Goal: Communication & Community: Answer question/provide support

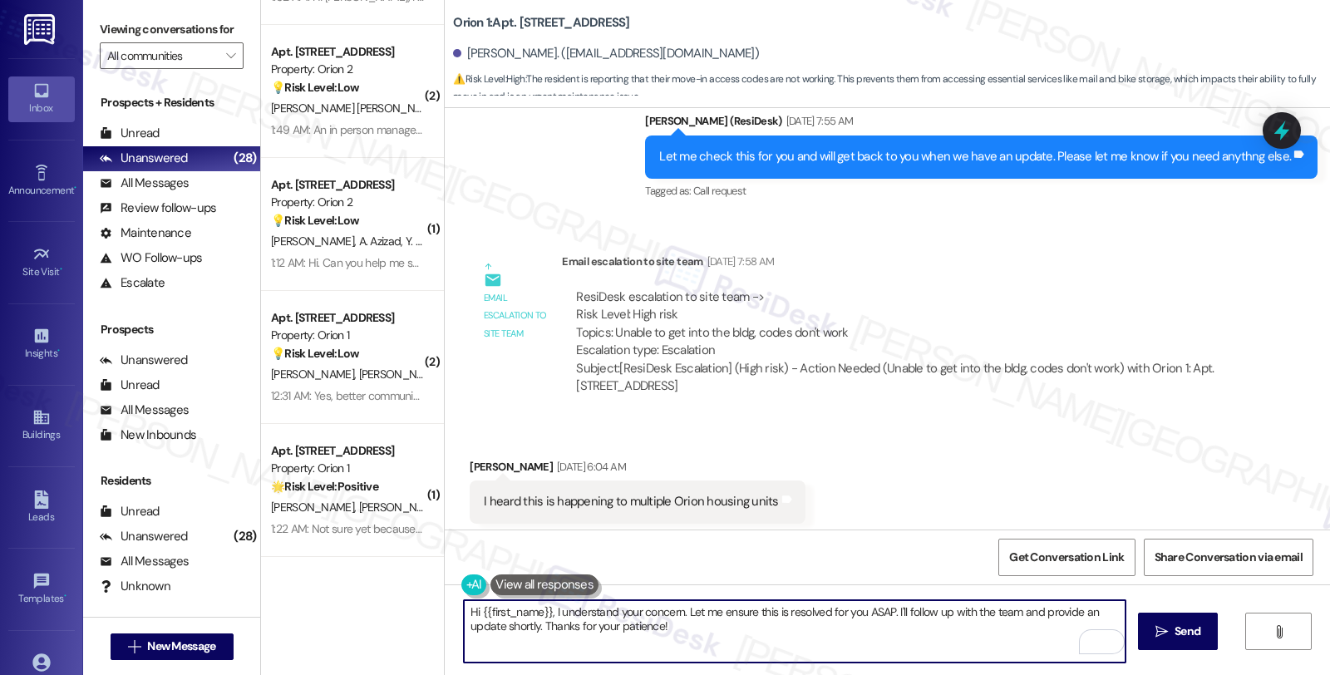
scroll to position [1792, 0]
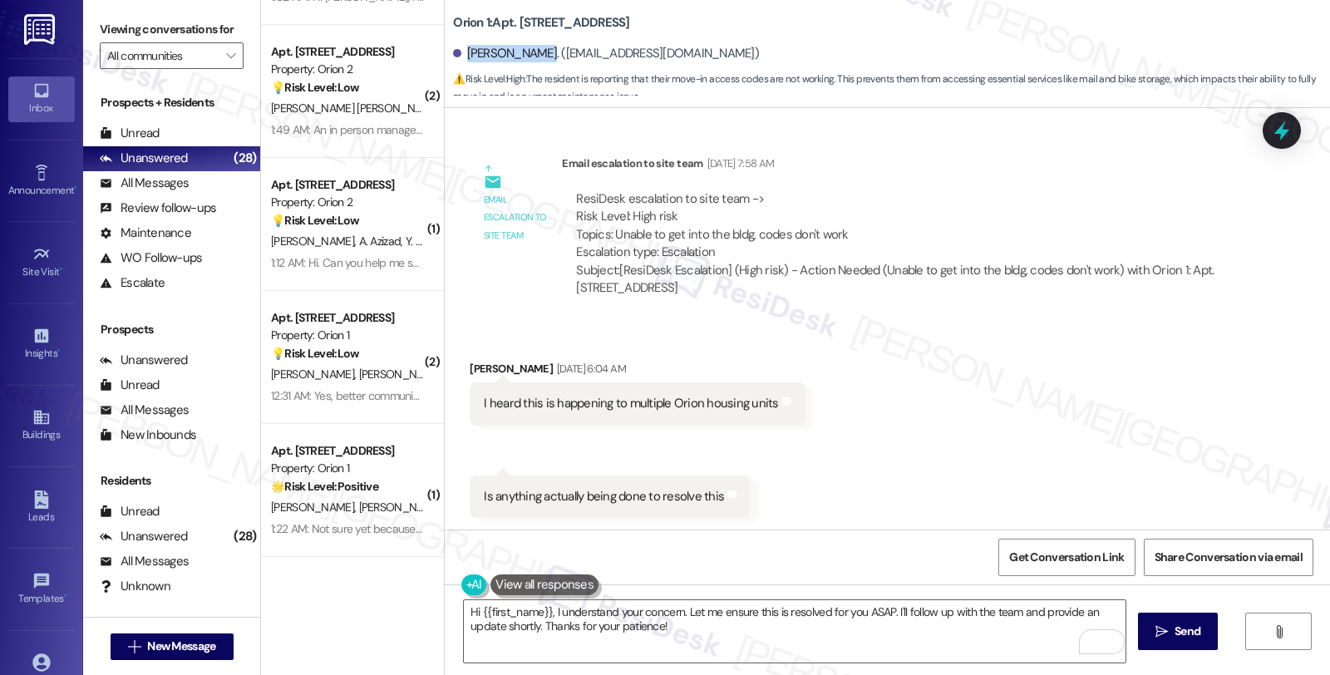
drag, startPoint x: 457, startPoint y: 52, endPoint x: 537, endPoint y: 56, distance: 79.9
click at [537, 56] on div "[PERSON_NAME]. ([EMAIL_ADDRESS][DOMAIN_NAME])" at bounding box center [606, 53] width 306 height 17
copy div "[PERSON_NAME]"
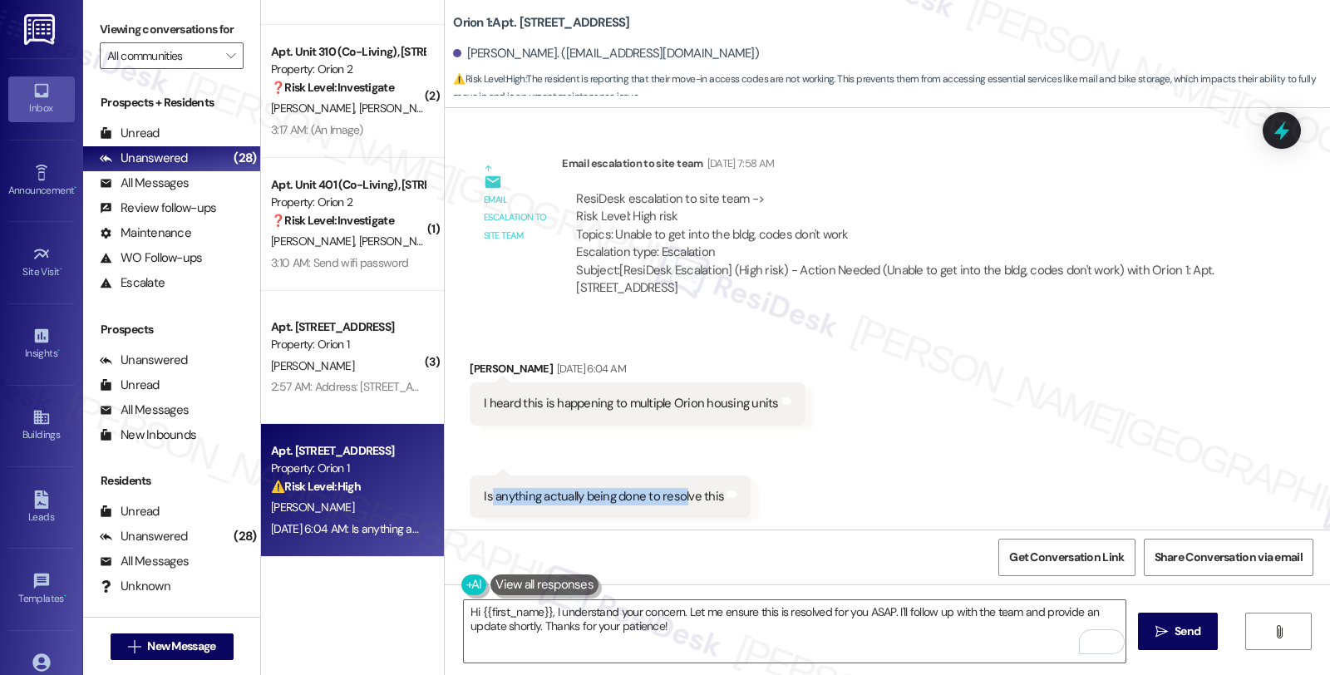
drag, startPoint x: 478, startPoint y: 497, endPoint x: 674, endPoint y: 510, distance: 196.6
click at [674, 510] on div "Is anything actually being done to resolve this Tags and notes" at bounding box center [610, 496] width 281 height 42
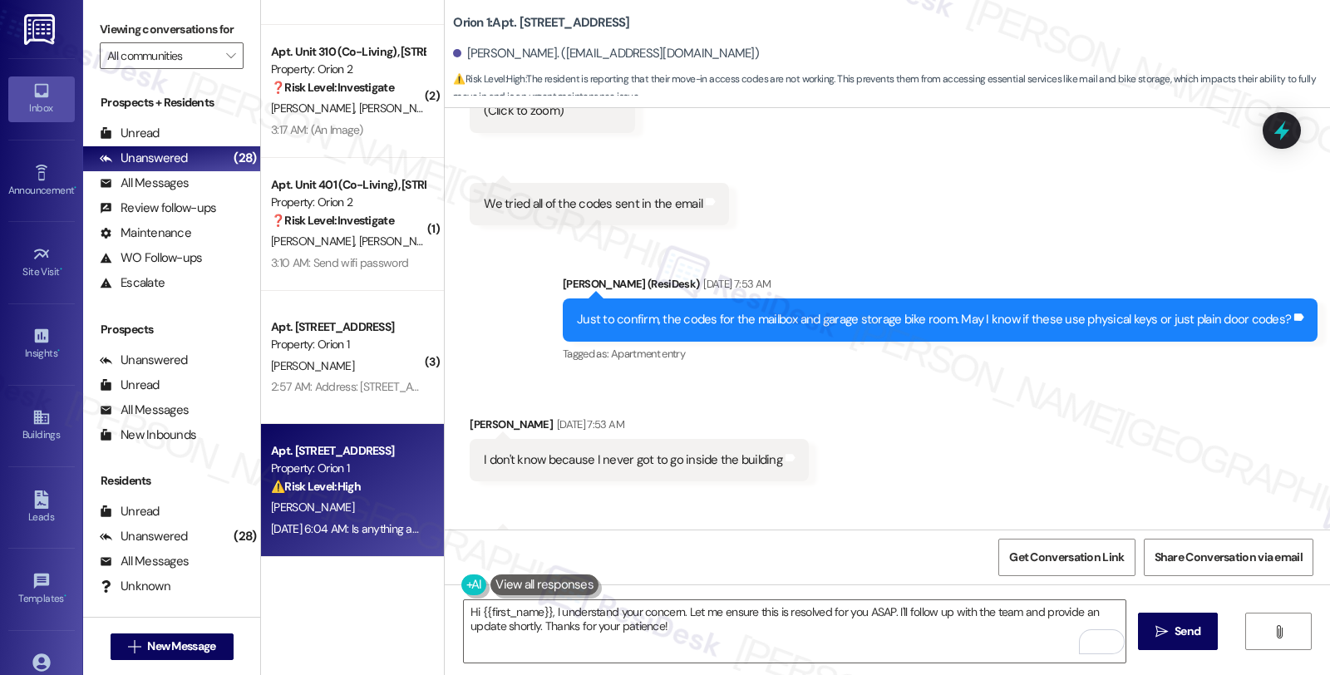
scroll to position [1145, 0]
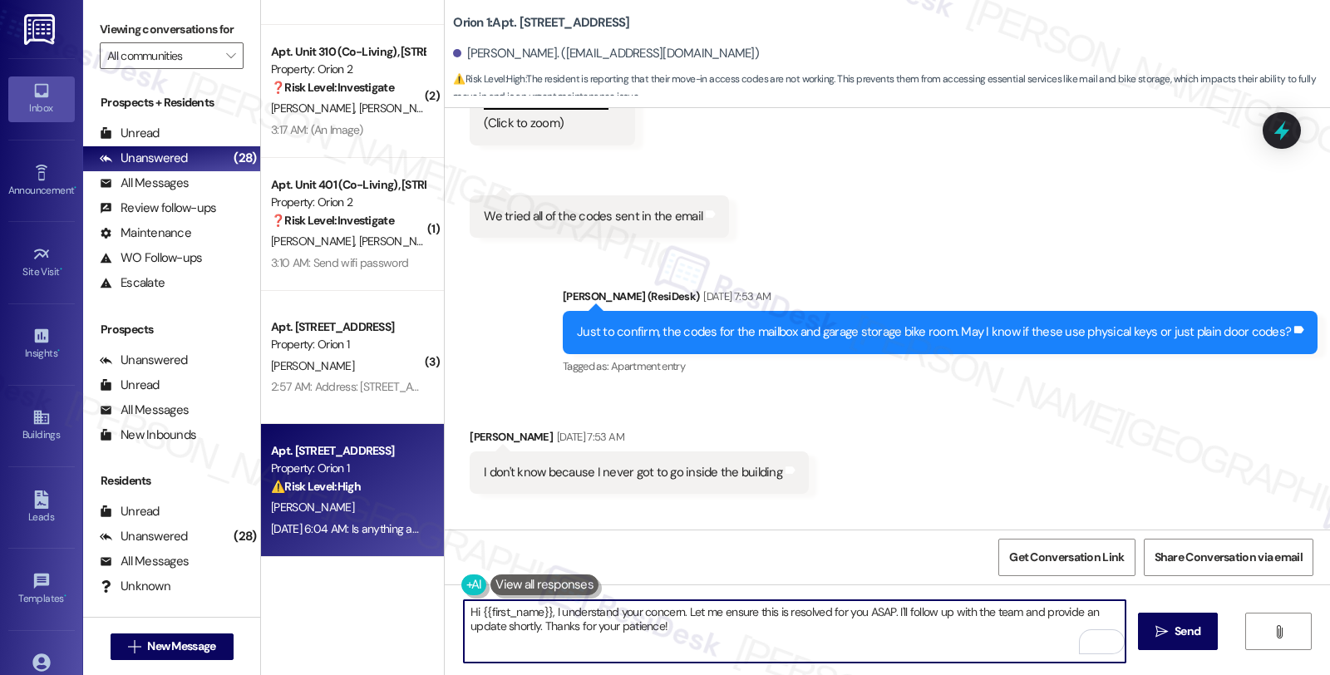
drag, startPoint x: 677, startPoint y: 613, endPoint x: 709, endPoint y: 628, distance: 35.4
click at [709, 628] on textarea "Hi {{first_name}}, I understand your concern. Let me ensure this is resolved fo…" at bounding box center [795, 631] width 662 height 62
click at [679, 613] on textarea "Hi {{first_name}}, I understand your concern. May I know if" at bounding box center [795, 631] width 662 height 62
click at [785, 617] on textarea "Hi {{first_name}}, I understand your concern. May I know if" at bounding box center [795, 631] width 662 height 62
click at [677, 610] on textarea "Hi {{first_name}}, I understand your concern. I've sent a follow yu" at bounding box center [795, 631] width 662 height 62
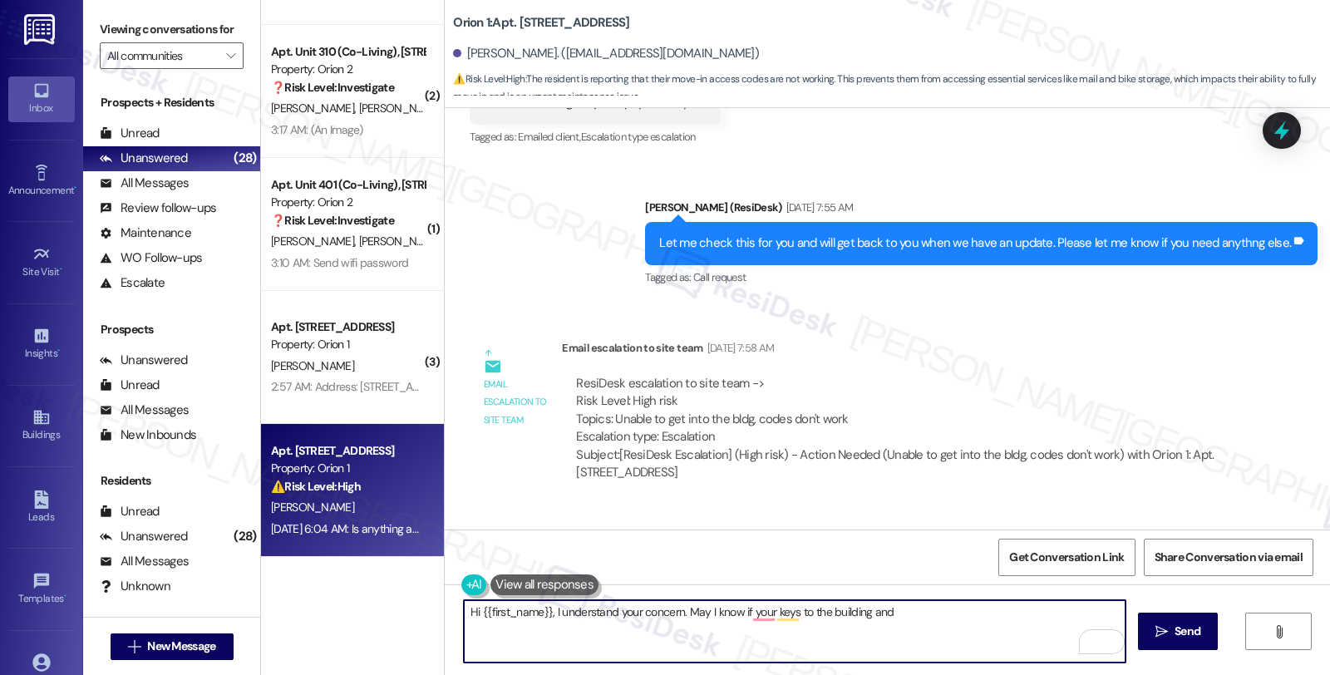
scroll to position [1792, 0]
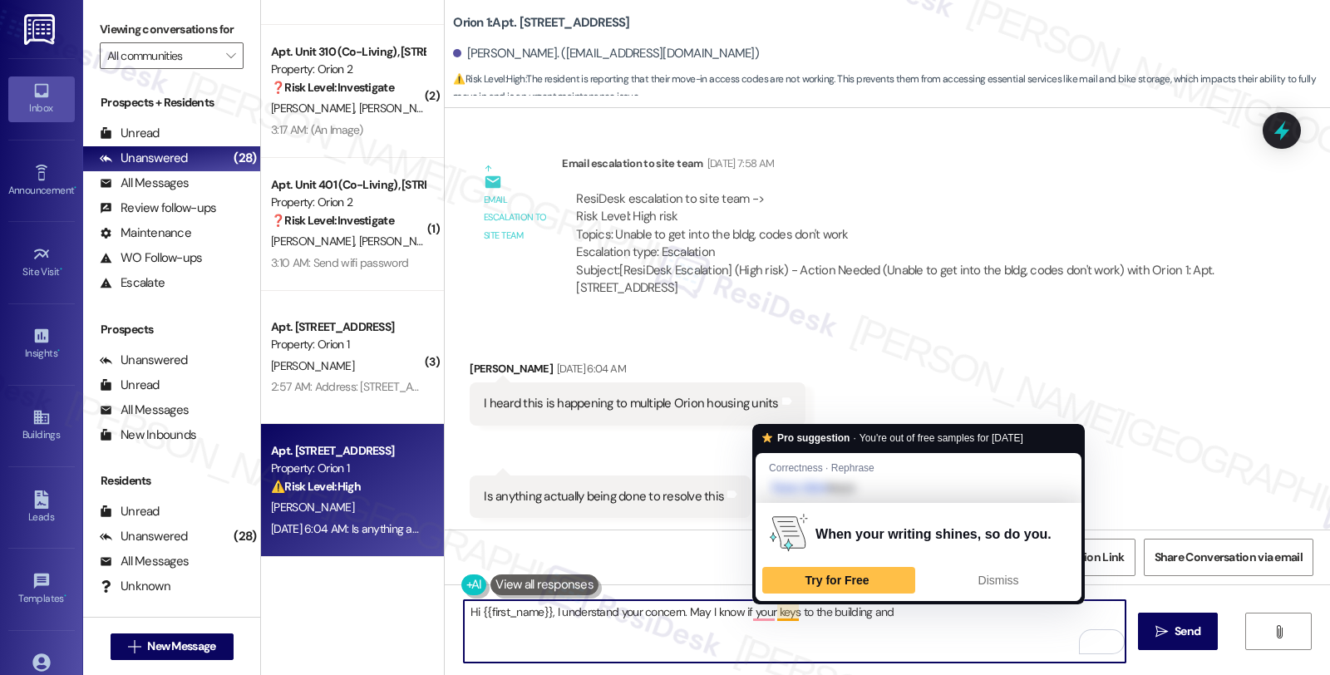
click at [899, 611] on textarea "Hi {{first_name}}, I understand your concern. May I know if your keys to the bu…" at bounding box center [795, 631] width 662 height 62
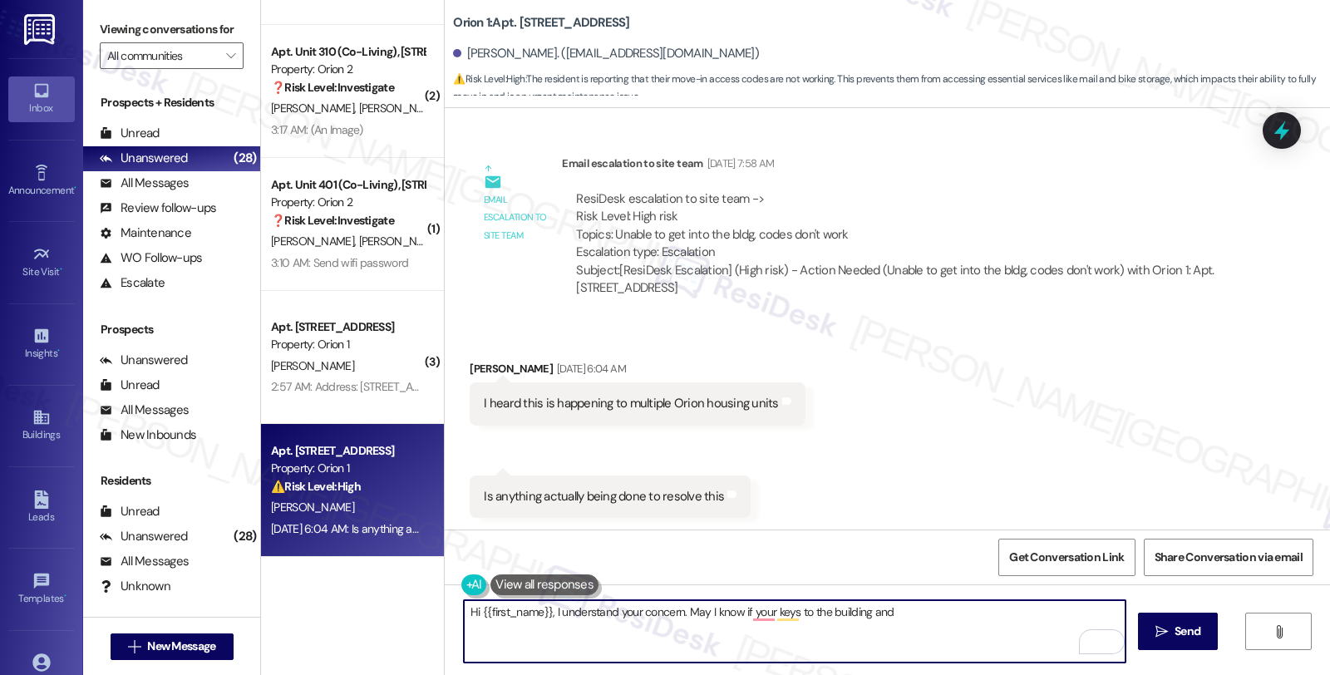
click at [870, 612] on textarea "Hi {{first_name}}, I understand your concern. May I know if your keys to the bu…" at bounding box center [795, 631] width 662 height 62
click at [1016, 611] on textarea "Hi {{first_name}}, I understand your concern. May I know if your keys to the bu…" at bounding box center [795, 631] width 662 height 62
type textarea "Hi {{first_name}}, I understand your concern. May I know if your keys to the bu…"
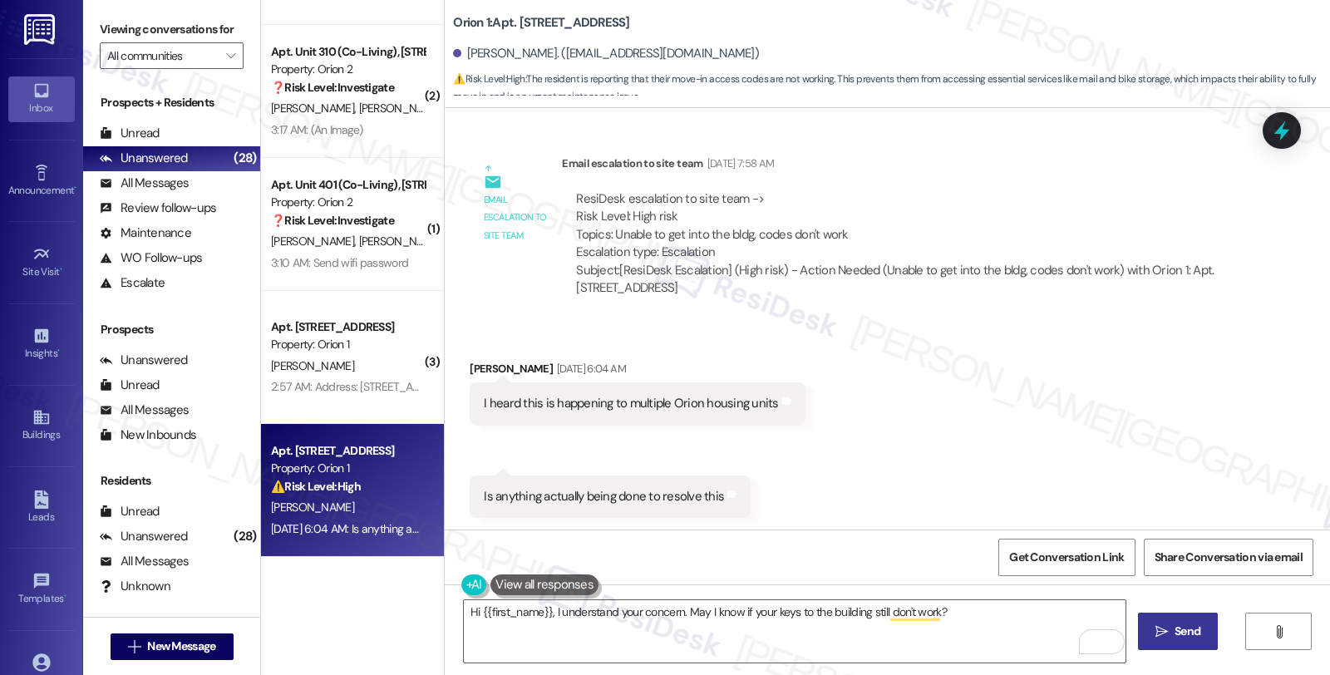
click at [1177, 621] on button " Send" at bounding box center [1178, 631] width 81 height 37
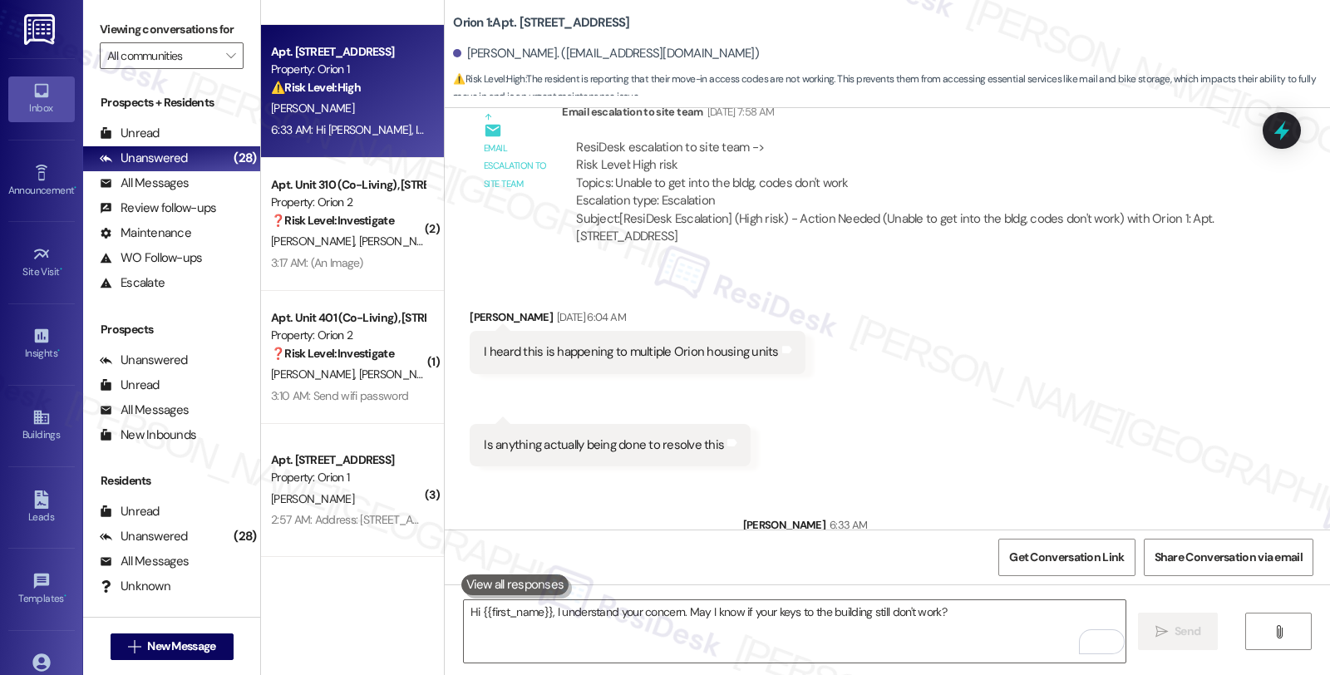
scroll to position [1908, 0]
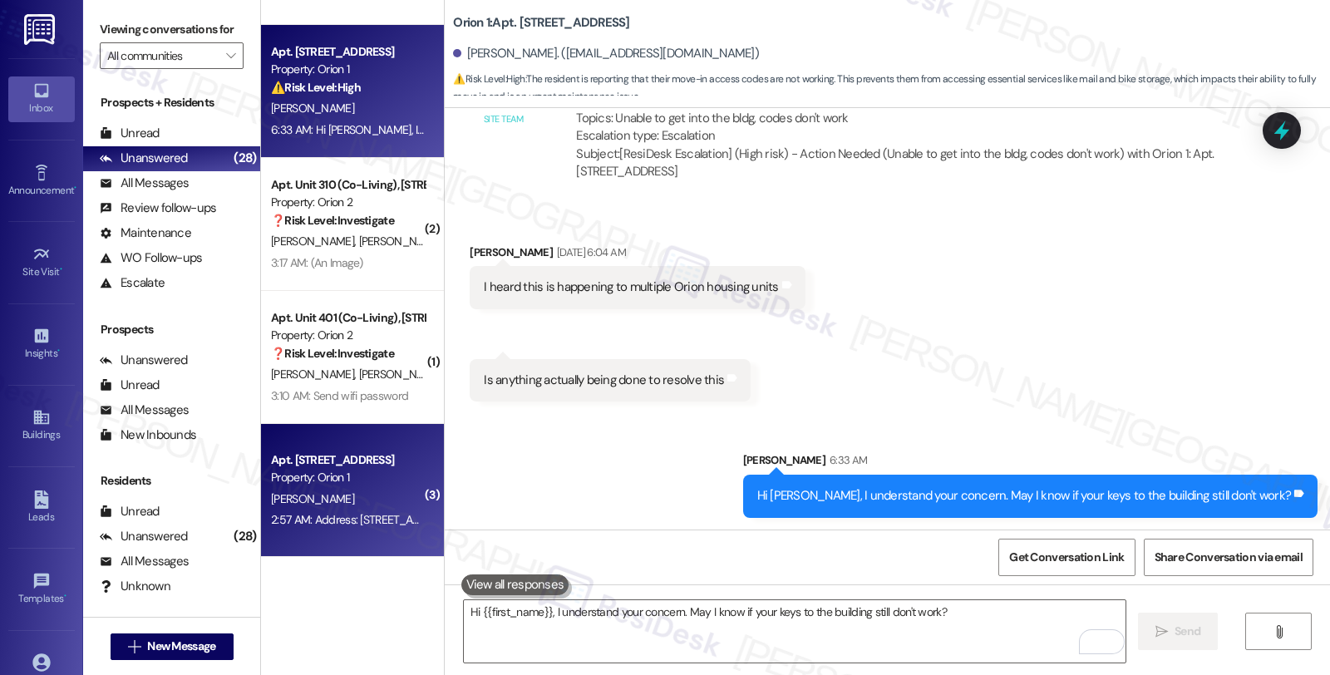
click at [363, 478] on div "Property: Orion 1" at bounding box center [348, 477] width 154 height 17
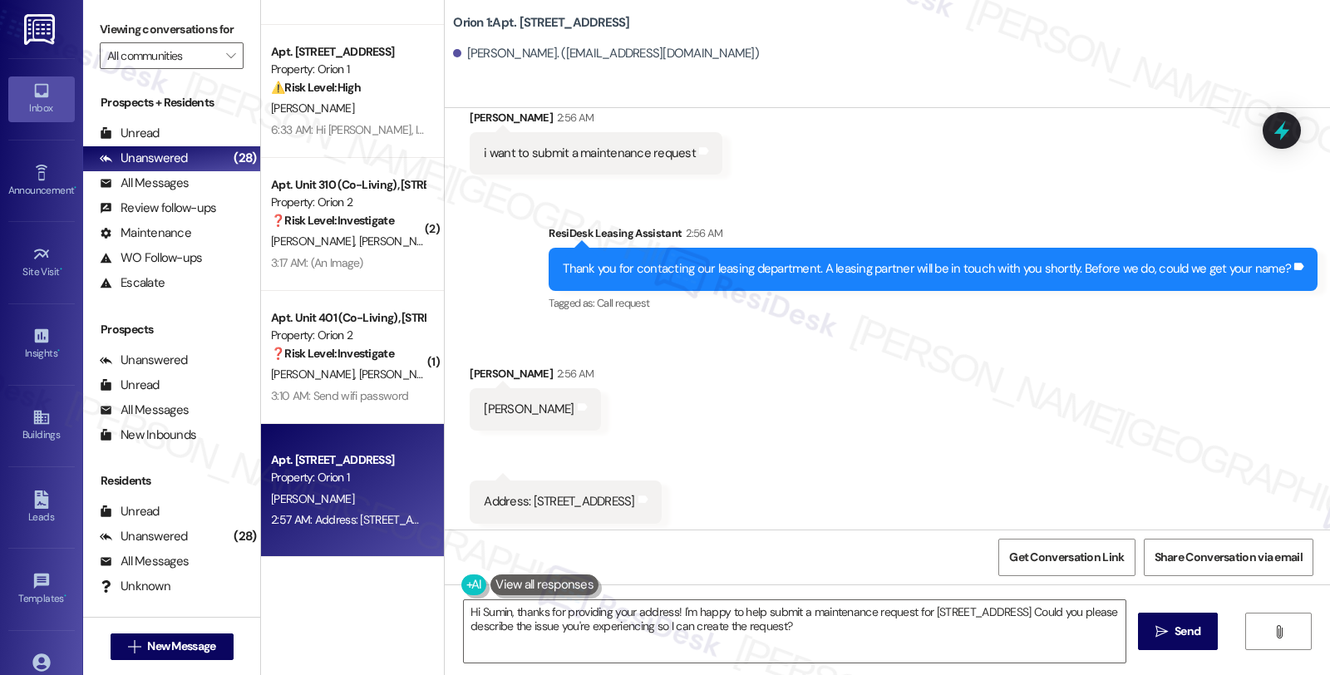
scroll to position [154, 0]
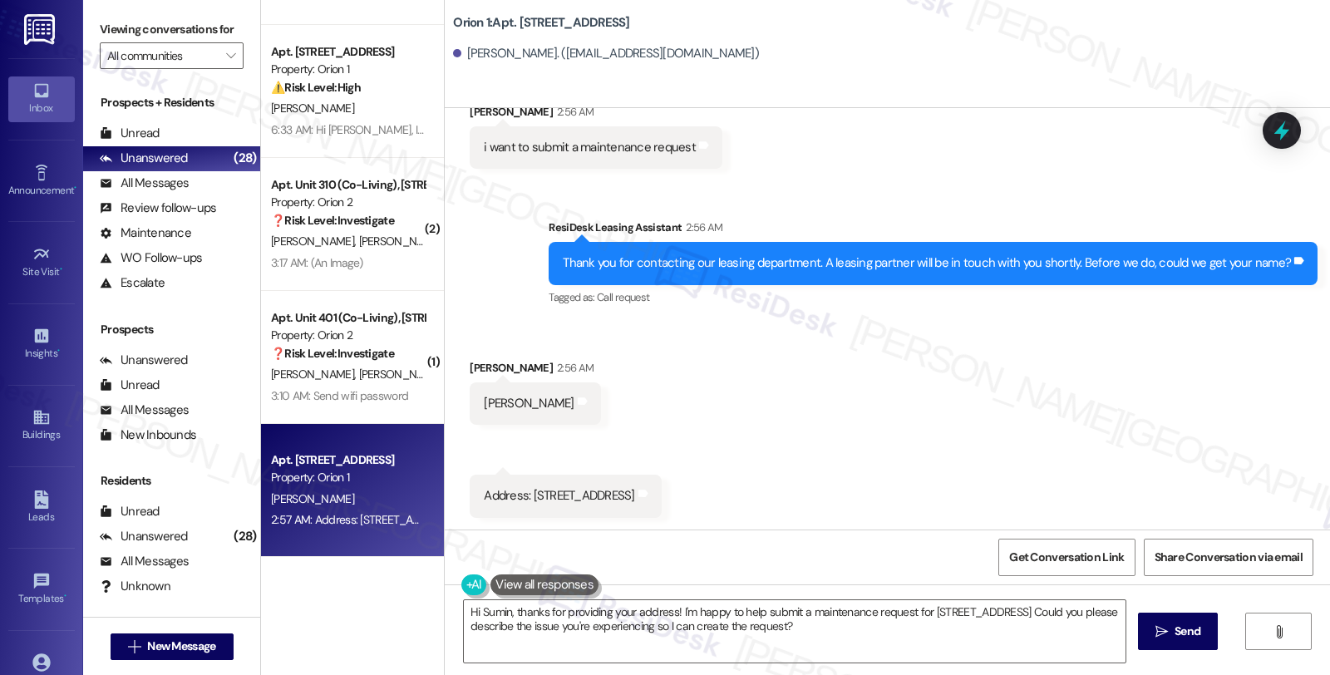
click at [480, 364] on div "Wanxiao Huang 2:56 AM" at bounding box center [535, 370] width 130 height 23
copy div "Wanxiao"
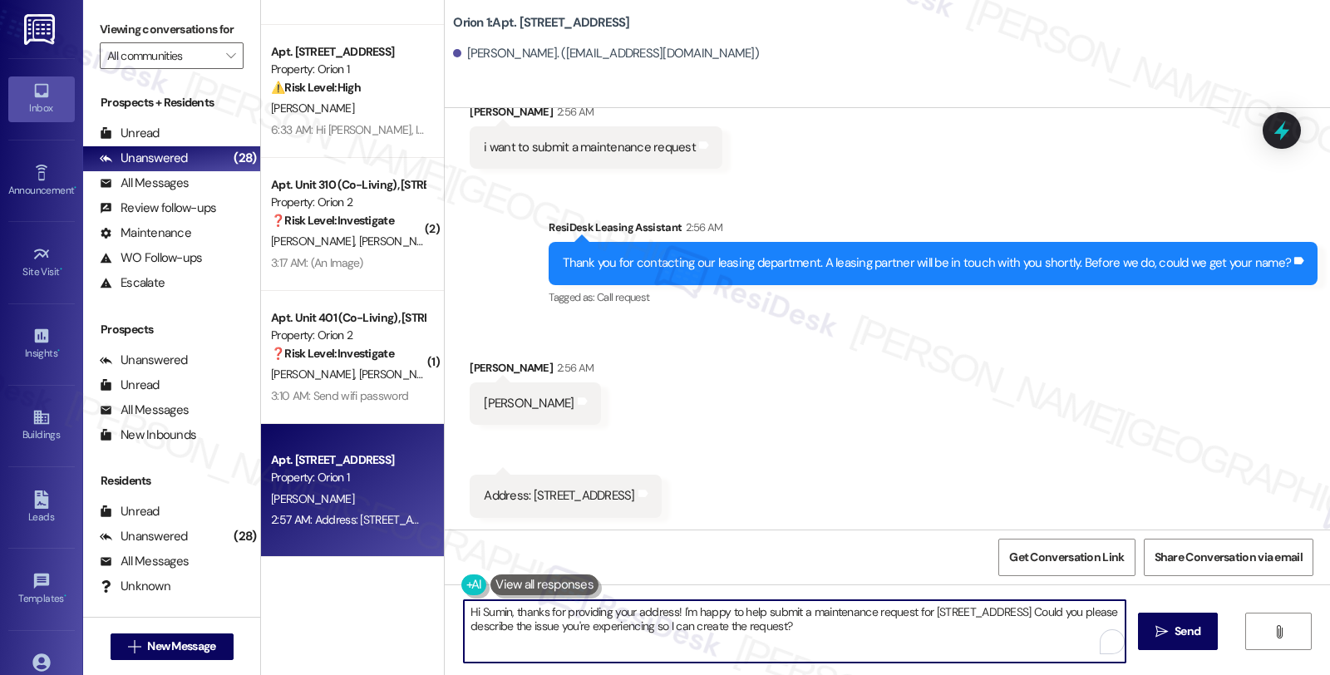
drag, startPoint x: 559, startPoint y: 610, endPoint x: 874, endPoint y: 644, distance: 317.7
click at [874, 644] on textarea "Hi Sumin, thanks for providing your address! I'm happy to help submit a mainten…" at bounding box center [795, 631] width 662 height 62
click at [555, 612] on textarea "Hi Sumin, thanks for providing your address! I'm happy to help submit a mainten…" at bounding box center [795, 631] width 662 height 62
click at [908, 625] on textarea "Hi Sumin, thanks for reaching out. I understadn ytou bneed assistance with subm…" at bounding box center [795, 631] width 662 height 62
click at [877, 627] on textarea "Hi Sumin, thanks for reaching out. I understand you need assistance with submit…" at bounding box center [795, 631] width 662 height 62
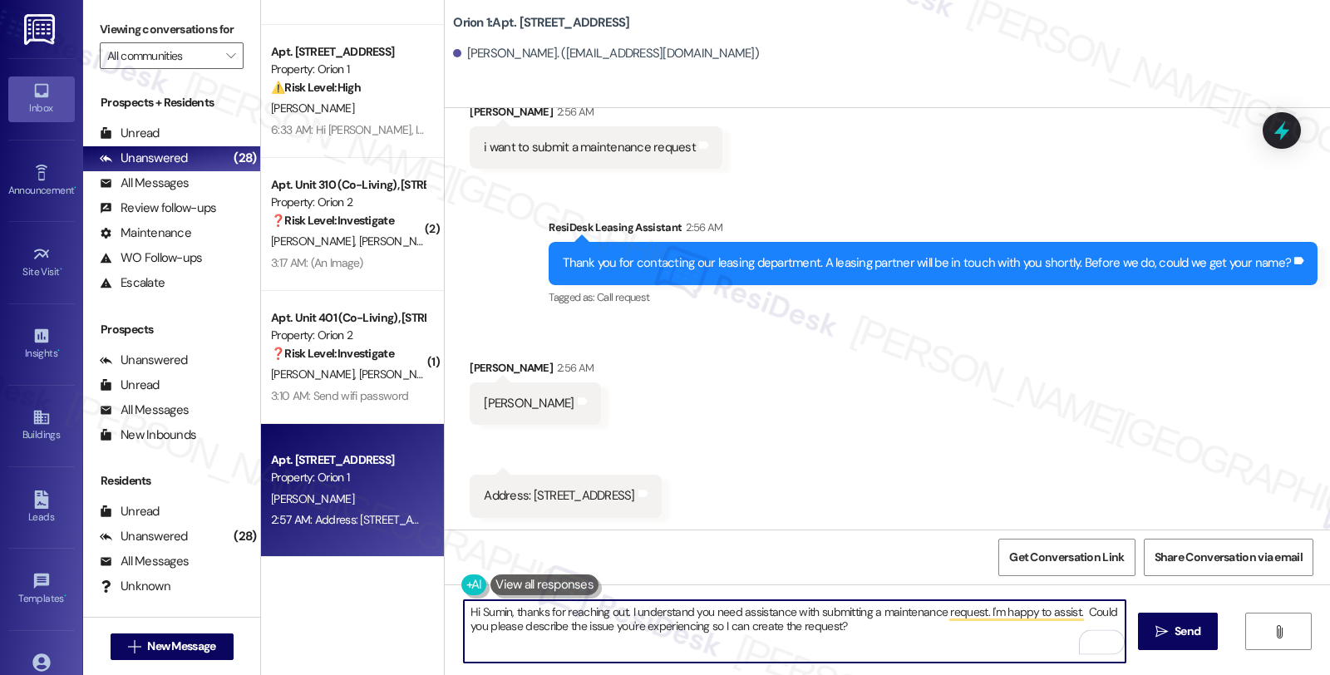
click at [901, 635] on textarea "Hi Sumin, thanks for reaching out. I understand you need assistance with submit…" at bounding box center [795, 631] width 662 height 62
type textarea "Hi Sumin, thanks for reaching out. I understand you need assistance with submit…"
click at [1201, 627] on span "Send" at bounding box center [1187, 631] width 32 height 17
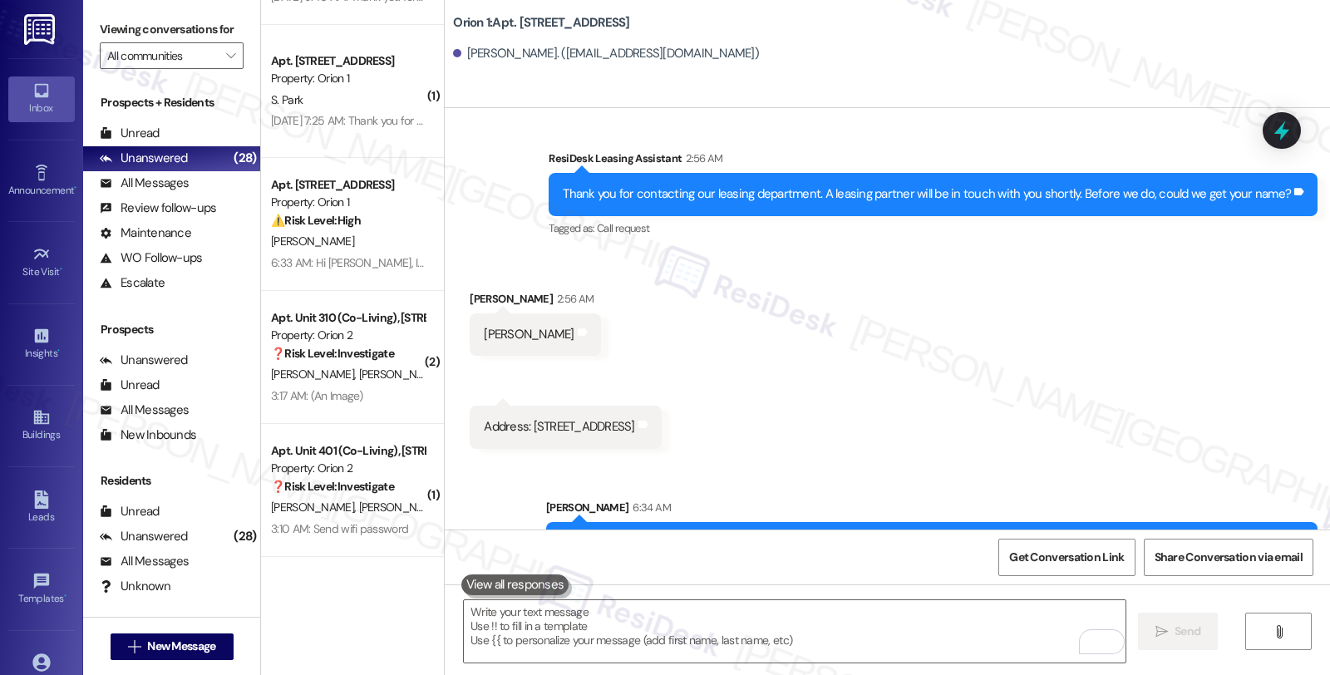
scroll to position [288, 0]
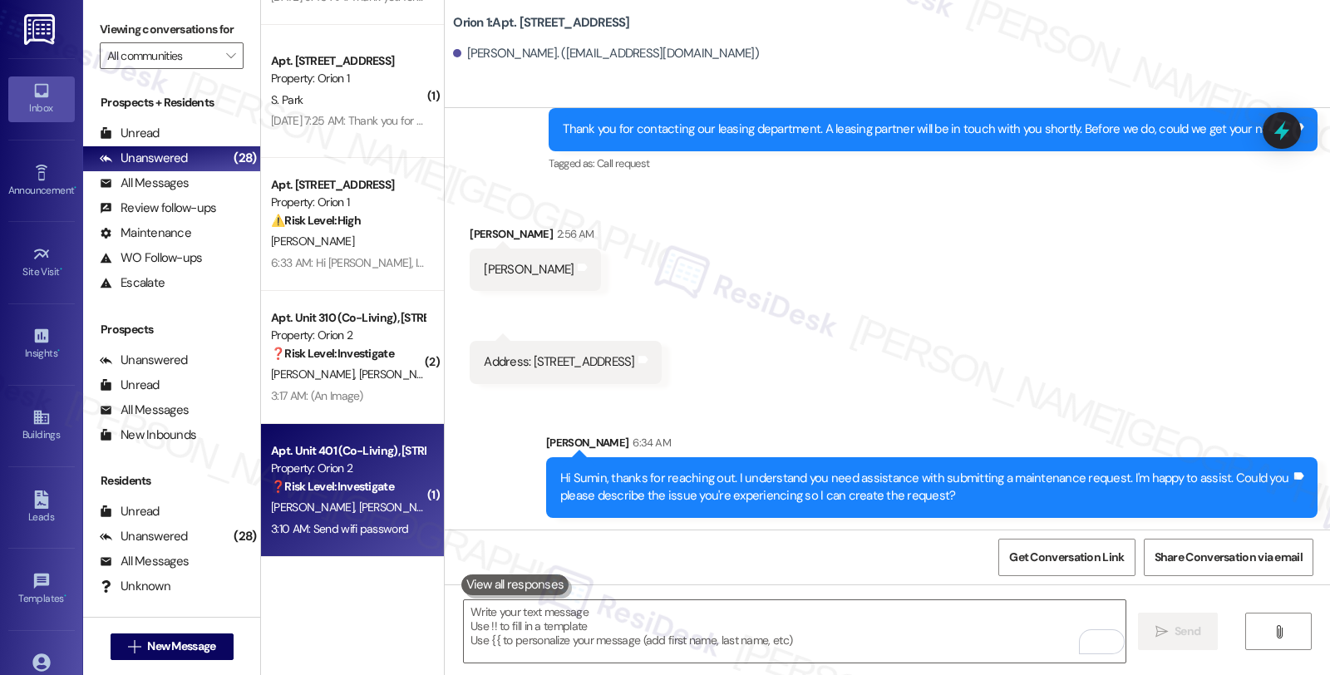
click at [399, 510] on div "A. Kunwar A. Kunwar" at bounding box center [347, 507] width 157 height 21
type textarea "Fetching suggested responses. Please feel free to read through the conversation…"
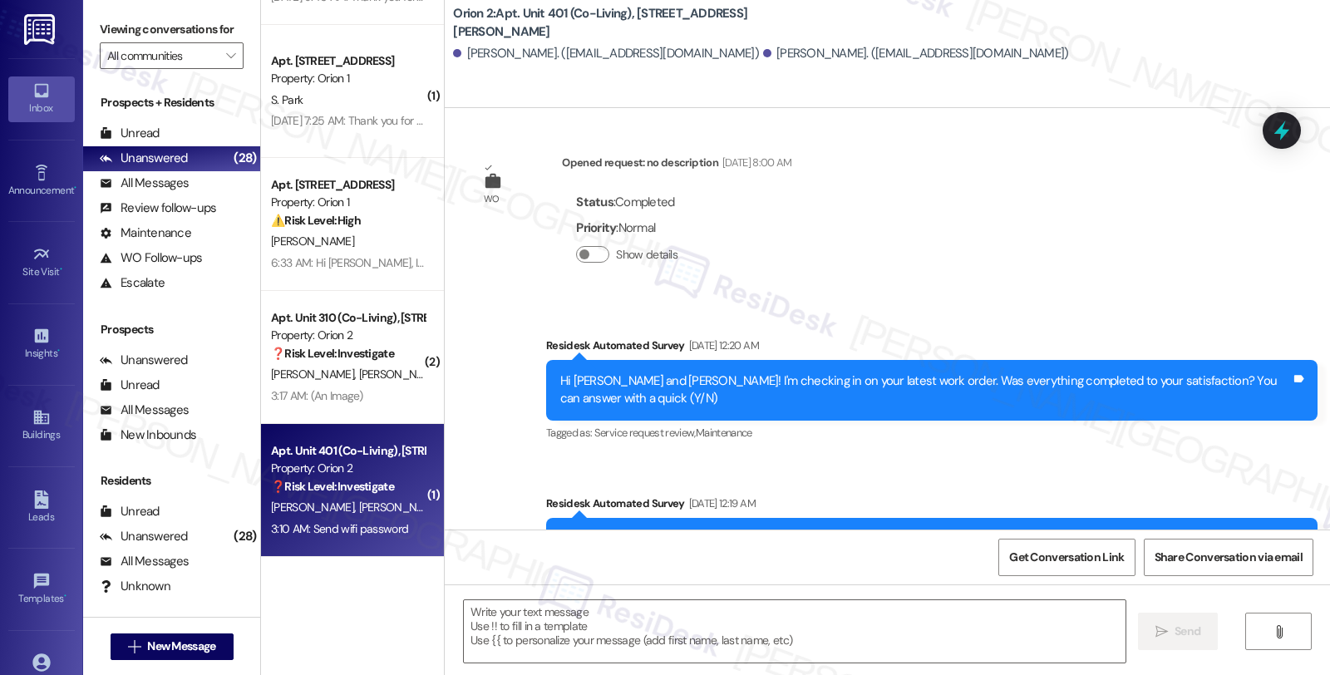
type textarea "Fetching suggested responses. Please feel free to read through the conversation…"
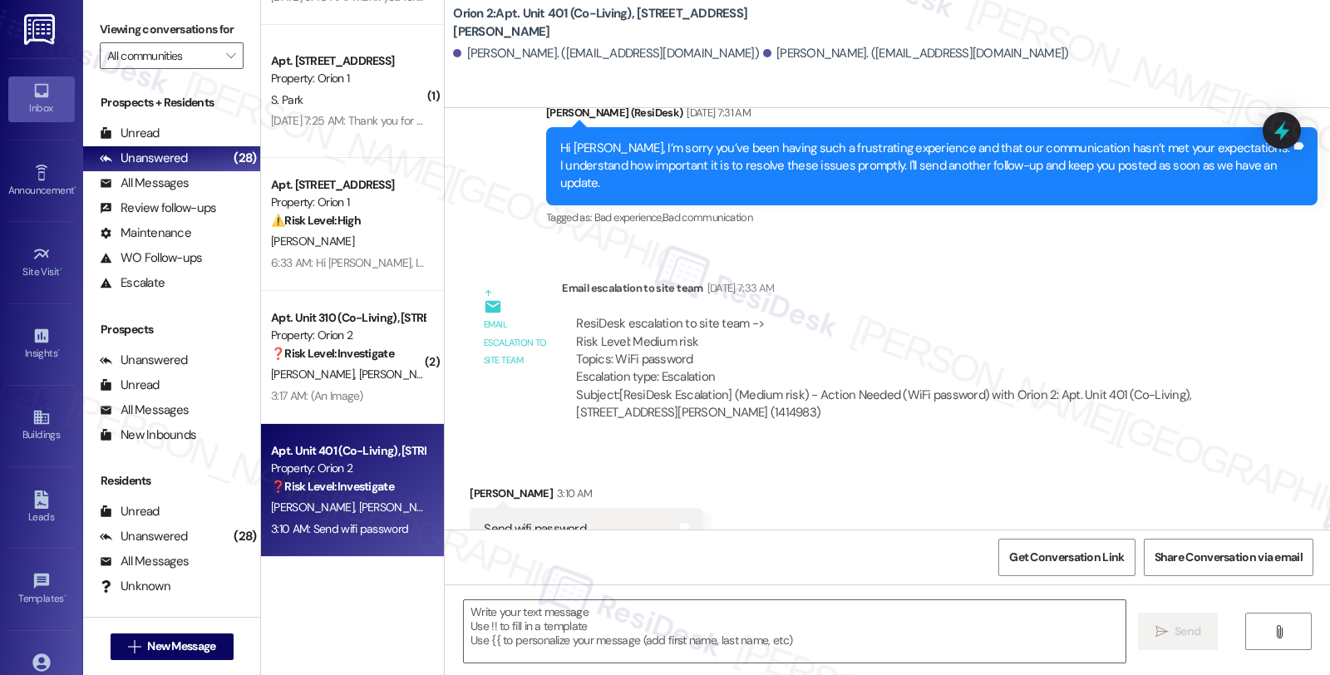
scroll to position [4823, 0]
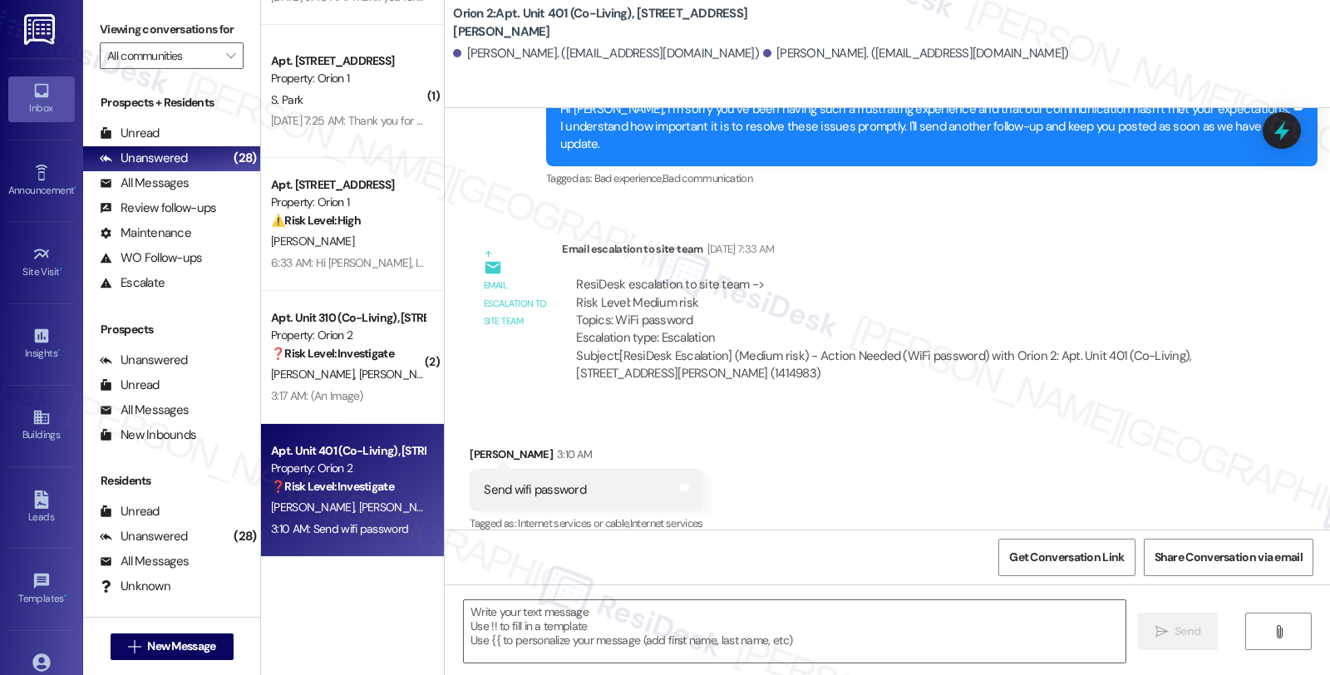
click at [476, 446] on div "Aryaman Kunwar 3:10 AM" at bounding box center [586, 457] width 233 height 23
copy div "Aryaman"
click at [510, 618] on textarea at bounding box center [795, 631] width 662 height 62
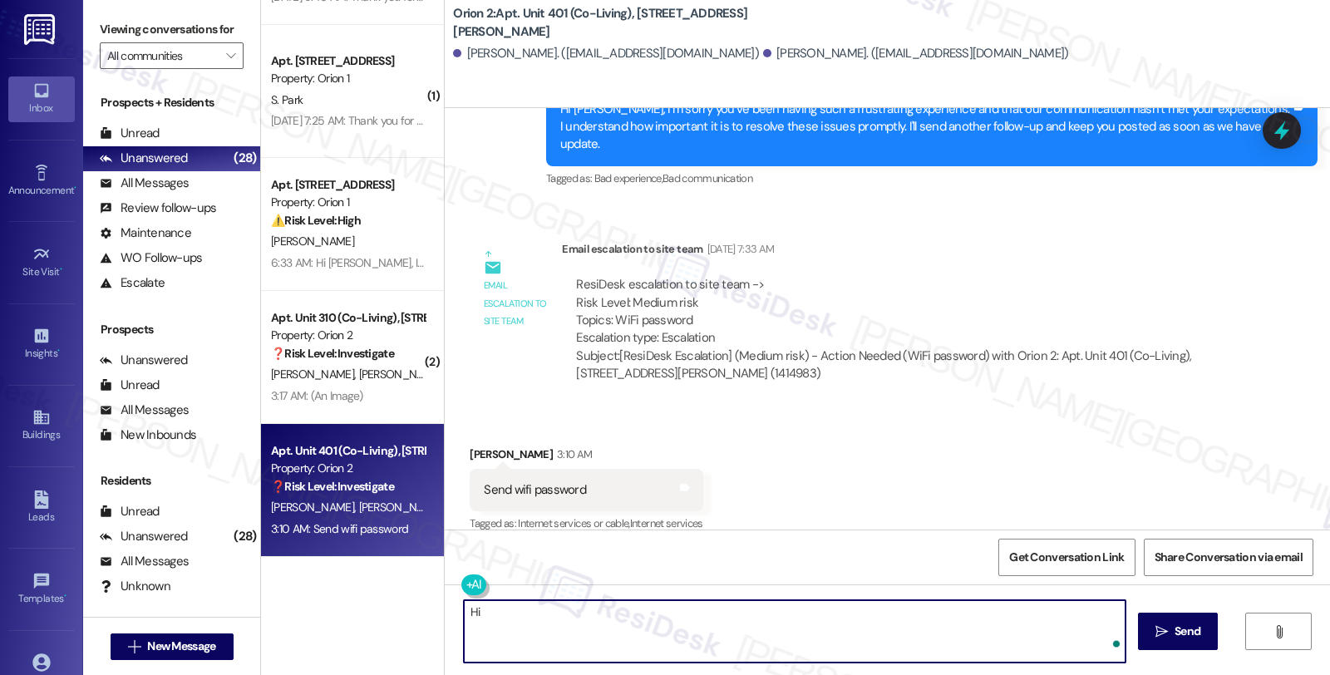
paste textarea "Aryaman"
click at [694, 621] on textarea "Hi Aryaman, thanks for checking in." at bounding box center [795, 631] width 662 height 62
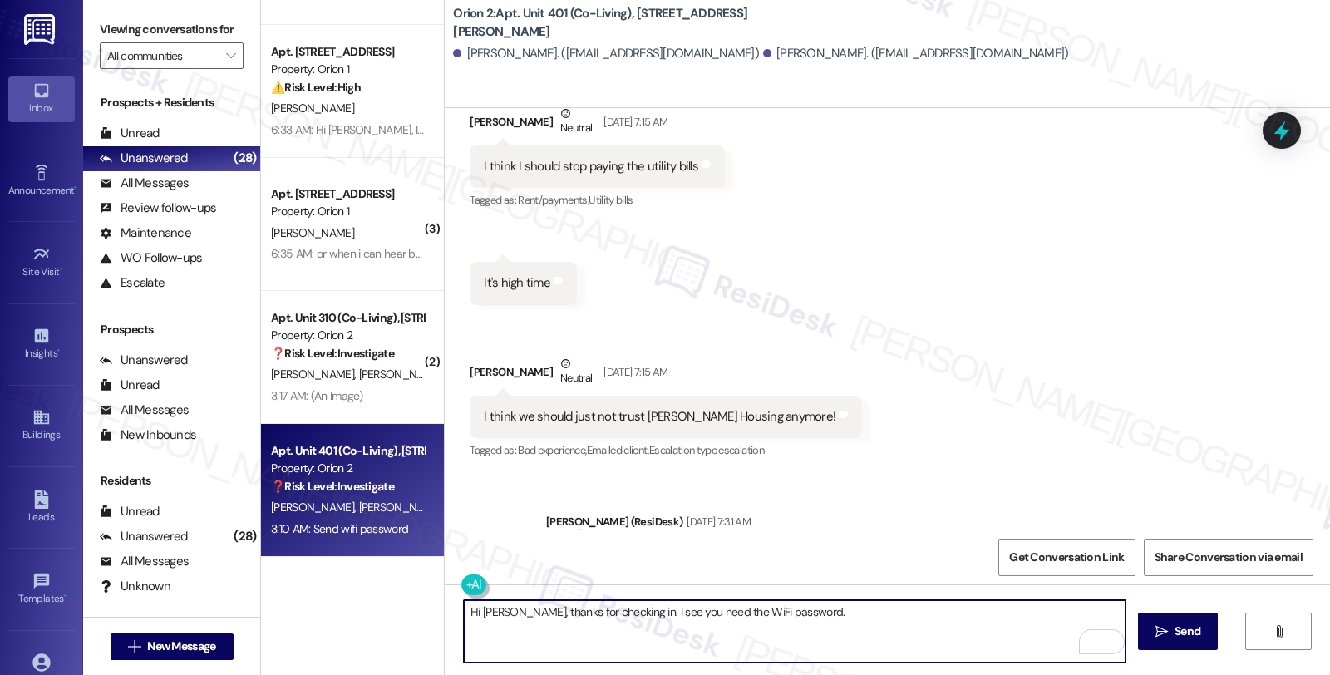
scroll to position [4639, 0]
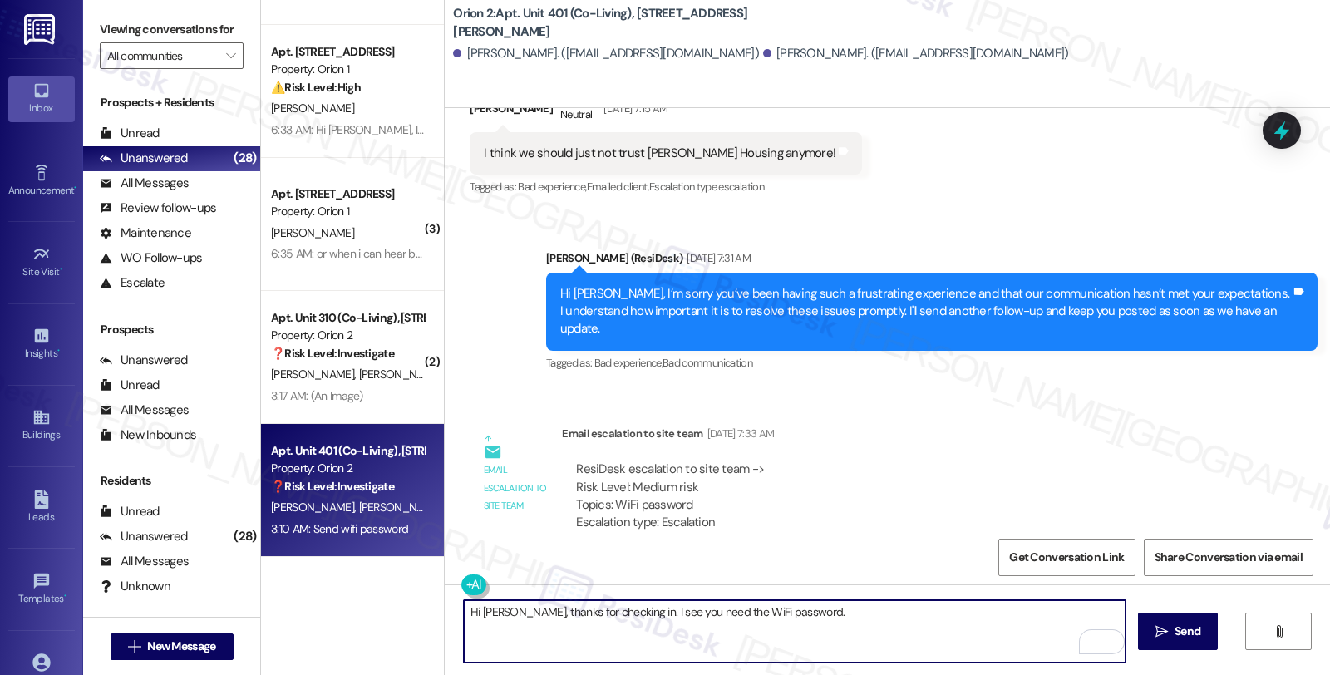
click at [858, 613] on textarea "Hi Aryaman, thanks for checking in. I see you need the WiFi password." at bounding box center [795, 631] width 662 height 62
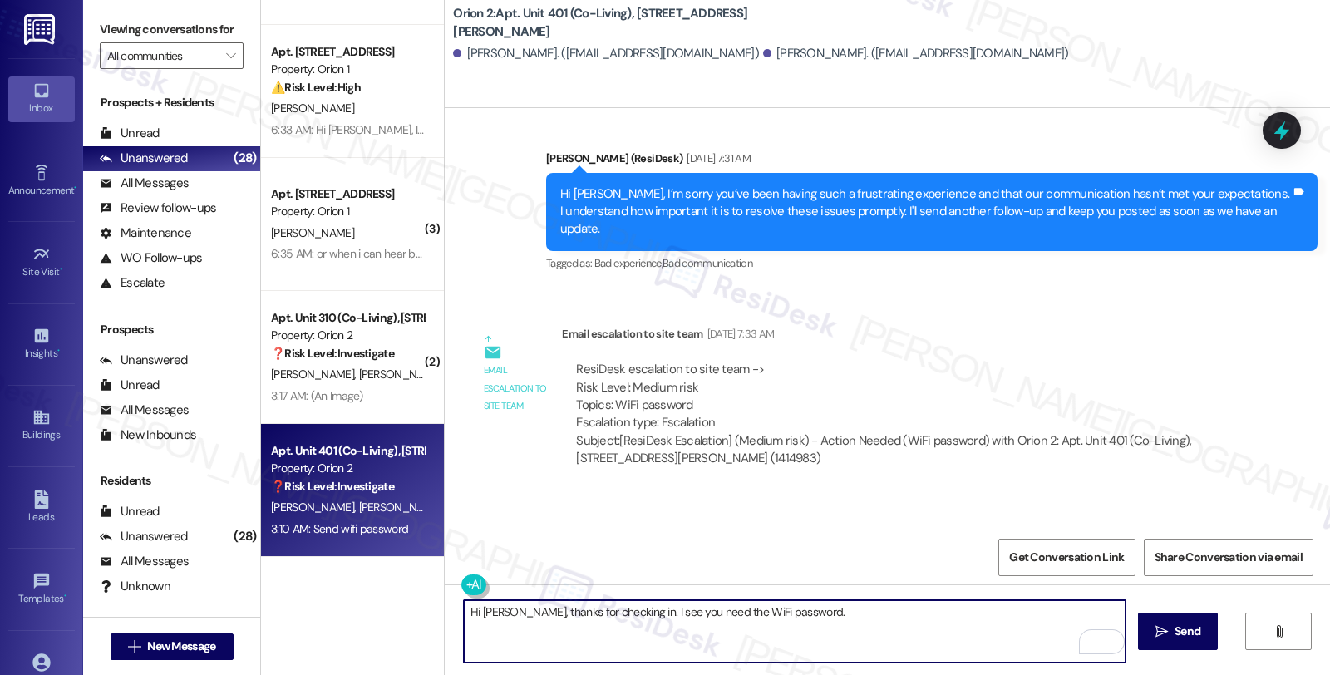
scroll to position [4823, 0]
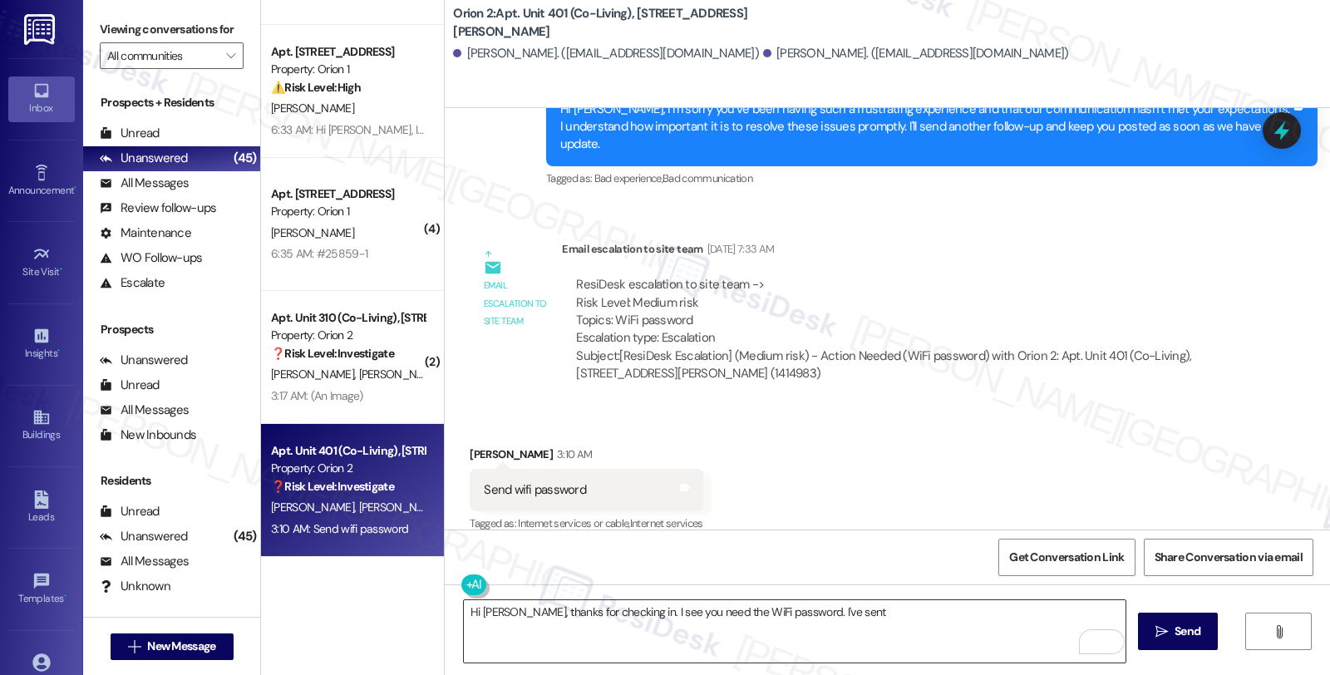
click at [829, 627] on textarea "Hi Aryaman, thanks for checking in. I see you need the WiFi password. I've sent" at bounding box center [795, 631] width 662 height 62
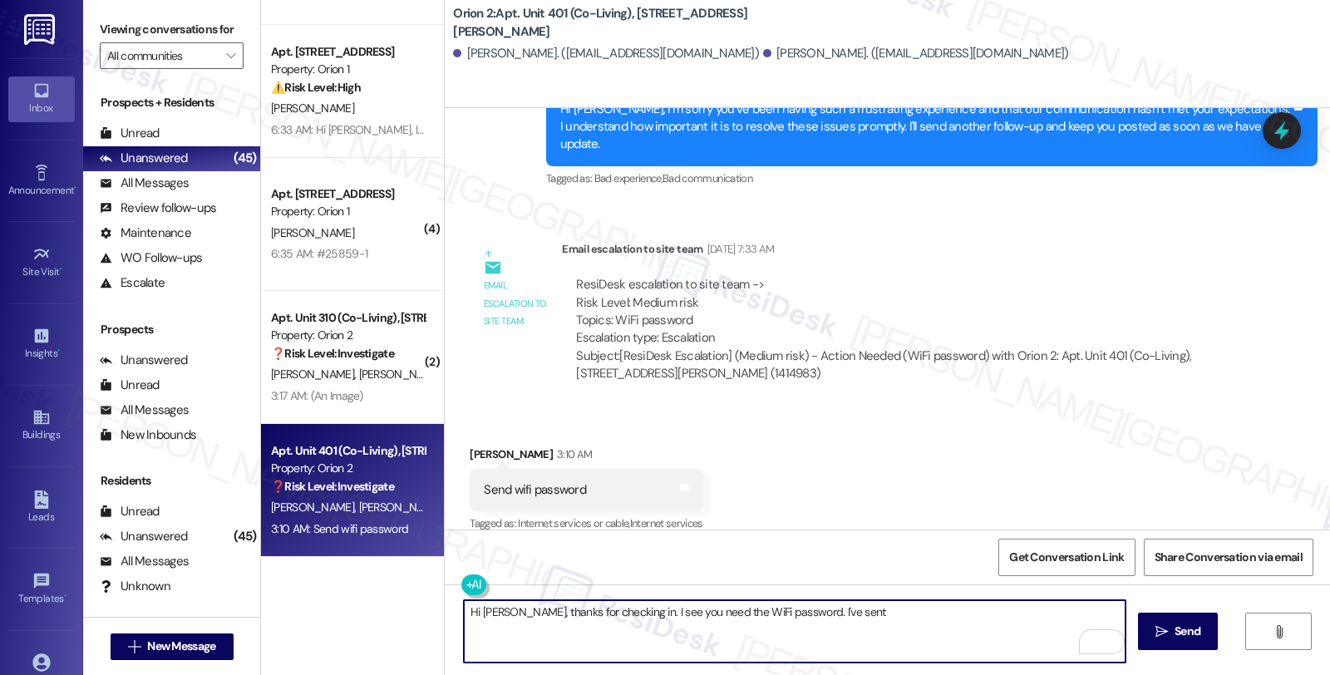
click at [885, 618] on textarea "Hi Aryaman, thanks for checking in. I see you need the WiFi password. I've sent" at bounding box center [795, 631] width 662 height 62
type textarea "Hi Aryaman, thanks for checking in. I see you need the WiFi password. I've sent…"
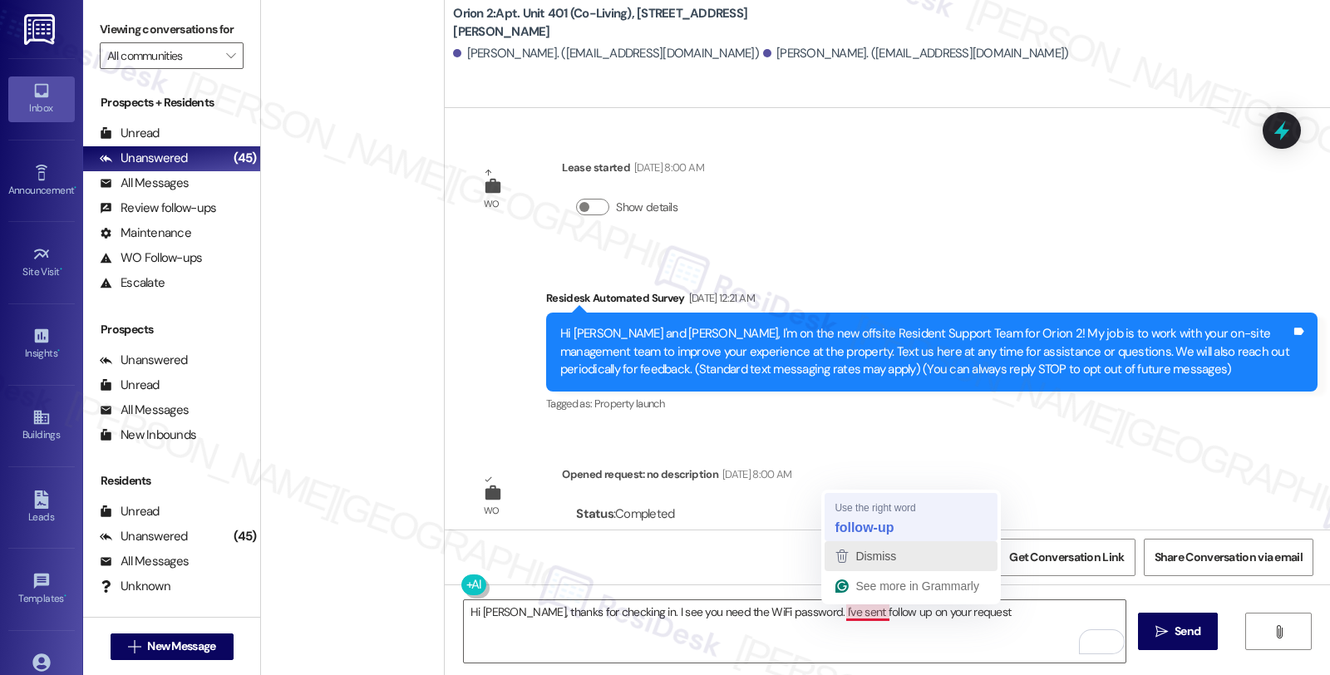
scroll to position [4823, 0]
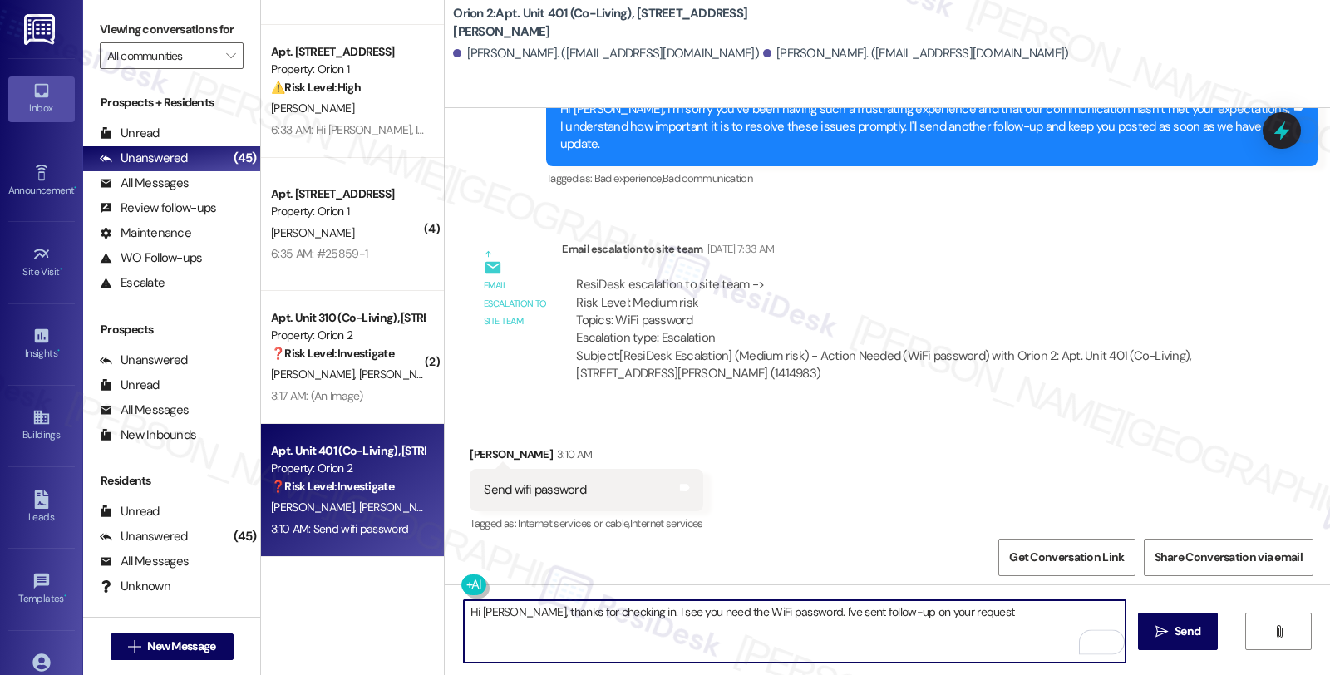
click at [1007, 622] on textarea "Hi Aryaman, thanks for checking in. I see you need the WiFi password. I've sent…" at bounding box center [795, 631] width 662 height 62
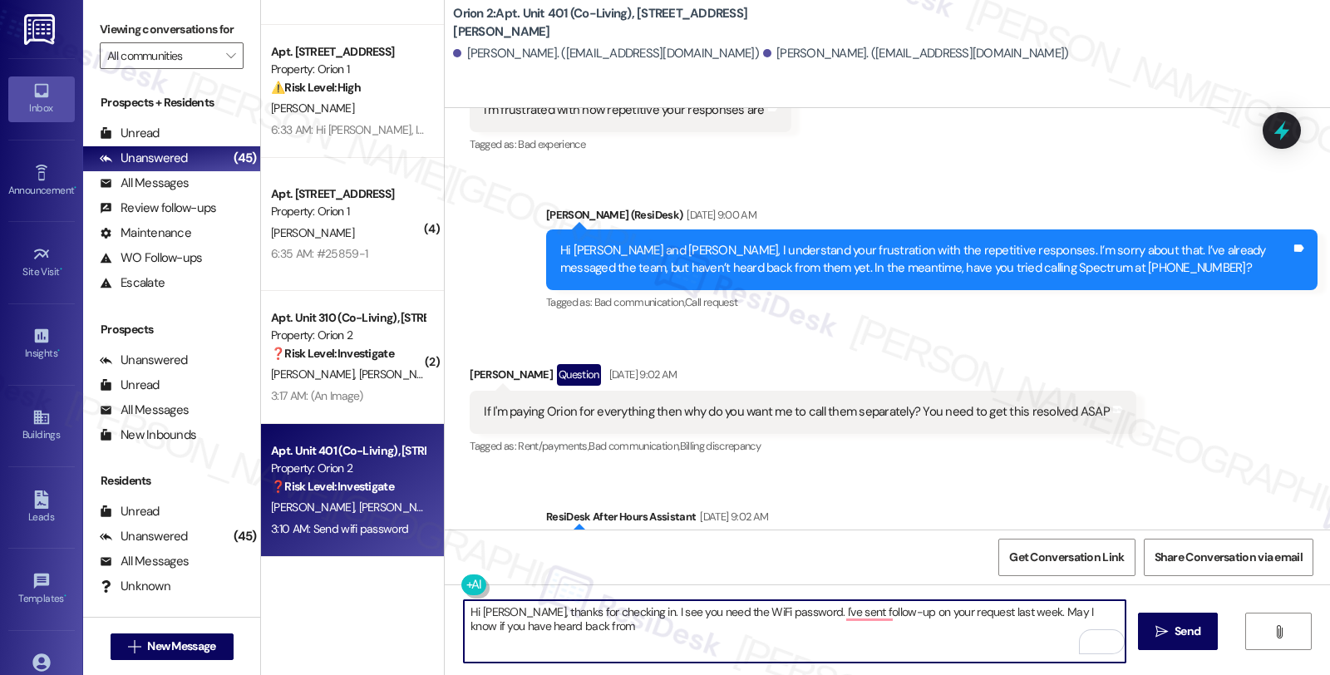
scroll to position [3530, 0]
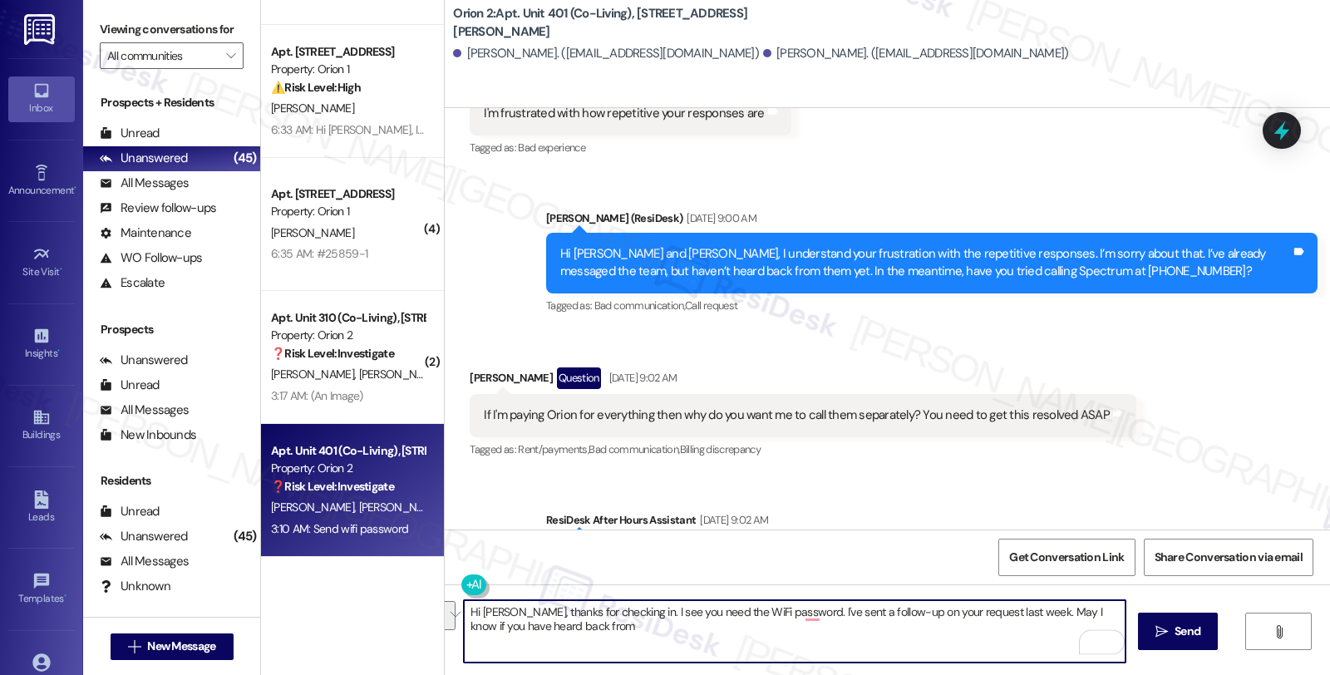
drag, startPoint x: 1021, startPoint y: 608, endPoint x: 1024, endPoint y: 625, distance: 17.8
click at [1024, 625] on textarea "Hi Aryaman, thanks for checking in. I see you need the WiFi password. I've sent…" at bounding box center [795, 631] width 662 height 62
click at [571, 630] on textarea "Hi Aryaman, thanks for checking in. I see you need the WiFi password. I sent a …" at bounding box center [795, 631] width 662 height 62
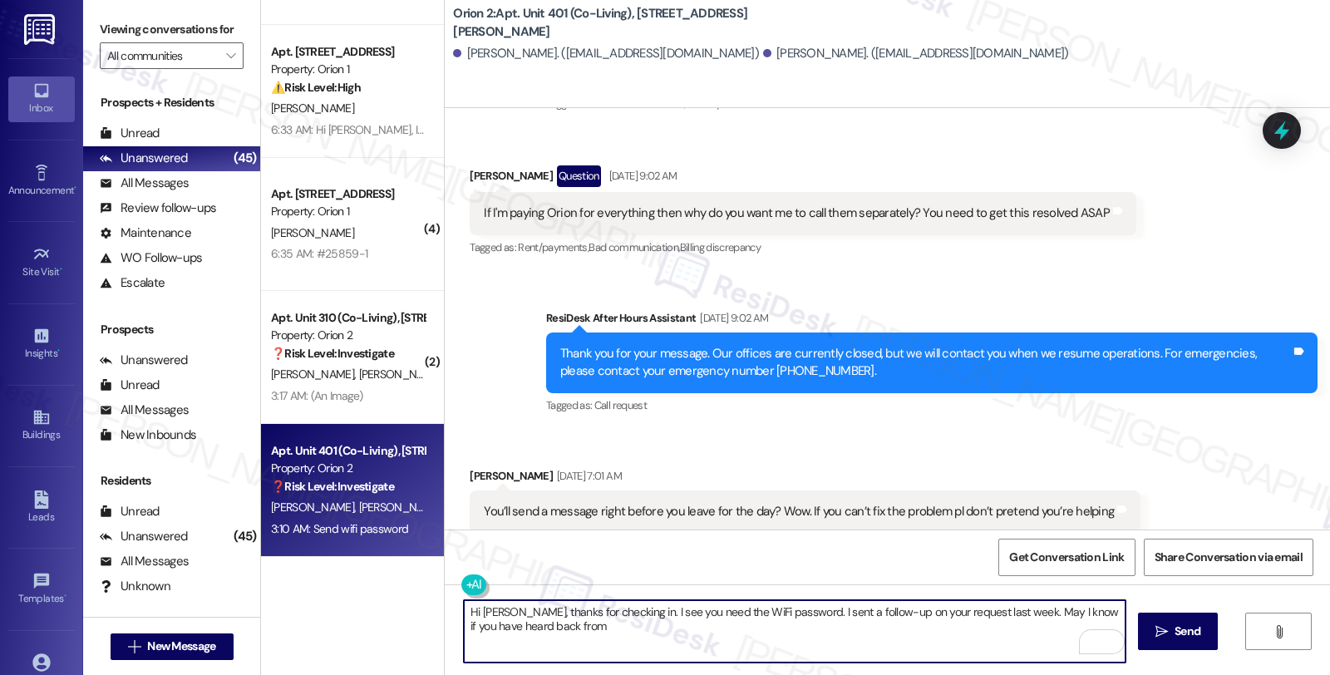
scroll to position [3808, 0]
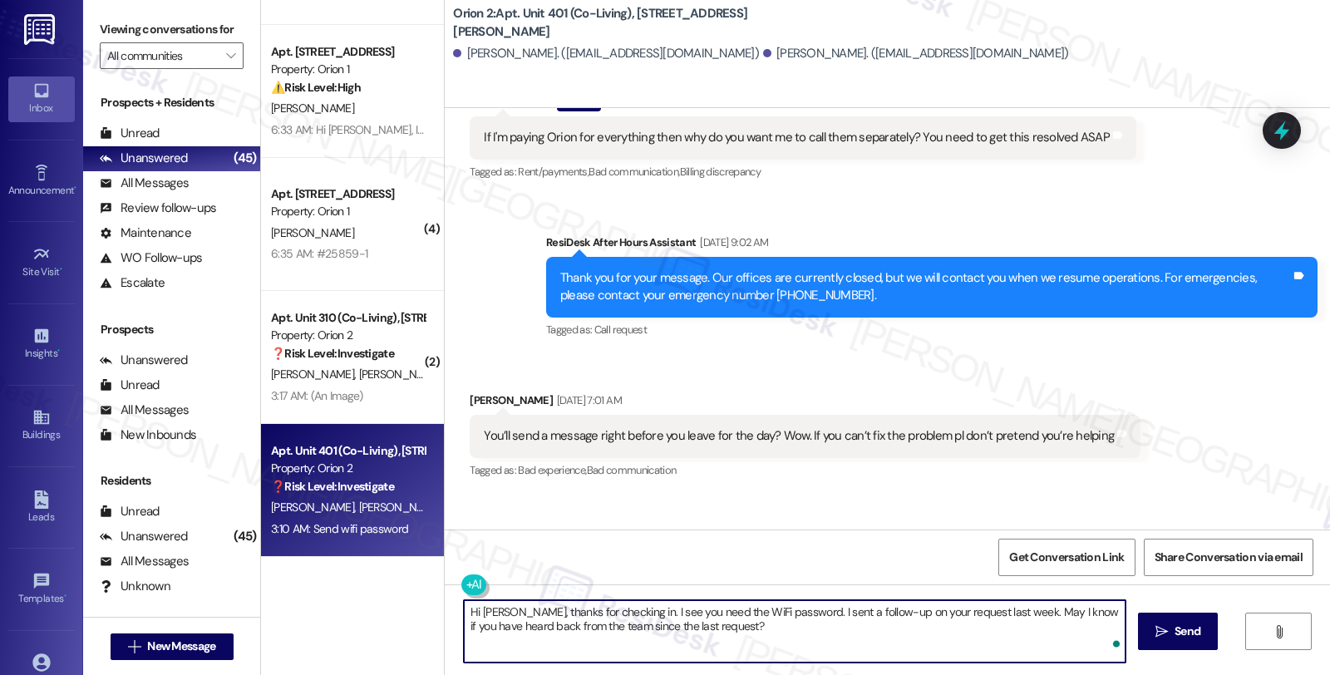
type textarea "Hi Aryaman, thanks for checking in. I see you need the WiFi password. I sent a …"
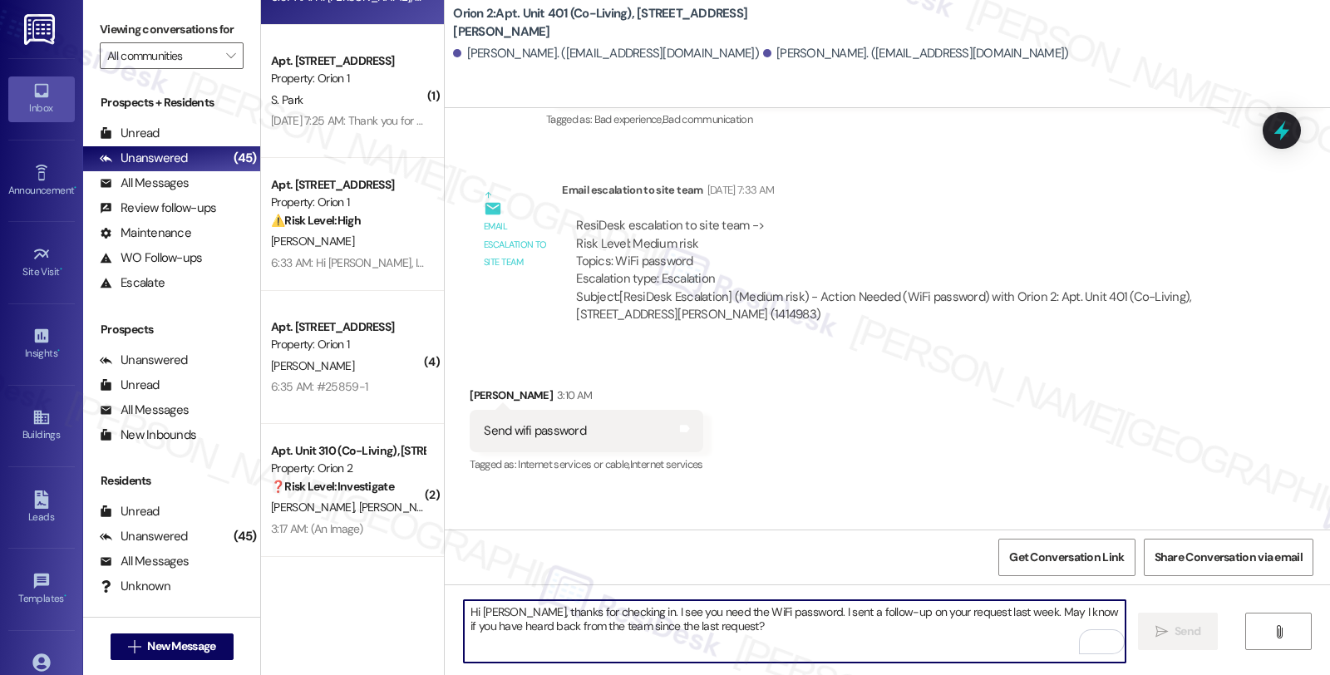
scroll to position [4957, 0]
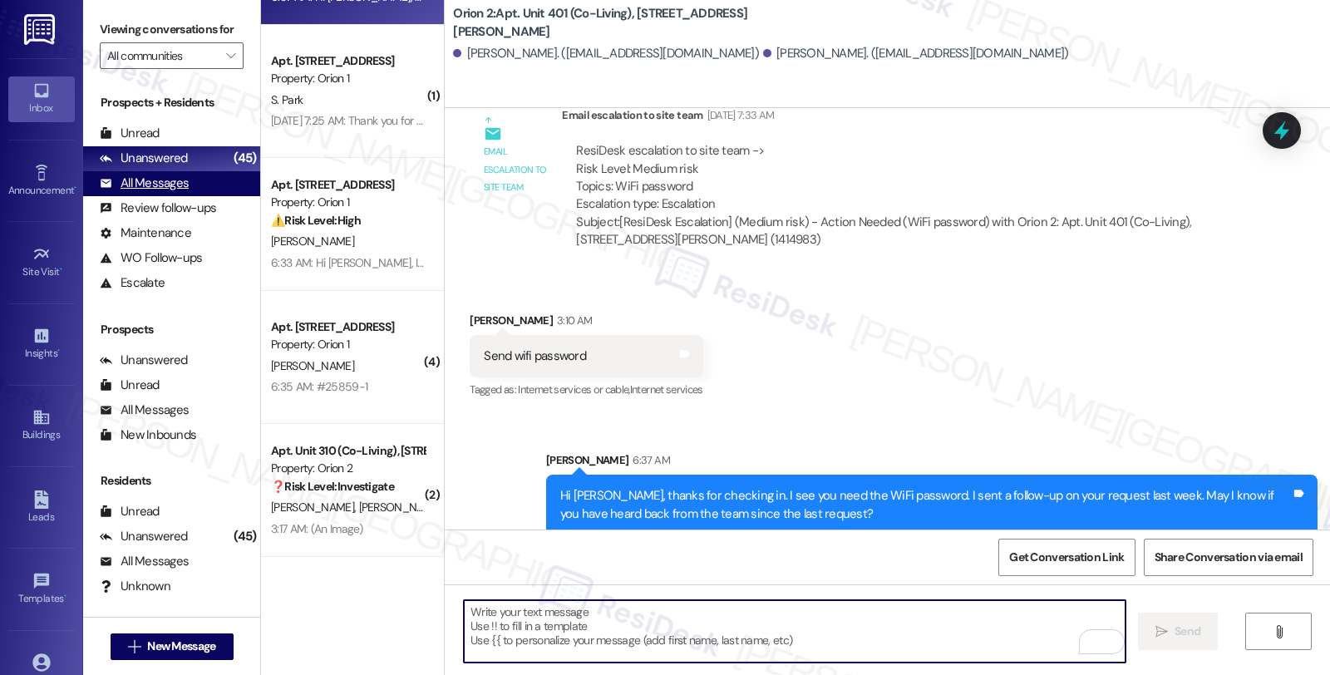
click at [188, 196] on div "All Messages (undefined)" at bounding box center [171, 183] width 177 height 25
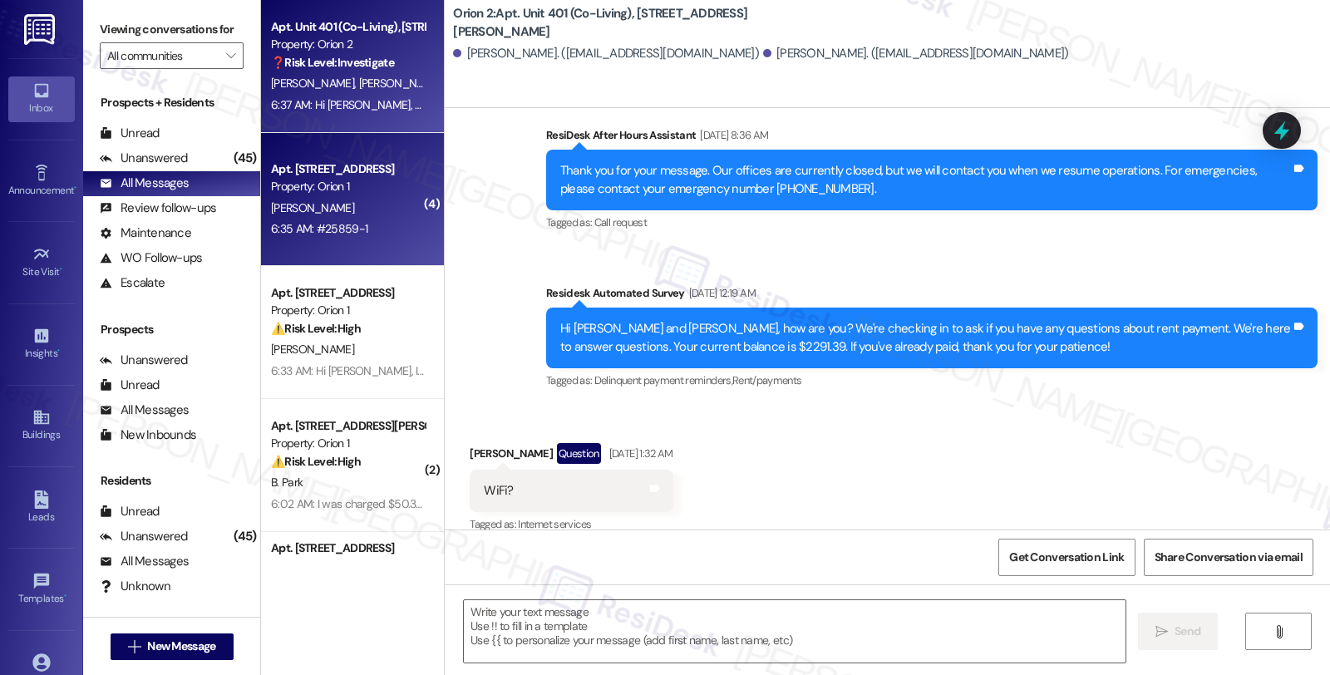
type textarea "Fetching suggested responses. Please feel free to read through the conversation…"
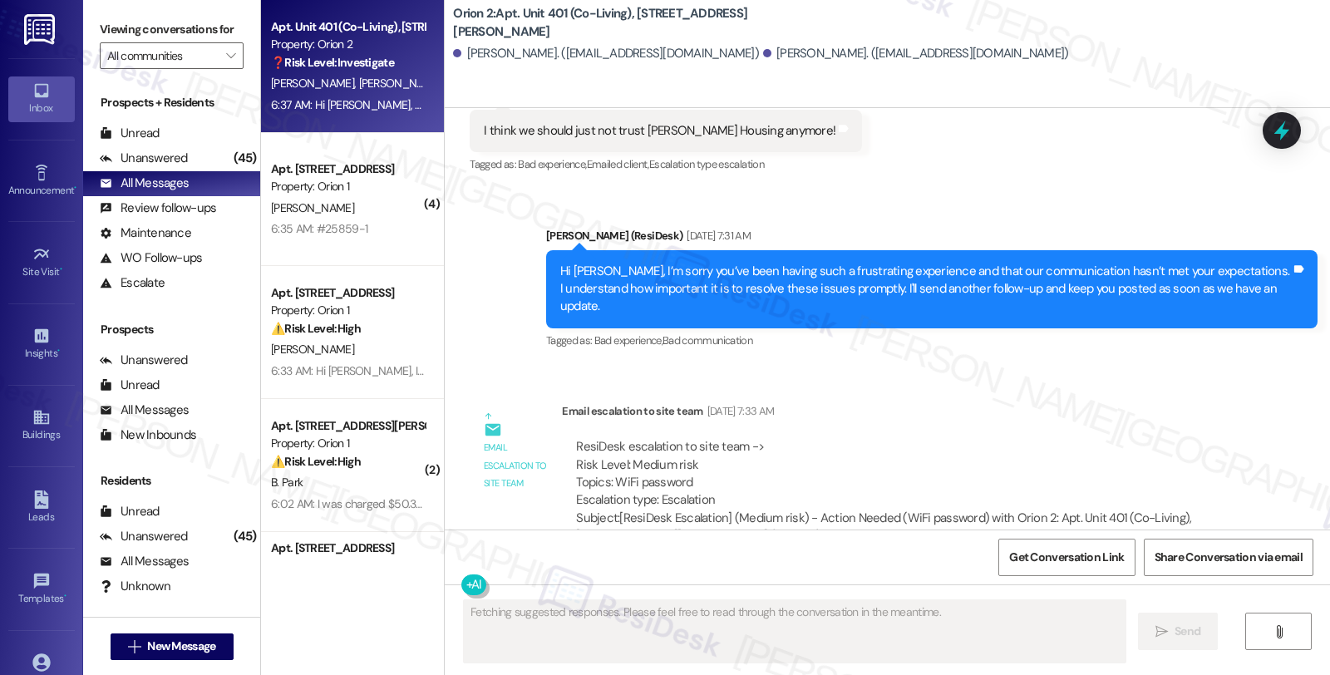
scroll to position [4823, 0]
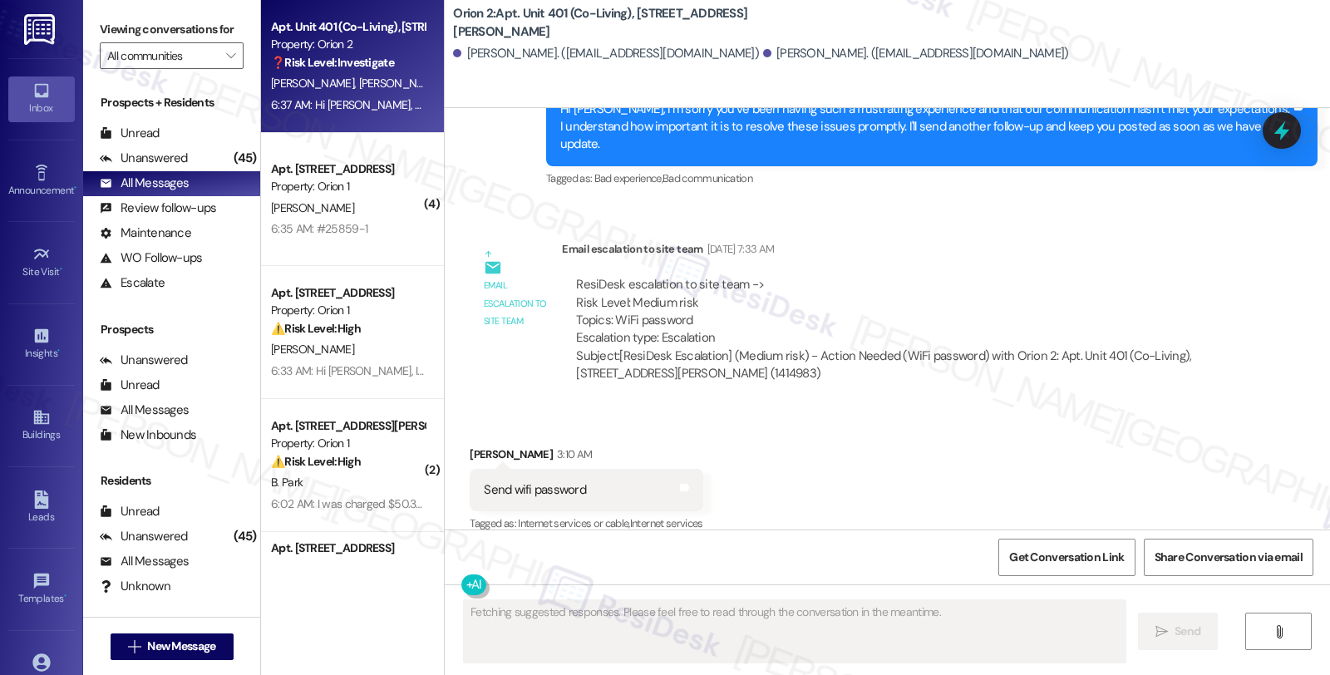
click at [379, 206] on div "[PERSON_NAME]" at bounding box center [347, 208] width 157 height 21
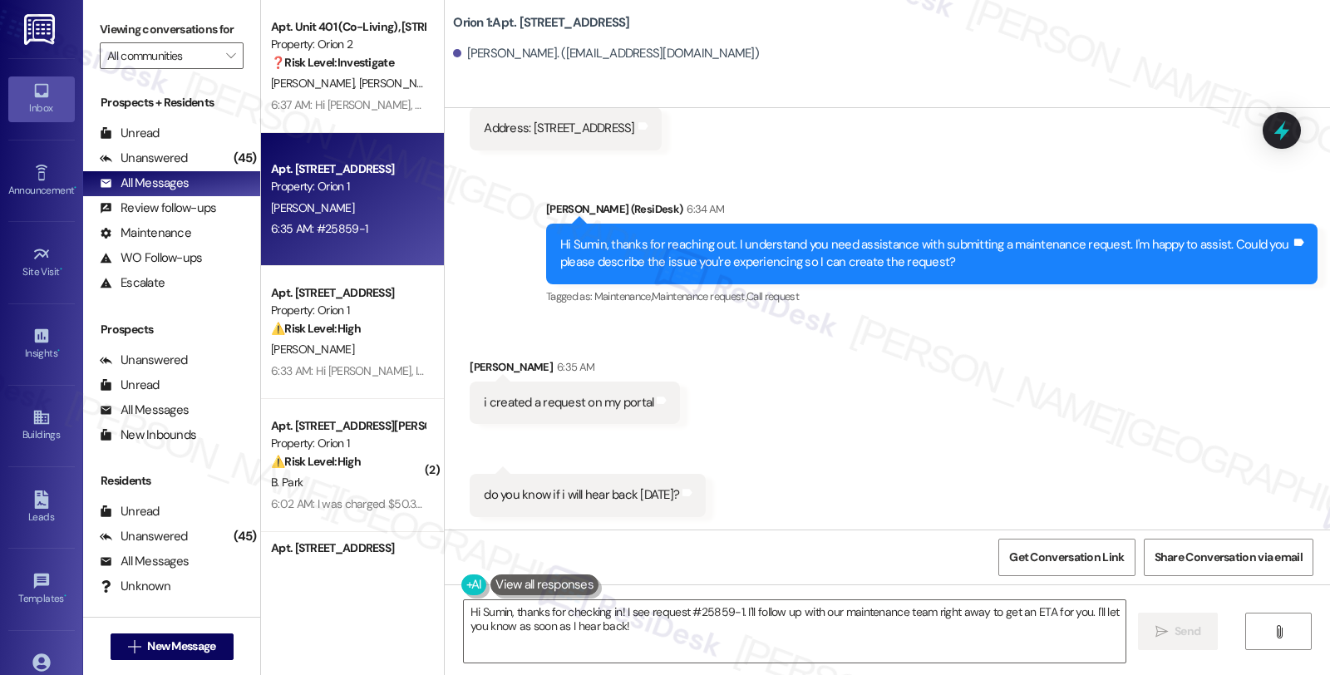
scroll to position [706, 0]
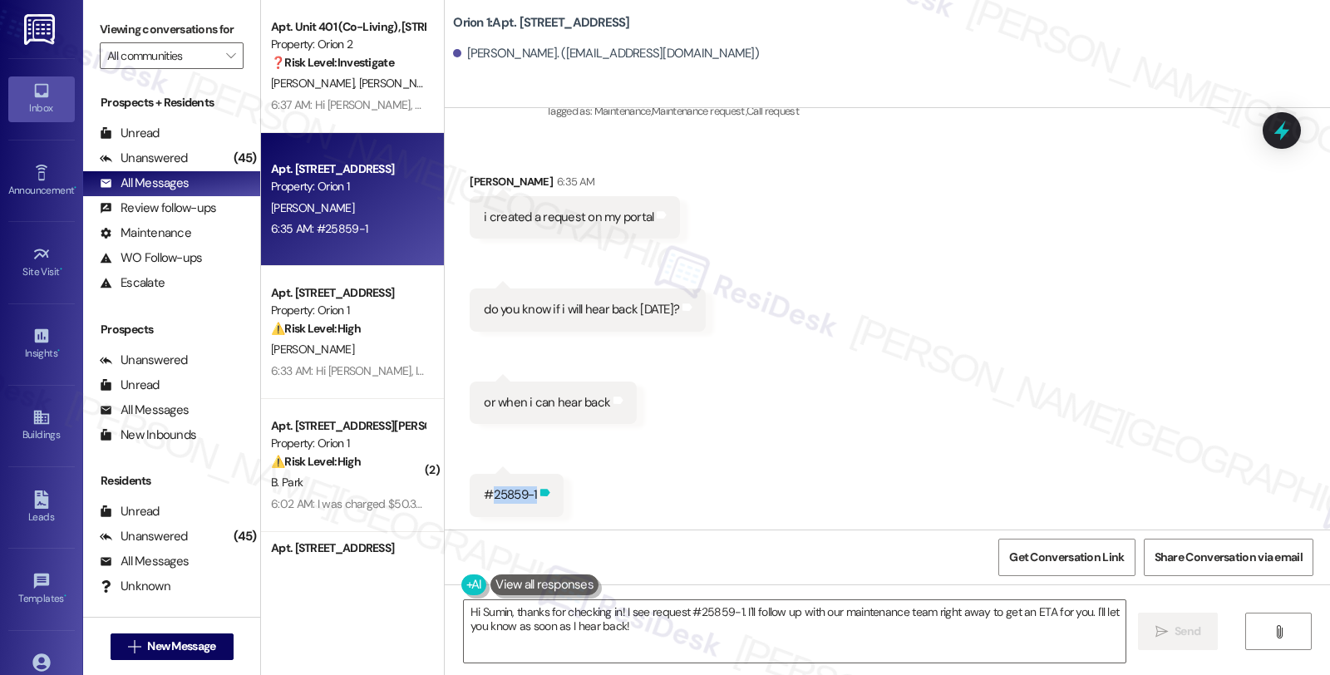
drag, startPoint x: 483, startPoint y: 494, endPoint x: 527, endPoint y: 499, distance: 44.3
click at [527, 499] on div "#25859-1 Tags and notes" at bounding box center [517, 495] width 94 height 42
copy div "25859-1 Tags and notes"
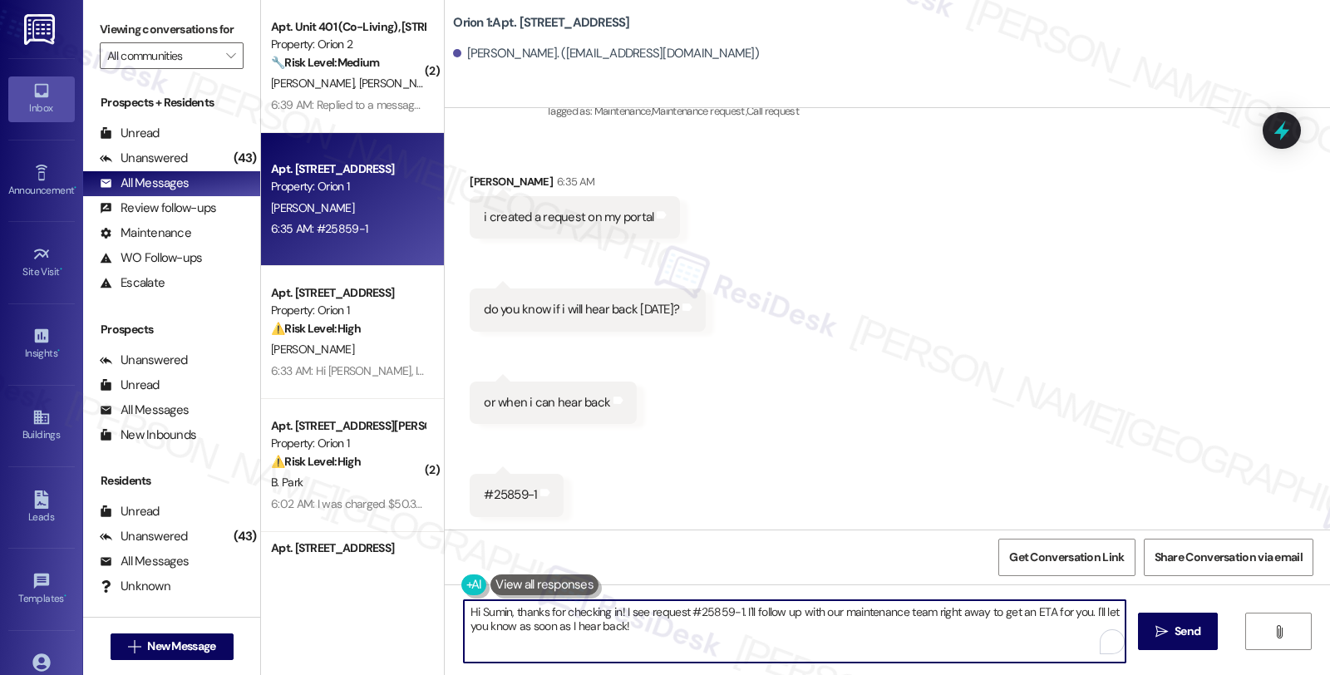
drag, startPoint x: 613, startPoint y: 610, endPoint x: 438, endPoint y: 610, distance: 175.4
click at [445, 610] on div "Hi Sumin, thanks for checking in! I see request #25859-1. I'll follow up with o…" at bounding box center [887, 646] width 885 height 125
drag, startPoint x: 577, startPoint y: 612, endPoint x: 1319, endPoint y: 613, distance: 742.2
click at [1319, 613] on div "I see request #25859-1. I'll follow up with our maintenance team right away to …" at bounding box center [887, 646] width 885 height 125
click at [574, 613] on textarea "I see request #25859-1. I'll follow up with our maintenance team right away to …" at bounding box center [795, 631] width 662 height 62
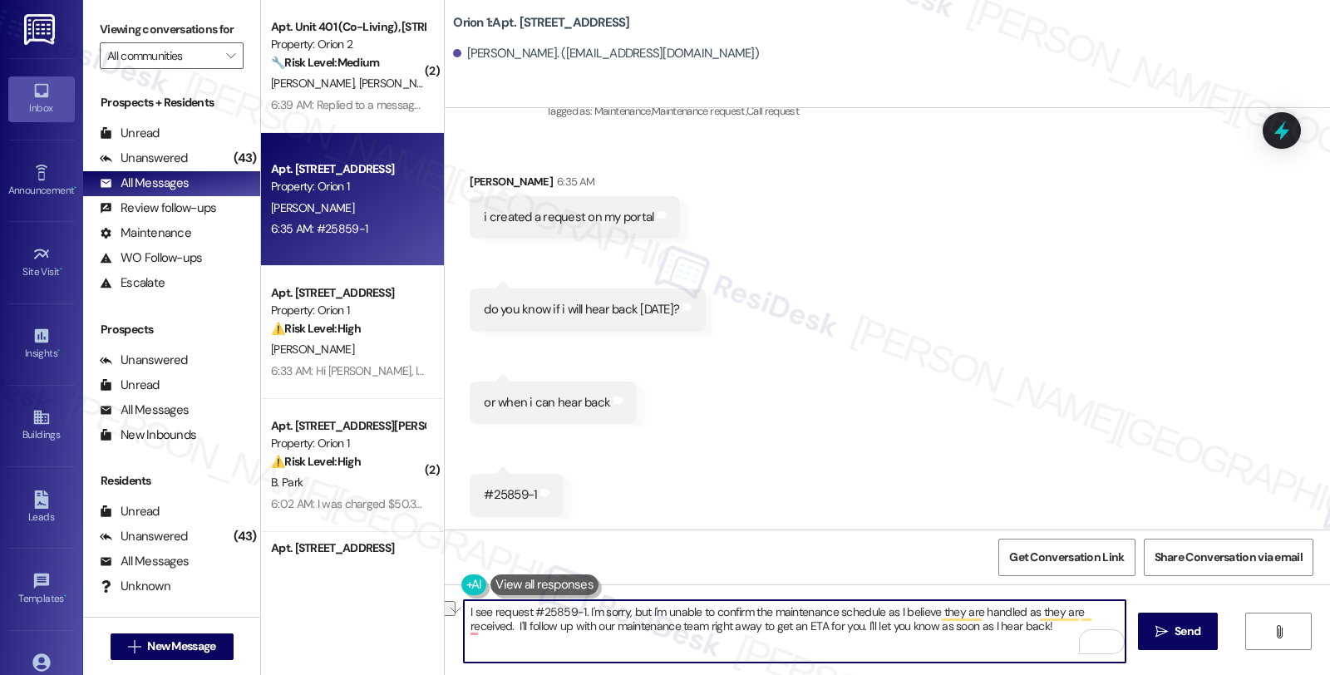
click at [1120, 621] on textarea "I see request #25859-1. I'm sorry, but I'm unable to confirm the maintenance sc…" at bounding box center [795, 631] width 662 height 62
click at [1116, 612] on textarea "I see request #25859-1. I'm sorry, but I'm unable to confirm the maintenance sc…" at bounding box center [795, 631] width 662 height 62
click at [748, 628] on textarea "I see request #25859-1. I'm sorry, but I'm unable to confirm the maintenance sc…" at bounding box center [795, 631] width 662 height 62
click at [710, 632] on textarea "I see request #25859-1. I'm sorry, but I'm unable to confirm the maintenance sc…" at bounding box center [795, 631] width 662 height 62
click at [749, 628] on textarea "I see request #25859-1. I'm sorry, but I'm unable to confirm the maintenance sc…" at bounding box center [795, 631] width 662 height 62
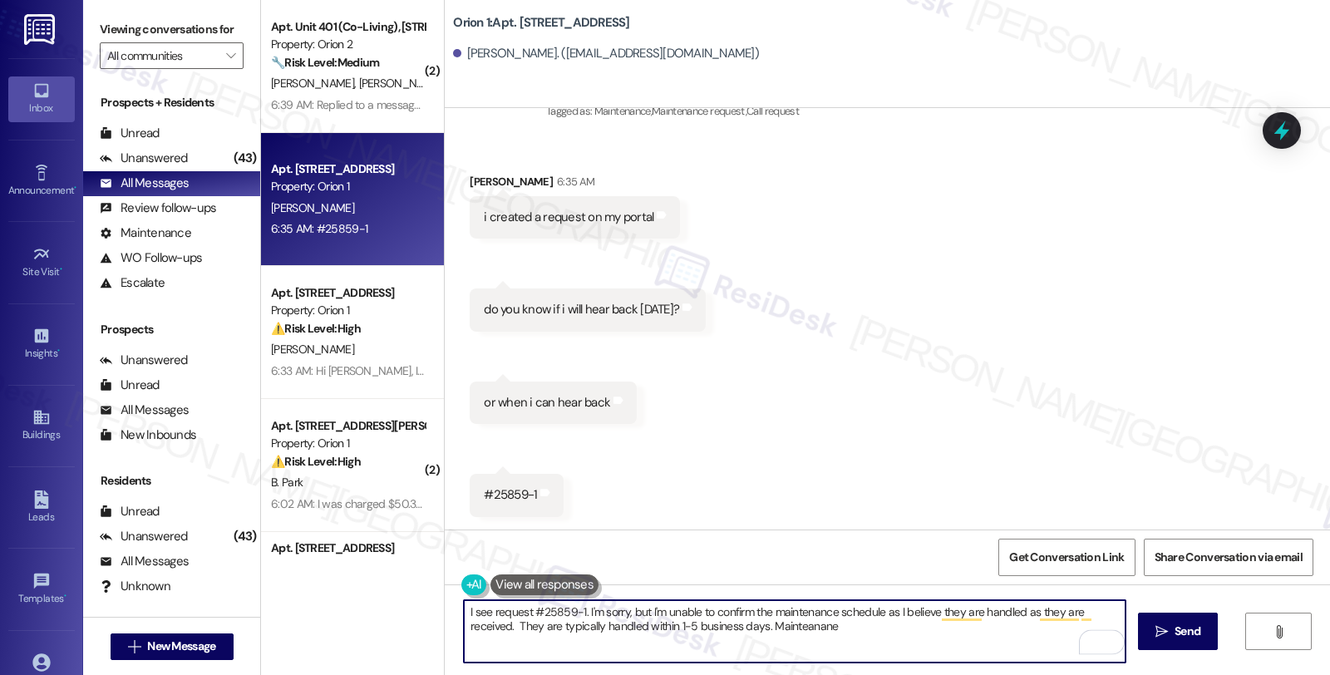
click at [749, 628] on textarea "I see request #25859-1. I'm sorry, but I'm unable to confirm the maintenance sc…" at bounding box center [795, 631] width 662 height 62
type textarea "I see request #25859-1. I'm sorry, but I'm unable to confirm the maintenance sc…"
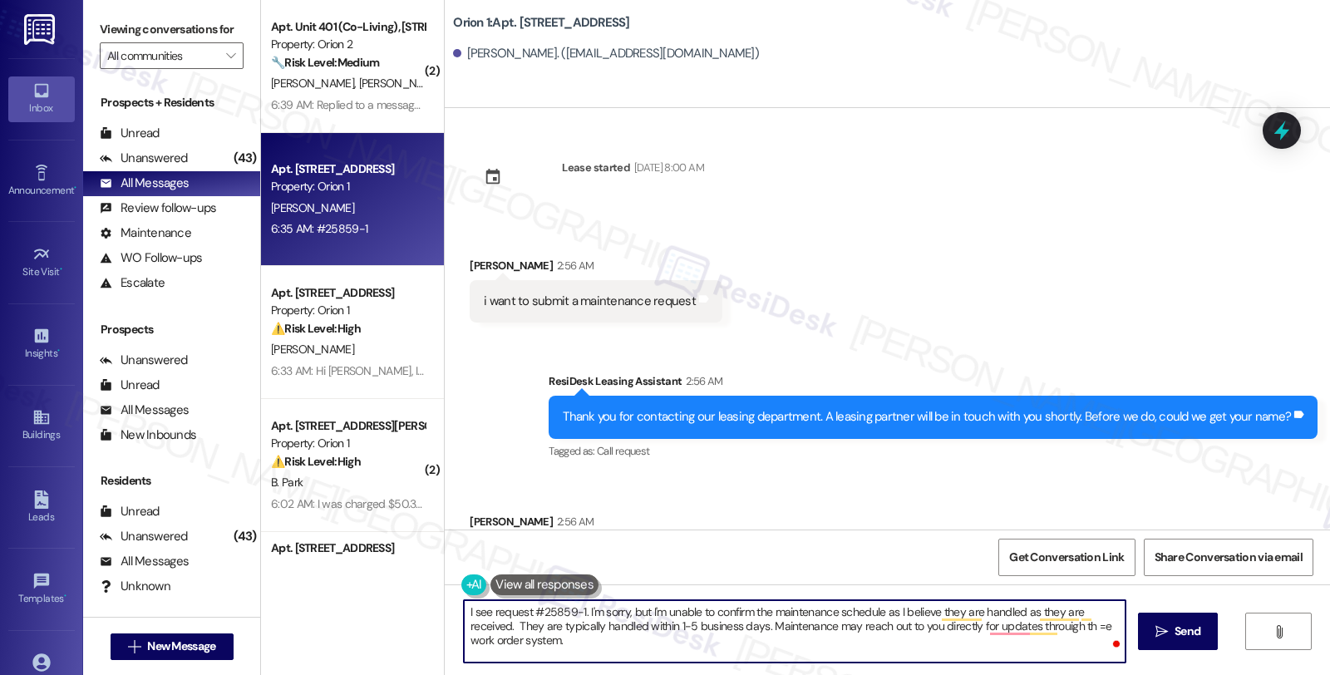
scroll to position [706, 0]
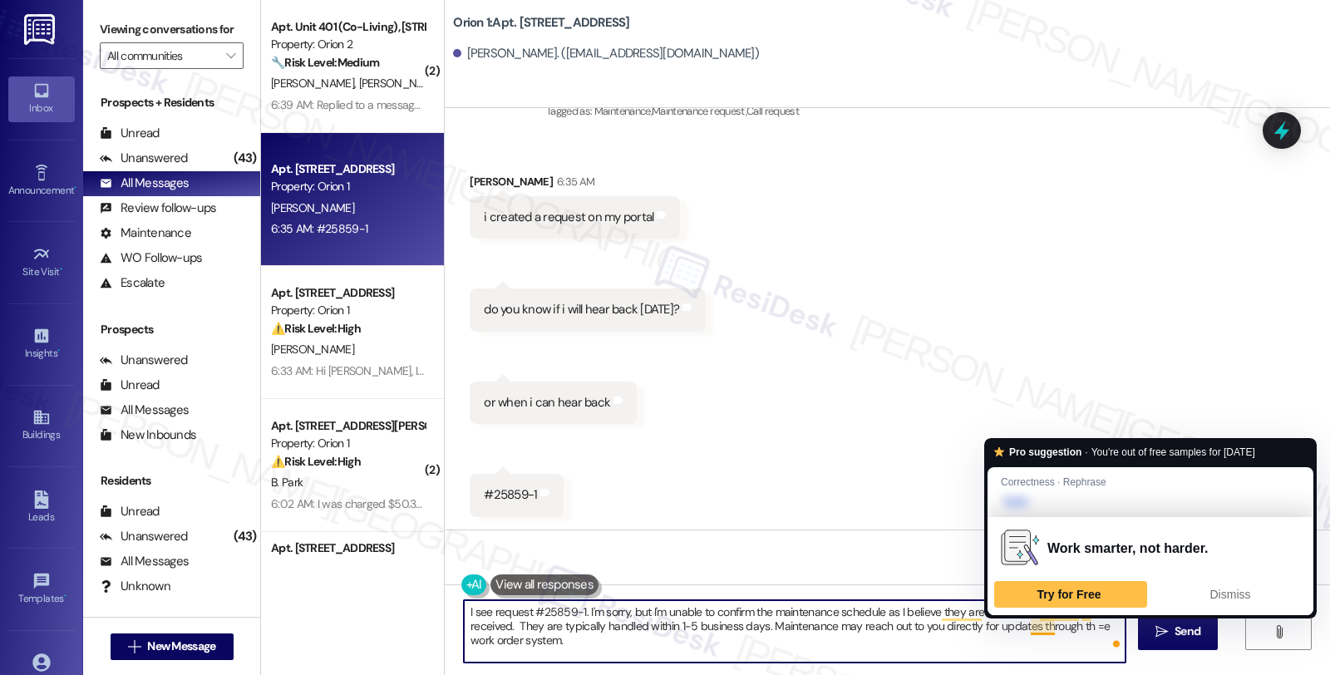
click at [1031, 628] on textarea "I see request #25859-1. I'm sorry, but I'm unable to confirm the maintenance sc…" at bounding box center [795, 631] width 662 height 62
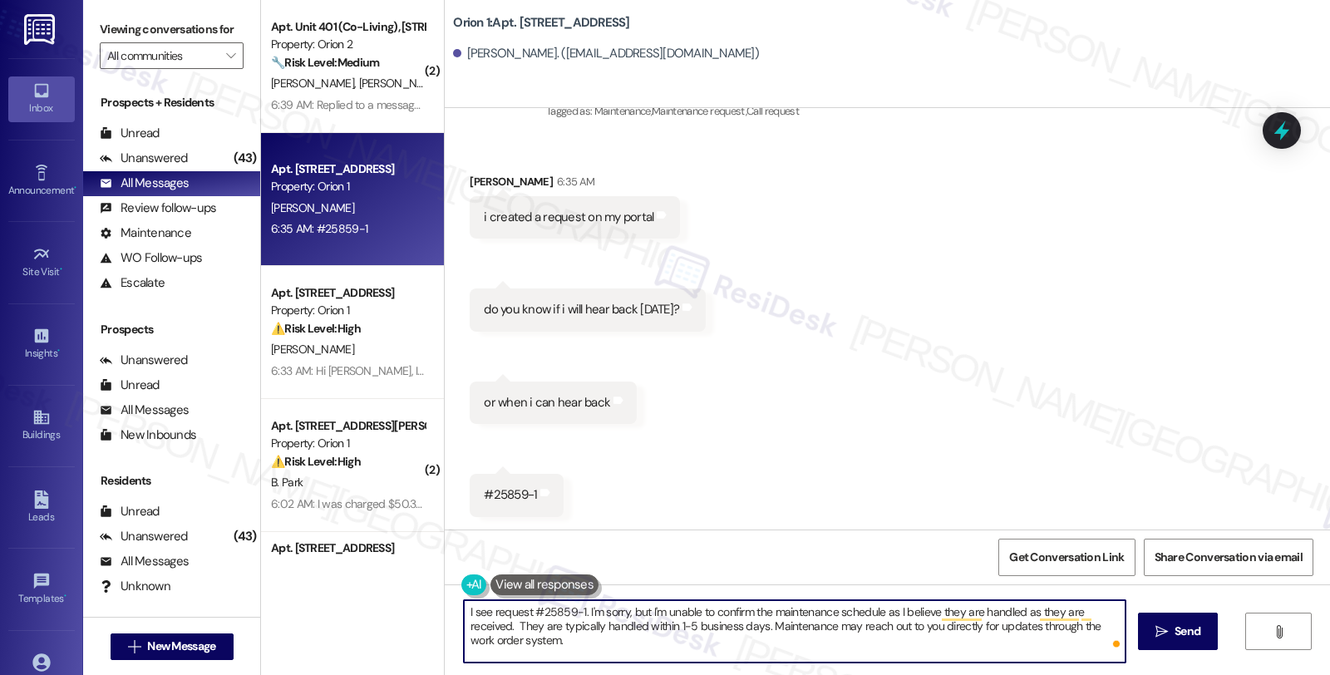
click at [607, 647] on textarea "I see request #25859-1. I'm sorry, but I'm unable to confirm the maintenance sc…" at bounding box center [795, 631] width 662 height 62
type textarea "I see request #25859-1. I'm sorry, but I'm unable to confirm the maintenance sc…"
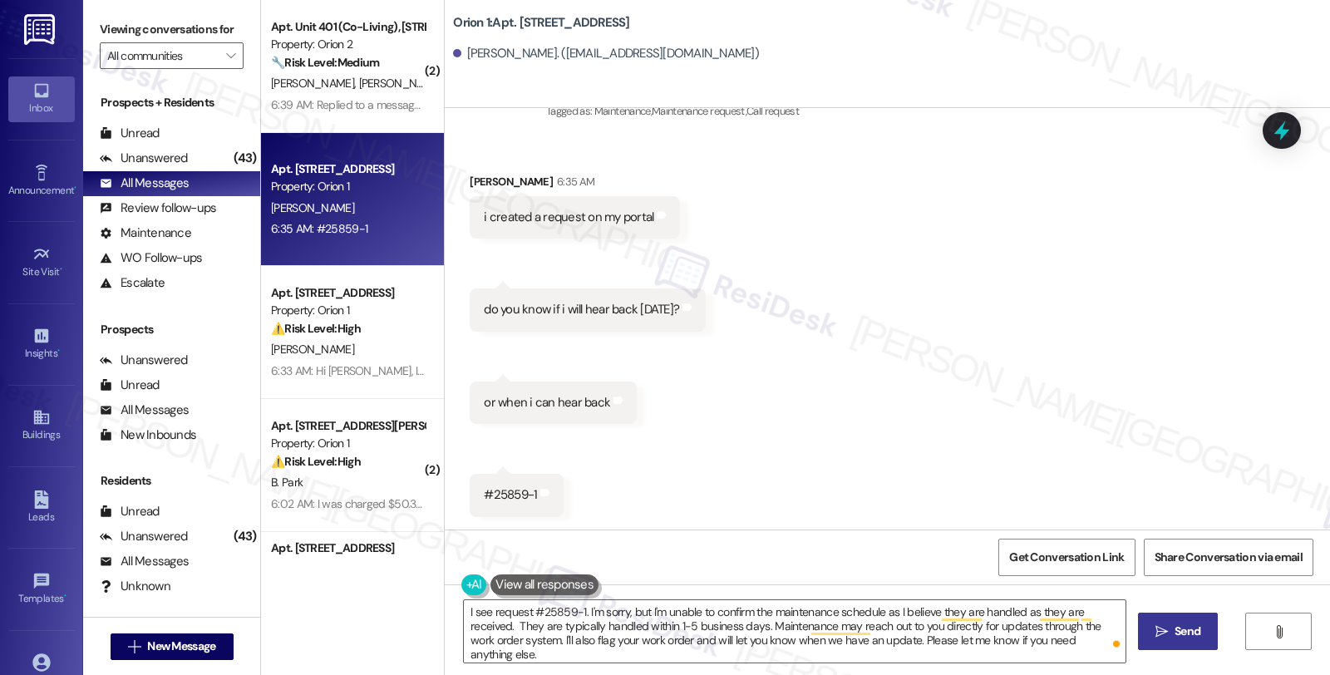
click at [1149, 640] on button " Send" at bounding box center [1178, 631] width 81 height 37
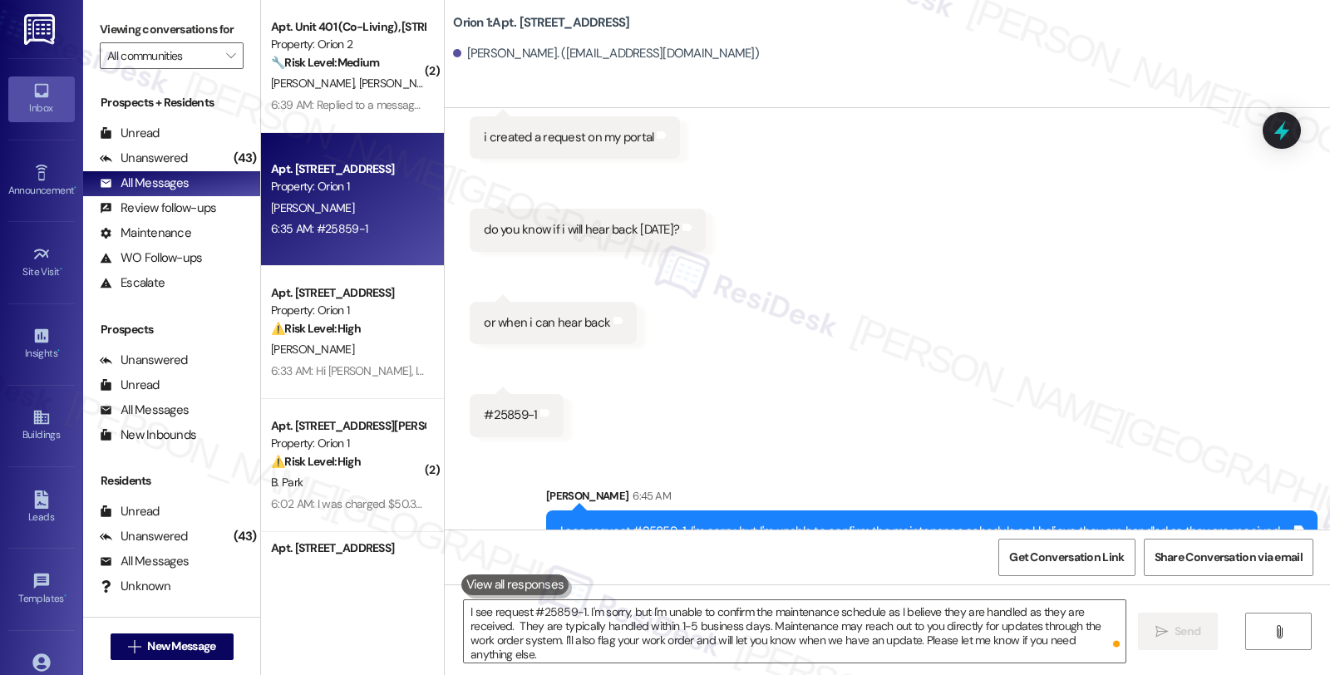
scroll to position [858, 0]
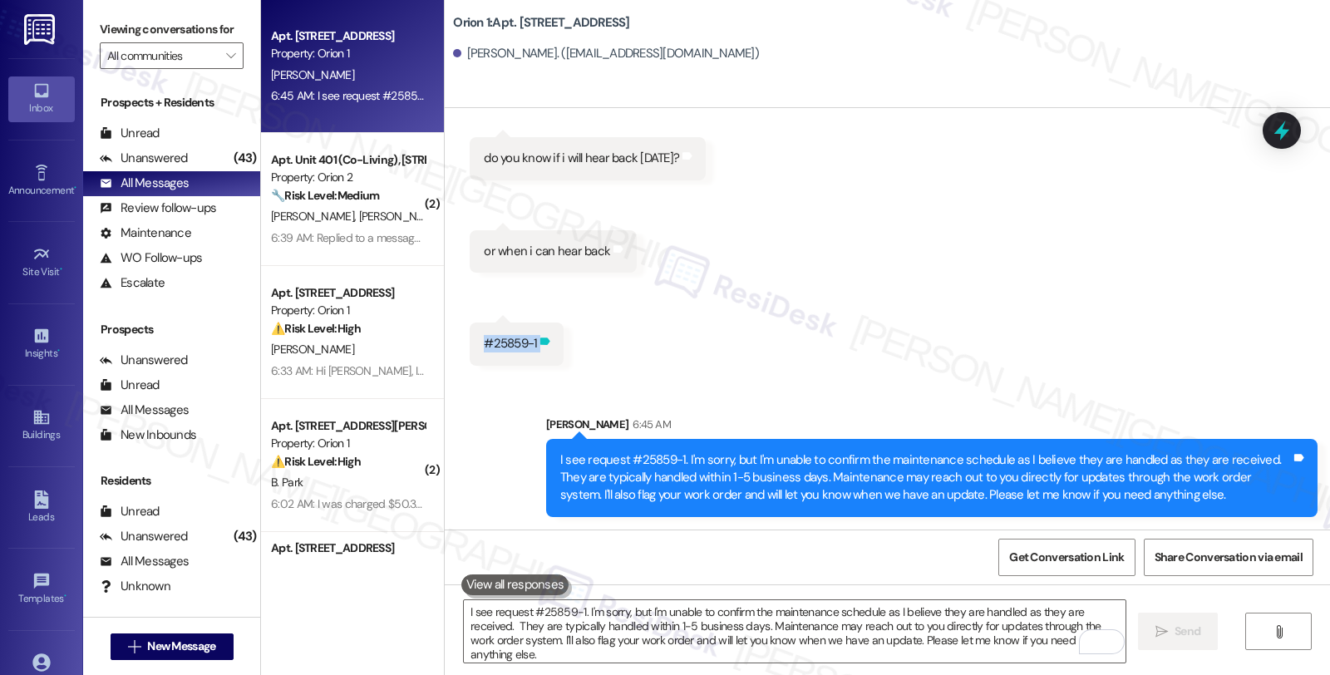
drag, startPoint x: 470, startPoint y: 341, endPoint x: 529, endPoint y: 342, distance: 59.8
click at [529, 342] on div "#25859-1 Tags and notes" at bounding box center [517, 343] width 94 height 42
copy div "#25859-1 Tags and notes Sent via SMS"
click at [1276, 135] on icon at bounding box center [1282, 131] width 20 height 26
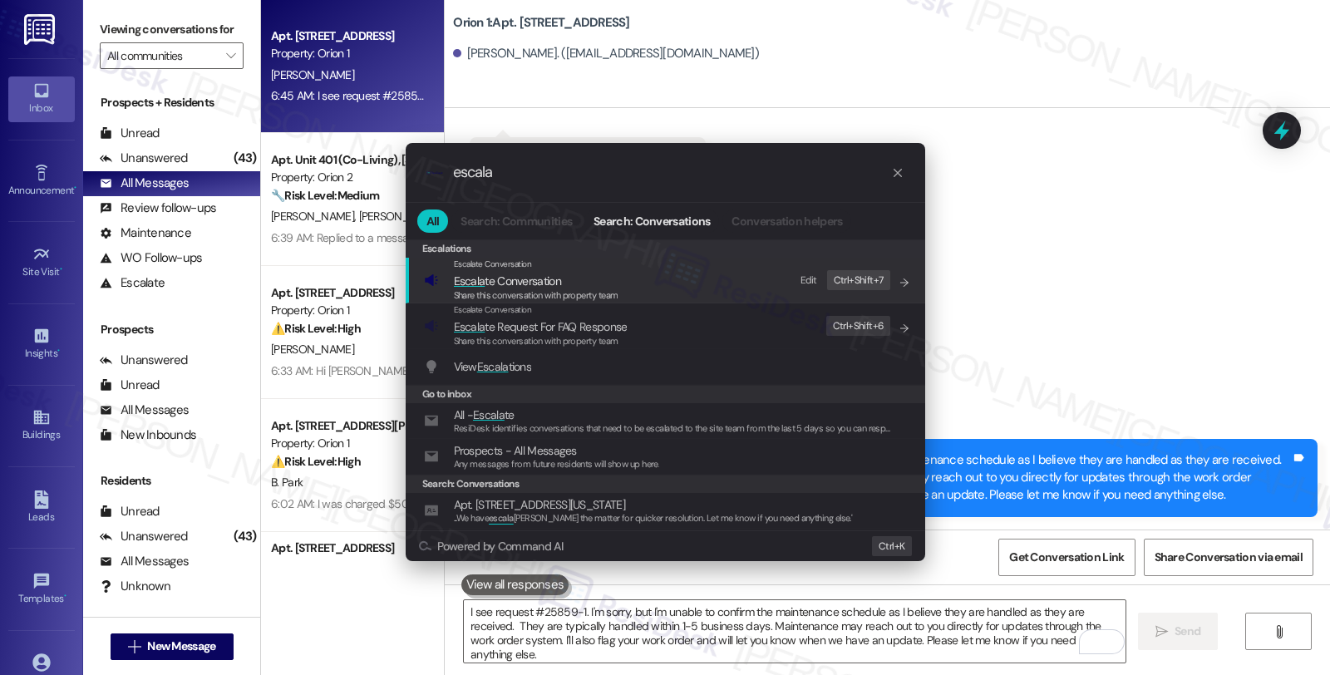
type input "escala"
click at [549, 291] on span "Share this conversation with property team" at bounding box center [536, 295] width 165 height 12
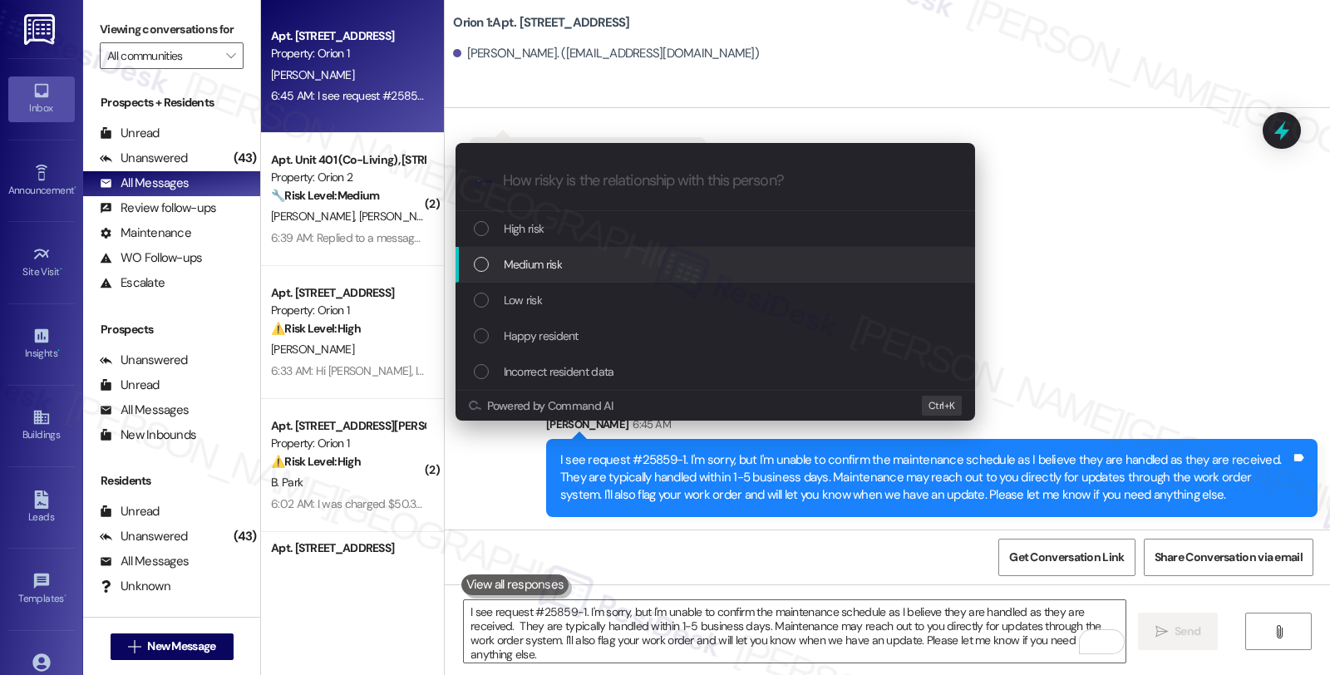
click at [551, 260] on span "Medium risk" at bounding box center [533, 264] width 58 height 18
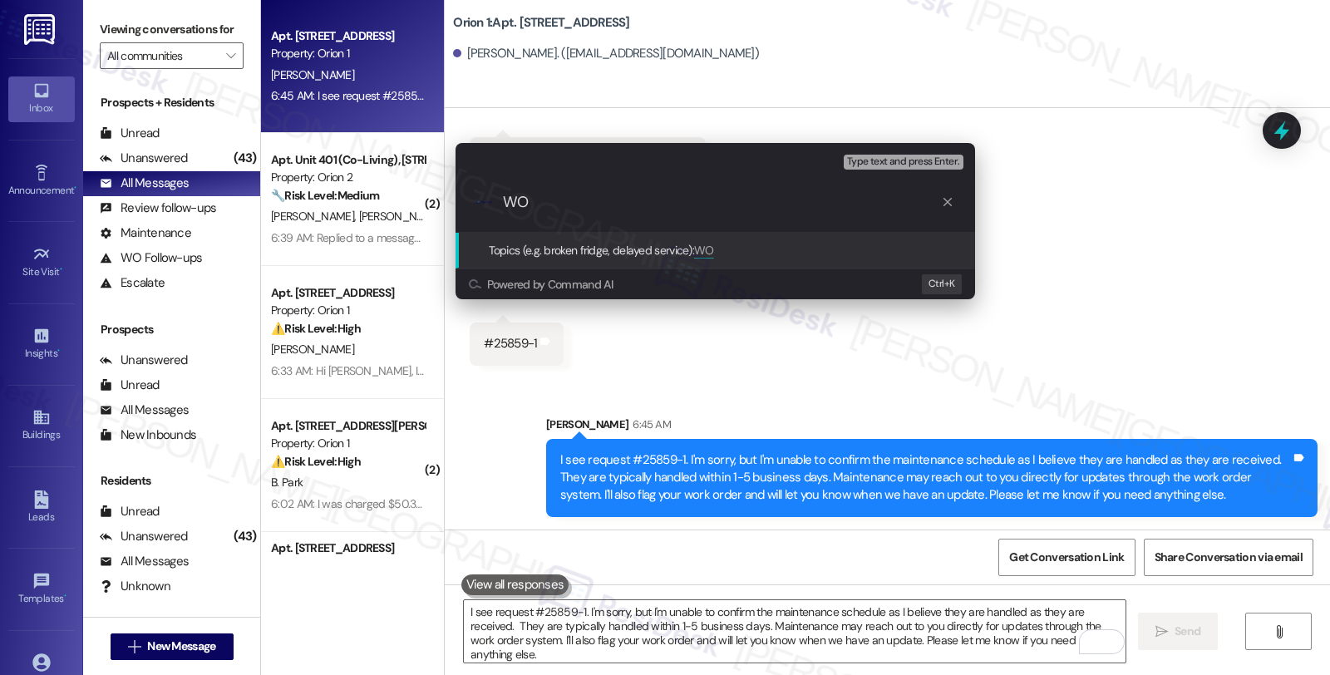
paste input "#25859-1"
type input "WO #25859-1 (showerhead) submitted by the resident"
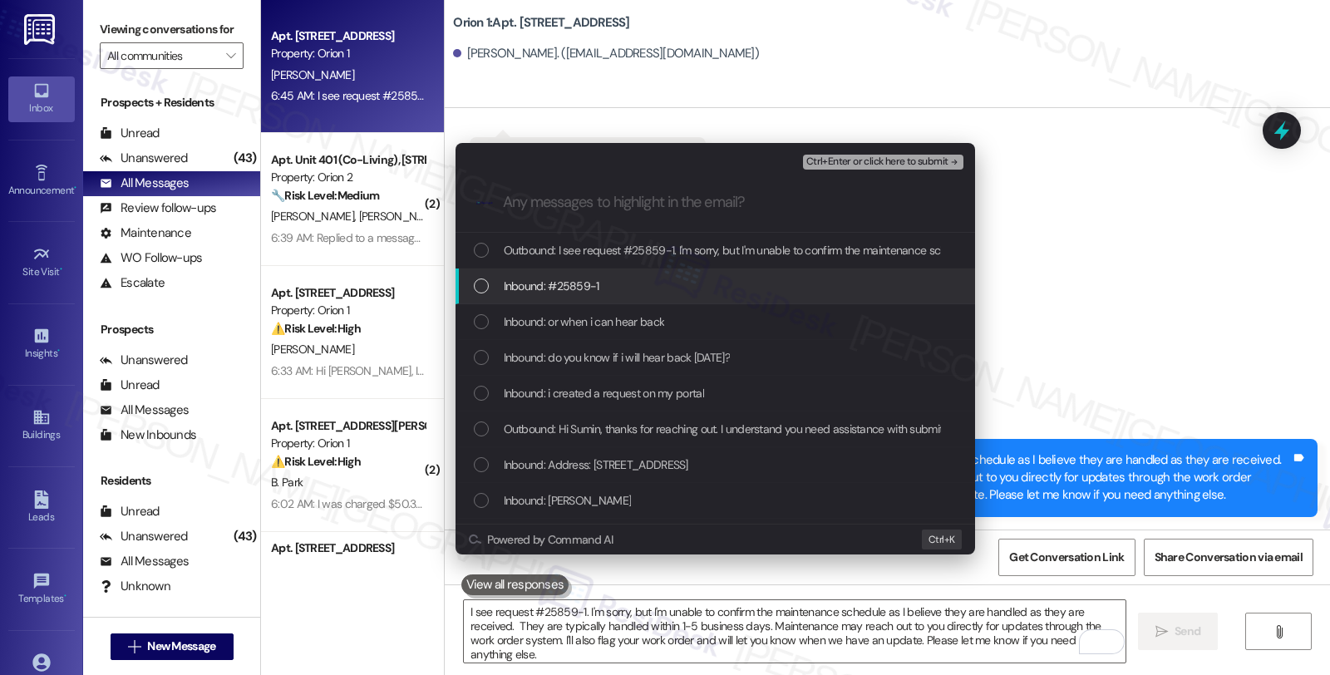
click at [584, 293] on span "Inbound: #25859-1" at bounding box center [552, 286] width 96 height 18
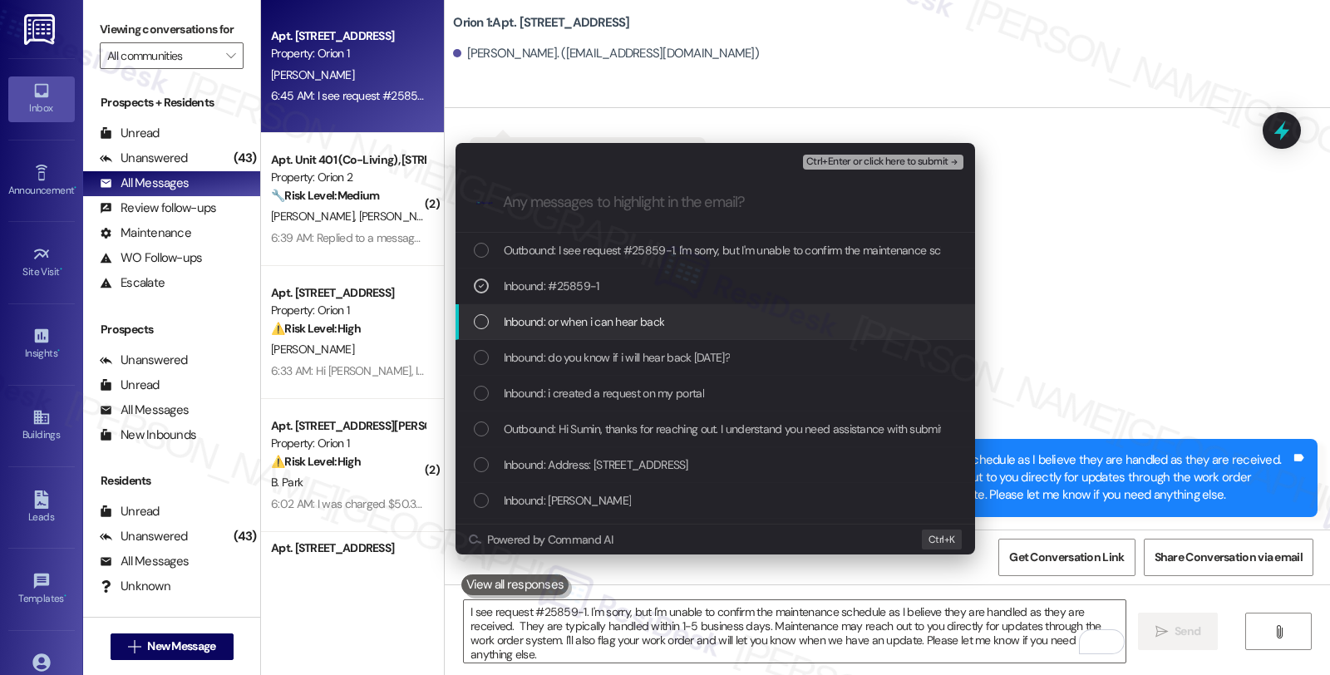
click at [586, 318] on span "Inbound: or when i can hear back" at bounding box center [584, 322] width 161 height 18
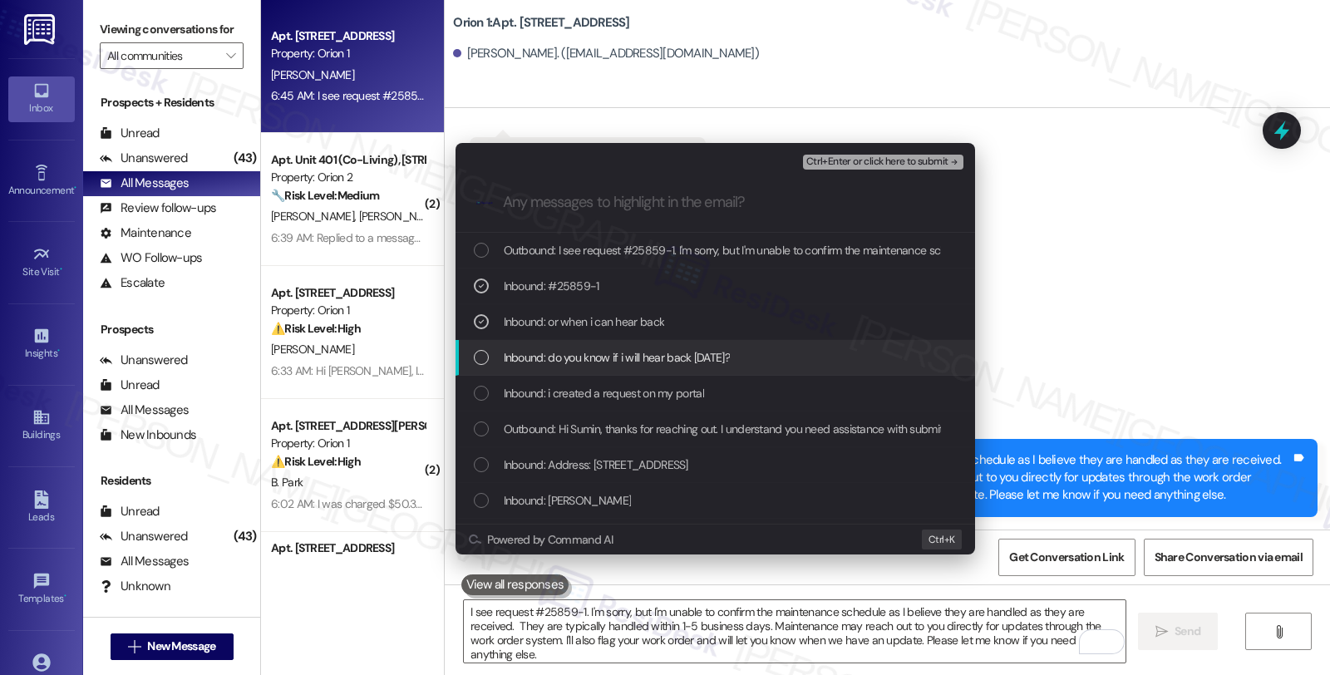
click at [586, 352] on span "Inbound: do you know if i will hear back today?" at bounding box center [617, 357] width 226 height 18
click at [586, 387] on span "Inbound: i created a request on my portal" at bounding box center [604, 393] width 200 height 18
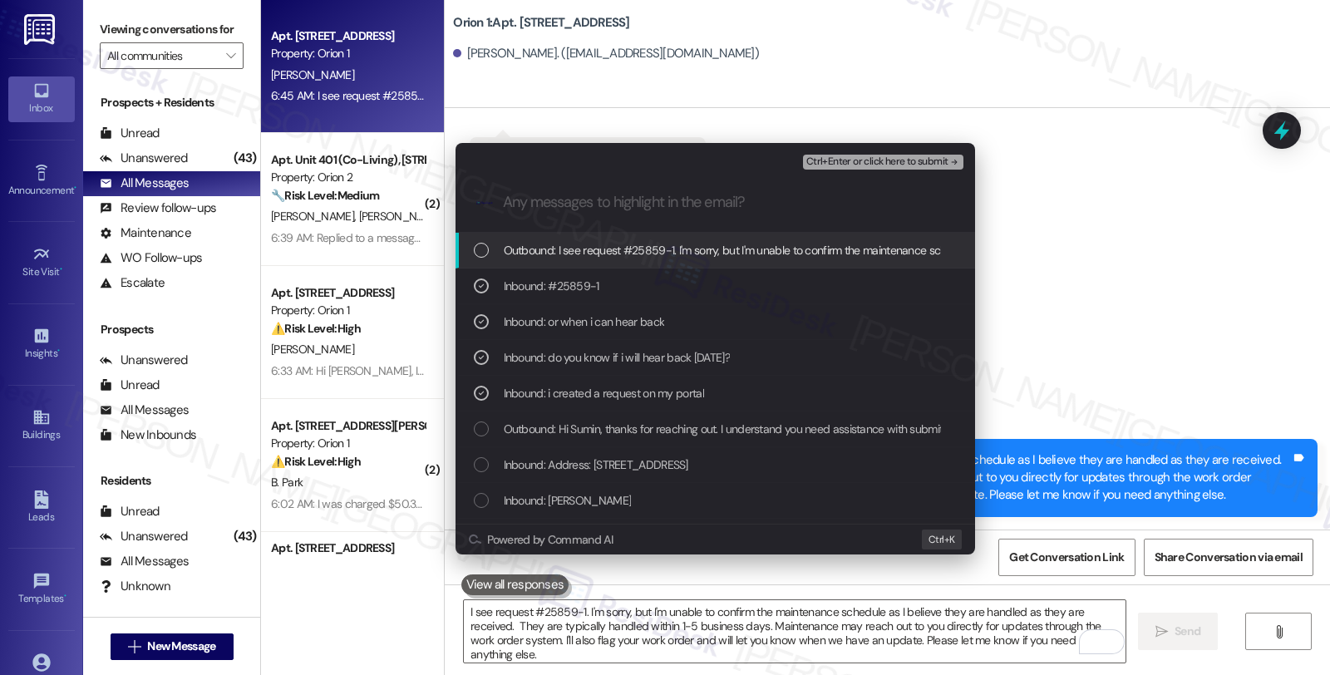
click at [874, 155] on button "Ctrl+Enter or click here to submit" at bounding box center [883, 162] width 160 height 15
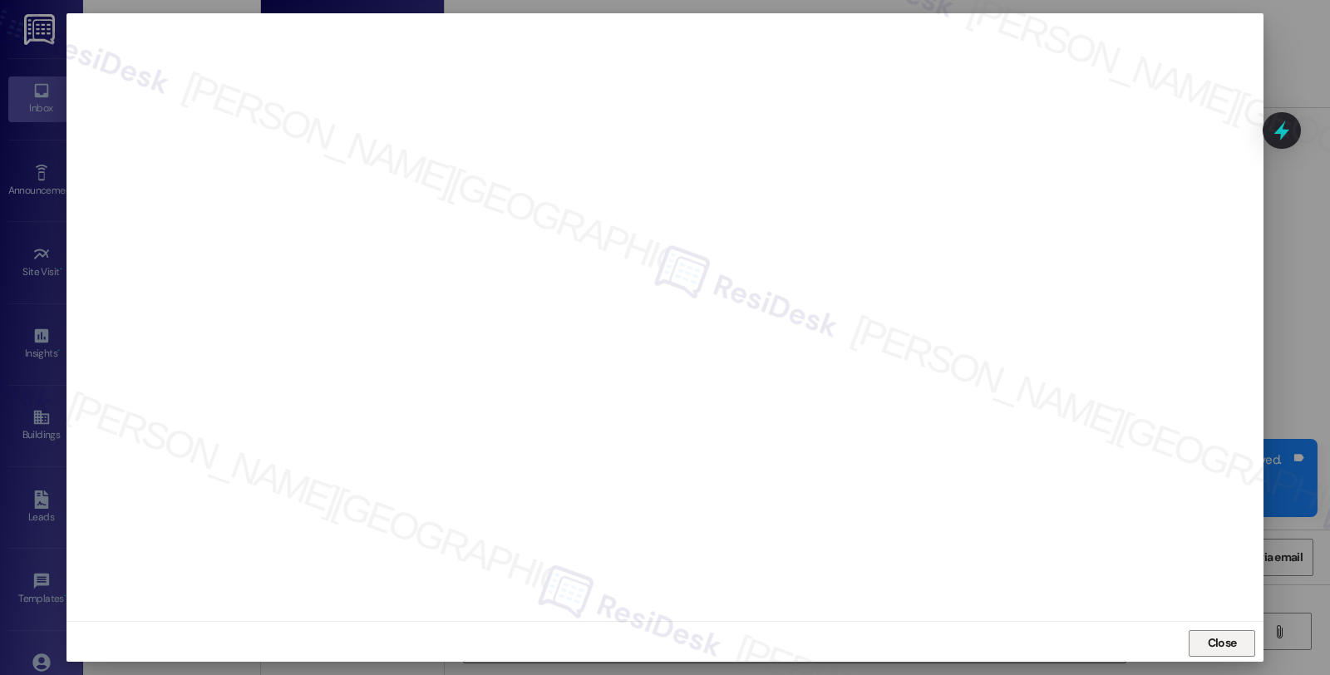
click at [1224, 634] on span "Close" at bounding box center [1222, 642] width 29 height 17
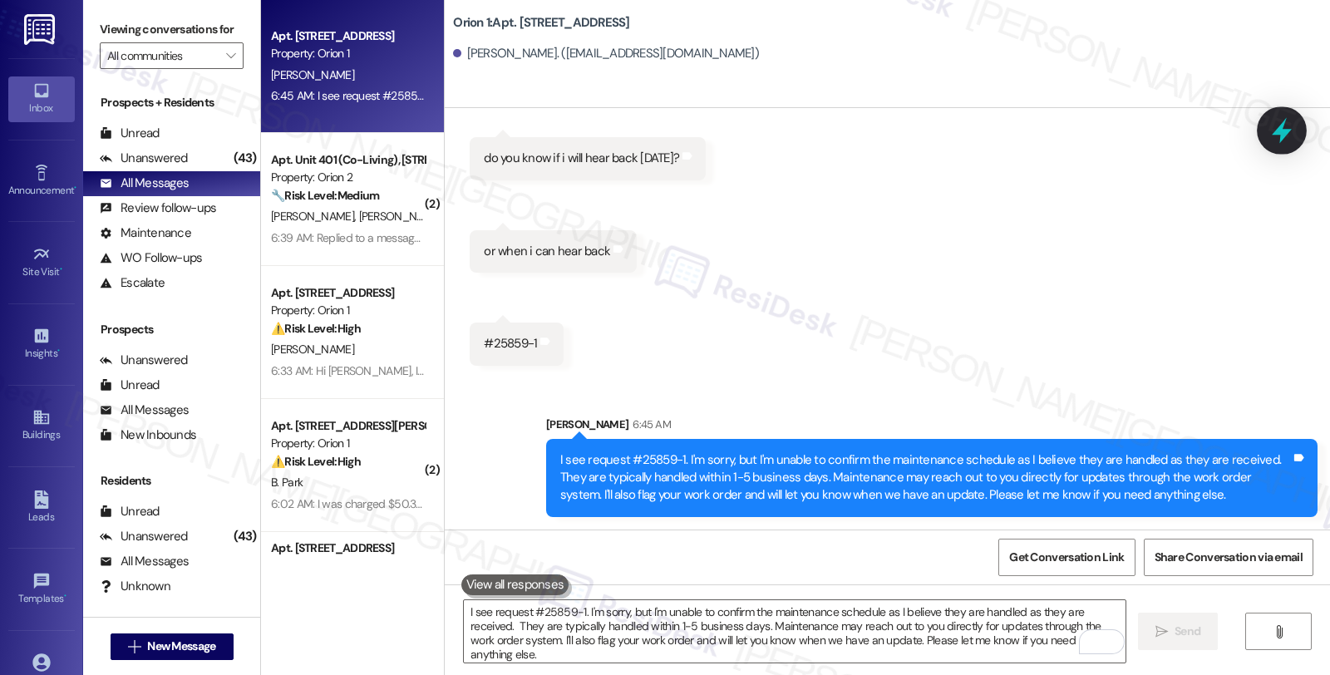
click at [1276, 135] on icon at bounding box center [1282, 130] width 28 height 28
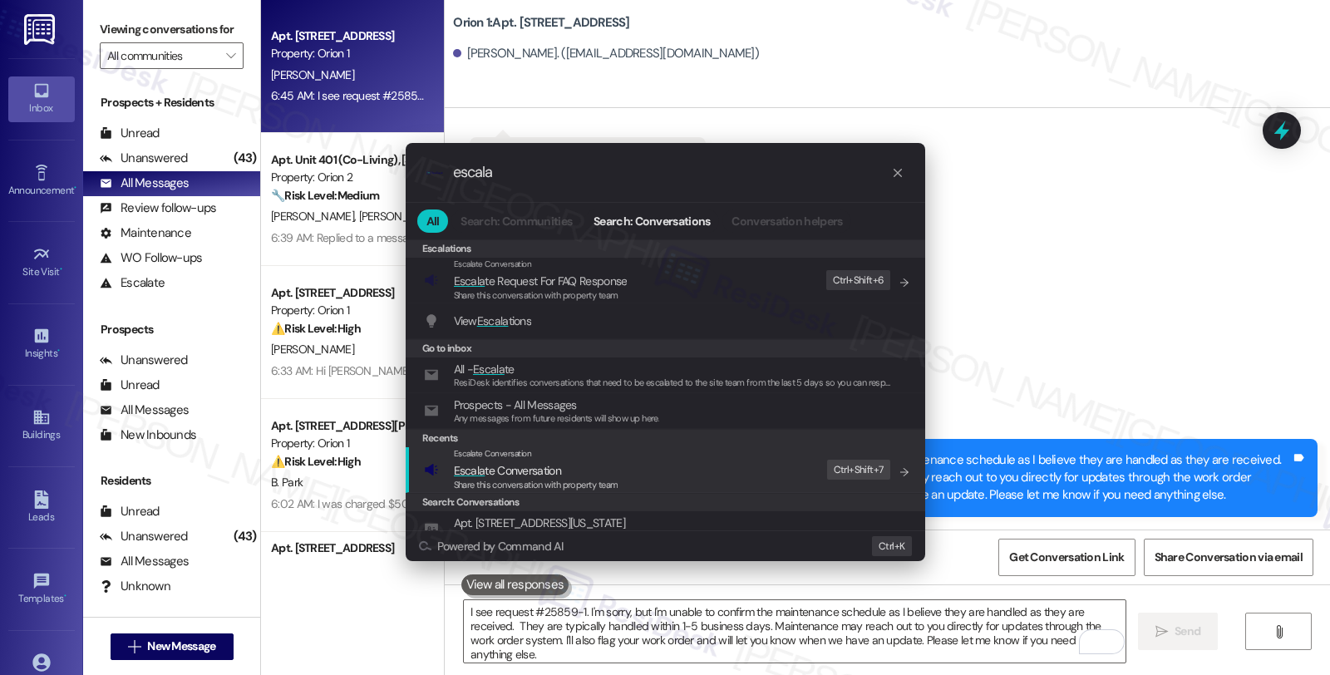
type input "escala"
click at [662, 471] on div "Escalate Conversation Escala te Conversation Share this conversation with prope…" at bounding box center [667, 469] width 486 height 45
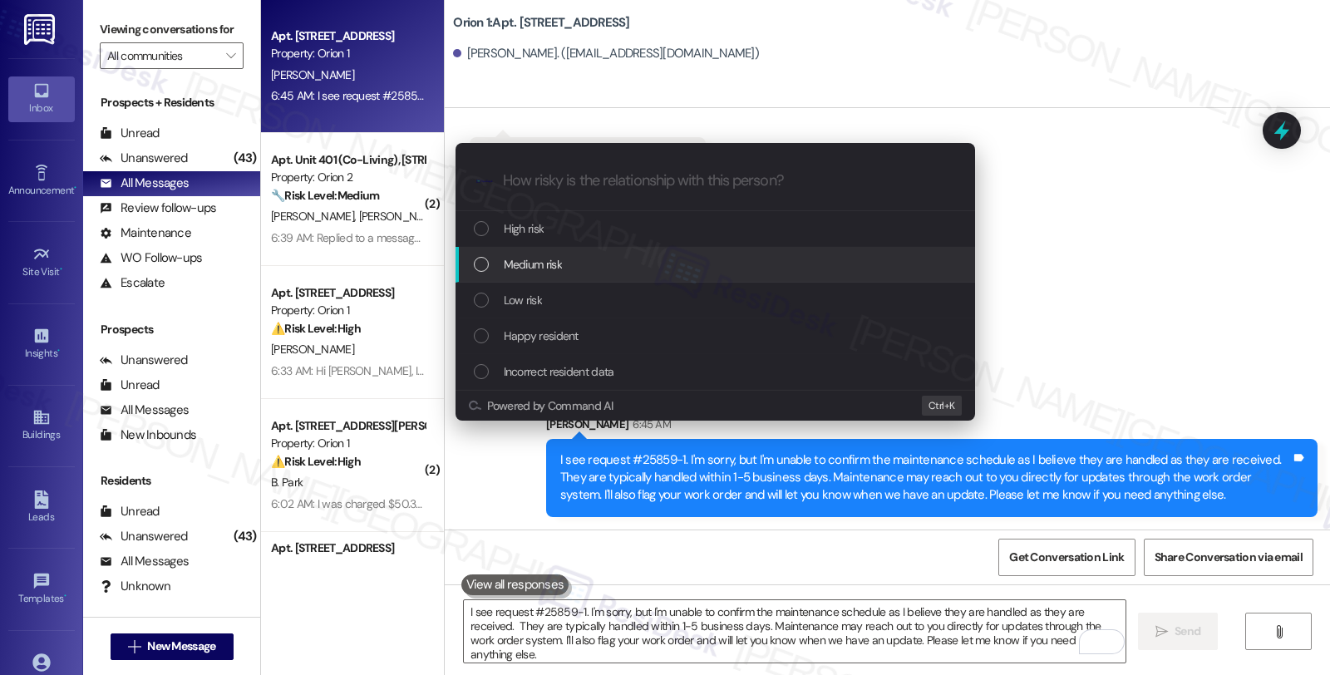
click at [574, 263] on div "Medium risk" at bounding box center [717, 264] width 486 height 18
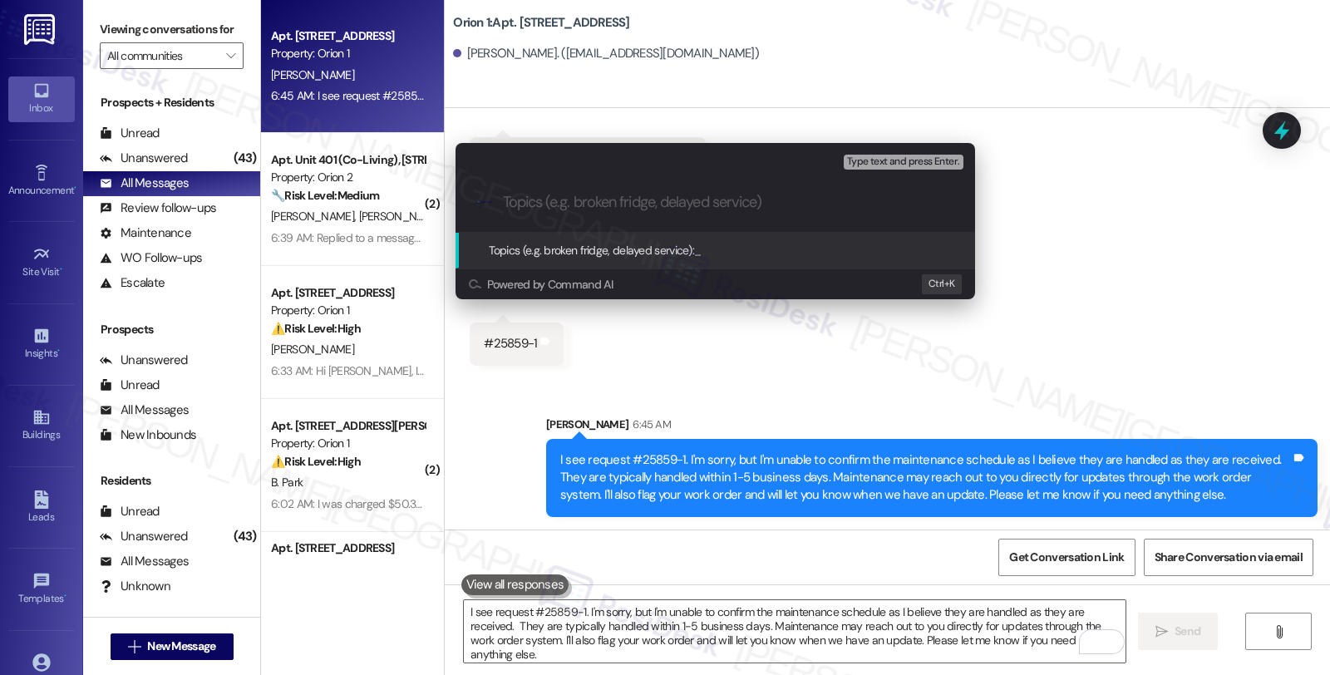
paste input "WO #25859-1 (showerhead) submitted by the resident"
type input "WO #25859-1 (showerhead) submitted by the resident"
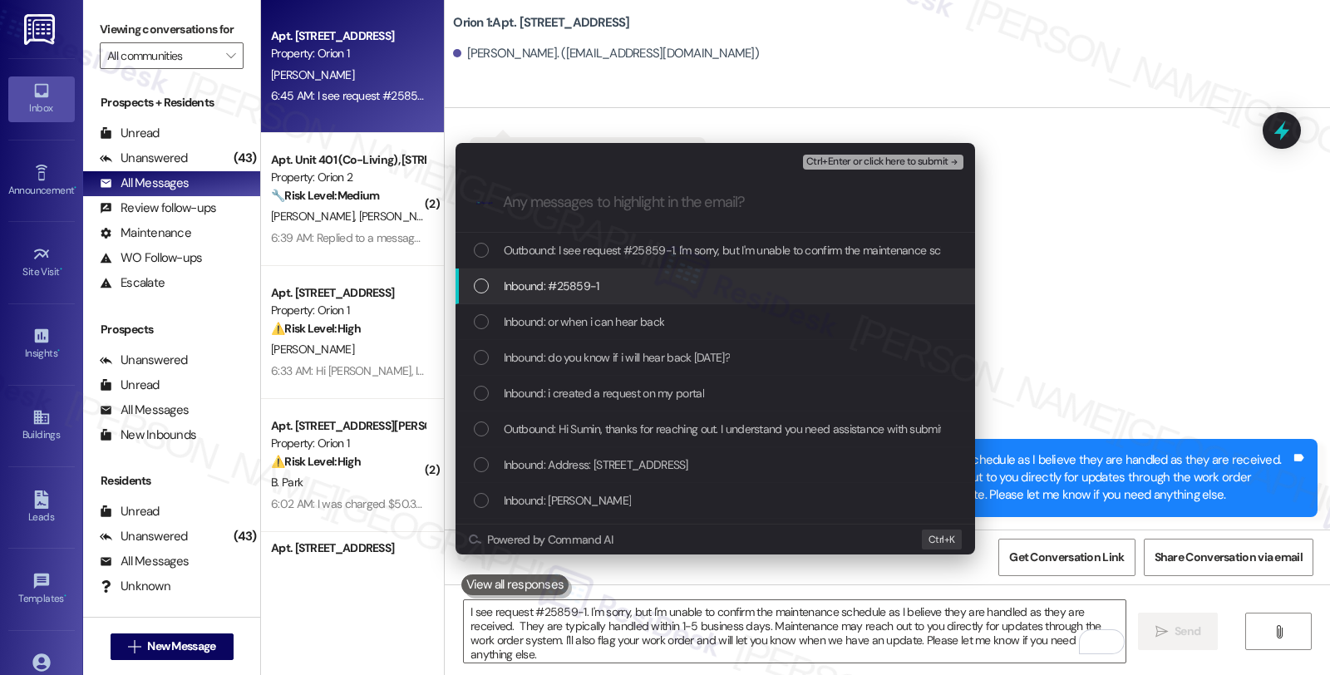
click at [551, 281] on span "Inbound: #25859-1" at bounding box center [552, 286] width 96 height 18
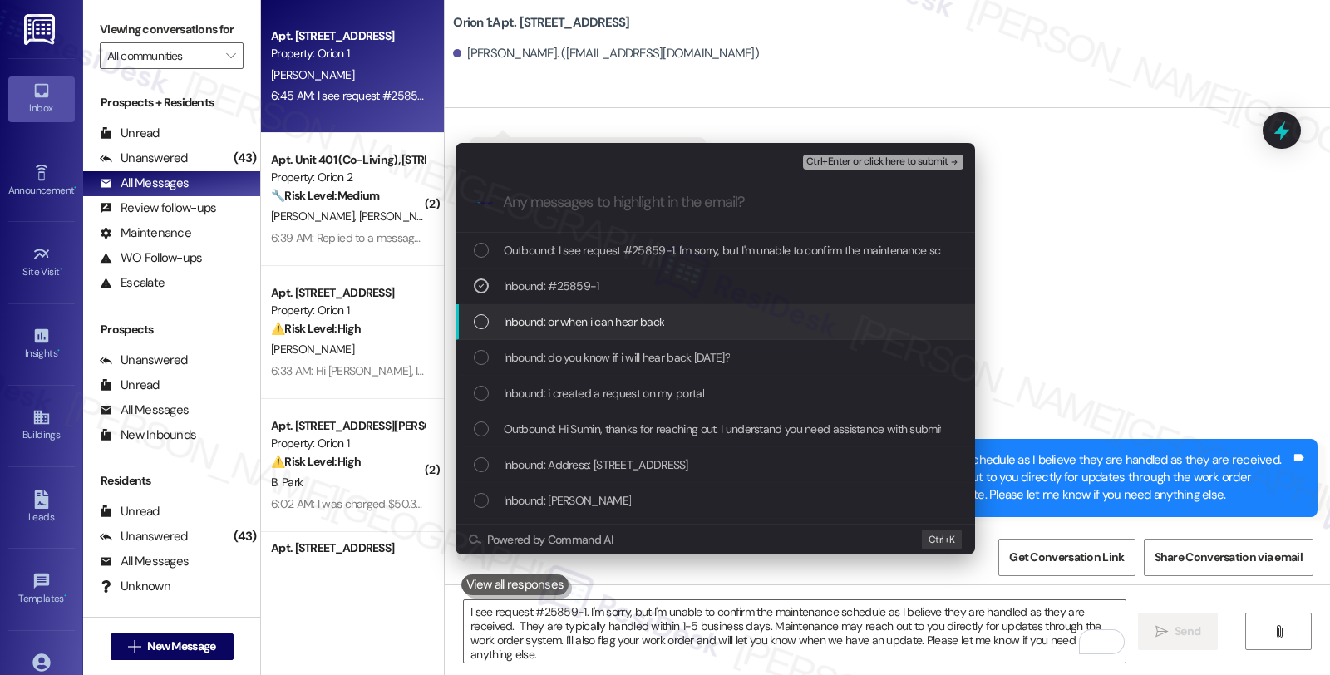
click at [555, 326] on span "Inbound: or when i can hear back" at bounding box center [584, 322] width 161 height 18
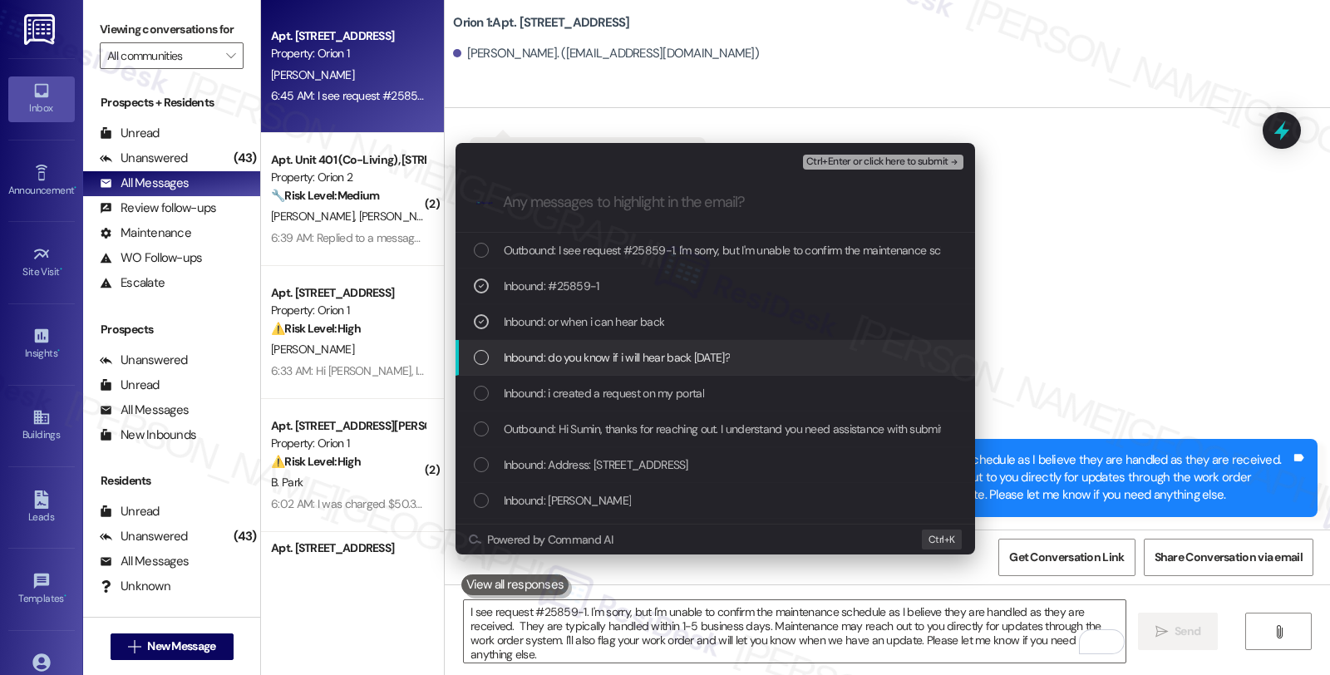
click at [555, 352] on span "Inbound: do you know if i will hear back today?" at bounding box center [617, 357] width 226 height 18
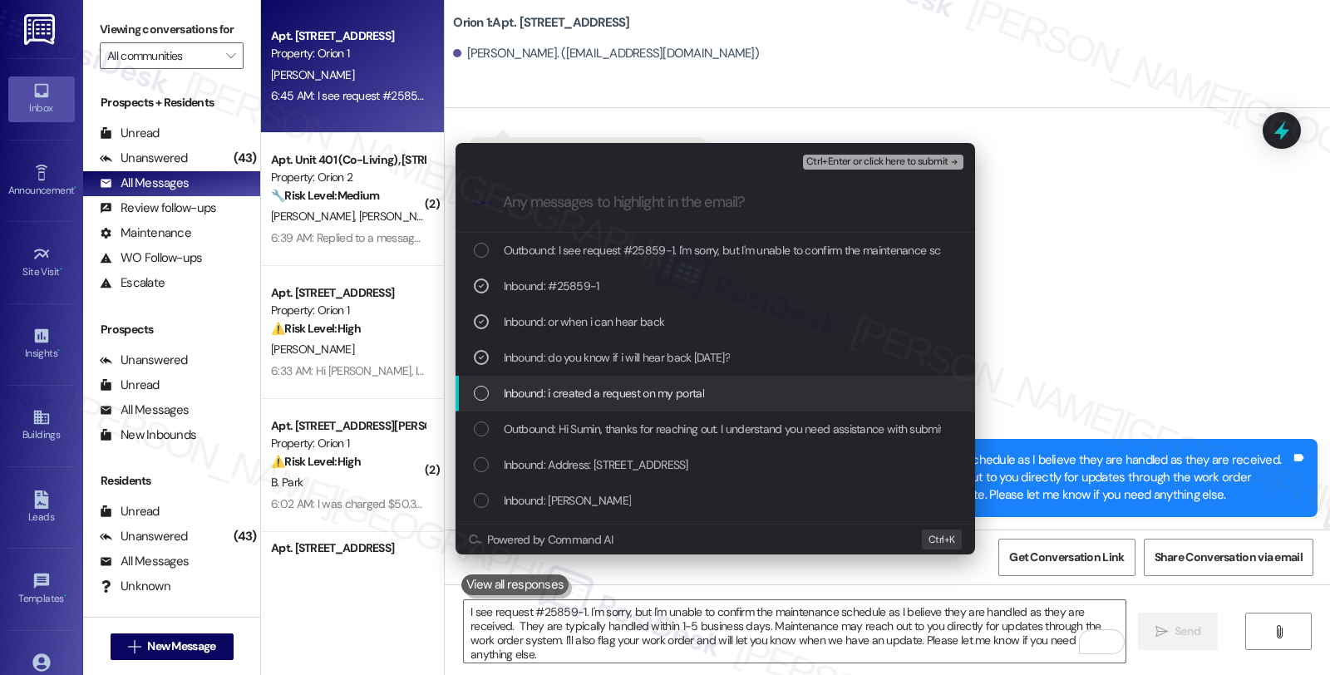
click at [555, 378] on div "Inbound: i created a request on my portal" at bounding box center [714, 394] width 519 height 36
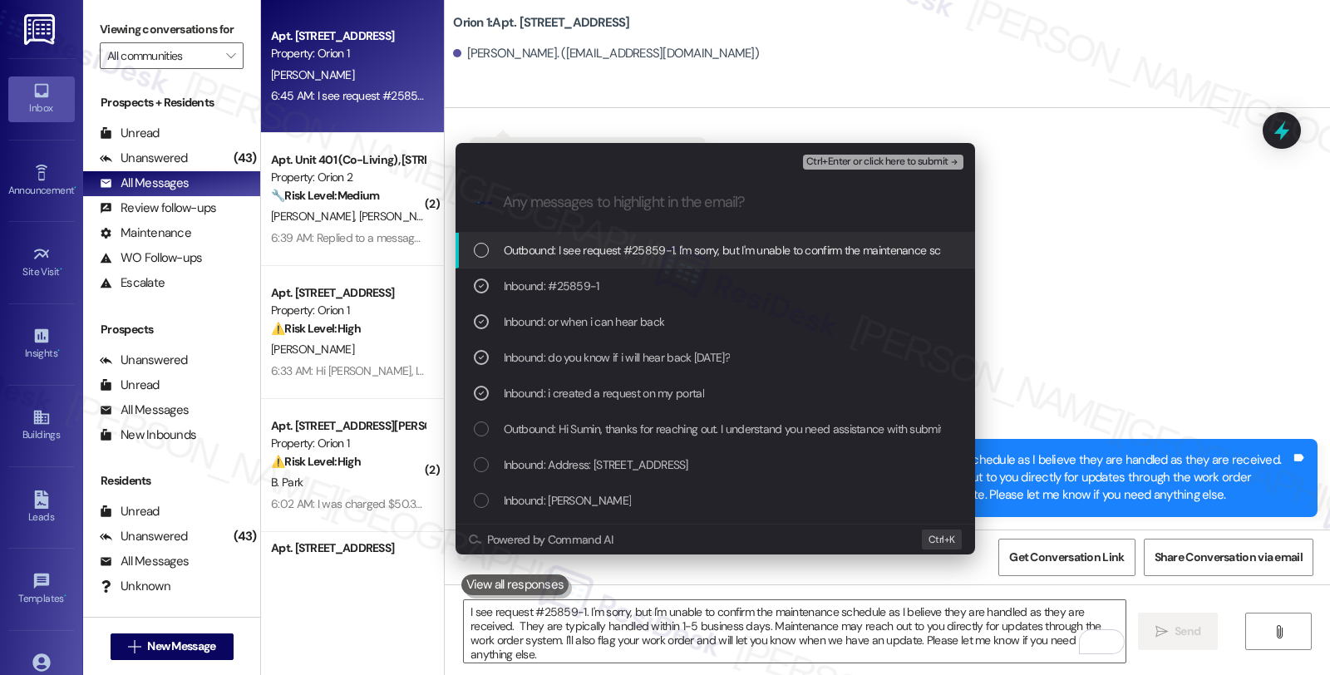
click at [874, 151] on div "Ctrl+Enter or click here to submit" at bounding box center [885, 162] width 164 height 22
click at [874, 156] on span "Ctrl+Enter or click here to submit" at bounding box center [877, 162] width 142 height 12
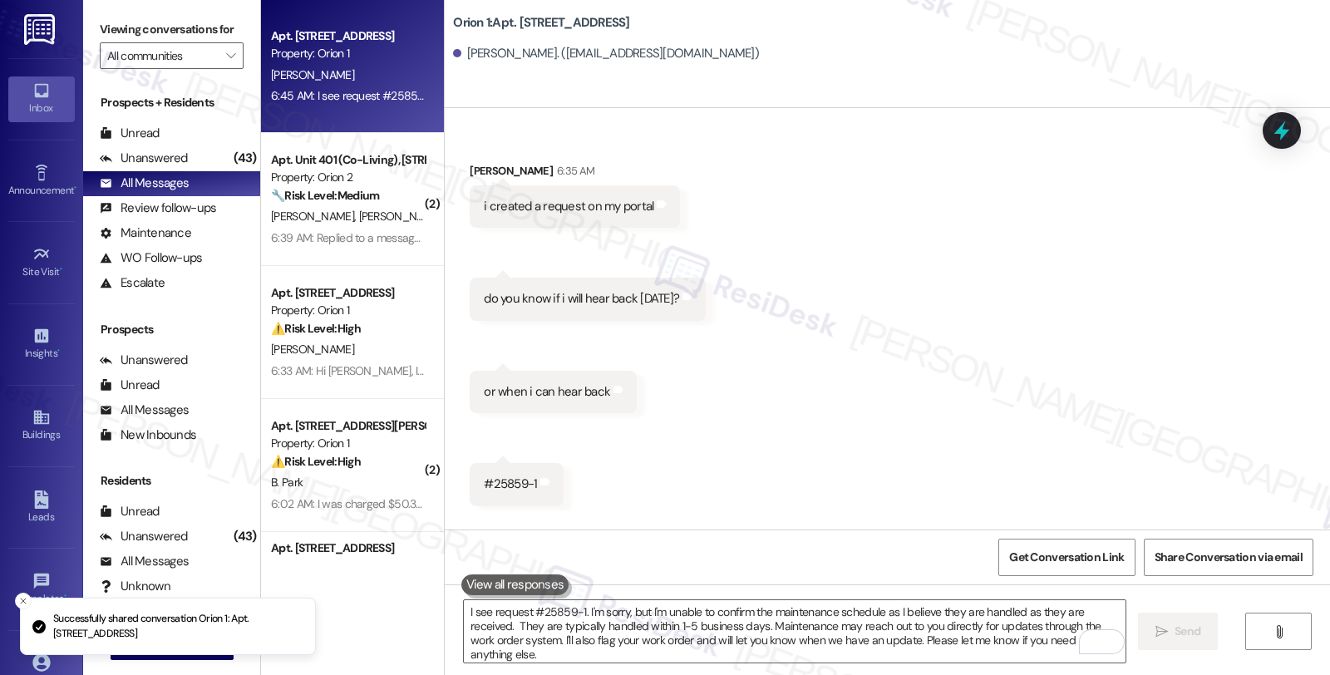
scroll to position [705, 0]
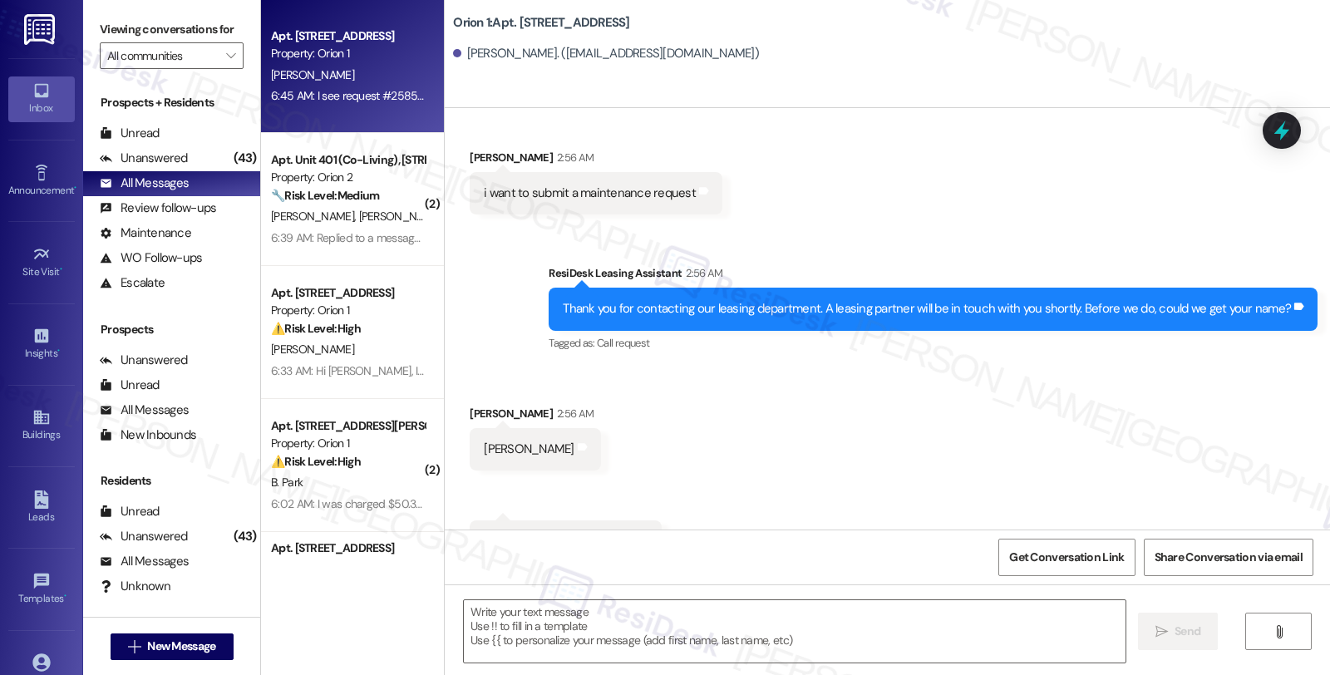
type textarea "Fetching suggested responses. Please feel free to read through the conversation…"
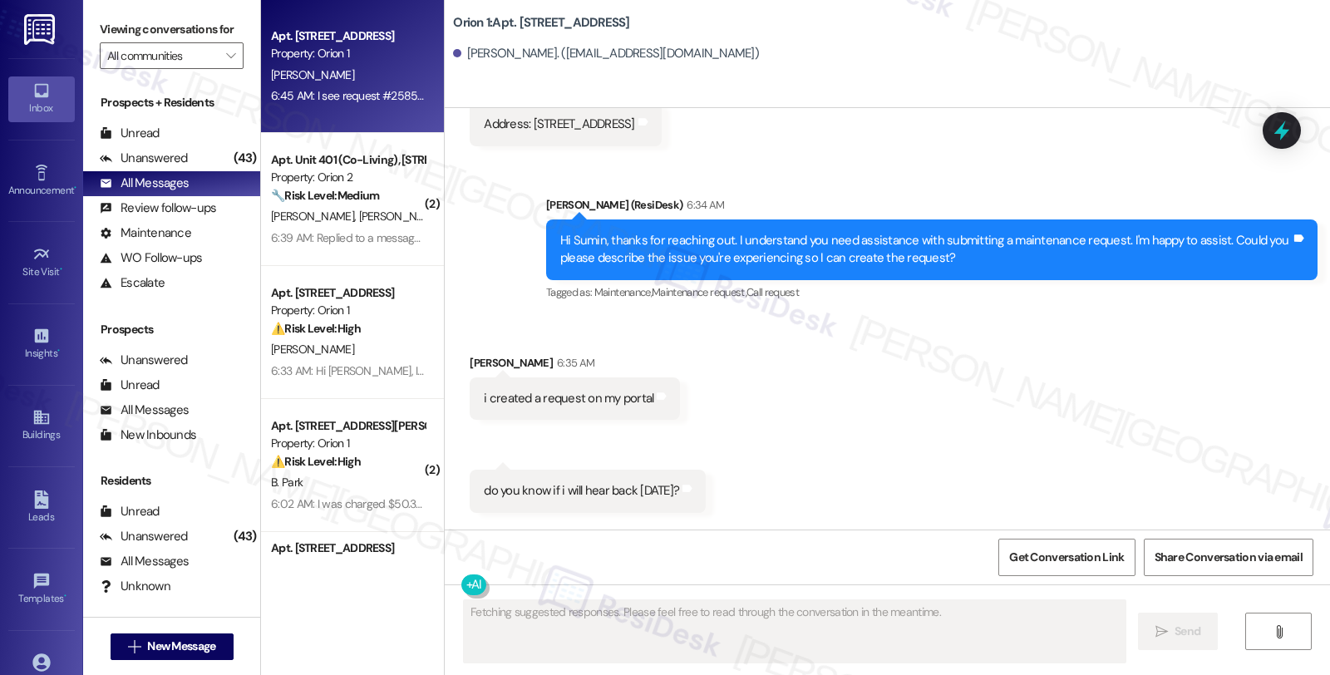
scroll to position [730, 0]
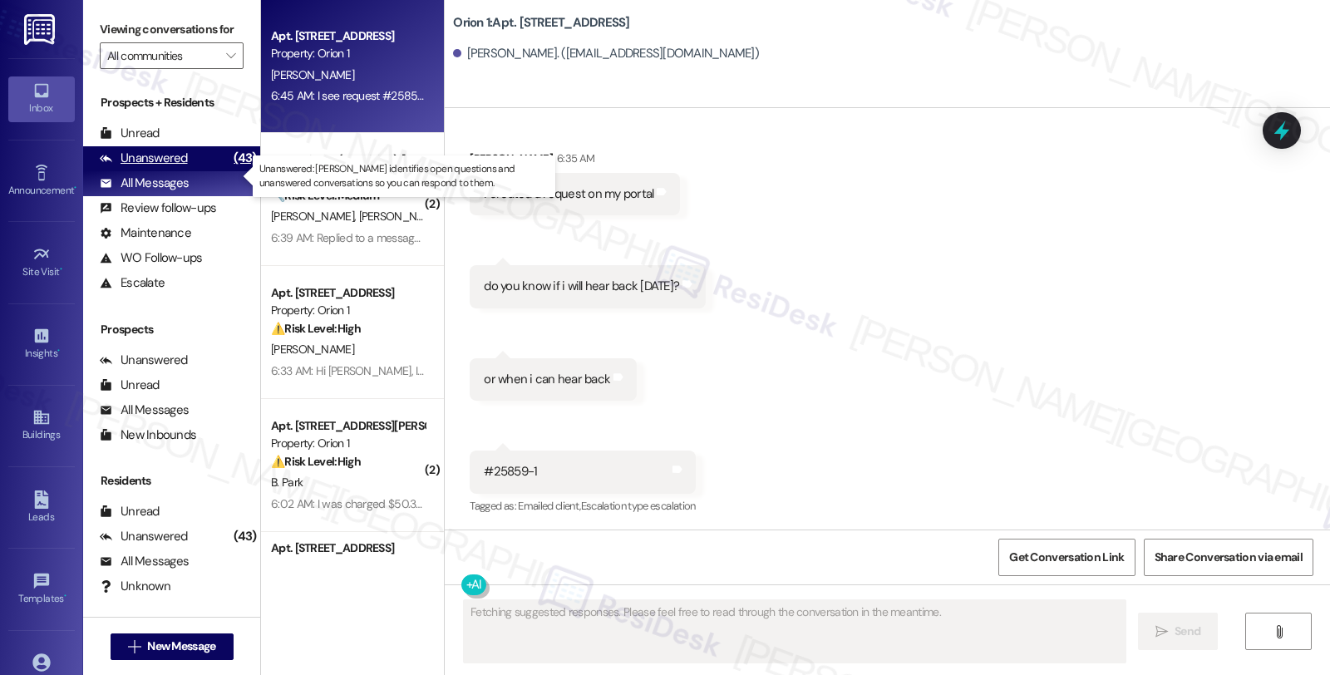
click at [229, 171] on div "(43)" at bounding box center [244, 158] width 31 height 26
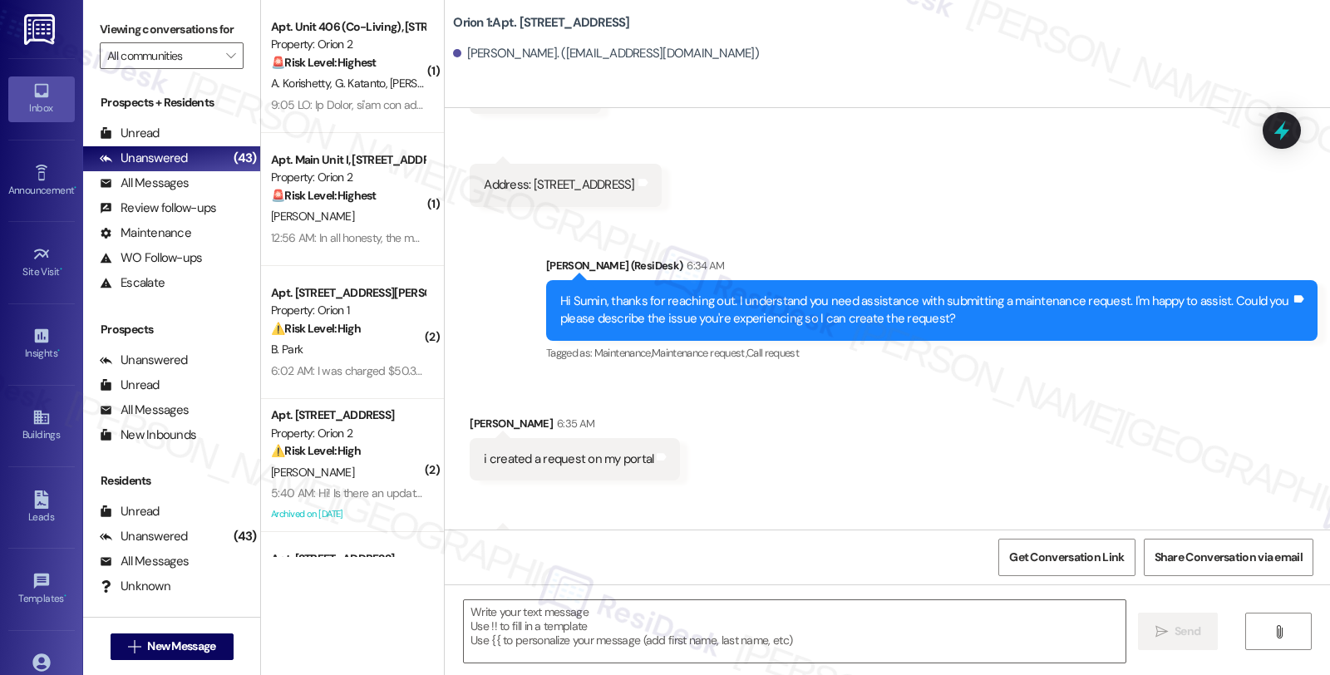
type textarea "Fetching suggested responses. Please feel free to read through the conversation…"
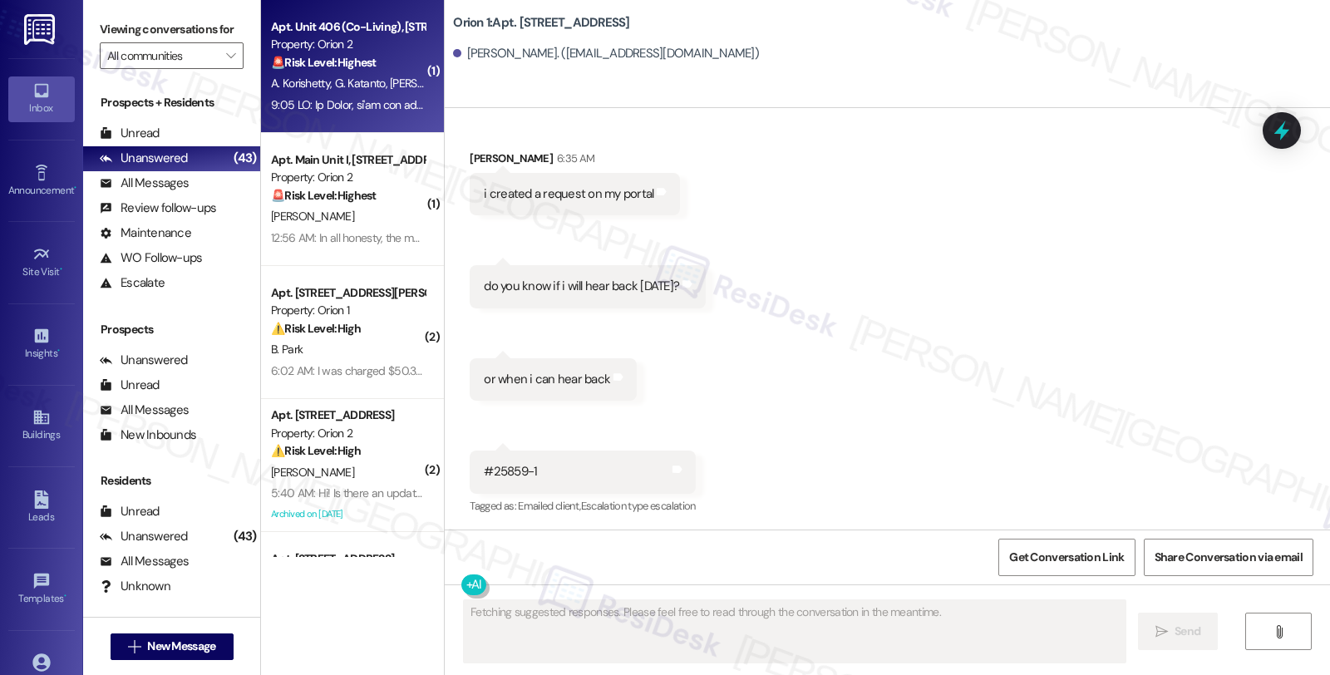
click at [356, 44] on div "Property: Orion 2" at bounding box center [348, 44] width 154 height 17
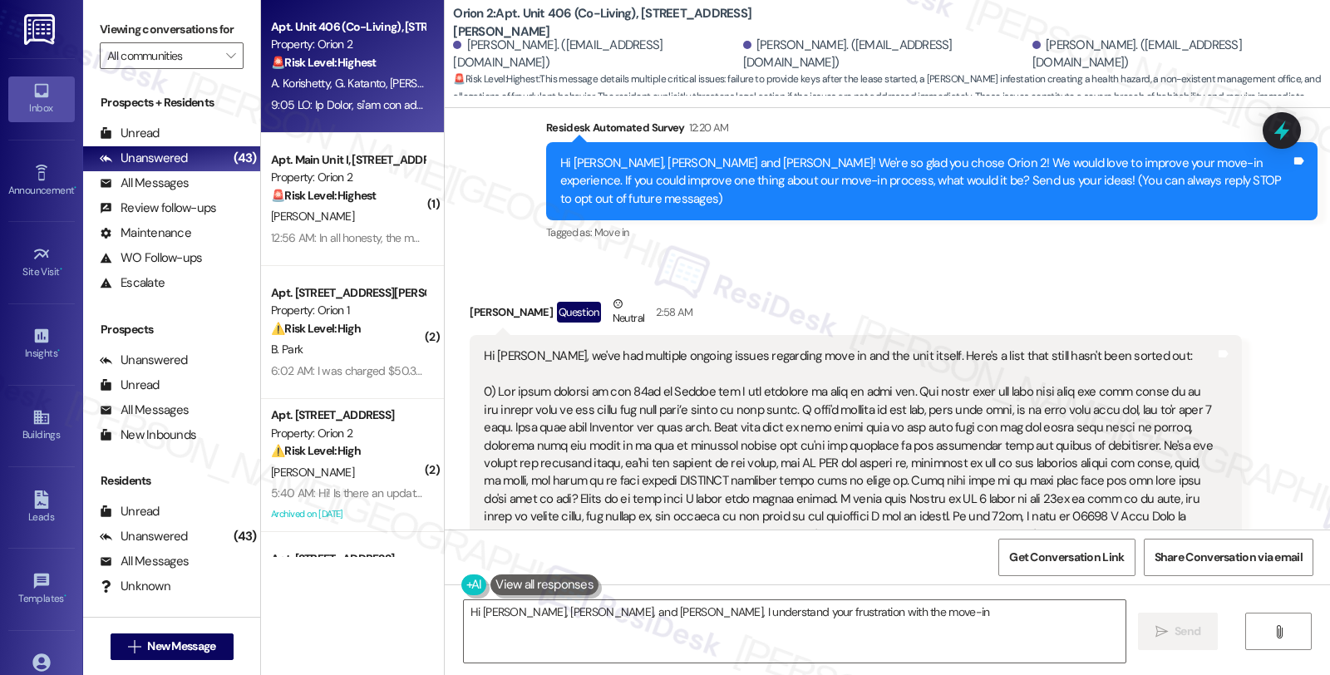
scroll to position [176, 0]
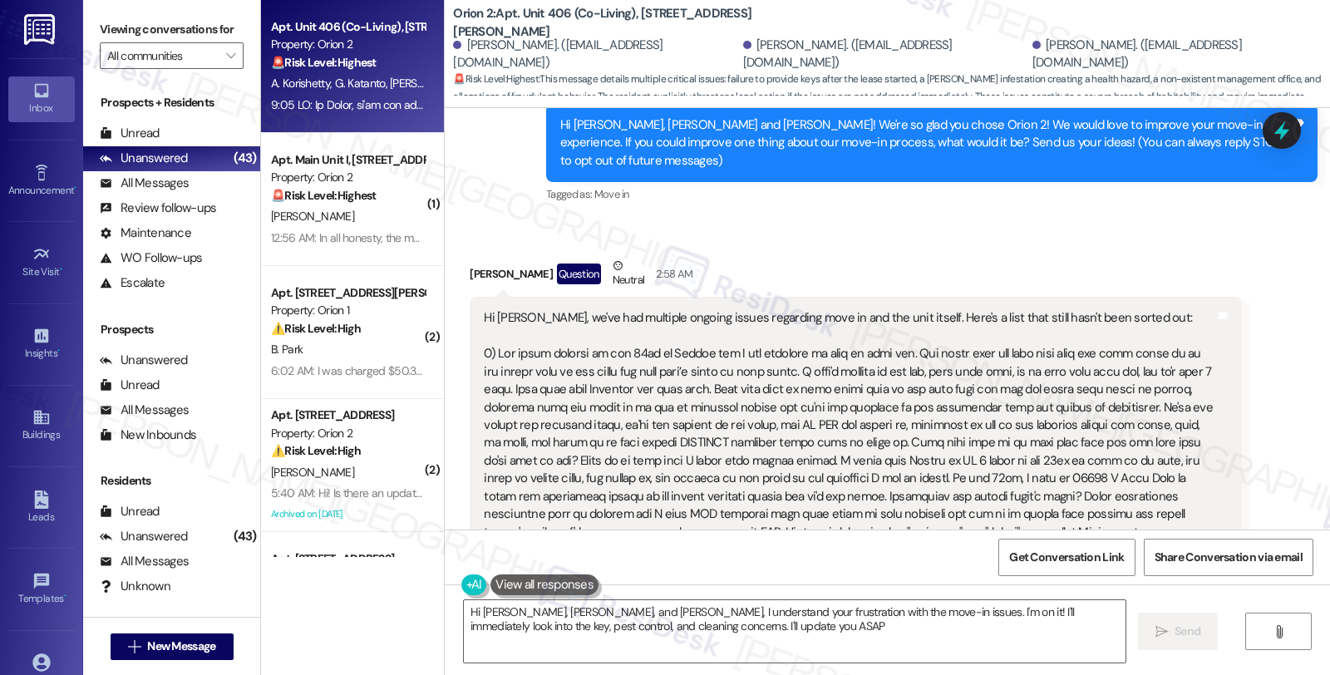
type textarea "Hi Shirrat, Gabriela, and Aishwarya, I understand your frustration with the mov…"
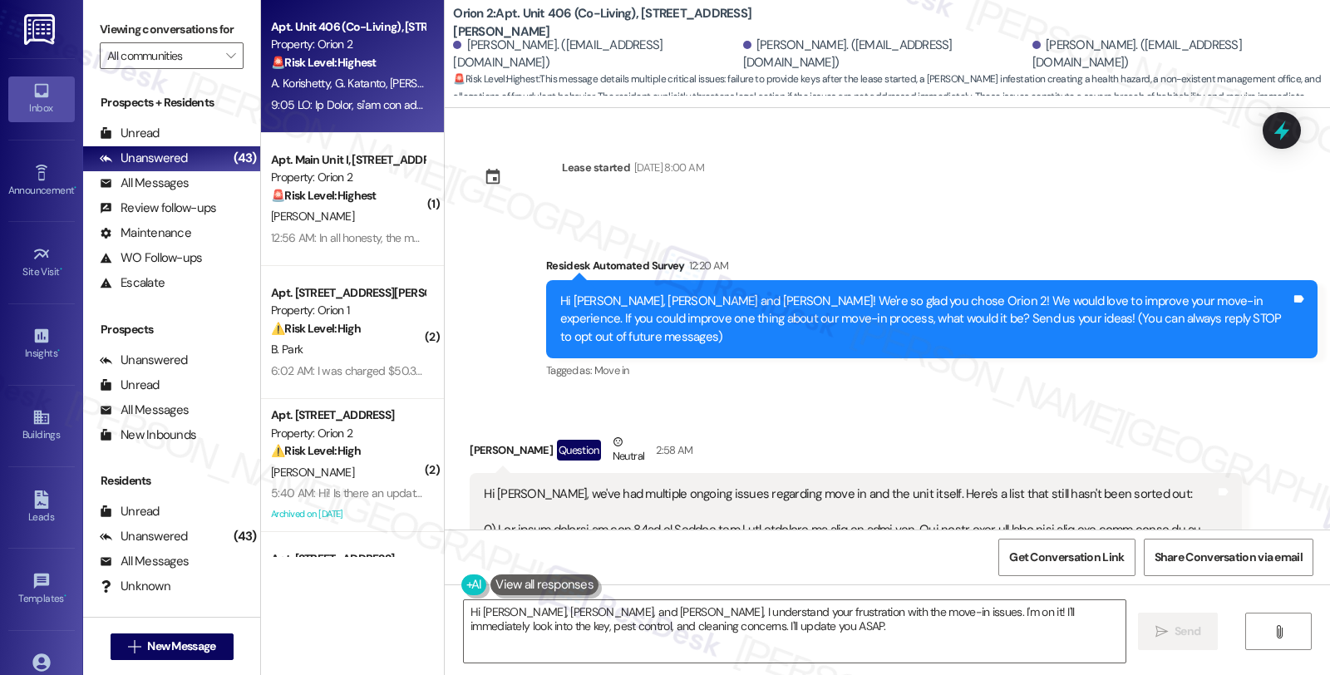
scroll to position [277, 0]
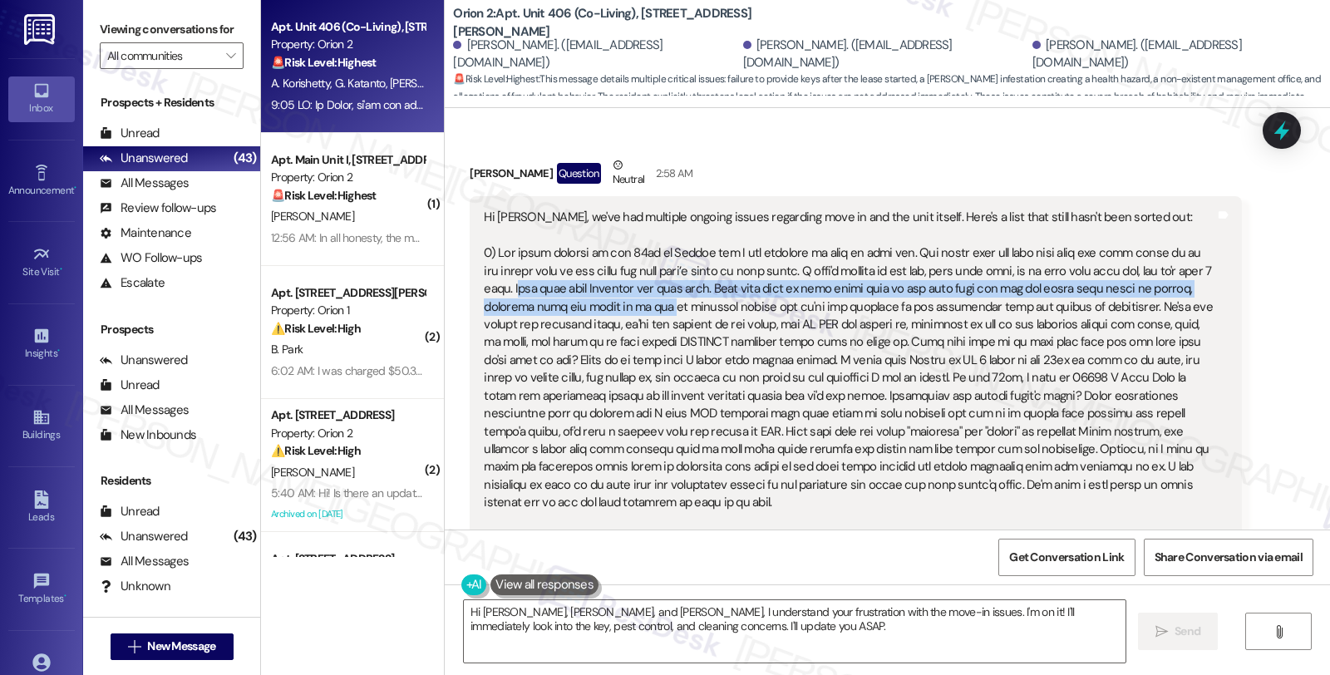
drag, startPoint x: 514, startPoint y: 273, endPoint x: 636, endPoint y: 285, distance: 122.8
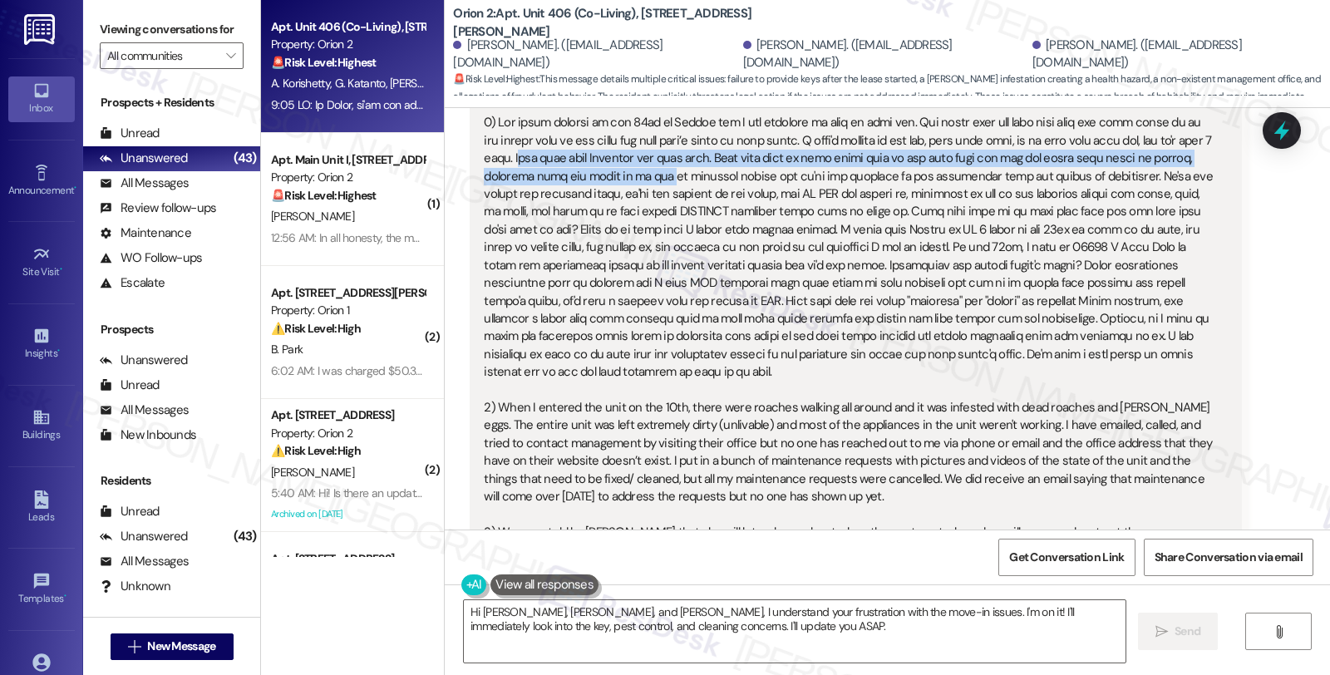
scroll to position [369, 0]
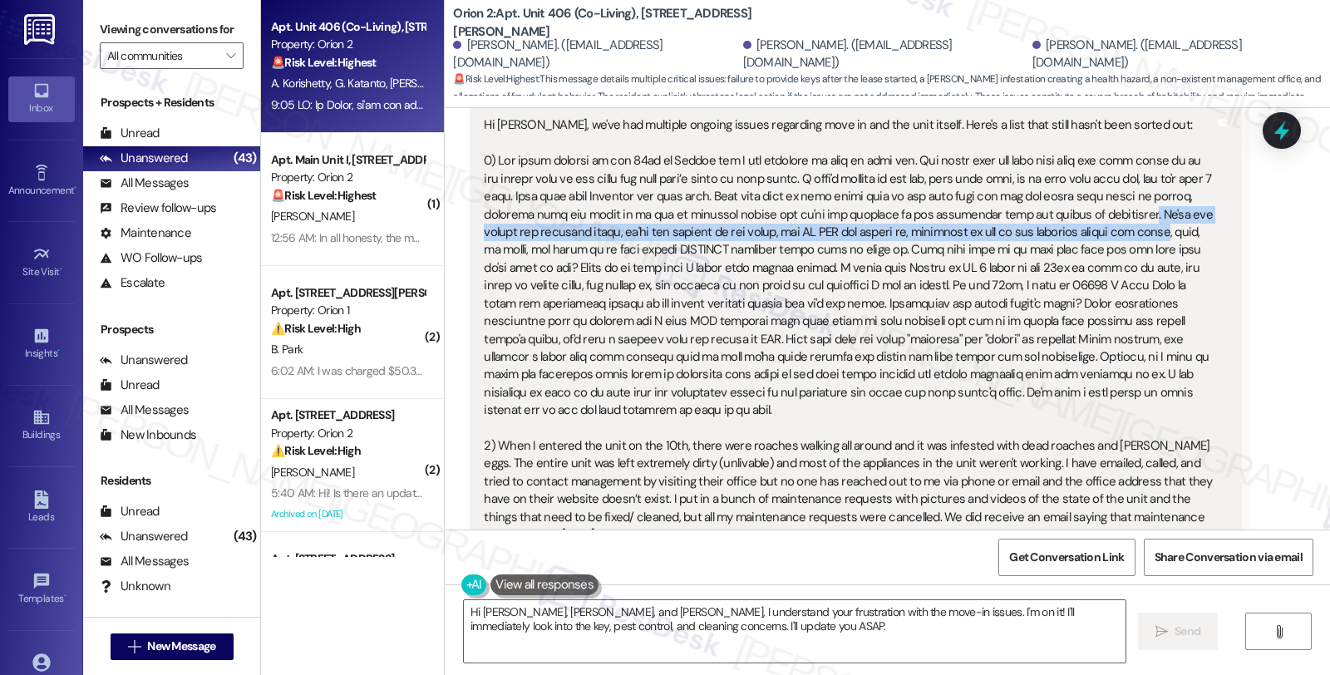
drag, startPoint x: 1086, startPoint y: 193, endPoint x: 1099, endPoint y: 217, distance: 27.1
click at [1099, 217] on div "Hi Sarah, we've had multiple ongoing issues regarding move in and the unit itse…" at bounding box center [849, 641] width 731 height 1051
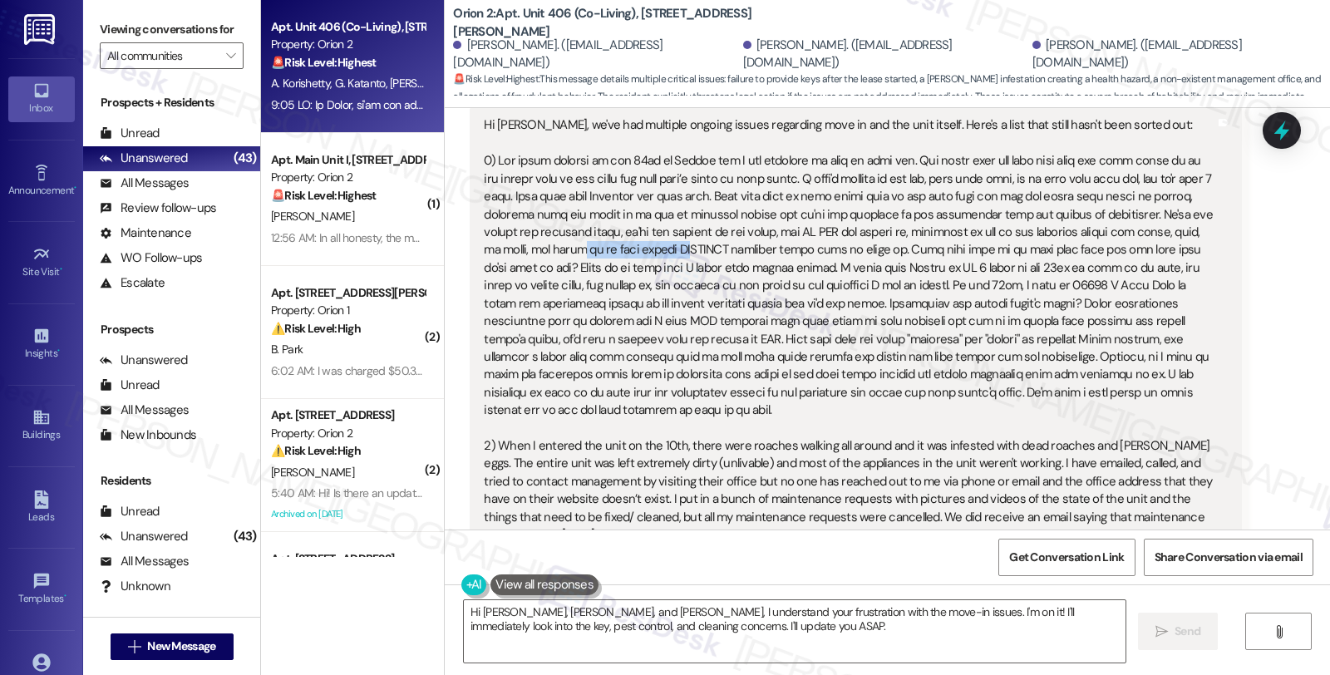
drag, startPoint x: 495, startPoint y: 238, endPoint x: 612, endPoint y: 238, distance: 116.4
click at [612, 238] on div "Hi Sarah, we've had multiple ongoing issues regarding move in and the unit itse…" at bounding box center [849, 641] width 731 height 1051
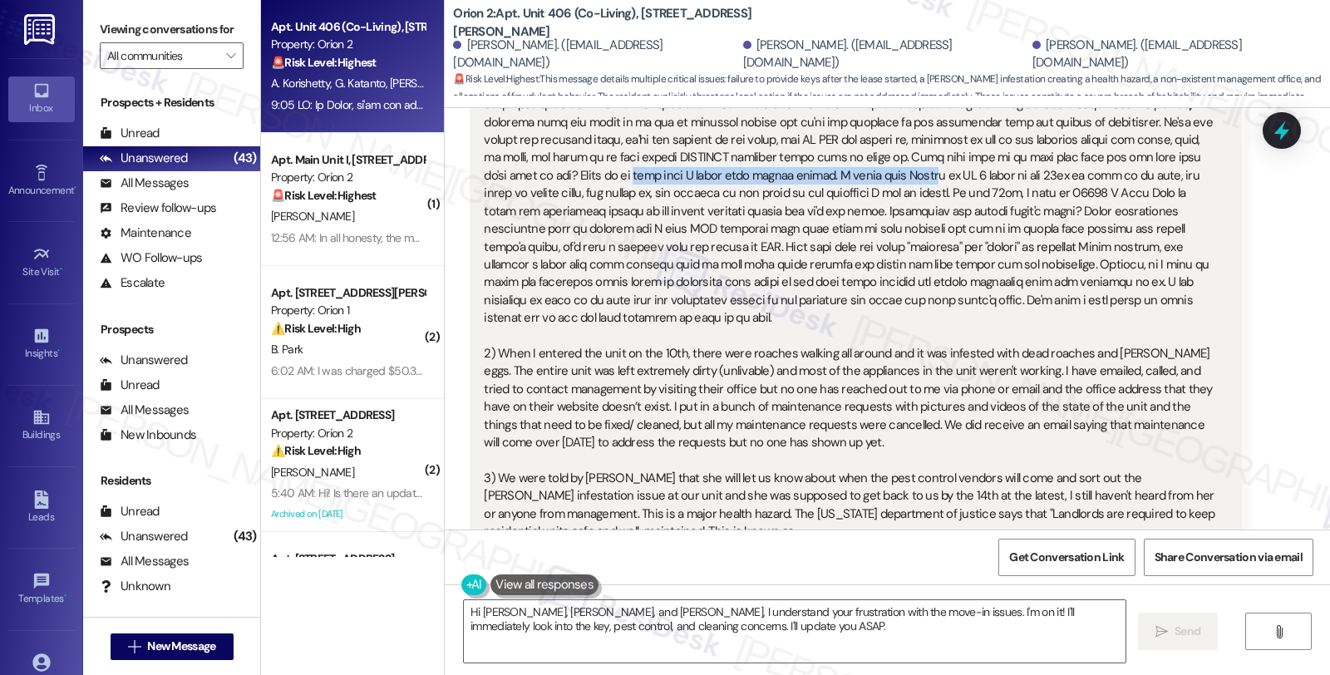
drag, startPoint x: 536, startPoint y: 166, endPoint x: 808, endPoint y: 166, distance: 271.8
click at [808, 166] on div "Hi Sarah, we've had multiple ongoing issues regarding move in and the unit itse…" at bounding box center [849, 549] width 731 height 1051
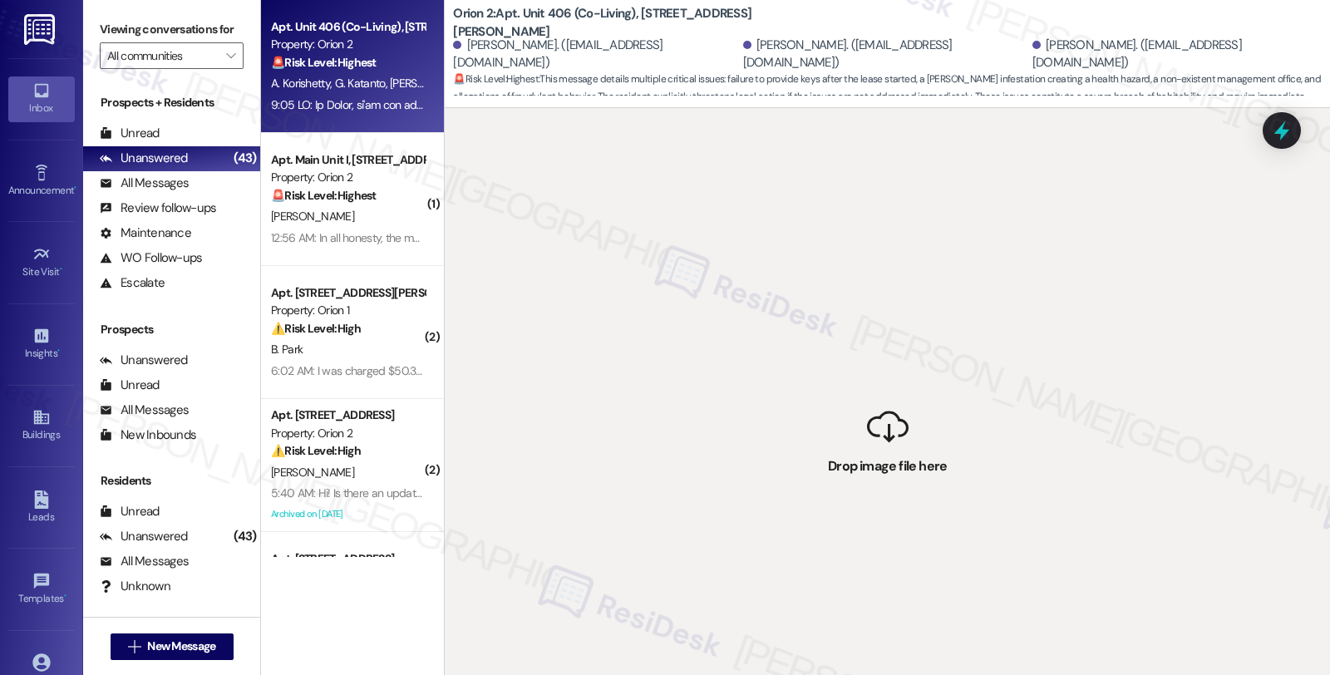
click at [313, 92] on div "A. Korishetty G. Katanto S. Hussain" at bounding box center [347, 83] width 157 height 21
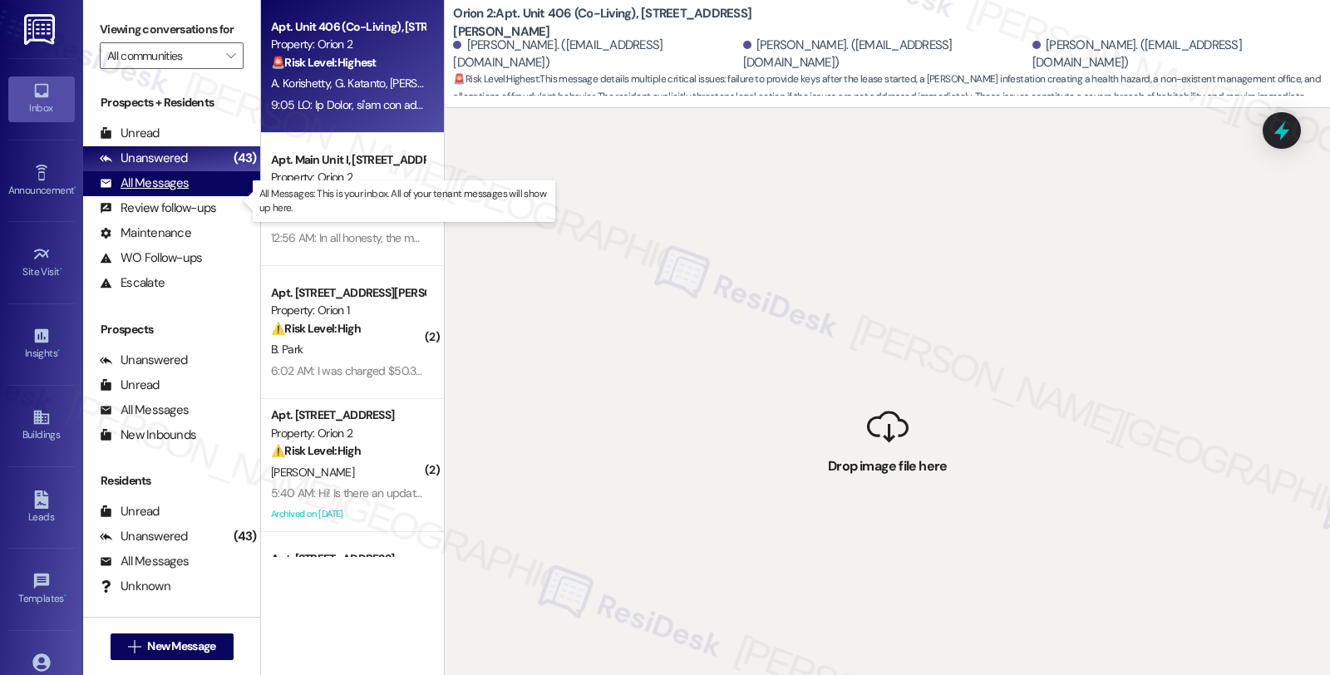
click at [194, 196] on div "All Messages (undefined)" at bounding box center [171, 183] width 177 height 25
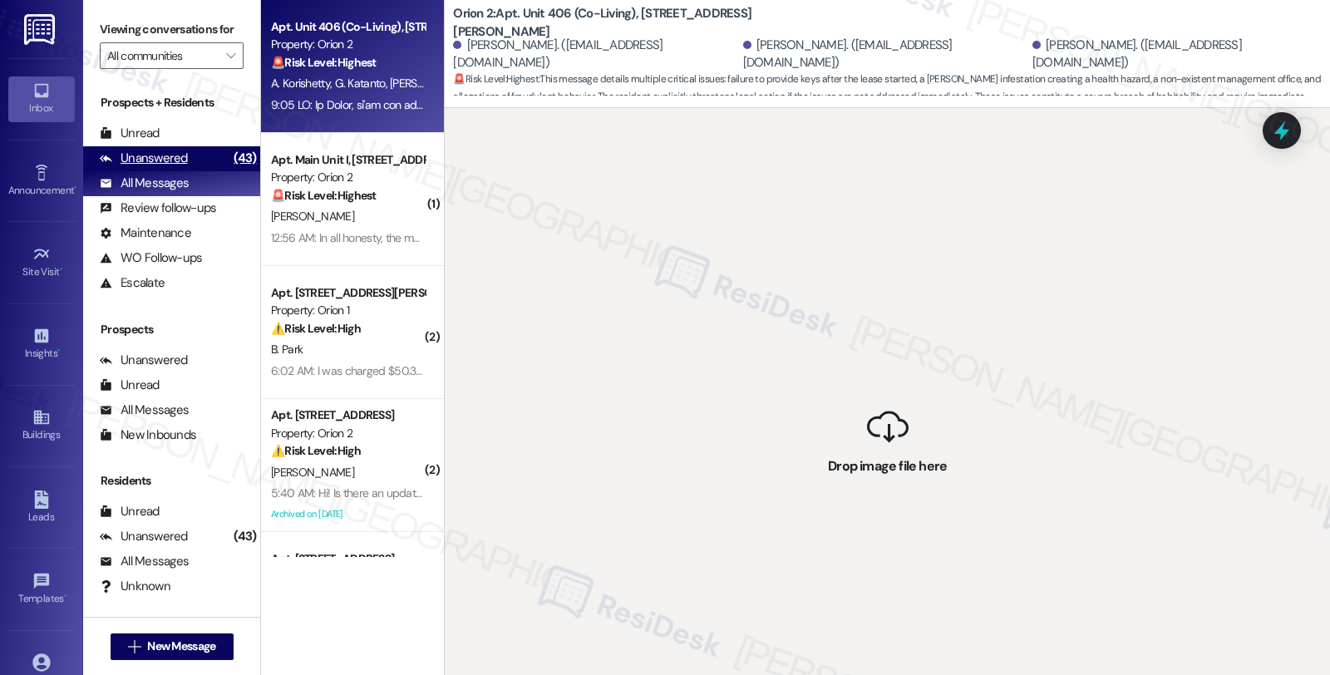
click at [194, 171] on div "Unanswered (43)" at bounding box center [171, 158] width 177 height 25
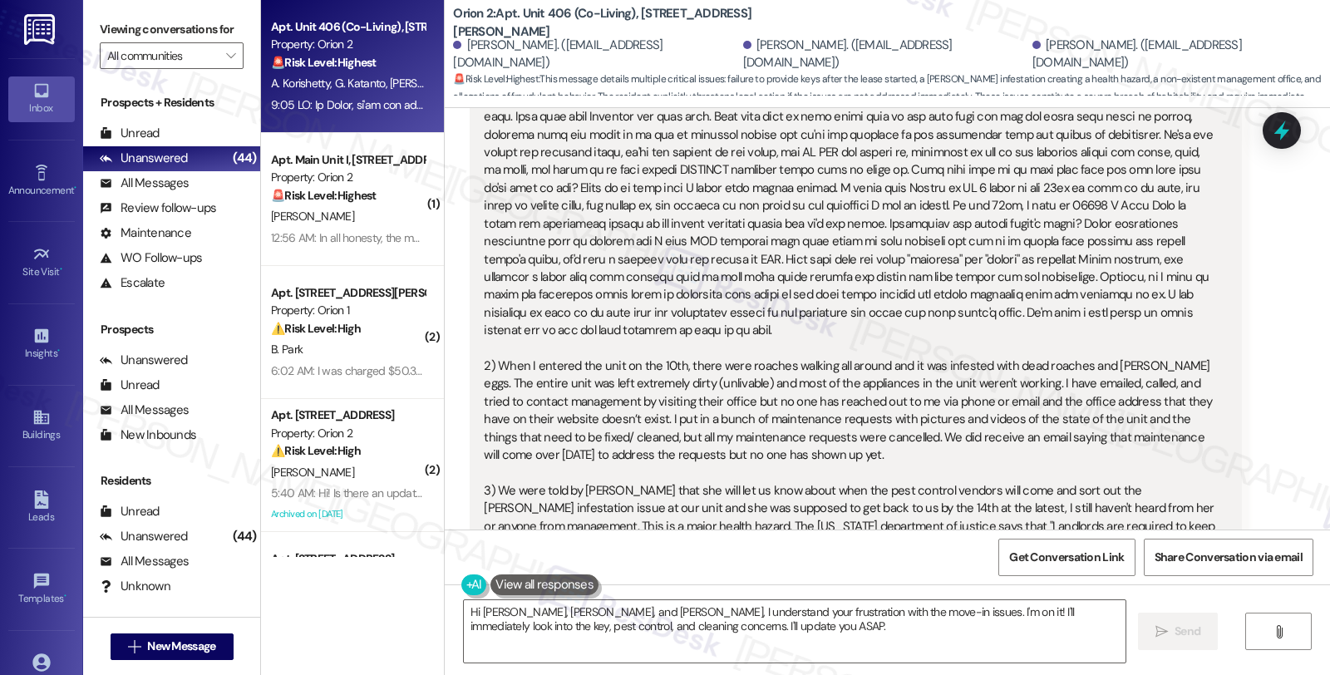
scroll to position [356, 0]
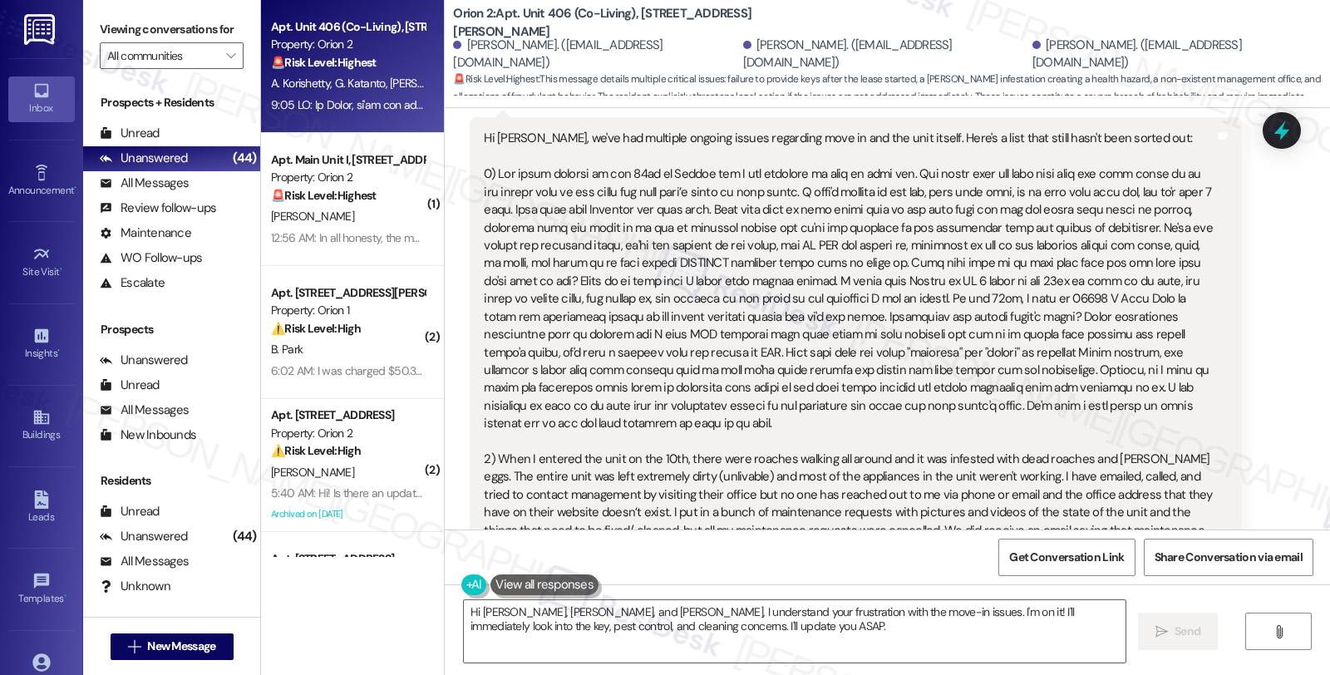
click at [627, 262] on div "Hi Sarah, we've had multiple ongoing issues regarding move in and the unit itse…" at bounding box center [849, 655] width 731 height 1051
click at [618, 281] on div "Hi Sarah, we've had multiple ongoing issues regarding move in and the unit itse…" at bounding box center [849, 655] width 731 height 1051
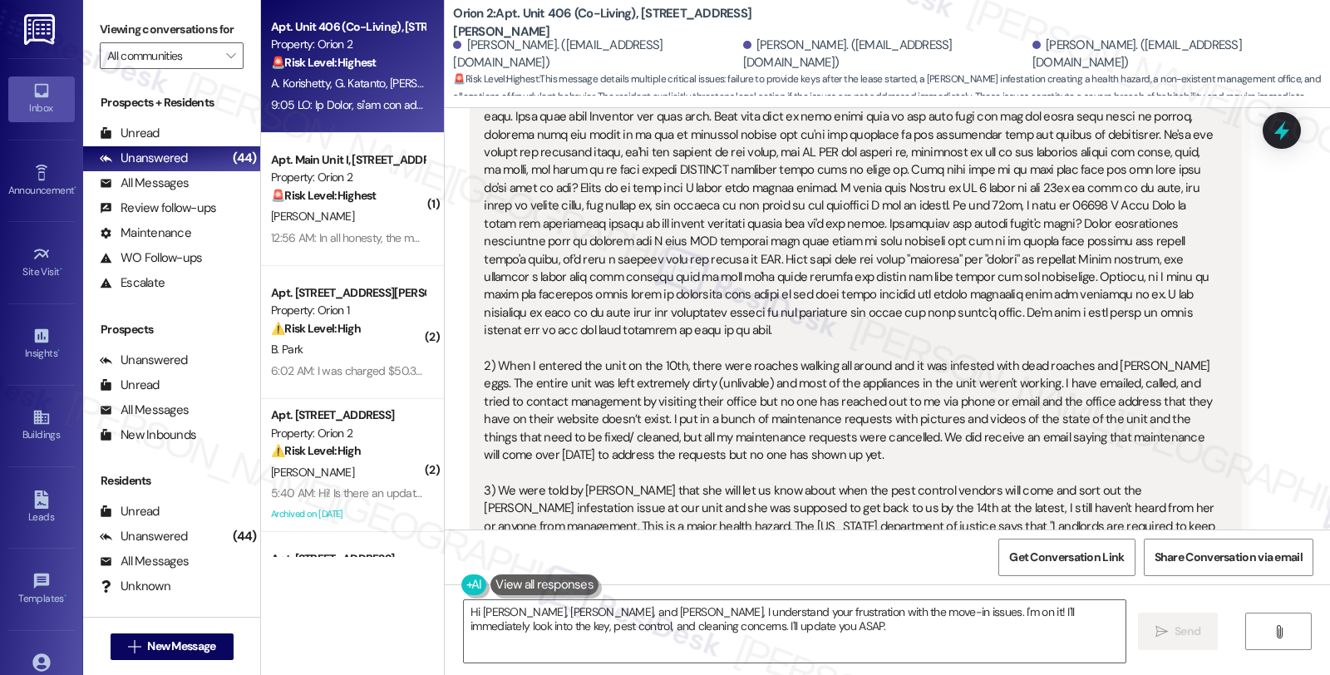
click at [517, 205] on div "Hi Sarah, we've had multiple ongoing issues regarding move in and the unit itse…" at bounding box center [849, 562] width 731 height 1051
click at [717, 216] on div "Hi Sarah, we've had multiple ongoing issues regarding move in and the unit itse…" at bounding box center [849, 562] width 731 height 1051
click at [736, 201] on div "Hi Sarah, we've had multiple ongoing issues regarding move in and the unit itse…" at bounding box center [849, 562] width 731 height 1051
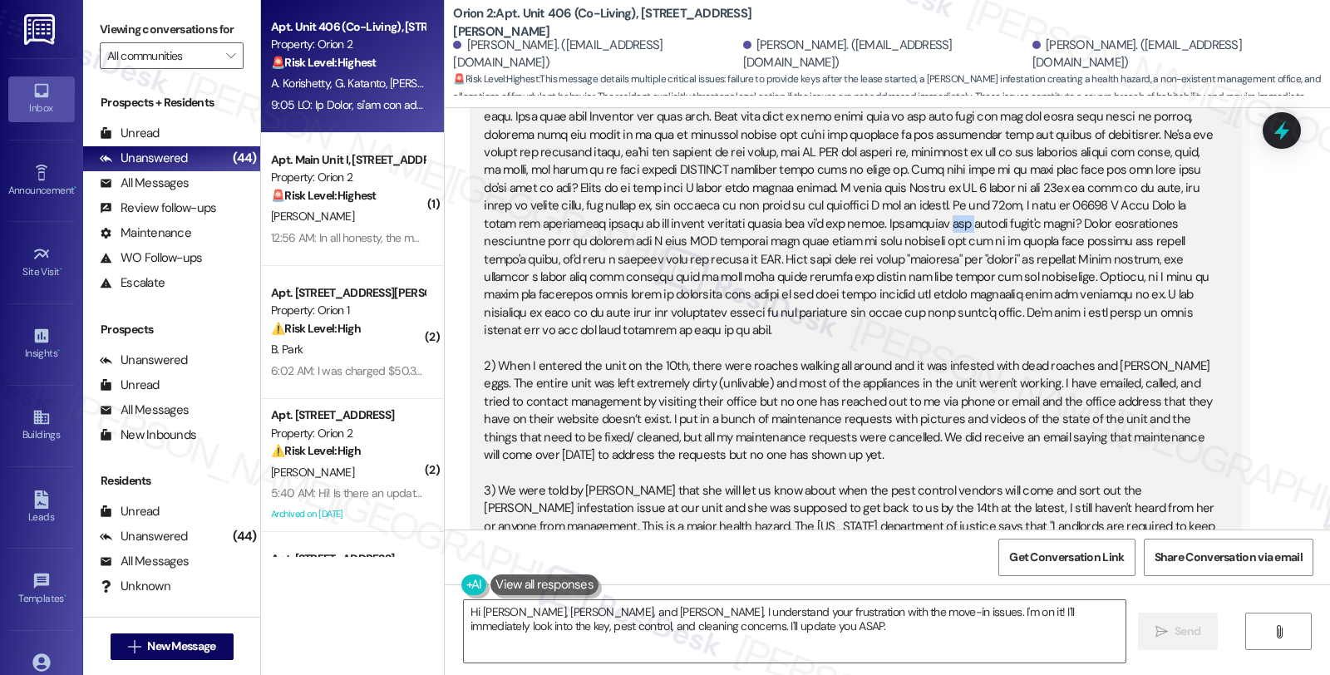
click at [736, 201] on div "Hi Sarah, we've had multiple ongoing issues regarding move in and the unit itse…" at bounding box center [849, 562] width 731 height 1051
click at [1064, 216] on div "Hi Sarah, we've had multiple ongoing issues regarding move in and the unit itse…" at bounding box center [849, 562] width 731 height 1051
click at [708, 243] on div "Hi Sarah, we've had multiple ongoing issues regarding move in and the unit itse…" at bounding box center [849, 562] width 731 height 1051
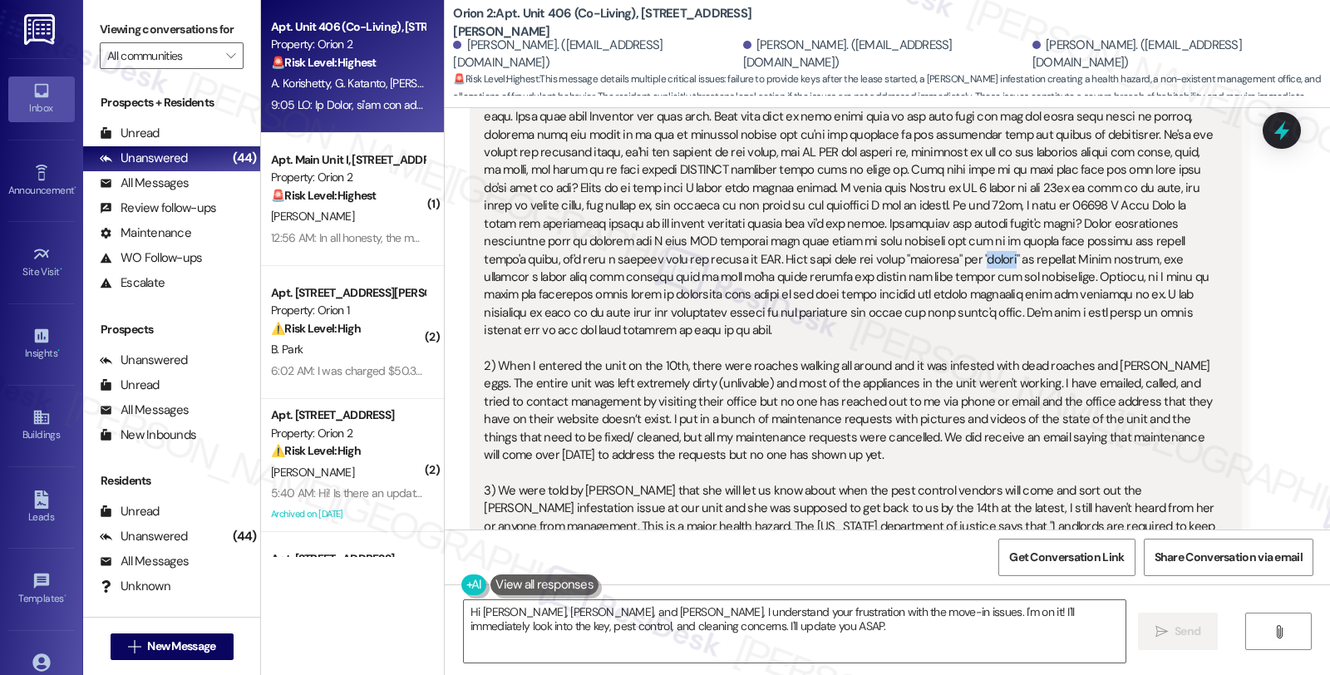
click at [538, 258] on div "Hi Sarah, we've had multiple ongoing issues regarding move in and the unit itse…" at bounding box center [849, 562] width 731 height 1051
click at [766, 263] on div "Hi Sarah, we've had multiple ongoing issues regarding move in and the unit itse…" at bounding box center [849, 562] width 731 height 1051
click at [571, 278] on div "Hi Sarah, we've had multiple ongoing issues regarding move in and the unit itse…" at bounding box center [849, 562] width 731 height 1051
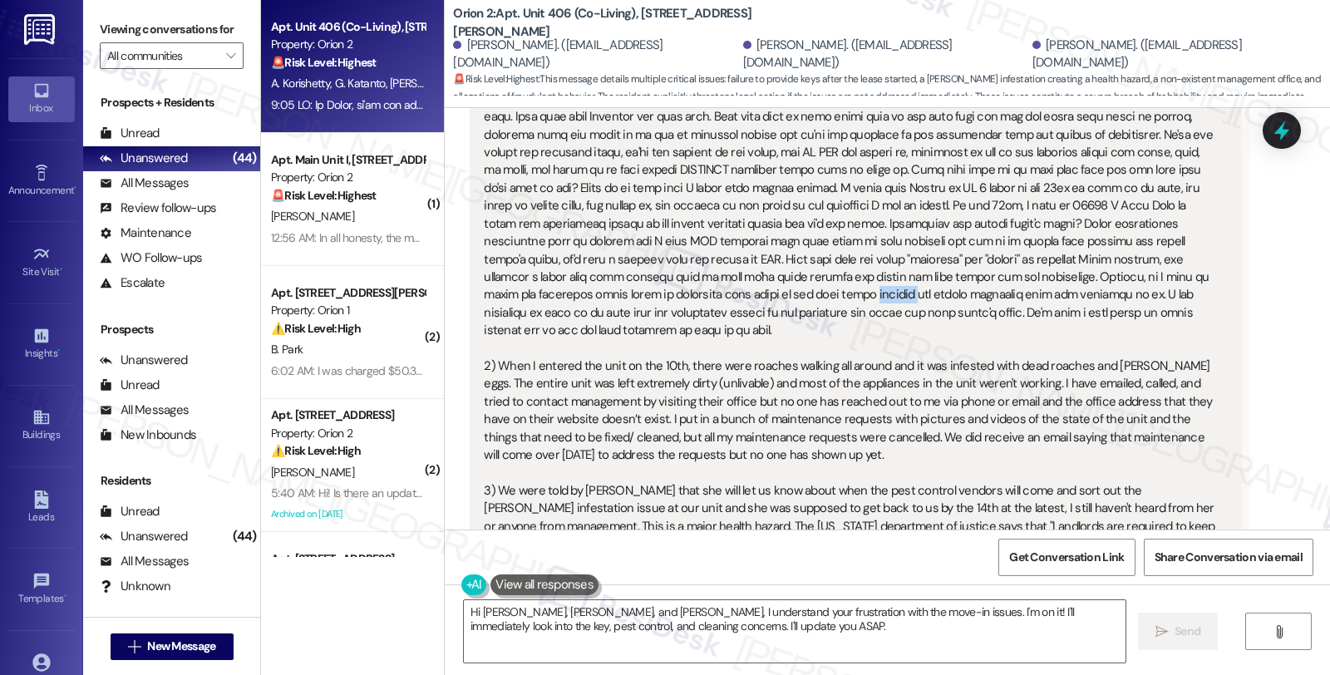
click at [571, 278] on div "Hi Sarah, we've had multiple ongoing issues regarding move in and the unit itse…" at bounding box center [849, 562] width 731 height 1051
click at [526, 293] on div "Hi Sarah, we've had multiple ongoing issues regarding move in and the unit itse…" at bounding box center [849, 562] width 731 height 1051
click at [517, 299] on div "Hi Sarah, we've had multiple ongoing issues regarding move in and the unit itse…" at bounding box center [849, 562] width 731 height 1051
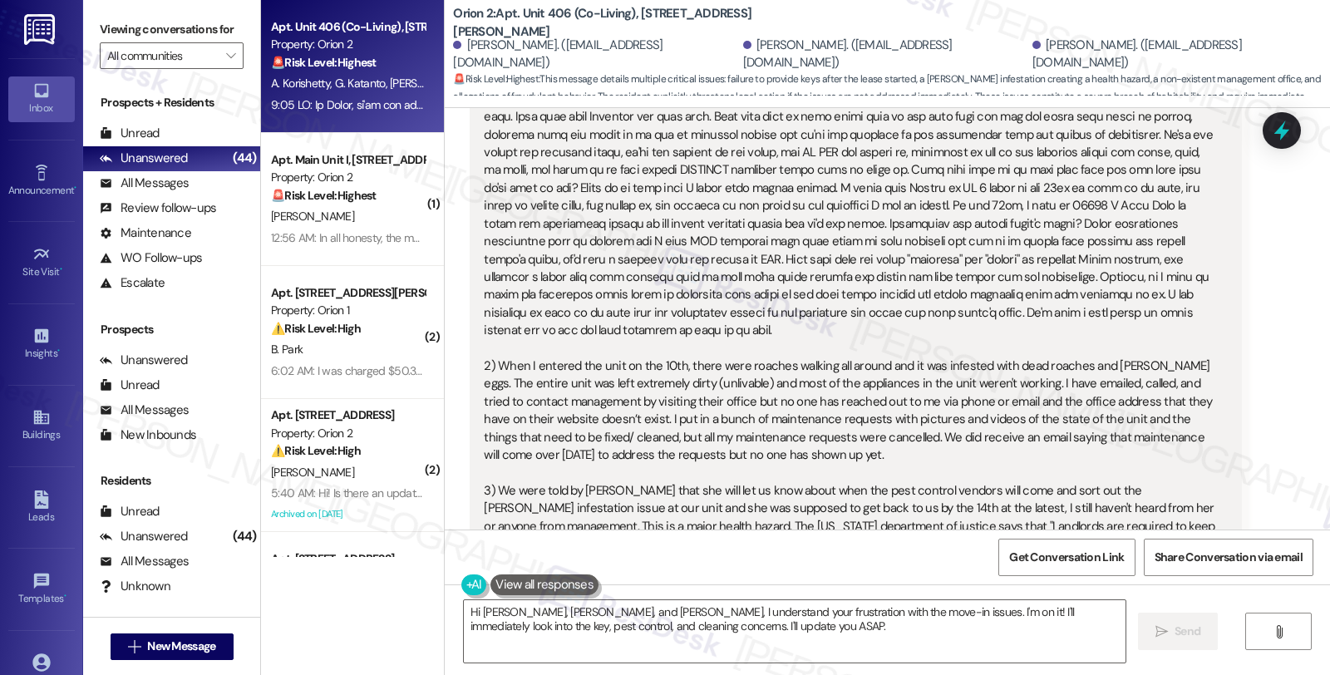
click at [805, 300] on div "Hi Sarah, we've had multiple ongoing issues regarding move in and the unit itse…" at bounding box center [849, 562] width 731 height 1051
click at [502, 328] on div "Hi Sarah, we've had multiple ongoing issues regarding move in and the unit itse…" at bounding box center [849, 562] width 731 height 1051
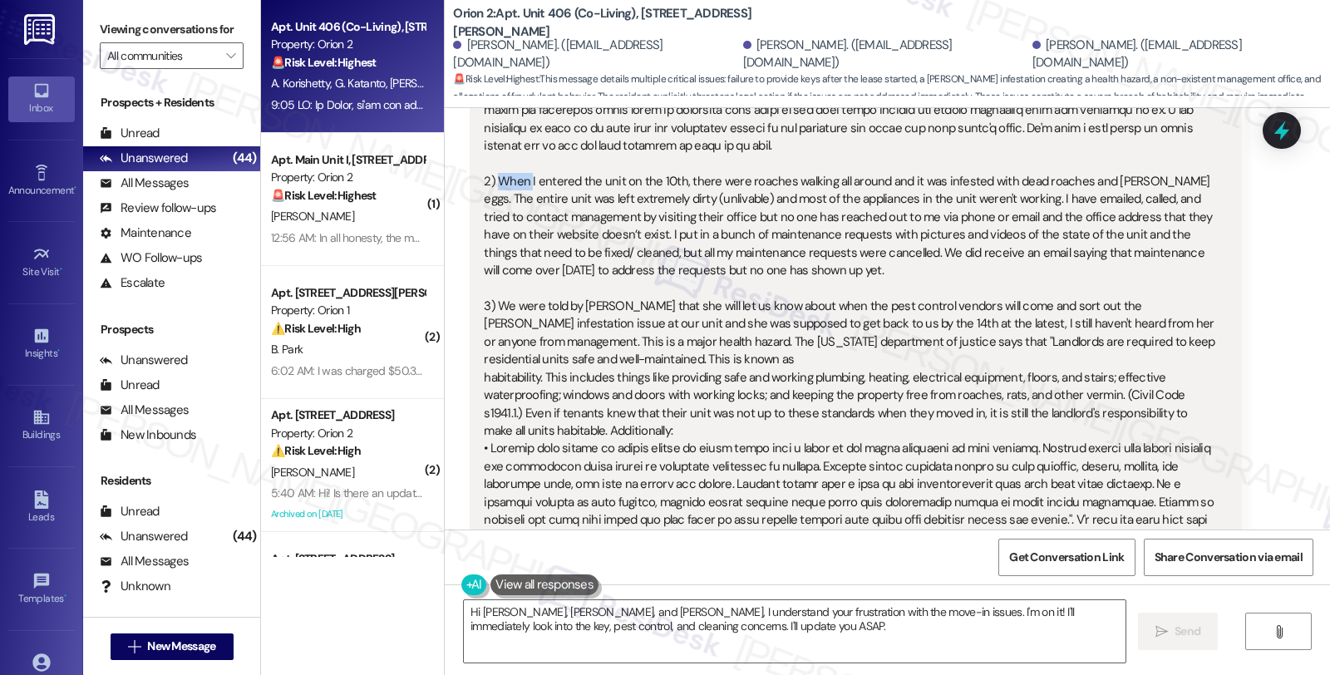
scroll to position [541, 0]
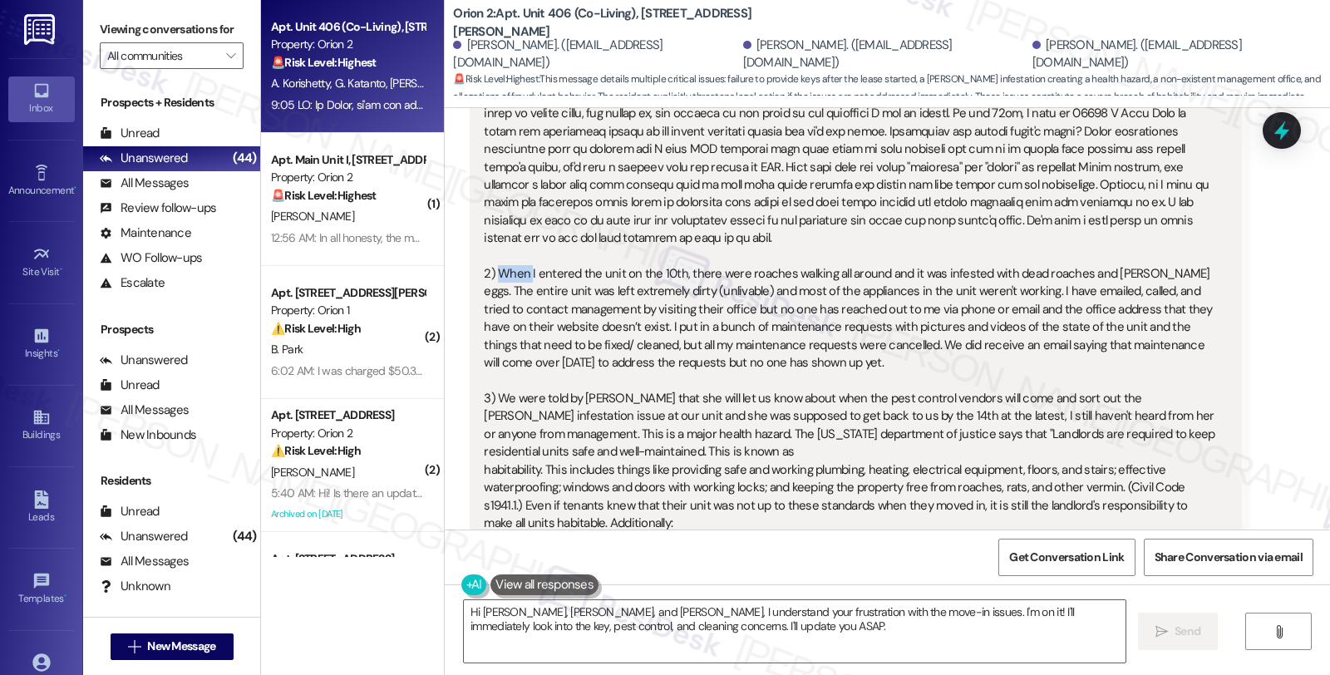
click at [864, 288] on div "Hi Sarah, we've had multiple ongoing issues regarding move in and the unit itse…" at bounding box center [849, 469] width 731 height 1051
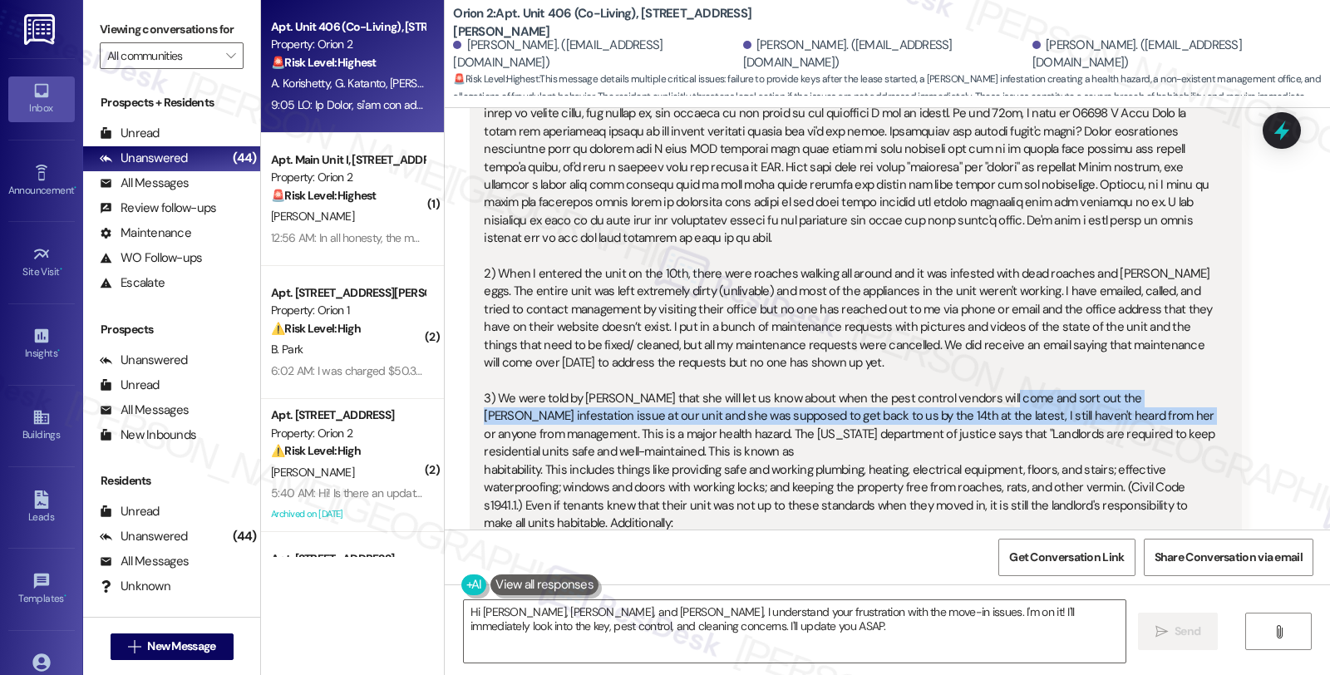
drag, startPoint x: 989, startPoint y: 362, endPoint x: 1078, endPoint y: 375, distance: 89.9
click at [1078, 375] on div "Hi Sarah, we've had multiple ongoing issues regarding move in and the unit itse…" at bounding box center [849, 469] width 731 height 1051
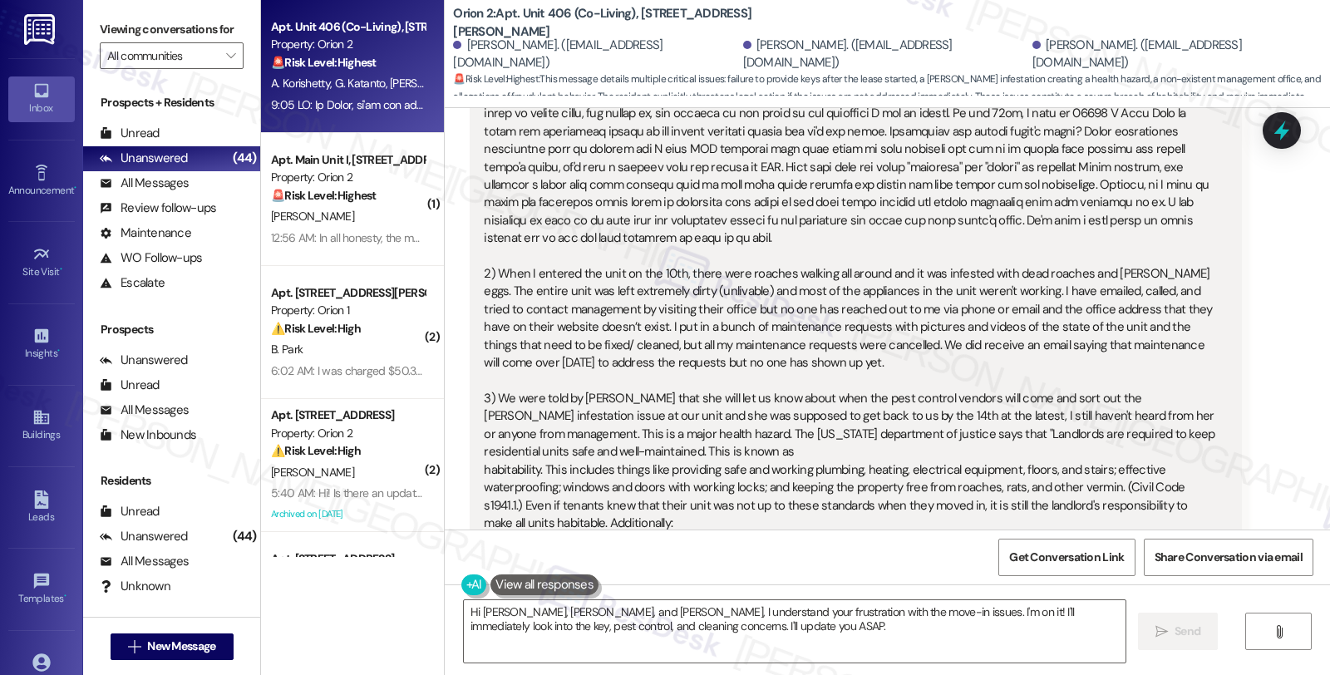
click at [526, 393] on div "Hi Sarah, we've had multiple ongoing issues regarding move in and the unit itse…" at bounding box center [849, 469] width 731 height 1051
drag, startPoint x: 529, startPoint y: 383, endPoint x: 728, endPoint y: 384, distance: 199.5
click at [728, 384] on div "Hi Sarah, we've had multiple ongoing issues regarding move in and the unit itse…" at bounding box center [849, 469] width 731 height 1051
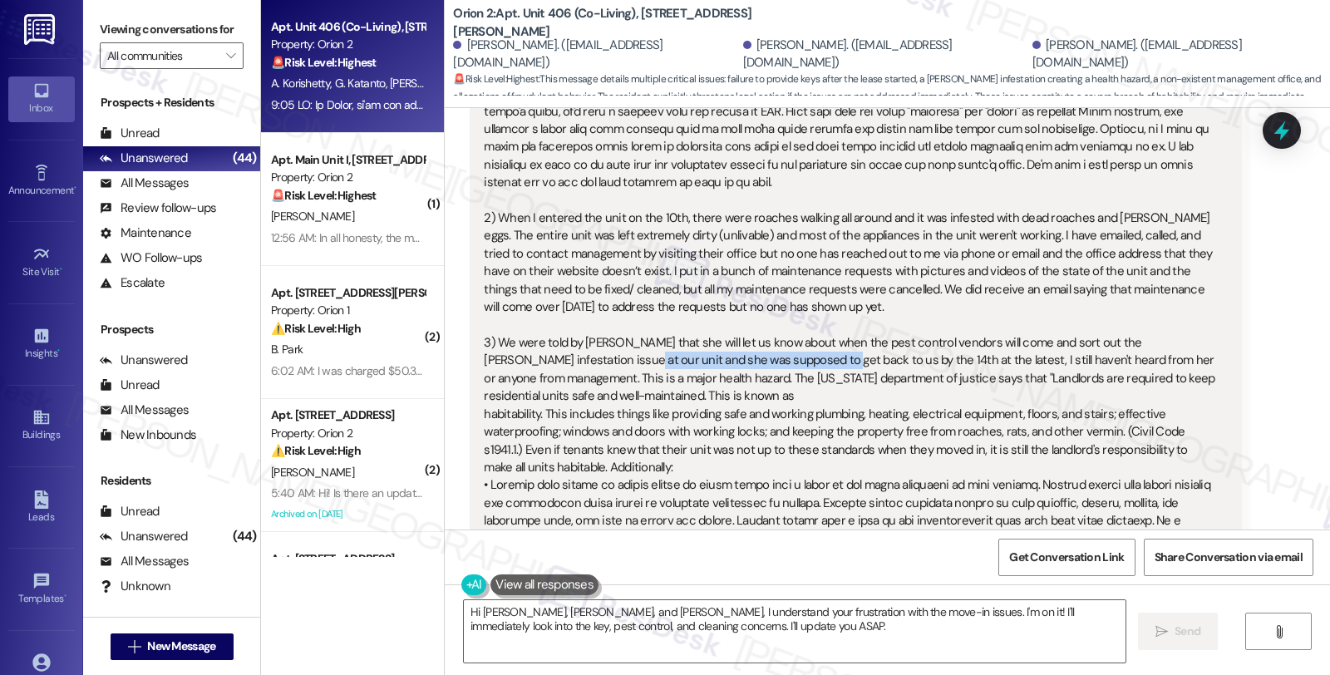
scroll to position [633, 0]
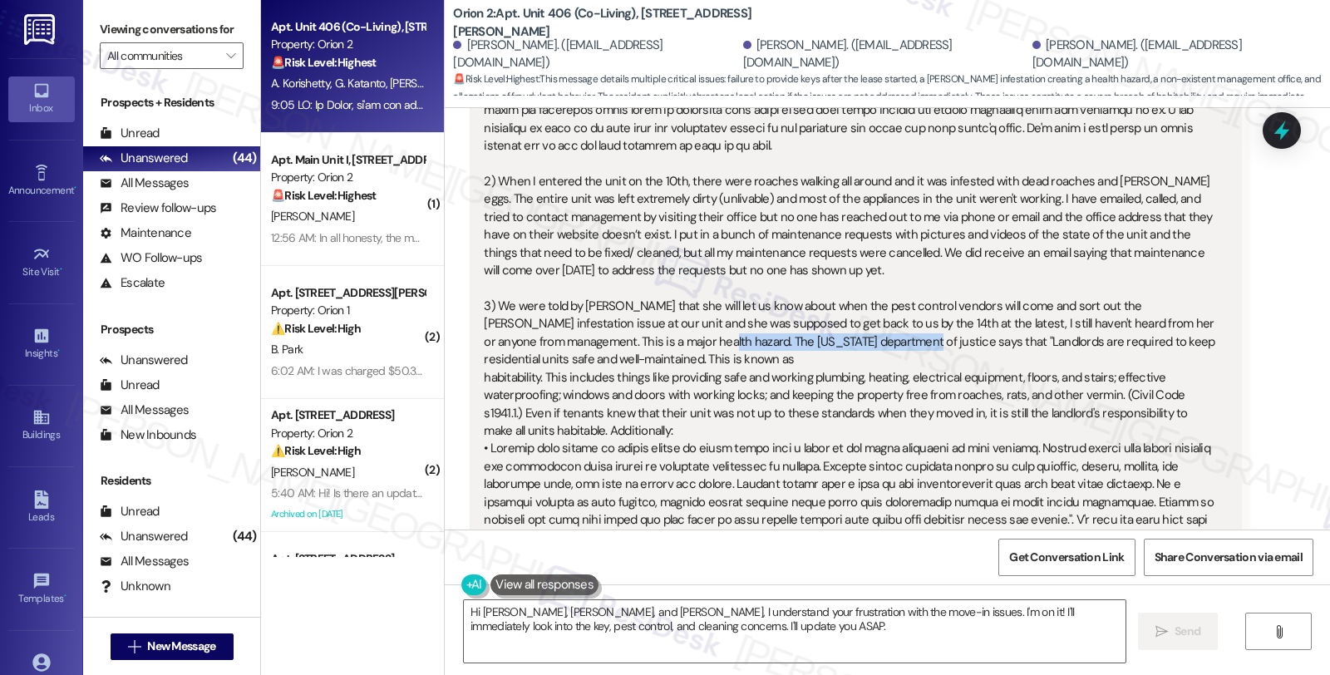
drag, startPoint x: 583, startPoint y: 308, endPoint x: 773, endPoint y: 313, distance: 189.6
click at [773, 313] on div "Hi Sarah, we've had multiple ongoing issues regarding move in and the unit itse…" at bounding box center [849, 377] width 731 height 1051
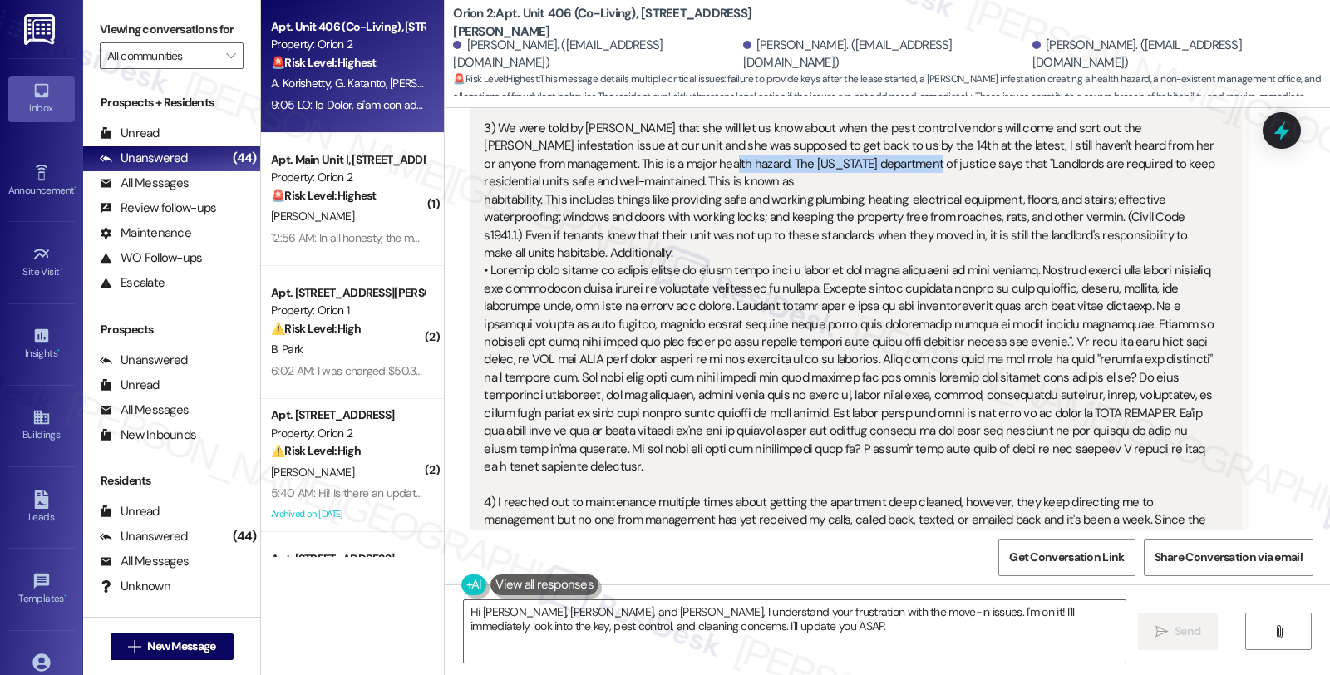
scroll to position [818, 0]
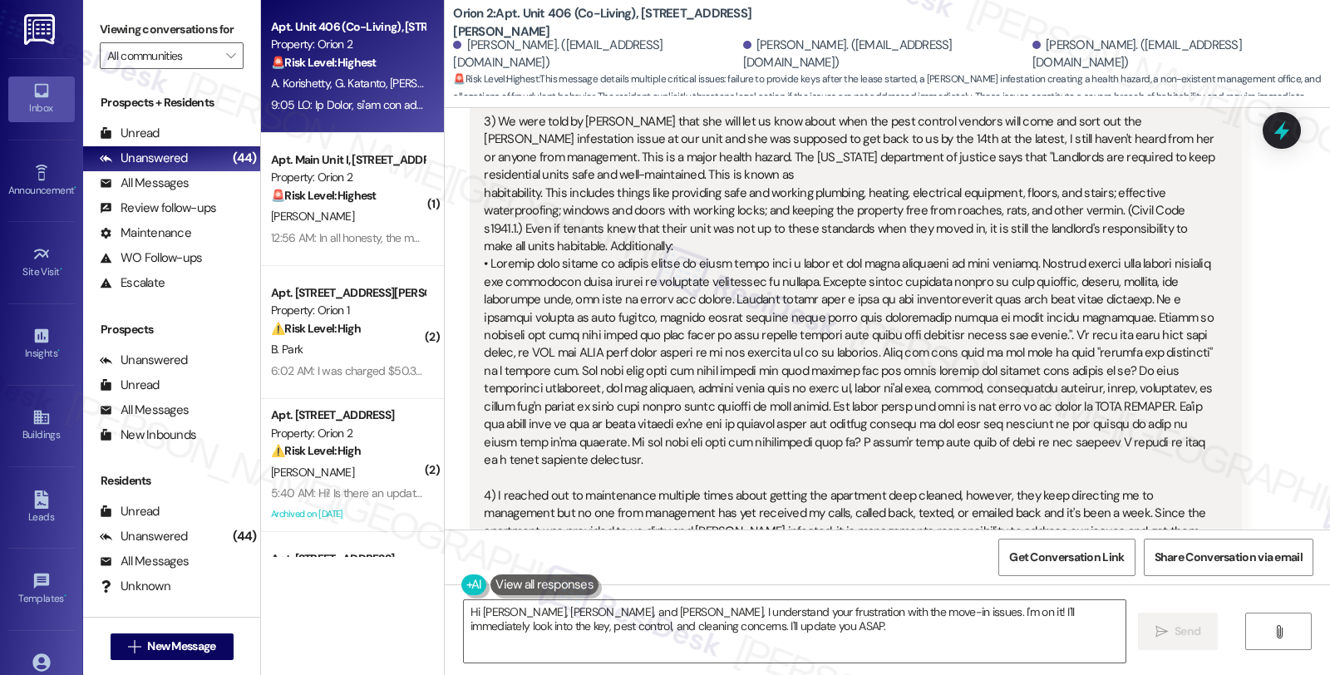
click at [557, 159] on div "Hi Sarah, we've had multiple ongoing issues regarding move in and the unit itse…" at bounding box center [849, 193] width 731 height 1051
drag, startPoint x: 624, startPoint y: 173, endPoint x: 707, endPoint y: 173, distance: 83.1
click at [707, 173] on div "Hi Sarah, we've had multiple ongoing issues regarding move in and the unit itse…" at bounding box center [849, 193] width 731 height 1051
drag, startPoint x: 505, startPoint y: 195, endPoint x: 677, endPoint y: 199, distance: 172.1
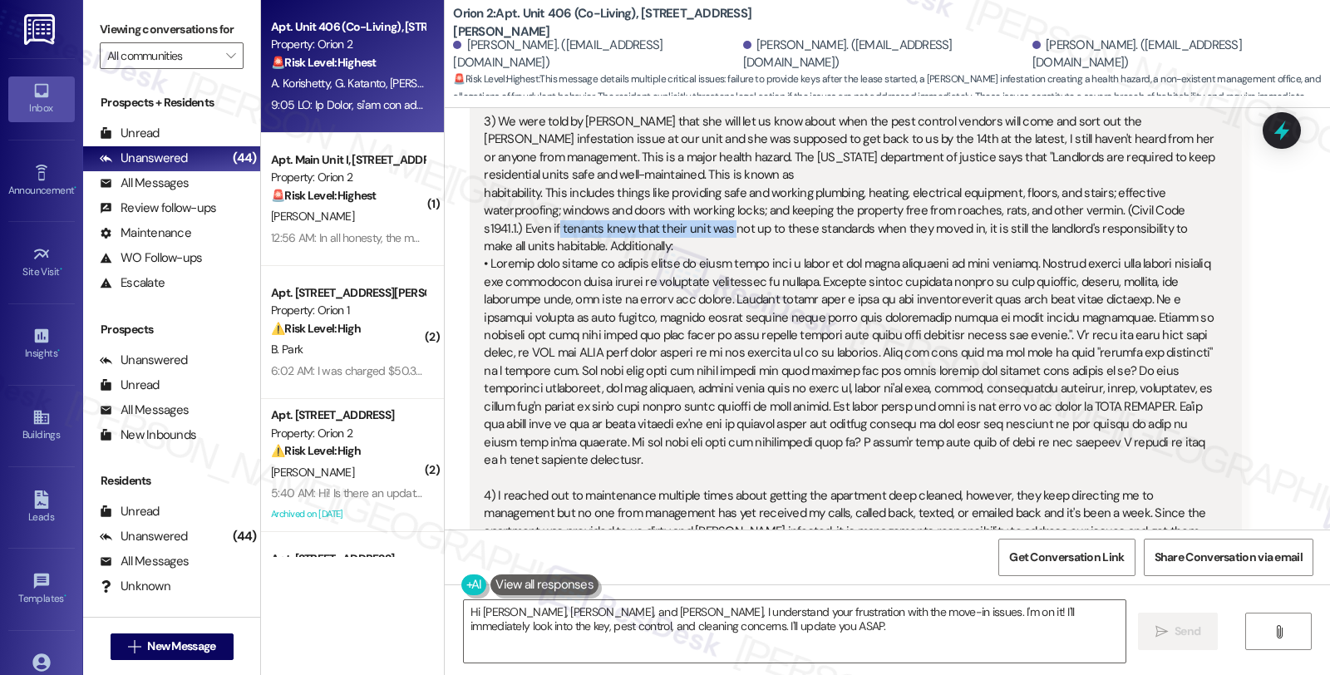
click at [677, 199] on div "Hi Sarah, we've had multiple ongoing issues regarding move in and the unit itse…" at bounding box center [849, 193] width 731 height 1051
drag, startPoint x: 593, startPoint y: 263, endPoint x: 817, endPoint y: 263, distance: 224.4
click at [817, 263] on div "Hi Sarah, we've had multiple ongoing issues regarding move in and the unit itse…" at bounding box center [849, 193] width 731 height 1051
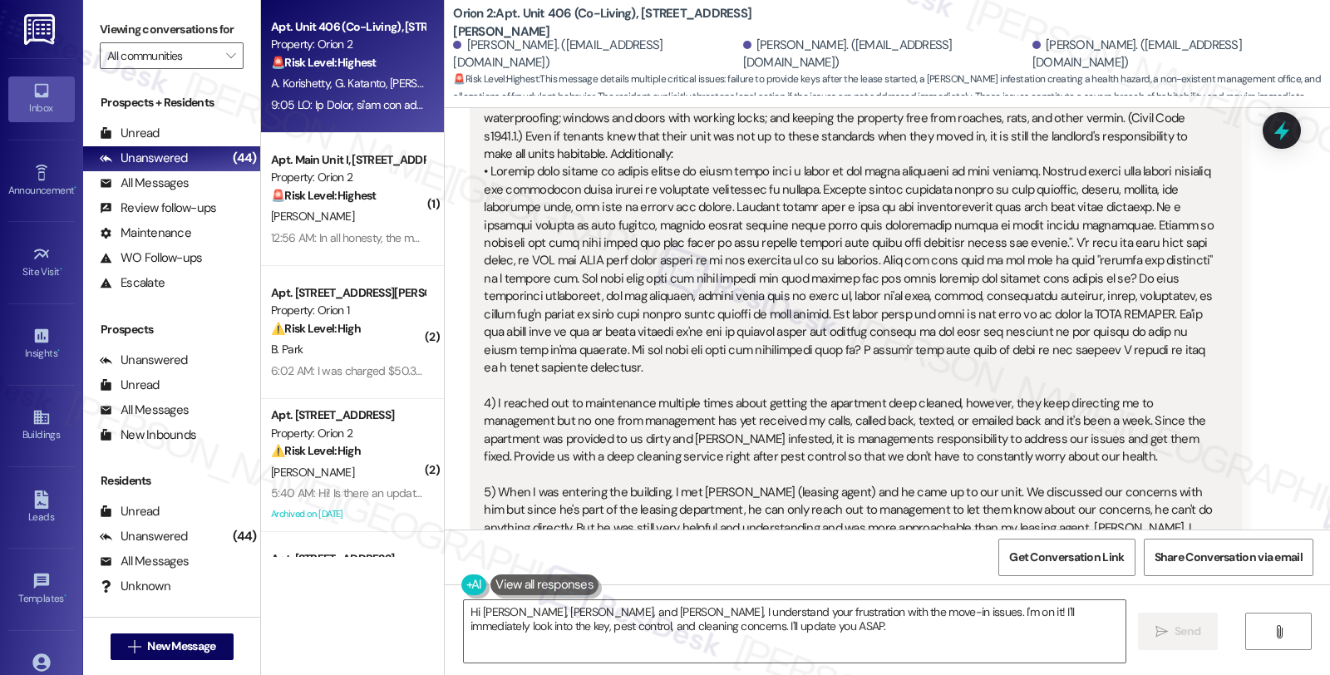
click at [1057, 190] on div "Hi Sarah, we've had multiple ongoing issues regarding move in and the unit itse…" at bounding box center [849, 100] width 731 height 1051
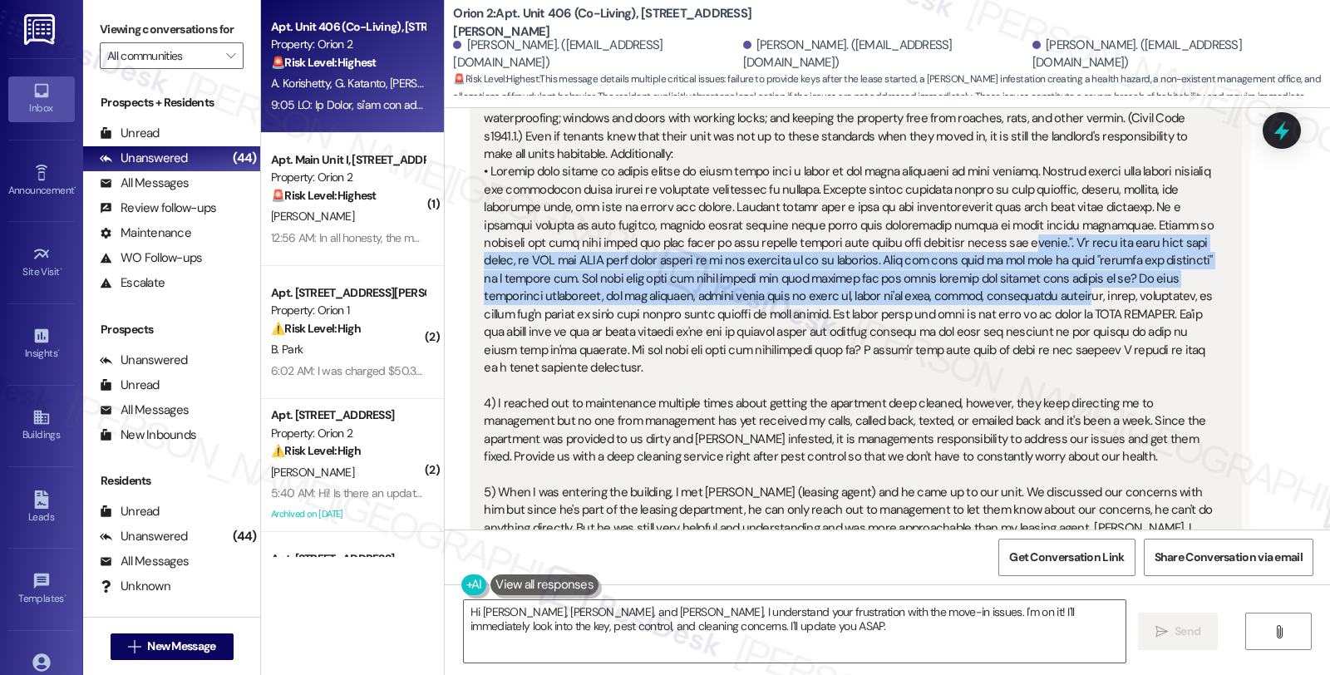
drag, startPoint x: 918, startPoint y: 200, endPoint x: 918, endPoint y: 258, distance: 58.2
click at [918, 258] on div "Hi Sarah, we've had multiple ongoing issues regarding move in and the unit itse…" at bounding box center [849, 100] width 731 height 1051
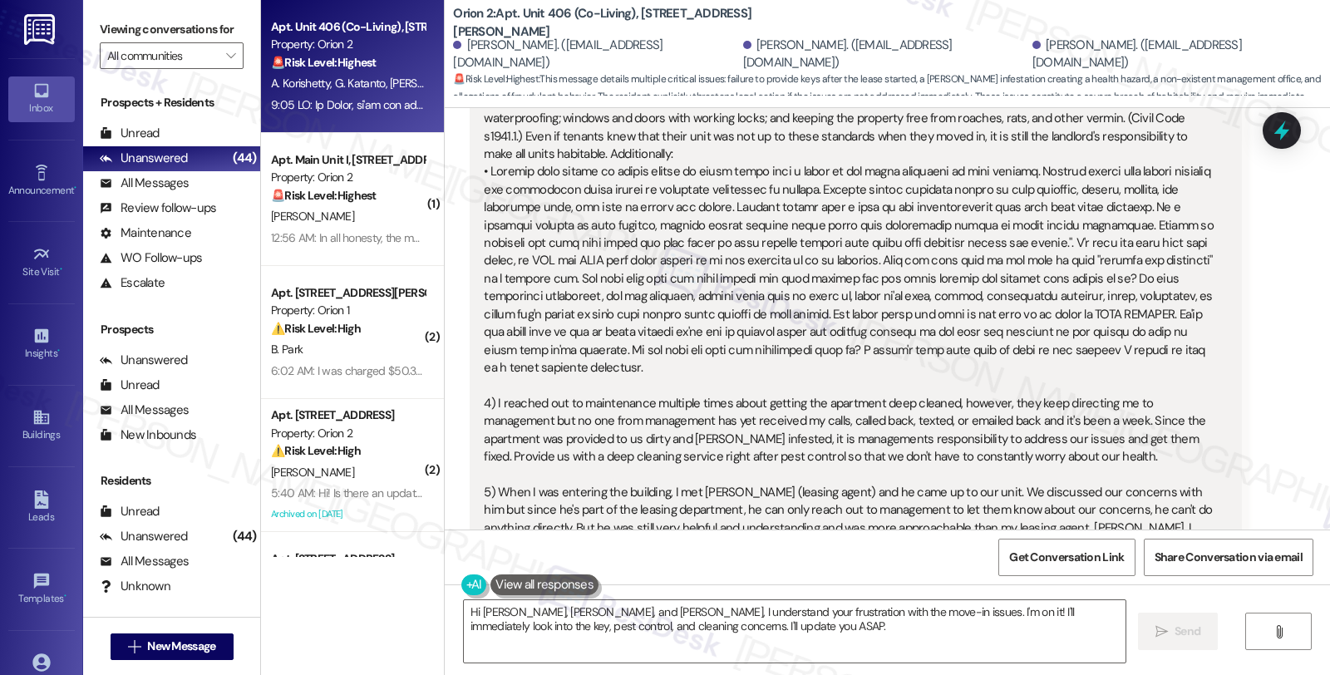
click at [817, 279] on div "Hi Sarah, we've had multiple ongoing issues regarding move in and the unit itse…" at bounding box center [849, 100] width 731 height 1051
click at [818, 279] on div "Hi Sarah, we've had multiple ongoing issues regarding move in and the unit itse…" at bounding box center [849, 100] width 731 height 1051
click at [720, 278] on div "Hi Sarah, we've had multiple ongoing issues regarding move in and the unit itse…" at bounding box center [849, 100] width 731 height 1051
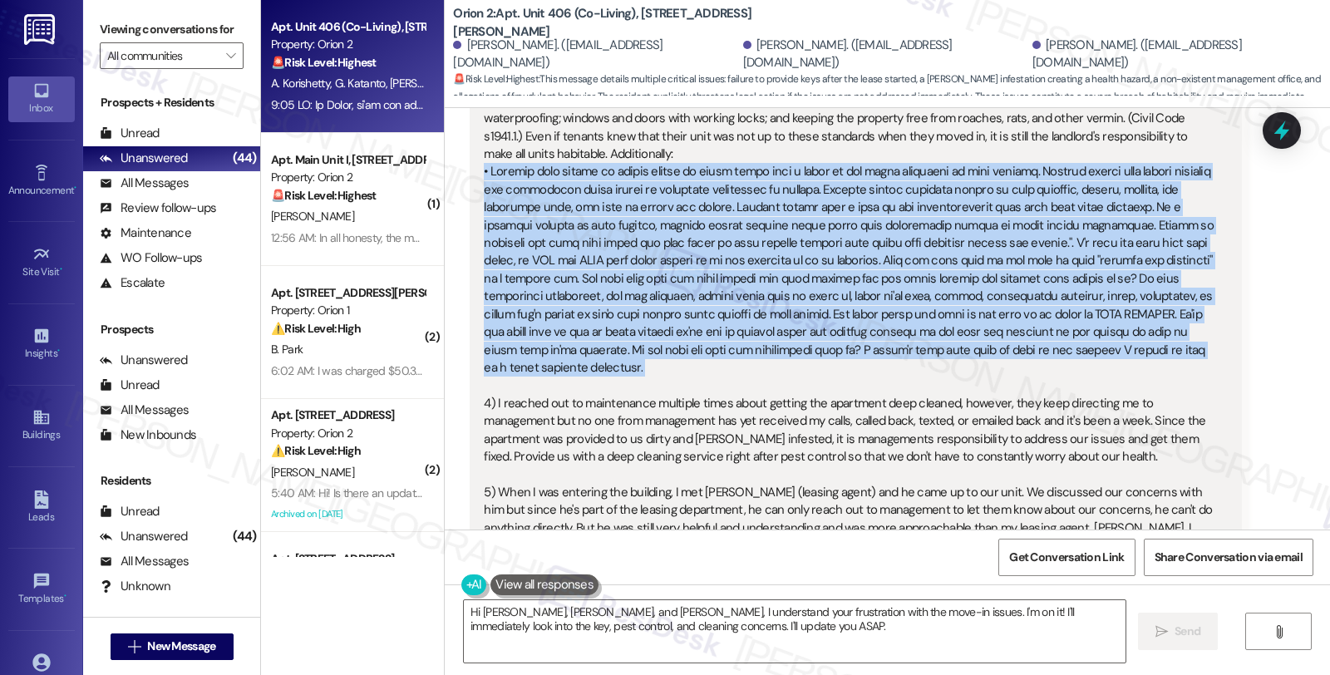
click at [720, 278] on div "Hi Sarah, we've had multiple ongoing issues regarding move in and the unit itse…" at bounding box center [849, 100] width 731 height 1051
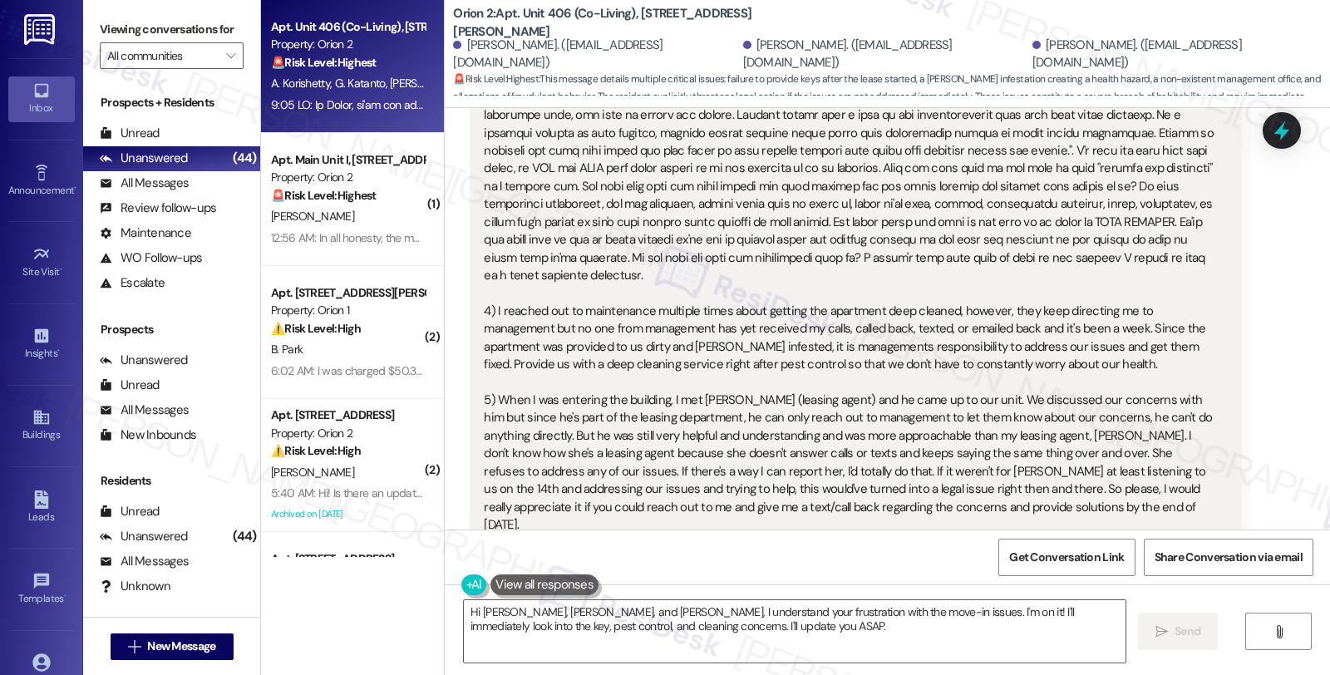
click at [569, 264] on div "Hi Sarah, we've had multiple ongoing issues regarding move in and the unit itse…" at bounding box center [849, 8] width 731 height 1051
click at [572, 263] on div "Hi Sarah, we've had multiple ongoing issues regarding move in and the unit itse…" at bounding box center [849, 8] width 731 height 1051
click at [692, 255] on div "Hi Sarah, we've had multiple ongoing issues regarding move in and the unit itse…" at bounding box center [849, 8] width 731 height 1051
click at [693, 256] on div "Hi Sarah, we've had multiple ongoing issues regarding move in and the unit itse…" at bounding box center [849, 8] width 731 height 1051
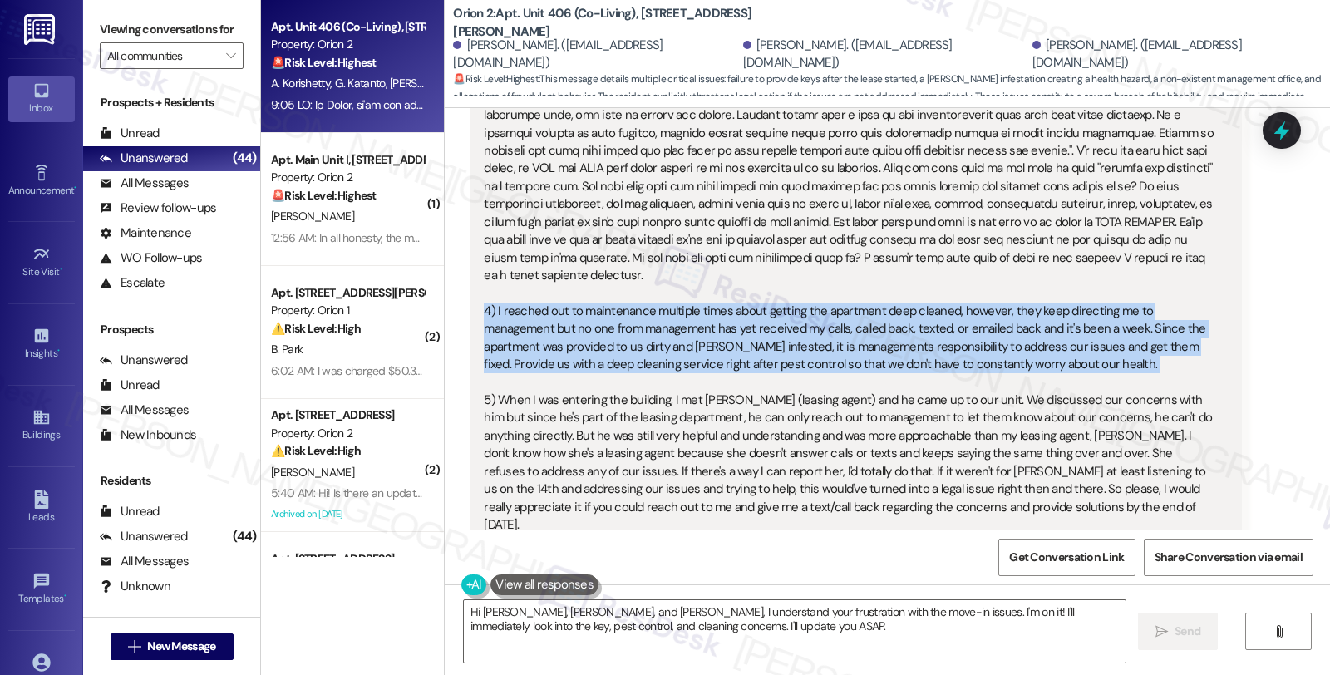
click at [693, 256] on div "Hi Sarah, we've had multiple ongoing issues regarding move in and the unit itse…" at bounding box center [849, 8] width 731 height 1051
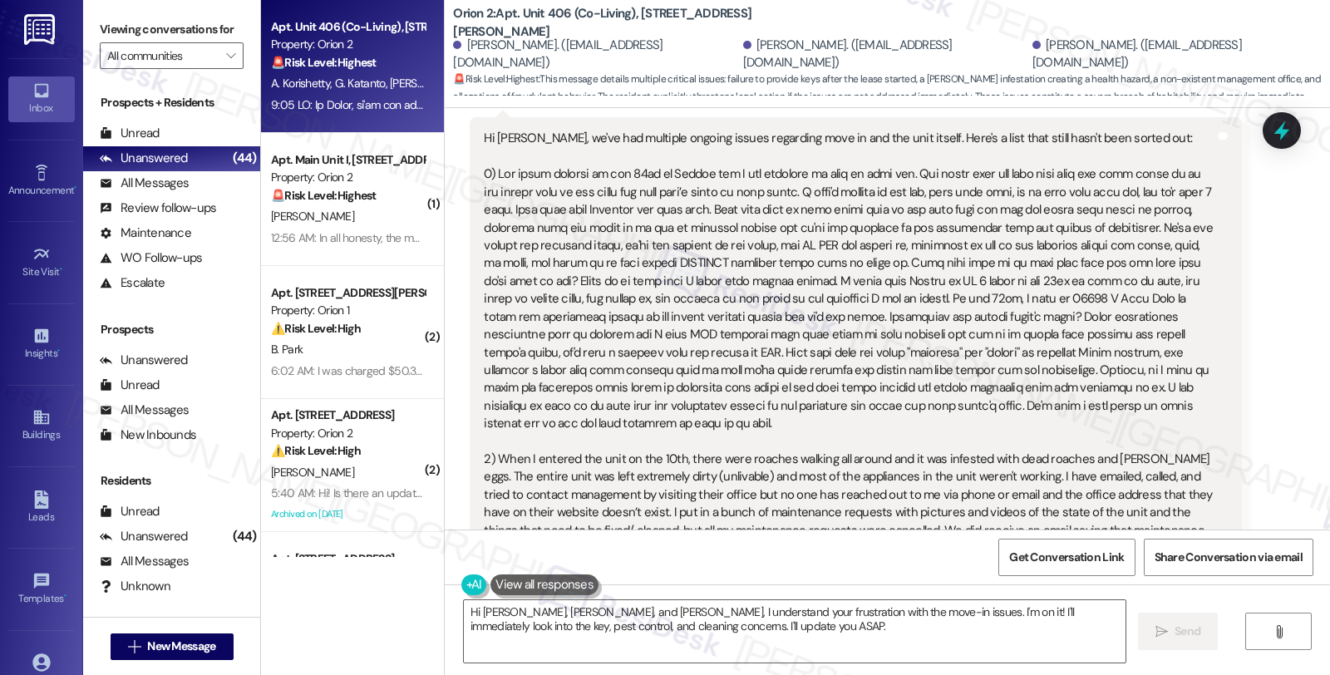
scroll to position [79, 0]
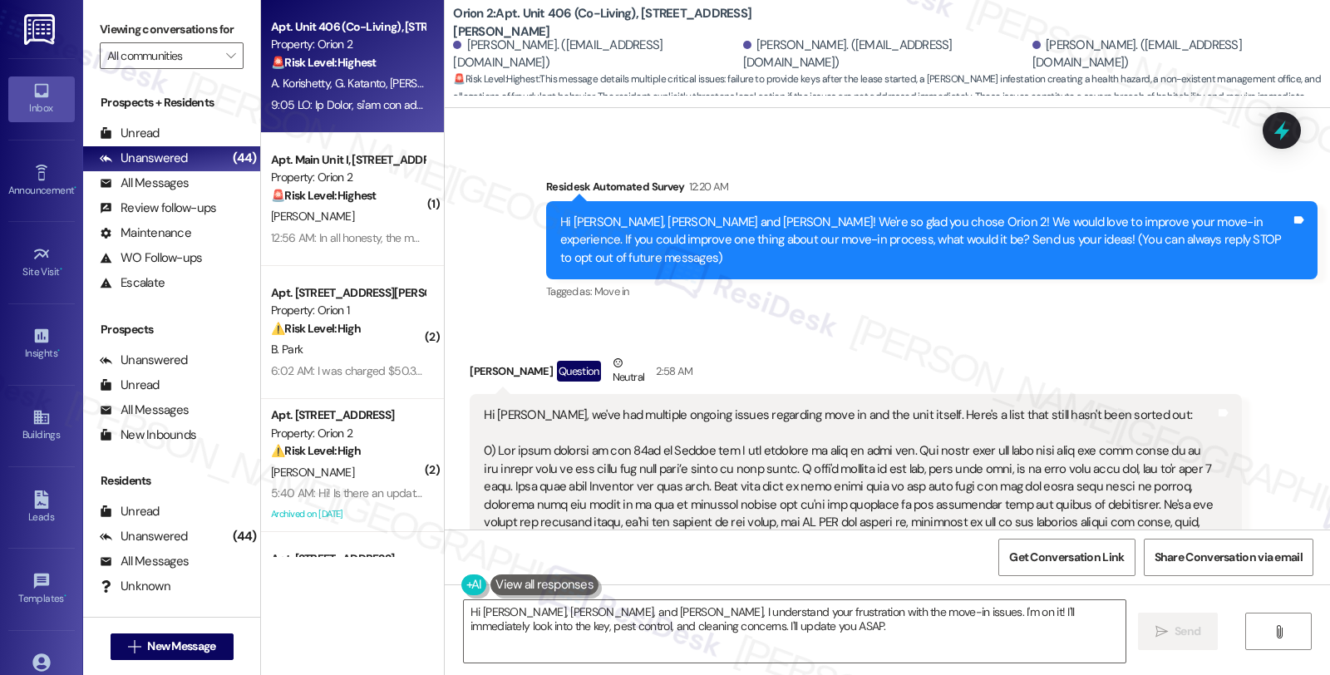
drag, startPoint x: 461, startPoint y: 358, endPoint x: 529, endPoint y: 357, distance: 68.2
click at [529, 357] on div "Shirrat Hussain Question Neutral 2:58 AM" at bounding box center [855, 374] width 771 height 41
click at [494, 357] on div "Shirrat Hussain Question Neutral 2:58 AM" at bounding box center [855, 374] width 771 height 41
drag, startPoint x: 458, startPoint y: 357, endPoint x: 530, endPoint y: 357, distance: 72.3
click at [530, 357] on div "Shirrat Hussain Question Neutral 2:58 AM" at bounding box center [855, 374] width 771 height 41
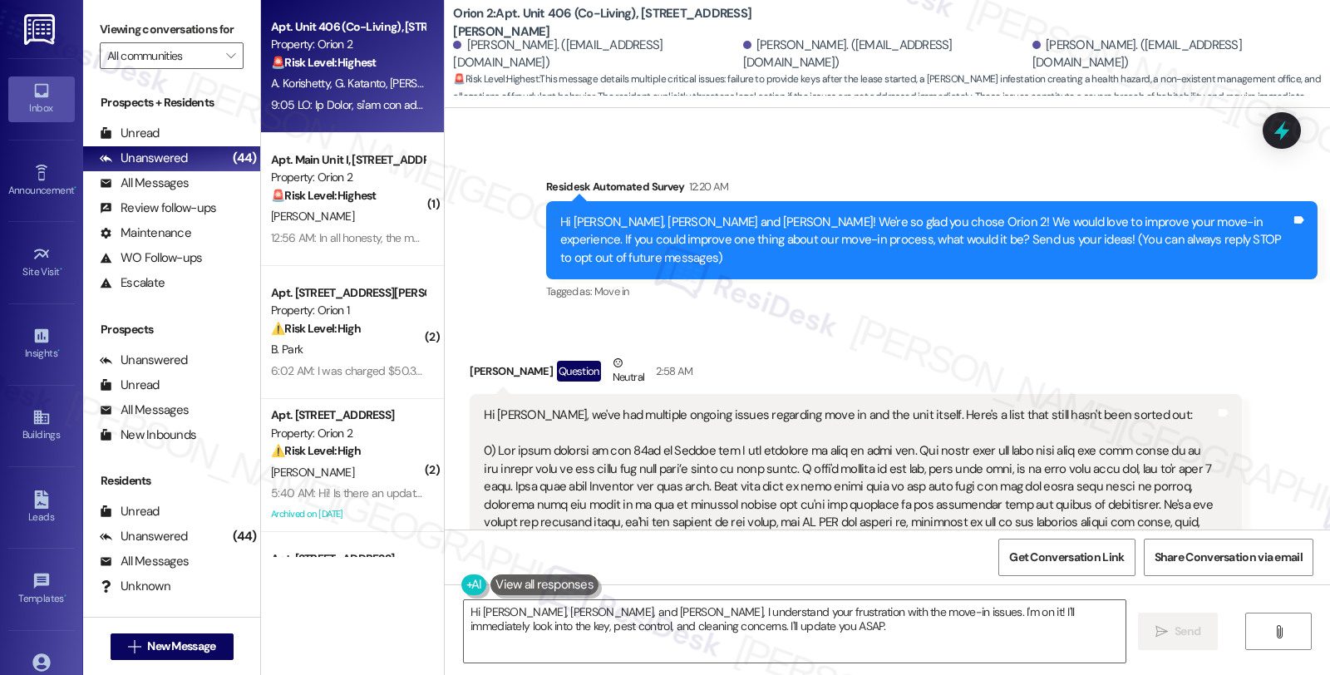
copy div "Shirrat Hussain"
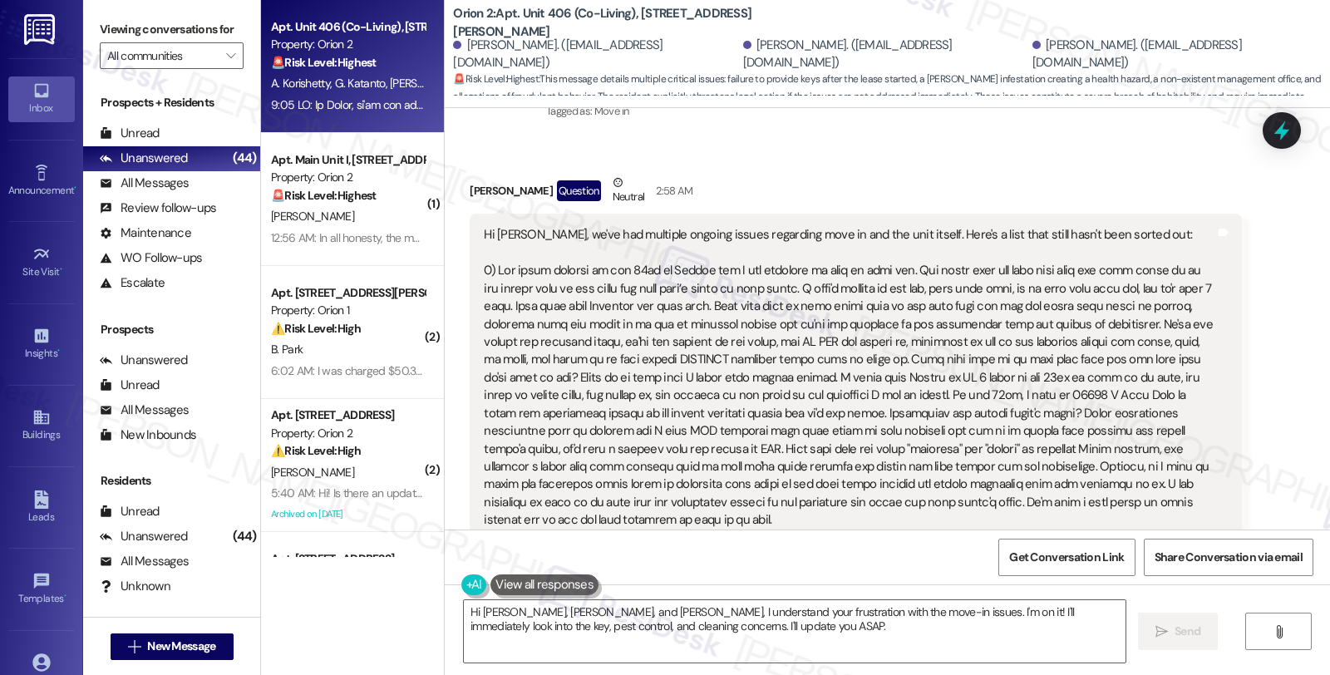
scroll to position [263, 0]
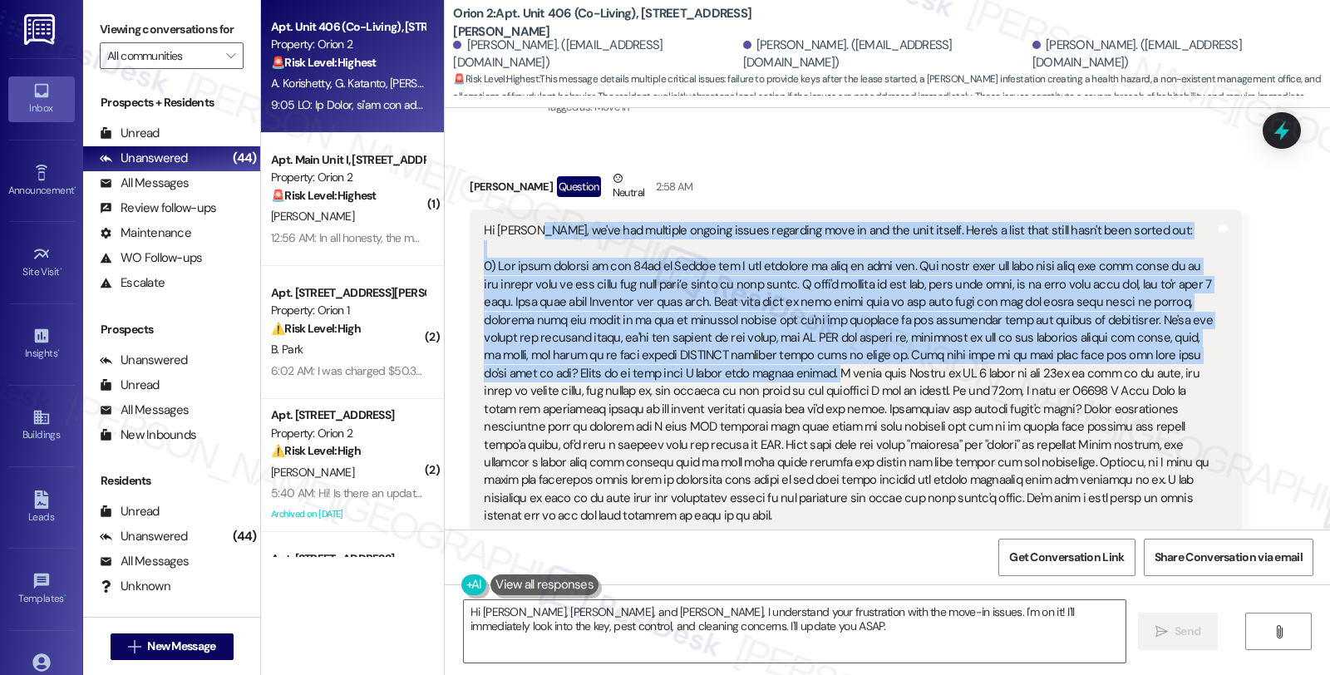
drag, startPoint x: 521, startPoint y: 214, endPoint x: 721, endPoint y: 346, distance: 239.3
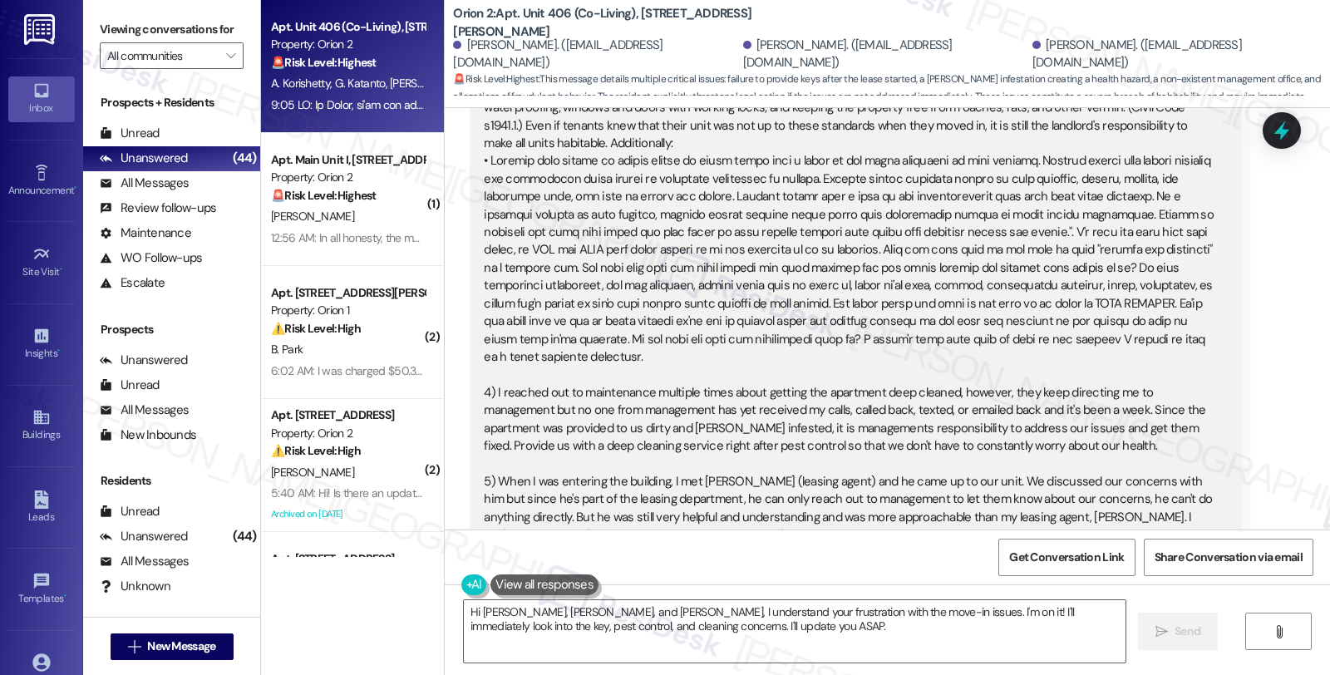
scroll to position [1002, 0]
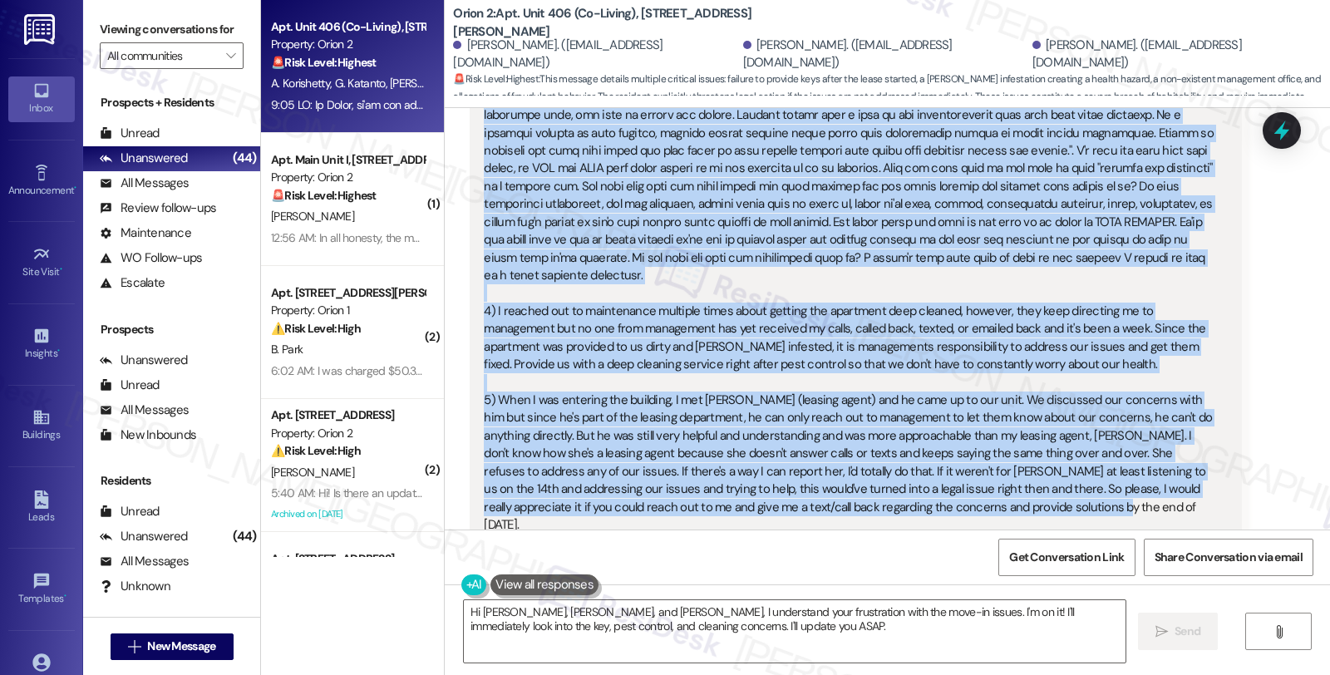
click at [939, 458] on div "Hi Sarah, we've had multiple ongoing issues regarding move in and the unit itse…" at bounding box center [849, 8] width 731 height 1051
copy div "we've had multiple ongoing issues regarding move in and the unit itself. Here's…"
click at [663, 634] on textarea "Hi Shirrat, Gabriela, and Aishwarya, I understand your frustration with the mov…" at bounding box center [795, 631] width 662 height 62
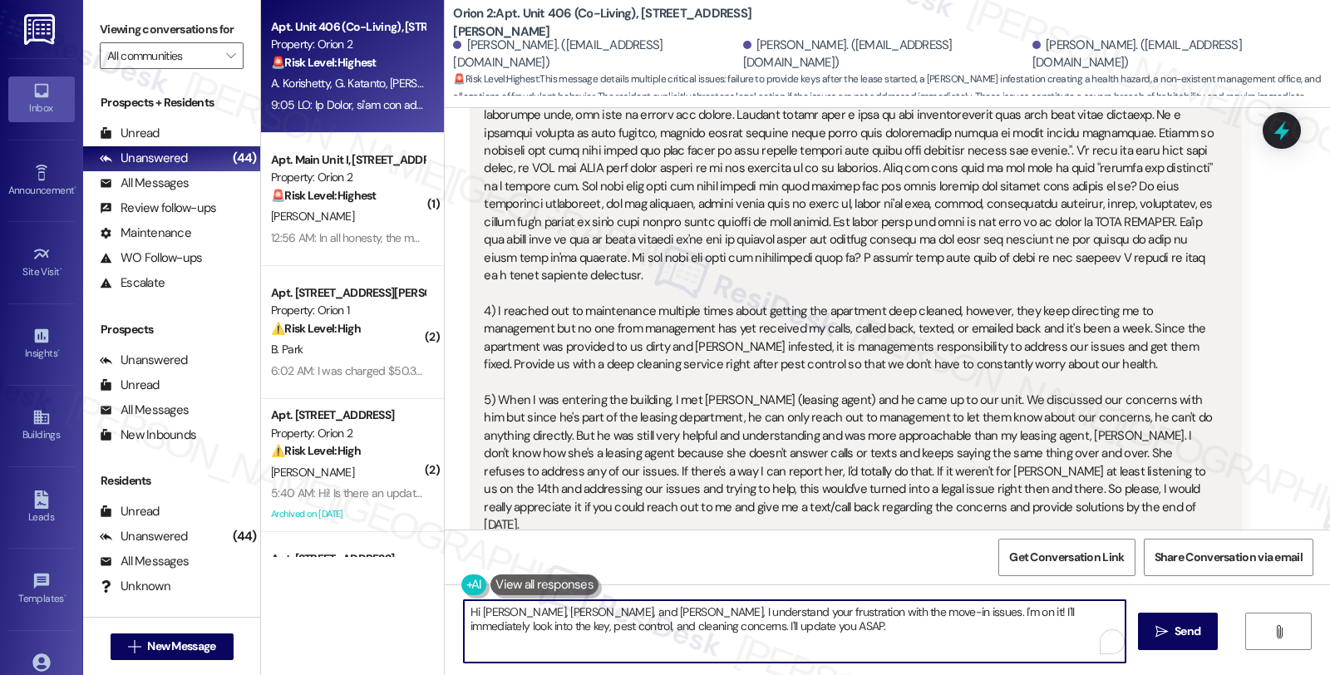
drag, startPoint x: 771, startPoint y: 628, endPoint x: 409, endPoint y: 590, distance: 364.4
click at [409, 590] on div "Apt. Unit 406 (Co-Living), 1421 W Adams Blvd Property: Orion 2 🚨 Risk Level: Hi…" at bounding box center [795, 337] width 1069 height 675
paste textarea "[Resident's Name], I’m so sorry you’ve had to go through all of this. I can onl…"
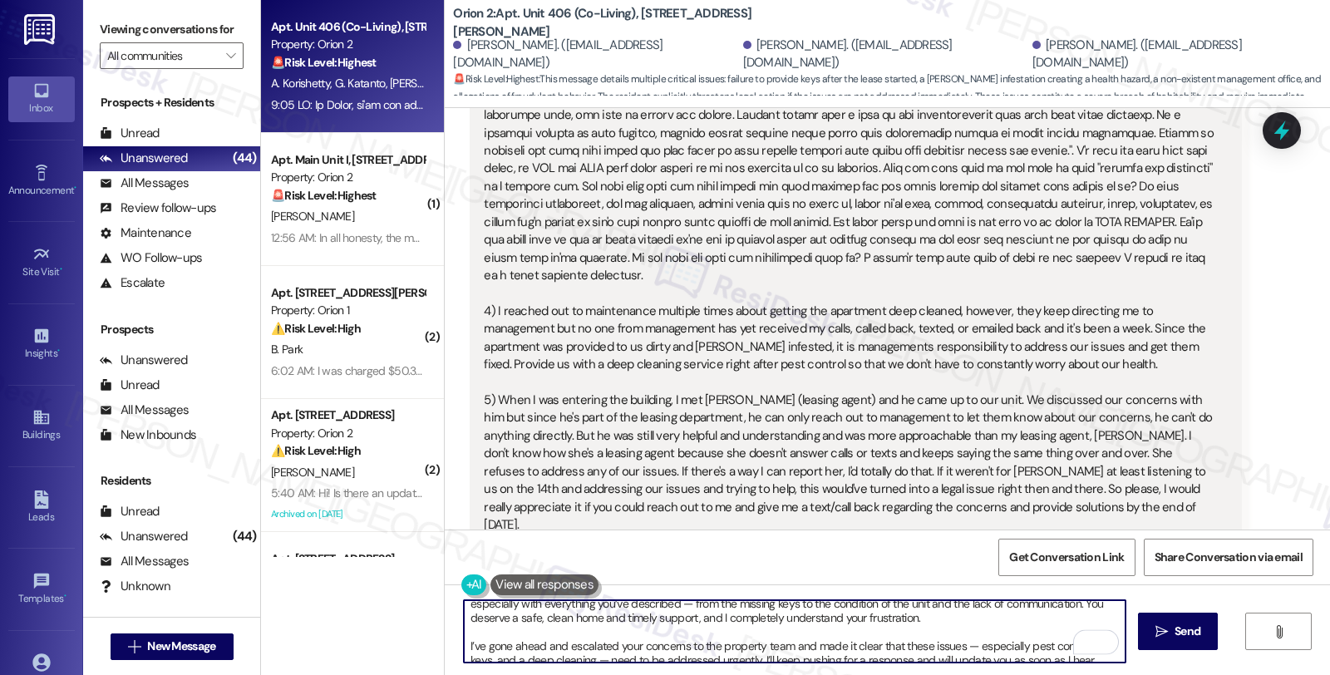
scroll to position [0, 0]
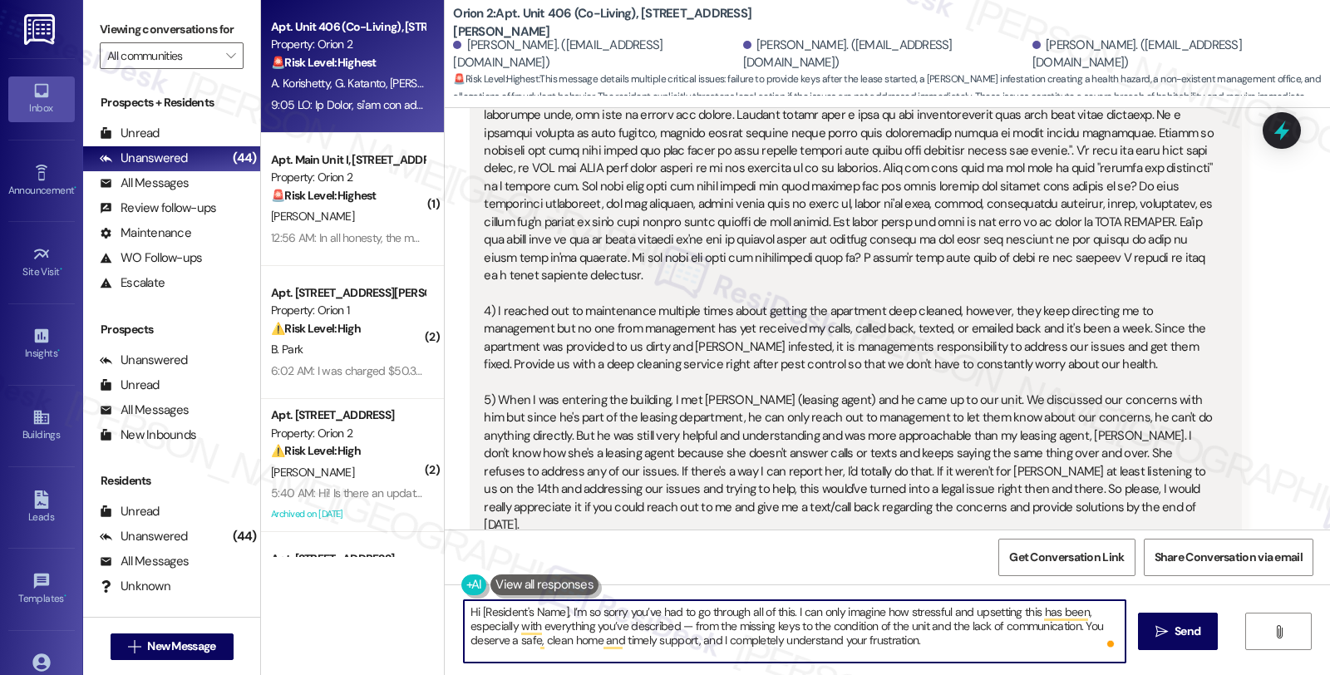
click at [475, 47] on div "Shirrat Hussain. (shirrat@continental-bd.com)" at bounding box center [595, 55] width 285 height 36
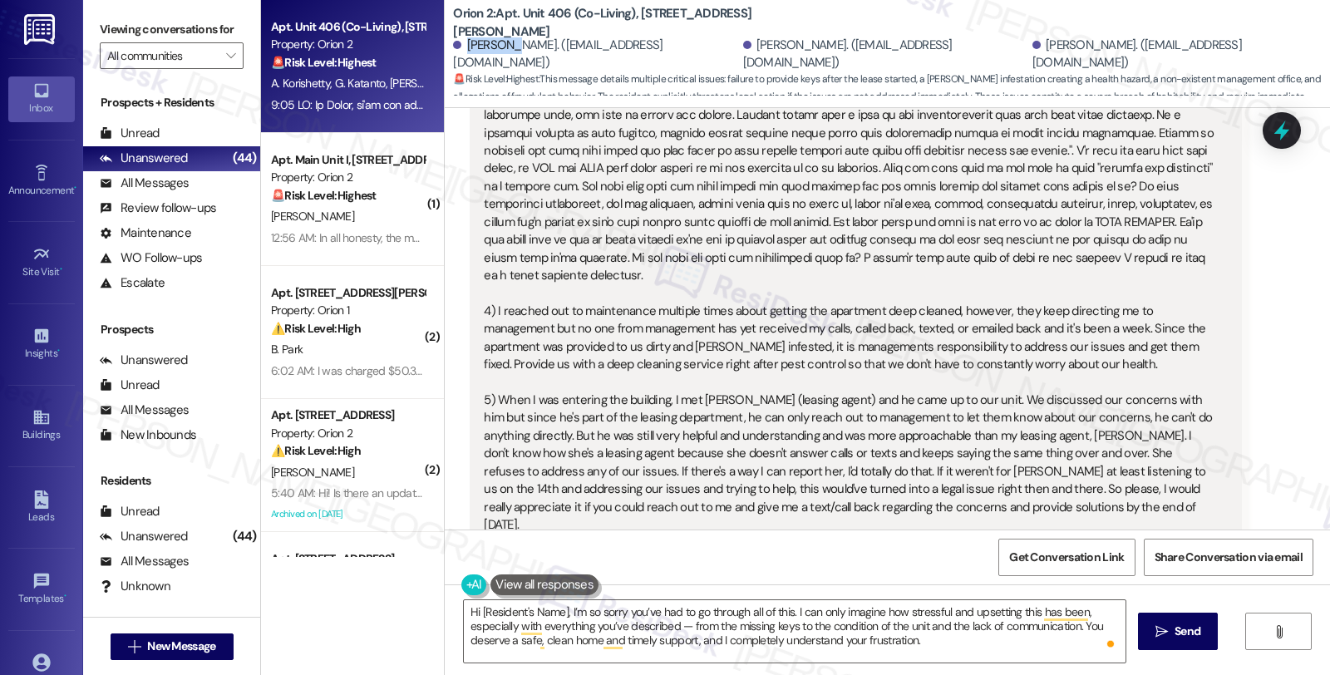
click at [475, 47] on div "Shirrat Hussain. (shirrat@continental-bd.com)" at bounding box center [595, 55] width 285 height 36
copy div "Shirrat"
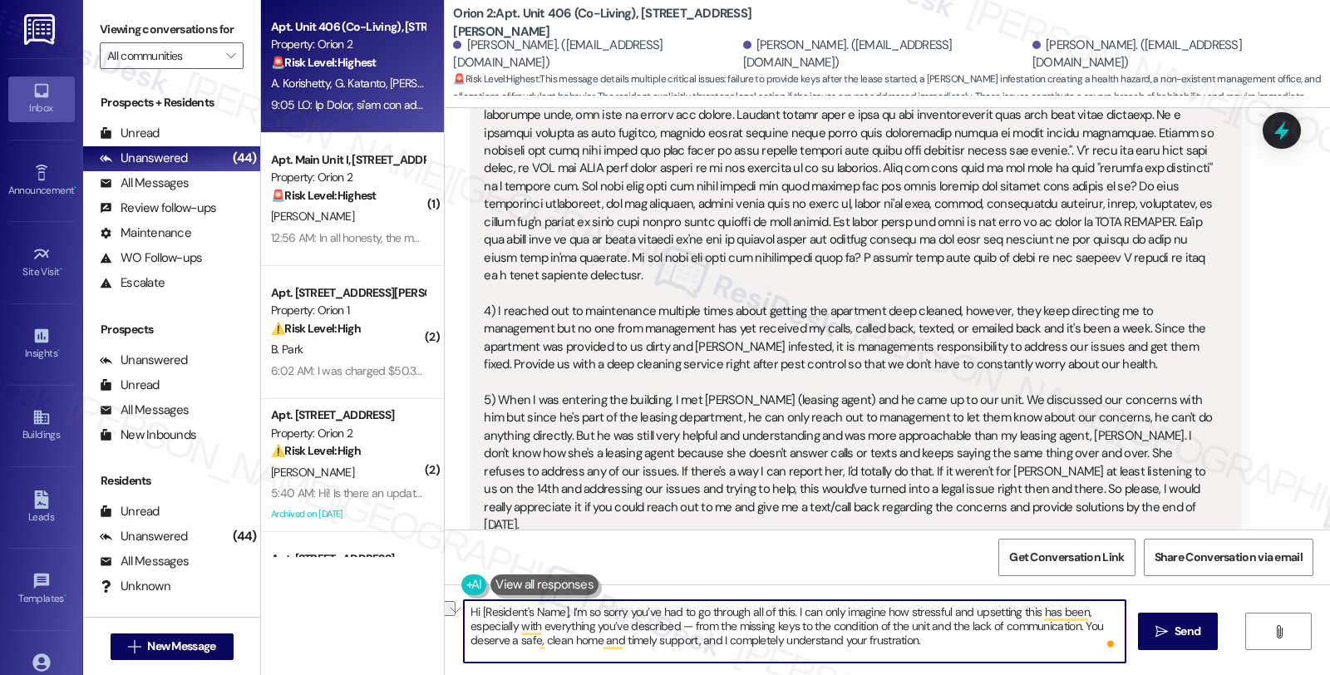
drag, startPoint x: 470, startPoint y: 613, endPoint x: 559, endPoint y: 615, distance: 89.0
click at [559, 615] on textarea "Hi [Resident's Name], I’m so sorry you’ve had to go through all of this. I can …" at bounding box center [795, 631] width 662 height 62
paste textarea "Shirrat"
click at [1006, 625] on textarea "Hi Shirrat, I’m so sorry you’ve had to go through all of this. I can only imagi…" at bounding box center [795, 631] width 662 height 62
click at [603, 645] on textarea "Hi Shirrat, I’m so sorry you’ve had to go through all of this. I can only imagi…" at bounding box center [795, 631] width 662 height 62
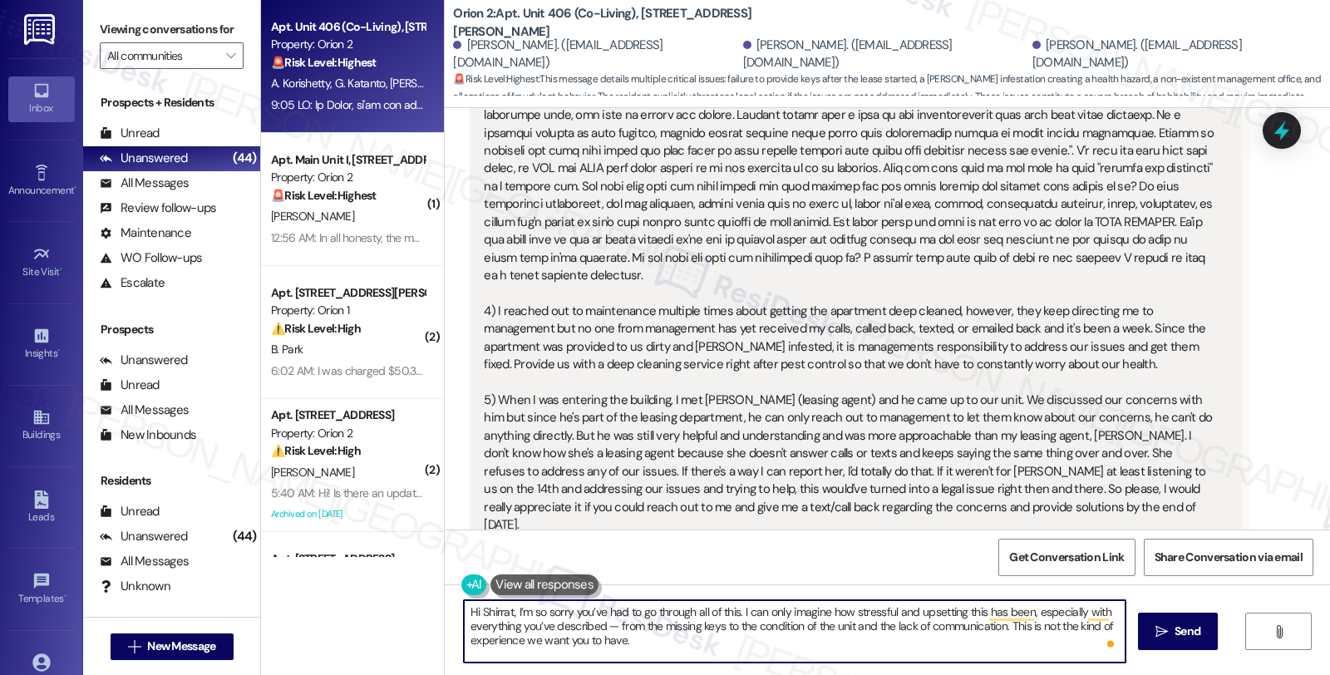
click at [635, 642] on textarea "Hi Shirrat, I’m so sorry you’ve had to go through all of this. I can only imagi…" at bounding box center [795, 631] width 662 height 62
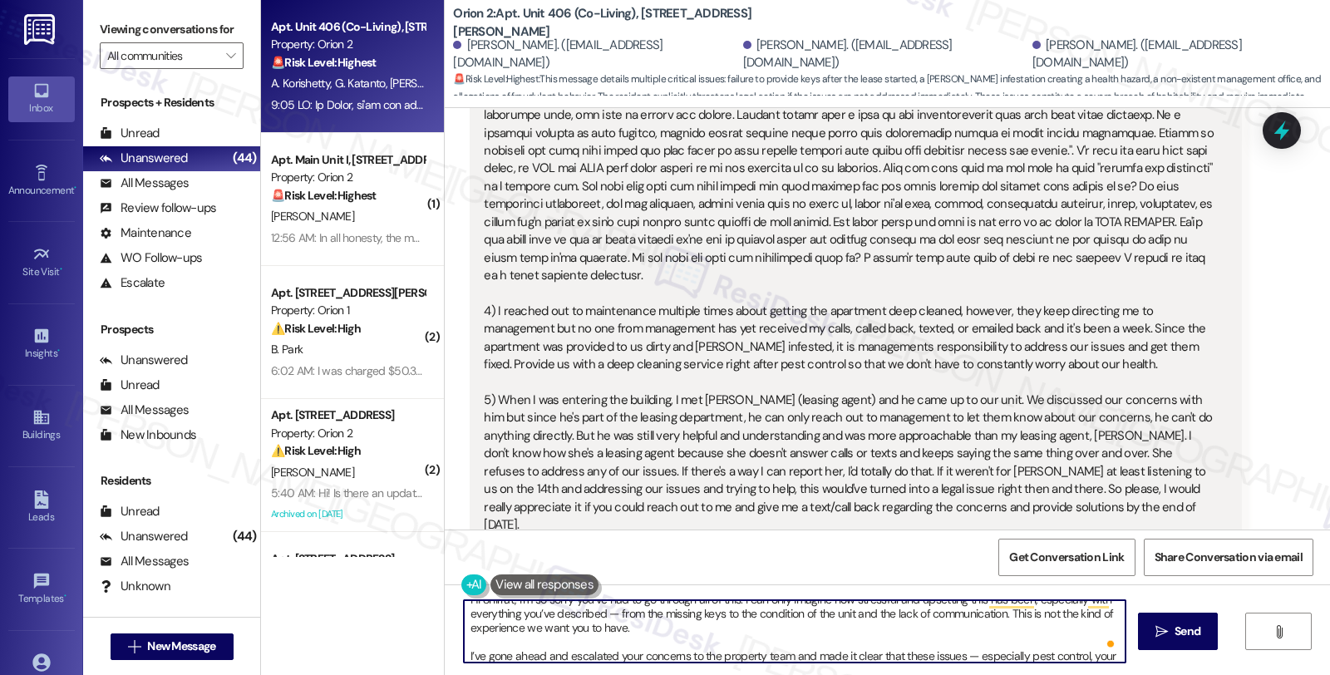
click at [464, 654] on textarea "Hi Shirrat, I’m so sorry you’ve had to go through all of this. I can only imagi…" at bounding box center [795, 631] width 662 height 62
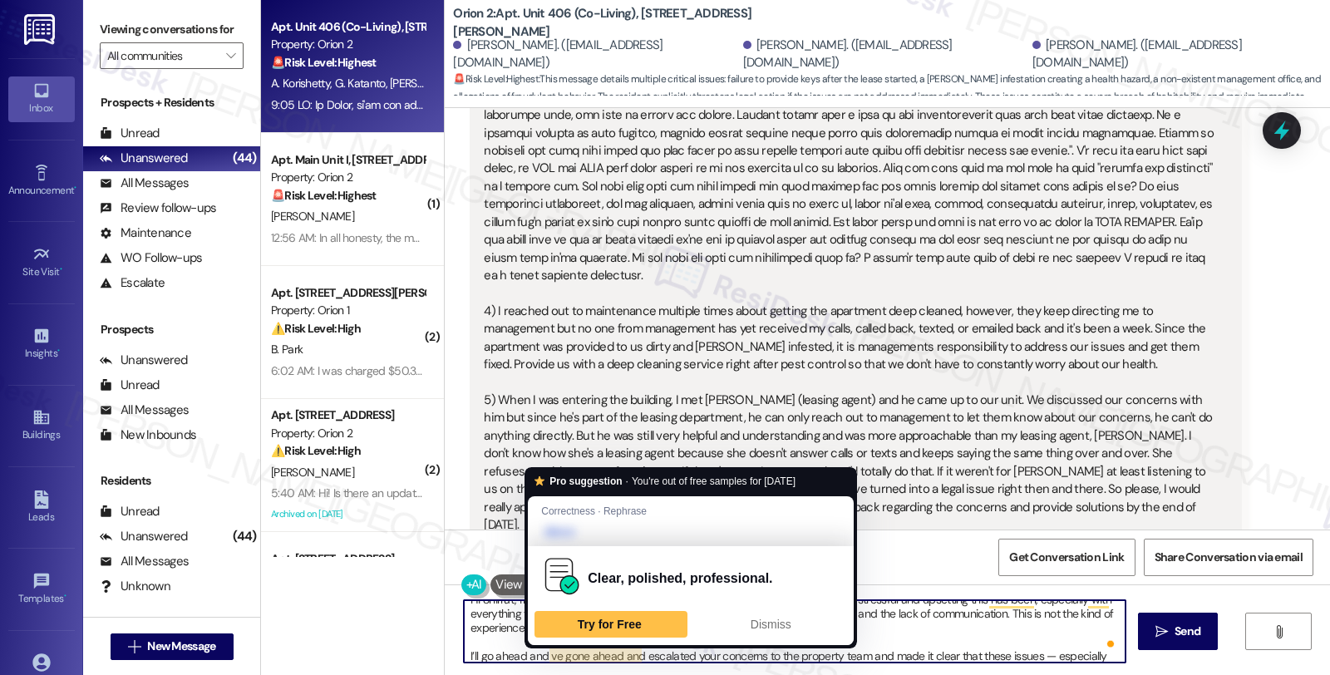
click at [540, 654] on textarea "Hi Shirrat, I’m so sorry you’ve had to go through all of this. I can only imagi…" at bounding box center [795, 631] width 662 height 62
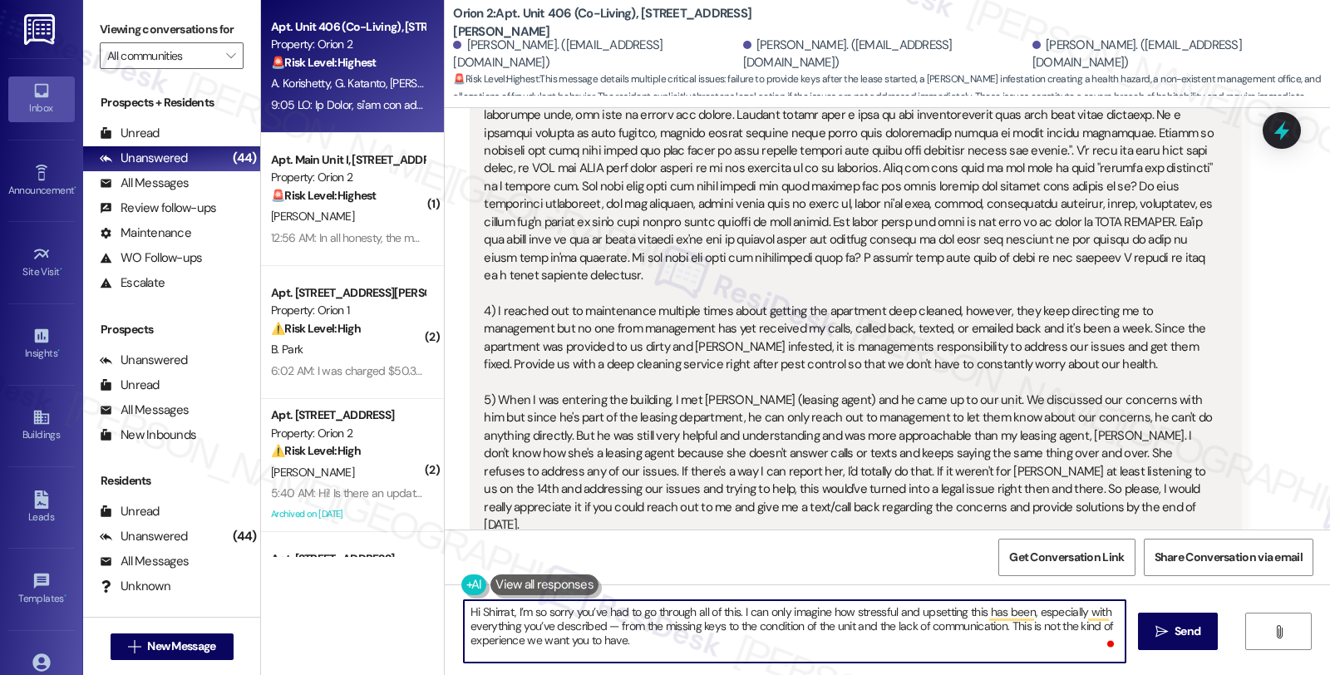
scroll to position [57, 0]
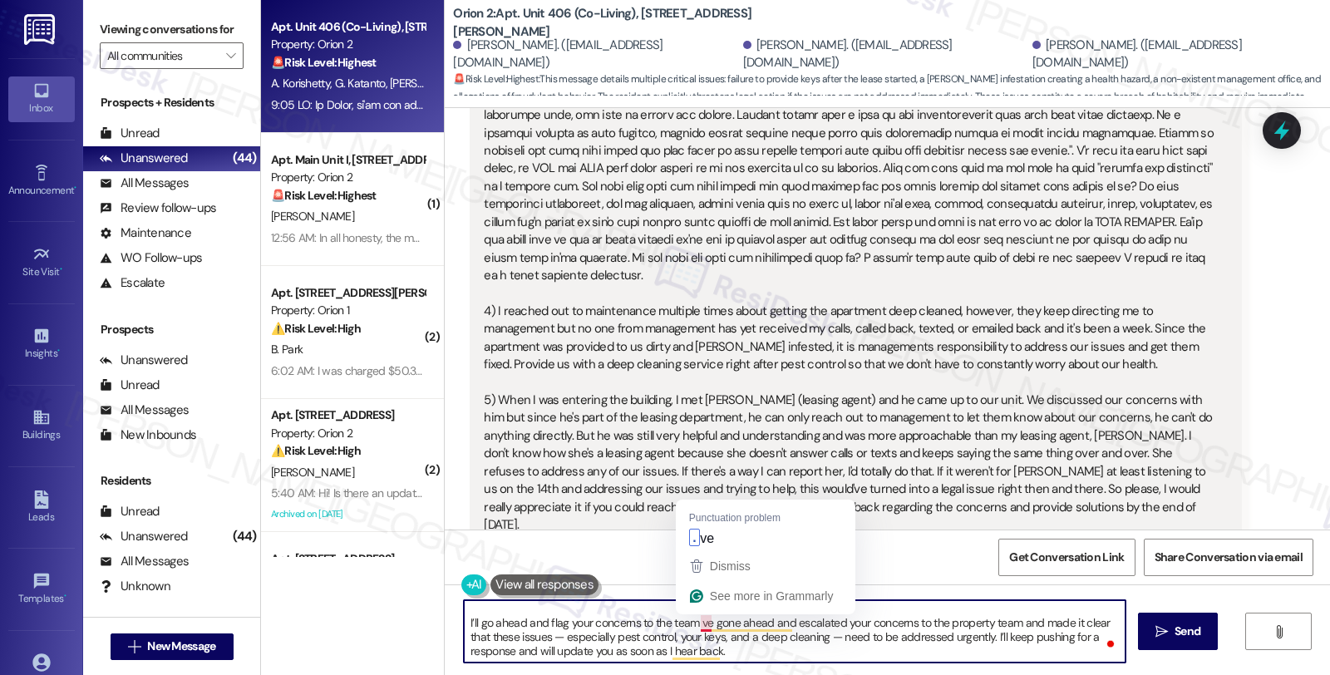
click at [691, 627] on textarea "Hi Shirrat, I’m so sorry you’ve had to go through all of this. I can only imagi…" at bounding box center [795, 631] width 662 height 62
click at [629, 624] on textarea "Hi Shirrat, I’m so sorry you’ve had to go through all of this. I can only imagi…" at bounding box center [795, 631] width 662 height 62
click at [543, 640] on textarea "Hi Shirrat, I’m so sorry you’ve had to go through all of this. I can only imagi…" at bounding box center [795, 631] width 662 height 62
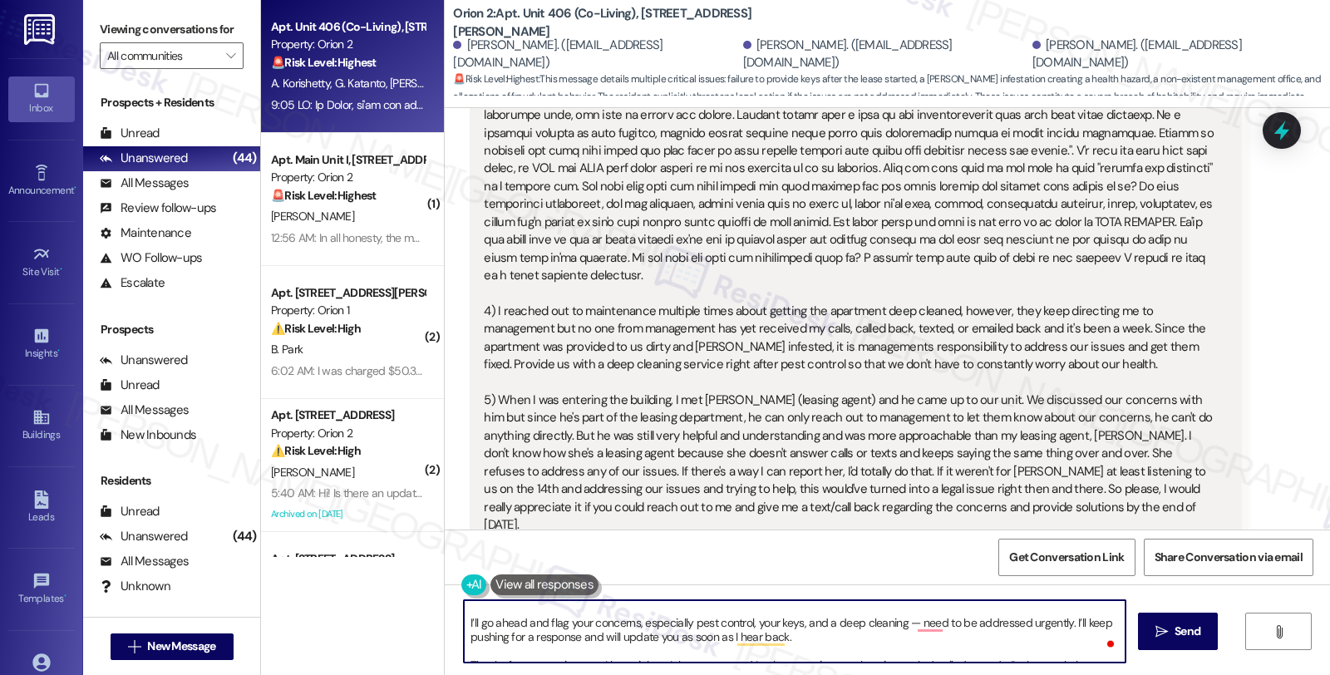
click at [891, 622] on textarea "Hi Shirrat, I’m so sorry you’ve had to go through all of this. I can only imagi…" at bounding box center [795, 631] width 662 height 62
click at [944, 640] on textarea "Hi Shirrat, I’m so sorry you’ve had to go through all of this. I can only imagi…" at bounding box center [795, 631] width 662 height 62
type textarea "Hi Shirrat, I’m so sorry you’ve had to go through all of this. I can only imagi…"
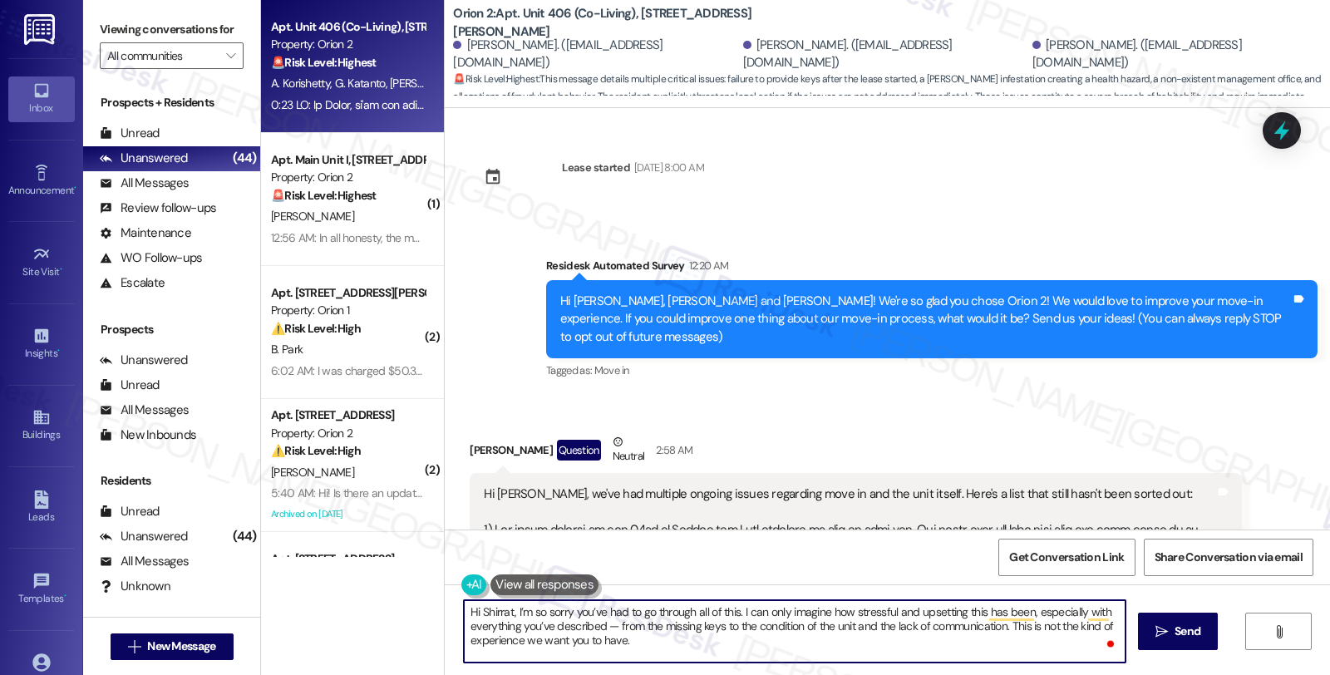
scroll to position [46, 0]
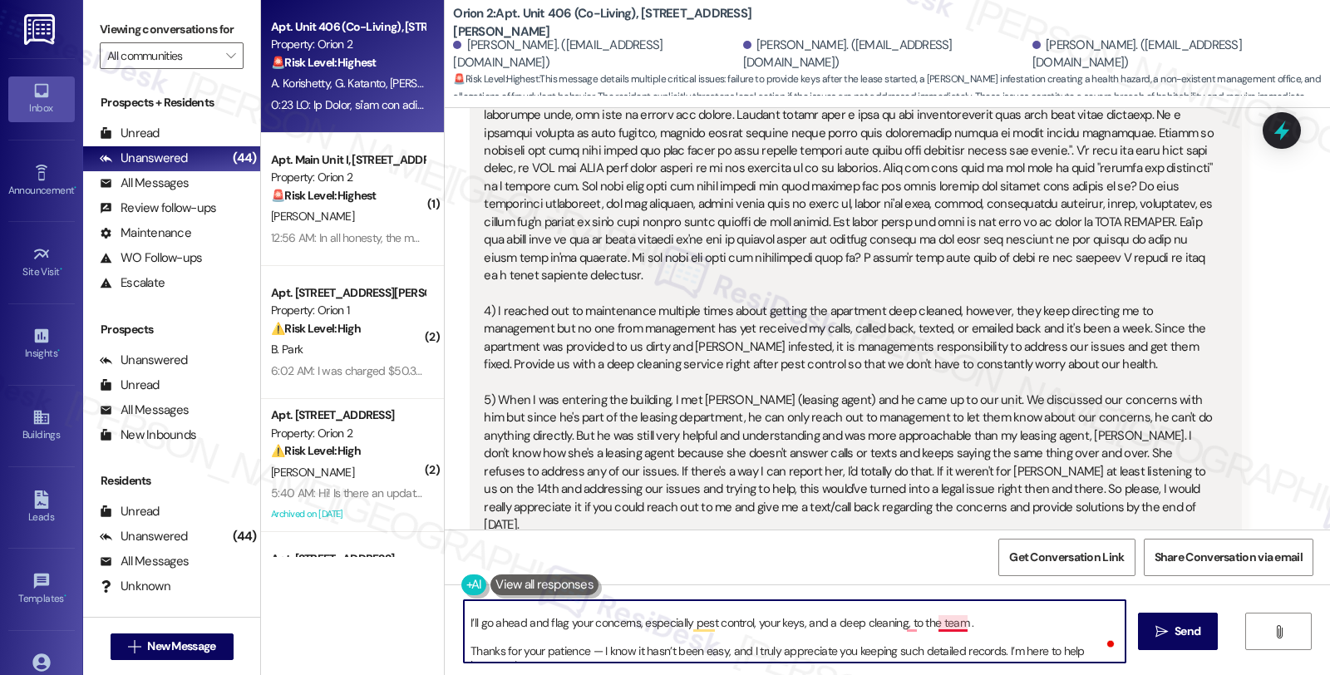
click at [952, 619] on textarea "Hi Shirrat, I’m so sorry you’ve had to go through all of this. I can only imagi…" at bounding box center [795, 631] width 662 height 62
click at [1000, 628] on textarea "Hi Shirrat, I’m so sorry you’ve had to go through all of this. I can only imagi…" at bounding box center [795, 631] width 662 height 62
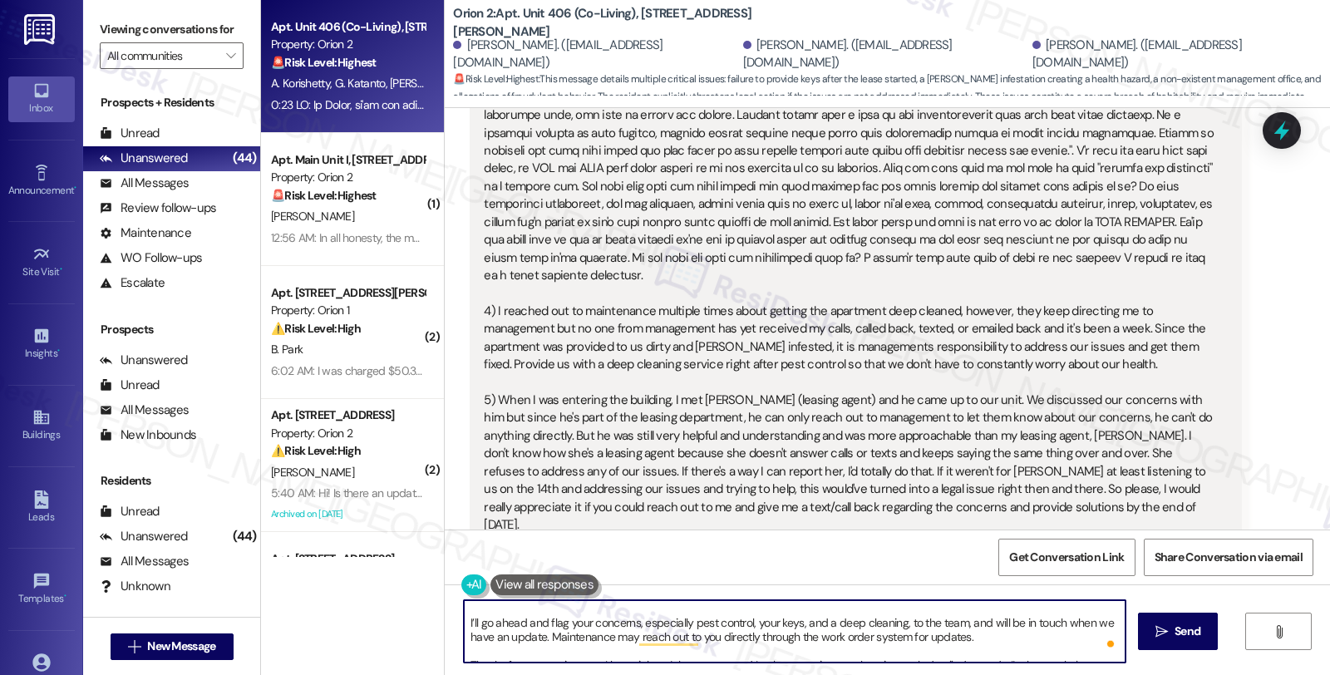
scroll to position [73, 0]
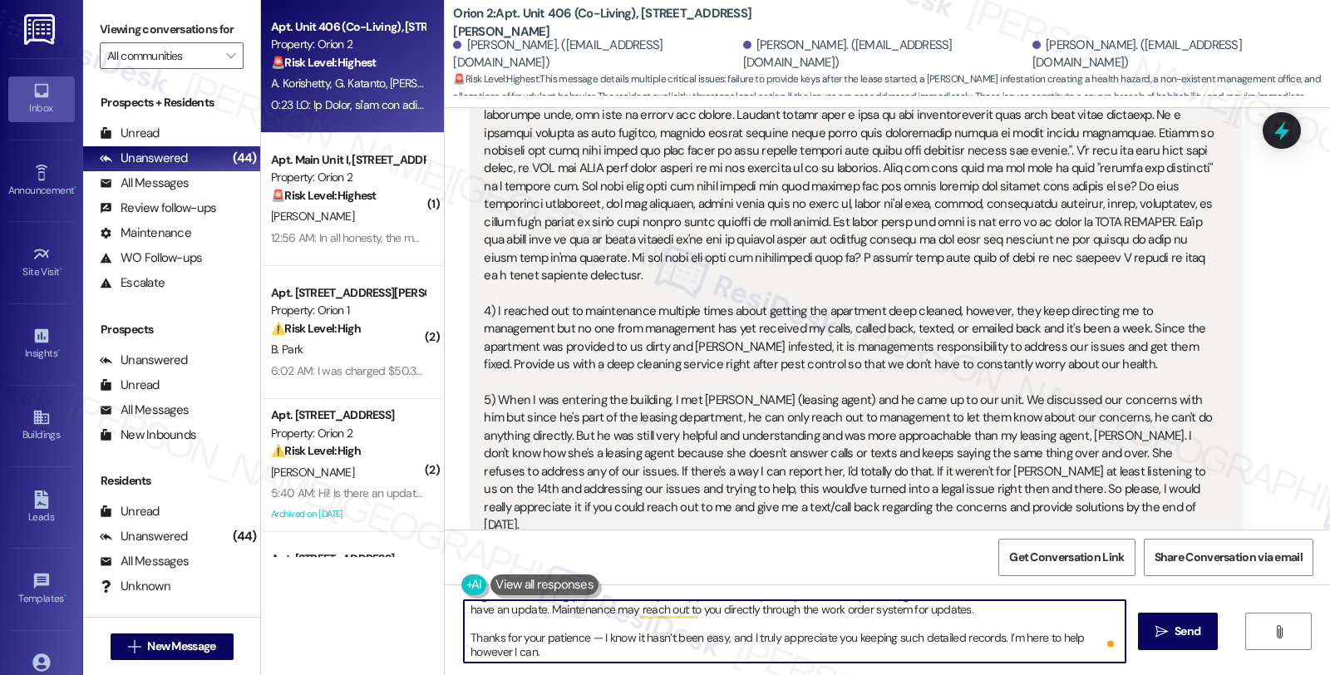
click at [999, 609] on textarea "Hi Shirrat, I’m so sorry you’ve had to go through all of this. I can only imagi…" at bounding box center [795, 631] width 662 height 62
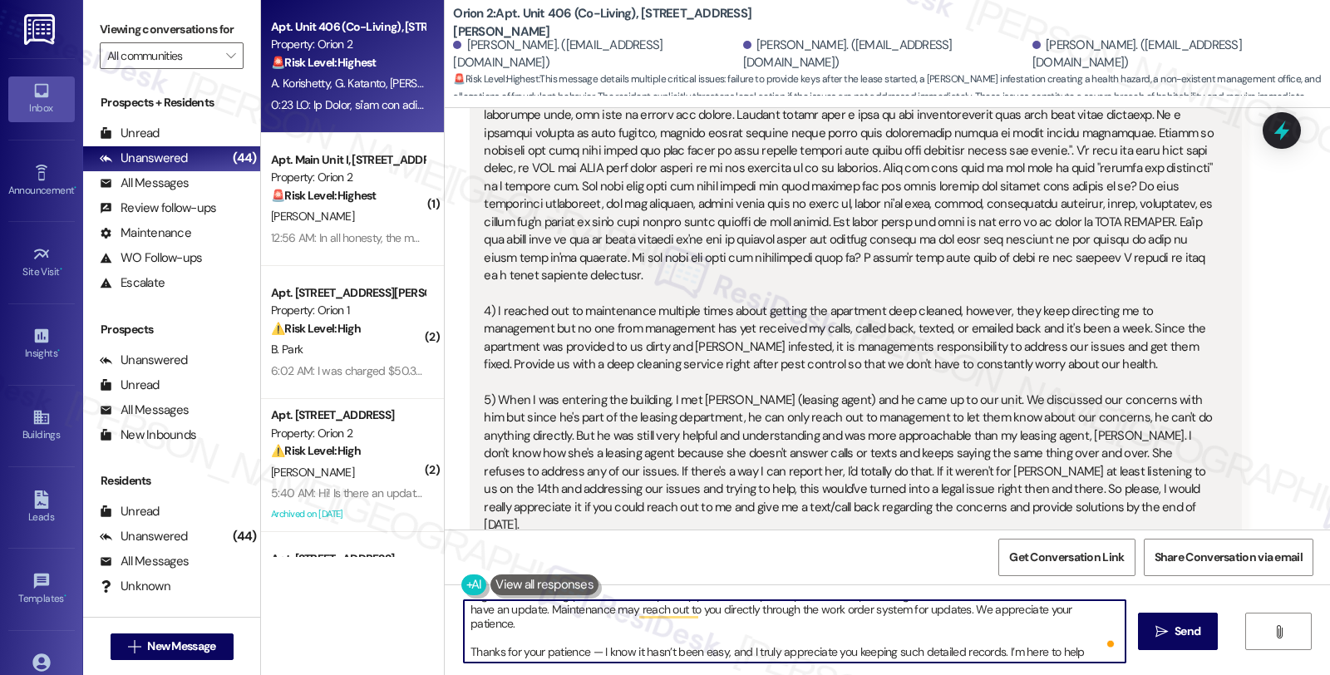
click at [1111, 610] on textarea "Hi Shirrat, I’m so sorry you’ve had to go through all of this. I can only imagi…" at bounding box center [795, 631] width 662 height 62
click at [586, 638] on textarea "Hi Shirrat, I’m so sorry you’ve had to go through all of this. I can only imagi…" at bounding box center [795, 631] width 662 height 62
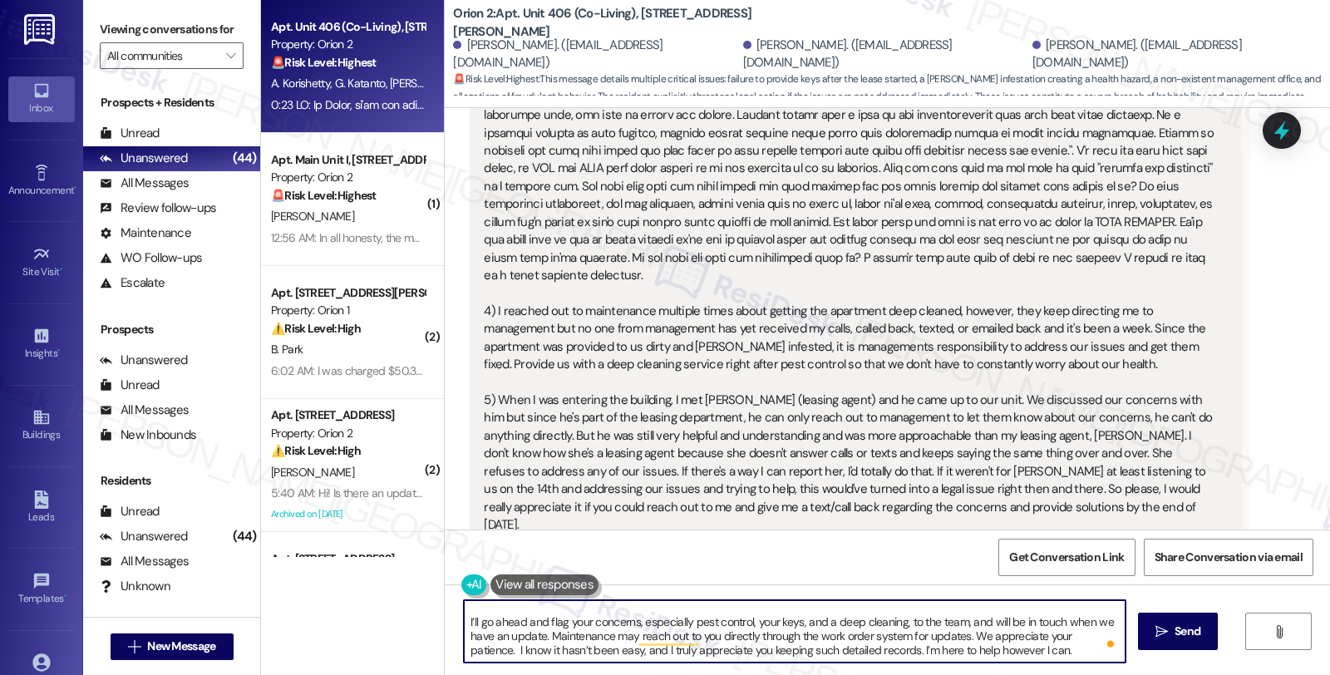
scroll to position [46, 0]
drag, startPoint x: 857, startPoint y: 649, endPoint x: 1053, endPoint y: 649, distance: 196.2
click at [1053, 649] on textarea "Hi Shirrat, I’m so sorry you’ve had to go through all of this. I can only imagi…" at bounding box center [795, 631] width 662 height 62
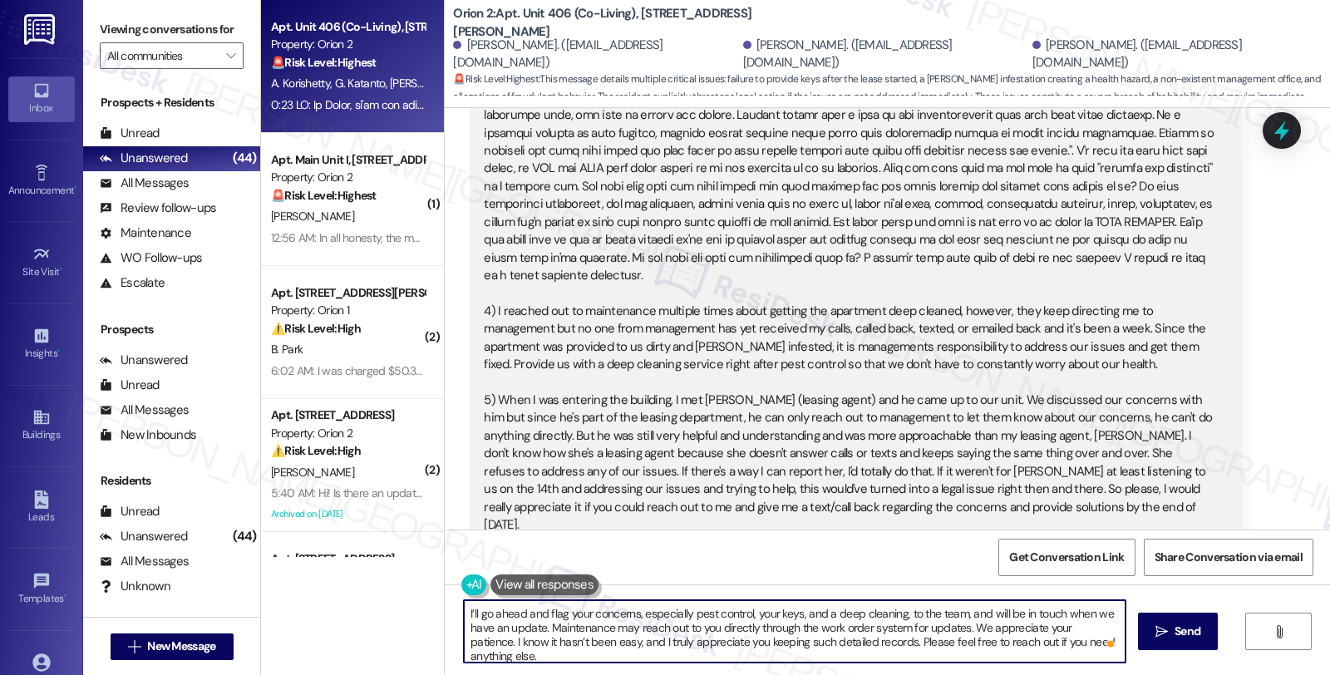
type textarea "Hi Shirrat, I’m so sorry you’ve had to go through all of this. I can only imagi…"
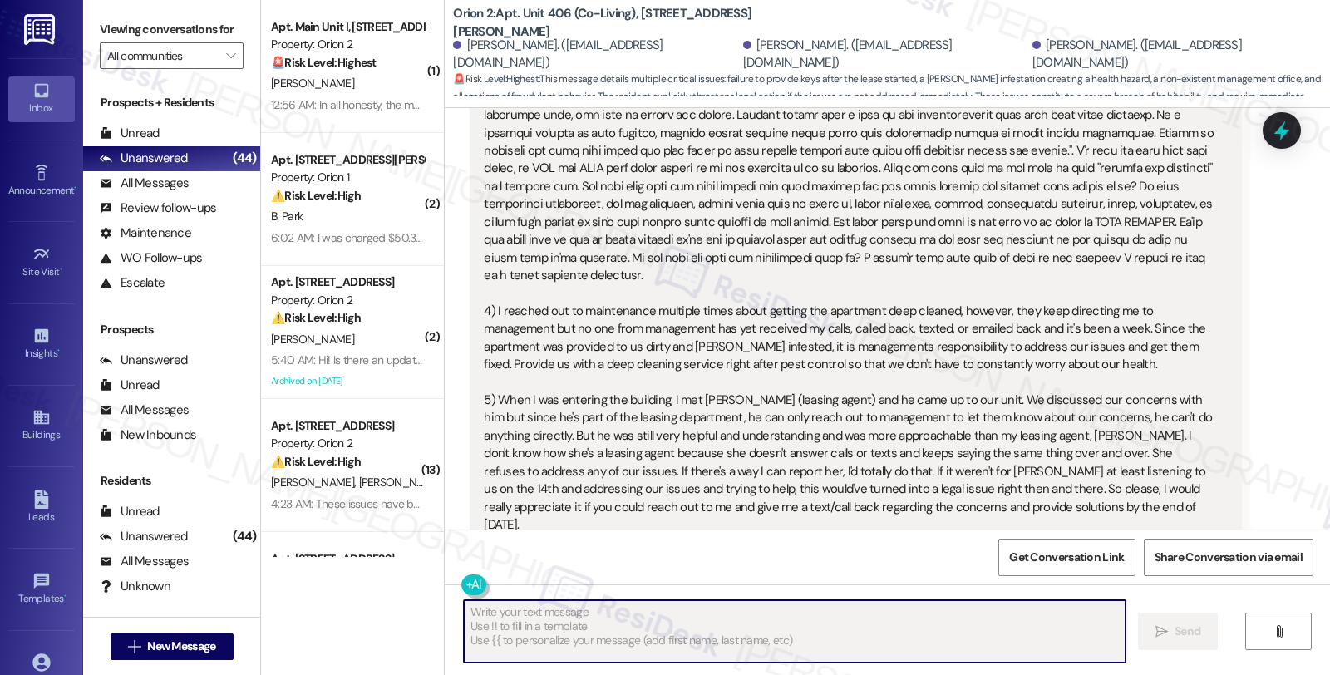
scroll to position [1225, 0]
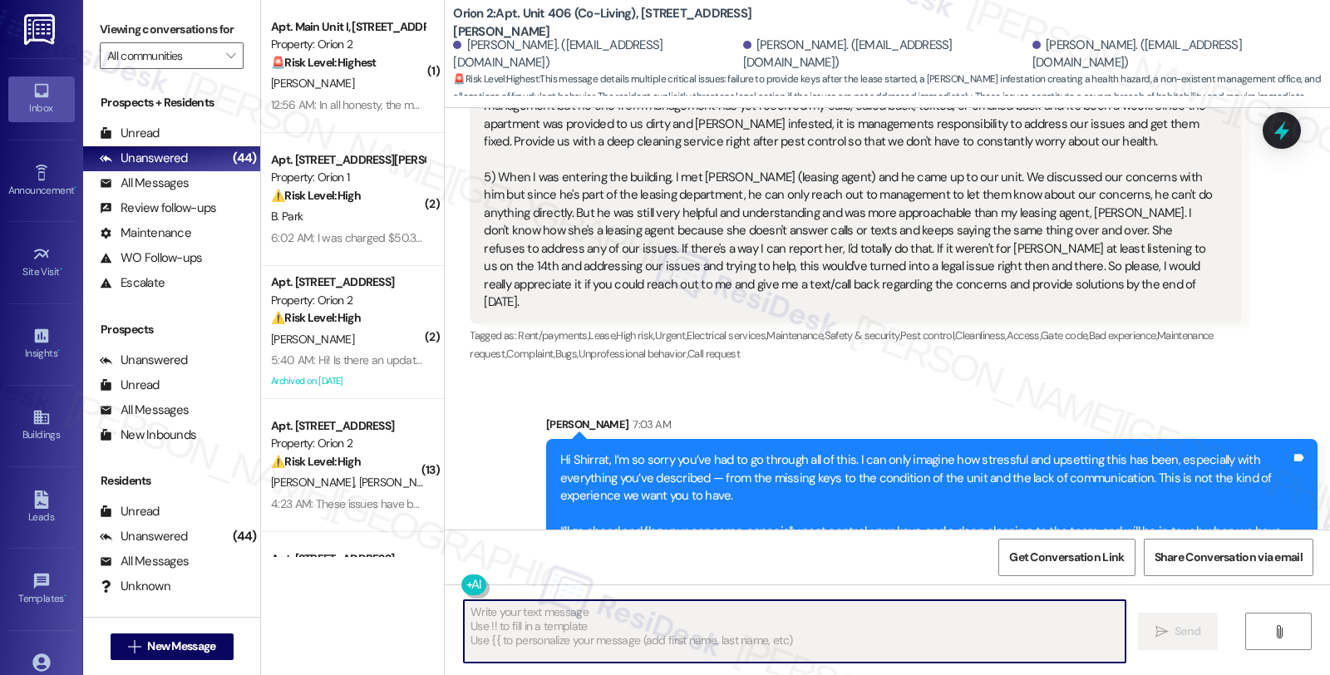
click at [770, 403] on div "Sent via SMS Sarah 7:03 AM Hi Shirrat, I’m so sorry you’ve had to go through al…" at bounding box center [932, 502] width 796 height 198
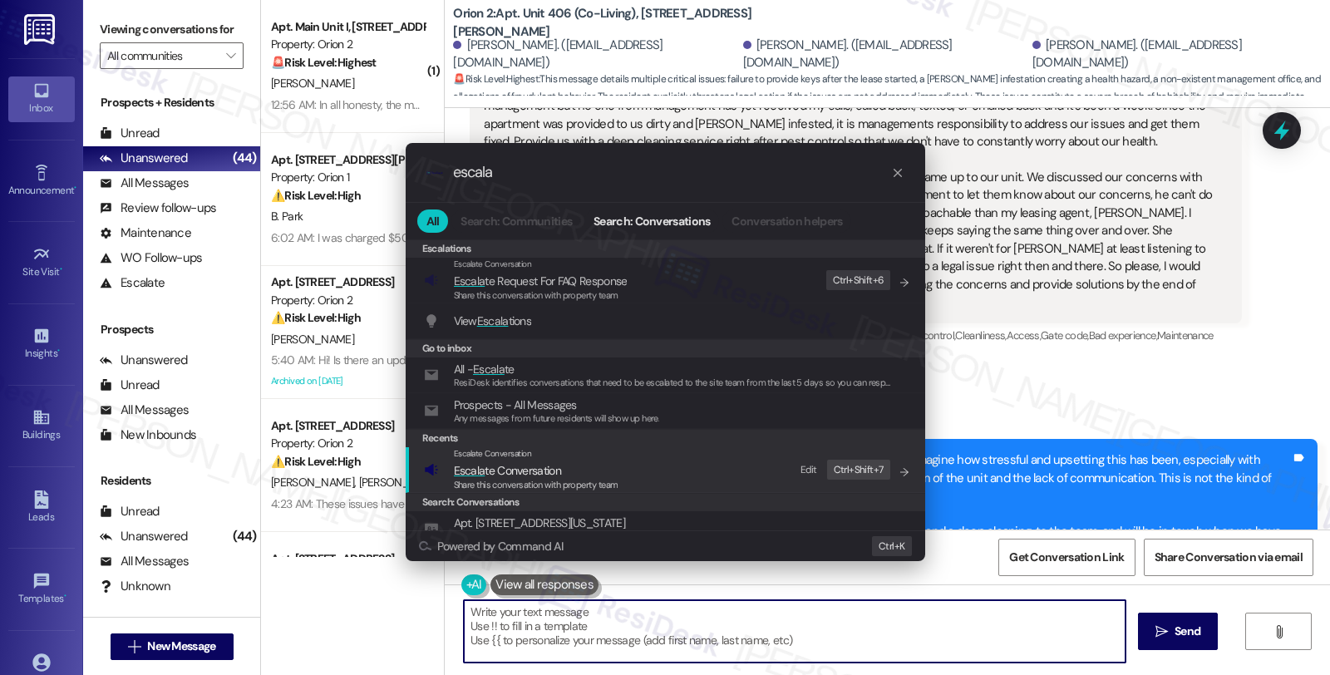
type input "escala"
click at [595, 467] on span "Escala te Conversation" at bounding box center [536, 470] width 165 height 18
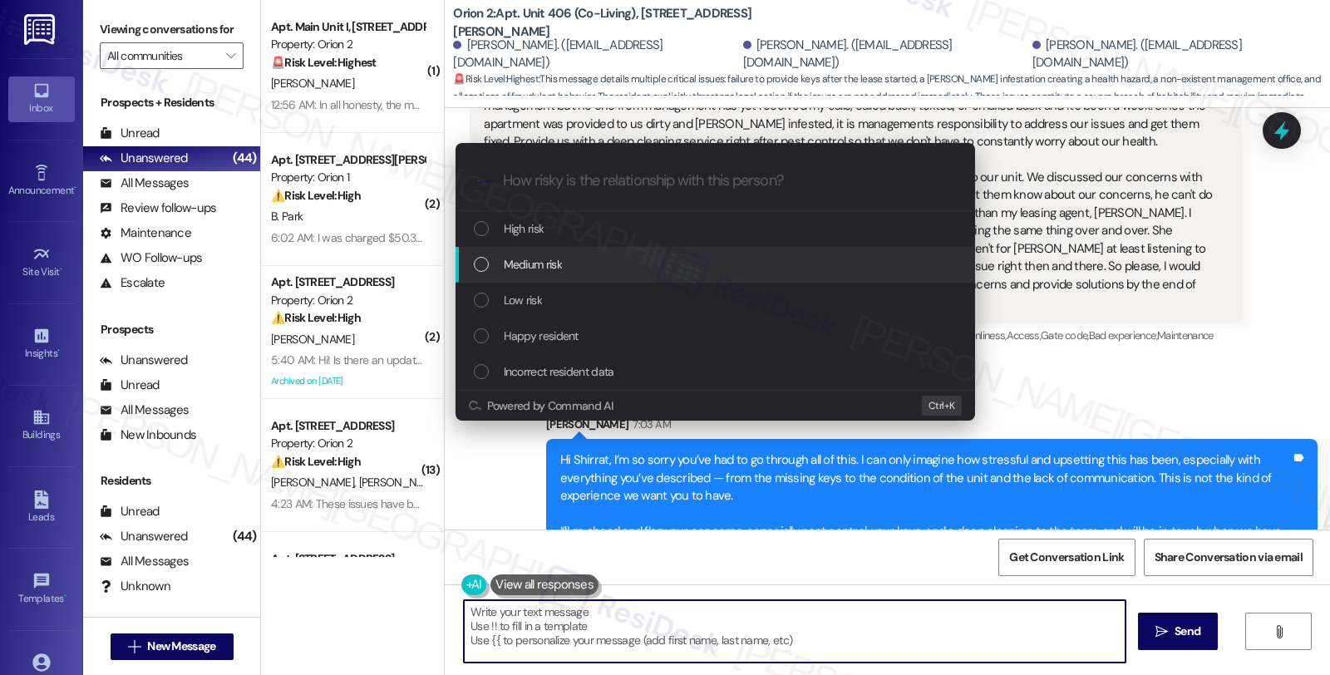
click at [583, 263] on div "Medium risk" at bounding box center [717, 264] width 486 height 18
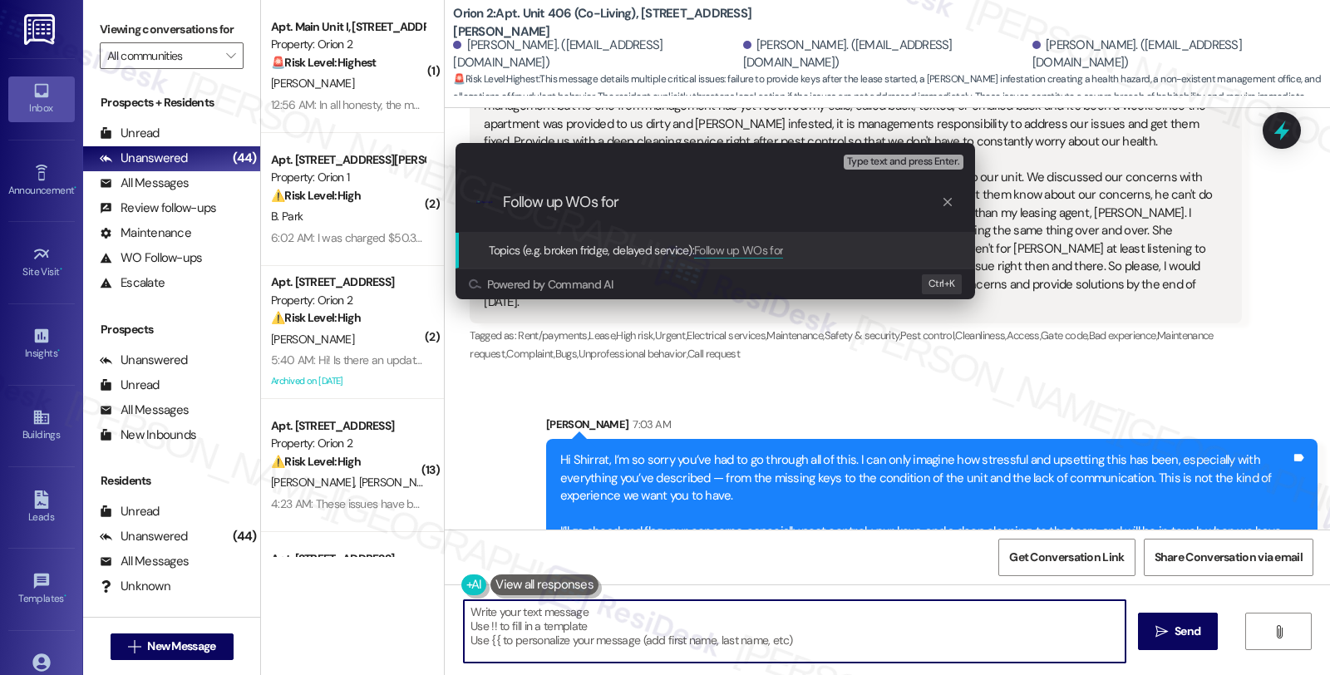
click at [610, 197] on input "Follow up WOs for" at bounding box center [722, 202] width 438 height 17
paste input "#25746-1"
click at [837, 204] on input "Follow up WOs #25746-1 (pest control), #25746-1 (ddeep cleaning)," at bounding box center [722, 202] width 438 height 17
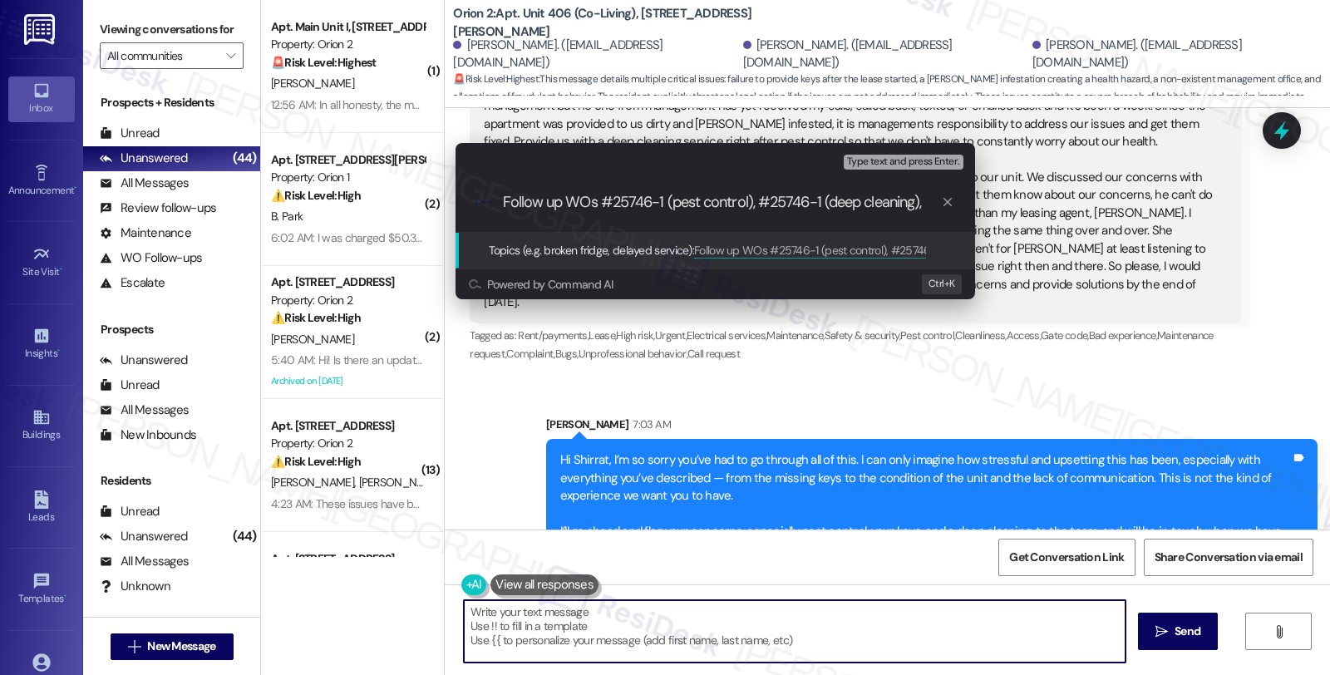
click at [927, 200] on input "Follow up WOs #25746-1 (pest control), #25746-1 (deep cleaning)," at bounding box center [722, 202] width 438 height 17
paste input "#25739-1"
type input "Follow up WOs #25746-1 (pest control), #25746-1 (deep cleaning), and #25739-1 (…"
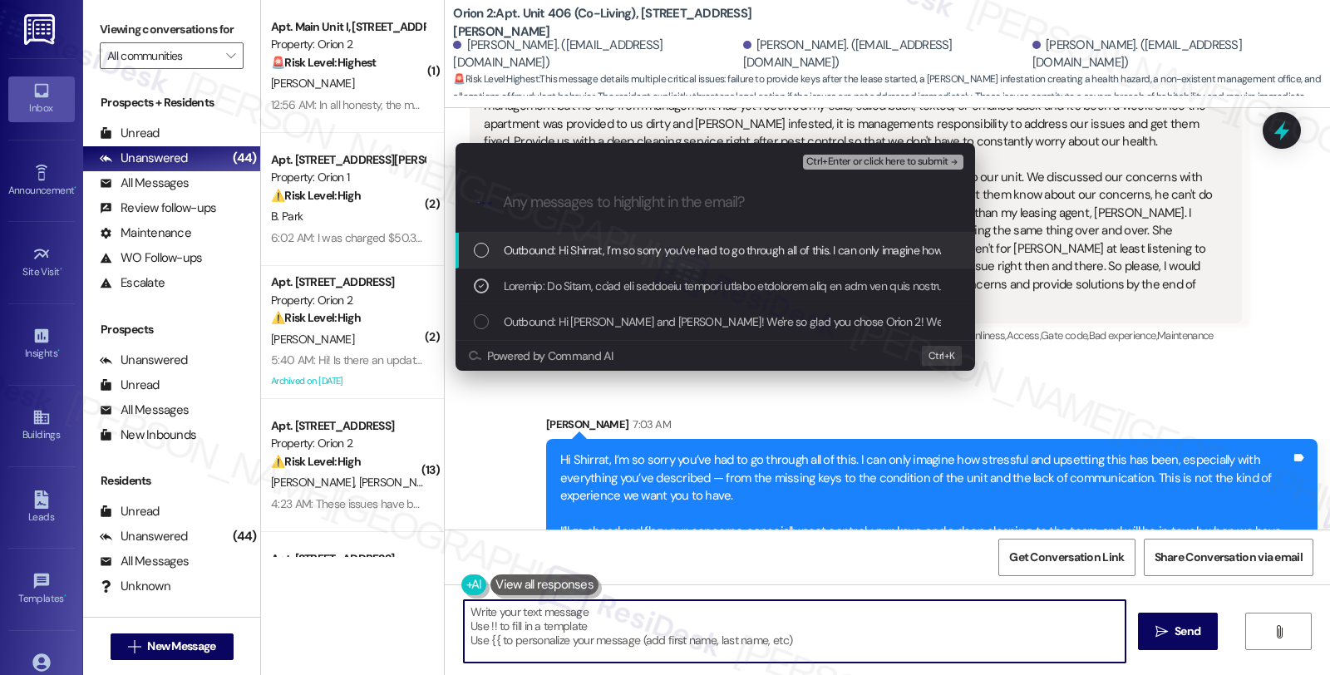
click at [844, 165] on span "Ctrl+Enter or click here to submit" at bounding box center [877, 162] width 142 height 12
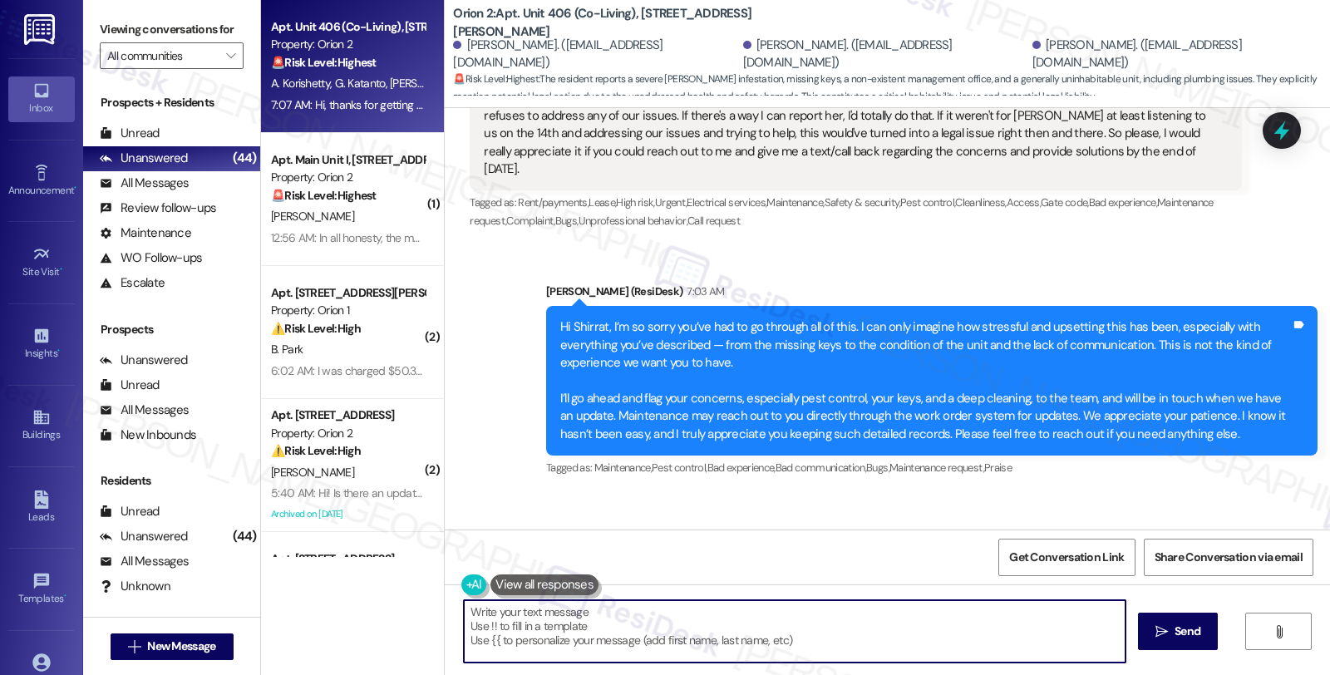
scroll to position [1408, 0]
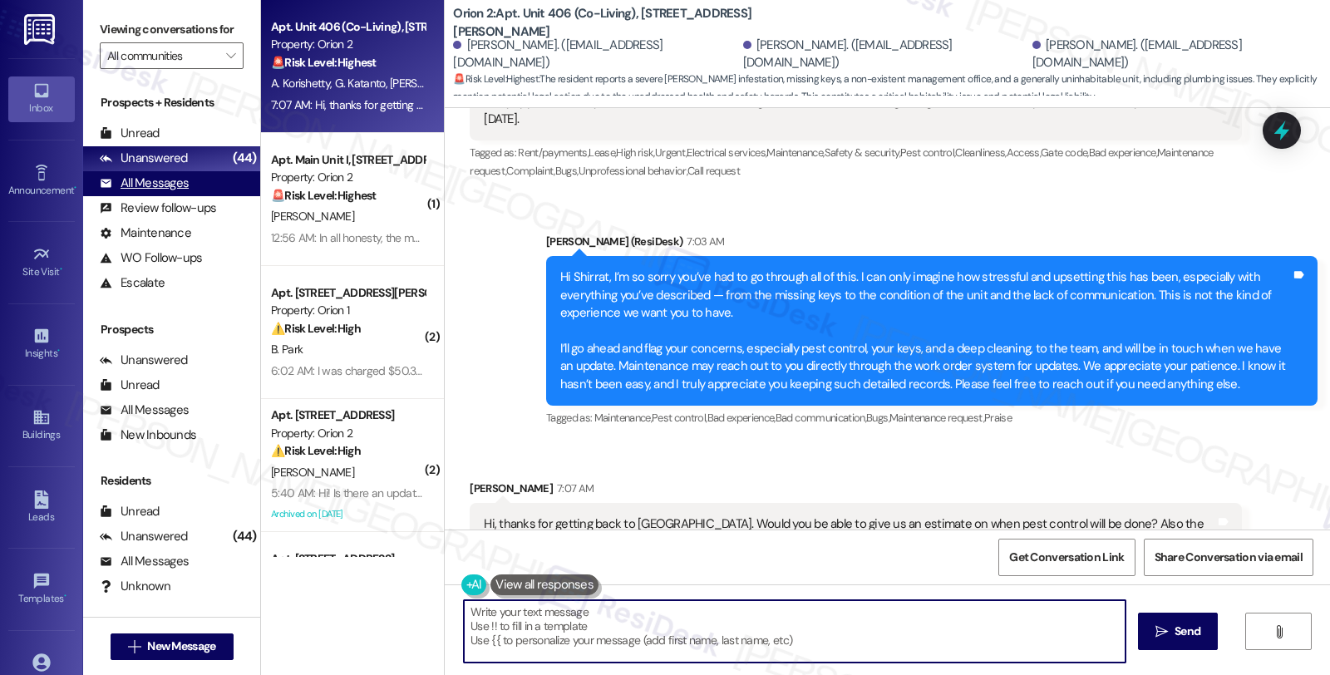
click at [195, 195] on div "All Messages (undefined)" at bounding box center [171, 183] width 177 height 25
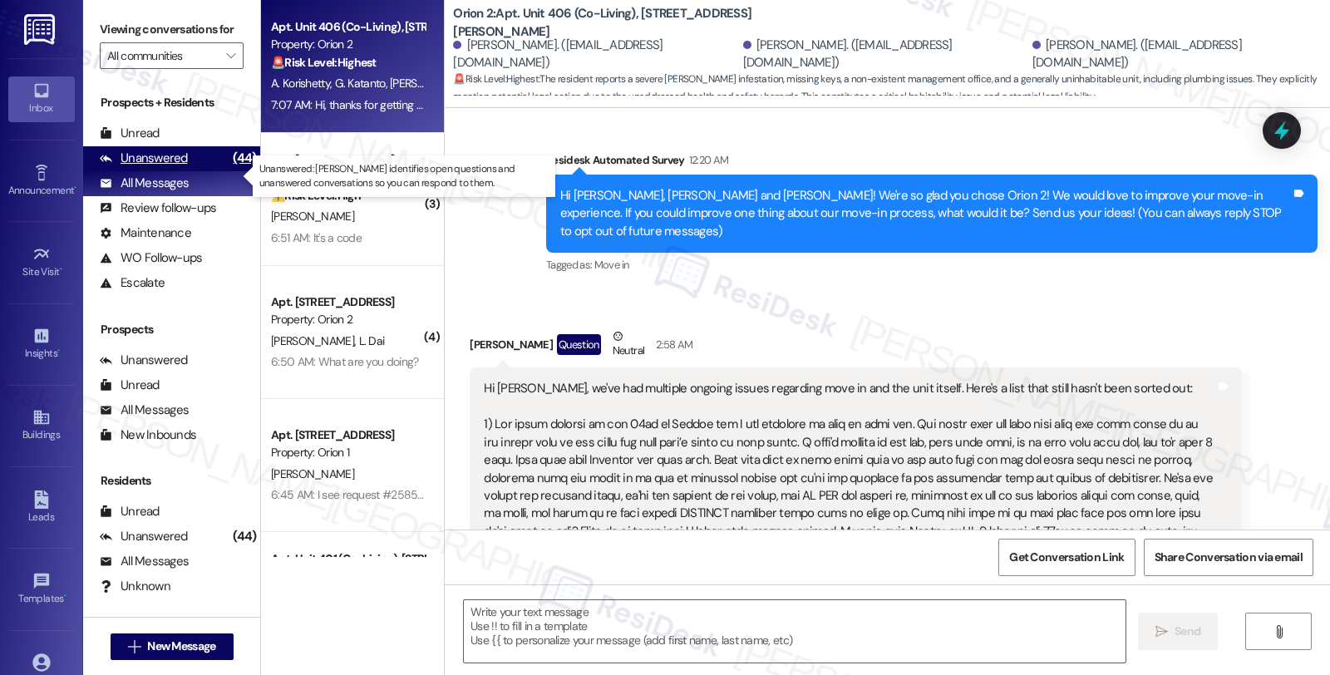
click at [188, 171] on div "Unanswered (44)" at bounding box center [171, 158] width 177 height 25
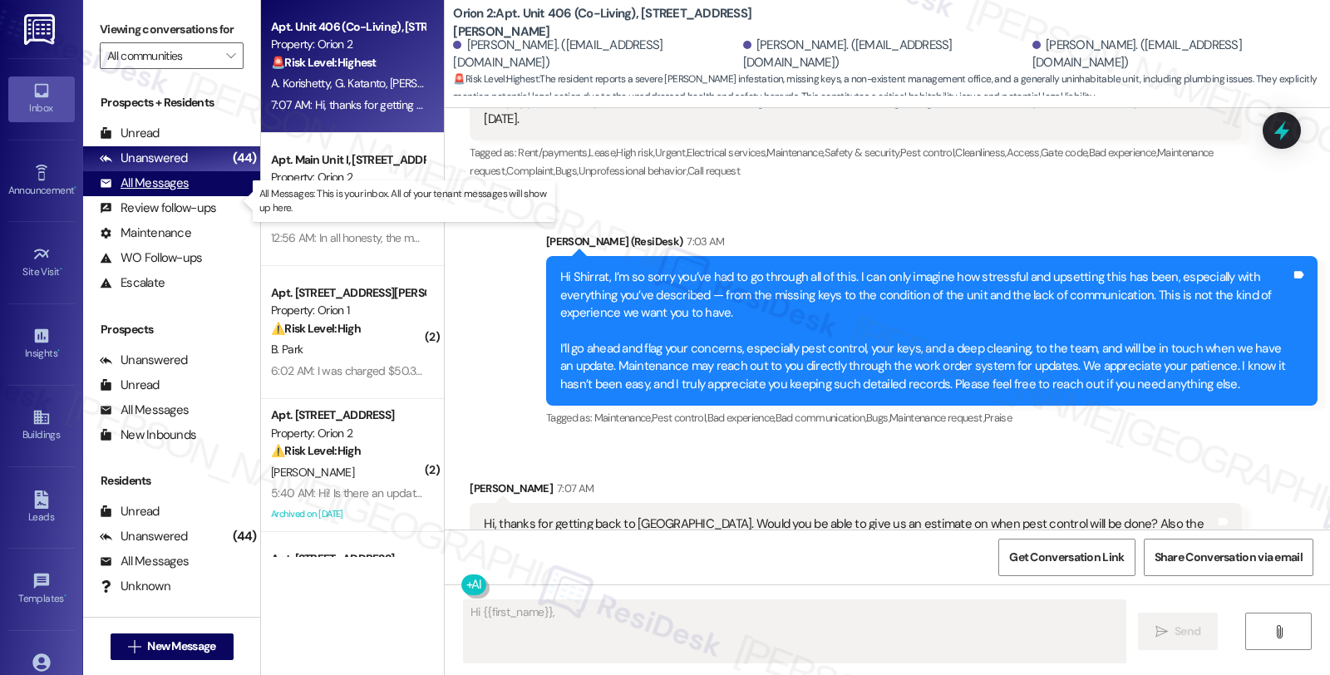
click at [176, 192] on div "All Messages" at bounding box center [144, 183] width 89 height 17
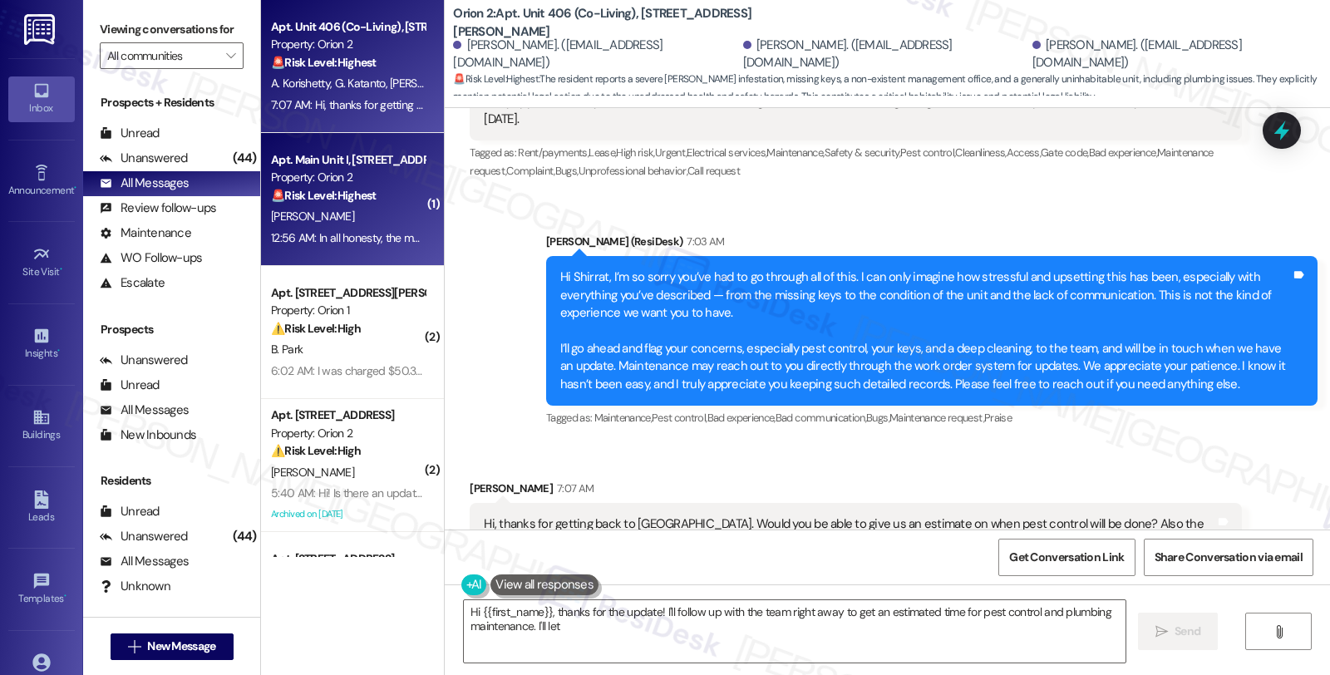
type textarea "Hi {{first_name}}, thanks for the update! I'll follow up with the team right aw…"
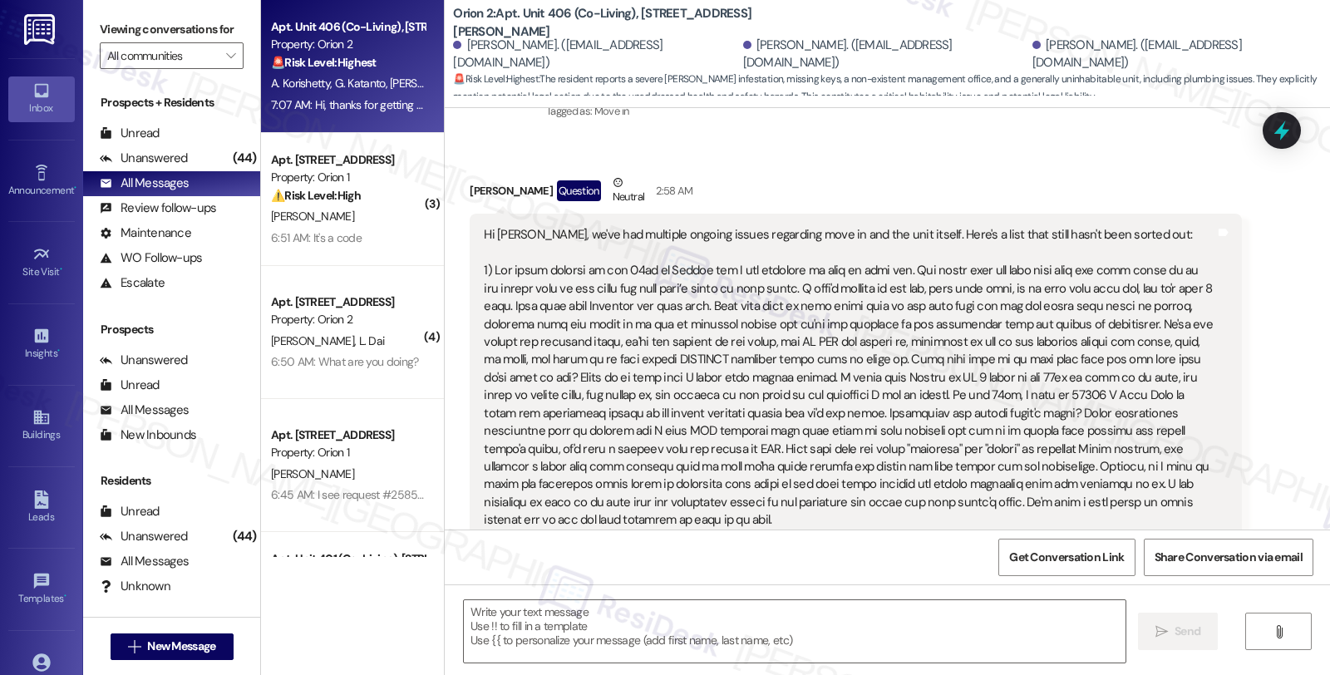
type textarea "Fetching suggested responses. Please feel free to read through the conversation…"
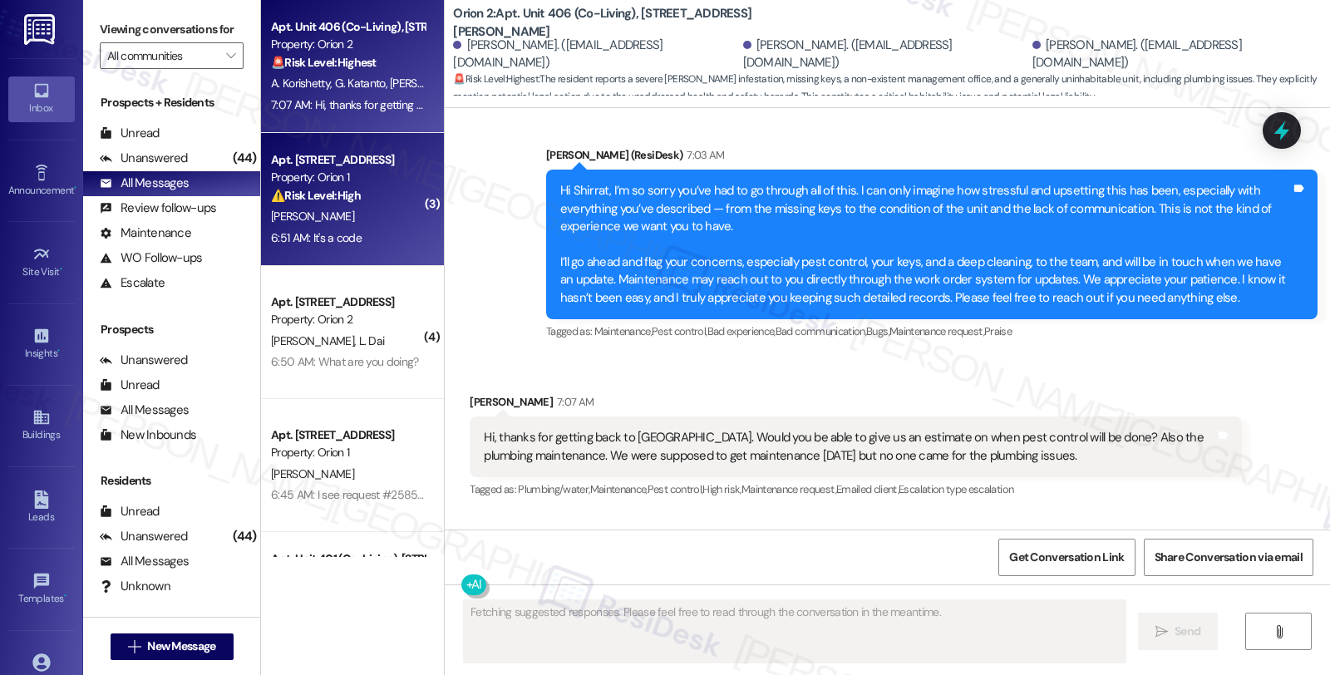
scroll to position [1746, 0]
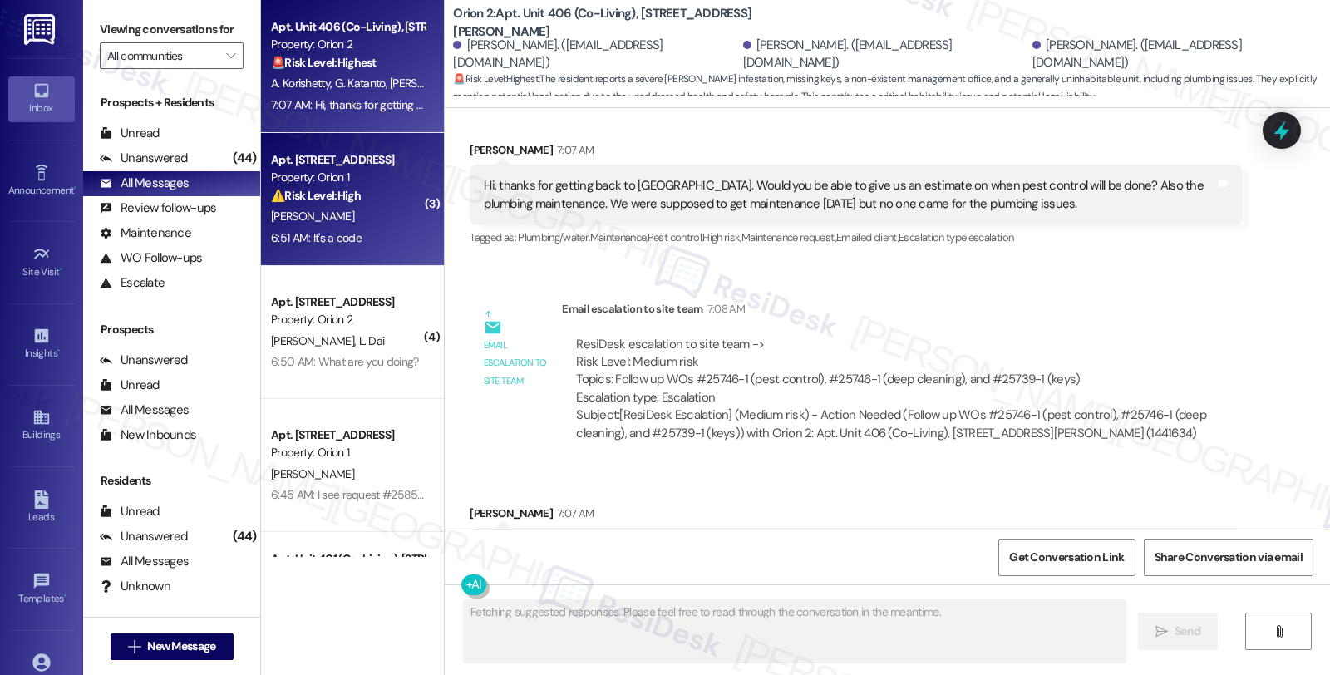
click at [391, 228] on div "6:51 AM: It's a code 6:51 AM: It's a code" at bounding box center [347, 238] width 157 height 21
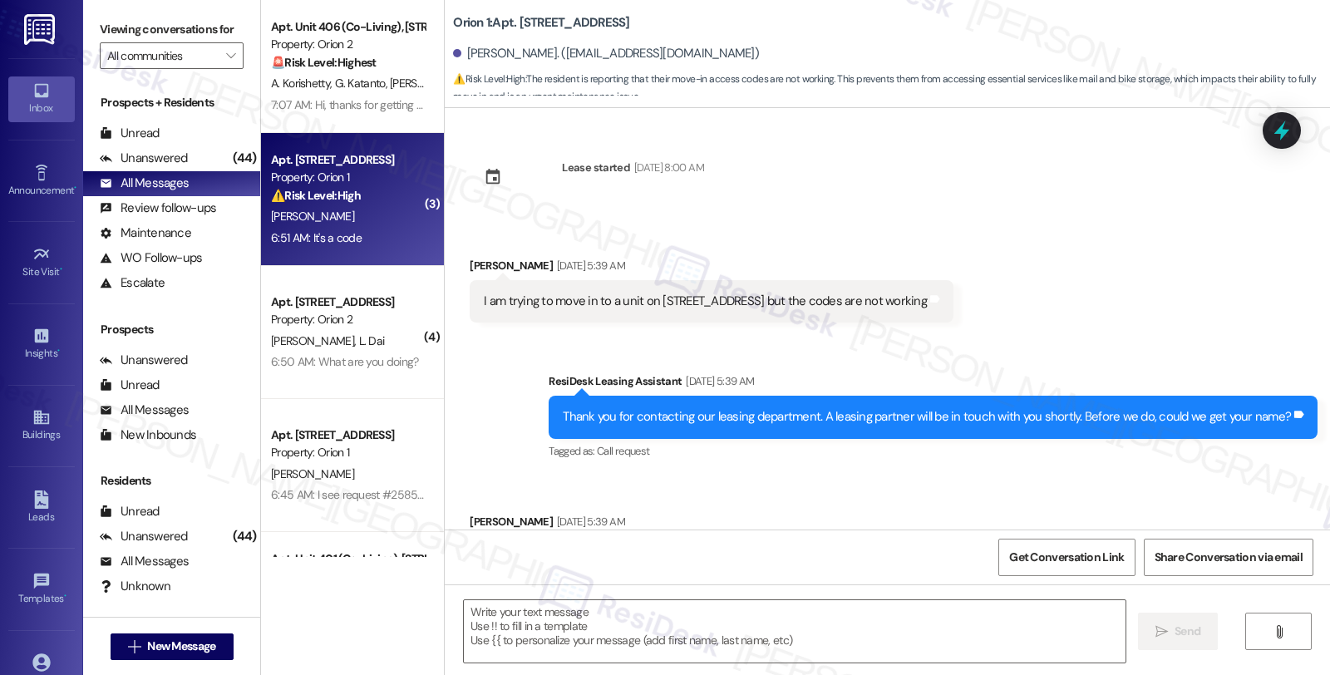
scroll to position [2233, 0]
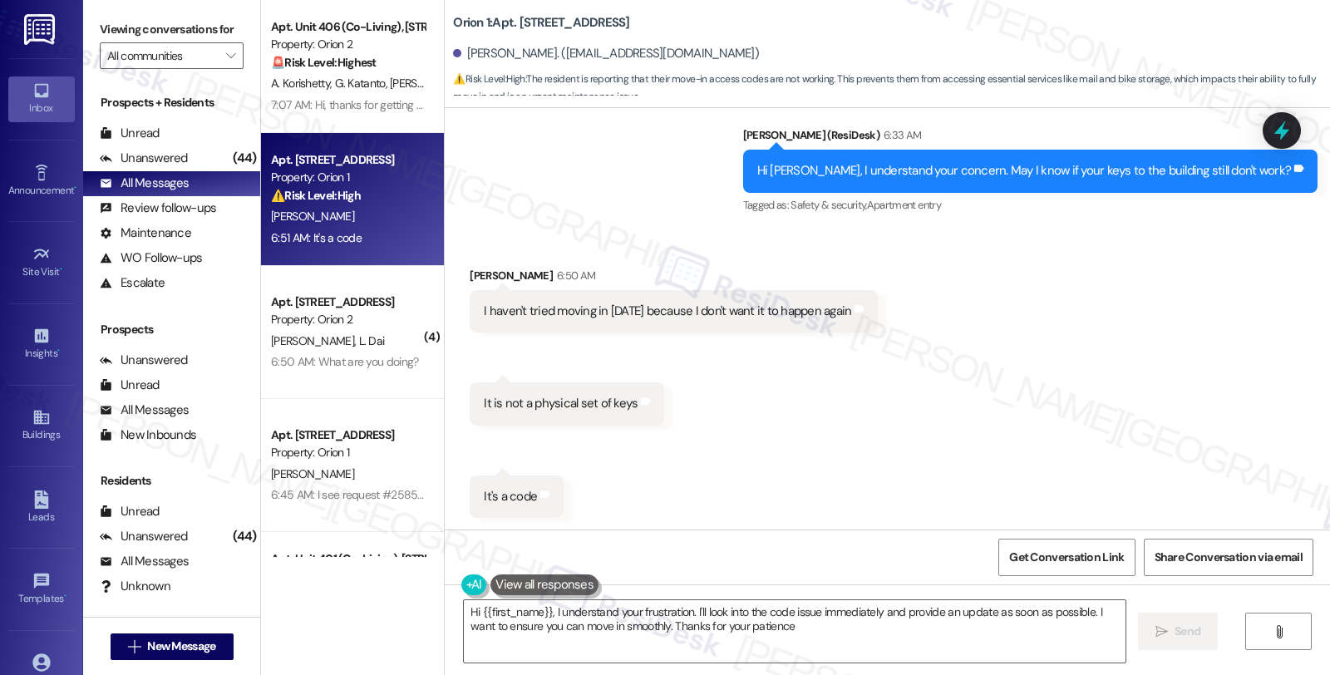
type textarea "Hi {{first_name}}, I understand your frustration. I'll look into the code issue…"
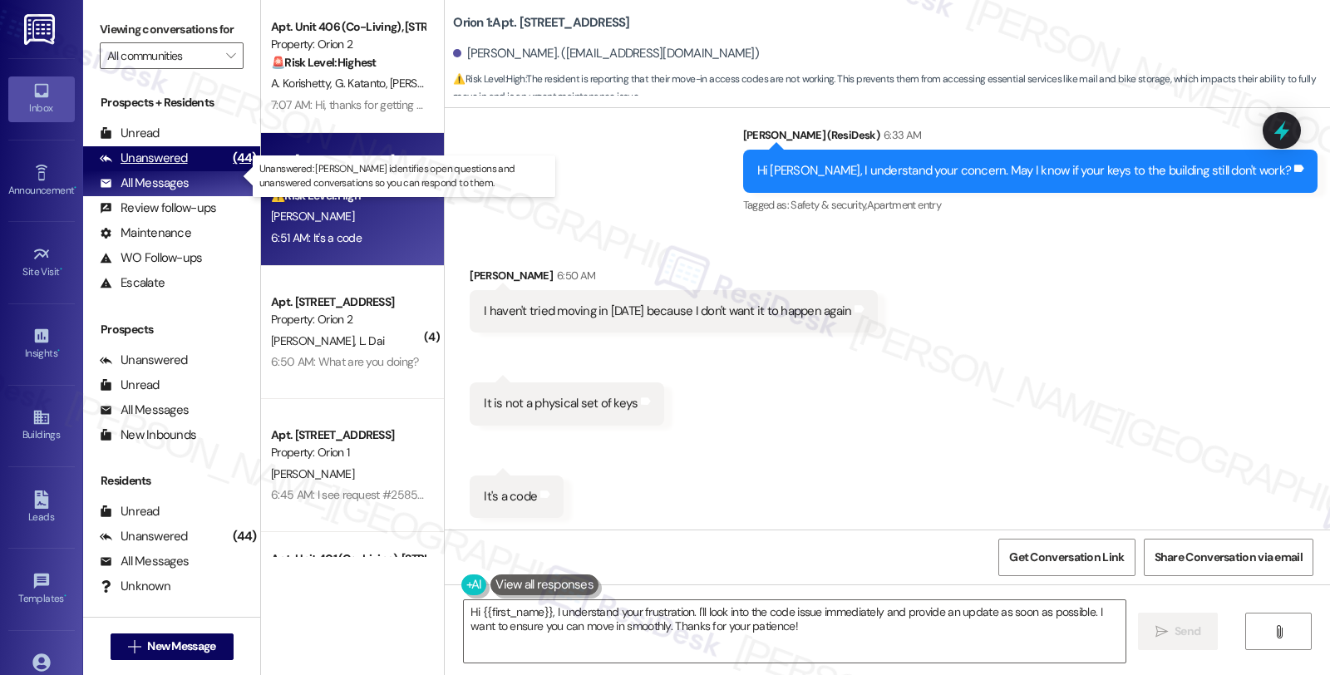
click at [155, 167] on div "Unanswered" at bounding box center [144, 158] width 88 height 17
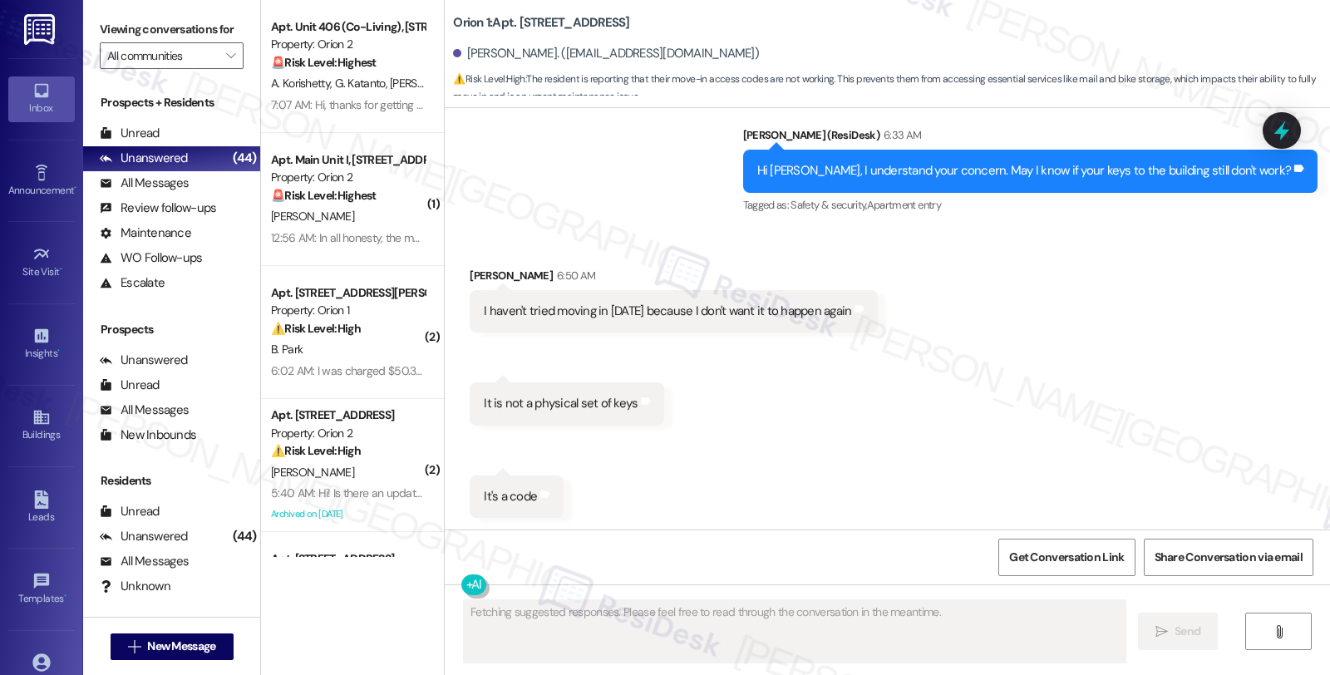
type textarea "Fetching suggested responses. Please feel free to read through the conversation…"
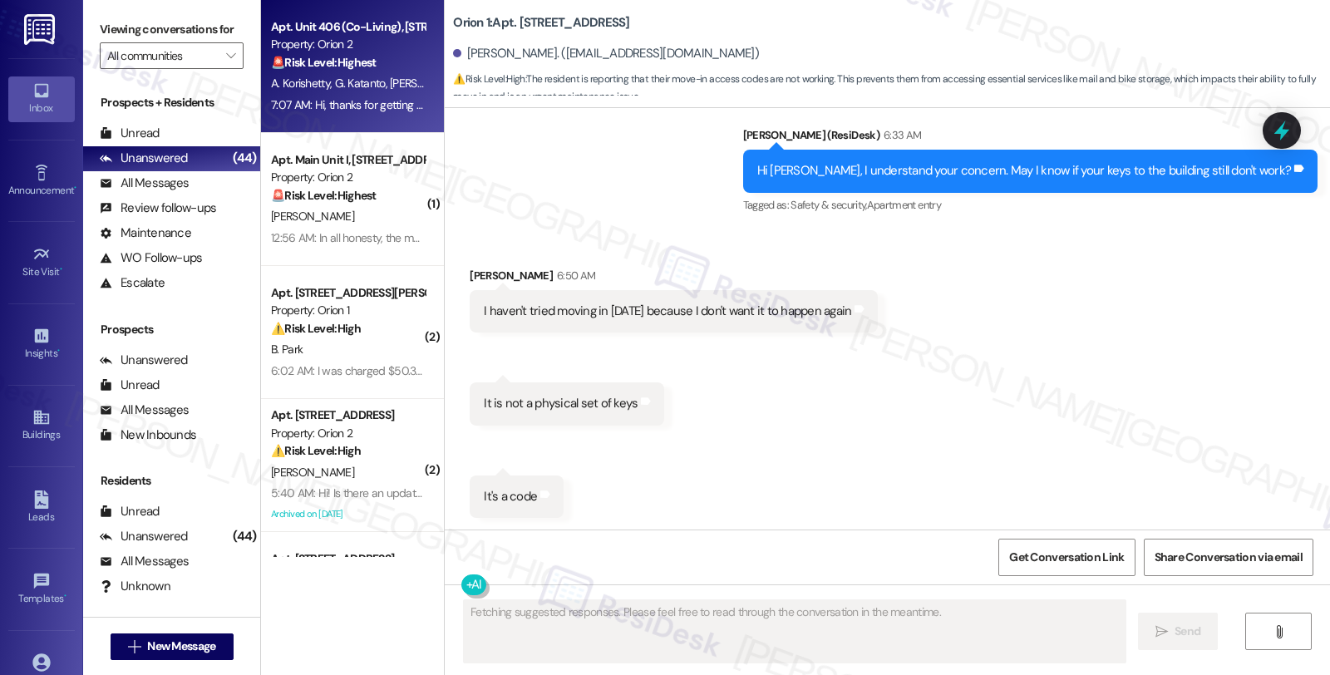
click at [351, 76] on span "G. Katanto" at bounding box center [363, 83] width 56 height 15
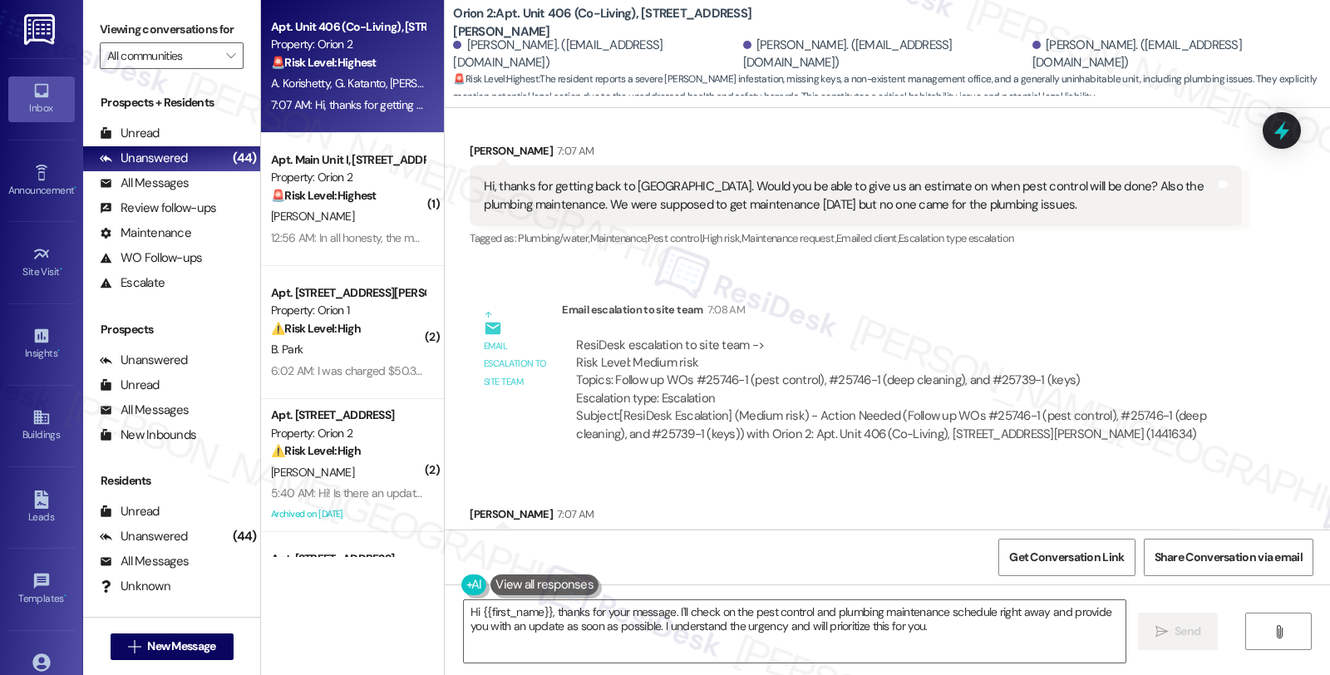
scroll to position [1746, 0]
click at [464, 613] on textarea "Hi {{first_name}}, thanks for your message. I'll check on the pest control and …" at bounding box center [795, 631] width 662 height 62
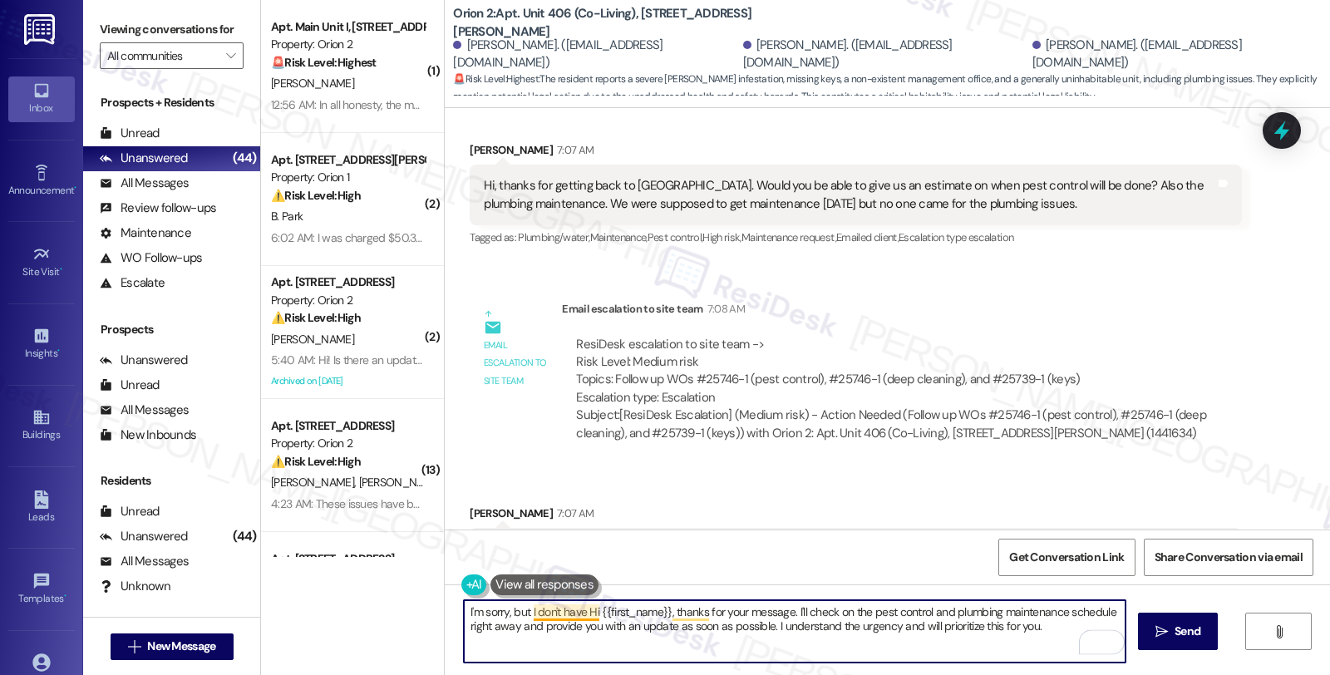
click at [582, 609] on textarea "I'm sorry, but I don't have Hi {{first_name}}, thanks for your message. I'll ch…" at bounding box center [795, 631] width 662 height 62
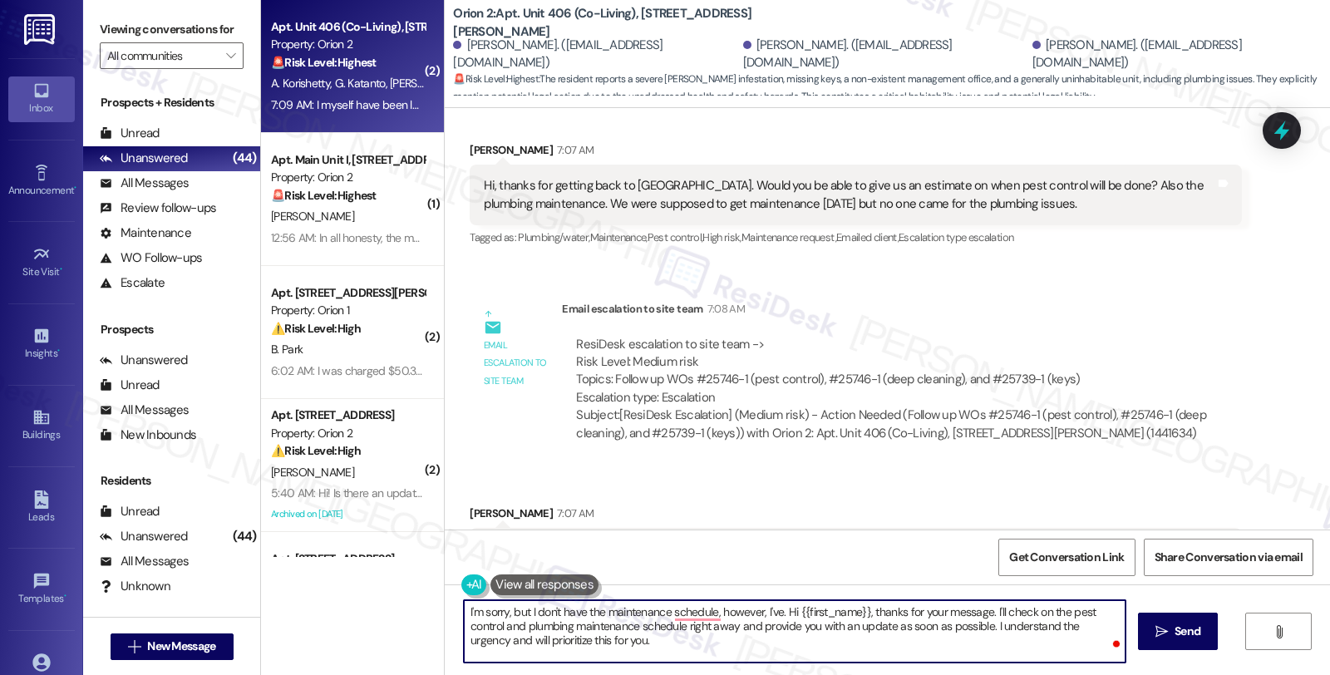
type textarea "I'm sorry, but I don't have the maintenance schedule, however, I've . Hi {{firs…"
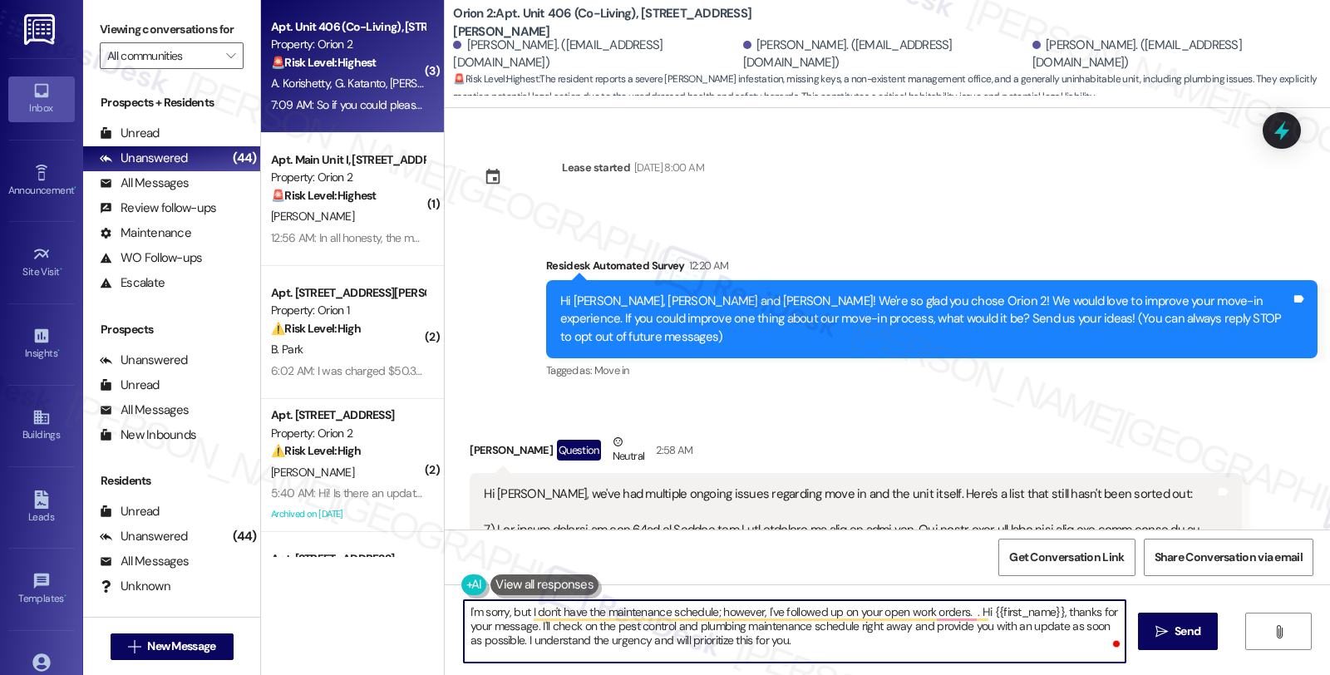
scroll to position [2095, 0]
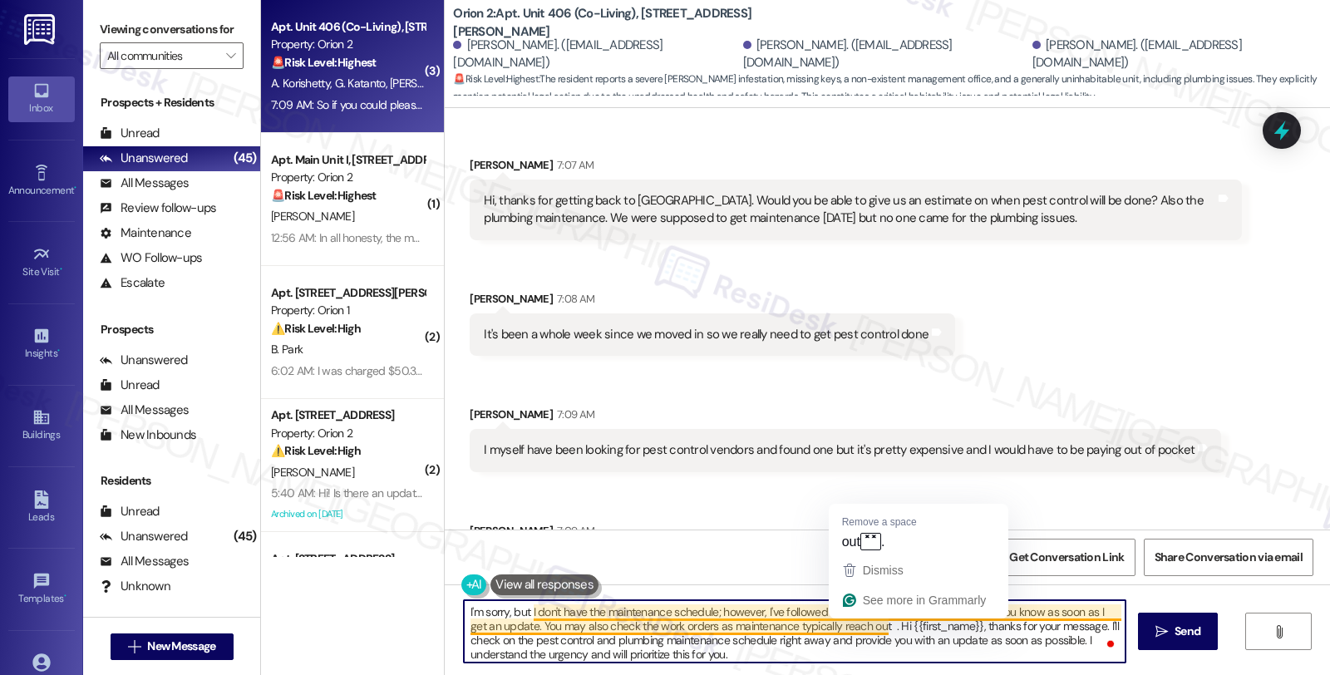
click at [840, 625] on textarea "I'm sorry, but I don't have the maintenance schedule; however, I've followed up…" at bounding box center [795, 631] width 662 height 62
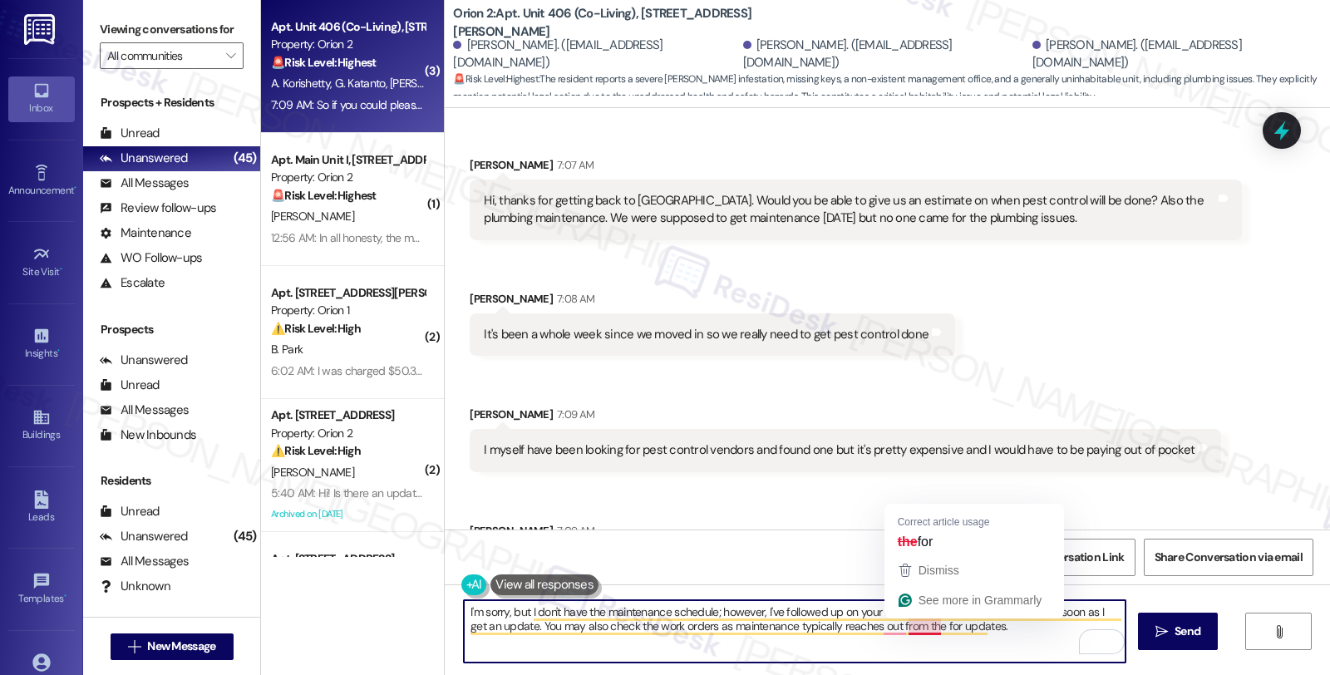
click at [913, 628] on textarea "I'm sorry, but I don't have the maintenance schedule; however, I've followed up…" at bounding box center [795, 631] width 662 height 62
click at [1001, 628] on textarea "I'm sorry, but I don't have the maintenance schedule; however, I've followed up…" at bounding box center [795, 631] width 662 height 62
click at [1017, 635] on textarea "I'm sorry, but I don't have the maintenance schedule; however, I've followed up…" at bounding box center [795, 631] width 662 height 62
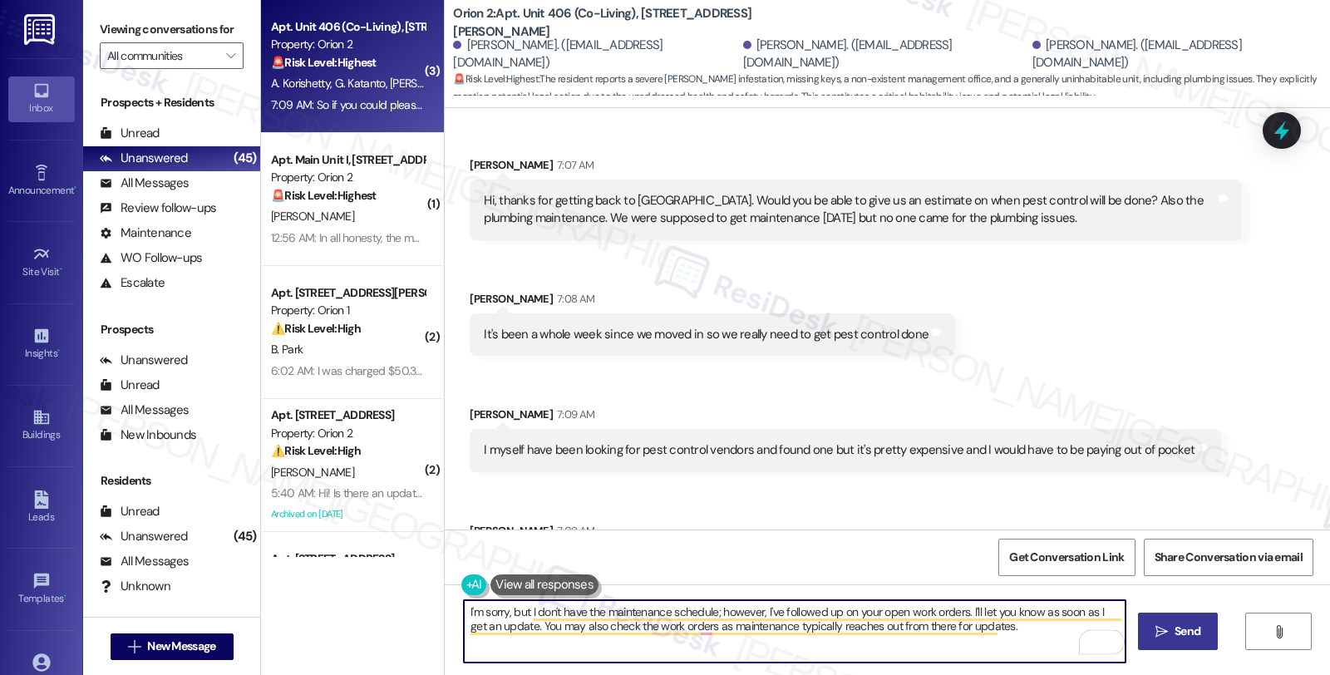
type textarea "I'm sorry, but I don't have the maintenance schedule; however, I've followed up…"
click at [1158, 625] on icon "" at bounding box center [1161, 631] width 12 height 13
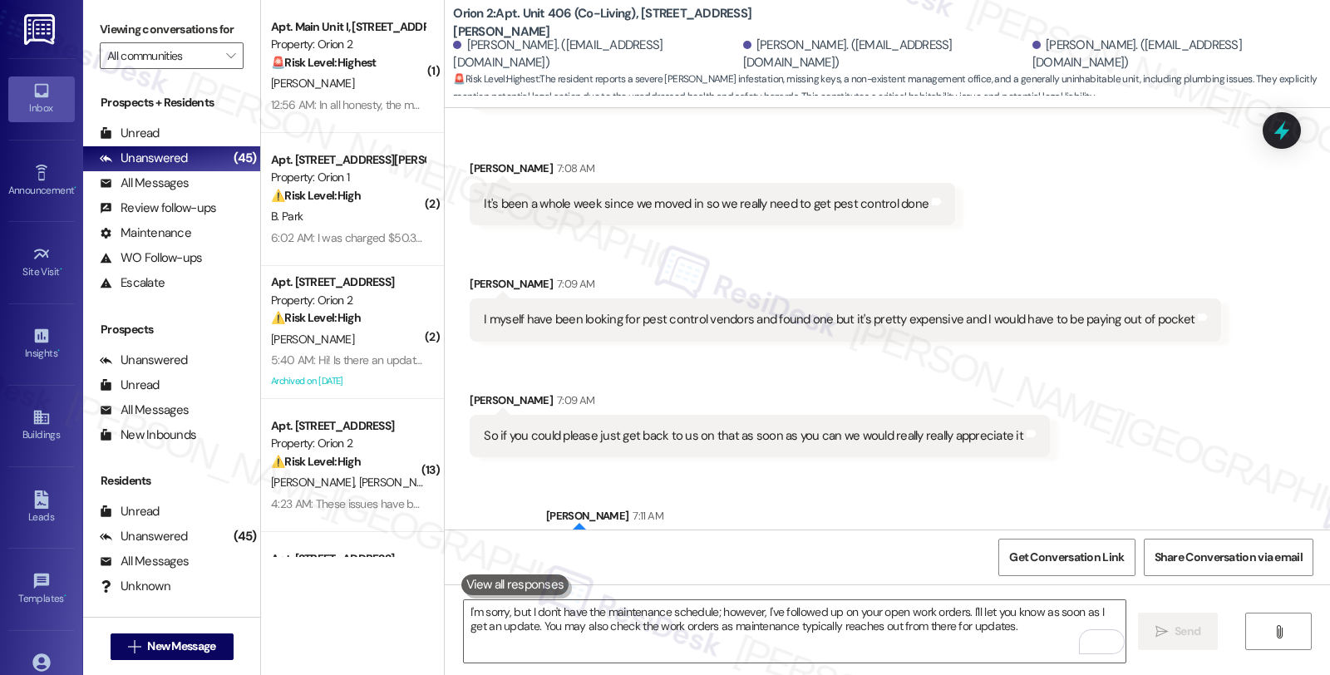
scroll to position [2228, 0]
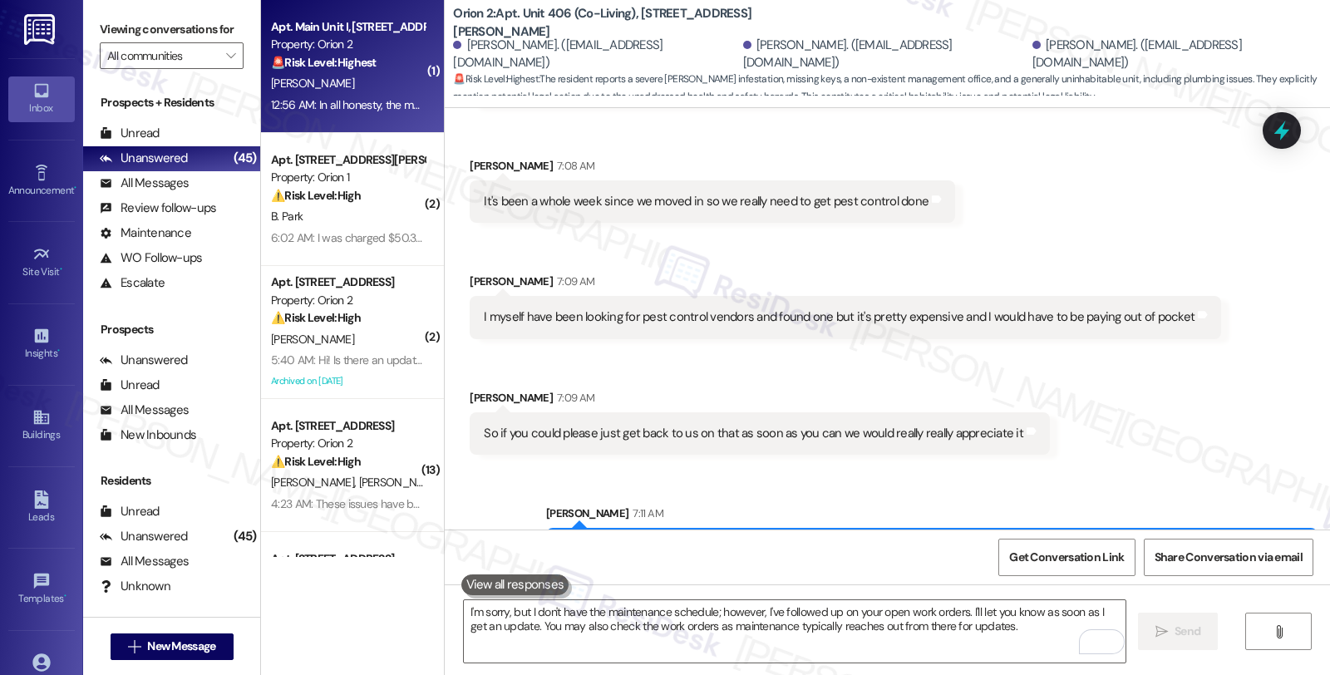
click at [370, 81] on div "I. Gallegos" at bounding box center [347, 83] width 157 height 21
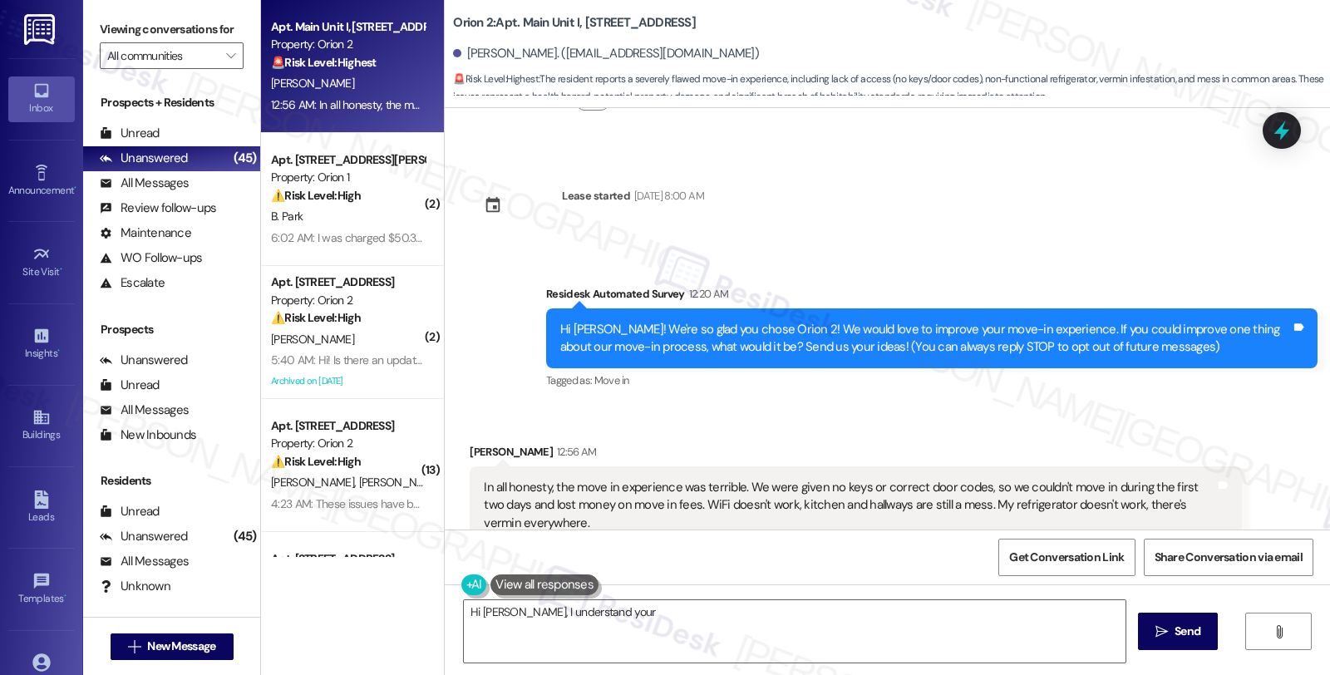
scroll to position [176, 0]
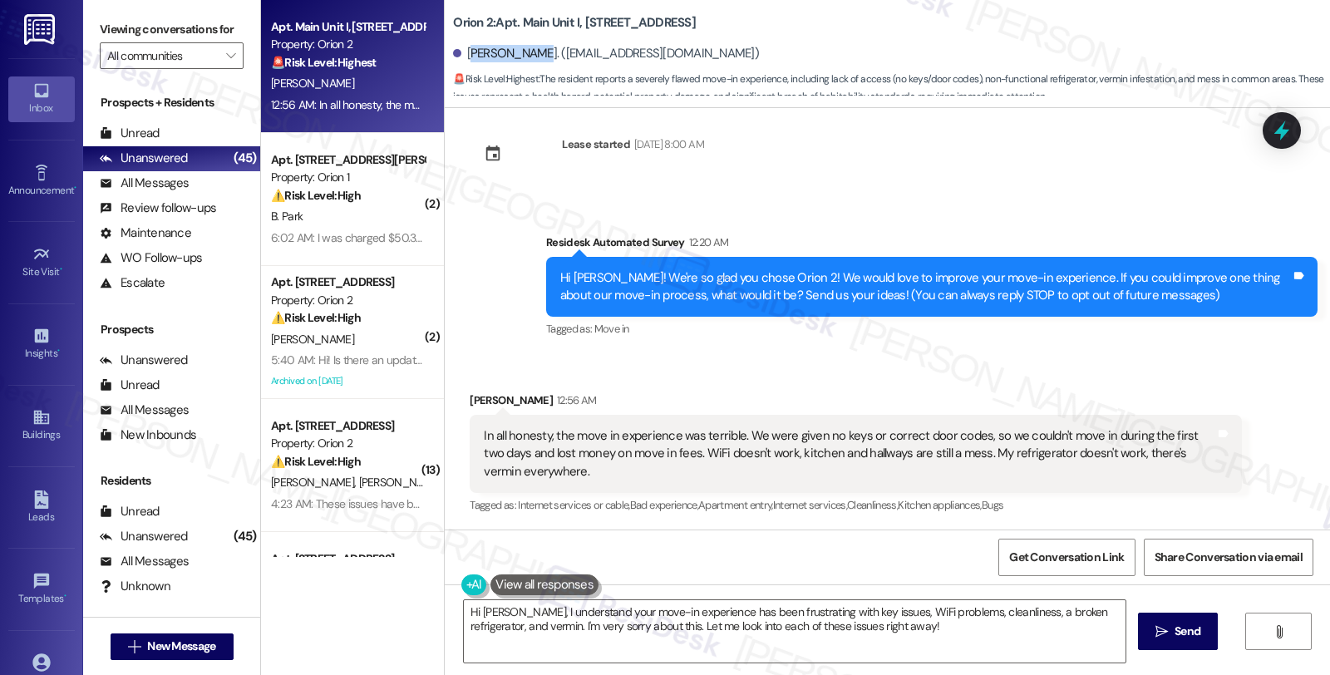
drag, startPoint x: 457, startPoint y: 51, endPoint x: 517, endPoint y: 61, distance: 60.7
click at [517, 61] on div "Ivan Gallegos. (ivan72.ig@gmail.com)" at bounding box center [606, 53] width 306 height 17
click at [485, 56] on div "Ivan Gallegos. (ivan72.ig@gmail.com)" at bounding box center [606, 53] width 306 height 17
drag, startPoint x: 455, startPoint y: 54, endPoint x: 519, endPoint y: 53, distance: 64.8
click at [519, 53] on div "Ivan Gallegos. (ivan72.ig@gmail.com)" at bounding box center [606, 53] width 306 height 17
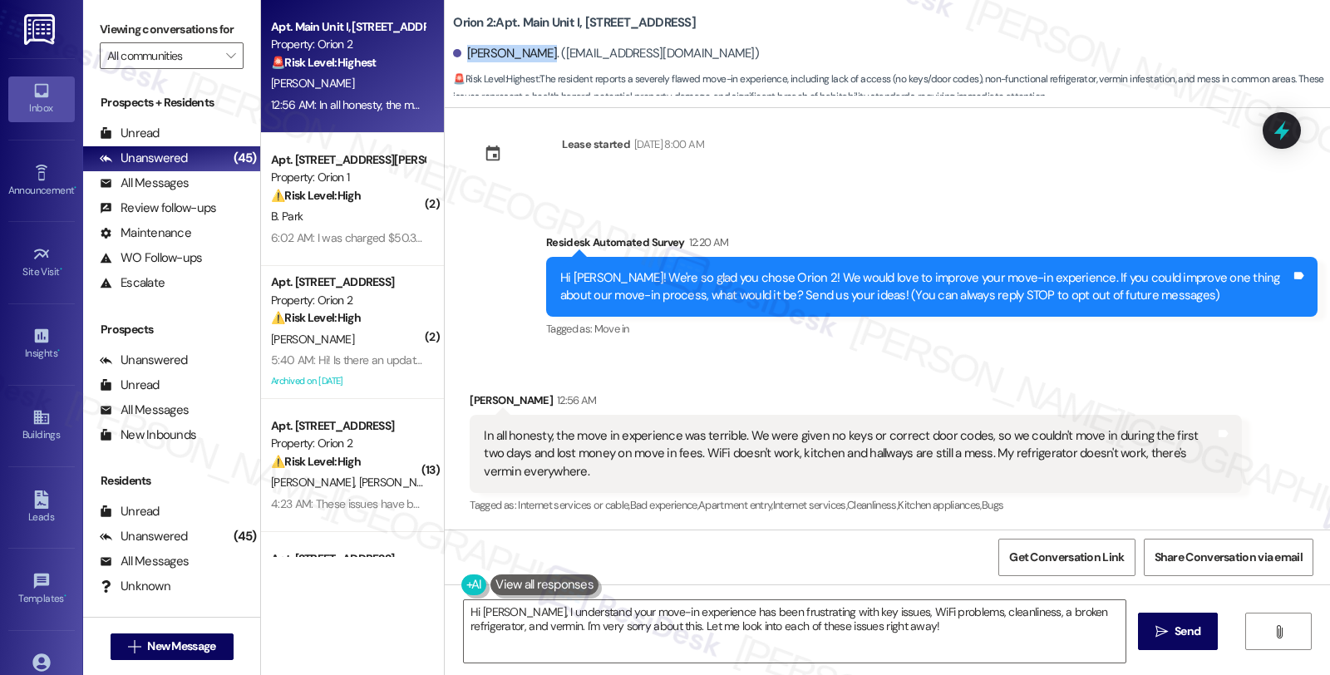
copy div "Ivan Gallegos"
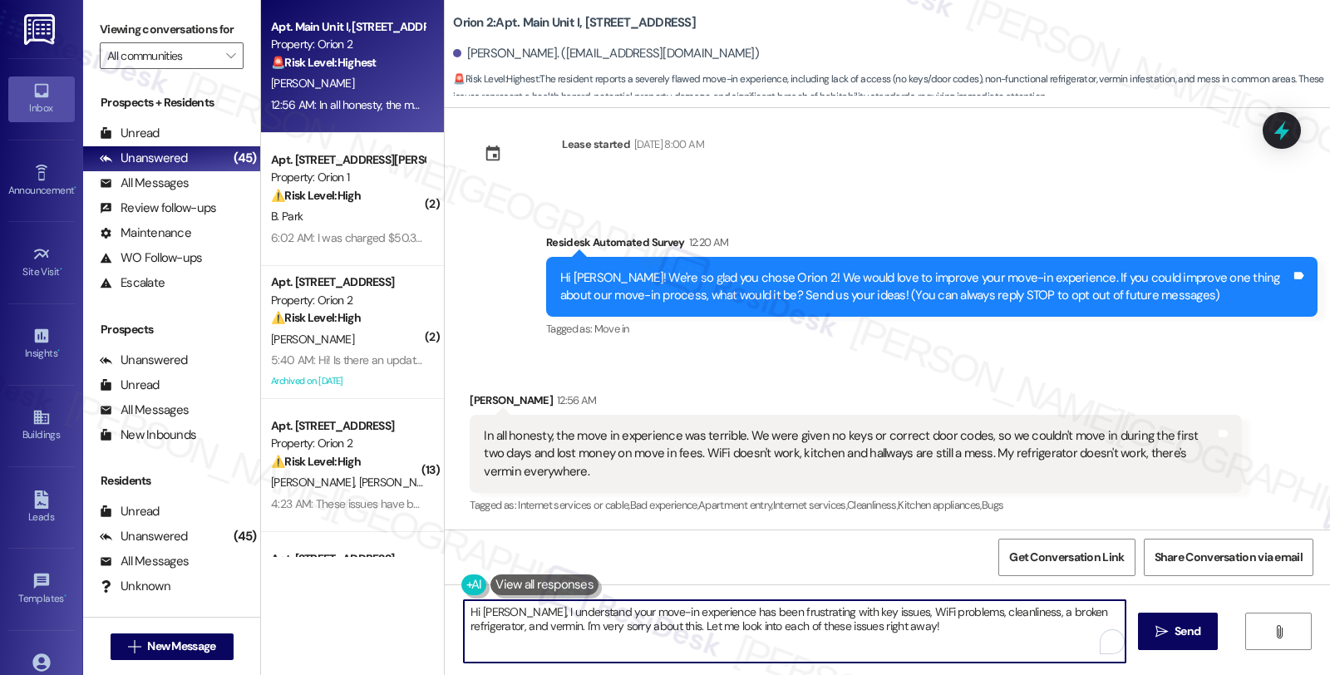
drag, startPoint x: 617, startPoint y: 628, endPoint x: 938, endPoint y: 628, distance: 320.8
click at [938, 628] on textarea "Hi Ivan, I understand your move-in experience has been frustrating with key iss…" at bounding box center [795, 631] width 662 height 62
click at [1100, 624] on textarea "Hi Ivan, I understand your move-in experience has been frustrating with key iss…" at bounding box center [795, 631] width 662 height 62
type textarea "Hi Ivan, I understand your move-in experience has been frustrating with key iss…"
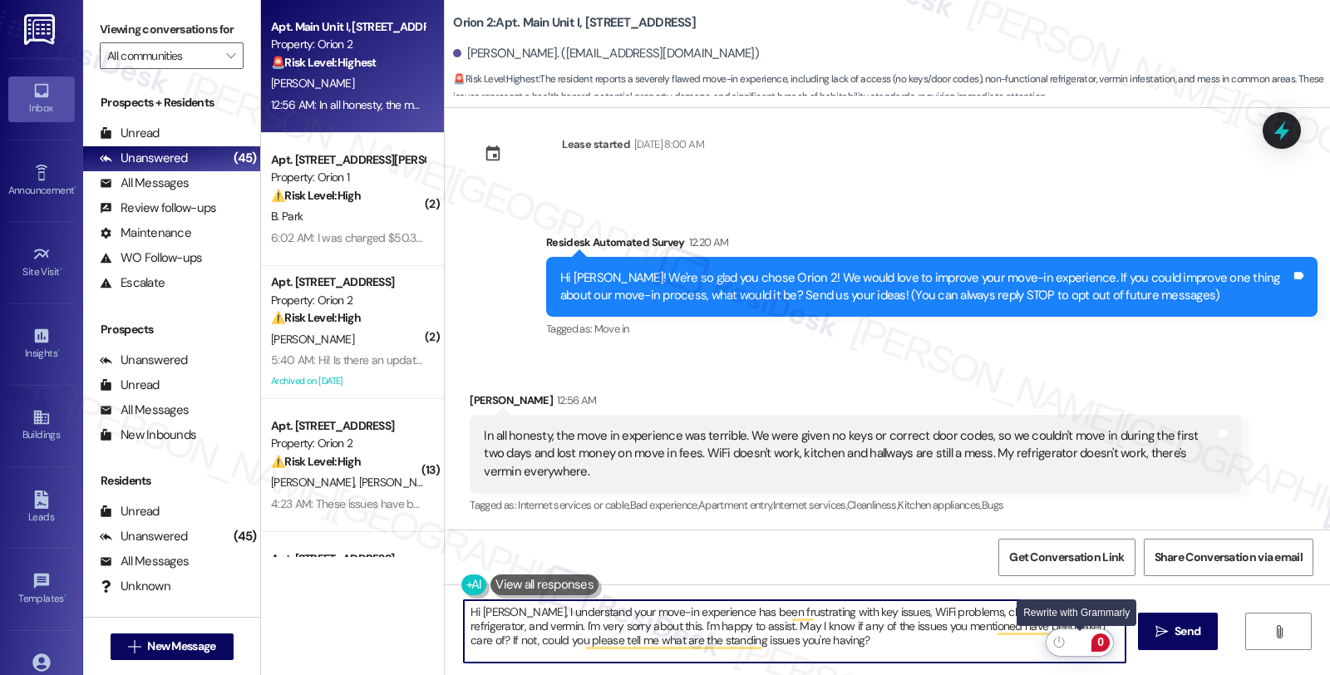
click at [1081, 638] on div "Rewrite with Grammarly" at bounding box center [1080, 642] width 18 height 19
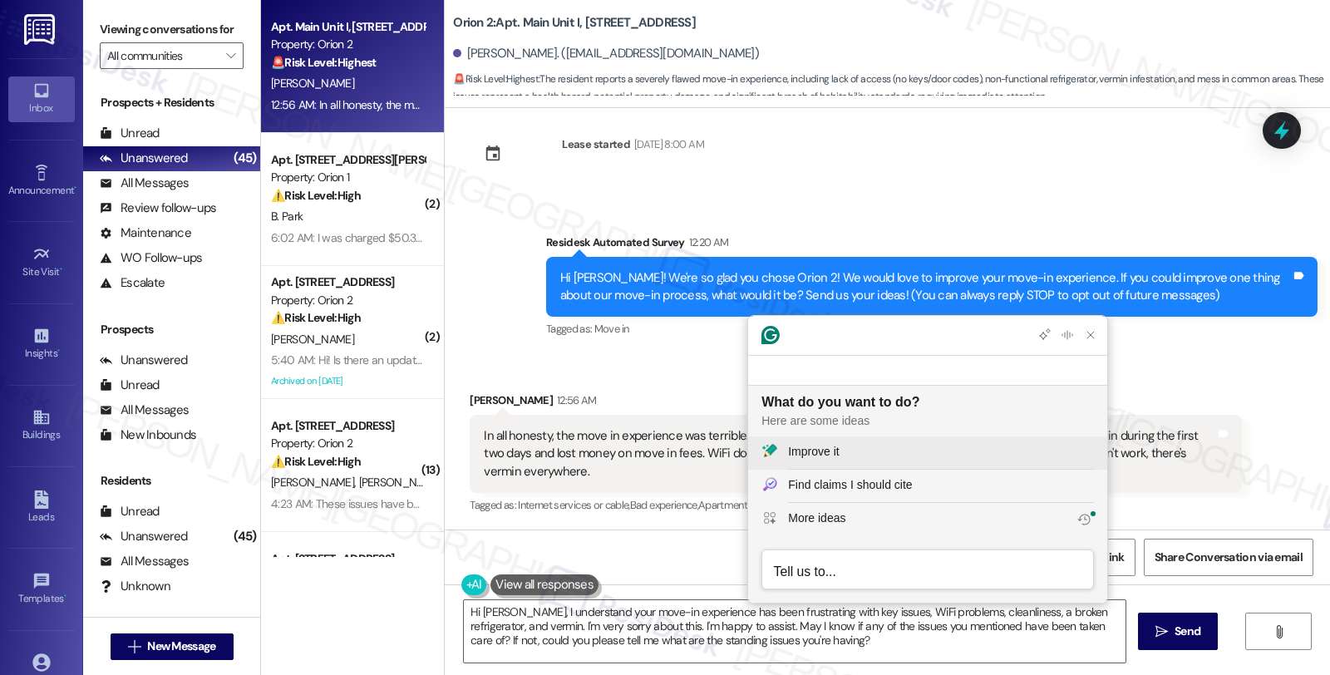
scroll to position [0, 0]
click at [841, 441] on button "Improve it" at bounding box center [927, 452] width 359 height 33
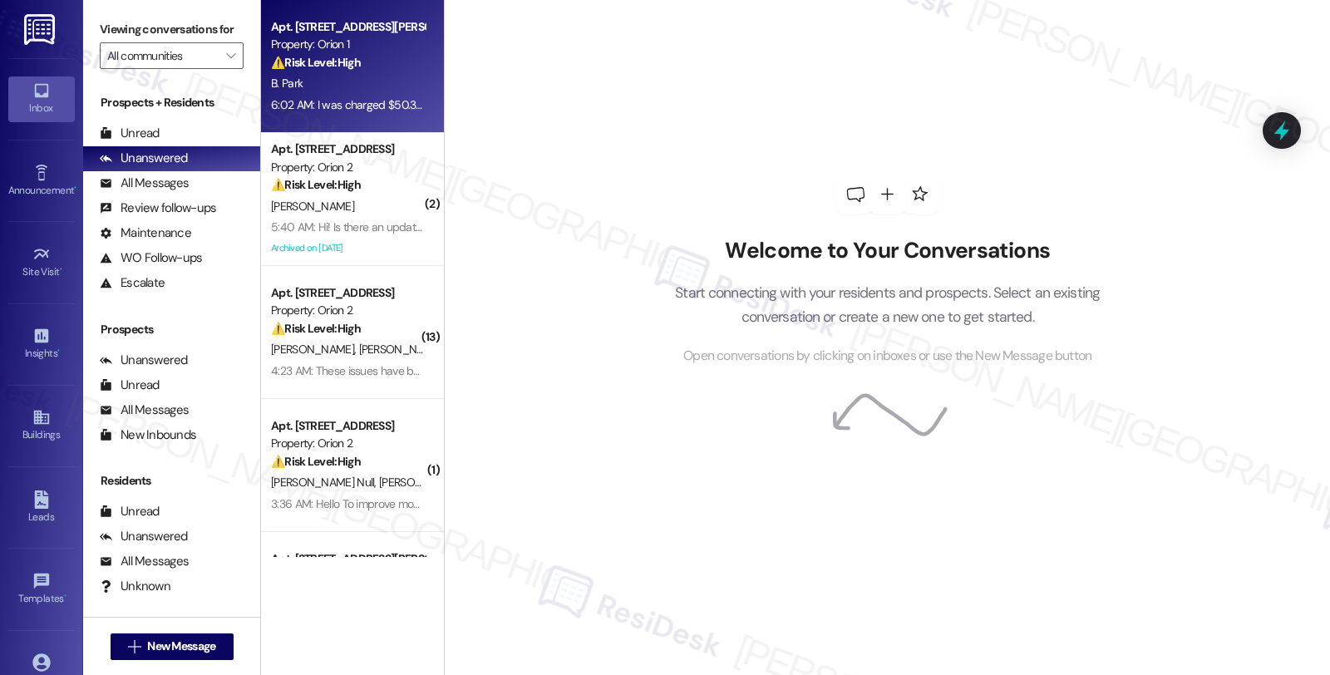
click at [383, 93] on div "B. Park" at bounding box center [347, 83] width 157 height 21
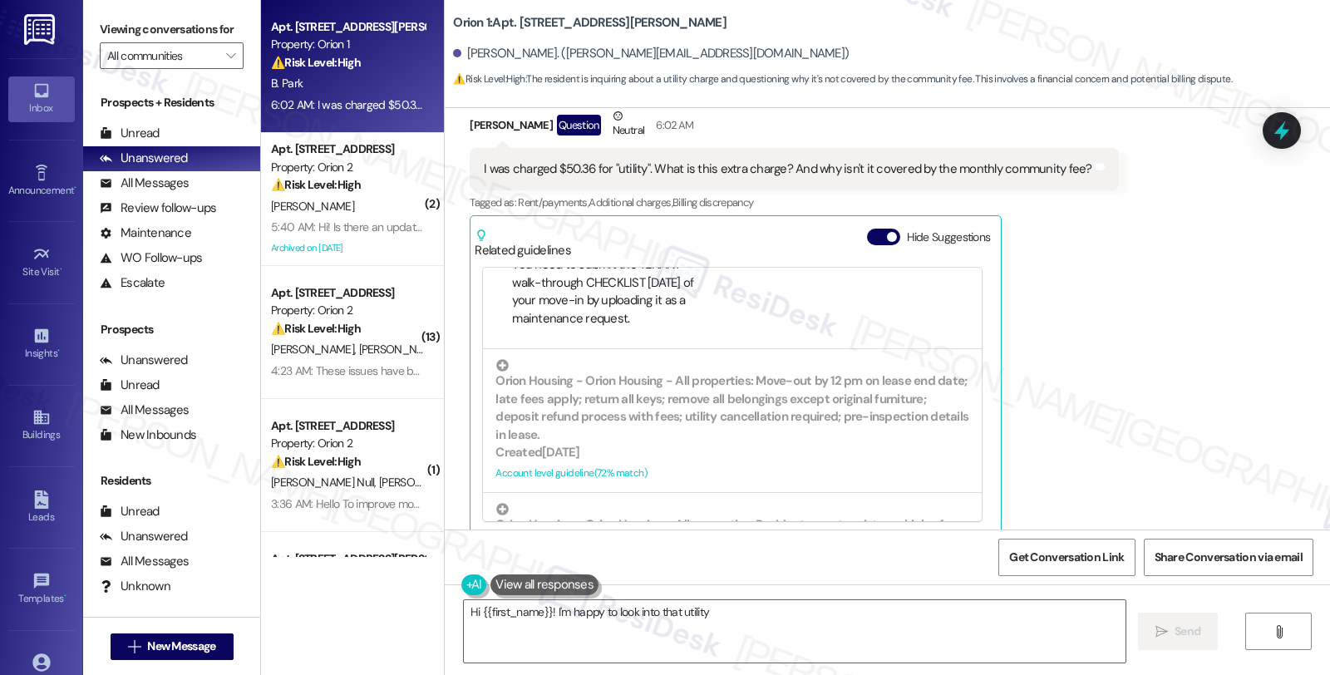
scroll to position [277, 0]
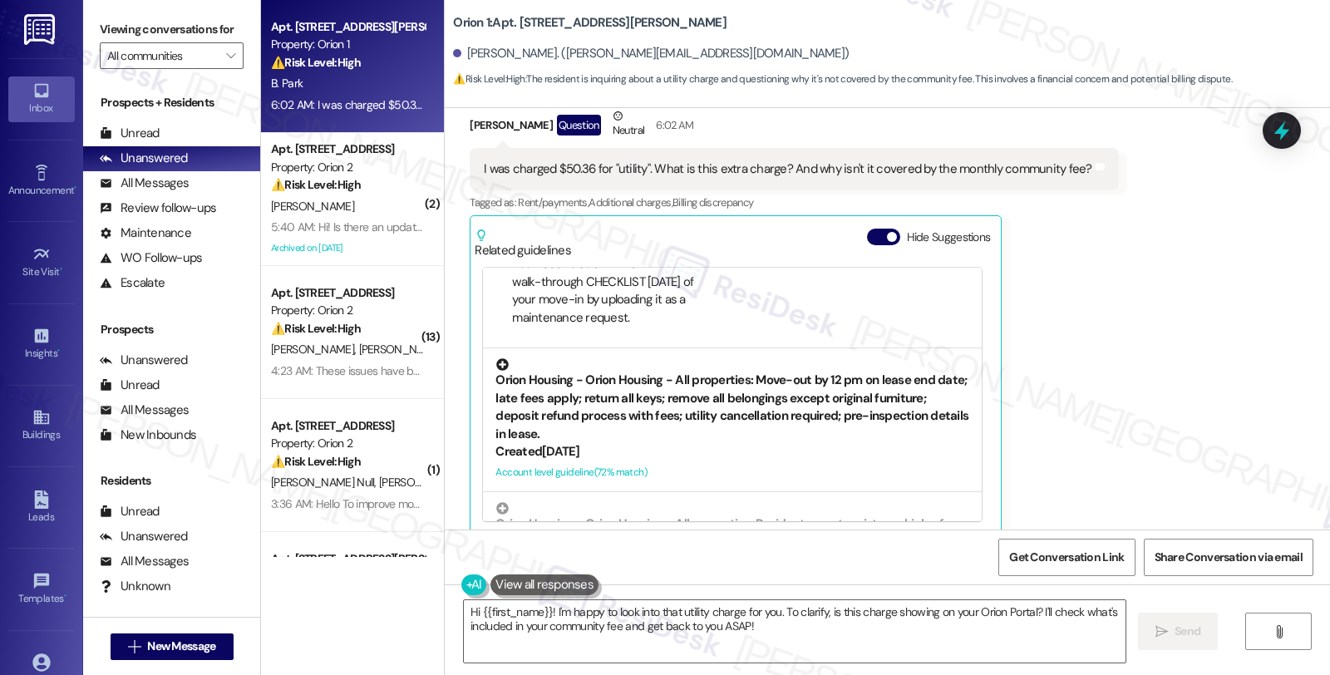
click at [682, 397] on div "Orion Housing - Orion Housing - All properties: Move-out by 12 pm on lease end …" at bounding box center [732, 400] width 474 height 85
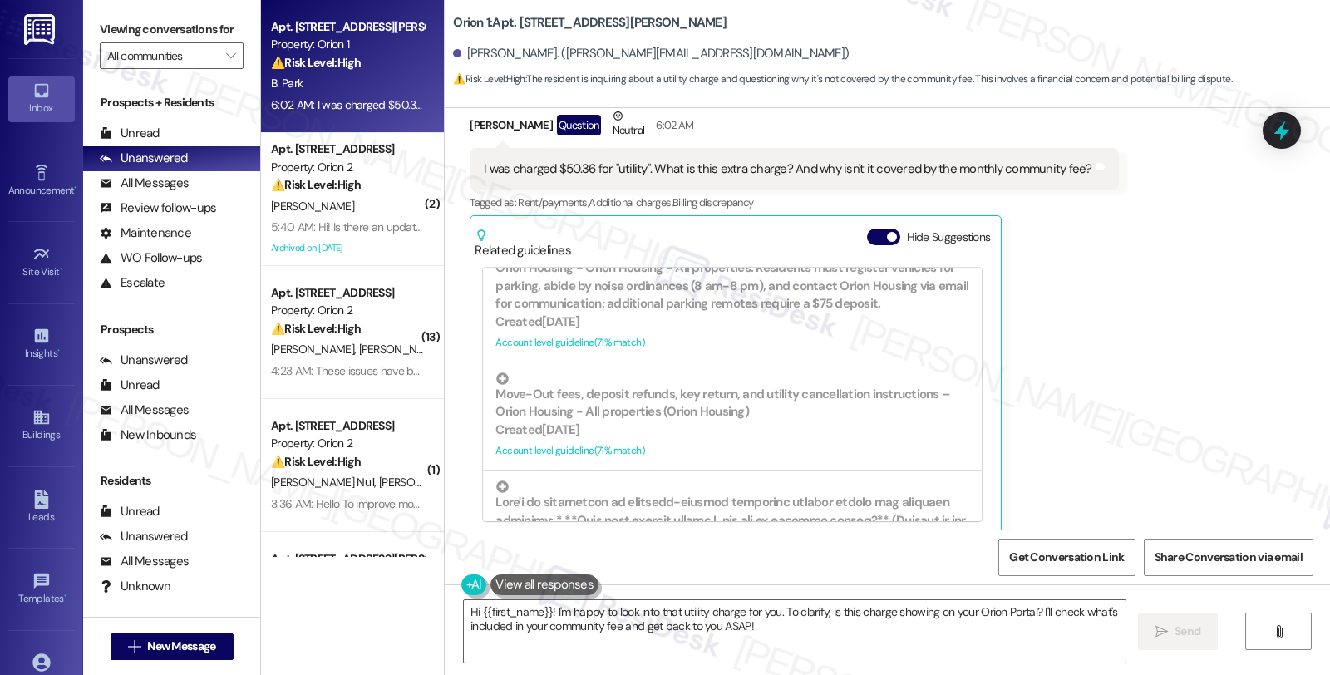
scroll to position [998, 0]
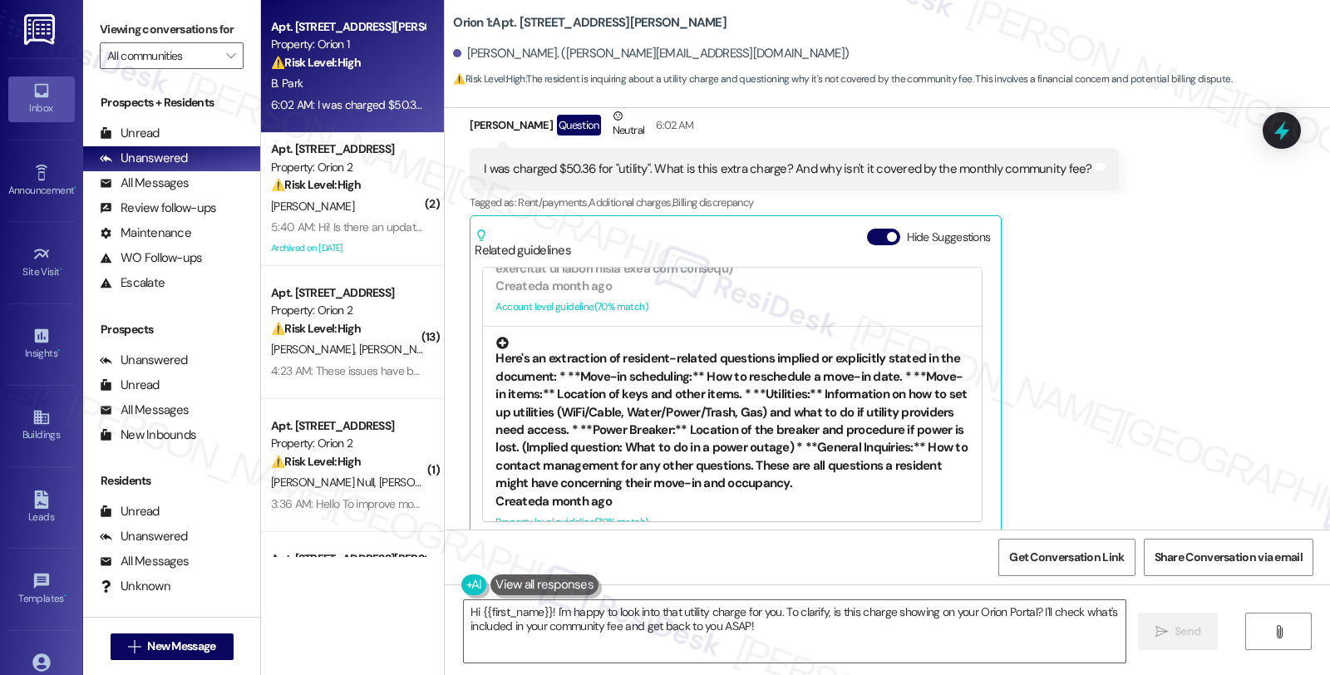
click at [775, 382] on div "Here's an extraction of resident-related questions implied or explicitly stated…" at bounding box center [732, 414] width 474 height 155
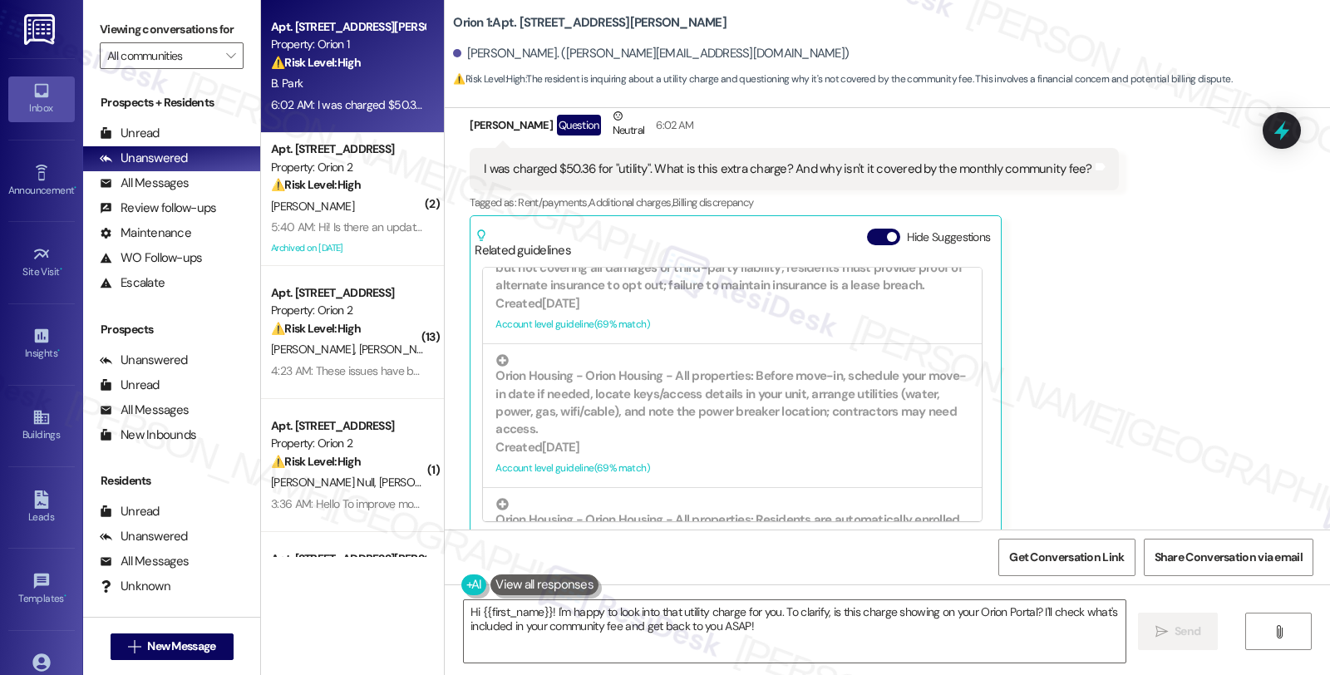
scroll to position [856, 0]
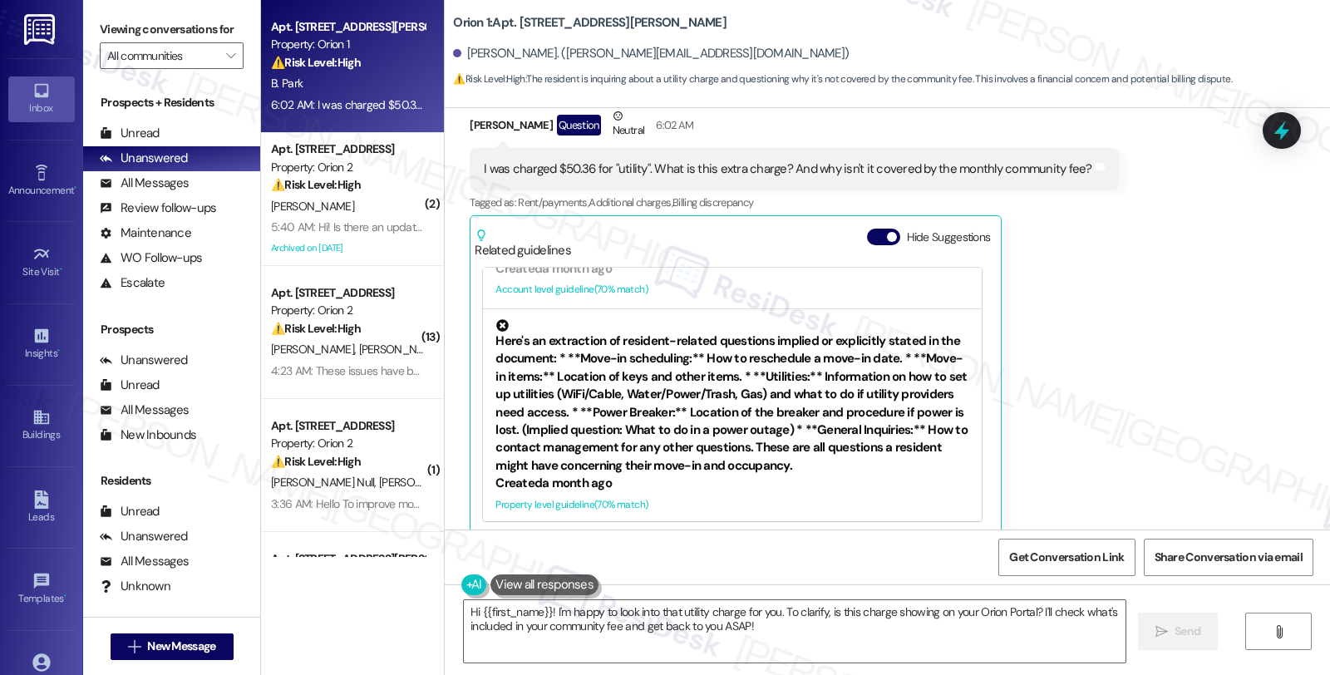
click at [738, 426] on div "Here's an extraction of resident-related questions implied or explicitly stated…" at bounding box center [732, 396] width 474 height 155
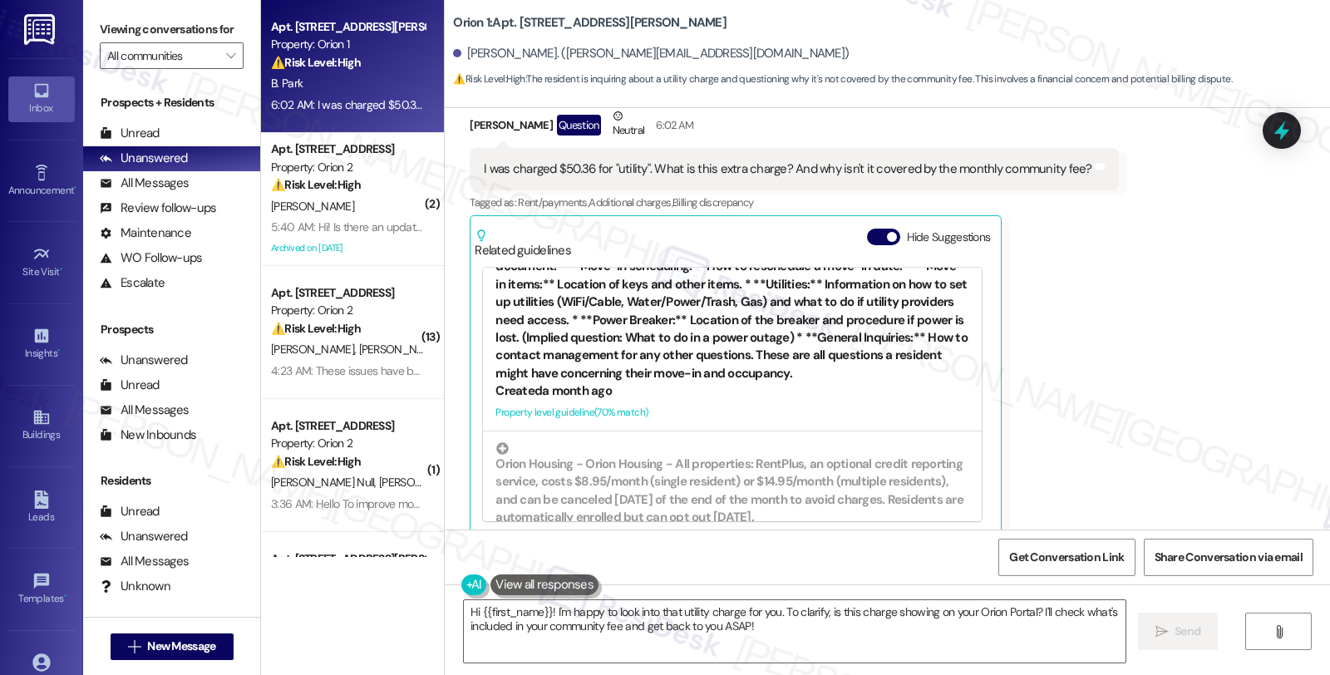
click at [641, 328] on div "Here's an extraction of resident-related questions implied or explicitly stated…" at bounding box center [732, 304] width 474 height 155
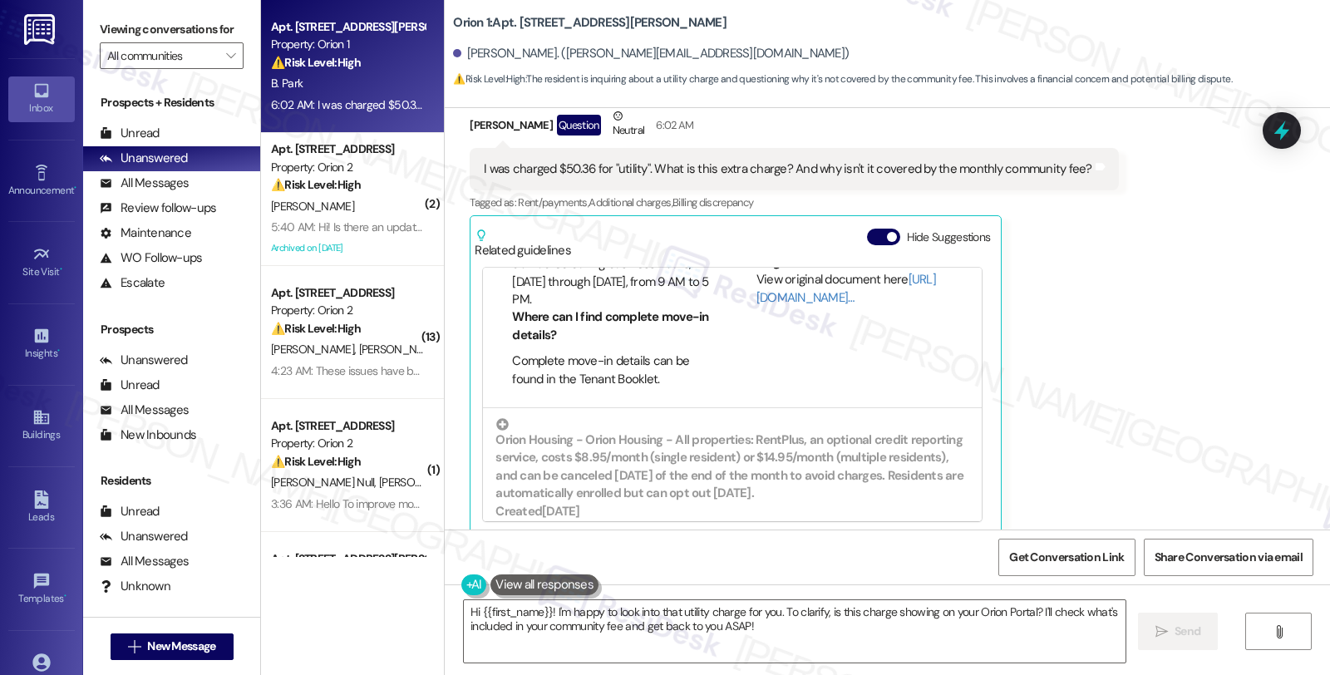
scroll to position [935, 0]
click at [1041, 396] on div "[PERSON_NAME] Question Neutral 6:02 AM I was charged $50.36 for "utility". What…" at bounding box center [794, 320] width 648 height 427
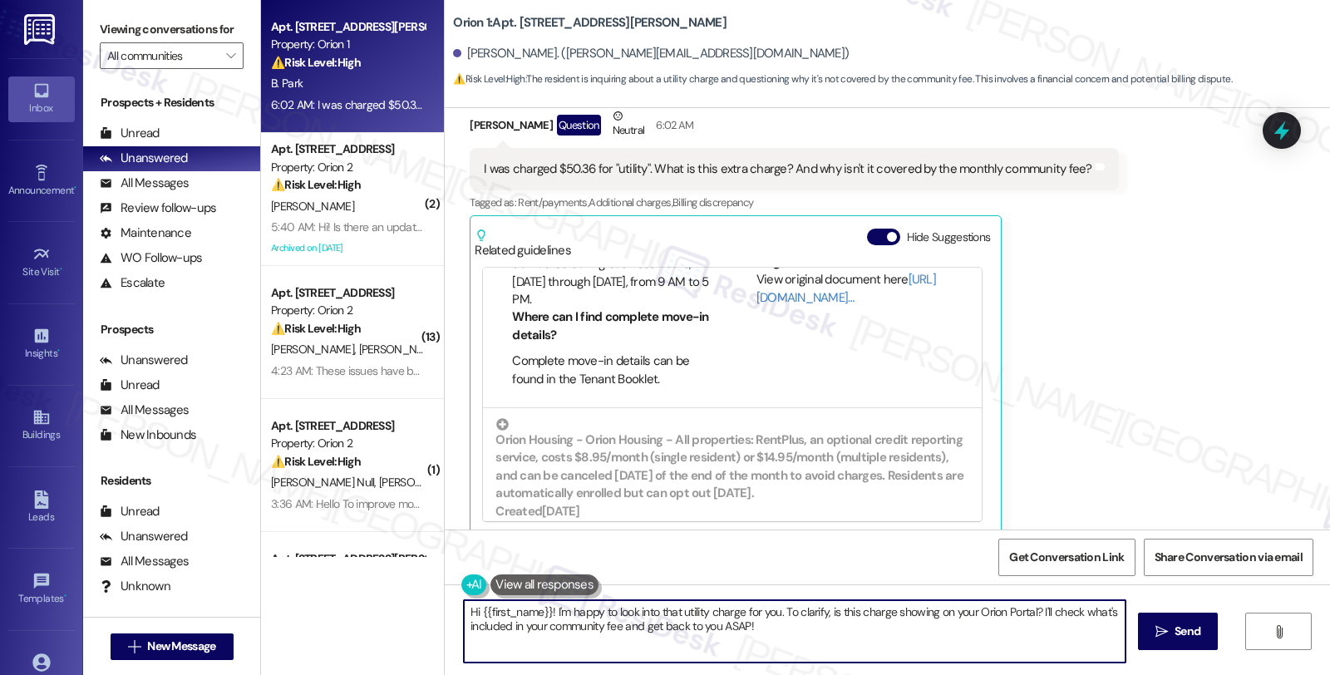
drag, startPoint x: 1035, startPoint y: 611, endPoint x: 1047, endPoint y: 628, distance: 21.4
click at [1047, 628] on textarea "Hi {{first_name}}! I'm happy to look into that utility charge for you. To clari…" at bounding box center [795, 631] width 662 height 62
type textarea "Hi {{first_name}}! I'm happy to look into that utility charge for you. To clari…"
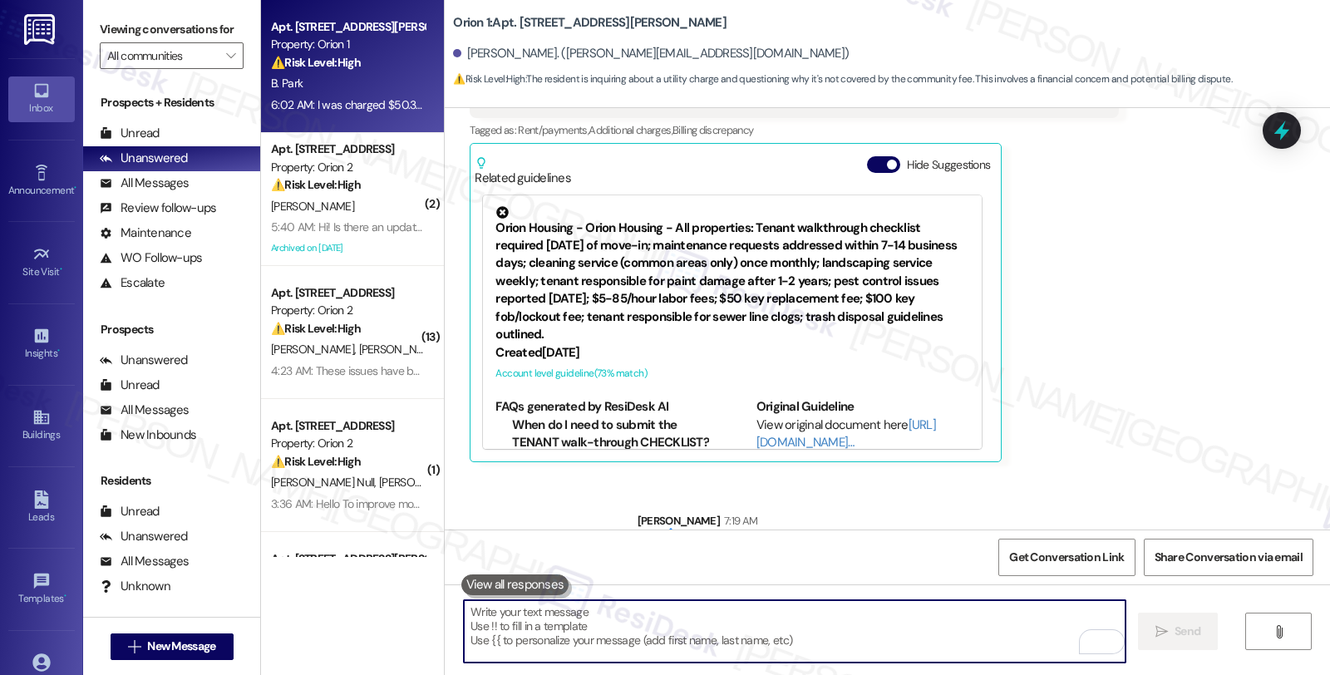
scroll to position [3738, 0]
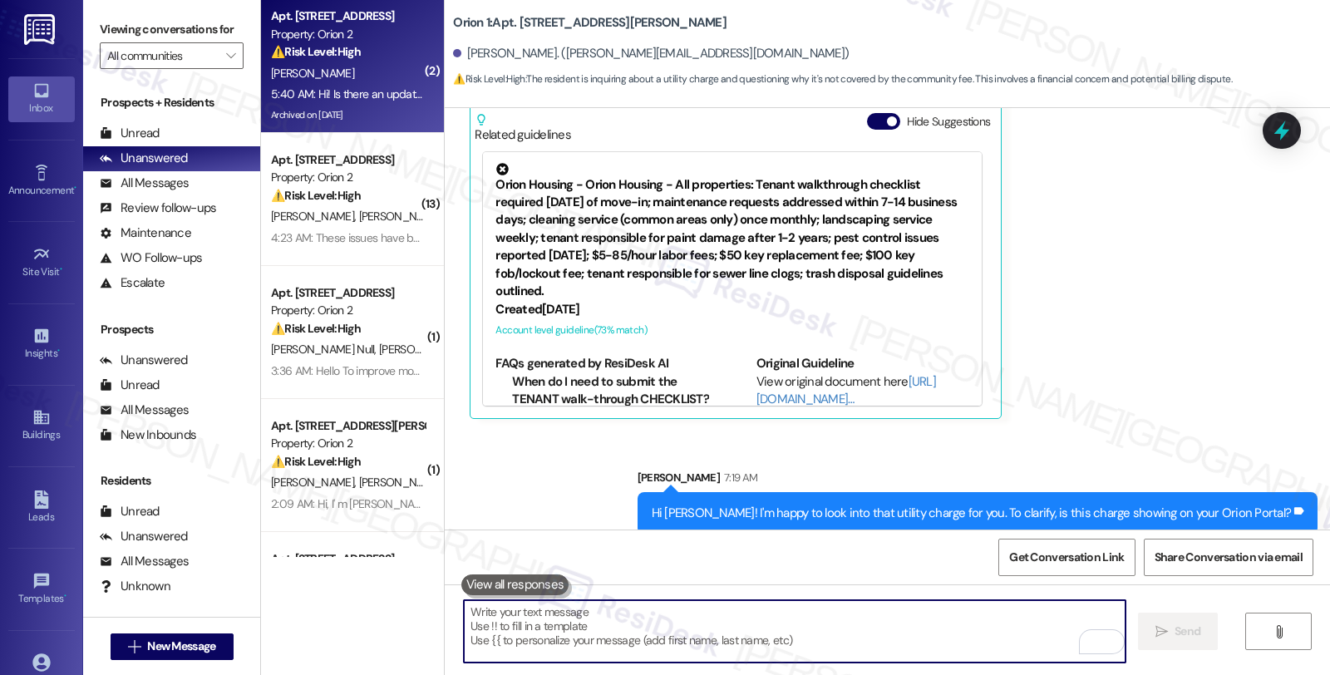
click at [354, 95] on div "5:40 AM: Hi! Is there an update on the keys or laundry? 5:40 AM: Hi! Is there a…" at bounding box center [404, 93] width 266 height 15
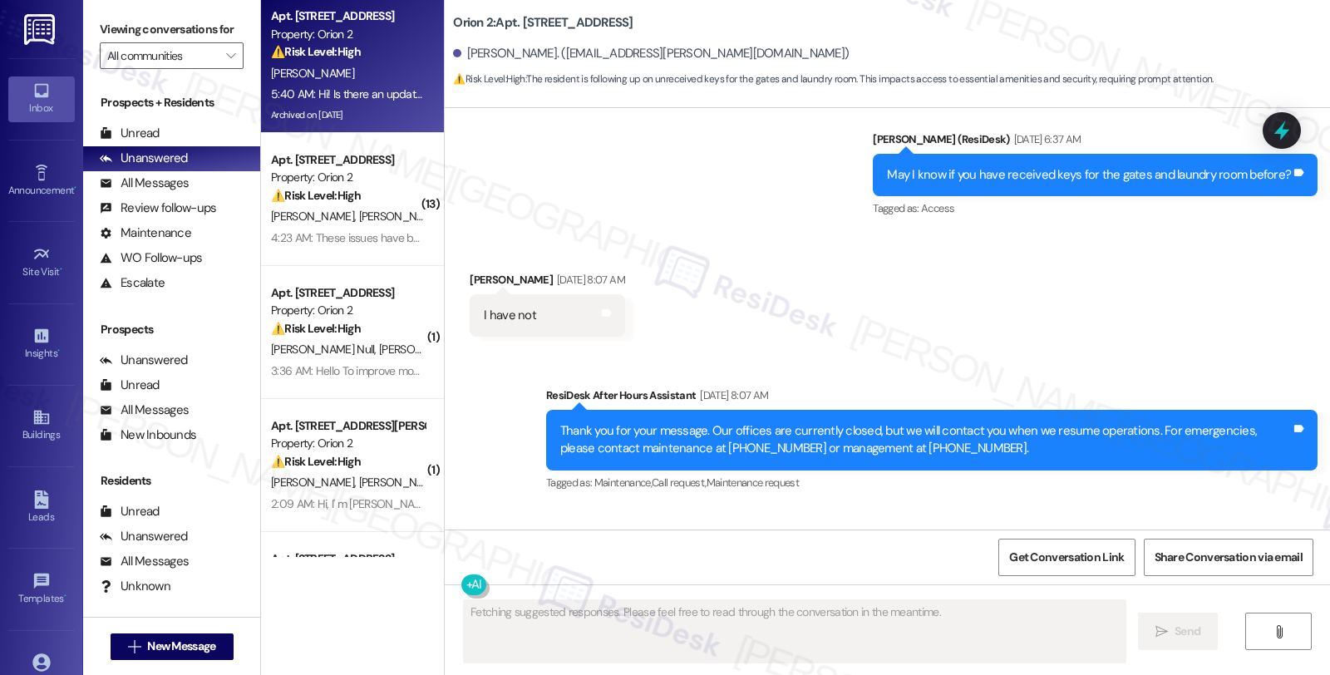
scroll to position [9754, 0]
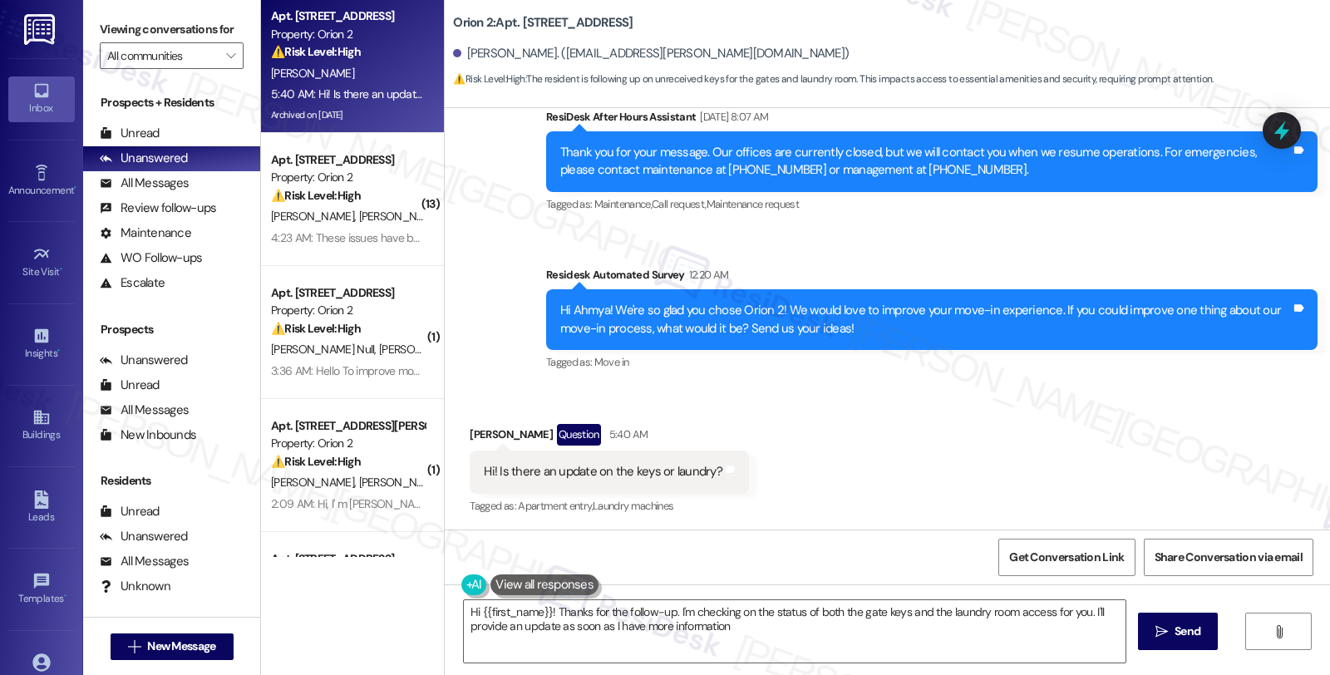
type textarea "Hi {{first_name}}! Thanks for the follow-up. I'm checking on the status of both…"
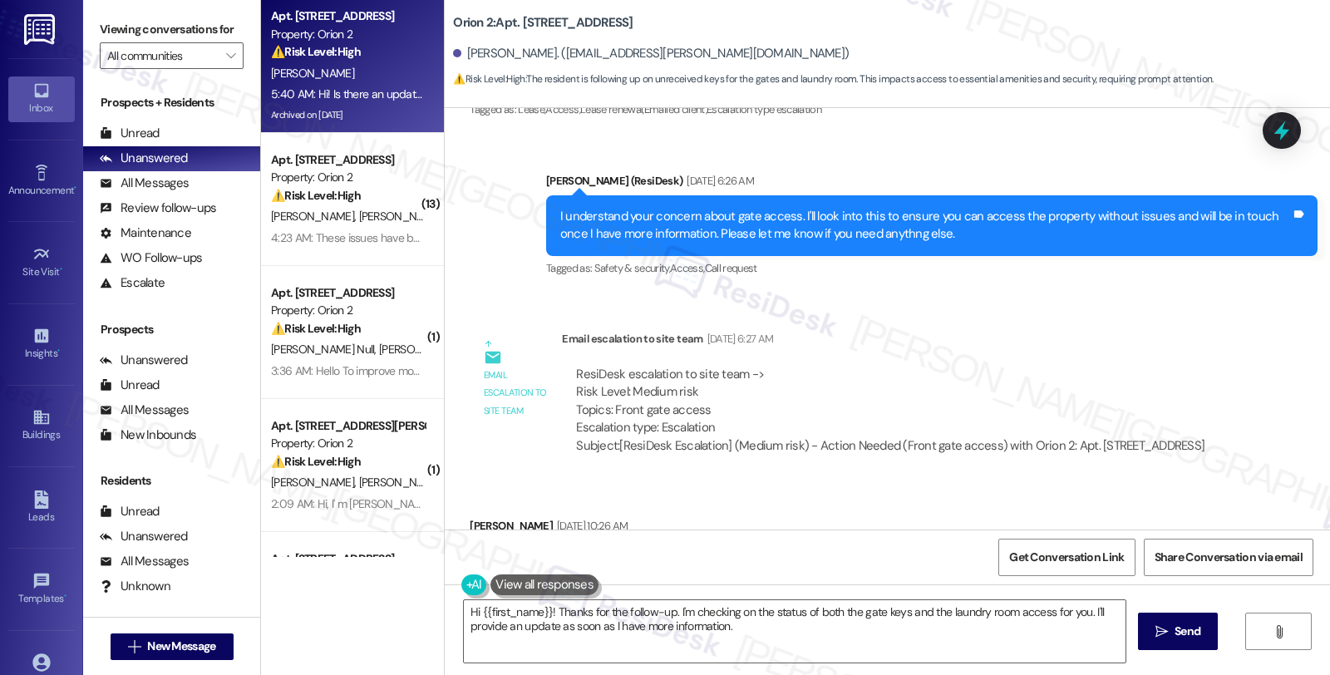
scroll to position [7445, 0]
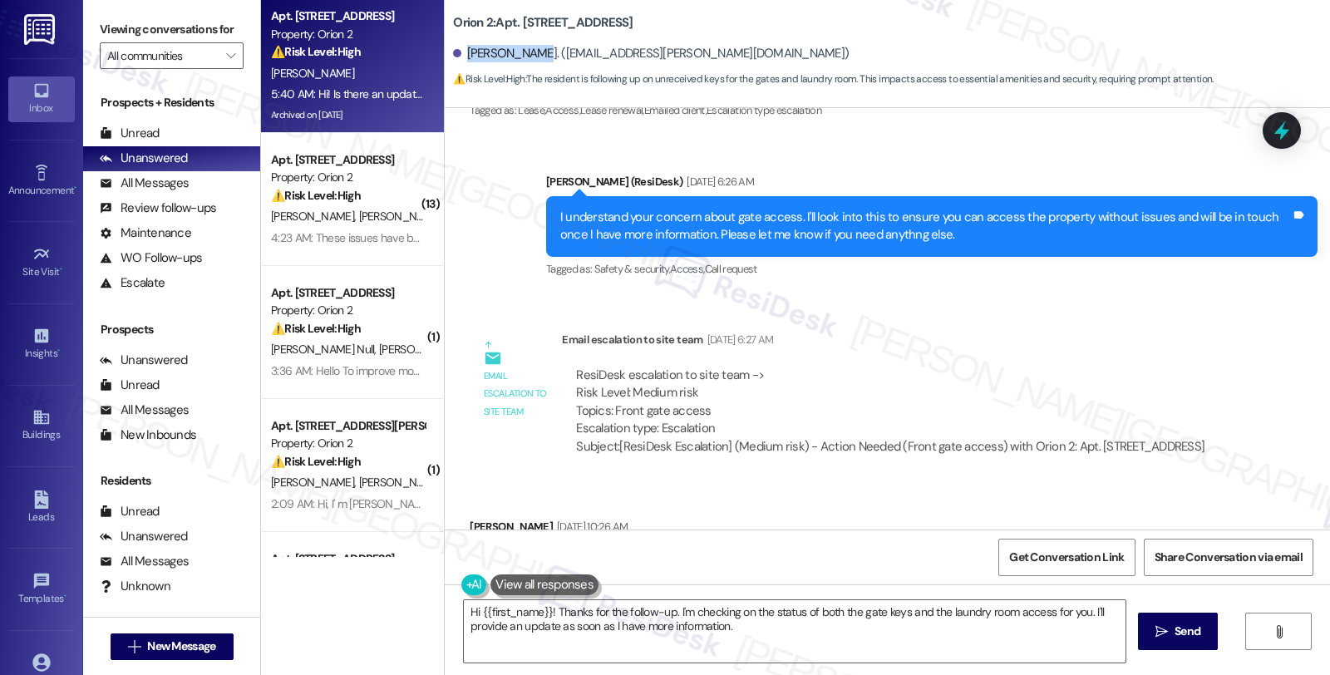
drag, startPoint x: 455, startPoint y: 50, endPoint x: 524, endPoint y: 56, distance: 70.1
click at [524, 56] on div "[PERSON_NAME]. ([EMAIL_ADDRESS][PERSON_NAME][DOMAIN_NAME])" at bounding box center [651, 53] width 396 height 17
copy div "[PERSON_NAME]"
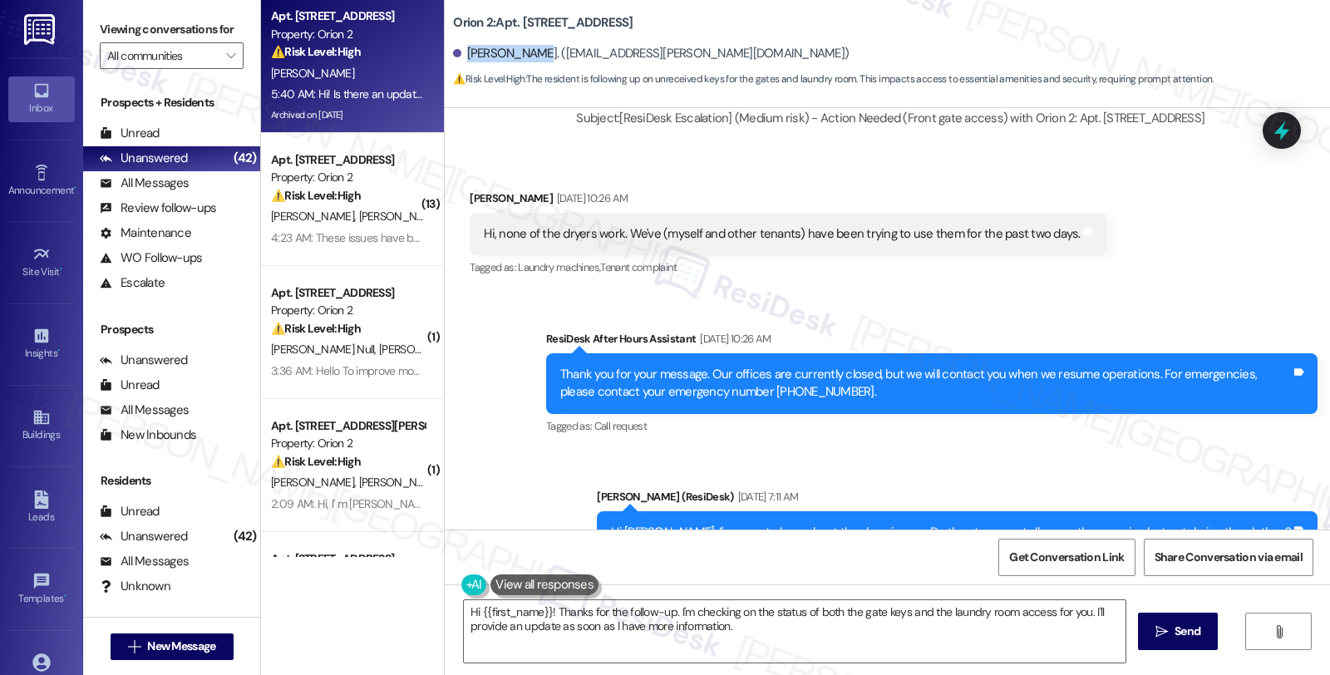
scroll to position [7815, 0]
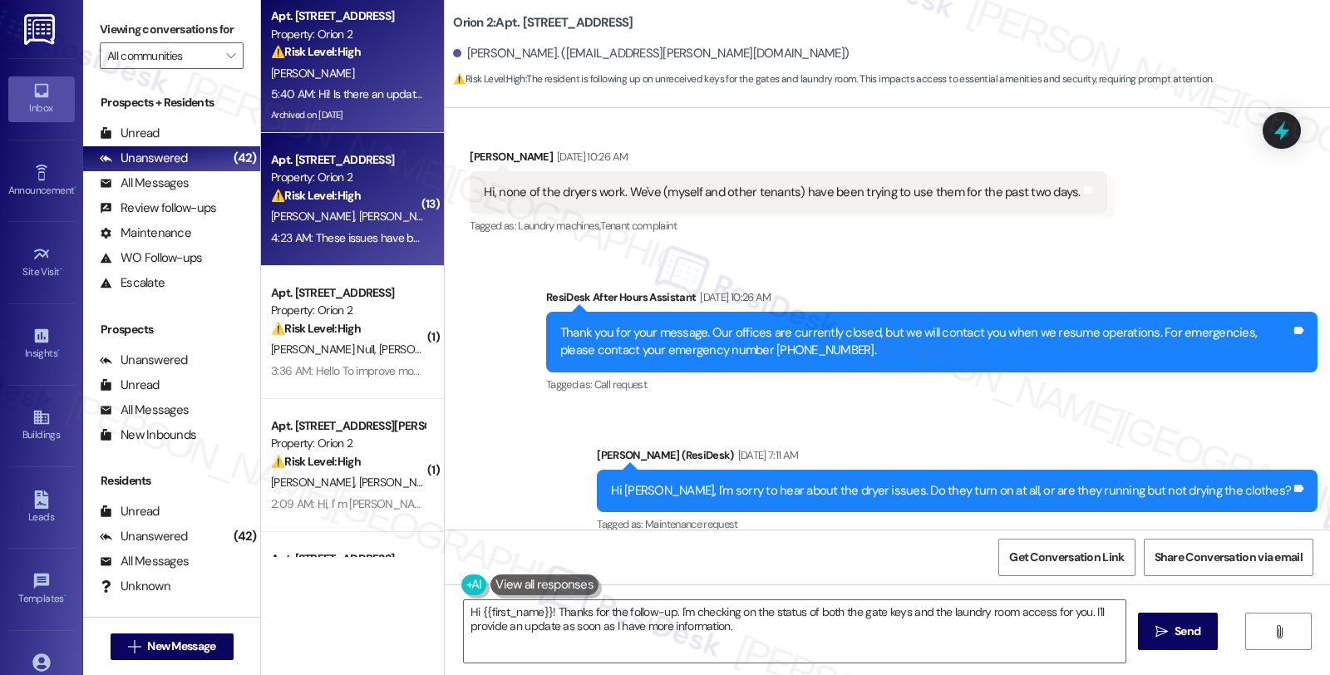
click at [366, 224] on div "[PERSON_NAME] [PERSON_NAME]" at bounding box center [347, 216] width 157 height 21
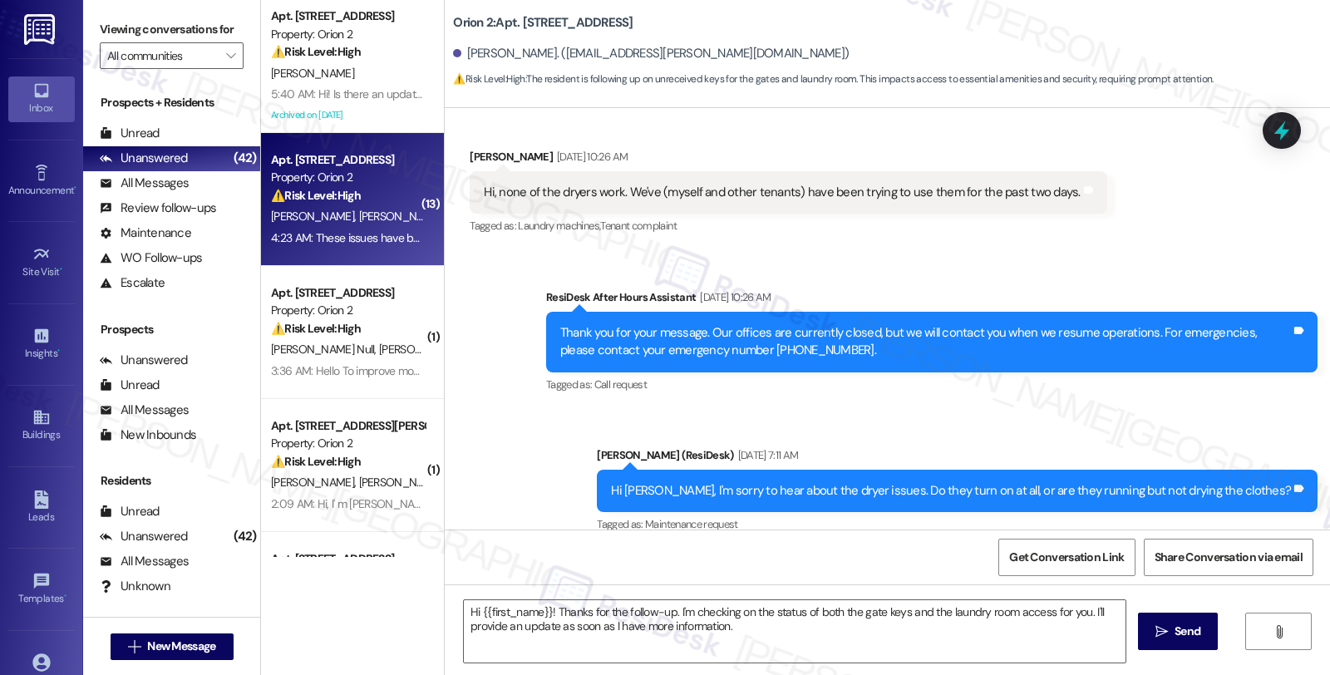
type textarea "Fetching suggested responses. Please feel free to read through the conversation…"
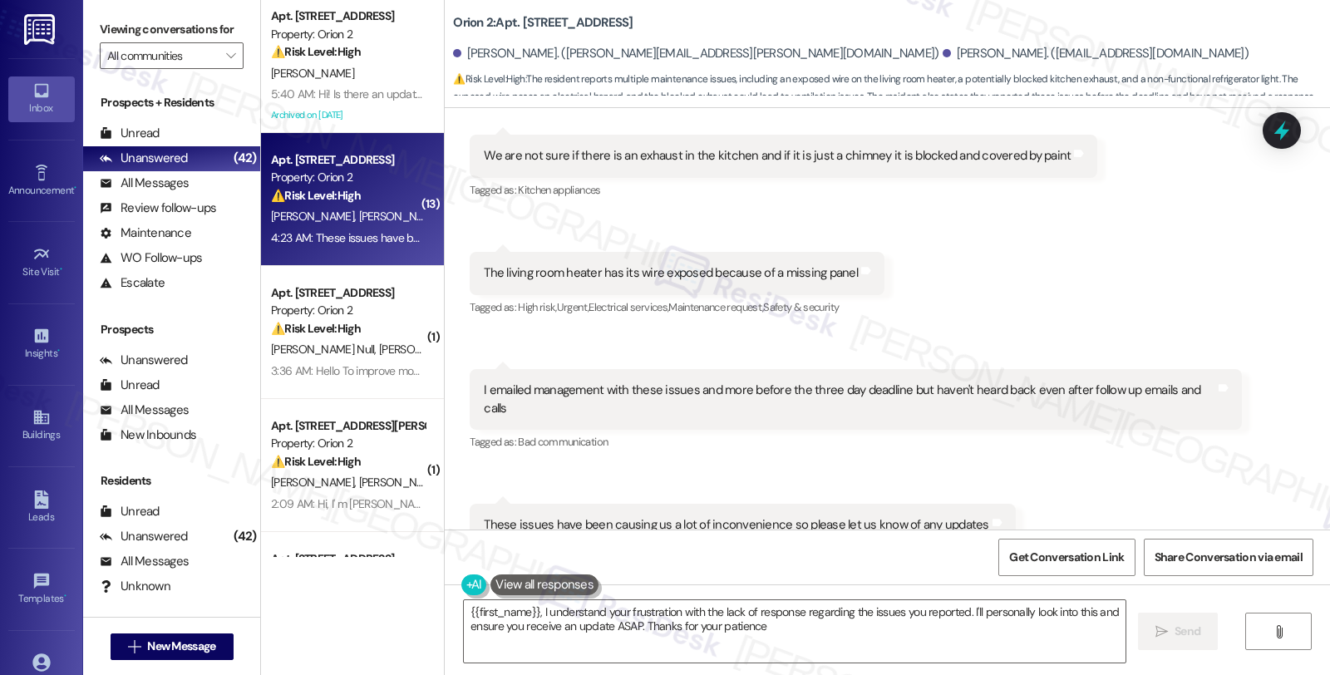
type textarea "{{first_name}}, I understand your frustration with the lack of response regardi…"
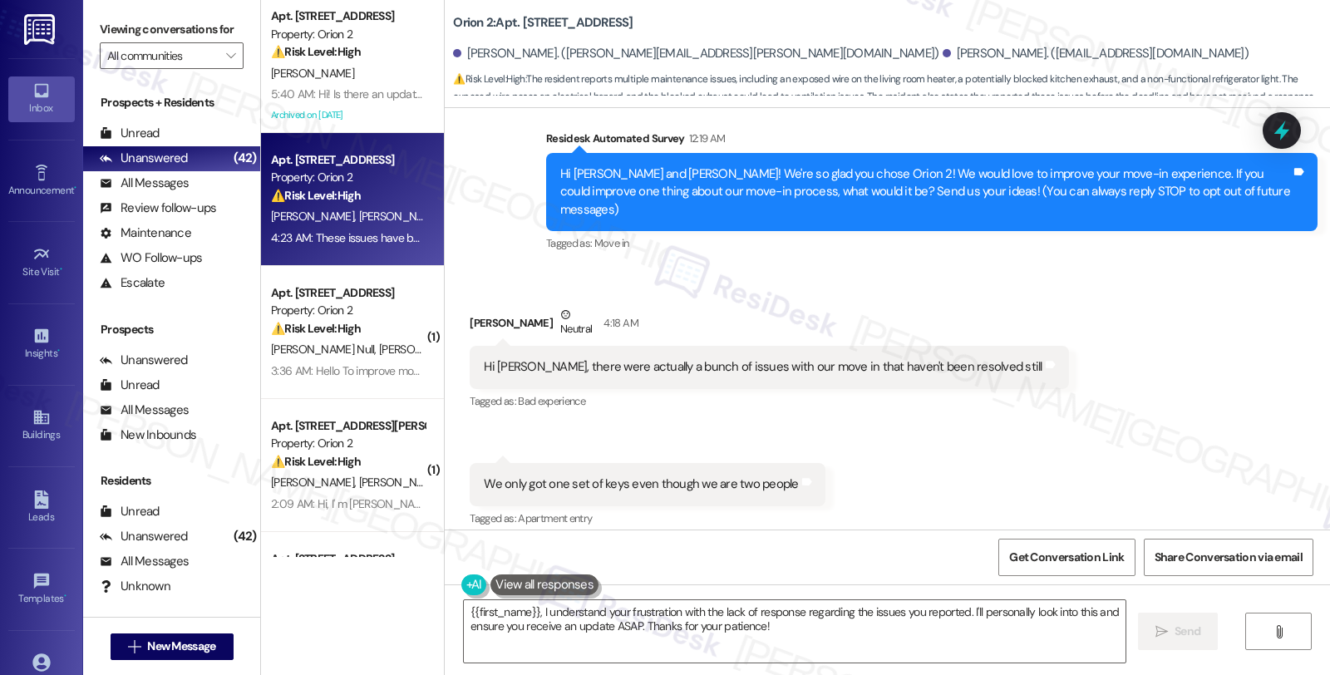
scroll to position [117, 0]
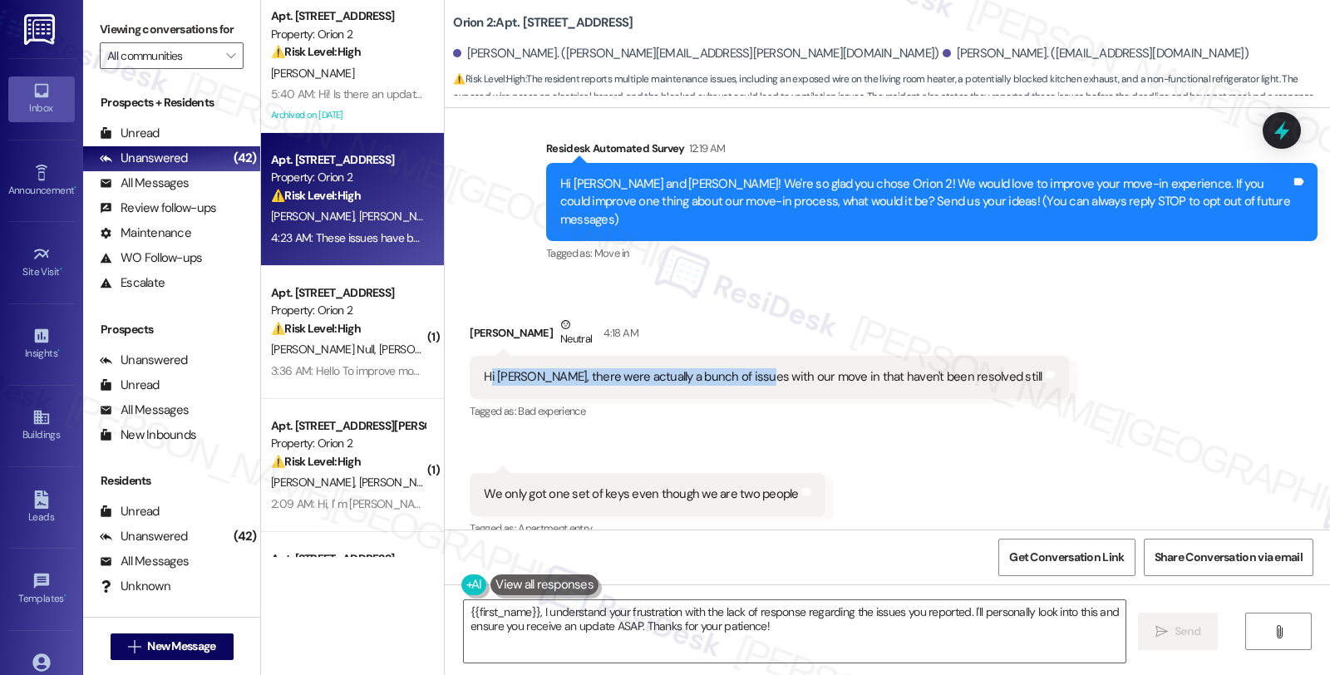
drag, startPoint x: 493, startPoint y: 362, endPoint x: 736, endPoint y: 362, distance: 243.5
click at [736, 368] on div "Hi [PERSON_NAME], there were actually a bunch of issues with our move in that h…" at bounding box center [763, 376] width 558 height 17
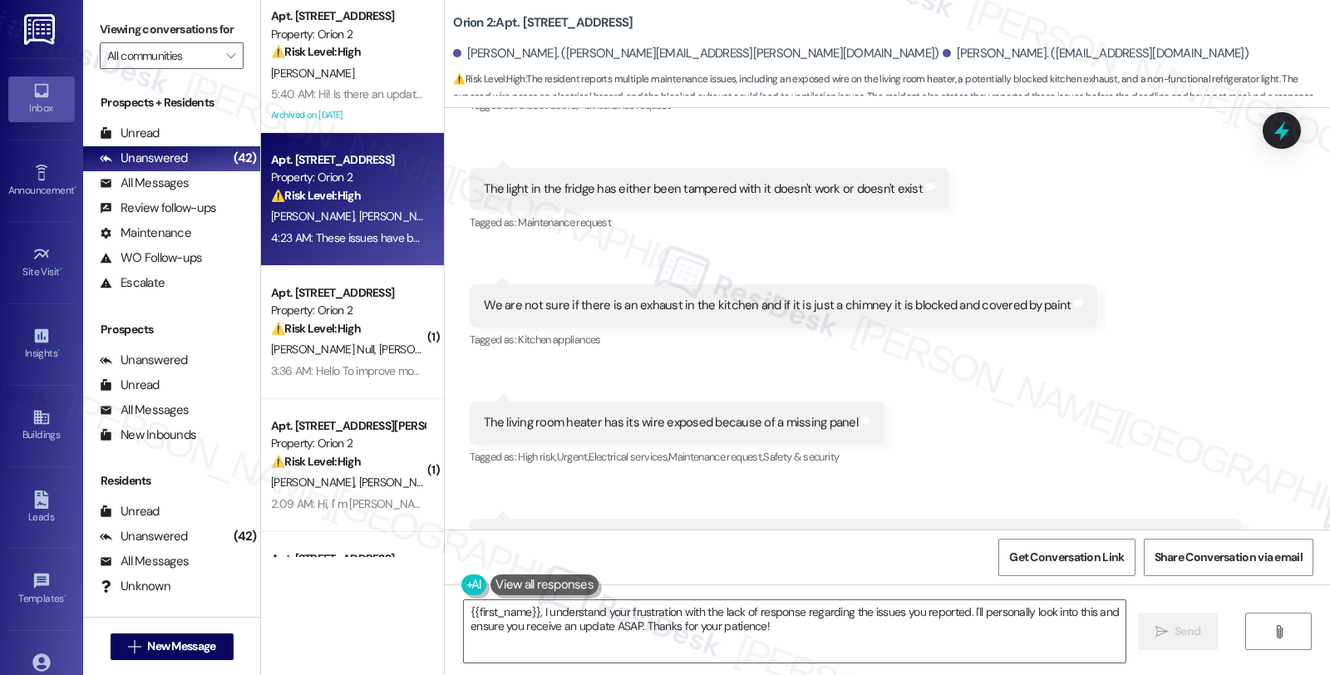
scroll to position [1410, 0]
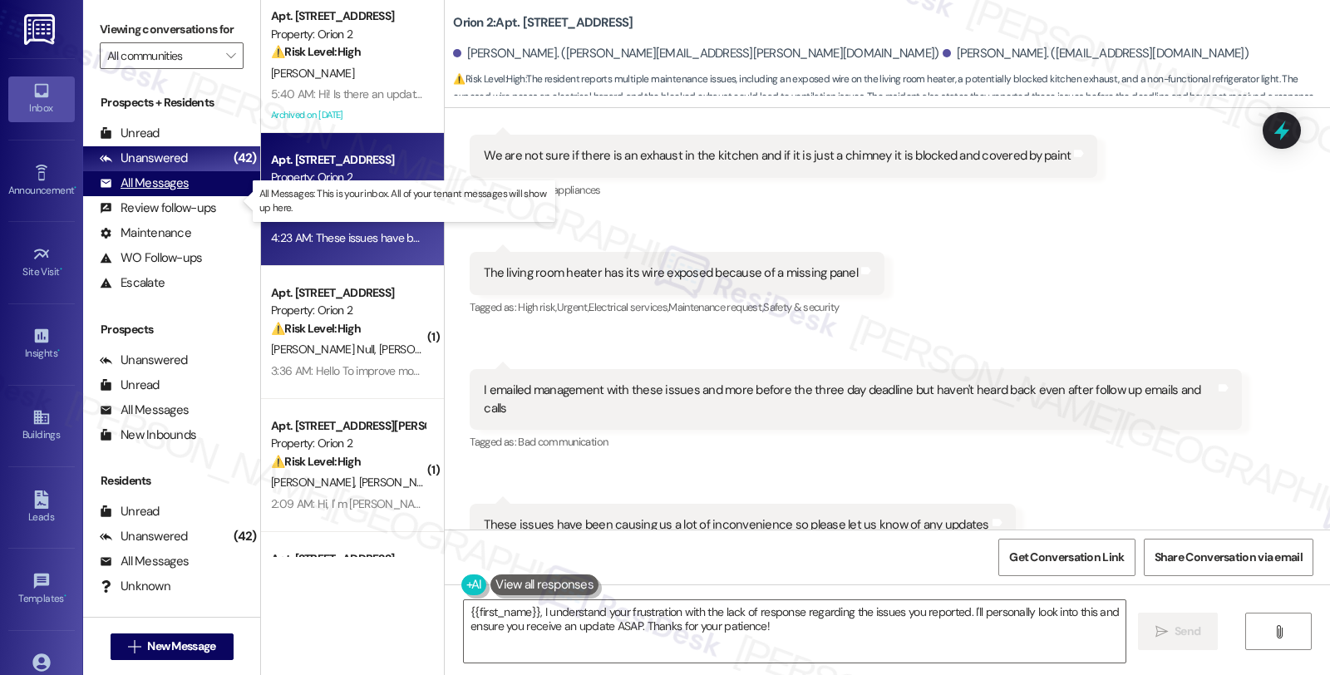
click at [196, 196] on div "All Messages (undefined)" at bounding box center [171, 183] width 177 height 25
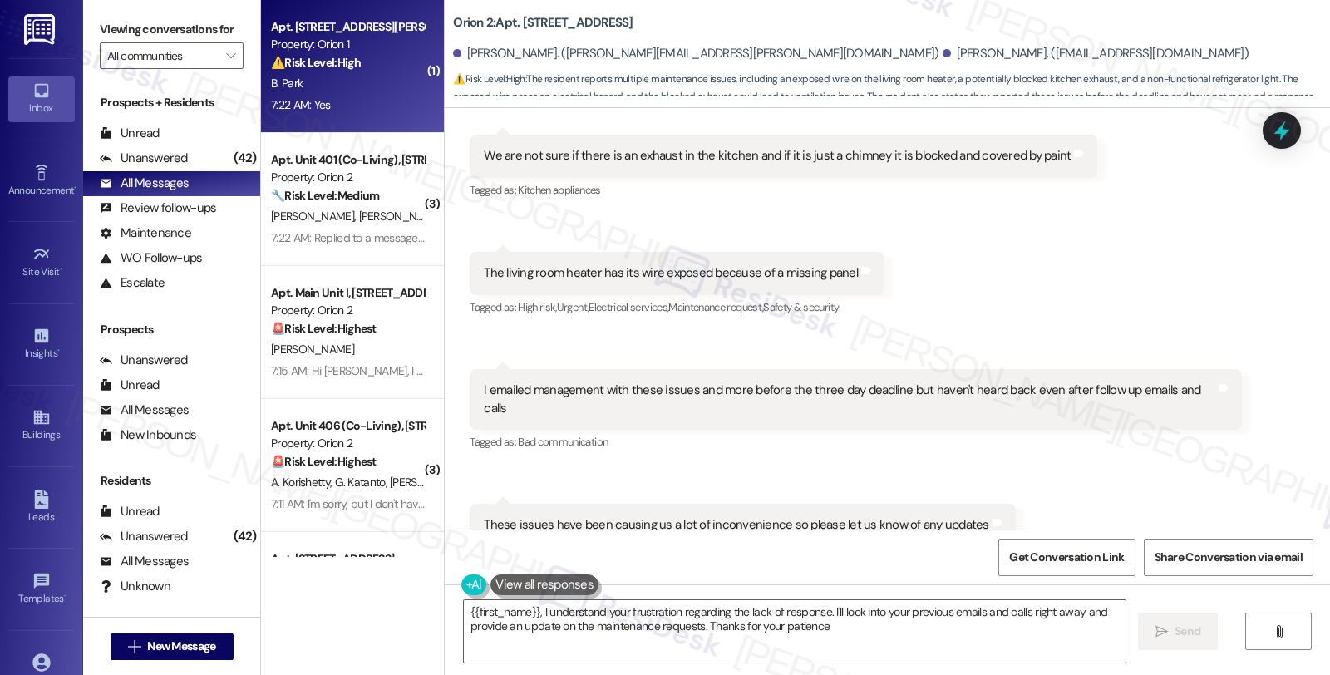
type textarea "{{first_name}}, I understand your frustration regarding the lack of response. I…"
click at [388, 88] on div "B. Park" at bounding box center [347, 83] width 157 height 21
type textarea "{{first_name}}, I understand your frustration regarding the lack of response. I…"
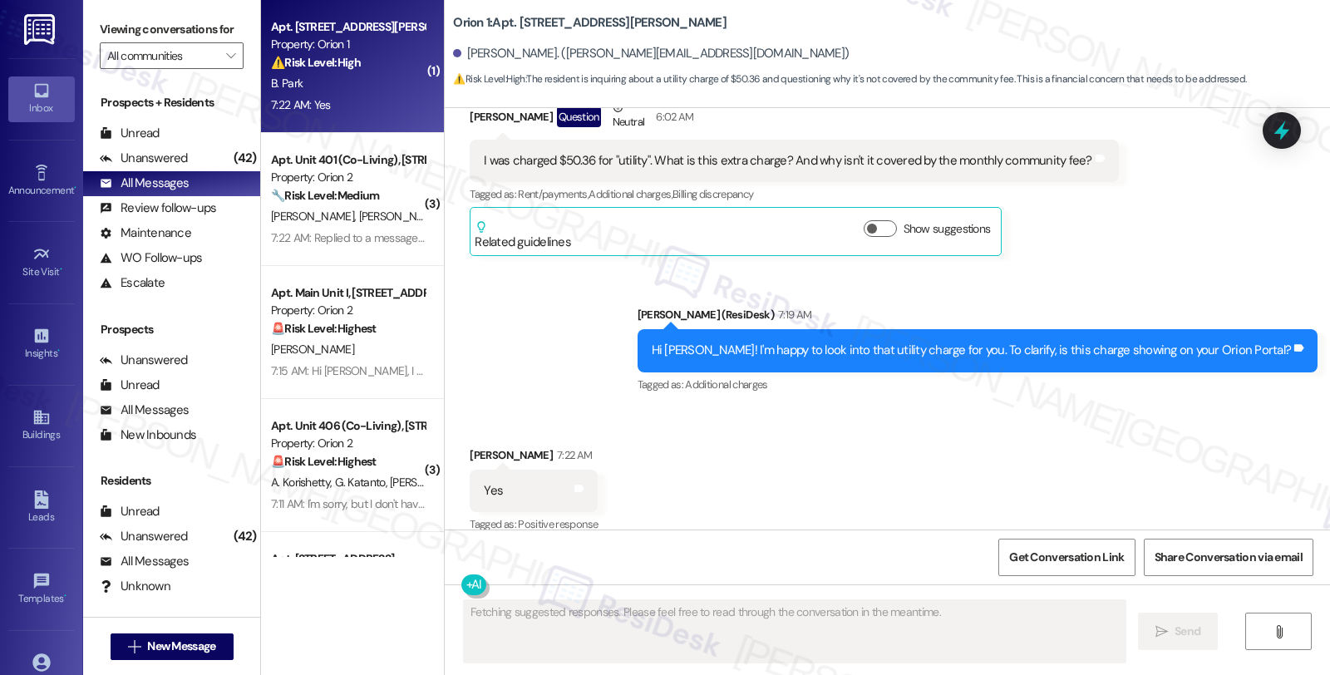
scroll to position [3633, 0]
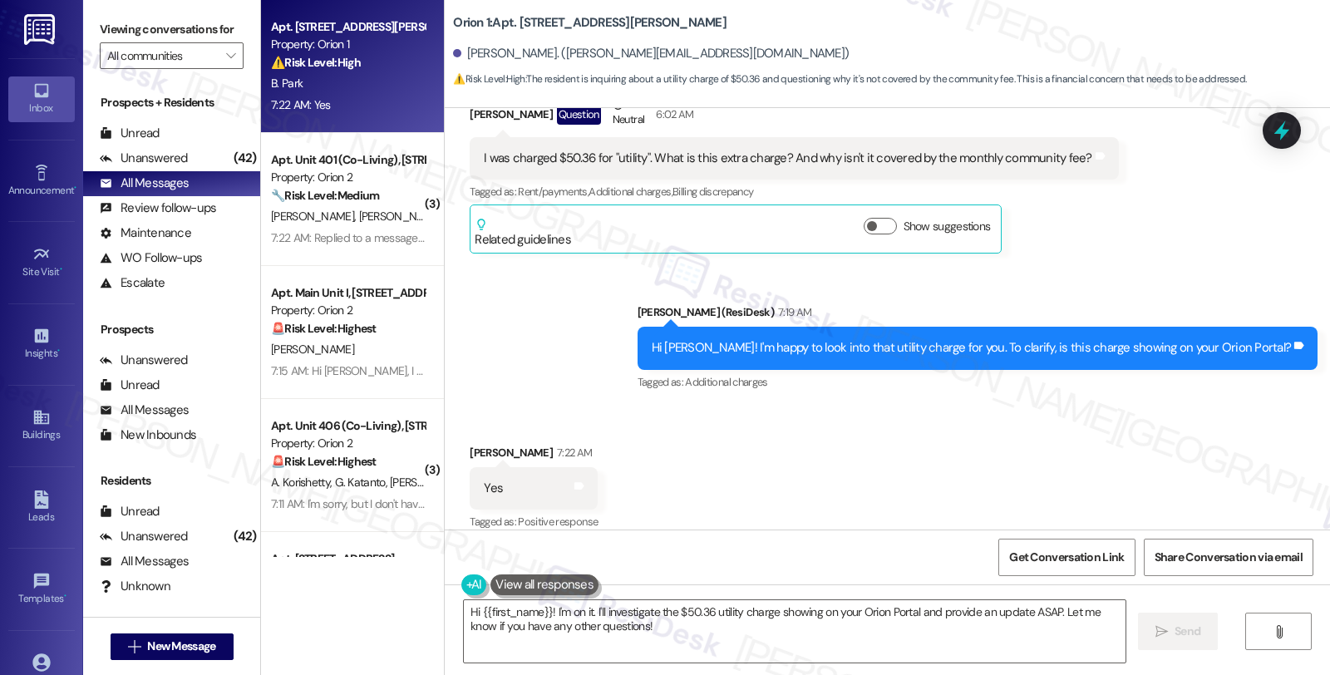
drag, startPoint x: 740, startPoint y: 489, endPoint x: 741, endPoint y: 501, distance: 12.5
click at [741, 489] on div "Received via SMS Betina Park 7:22 AM Yes Tags and notes Tagged as: Positive res…" at bounding box center [887, 476] width 885 height 140
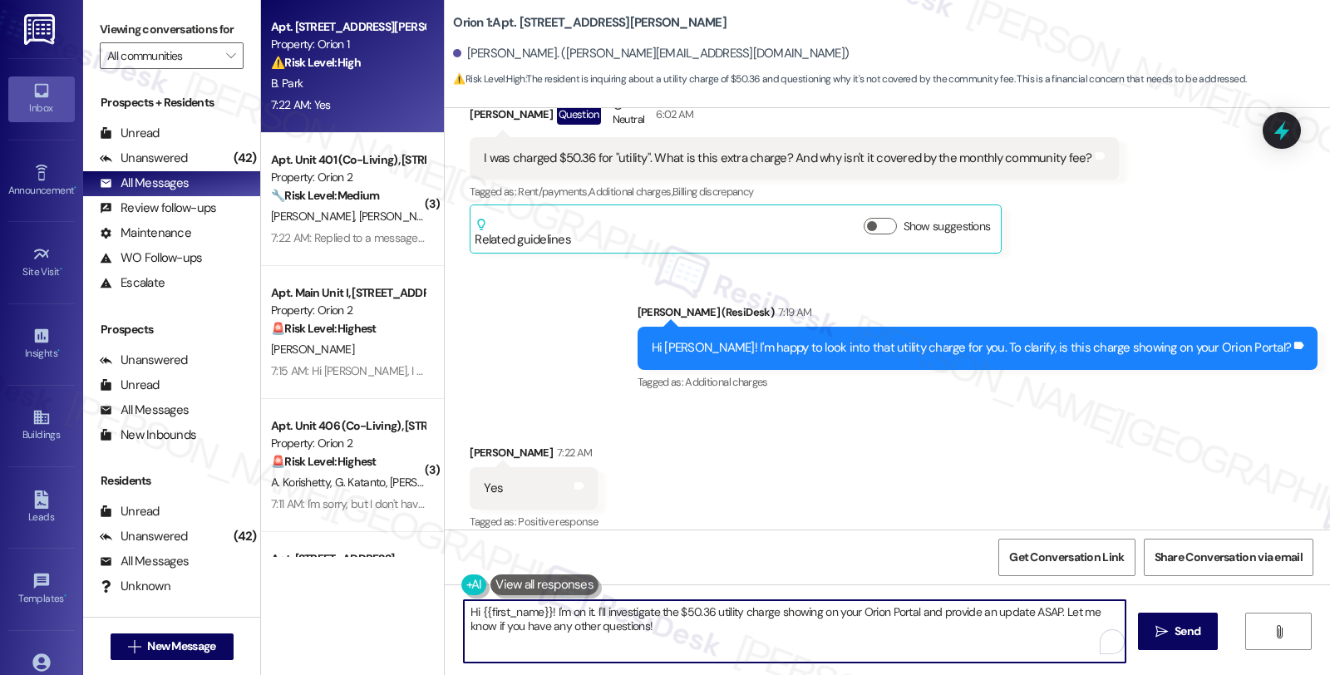
drag, startPoint x: 583, startPoint y: 610, endPoint x: 421, endPoint y: 610, distance: 162.1
click at [421, 610] on div "Apt. Unit 406, 1037 Dewey Ave Property: Orion 1 ⚠️ Risk Level: High The residen…" at bounding box center [795, 337] width 1069 height 675
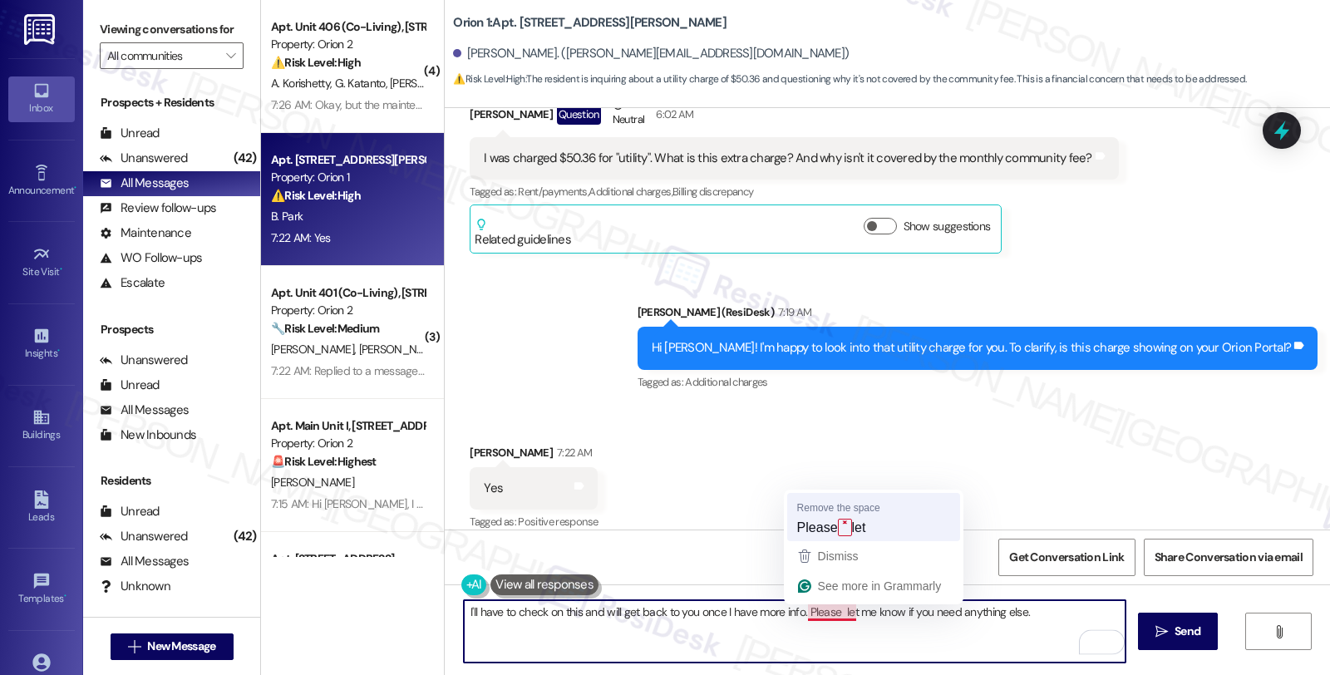
type textarea "I'll have to check on this and will get back to you once I have more info. Plea…"
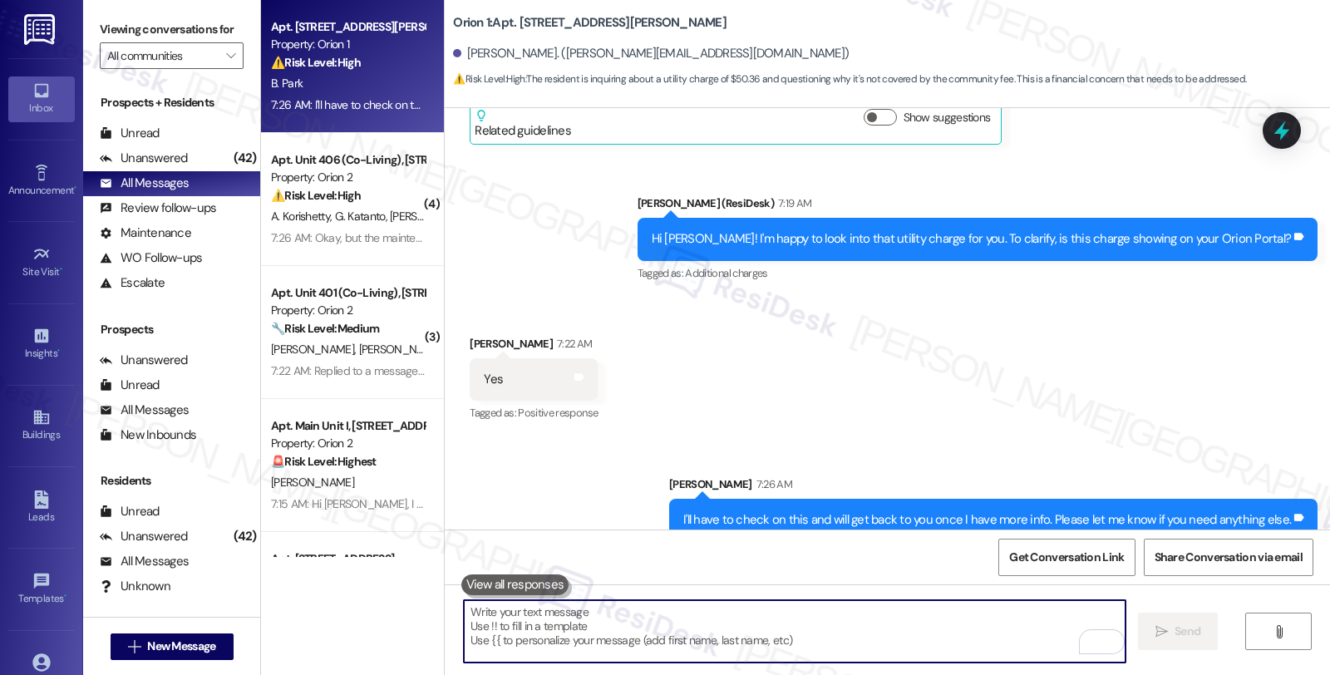
scroll to position [3749, 0]
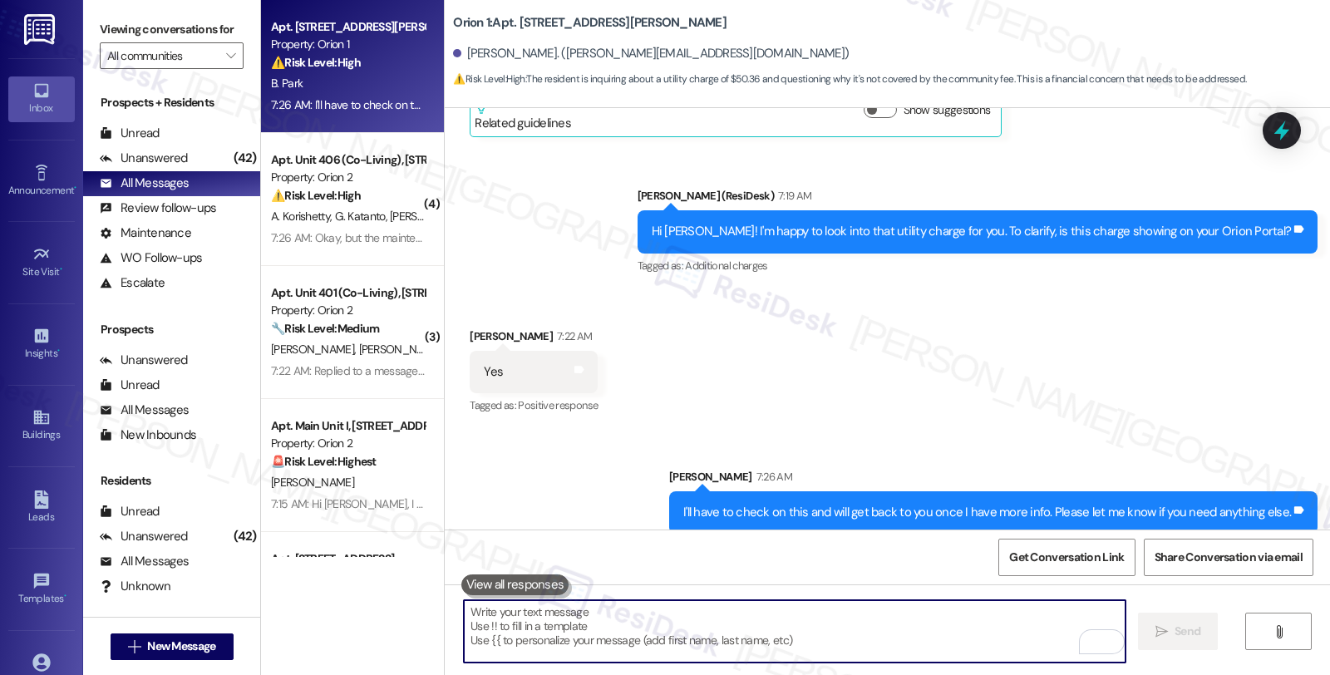
type textarea "i"
click at [1292, 122] on icon at bounding box center [1282, 130] width 28 height 28
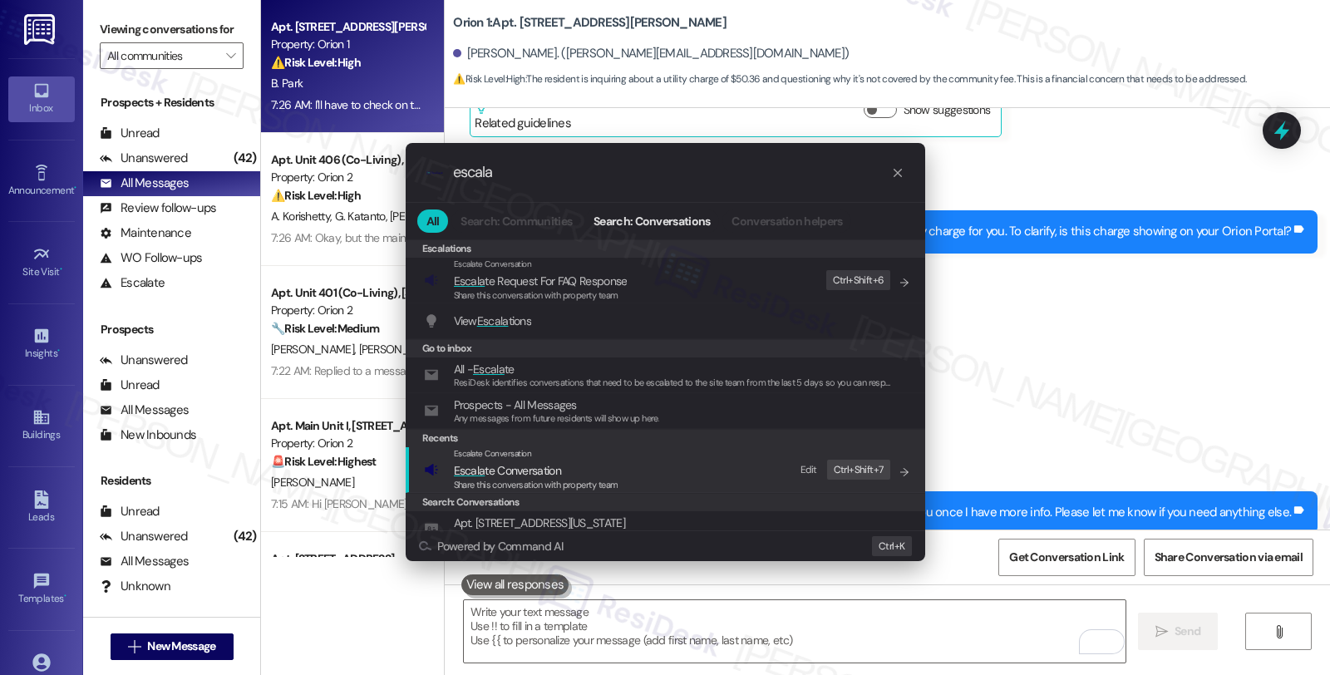
type input "escala"
click at [541, 464] on span "Escala te Conversation" at bounding box center [507, 470] width 107 height 15
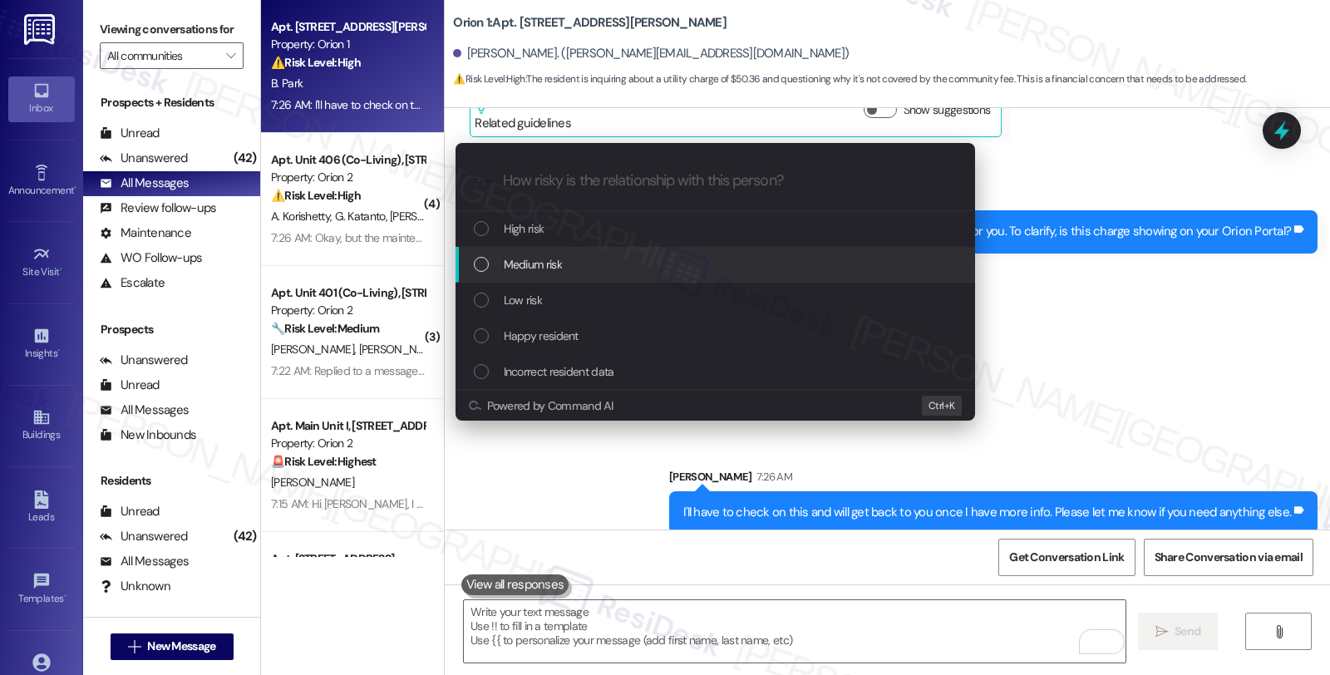
click at [566, 268] on div "Medium risk" at bounding box center [717, 264] width 486 height 18
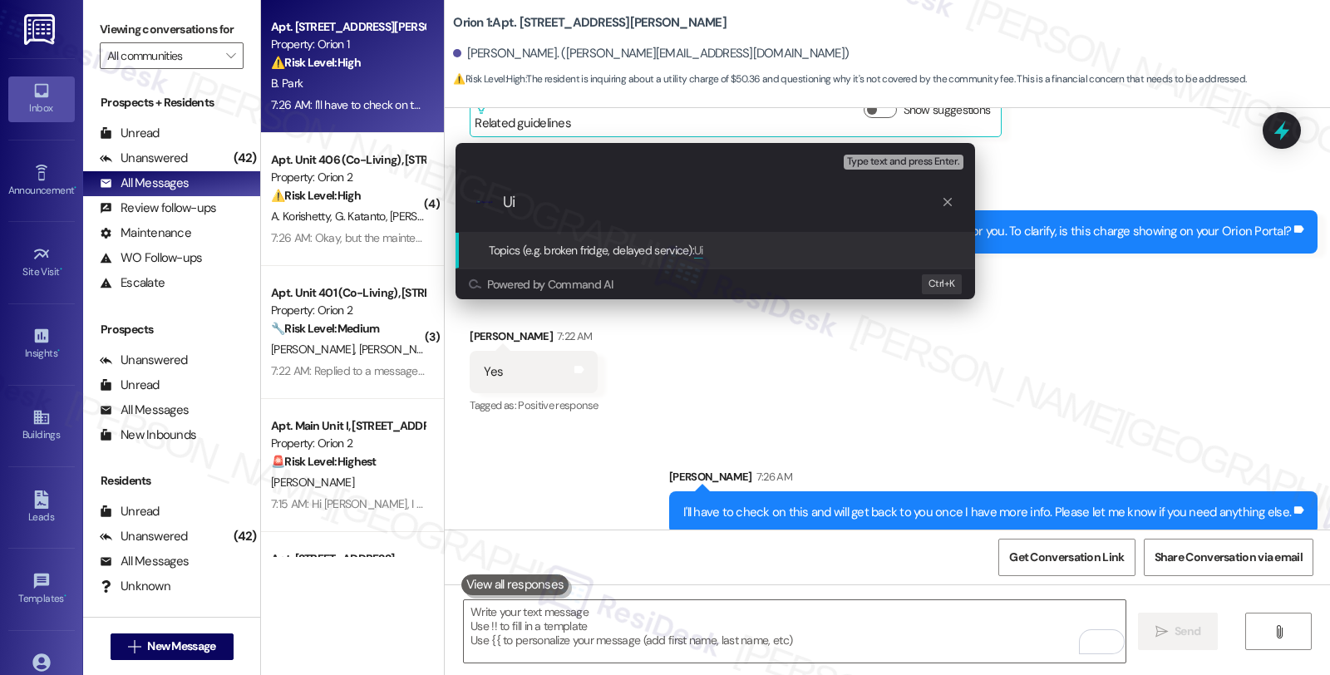
type input "U"
type input "Utility charge"
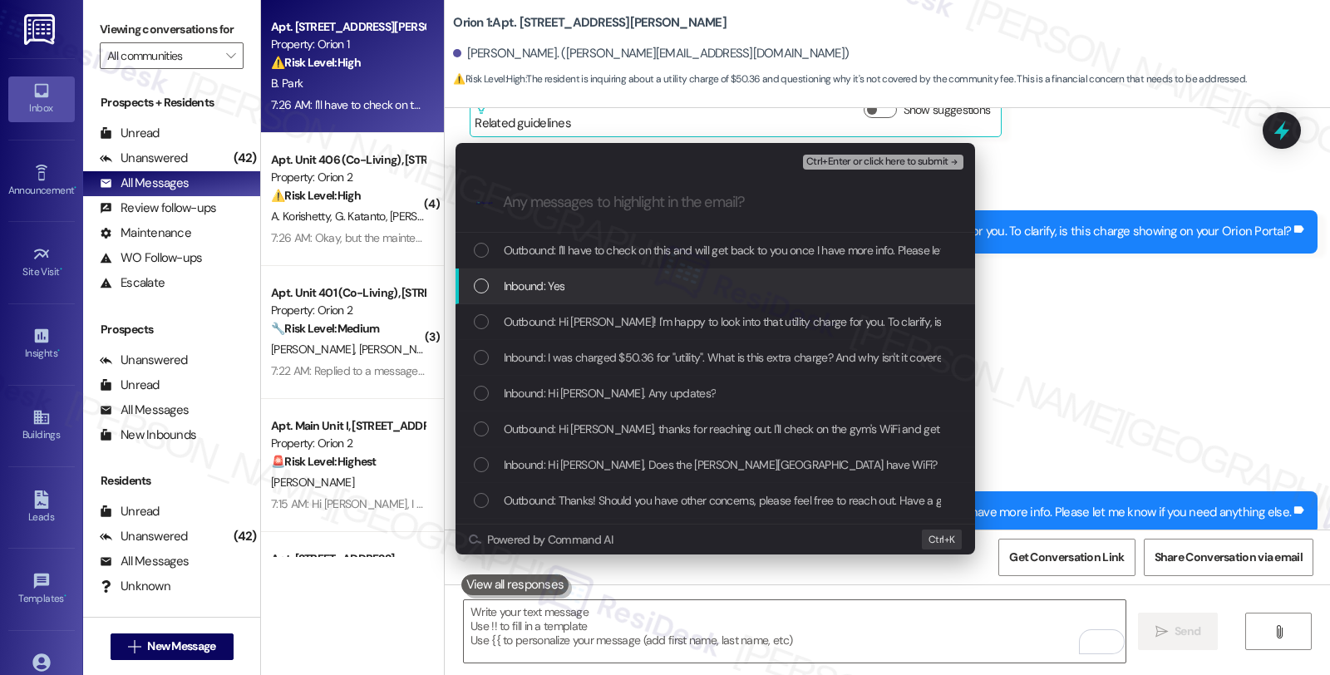
click at [574, 281] on div "Inbound: Yes" at bounding box center [717, 286] width 486 height 18
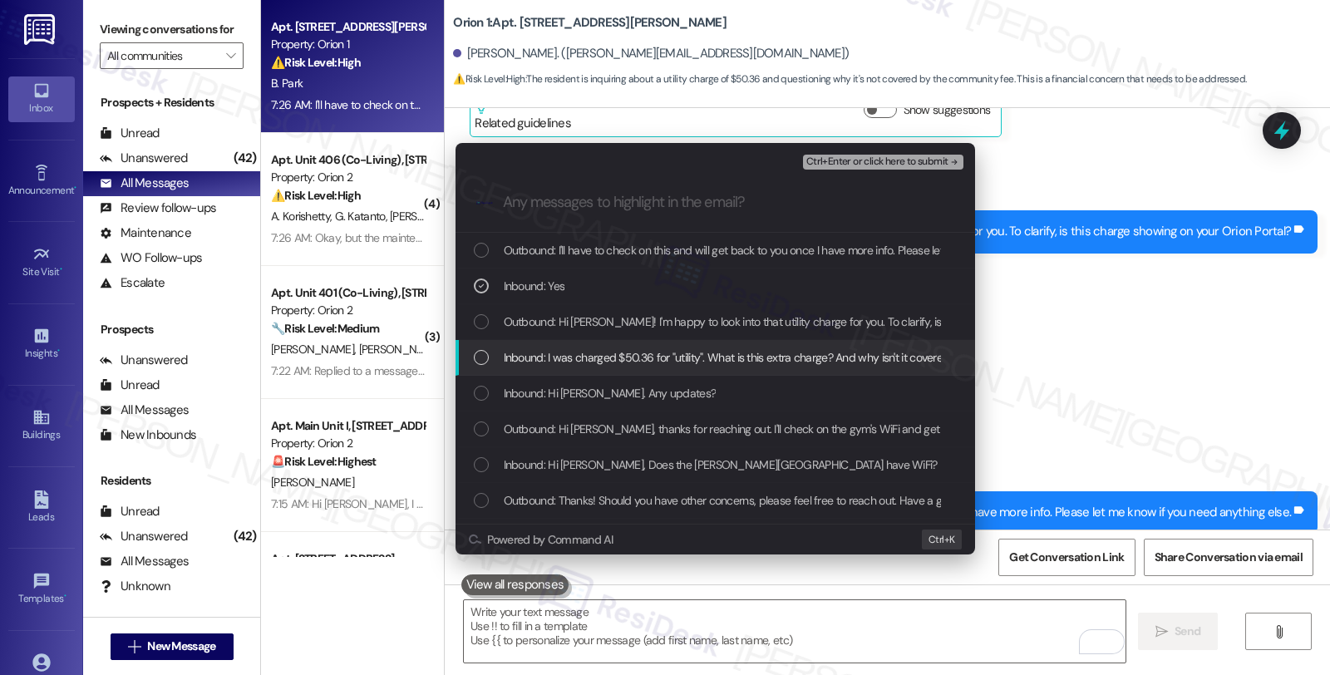
click at [574, 350] on span "Inbound: I was charged $50.36 for "utility". What is this extra charge? And why…" at bounding box center [805, 357] width 603 height 18
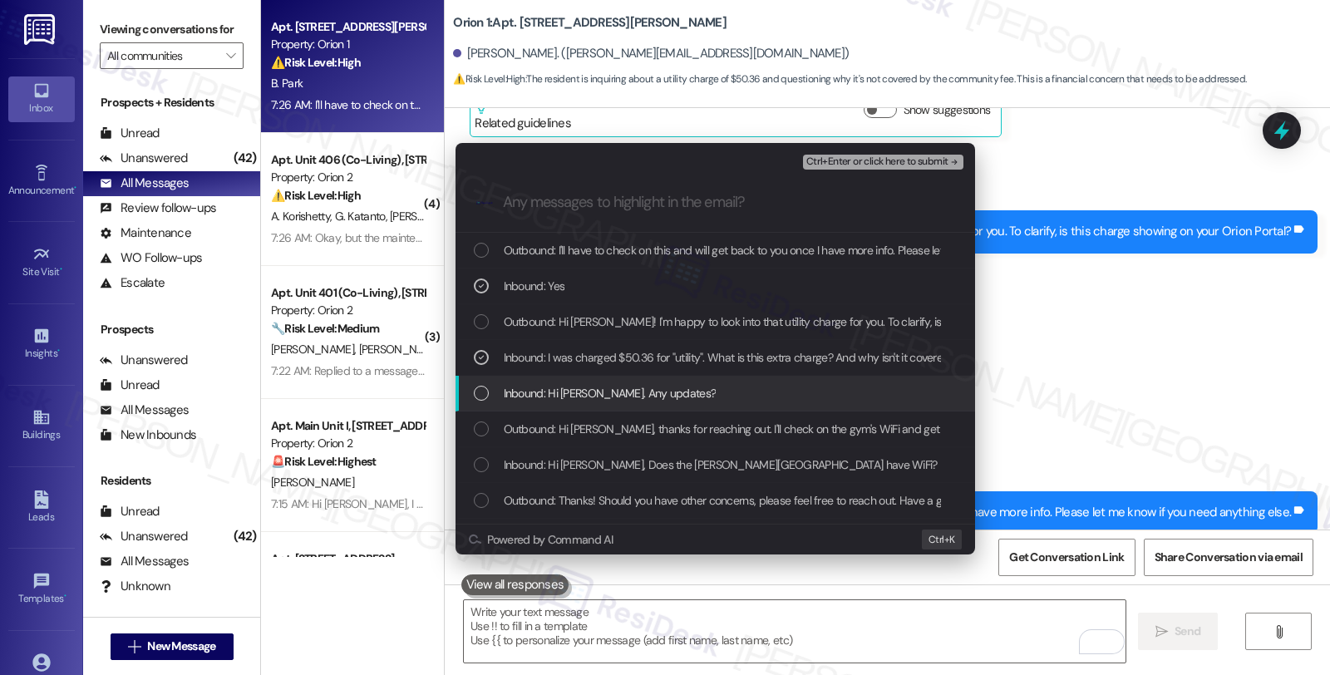
click at [603, 386] on span "Inbound: Hi Sarah. Any updates?" at bounding box center [610, 393] width 213 height 18
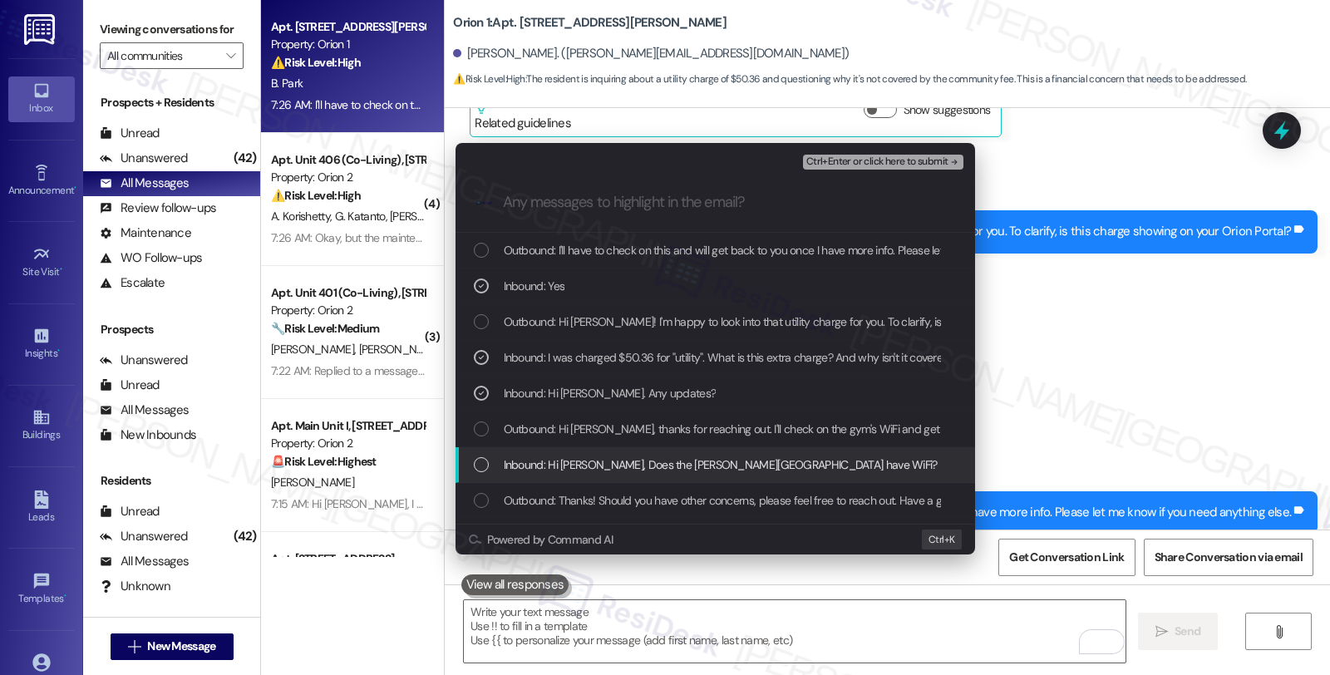
click at [607, 462] on span "Inbound: Hi Sarah, Does the Dewey Ave gym have WiFi? I do not get any reception…" at bounding box center [857, 464] width 707 height 18
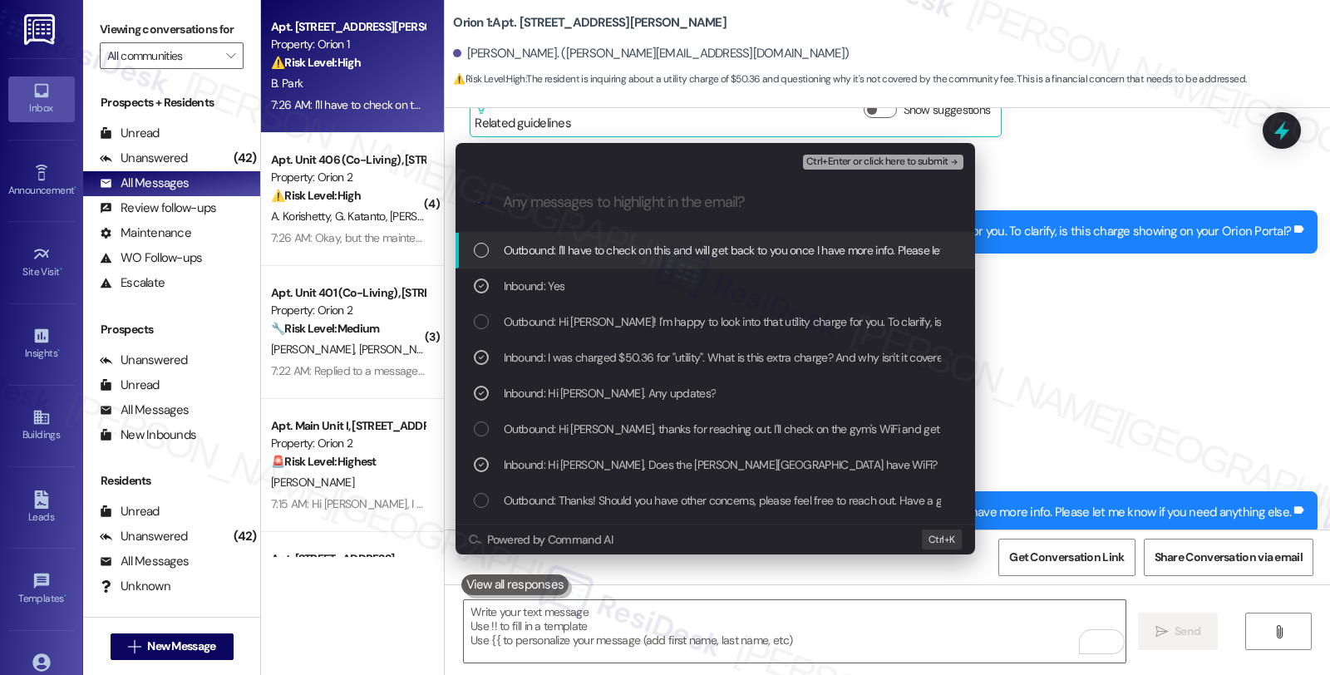
click at [942, 163] on span "Ctrl+Enter or click here to submit" at bounding box center [877, 162] width 142 height 12
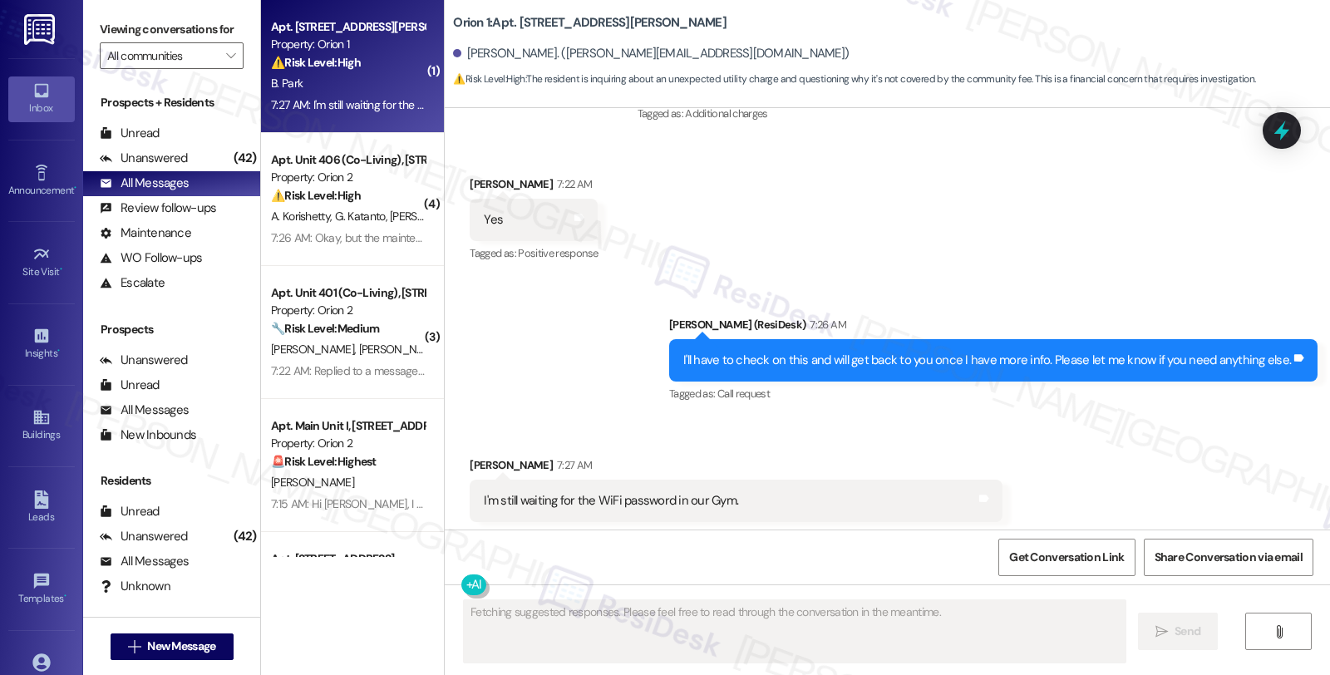
scroll to position [3913, 0]
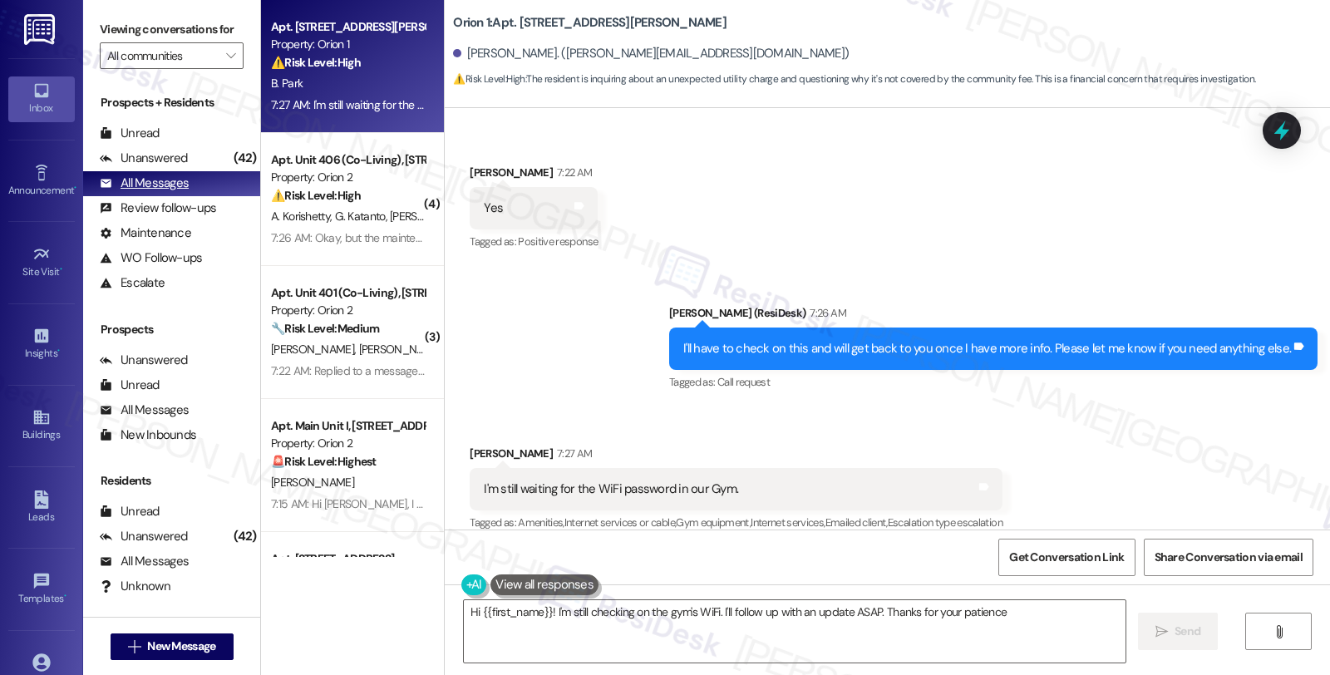
type textarea "Hi {{first_name}}! I'm still checking on the gym's WiFi. I'll follow up with an…"
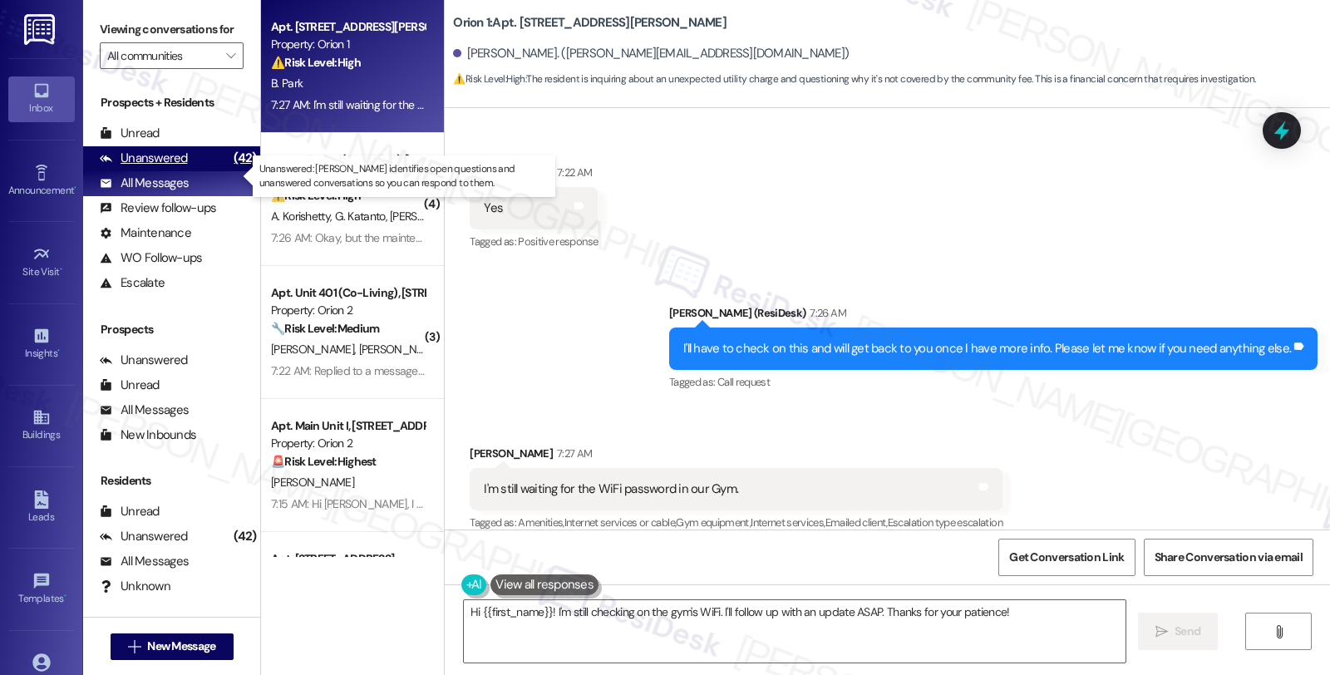
click at [180, 167] on div "Unanswered" at bounding box center [144, 158] width 88 height 17
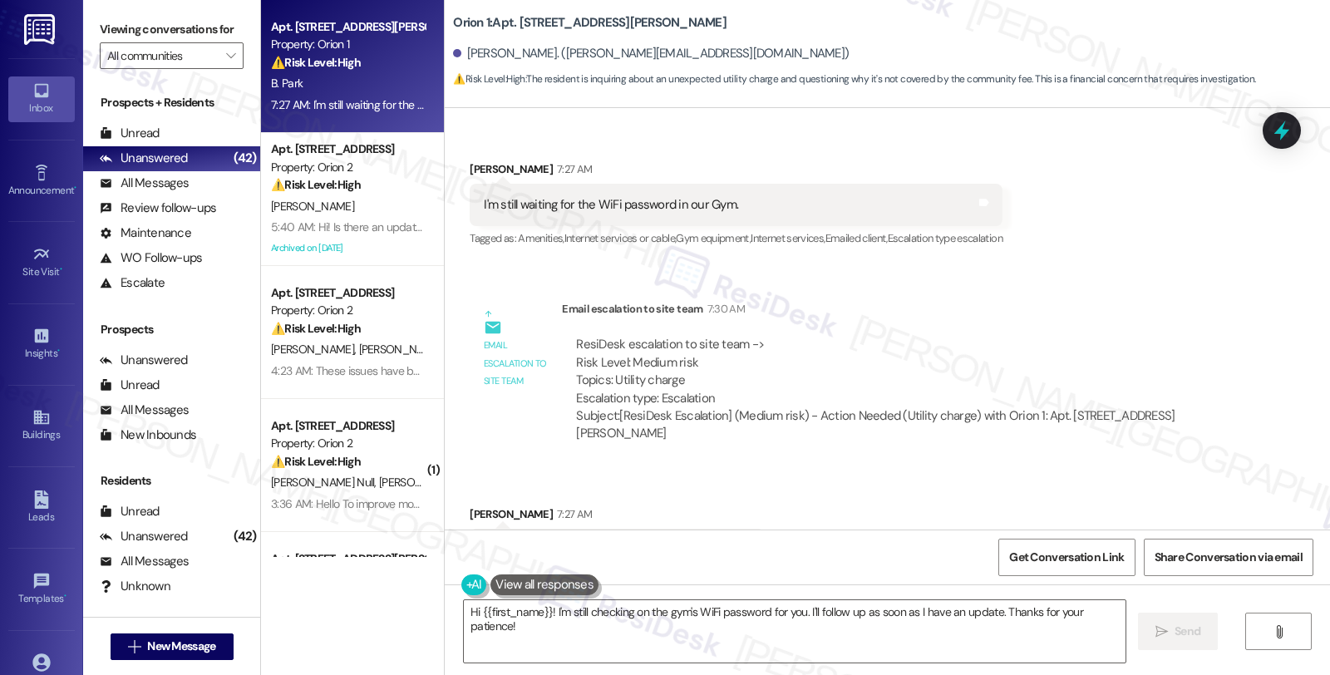
scroll to position [4234, 0]
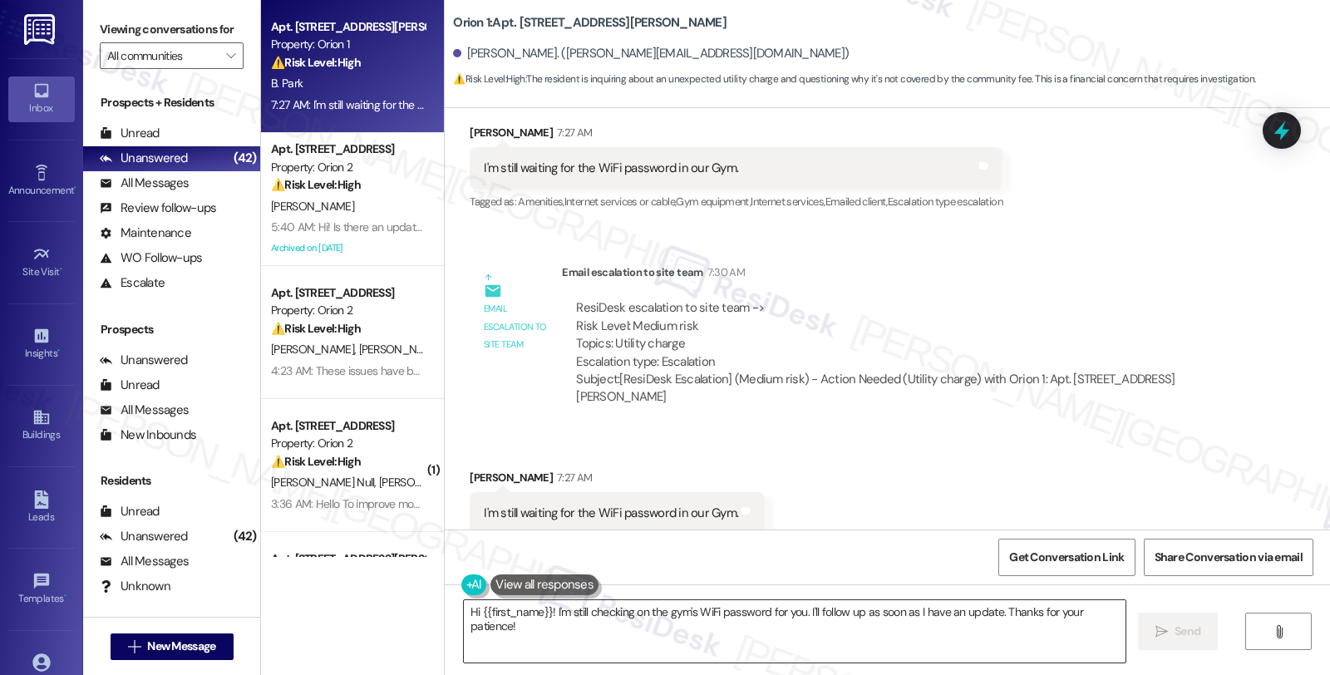
click at [464, 611] on textarea "Hi {{first_name}}! I'm still checking on the gym's WiFi password for you. I'll …" at bounding box center [795, 631] width 662 height 62
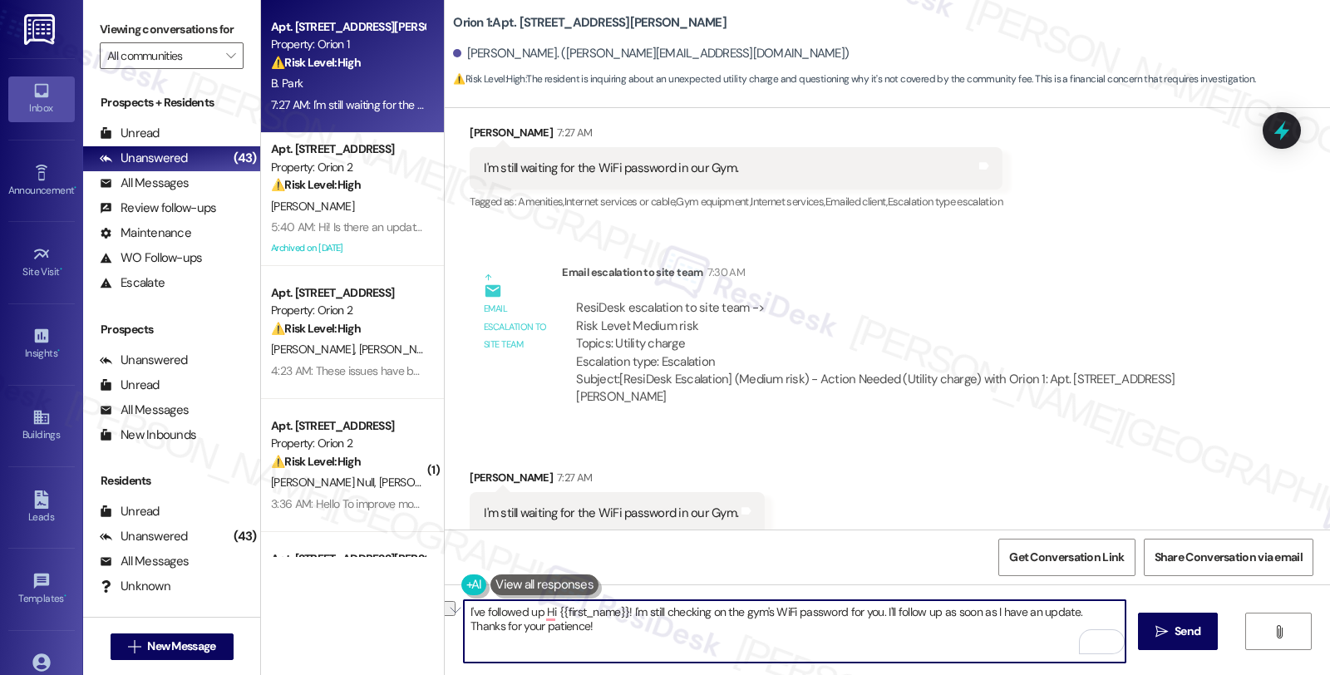
drag, startPoint x: 619, startPoint y: 613, endPoint x: 416, endPoint y: 611, distance: 203.6
click at [416, 611] on div "Apt. Unit 406, 1037 Dewey Ave Property: Orion 1 ⚠️ Risk Level: High The residen…" at bounding box center [795, 337] width 1069 height 675
type textarea "I'm still checking on the gym's WiFi password for you. I'll follow up as soon a…"
click at [1193, 627] on span "Send" at bounding box center [1187, 631] width 26 height 17
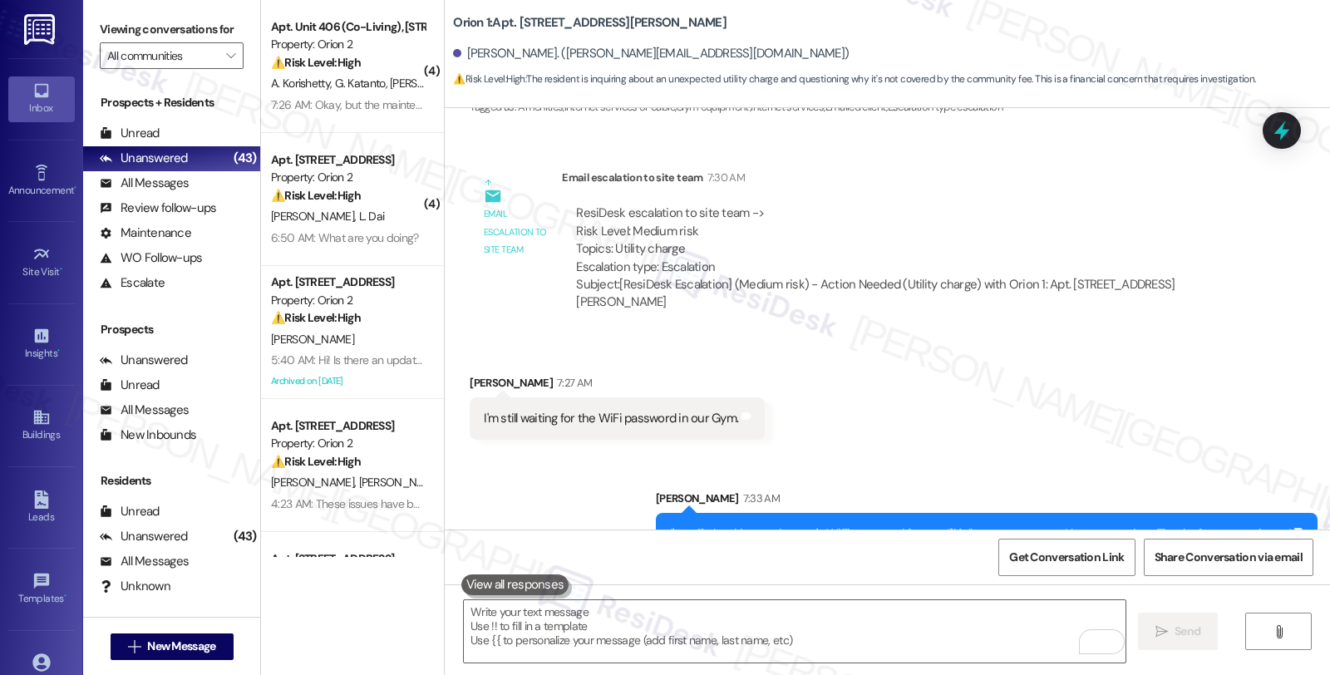
scroll to position [4350, 0]
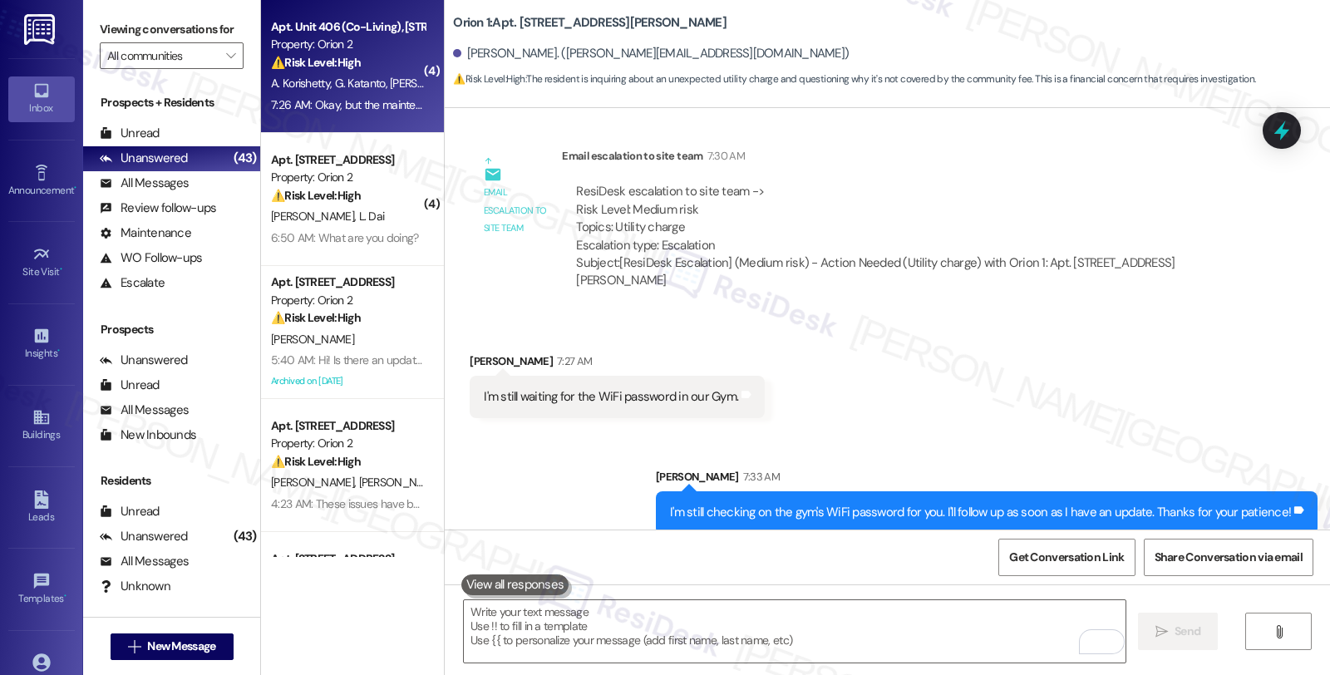
click at [377, 64] on div "⚠️ Risk Level: High The resident indicates that pest control requests are being…" at bounding box center [348, 62] width 154 height 17
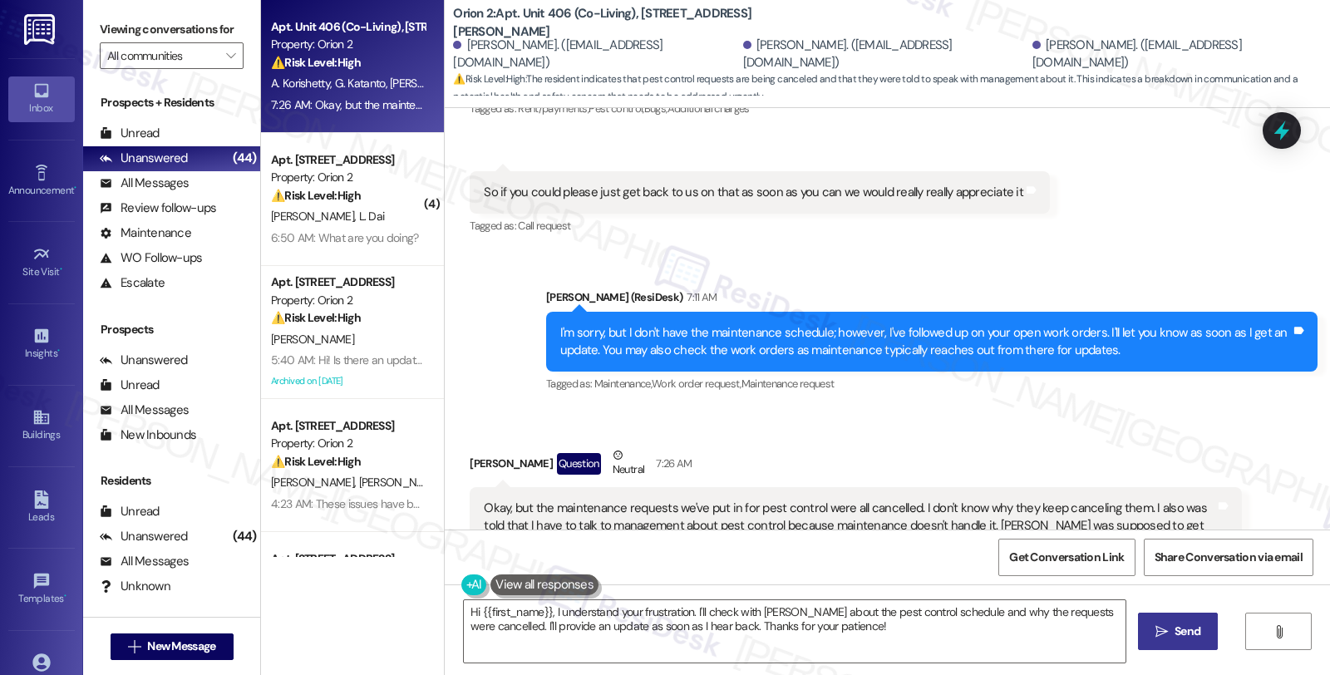
scroll to position [2315, 0]
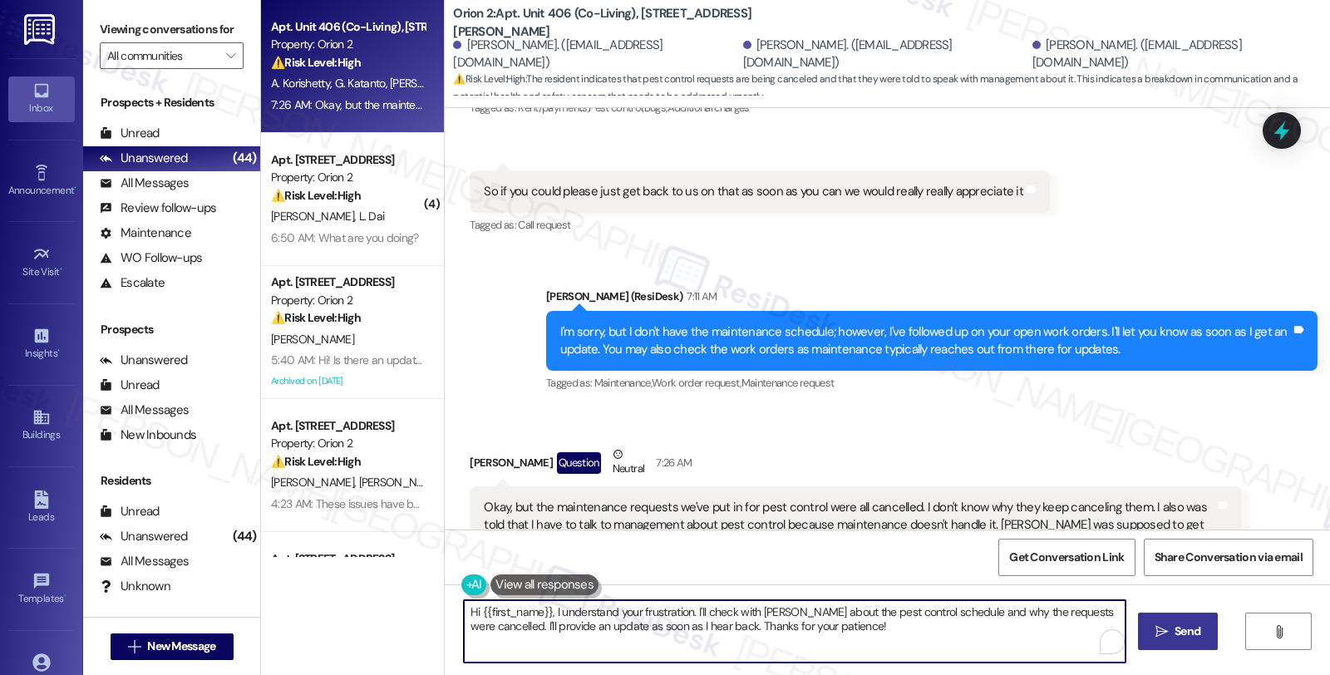
drag, startPoint x: 540, startPoint y: 612, endPoint x: 451, endPoint y: 609, distance: 89.0
click at [464, 609] on textarea "Hi {{first_name}}, I understand your frustration. I'll check with Fernanda abou…" at bounding box center [795, 631] width 662 height 62
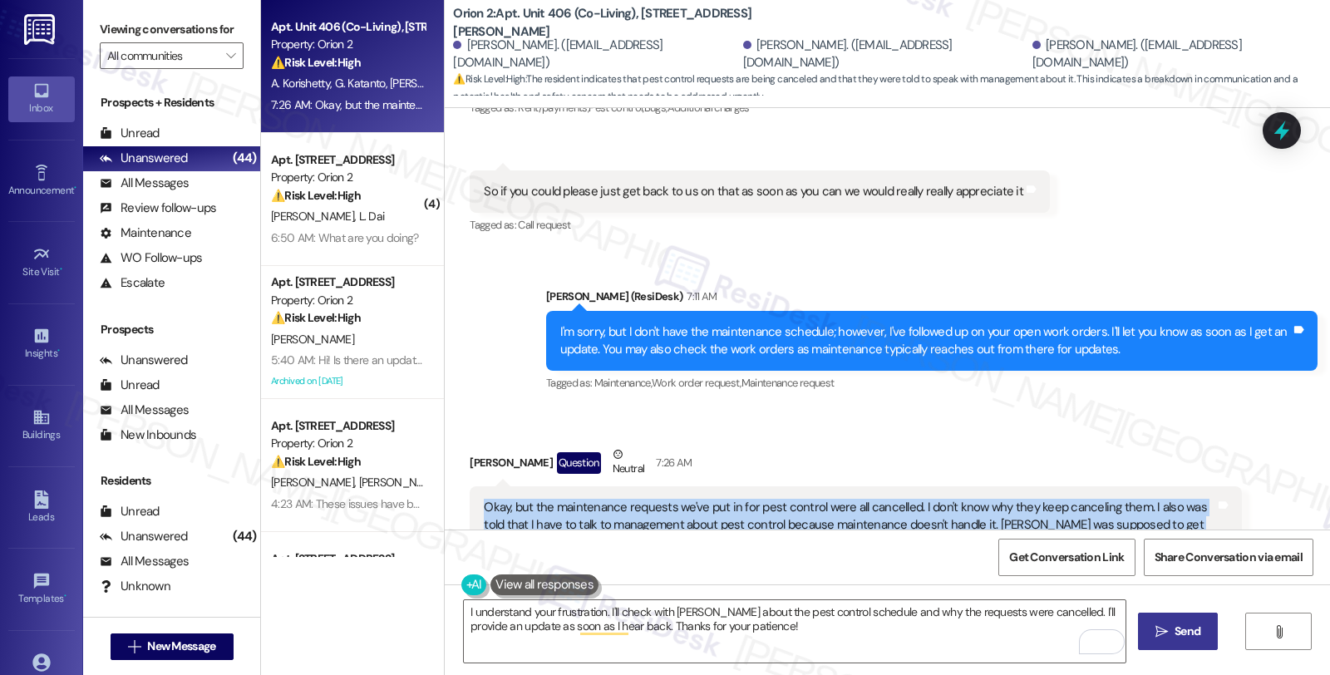
drag, startPoint x: 470, startPoint y: 435, endPoint x: 895, endPoint y: 479, distance: 427.8
click at [895, 486] on div "Okay, but the maintenance requests we've put in for pest control were all cance…" at bounding box center [855, 525] width 771 height 78
copy div "Okay, but the maintenance requests we've put in for pest control were all cance…"
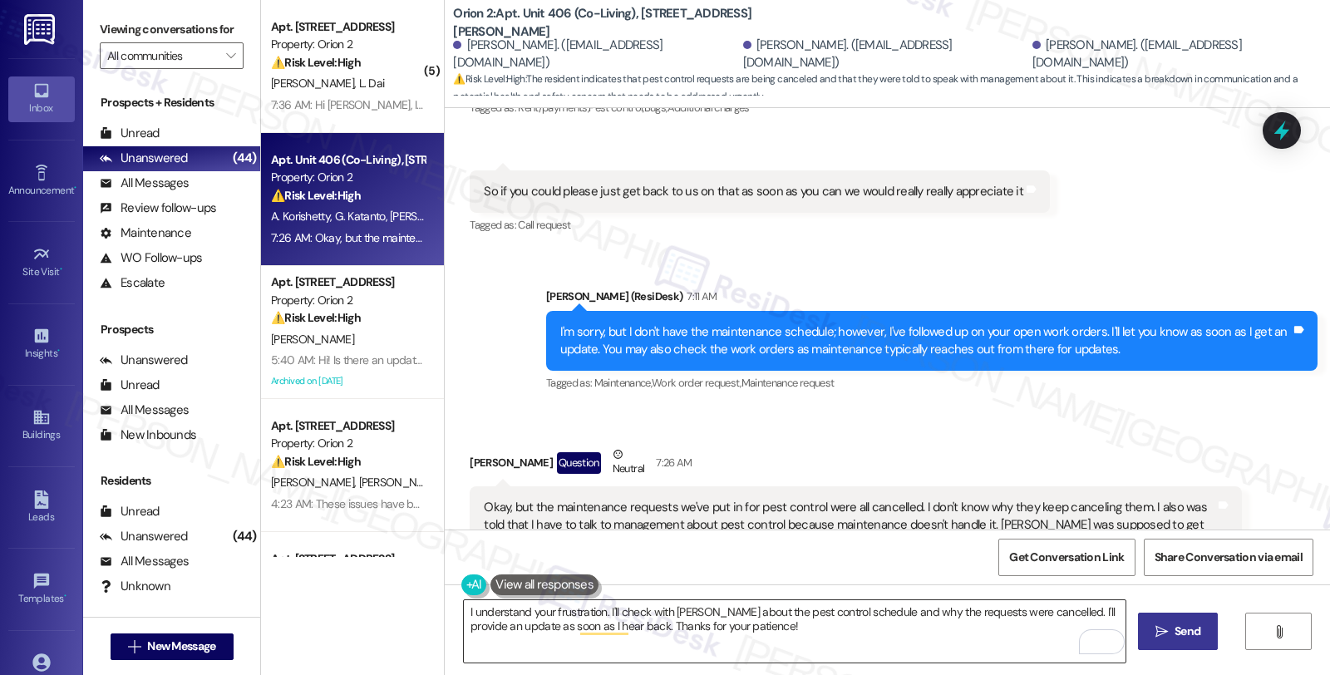
click at [593, 612] on textarea "I understand your frustration. I'll check with Fernanda about the pest control …" at bounding box center [795, 631] width 662 height 62
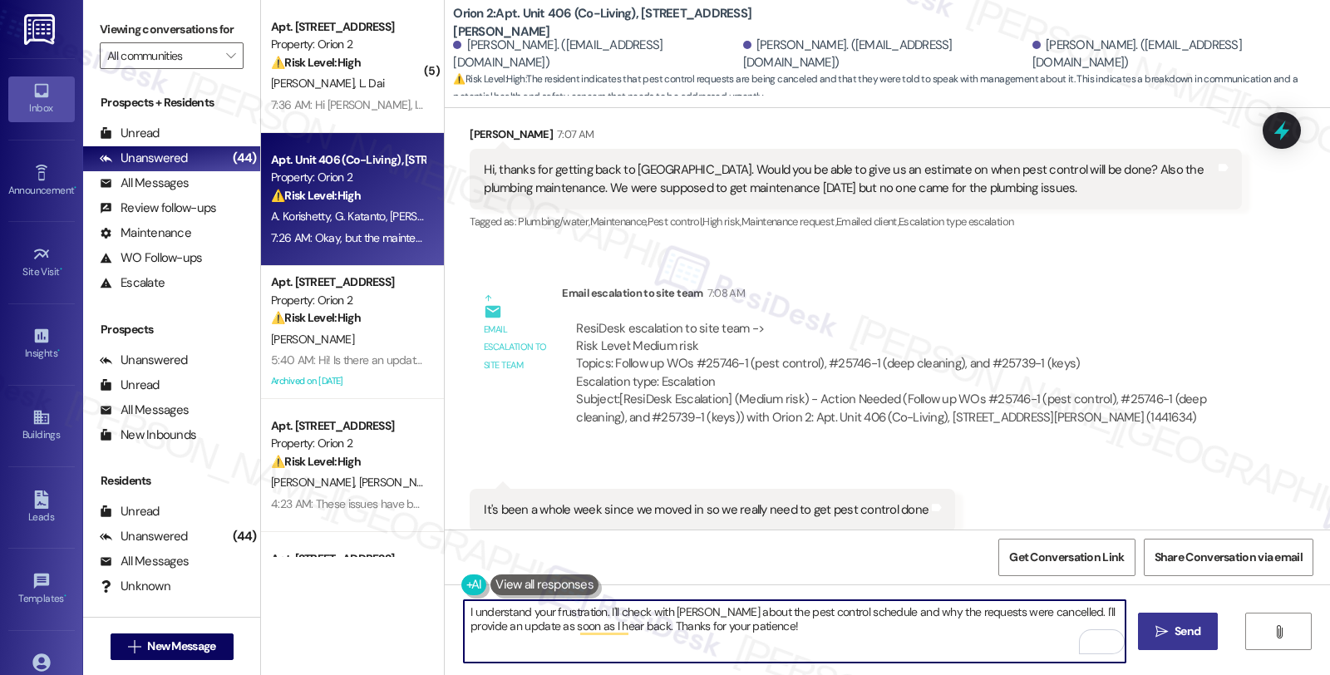
scroll to position [1760, 0]
click at [519, 610] on textarea "I understand your frustration. I'll check with Fernanda about the pest control …" at bounding box center [795, 631] width 662 height 62
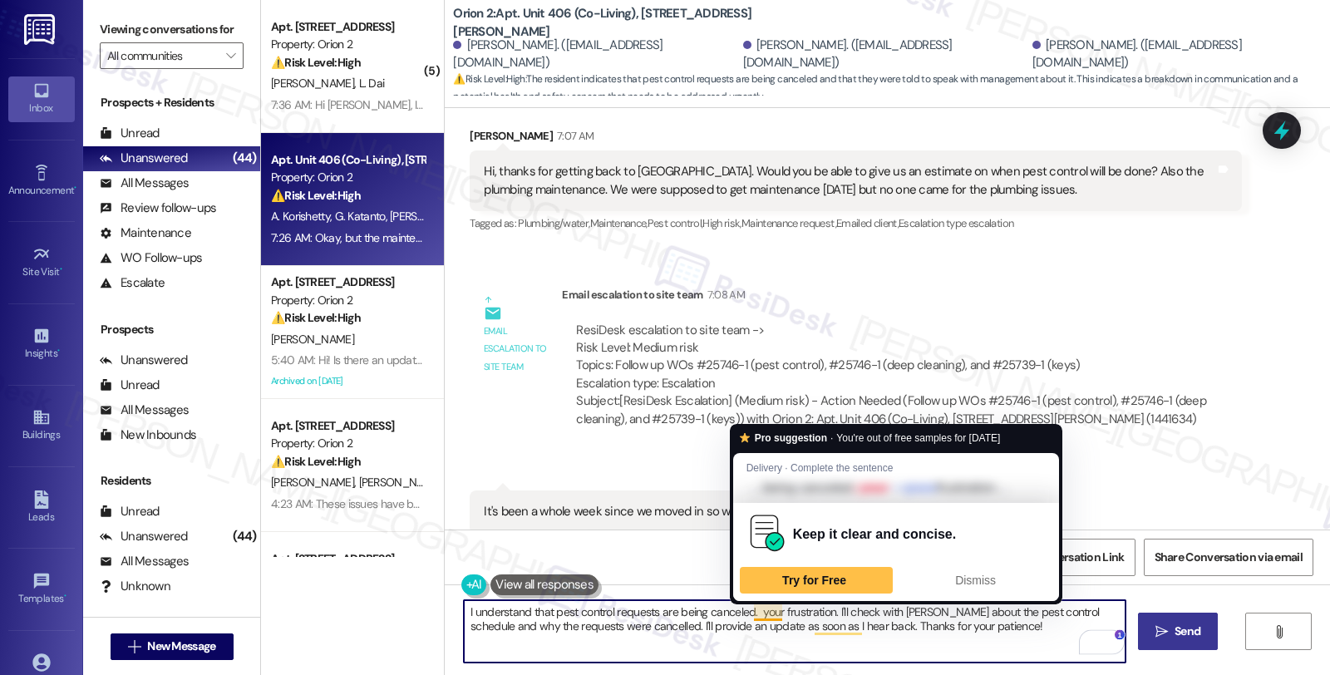
click at [748, 612] on textarea "I understand that pest control requests are being canceled. your frustration. I…" at bounding box center [795, 631] width 662 height 62
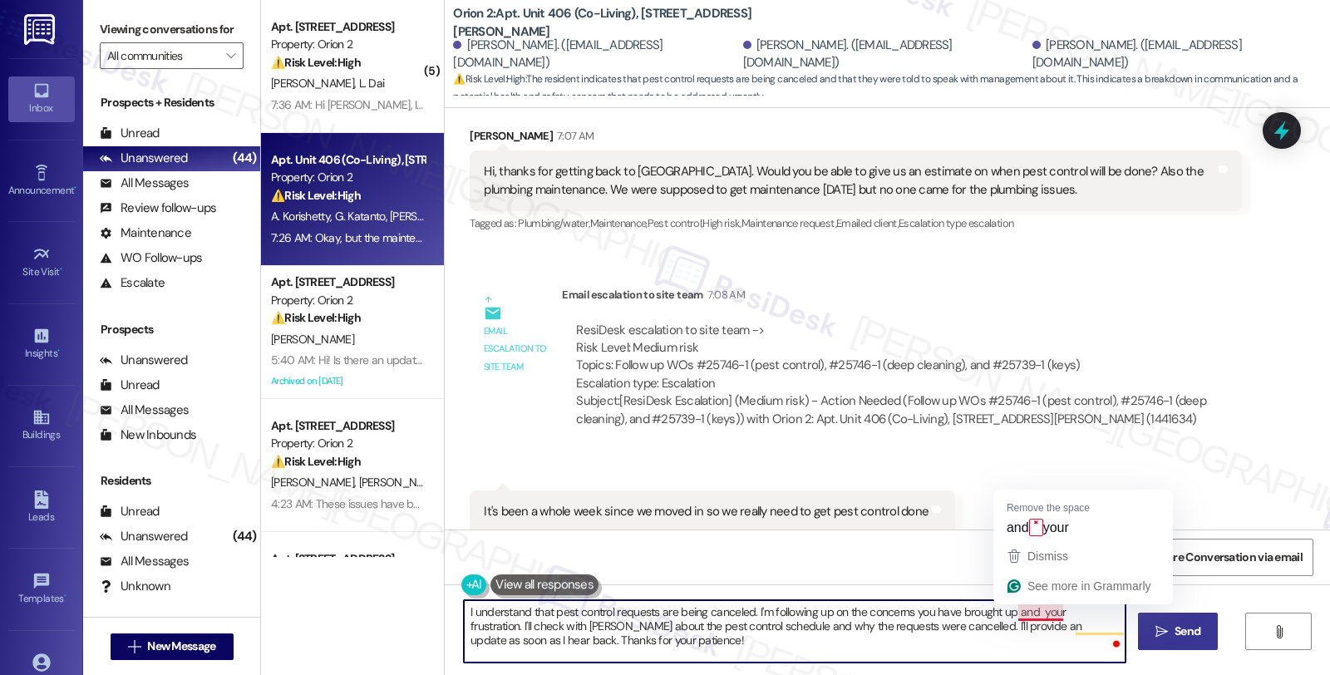
click at [1031, 613] on textarea "I understand that pest control requests are being canceled. I'm following up on…" at bounding box center [795, 631] width 662 height 62
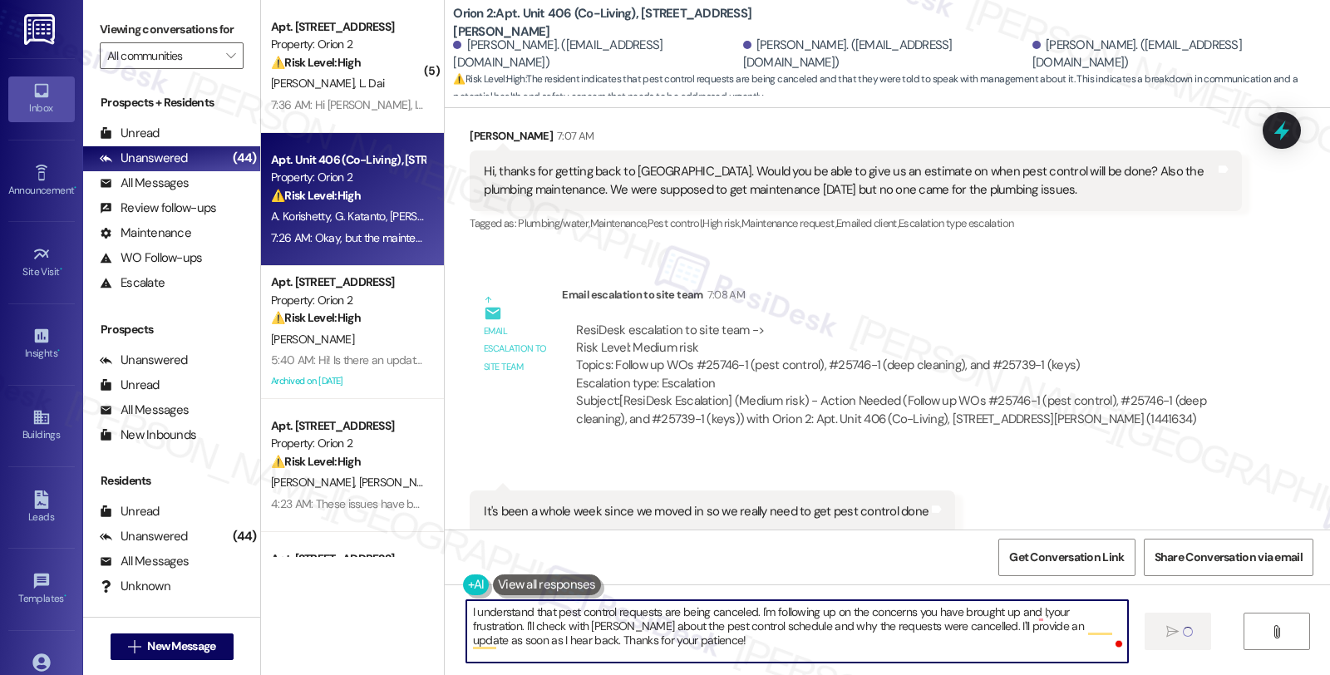
type textarea "I understand that pest control requests are being canceled. I'm following up on…"
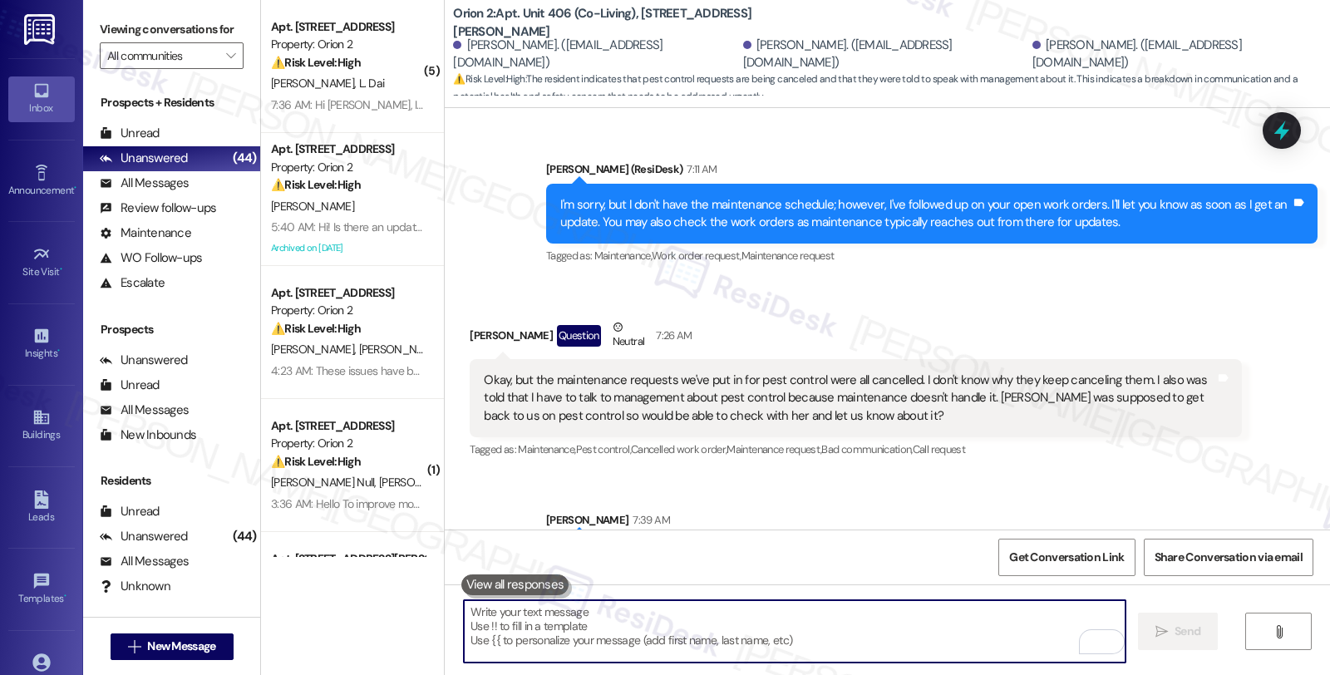
scroll to position [2466, 0]
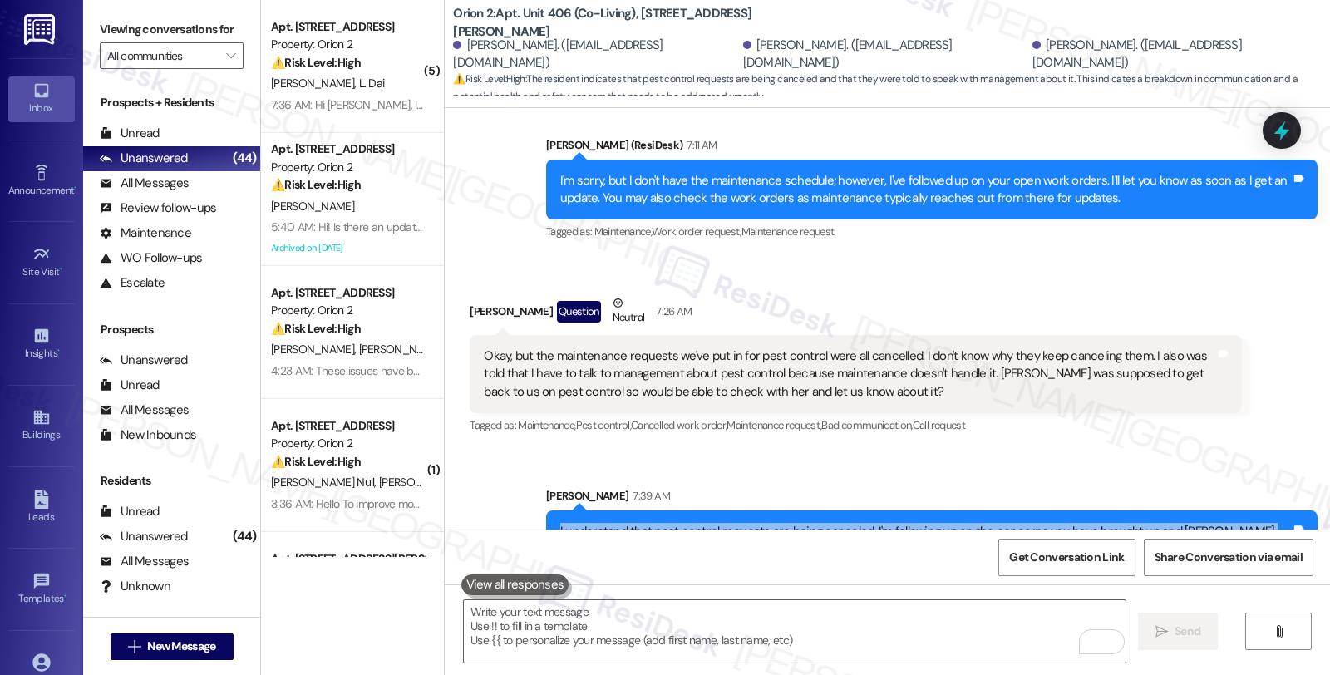
drag, startPoint x: 643, startPoint y: 485, endPoint x: 515, endPoint y: 460, distance: 130.6
click at [515, 460] on div "Sent via SMS Sarah 7:39 AM I understand that pest control requests are being ca…" at bounding box center [887, 525] width 885 height 151
copy div "I understand that pest control requests are being canceled. I'm following up on…"
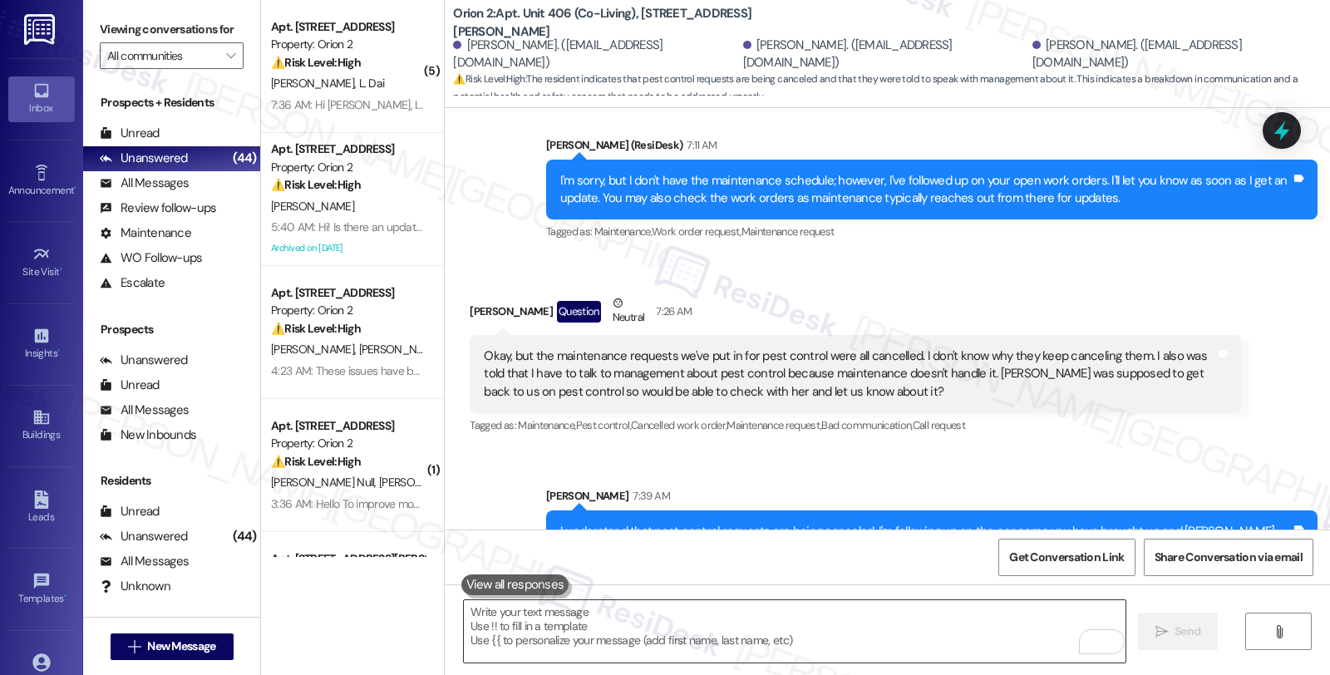
click at [588, 618] on textarea "To enrich screen reader interactions, please activate Accessibility in Grammarl…" at bounding box center [795, 631] width 662 height 62
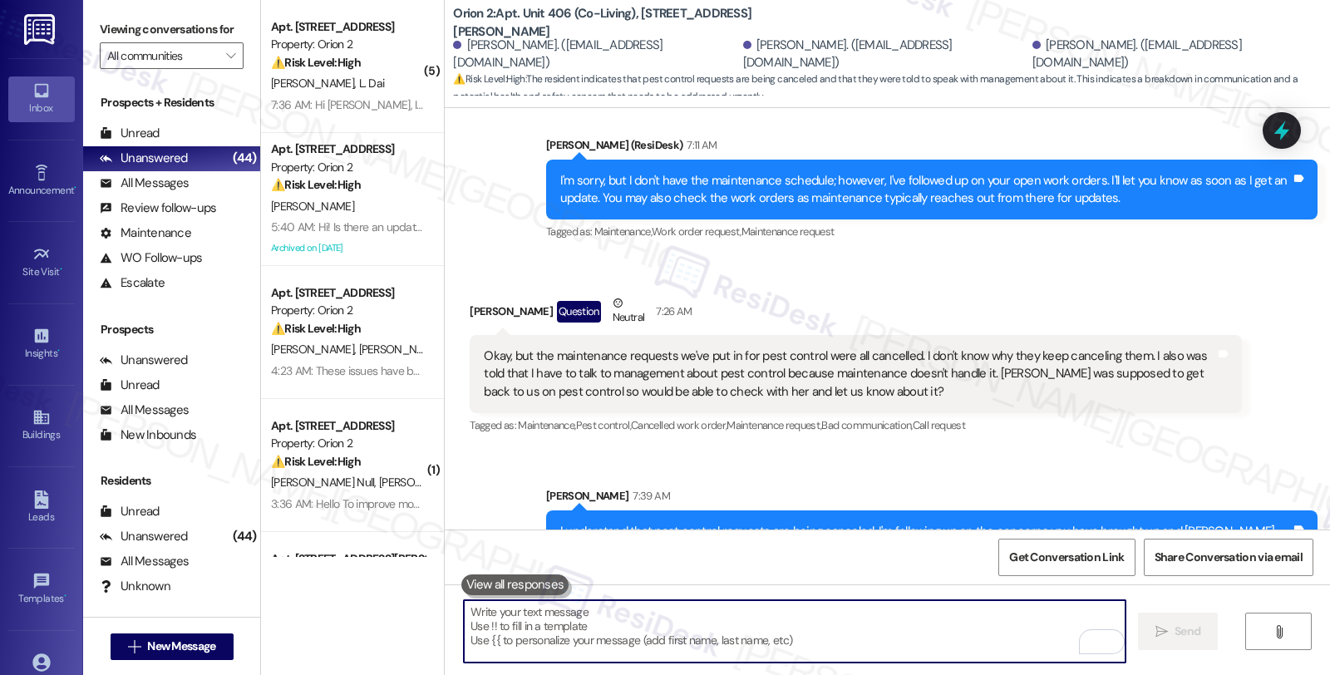
paste textarea "I understand that pest control requests are being canceled. I'm following up on…"
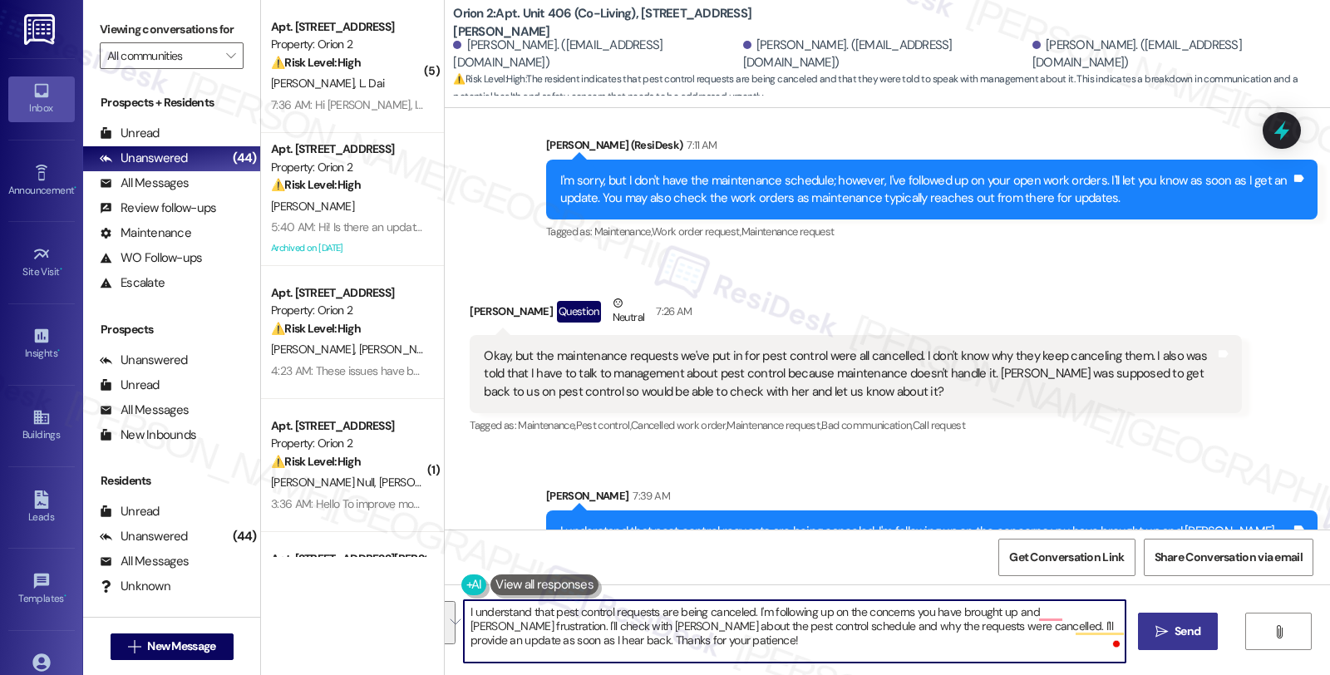
drag, startPoint x: 1004, startPoint y: 613, endPoint x: 1010, endPoint y: 640, distance: 28.0
click at [1010, 640] on textarea "I understand that pest control requests are being canceled. I'm following up on…" at bounding box center [795, 631] width 662 height 62
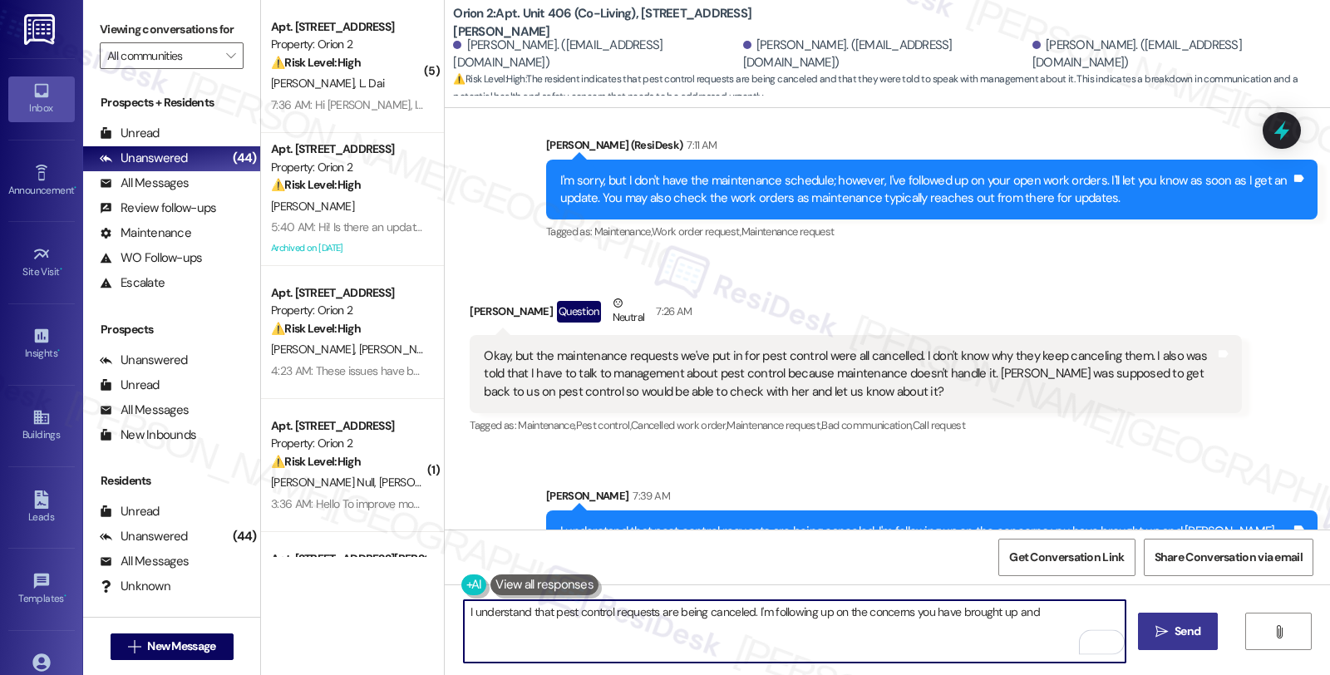
type textarea "I understand that pest control requests are being canceled. I'm following up on…"
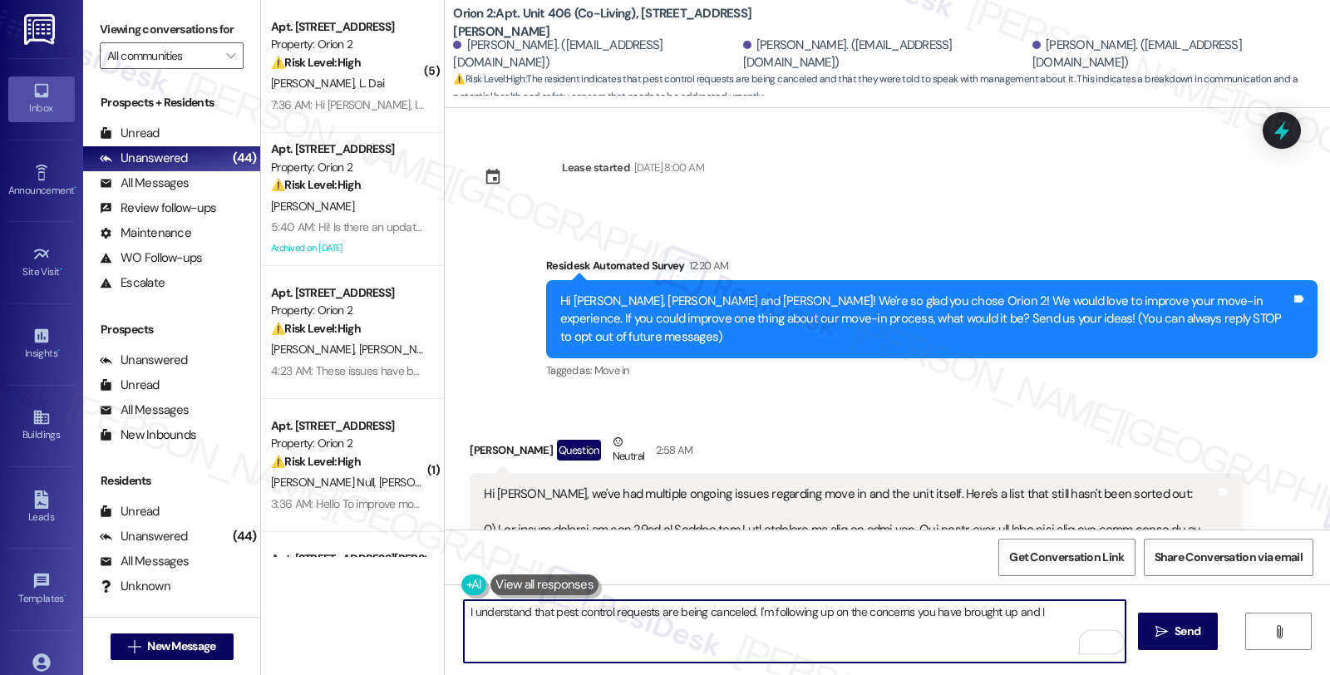
scroll to position [2466, 0]
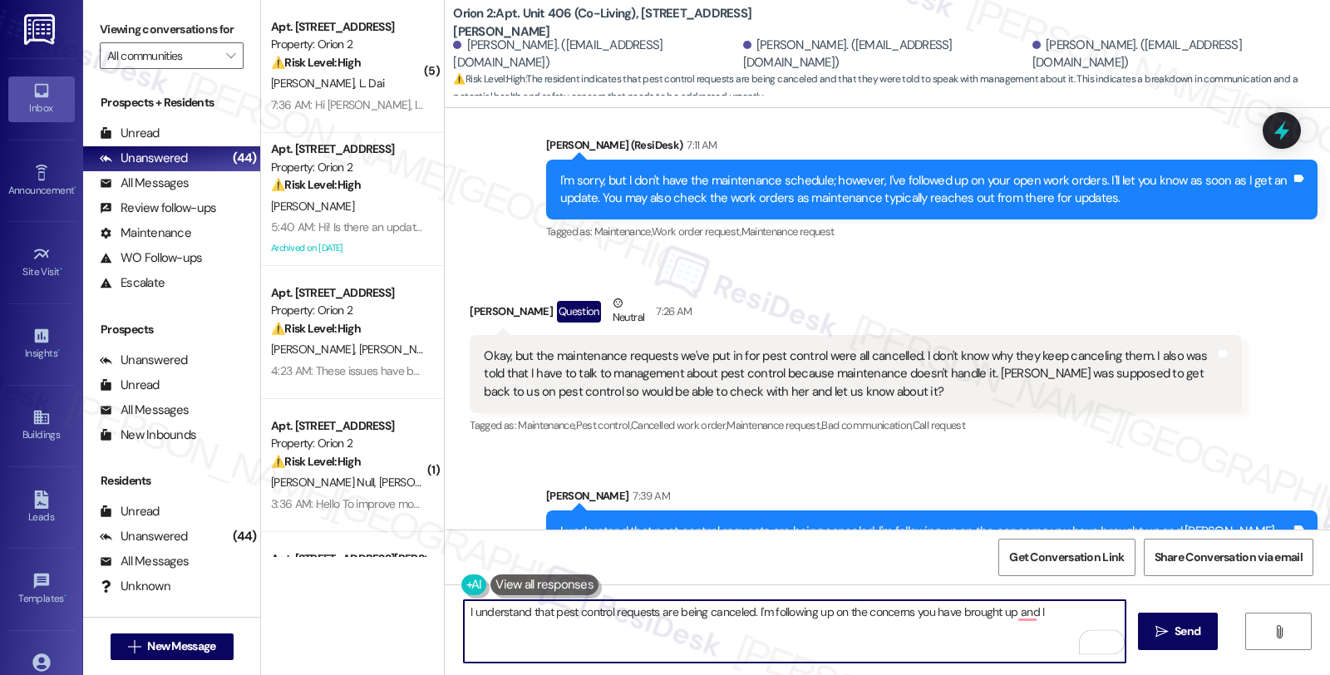
click at [464, 611] on textarea "I understand that pest control requests are being canceled. I'm following up on…" at bounding box center [795, 631] width 662 height 62
click at [546, 626] on textarea "Sorry for the previous message. I understand that pest control requests are bei…" at bounding box center [795, 631] width 662 height 62
click at [840, 642] on textarea "Sorry for the previous message. I understand that pest control requests are bei…" at bounding box center [795, 631] width 662 height 62
type textarea "Sorry for the previous message. I understand that pest control requests are bei…"
click at [1138, 634] on button " Send" at bounding box center [1178, 631] width 81 height 37
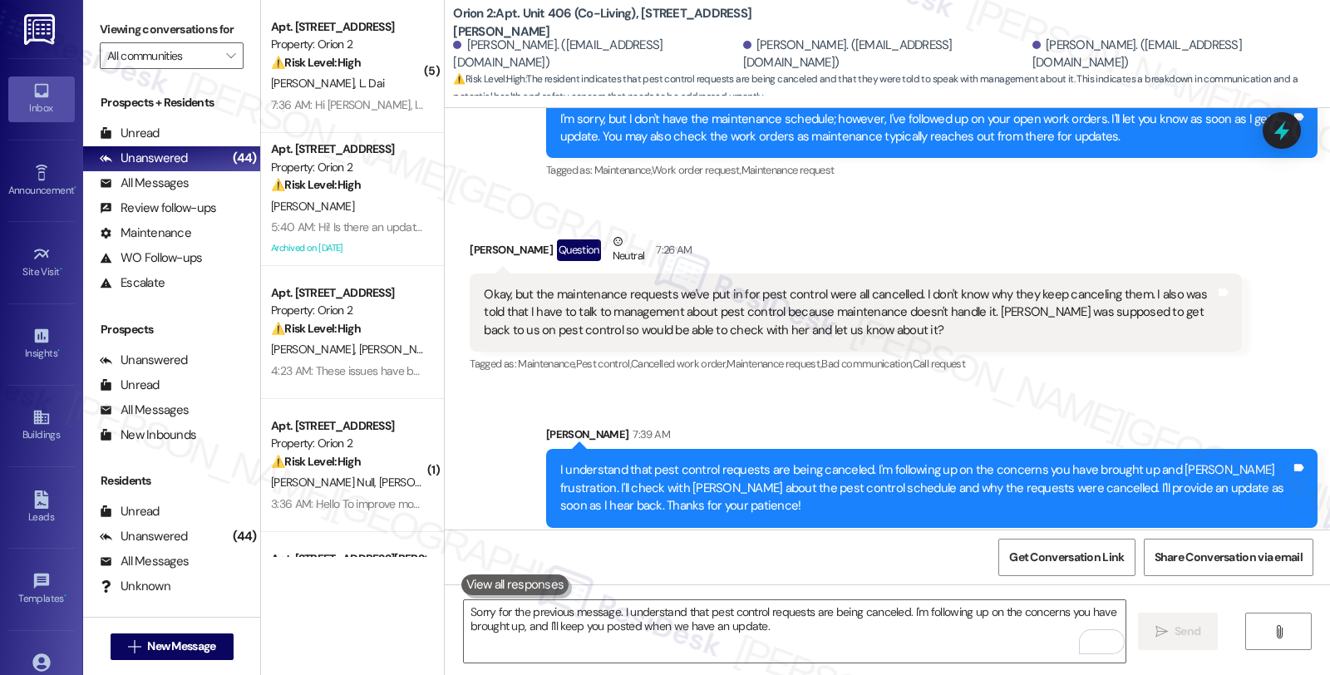
scroll to position [2600, 0]
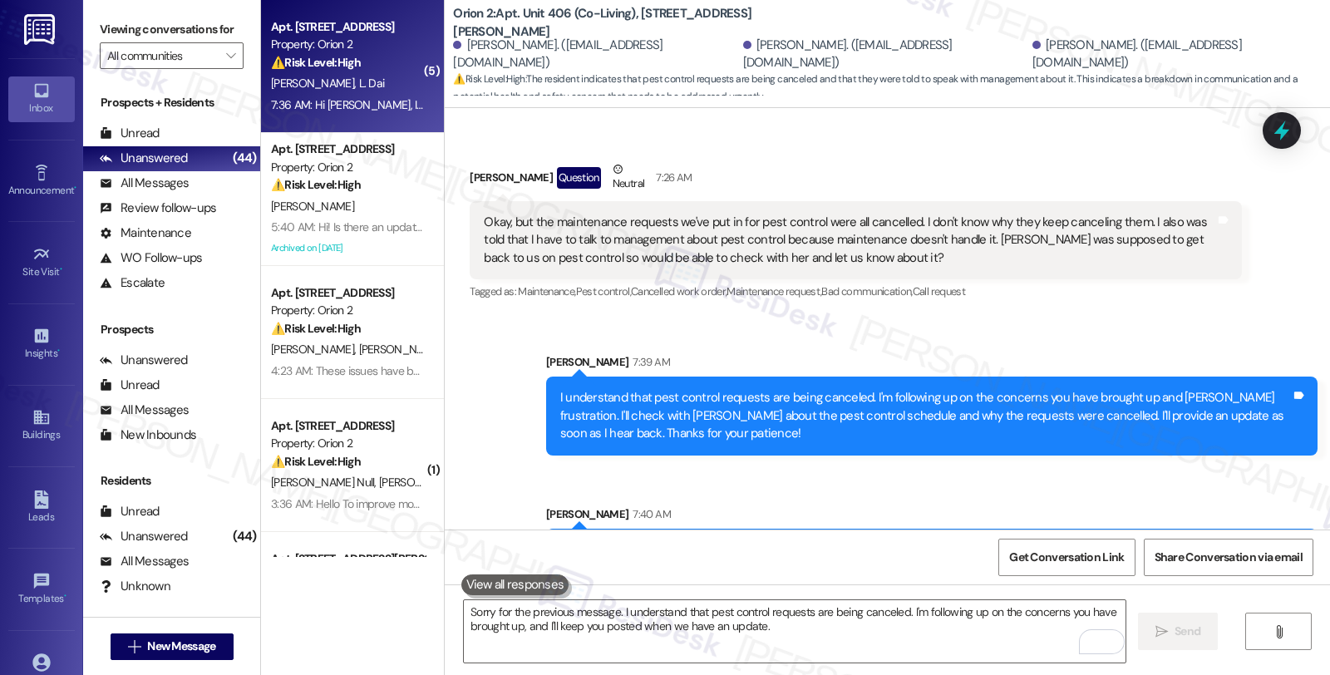
click at [408, 67] on div "Apt. Unit 619 1/2, [STREET_ADDRESS] Property: Orion 2 ⚠️ Risk Level: High The r…" at bounding box center [347, 45] width 157 height 57
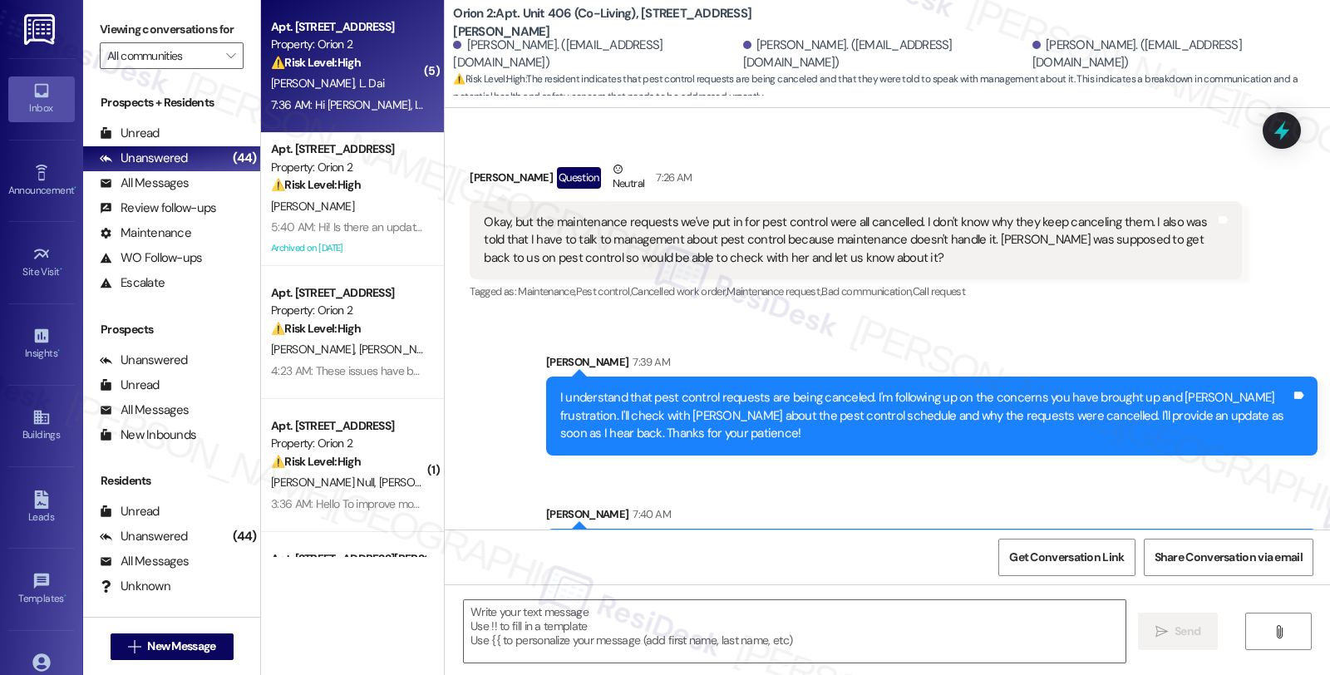
type textarea "Fetching suggested responses. Please feel free to read through the conversation…"
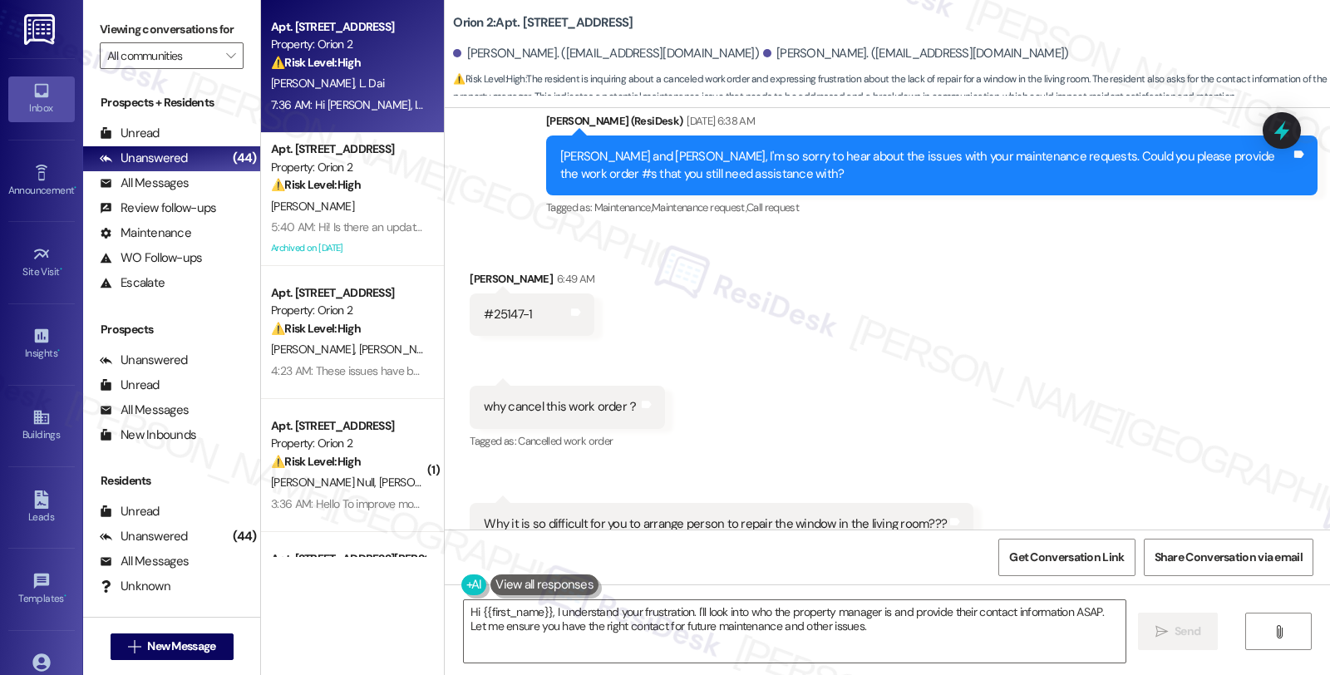
scroll to position [1126, 0]
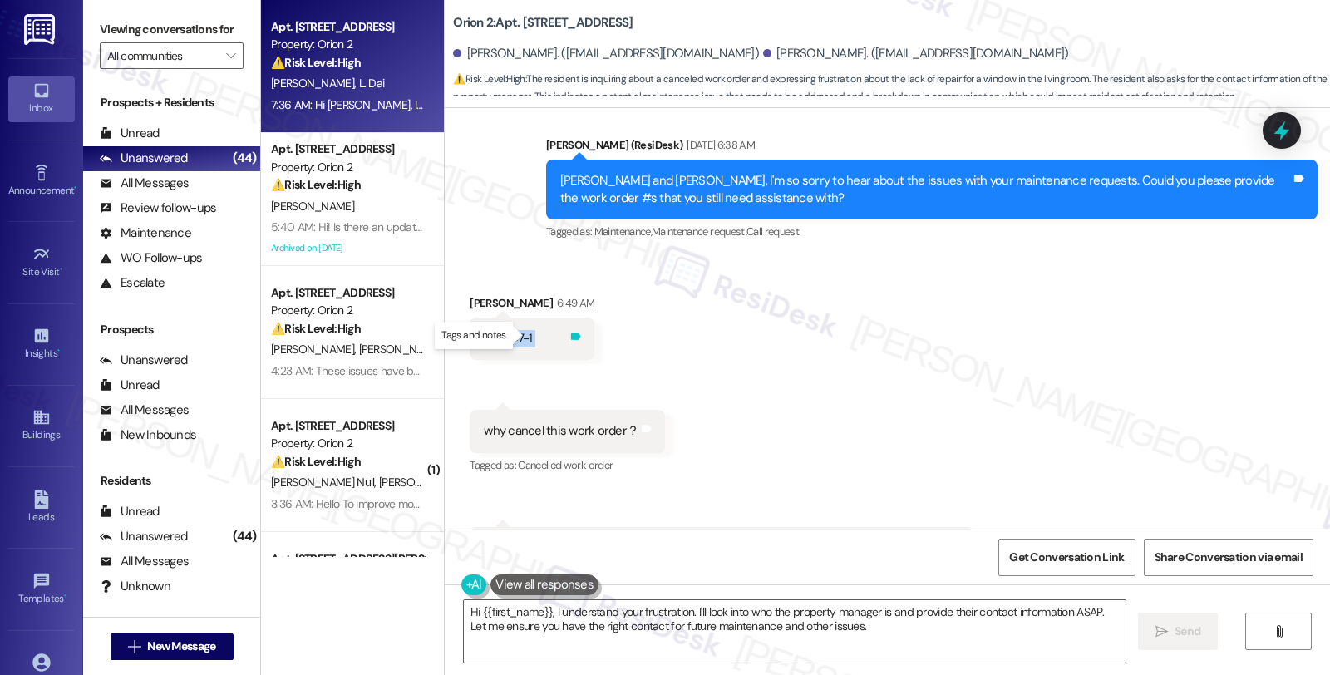
drag, startPoint x: 478, startPoint y: 336, endPoint x: 522, endPoint y: 336, distance: 44.1
click at [522, 336] on div "#25147-1 Tags and notes" at bounding box center [532, 339] width 125 height 42
copy div "25147-1 Tags and notes Received via SMS 6:49 AM [PERSON_NAME] Question Neutral …"
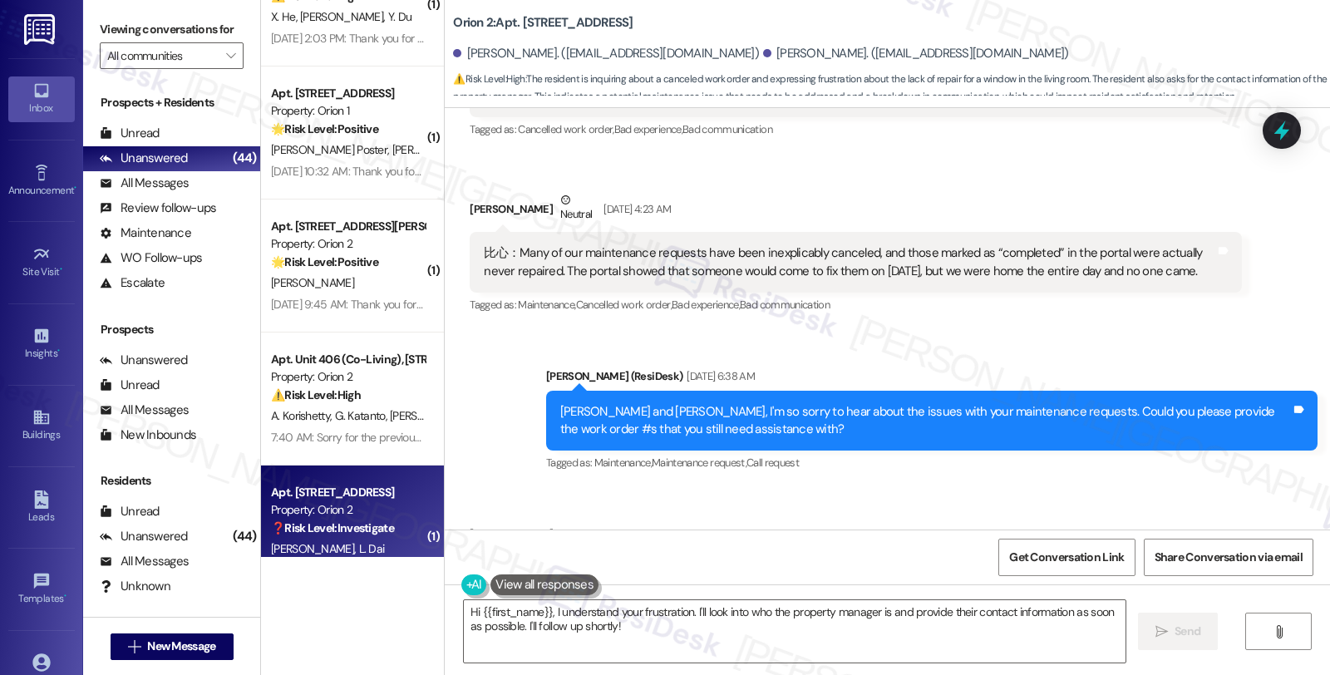
scroll to position [873, 0]
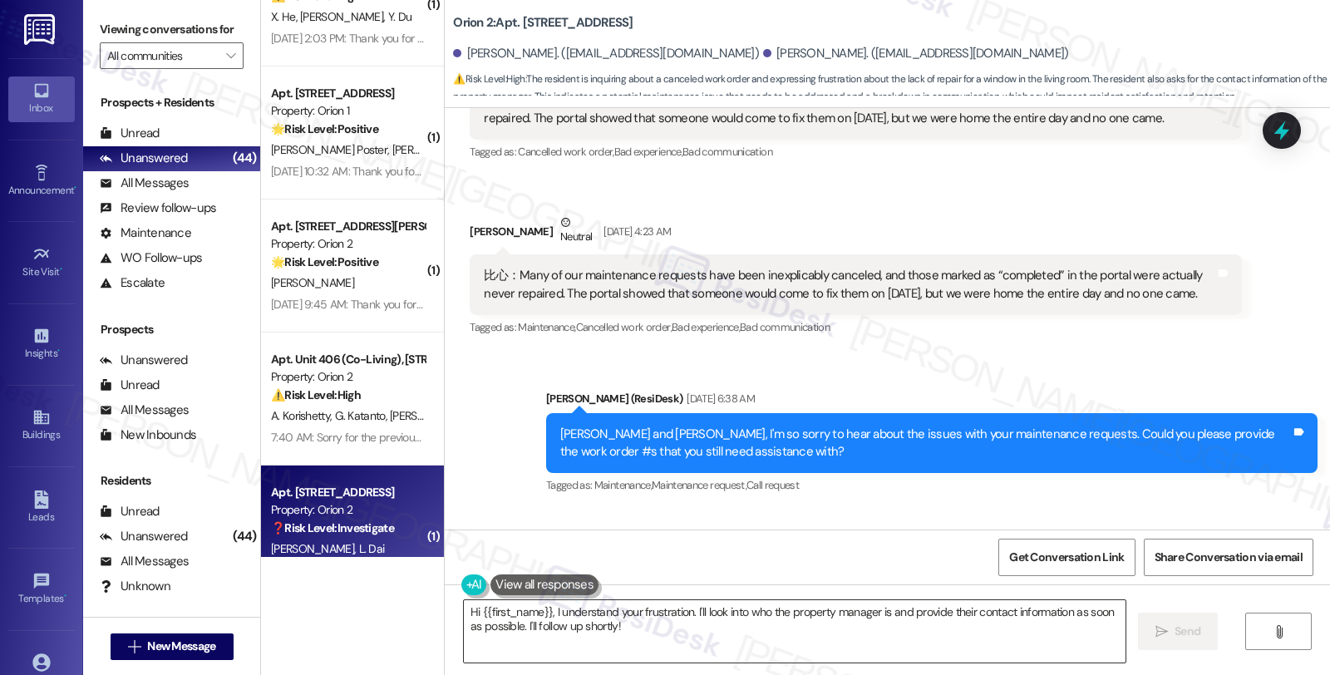
click at [551, 610] on textarea "Hi {{first_name}}, I understand your frustration. I'll look into who the proper…" at bounding box center [795, 631] width 662 height 62
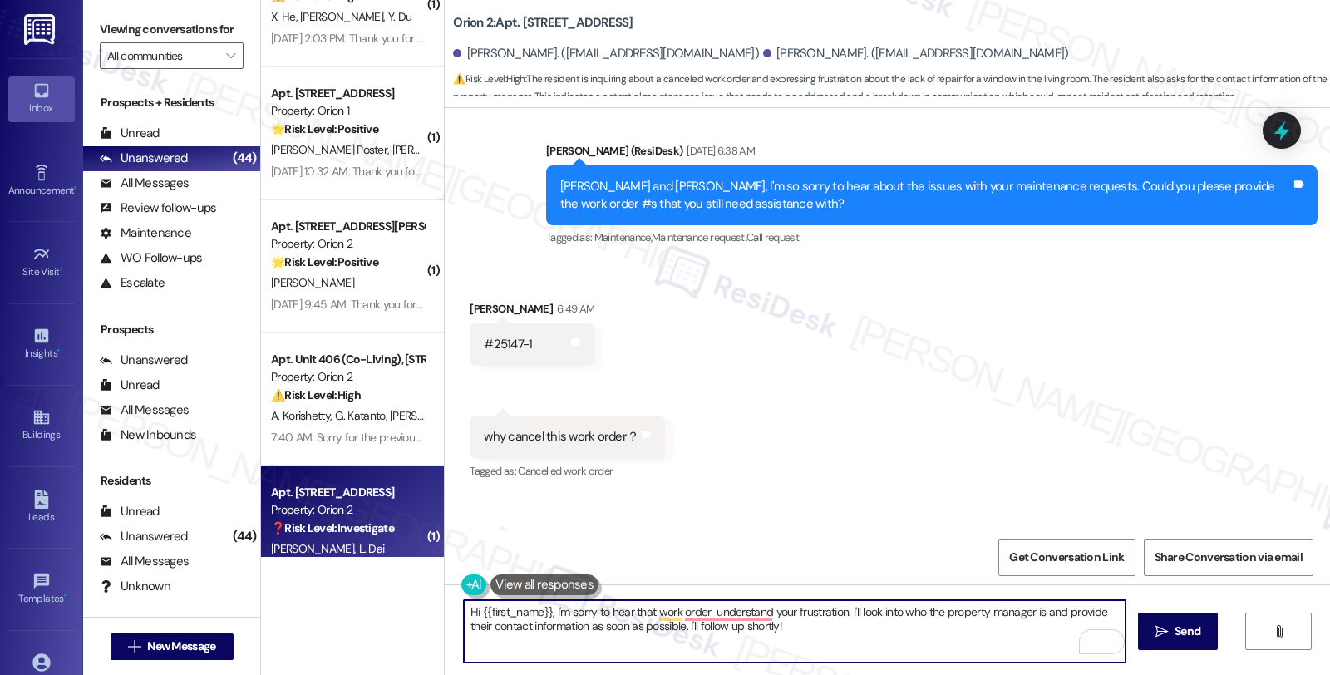
scroll to position [1150, 0]
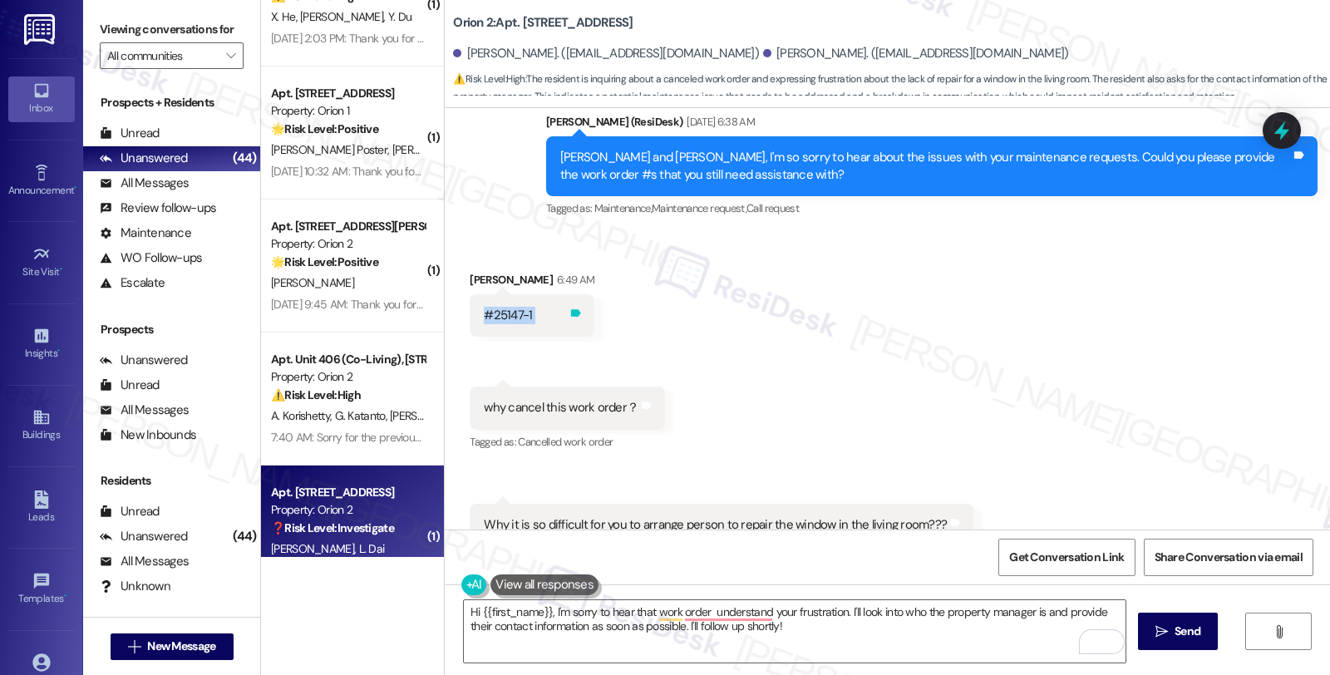
drag, startPoint x: 470, startPoint y: 316, endPoint x: 526, endPoint y: 316, distance: 55.7
click at [526, 316] on div "#25147-1 Tags and notes" at bounding box center [532, 315] width 125 height 42
copy div "#25147-1 Tags and notes Received via SMS 6:49 AM Liwen Dai Question Neutral 6:4…"
click at [701, 611] on textarea "Hi {{first_name}}, I'm sorry to hear that work order understand your frustratio…" at bounding box center [795, 631] width 662 height 62
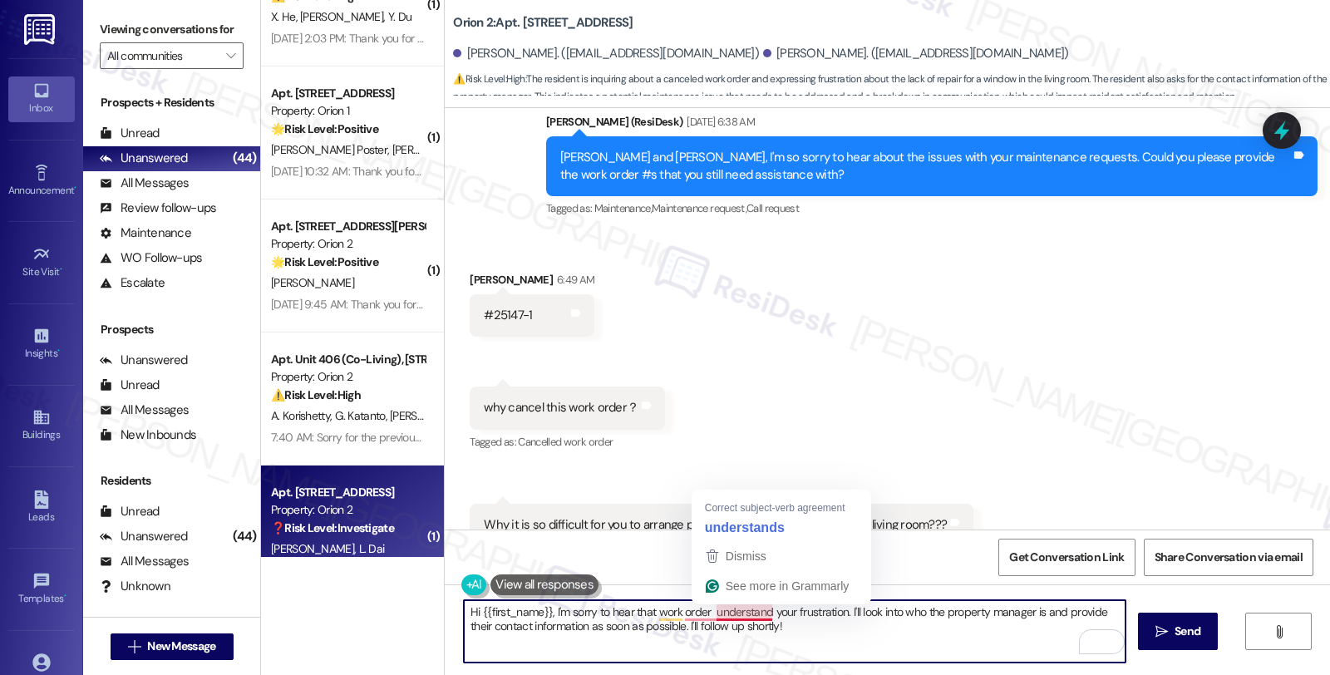
paste textarea "#25147-1"
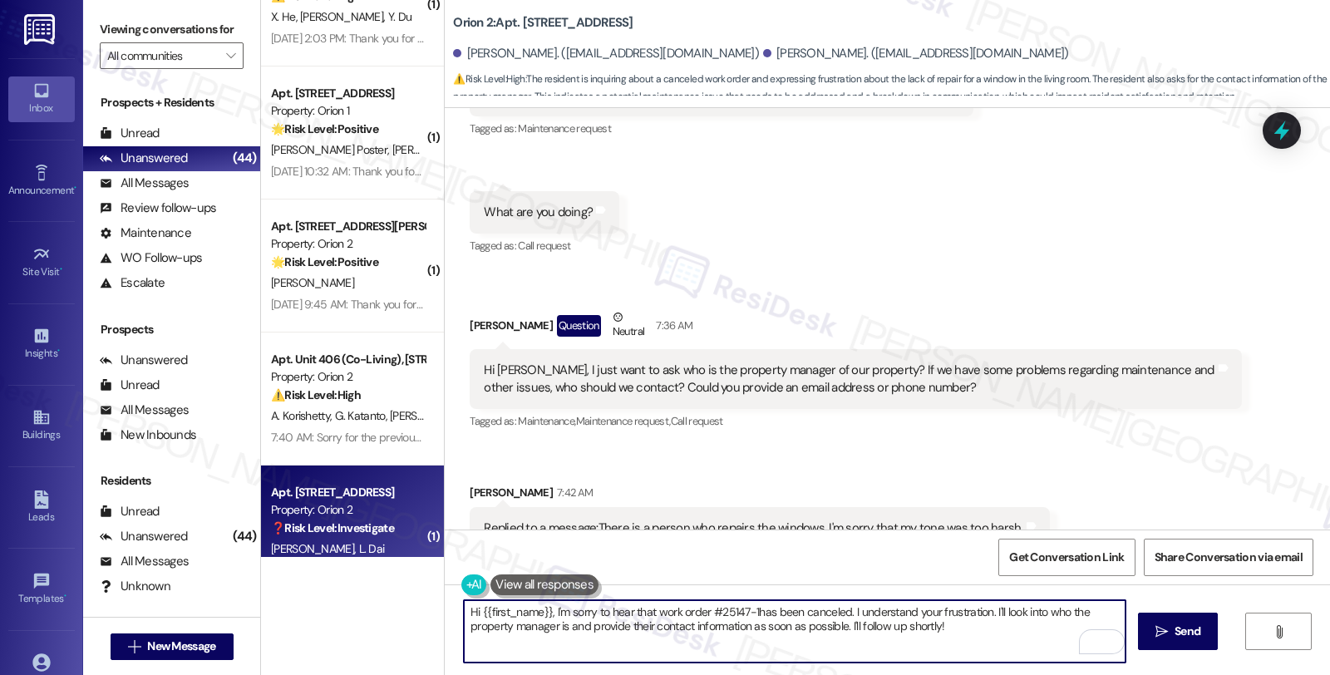
scroll to position [1611, 0]
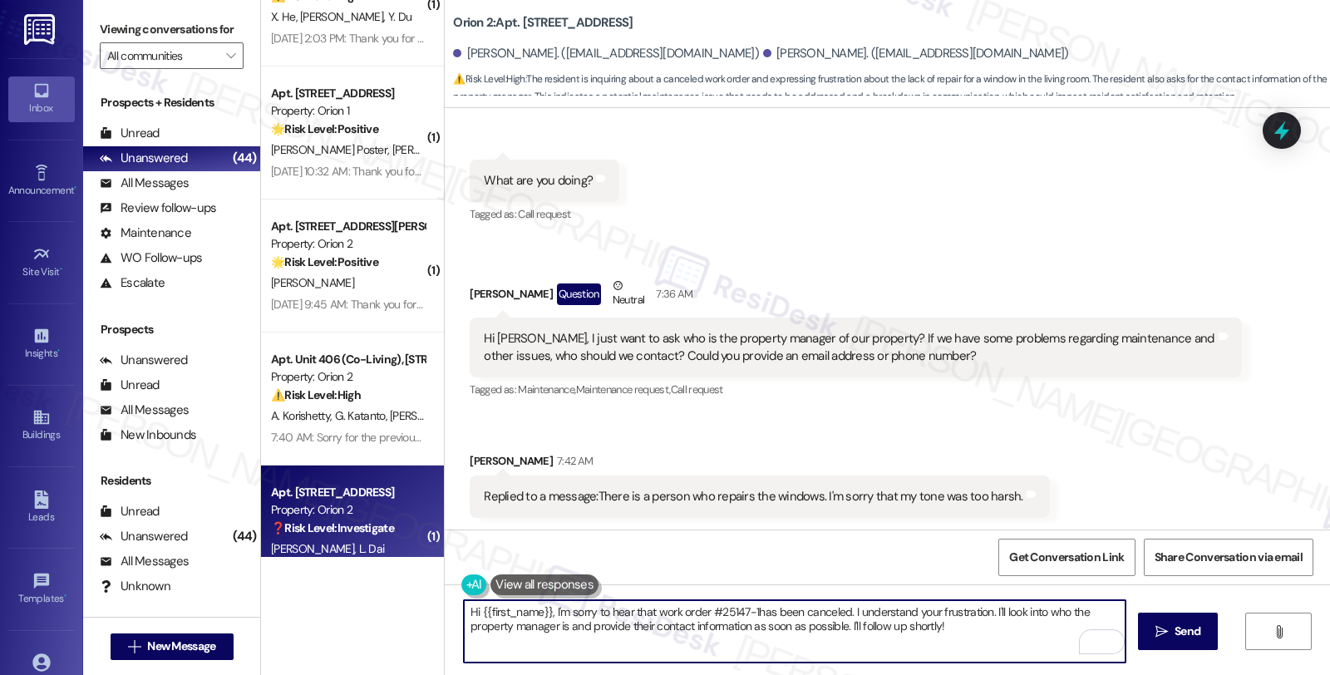
click at [746, 612] on textarea "Hi {{first_name}}, I'm sorry to hear that work order #25147-1has been canceled.…" at bounding box center [795, 631] width 662 height 62
click at [838, 610] on textarea "Hi {{first_name}}, I'm sorry to hear that work order #25147-1 has been canceled…" at bounding box center [795, 631] width 662 height 62
click at [908, 611] on textarea "Hi {{first_name}}, I'm sorry to hear that work order #25147-1 has been canceled…" at bounding box center [795, 631] width 662 height 62
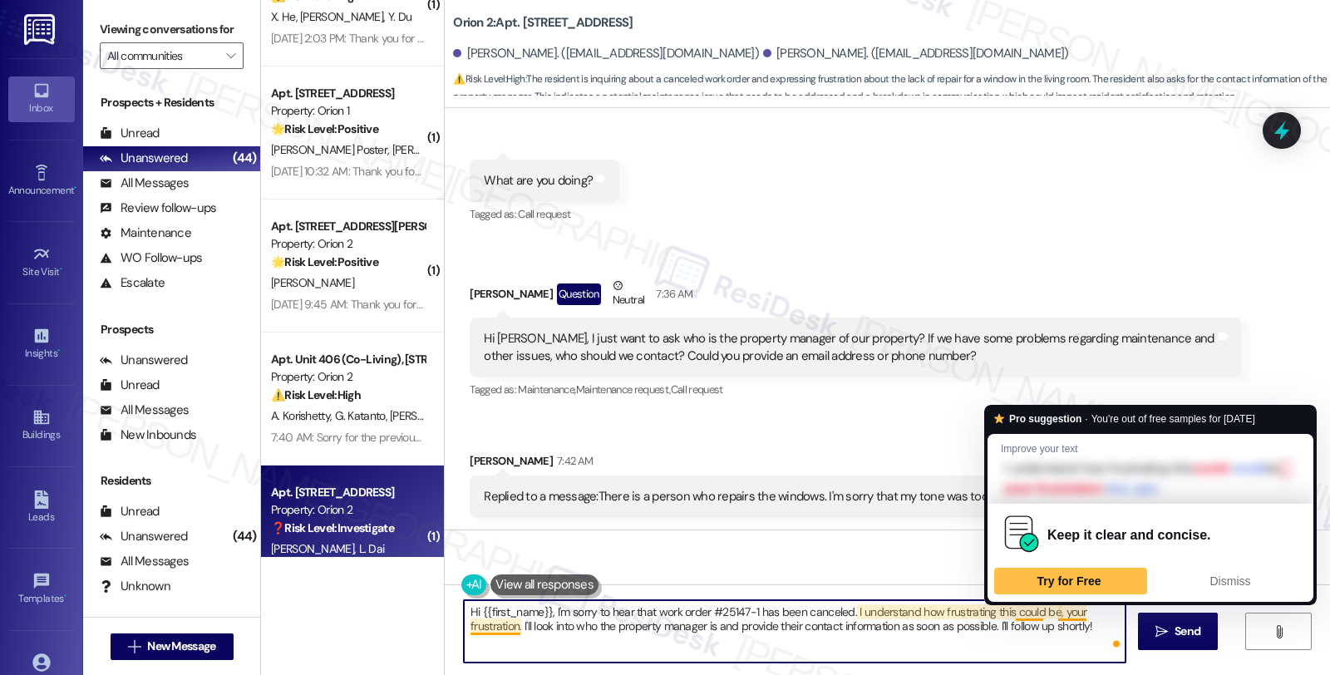
click at [1049, 609] on textarea "Hi {{first_name}}, I'm sorry to hear that work order #25147-1 has been canceled…" at bounding box center [795, 631] width 662 height 62
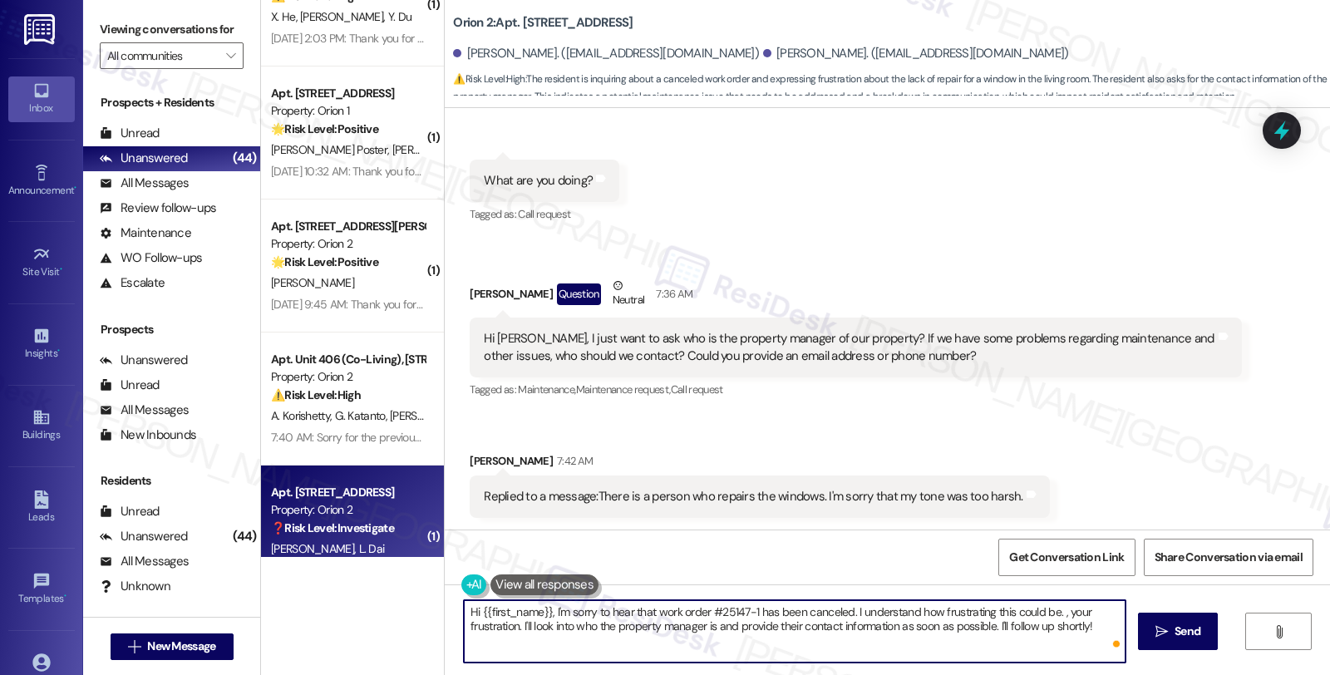
paste textarea "Orion Housing's primary method of communication is via email."
click at [733, 624] on textarea "Hi {{first_name}}, I'm sorry to hear that work order #25147-1 has been canceled…" at bounding box center [795, 631] width 662 height 62
paste textarea "[EMAIL_ADDRESS][DOMAIN_NAME]"
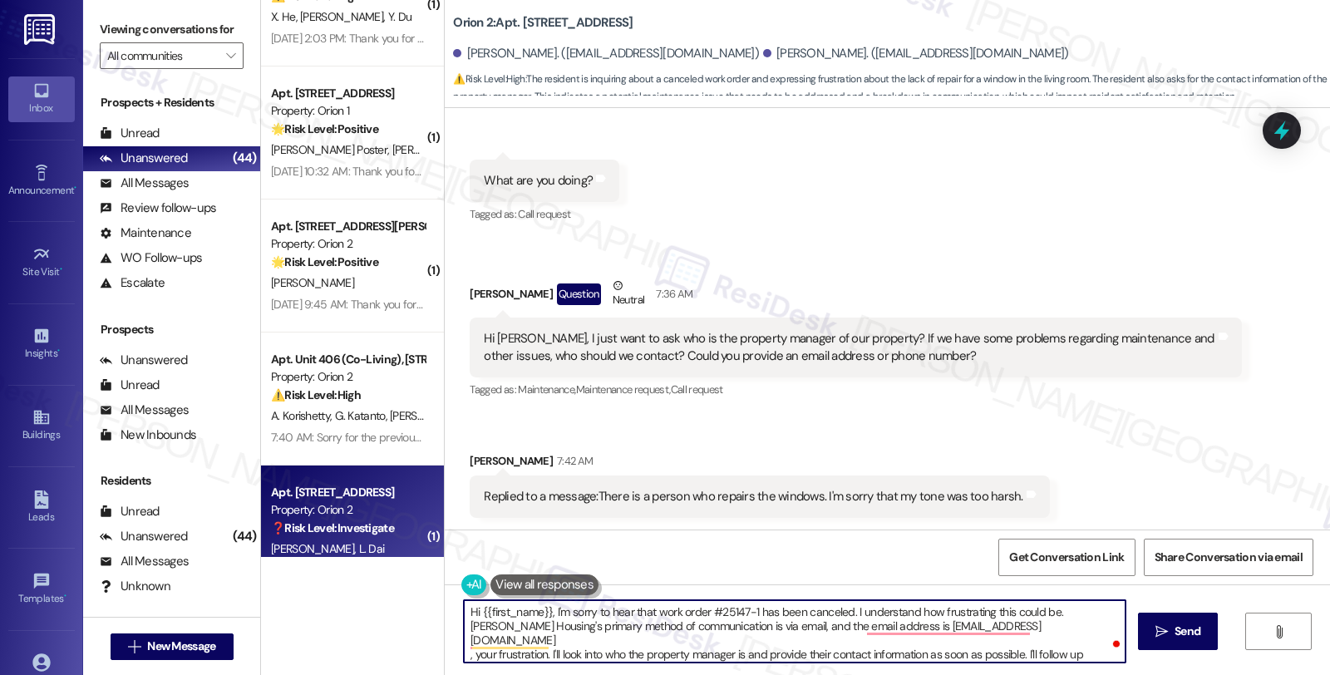
click at [1037, 624] on textarea "Hi {{first_name}}, I'm sorry to hear that work order #25147-1 has been canceled…" at bounding box center [795, 631] width 662 height 62
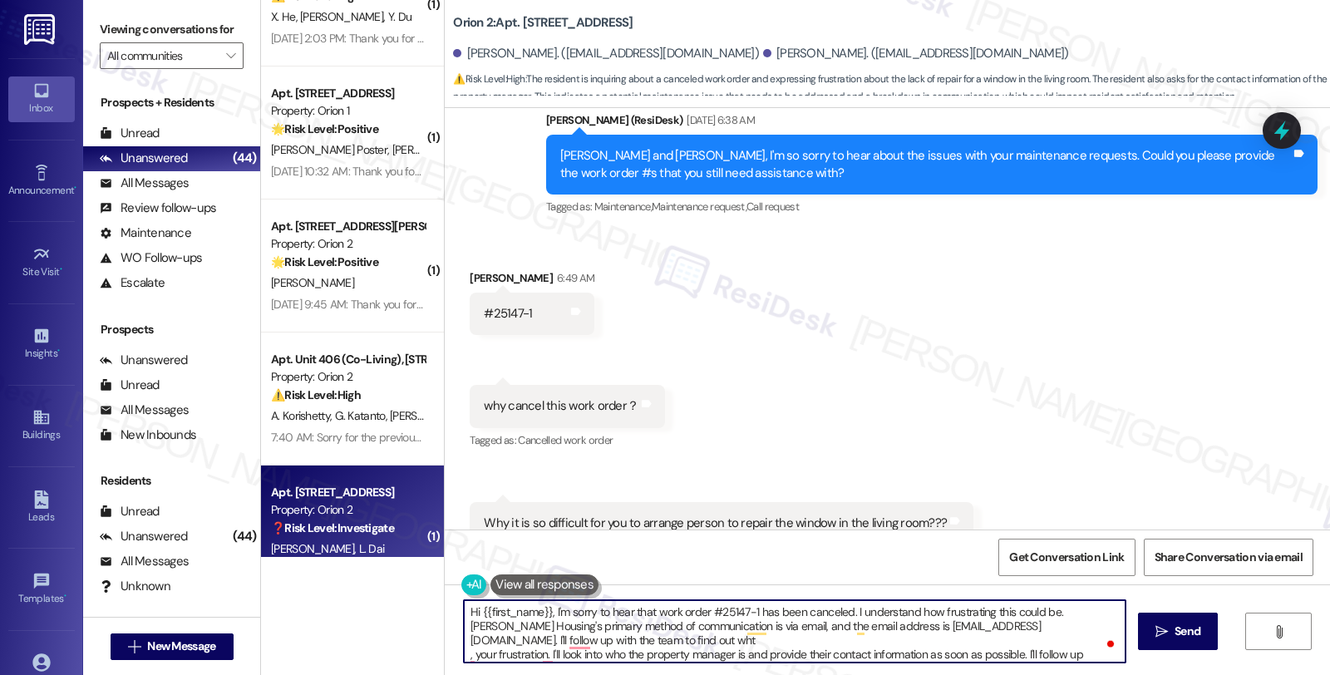
scroll to position [1150, 0]
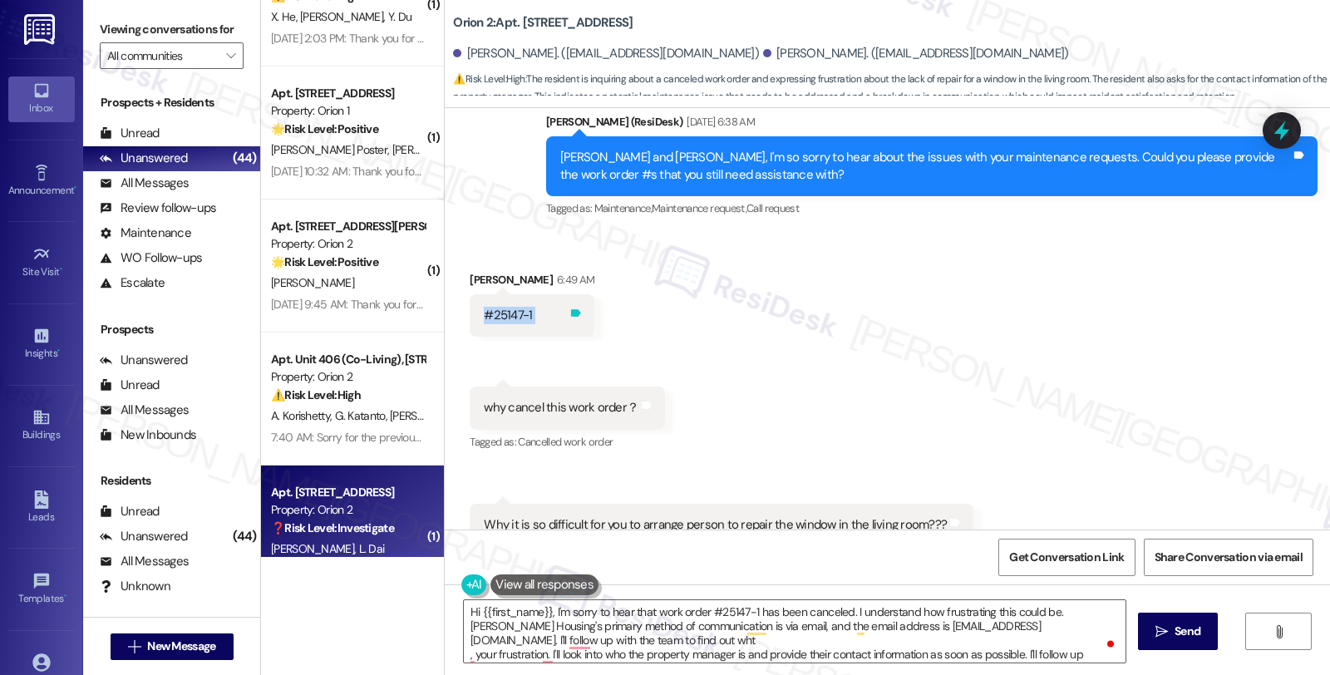
drag, startPoint x: 468, startPoint y: 305, endPoint x: 525, endPoint y: 313, distance: 57.8
click at [525, 313] on div "#25147-1 Tags and notes" at bounding box center [532, 315] width 125 height 42
copy div "#25147-1 Tags and notes Received via SMS 6:49 AM Liwen Dai Question Neutral 6:4…"
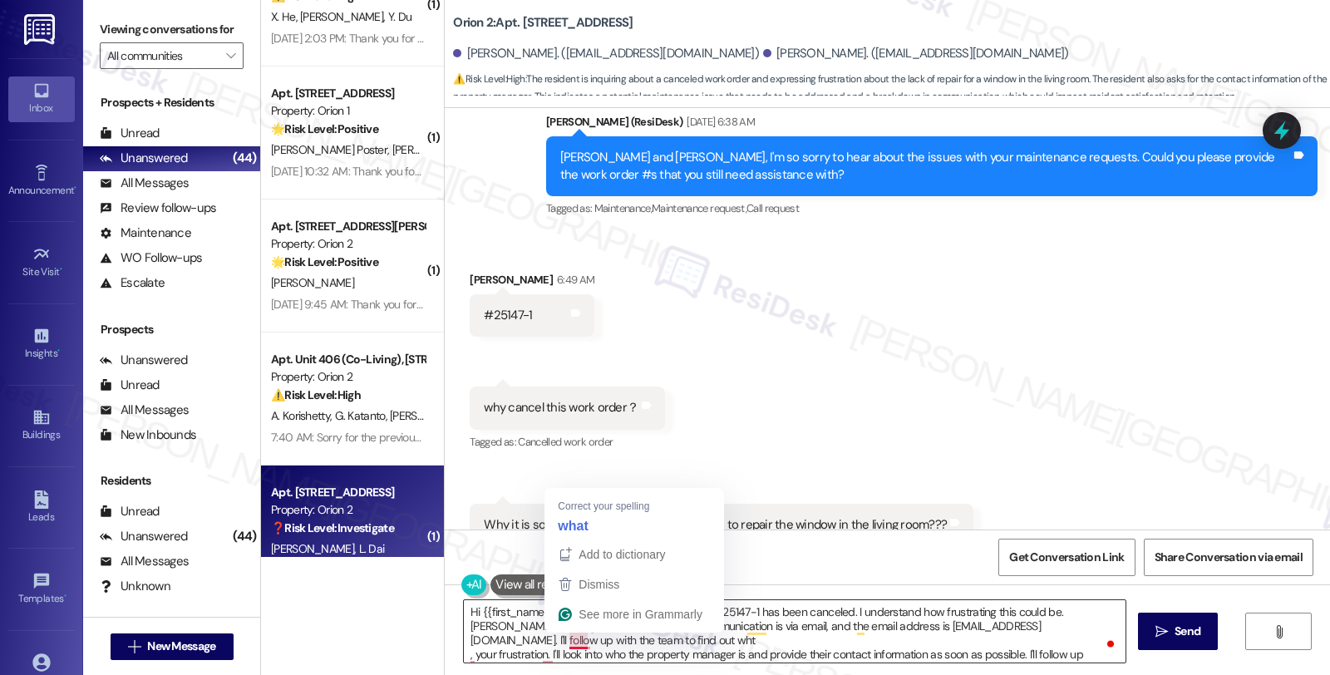
click at [599, 633] on textarea "Hi {{first_name}}, I'm sorry to hear that work order #25147-1 has been canceled…" at bounding box center [795, 631] width 662 height 62
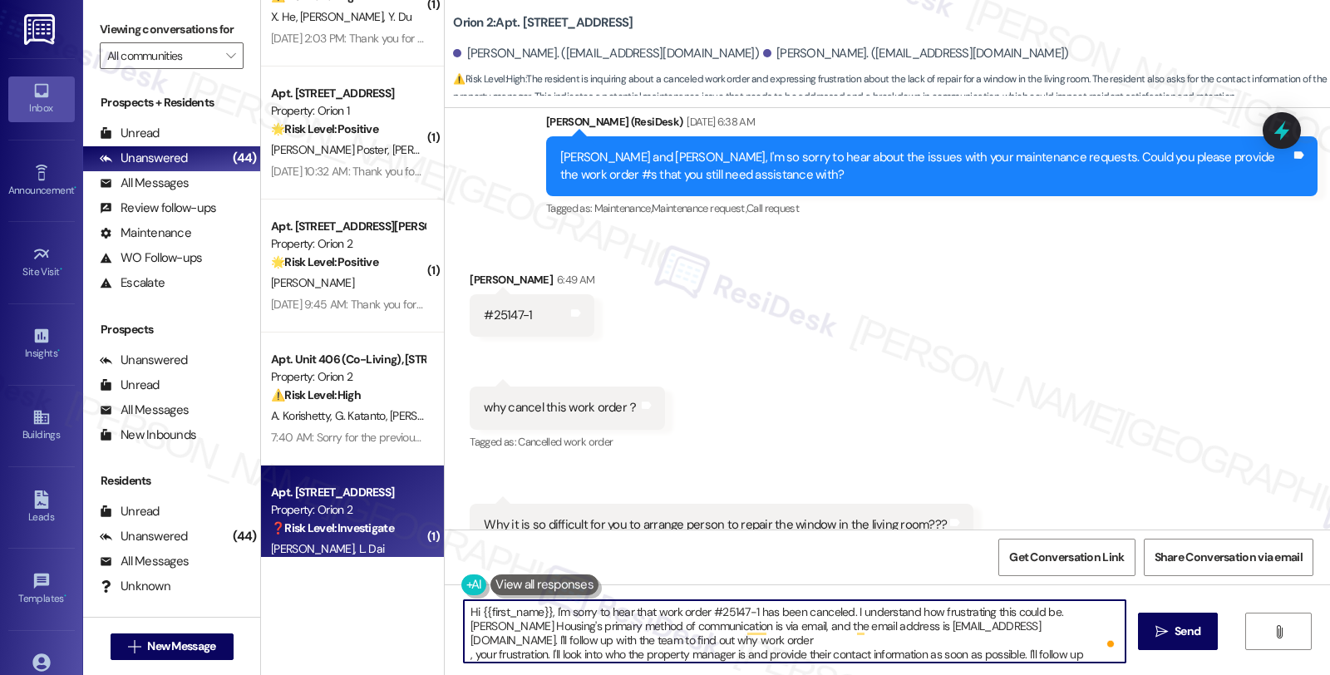
paste textarea "#25147-1"
click at [736, 643] on textarea "Hi {{first_name}}, I'm sorry to hear that work order #25147-1 has been canceled…" at bounding box center [795, 631] width 662 height 62
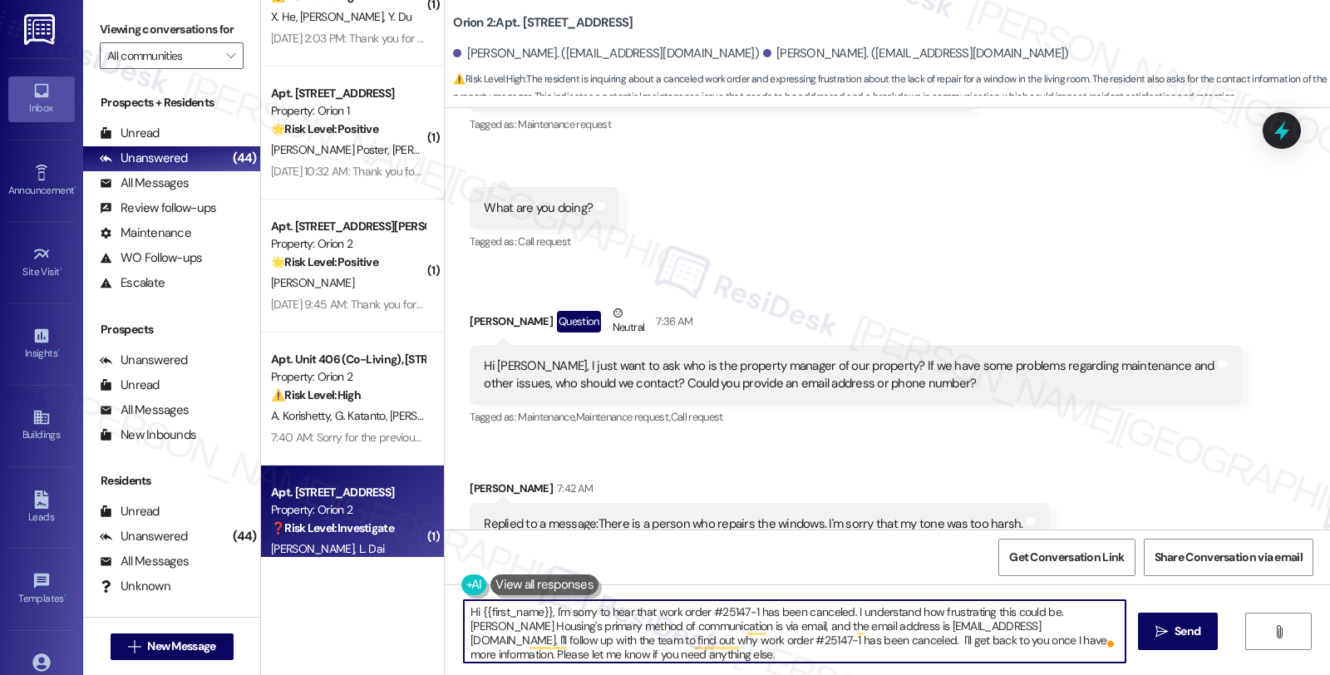
scroll to position [1611, 0]
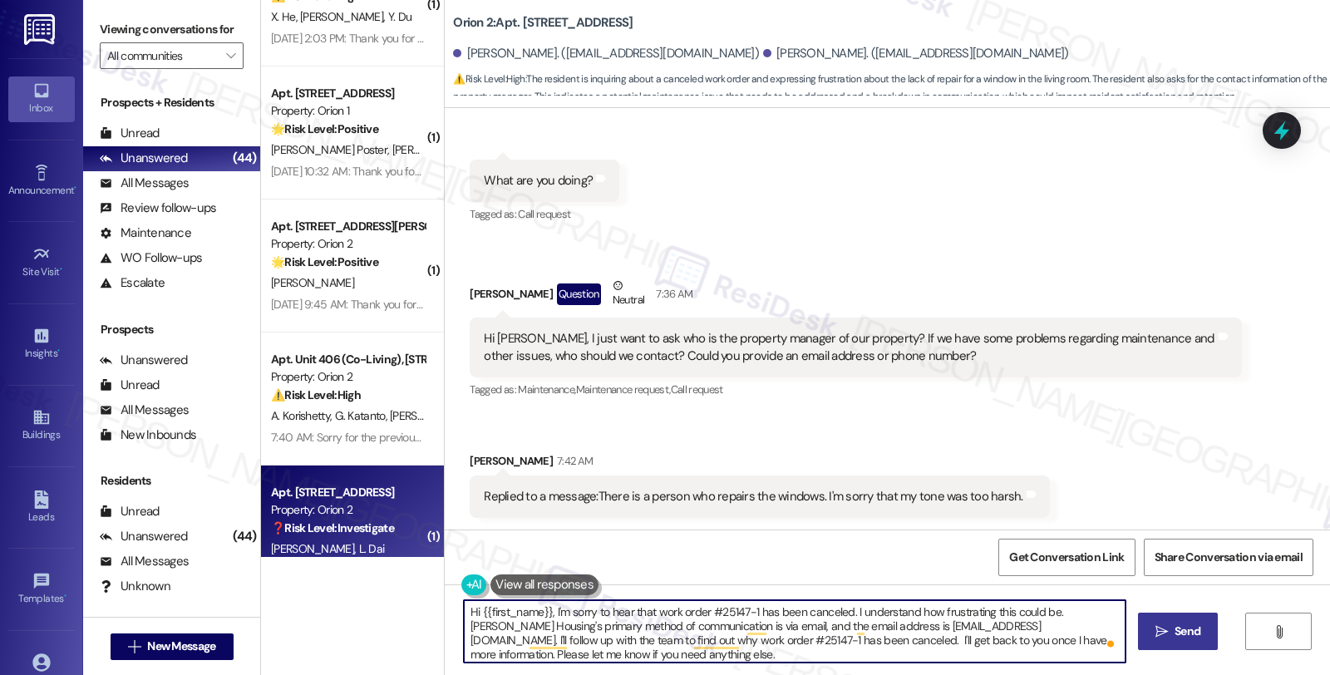
type textarea "Hi {{first_name}}, I'm sorry to hear that work order #25147-1 has been canceled…"
click at [1185, 620] on button " Send" at bounding box center [1178, 631] width 81 height 37
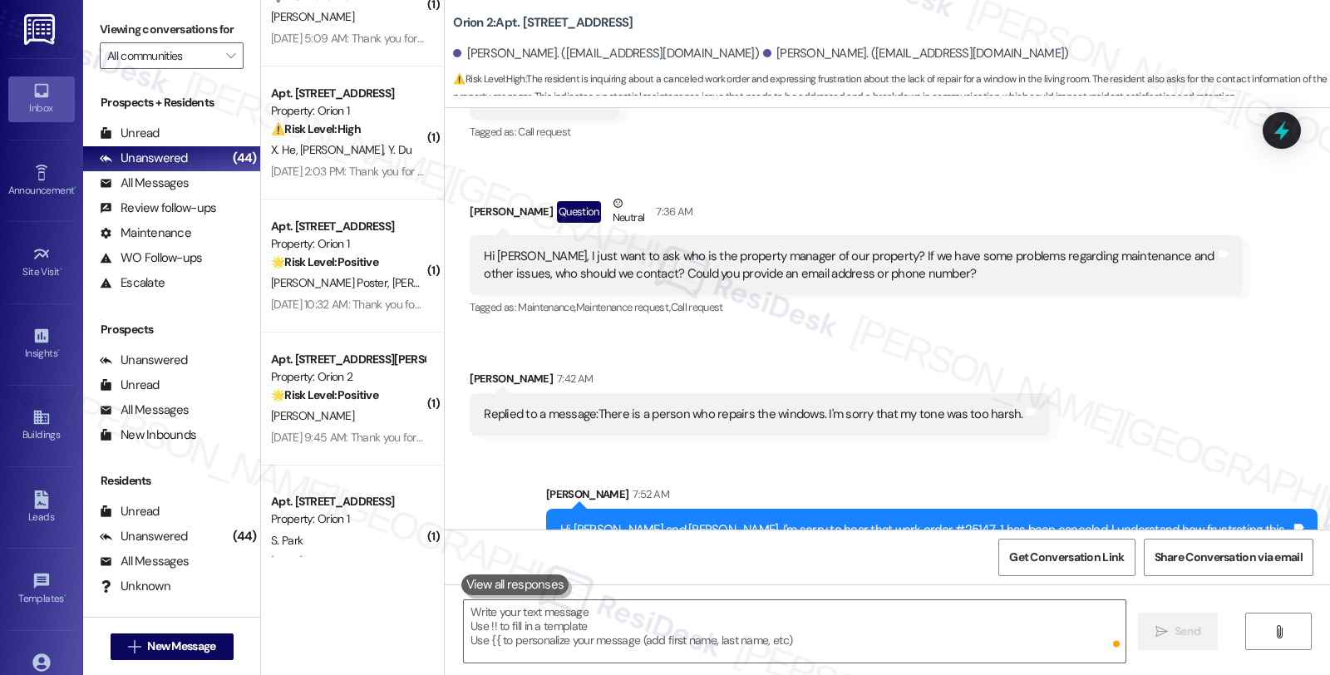
scroll to position [1781, 0]
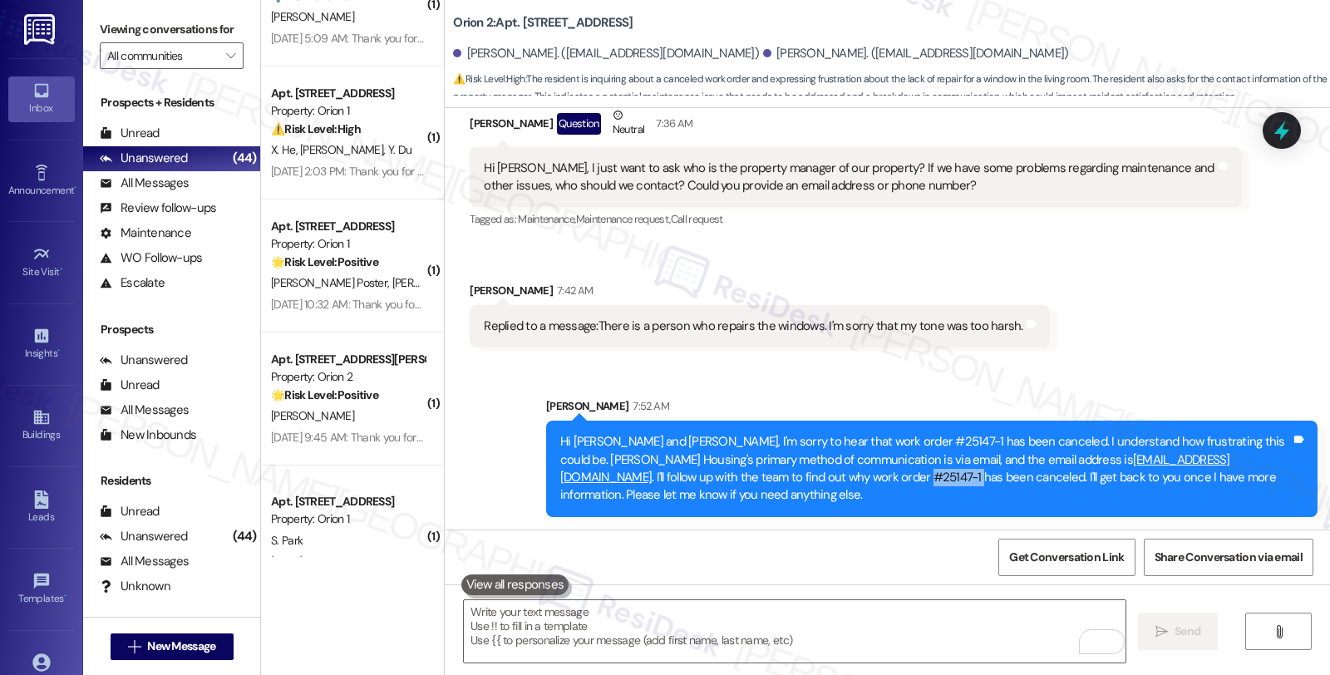
drag, startPoint x: 652, startPoint y: 472, endPoint x: 702, endPoint y: 471, distance: 49.0
click at [702, 471] on div "Hi Qichen and Liwen, I'm sorry to hear that work order #25147-1 has been cancel…" at bounding box center [925, 468] width 731 height 71
copy div "#25147-1"
click at [1282, 127] on icon at bounding box center [1281, 131] width 15 height 20
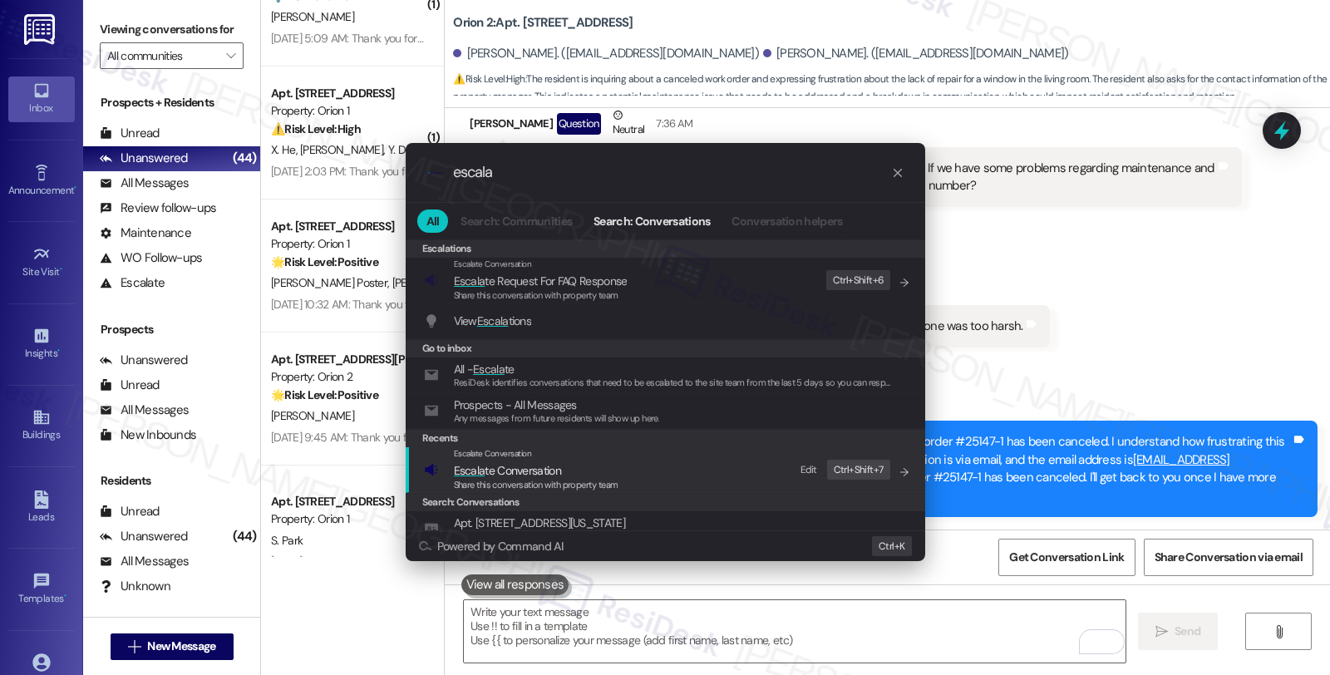
type input "escala"
click at [547, 479] on span "Share this conversation with property team" at bounding box center [536, 485] width 165 height 12
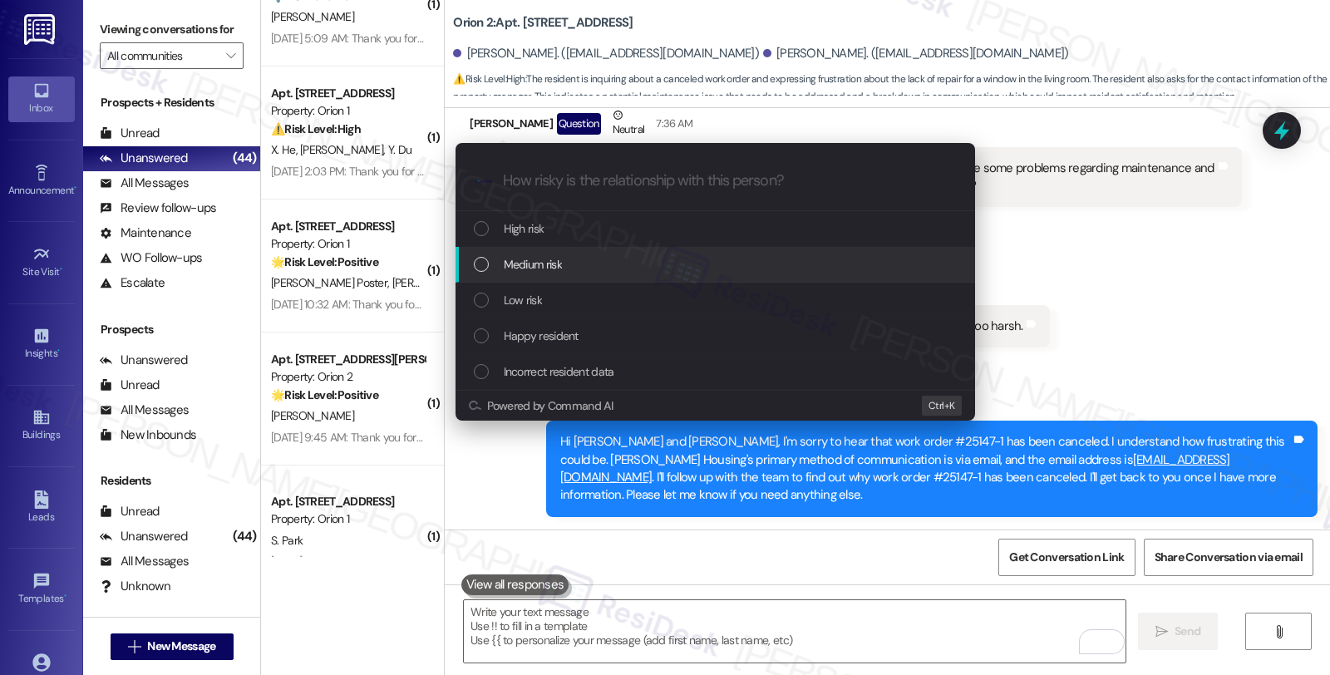
click at [554, 269] on span "Medium risk" at bounding box center [533, 264] width 58 height 18
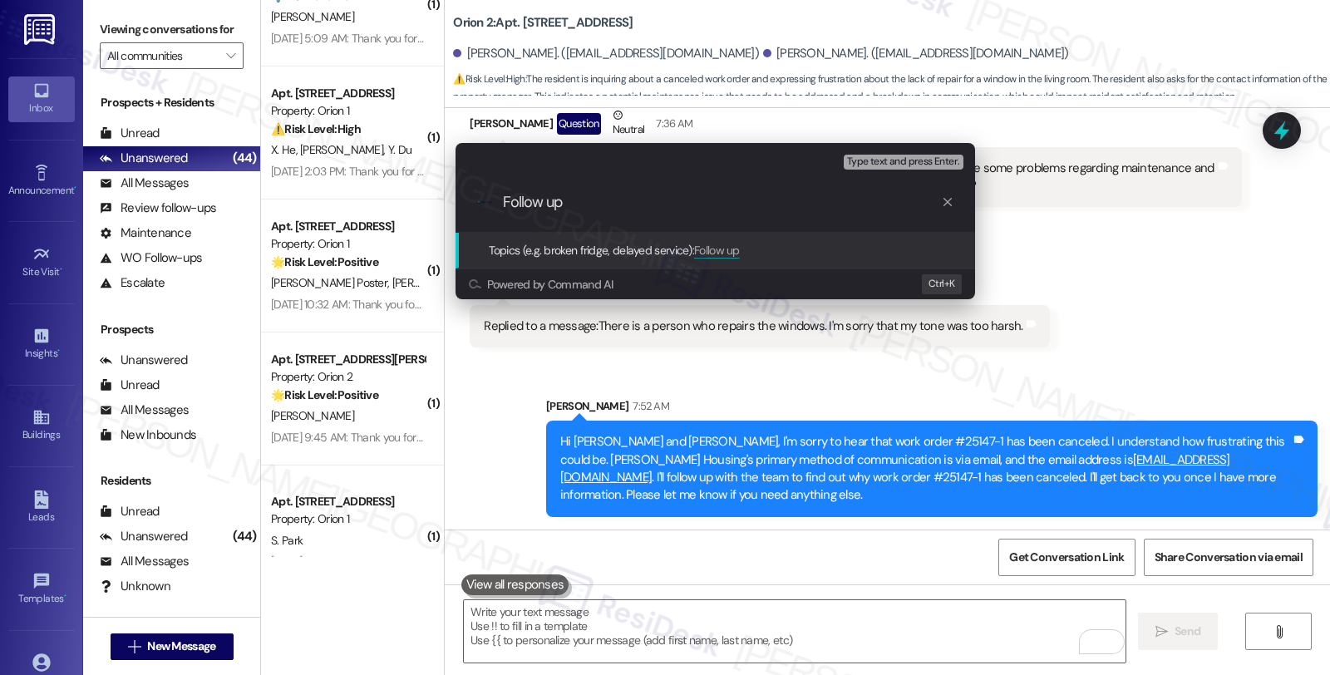
paste input "#25147-1"
click at [565, 199] on input "Follow up #25147-1" at bounding box center [722, 202] width 438 height 17
click at [691, 209] on input "Follow up WO #25147-1" at bounding box center [722, 202] width 438 height 17
type input "Follow up WO #25147-1 (wind"
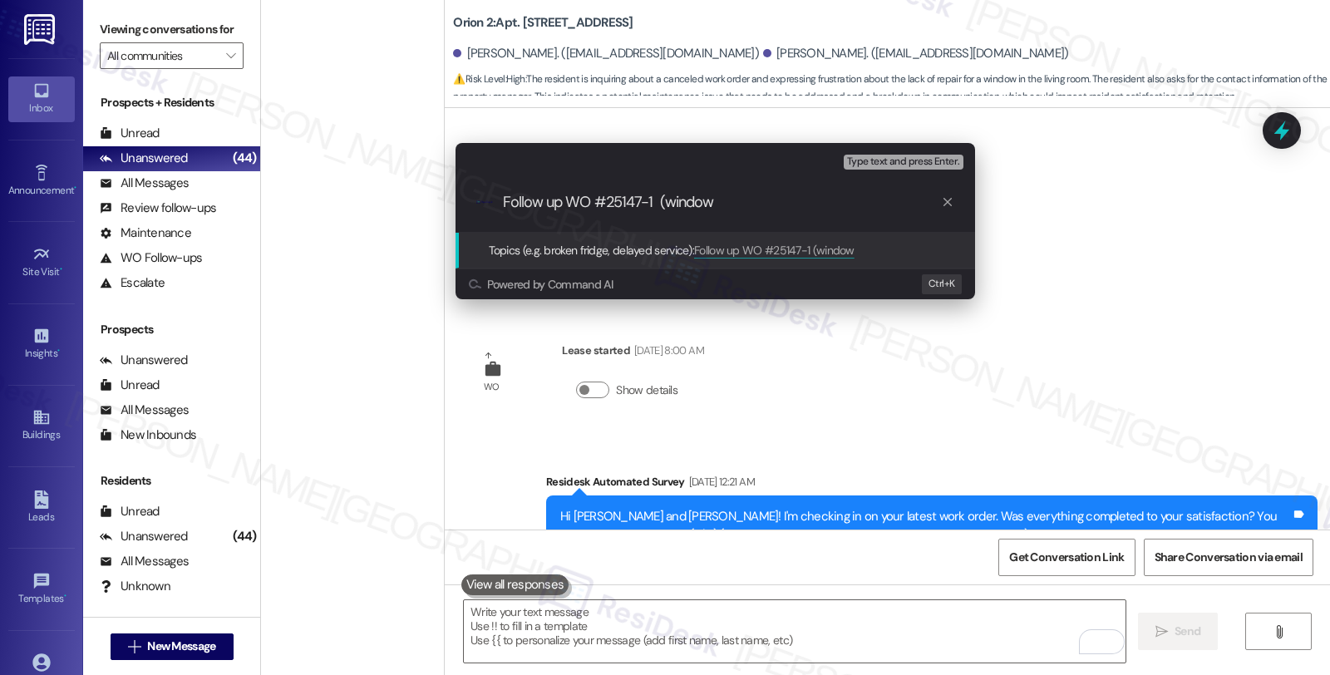
scroll to position [1781, 0]
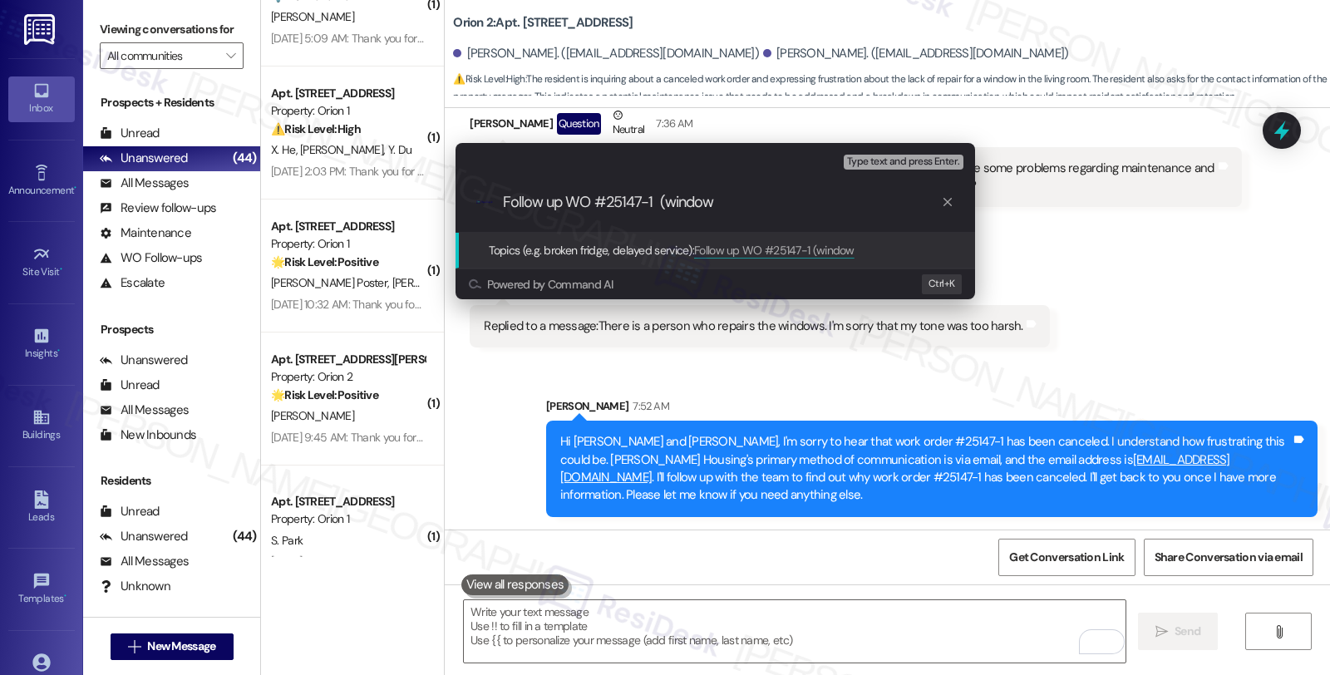
type input "Follow up WO #25147-1 (window)"
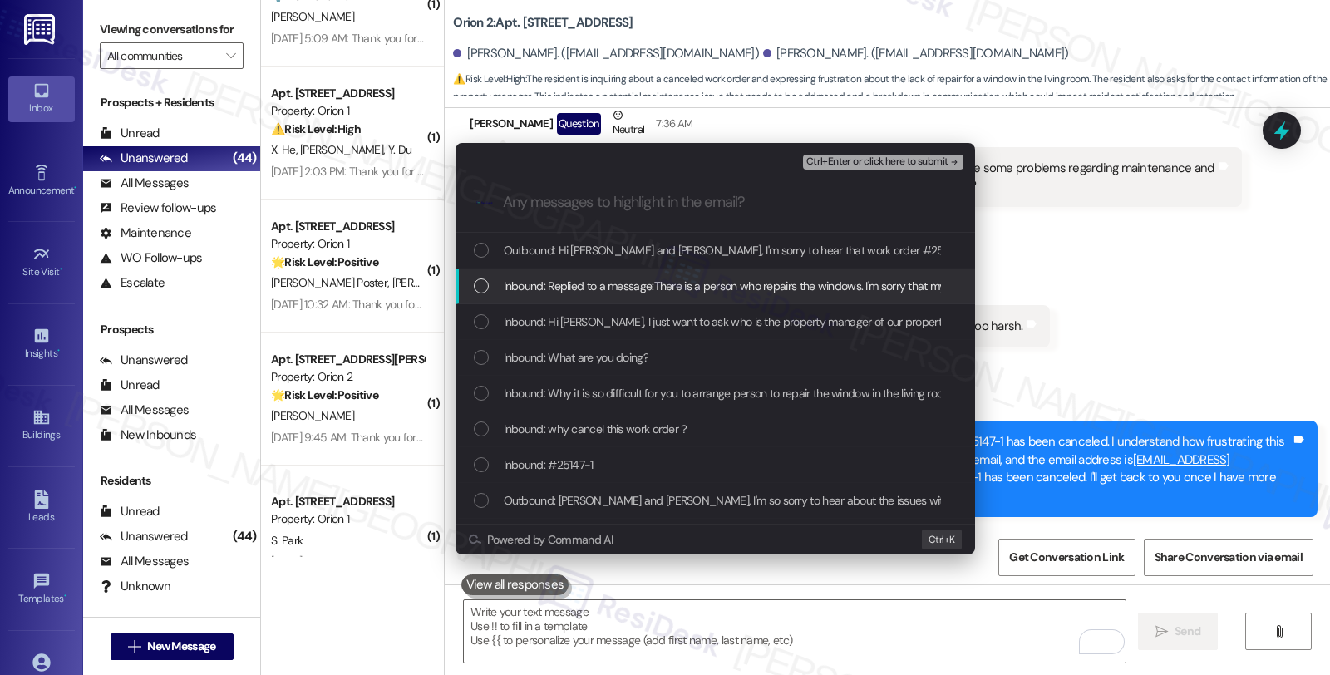
click at [624, 274] on div "Inbound: Replied to a message:There is a person who repairs the windows. I'm so…" at bounding box center [714, 286] width 519 height 36
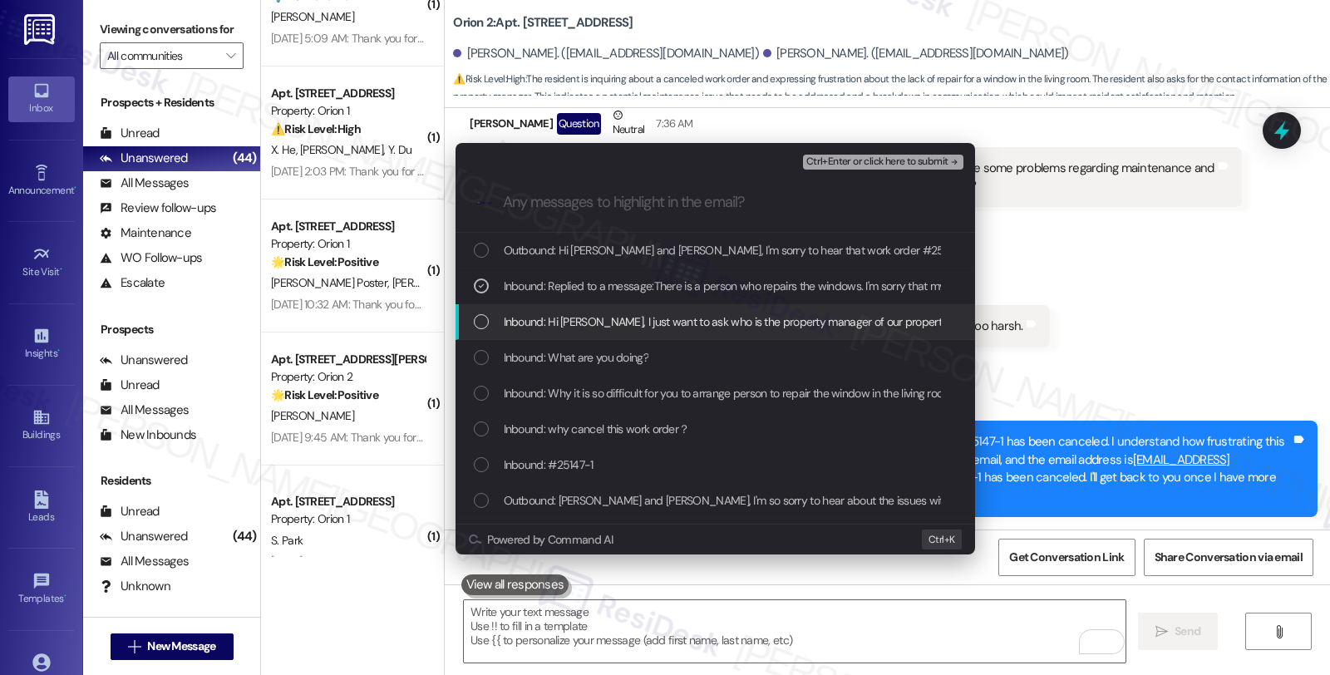
click at [618, 317] on span "Inbound: Hi Sarah, I just want to ask who is the property manager of our proper…" at bounding box center [1088, 322] width 1169 height 18
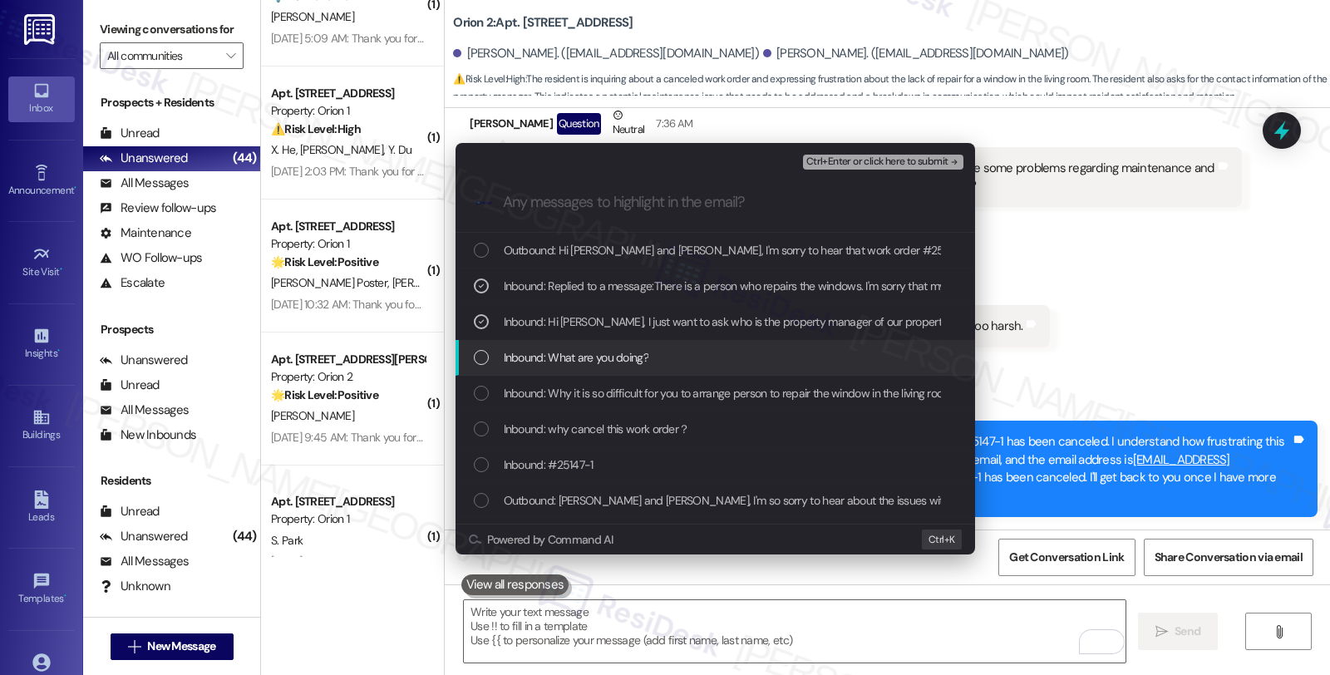
click at [603, 354] on span "Inbound: What are you doing?" at bounding box center [576, 357] width 145 height 18
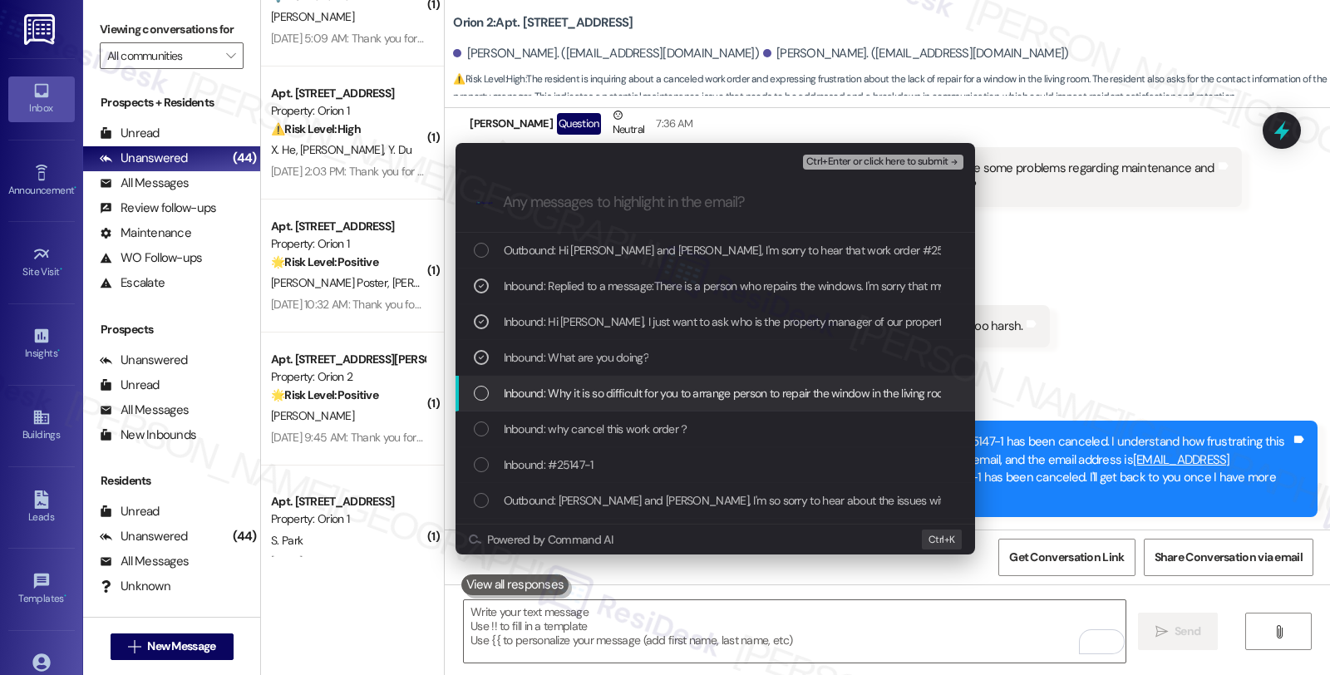
click at [609, 392] on span "Inbound: Why it is so difficult for you to arrange person to repair the window …" at bounding box center [736, 393] width 465 height 18
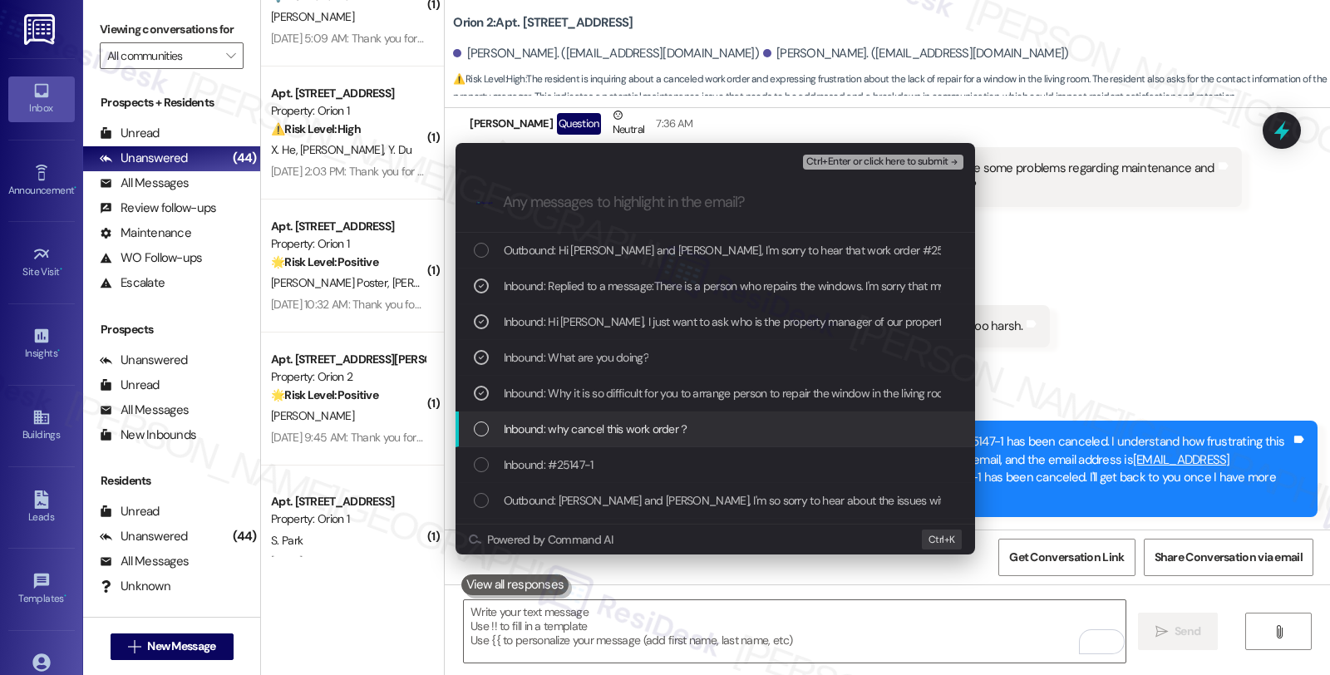
click at [607, 432] on span "Inbound: why cancel this work order？" at bounding box center [597, 429] width 186 height 18
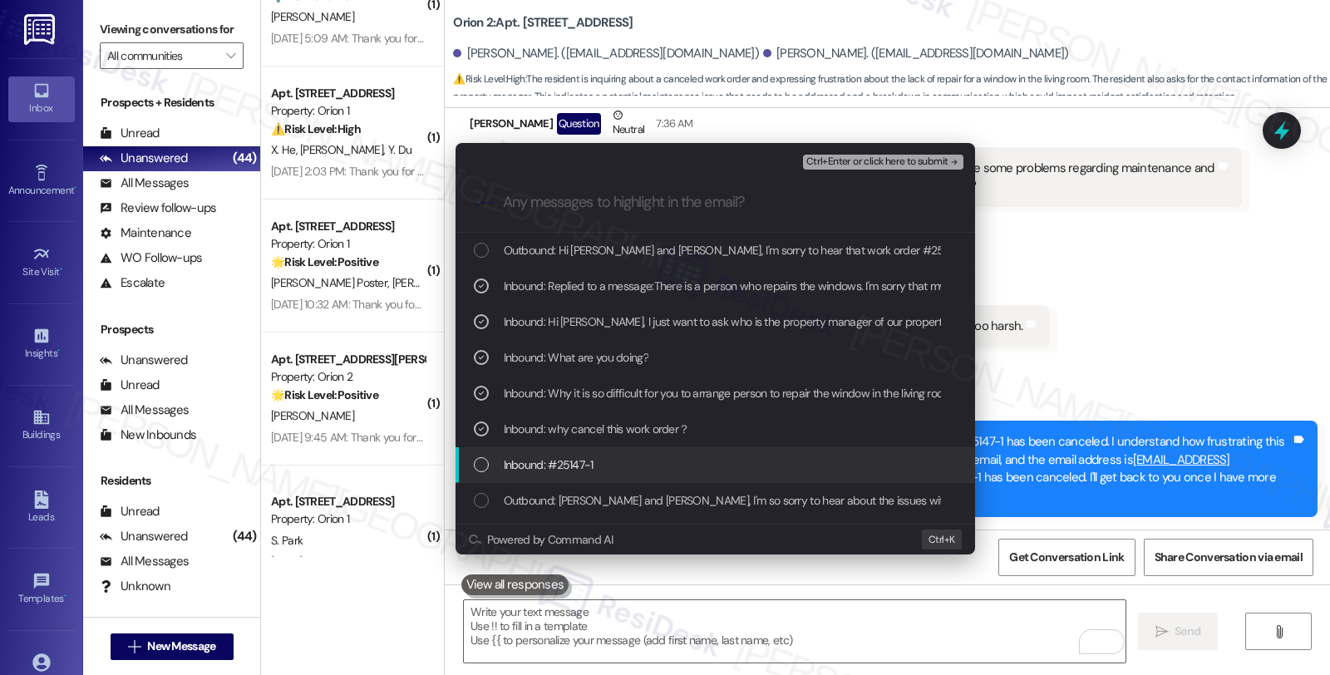
click at [579, 455] on span "Inbound: #25147-1" at bounding box center [549, 464] width 90 height 18
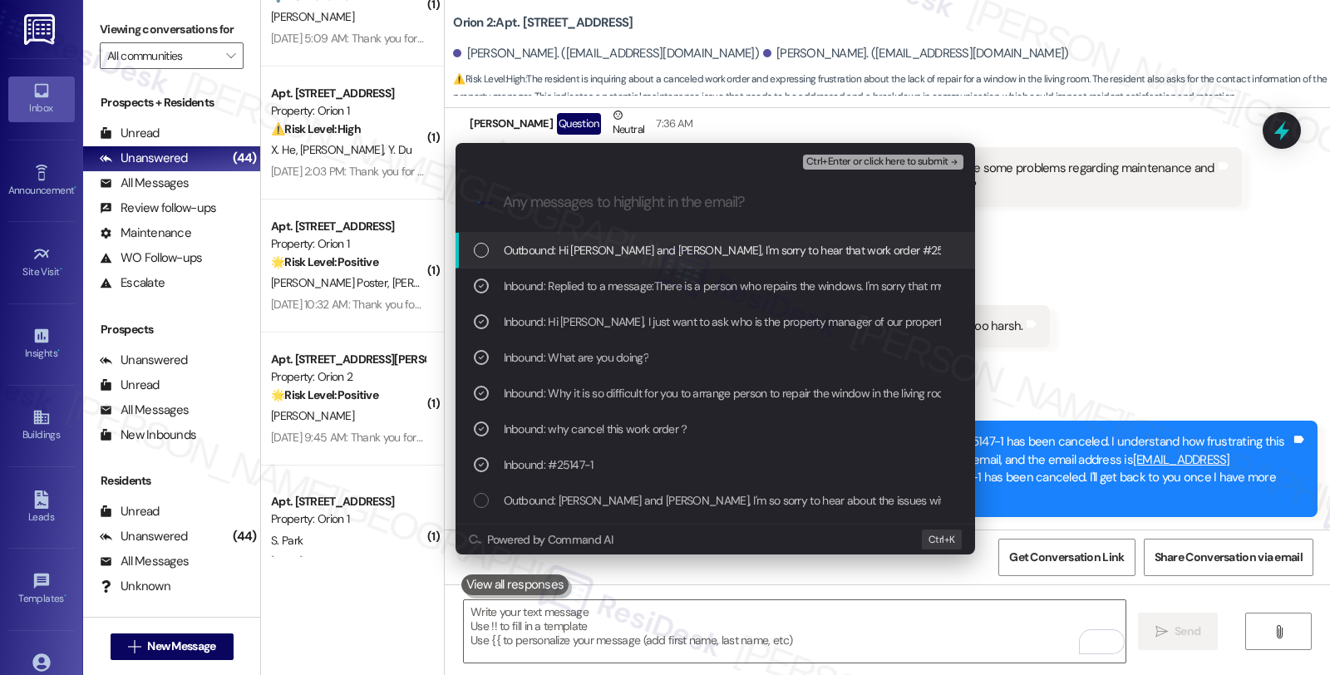
click at [881, 164] on span "Ctrl+Enter or click here to submit" at bounding box center [877, 162] width 142 height 12
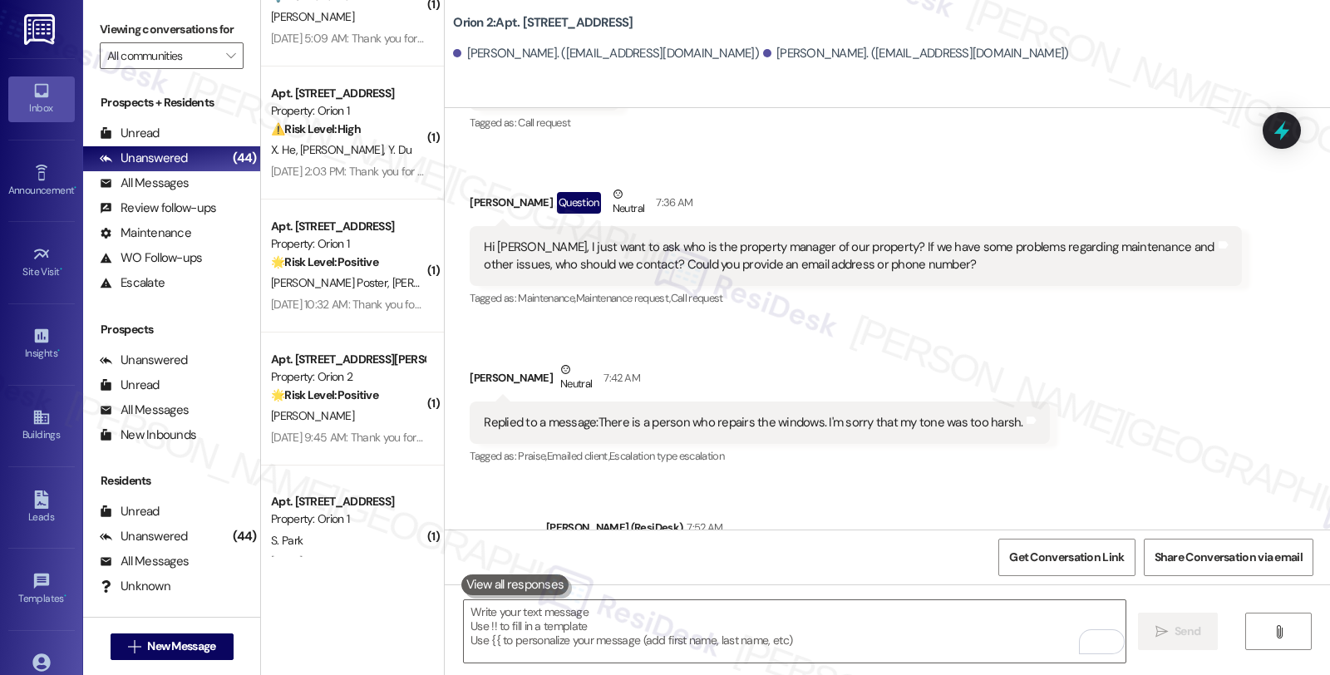
scroll to position [1847, 0]
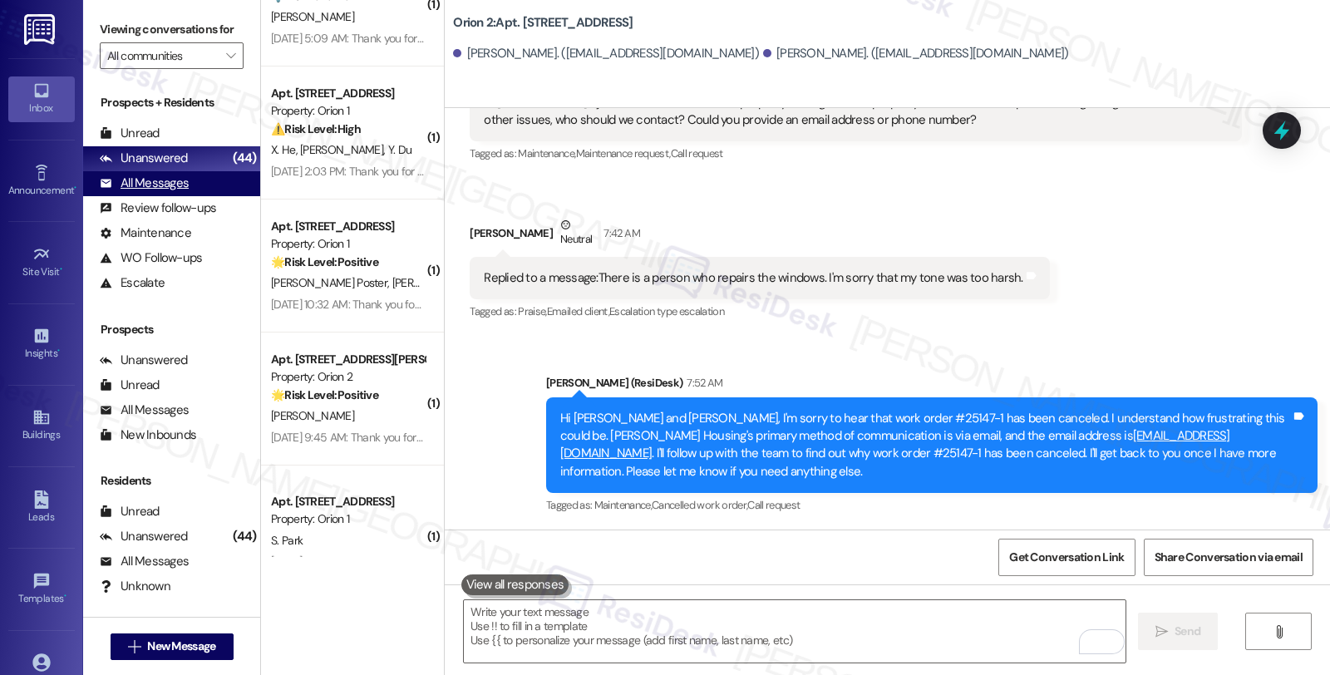
click at [147, 196] on div "All Messages (undefined)" at bounding box center [171, 183] width 177 height 25
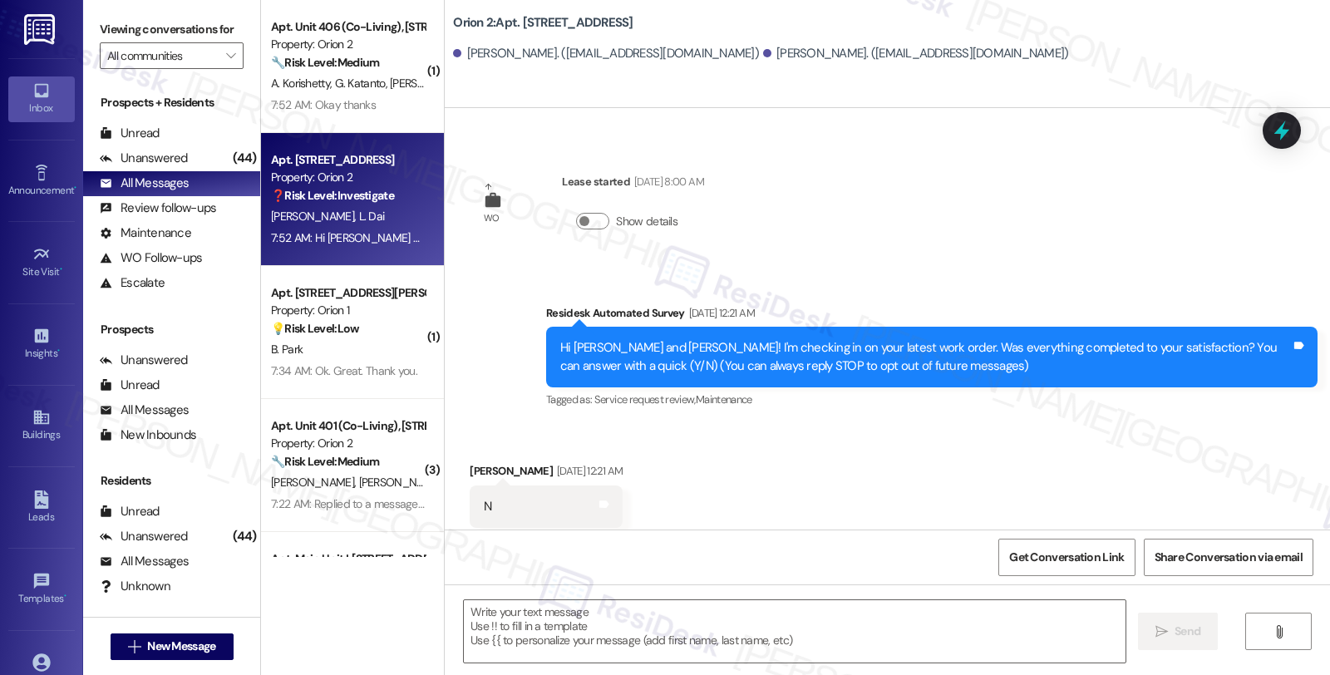
type textarea "Fetching suggested responses. Please feel free to read through the conversation…"
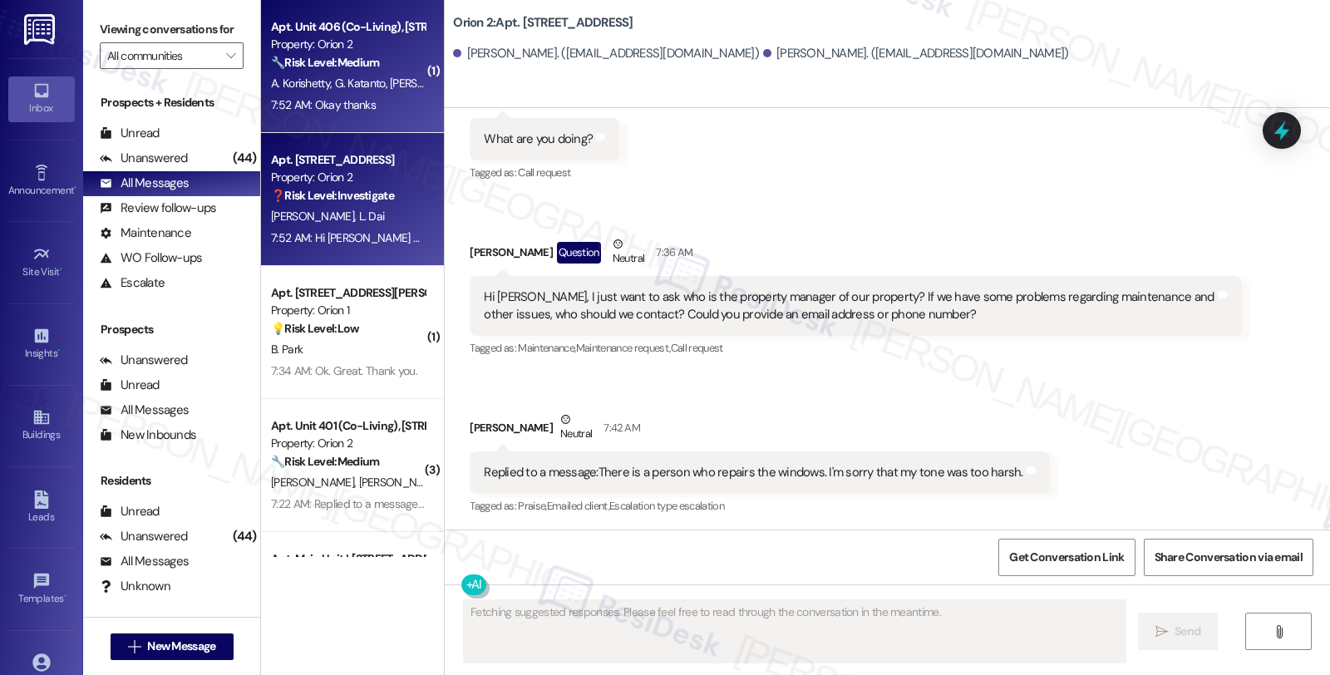
click at [391, 81] on span "S. Hussain" at bounding box center [432, 83] width 83 height 15
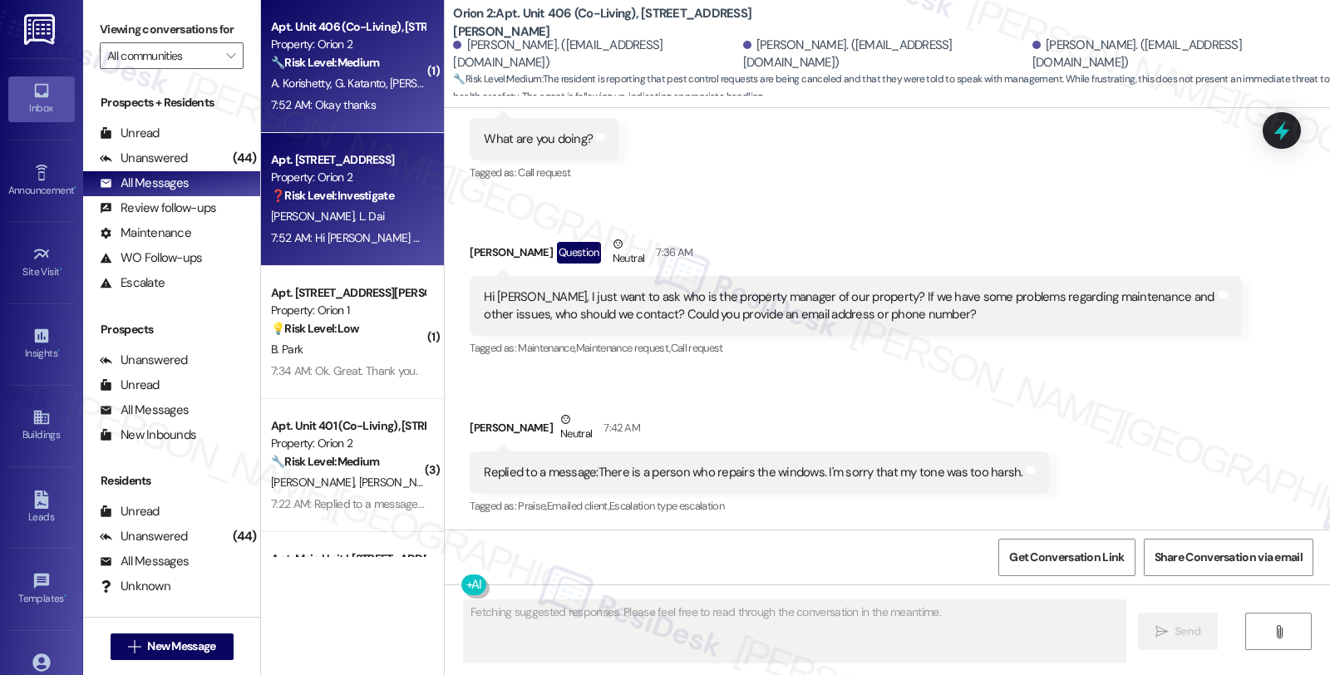
scroll to position [2765, 0]
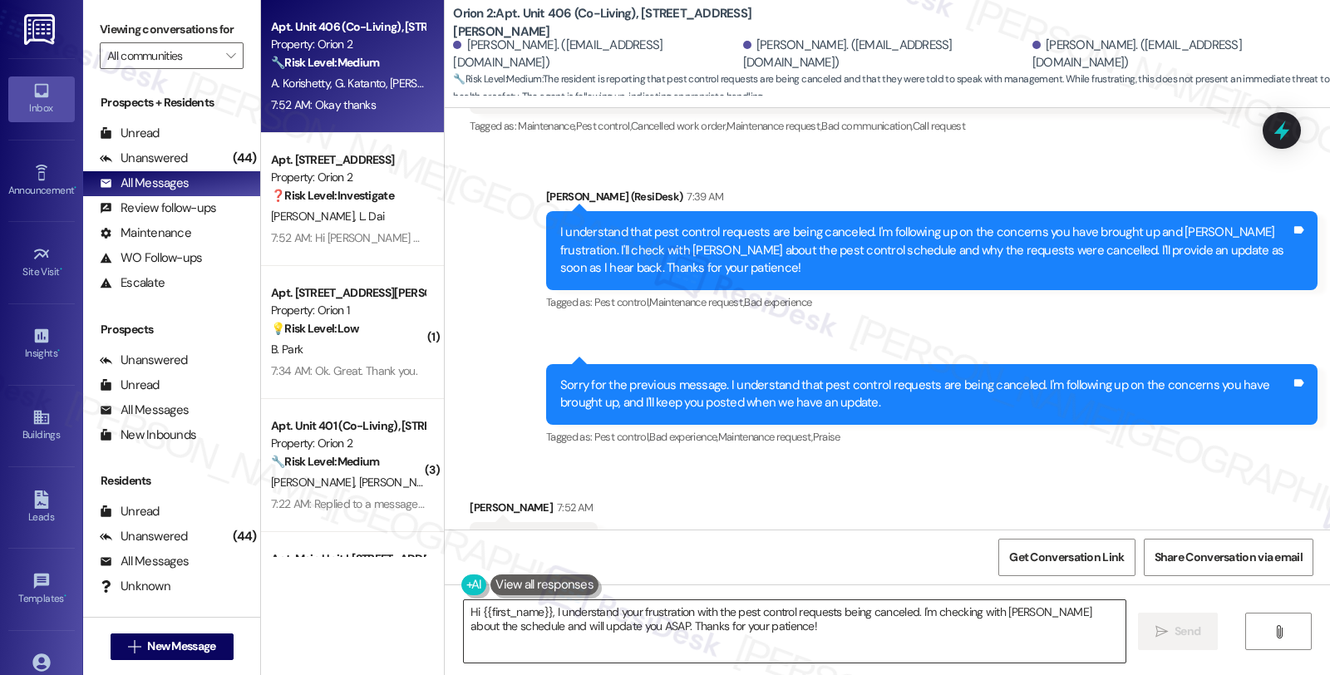
click at [464, 612] on textarea "Hi {{first_name}}, I understand your frustration with the pest control requests…" at bounding box center [795, 631] width 662 height 62
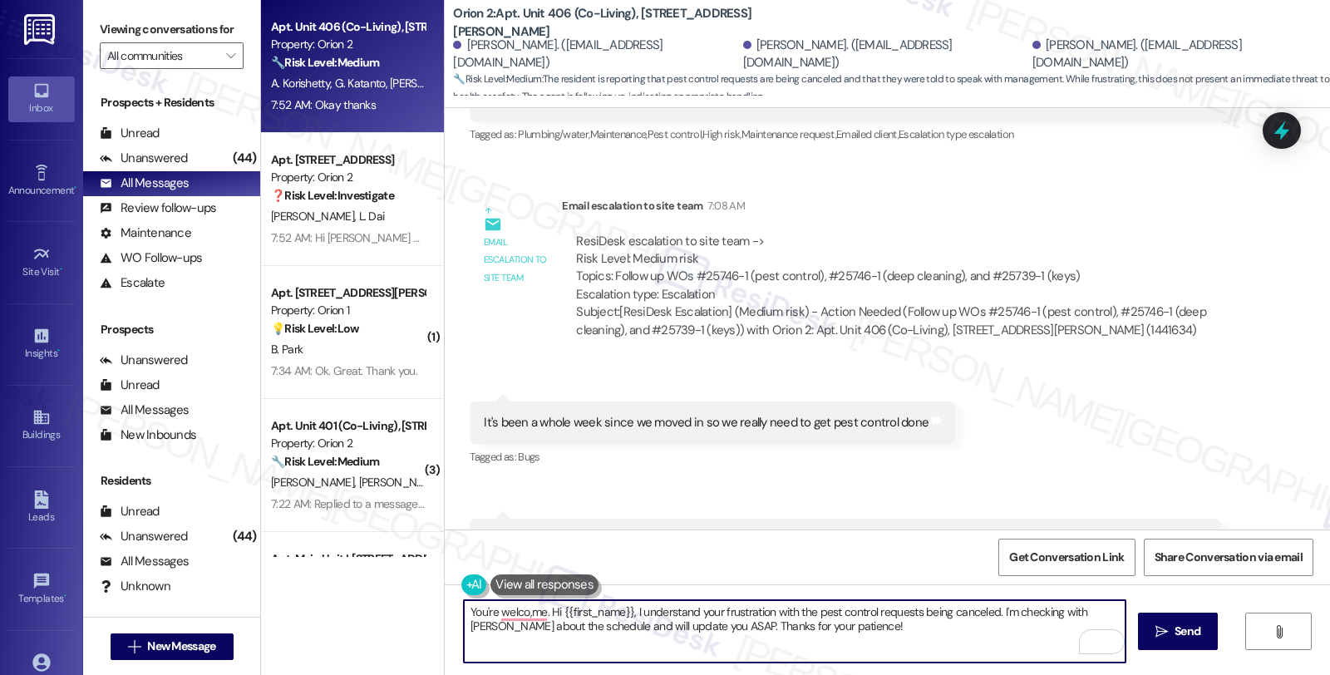
scroll to position [2119, 0]
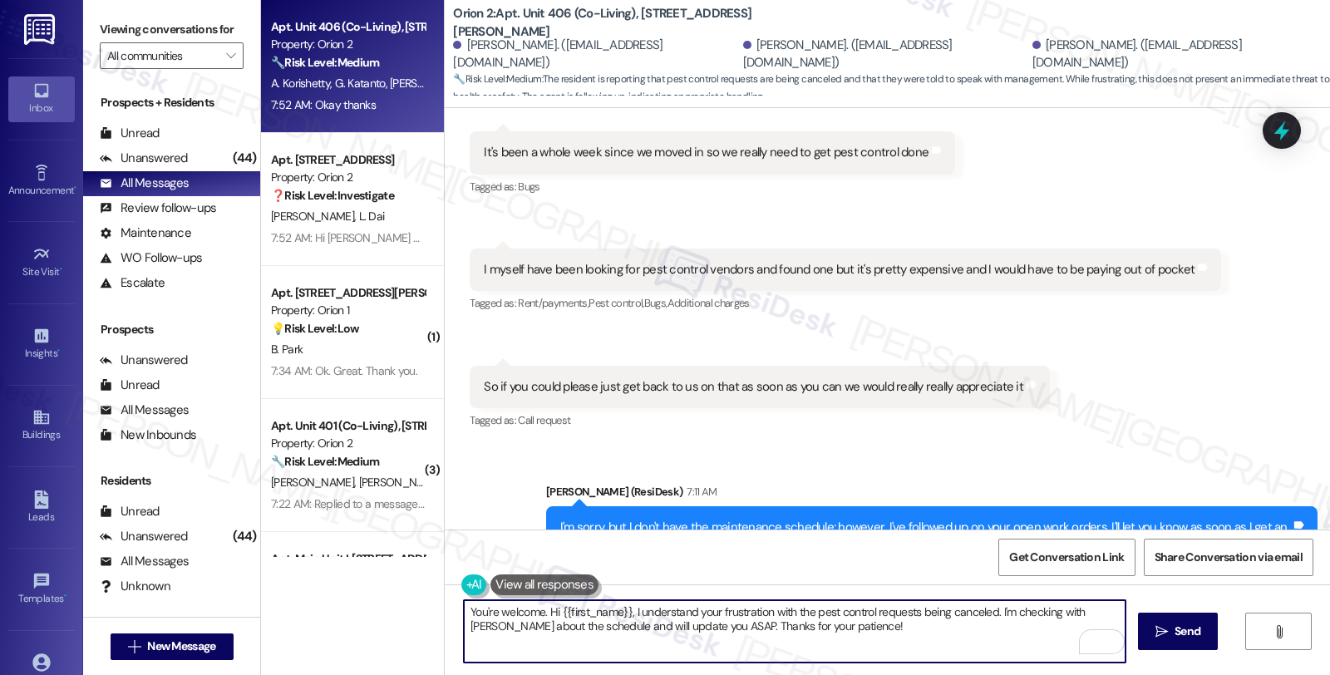
click at [572, 646] on textarea "You're welcome. Hi {{first_name}}, I understand your frustration with the pest …" at bounding box center [795, 631] width 662 height 62
drag, startPoint x: 537, startPoint y: 613, endPoint x: 870, endPoint y: 628, distance: 333.7
click at [870, 628] on textarea "You're welcome. Hi {{first_name}}, I understand your frustration with the pest …" at bounding box center [795, 631] width 662 height 62
paste textarea "Should you have other concerns, please feel free to reach out. Have a great day"
click at [831, 613] on textarea "You're welcome. Should you have other concerns, please feel free to reach out. …" at bounding box center [795, 631] width 662 height 62
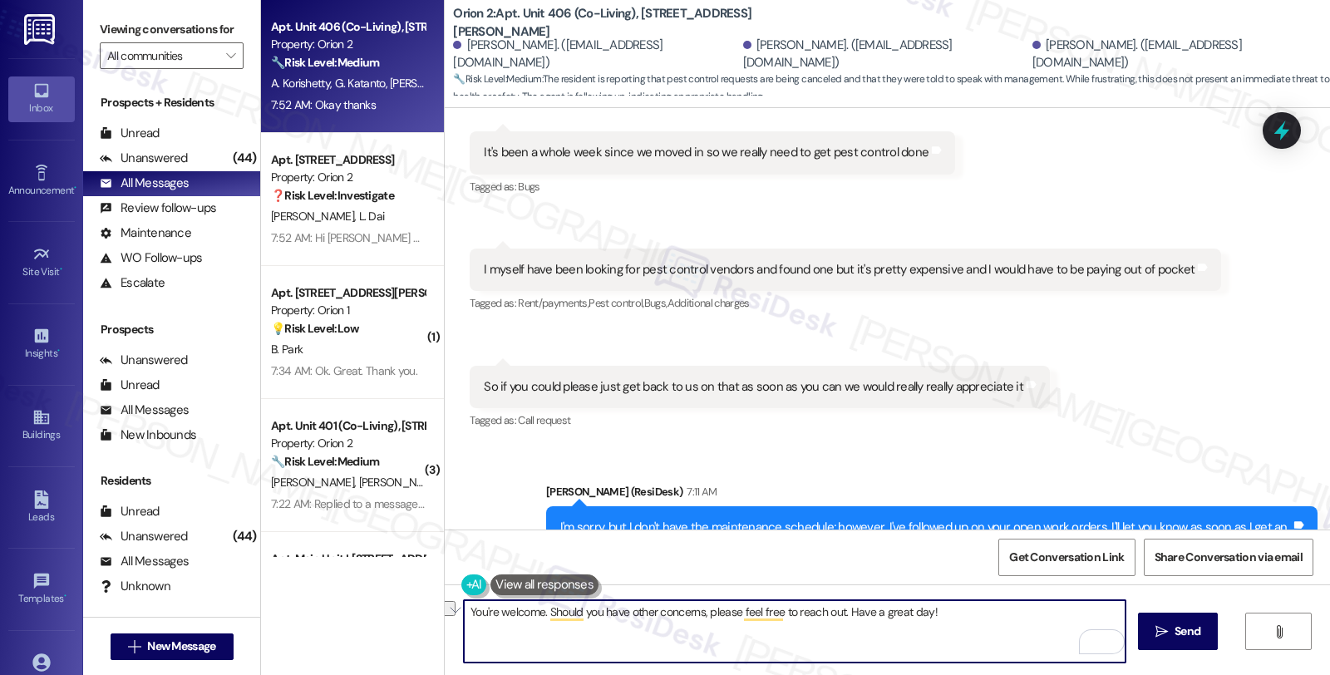
type textarea "You're welcome. Should you have other concerns, please feel free to reach out!"
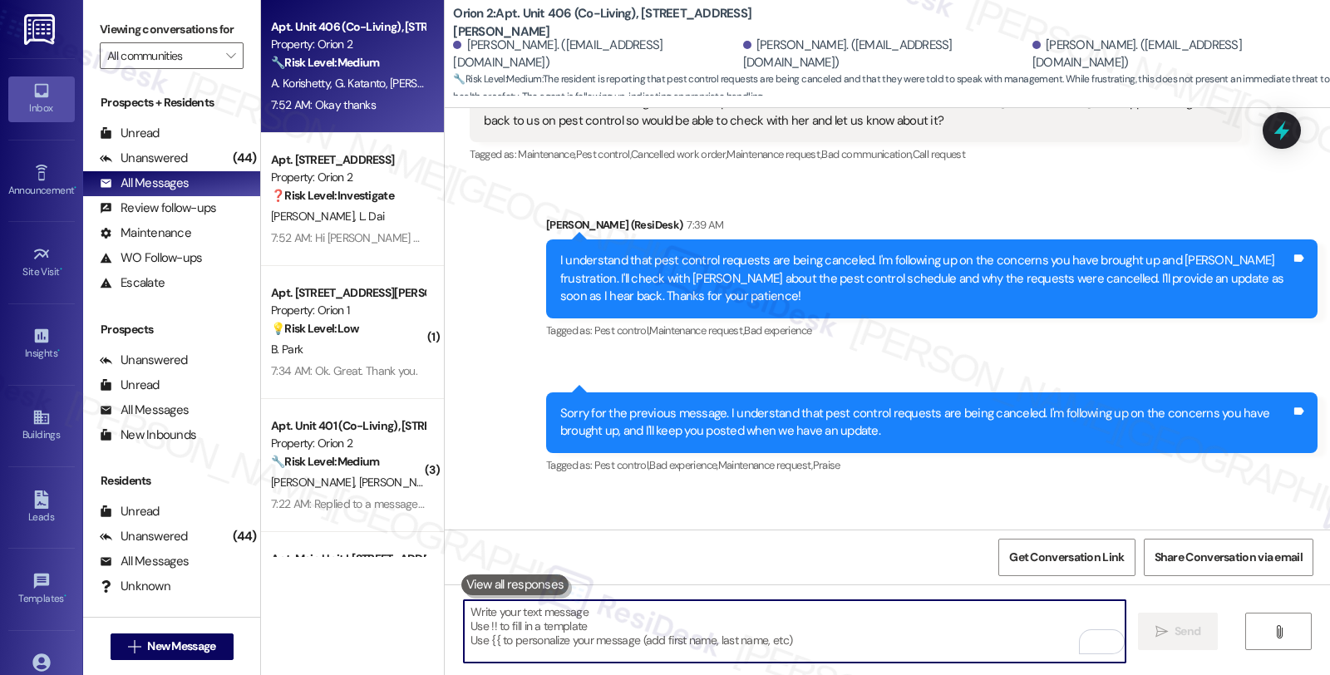
scroll to position [2765, 0]
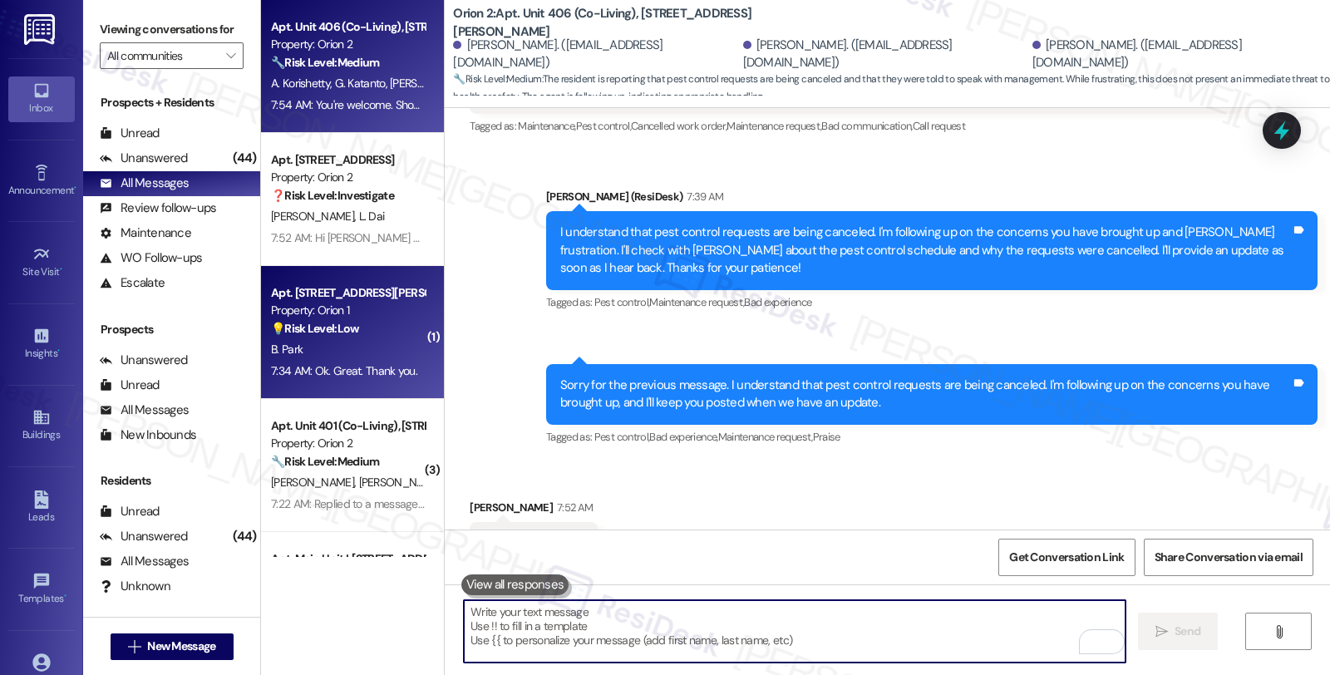
click at [384, 366] on div "7:34 AM: Ok. Great. Thank you. 7:34 AM: Ok. Great. Thank you." at bounding box center [344, 370] width 146 height 15
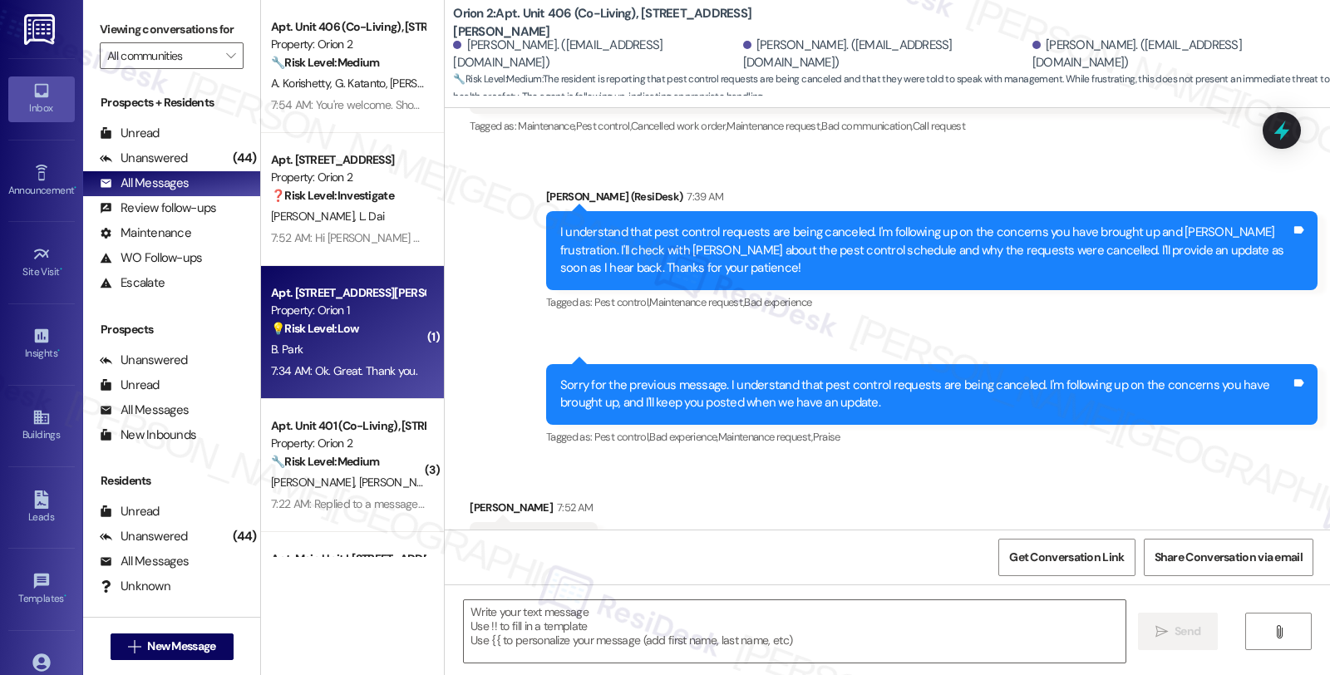
type textarea "Fetching suggested responses. Please feel free to read through the conversation…"
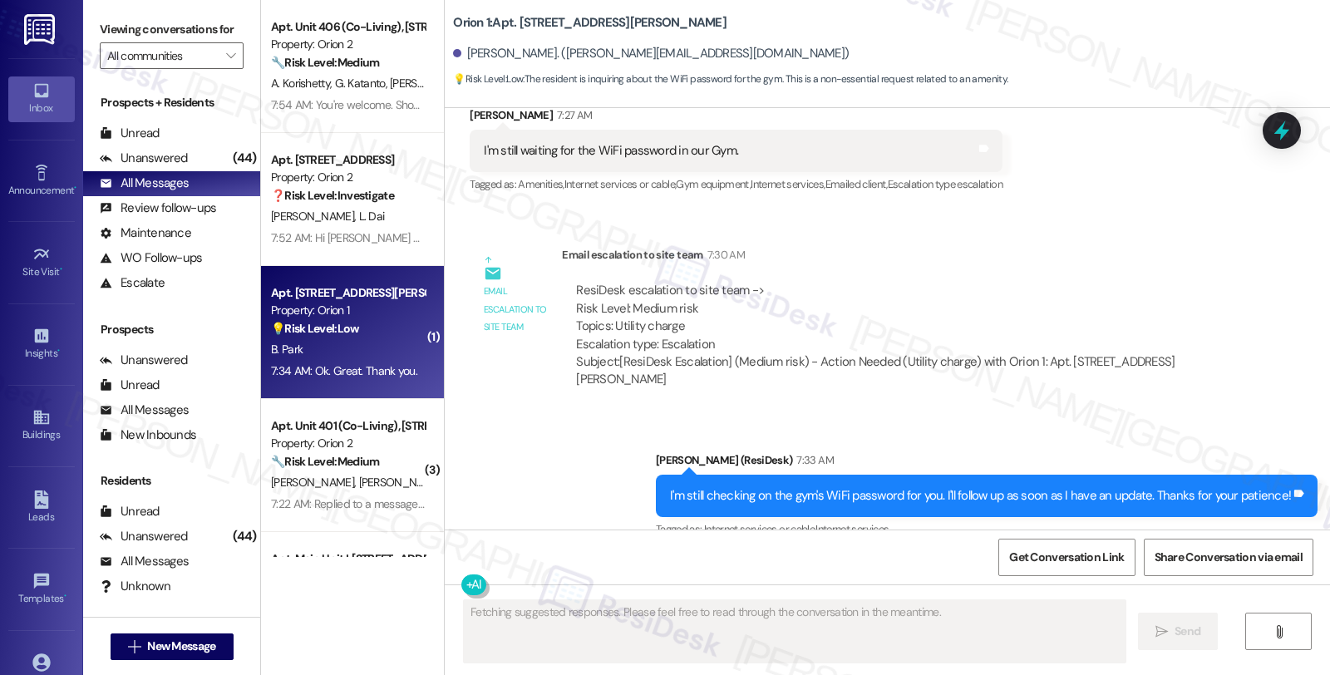
scroll to position [4399, 0]
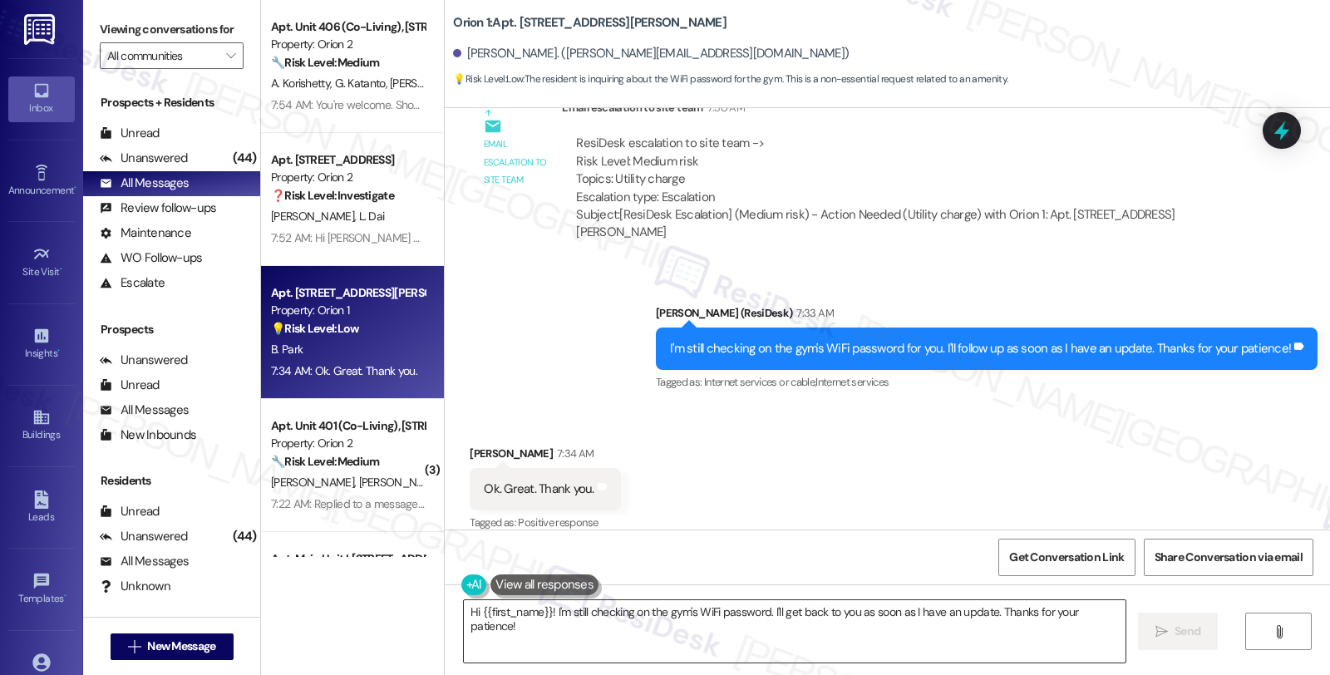
click at [464, 611] on textarea "Hi {{first_name}}! I'm still checking on the gym's WiFi password. I'll get back…" at bounding box center [795, 631] width 662 height 62
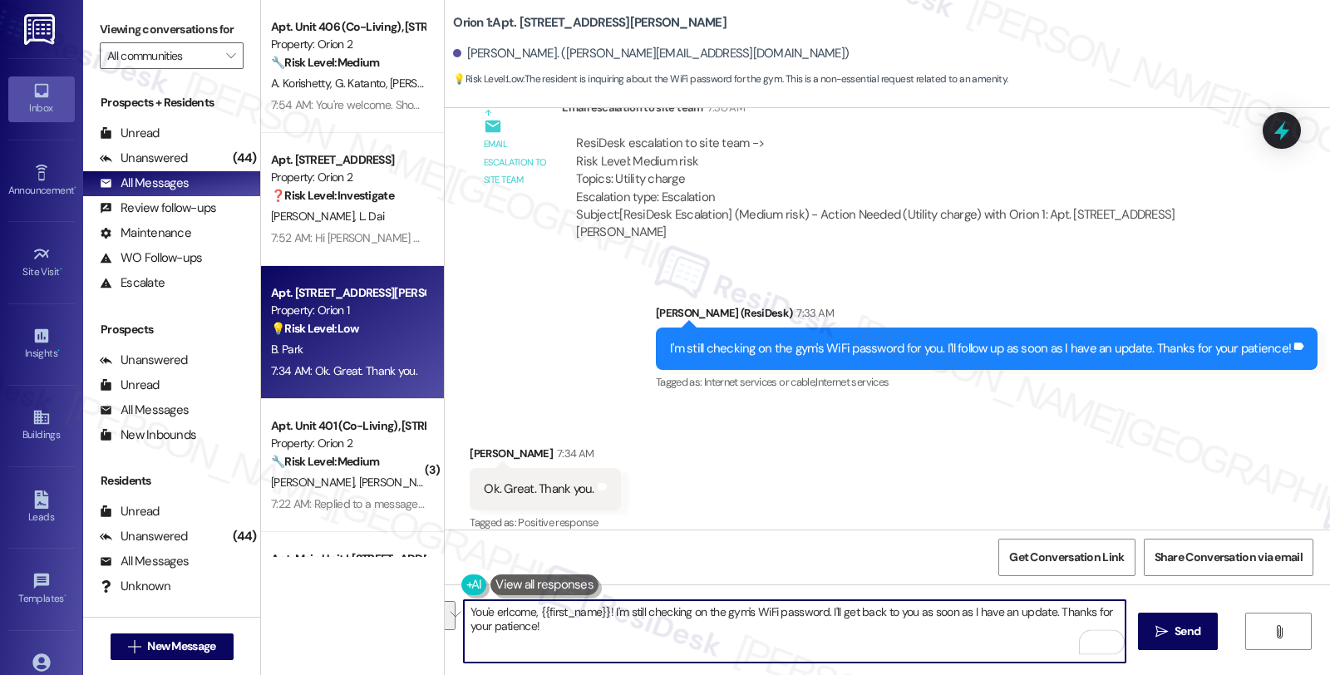
drag, startPoint x: 605, startPoint y: 609, endPoint x: 755, endPoint y: 697, distance: 173.2
click at [755, 674] on html "Inbox Go to Inbox Announcement • Send A Text Announcement Site Visit • Go to Si…" at bounding box center [665, 337] width 1330 height 675
paste textarea "Should you have other concerns, please feel free to reach out. Have a great day"
drag, startPoint x: 899, startPoint y: 610, endPoint x: 1052, endPoint y: 610, distance: 152.9
click at [1052, 610] on textarea "You'e erlcome, {{first_name}}! Should you have other concerns, please feel free…" at bounding box center [795, 631] width 662 height 62
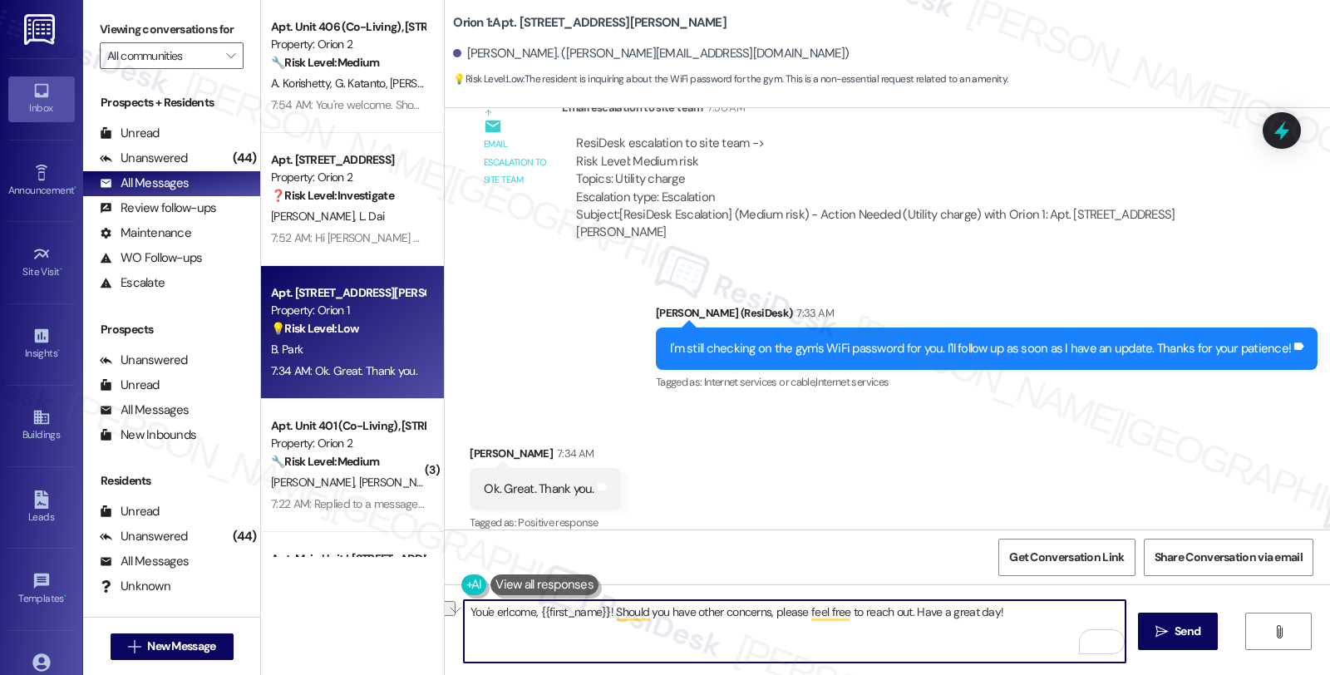
type textarea "You'e erlcome, {{first_name}}! Should you have other concerns, please feel free…"
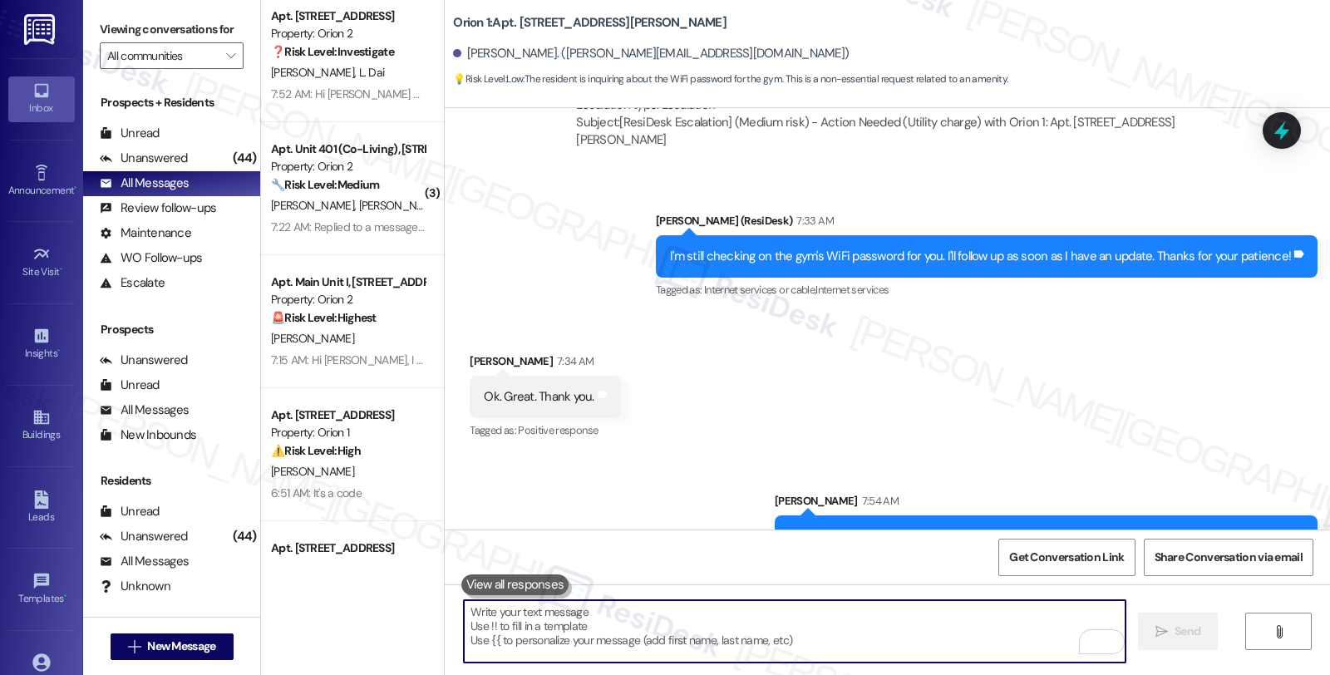
scroll to position [4515, 0]
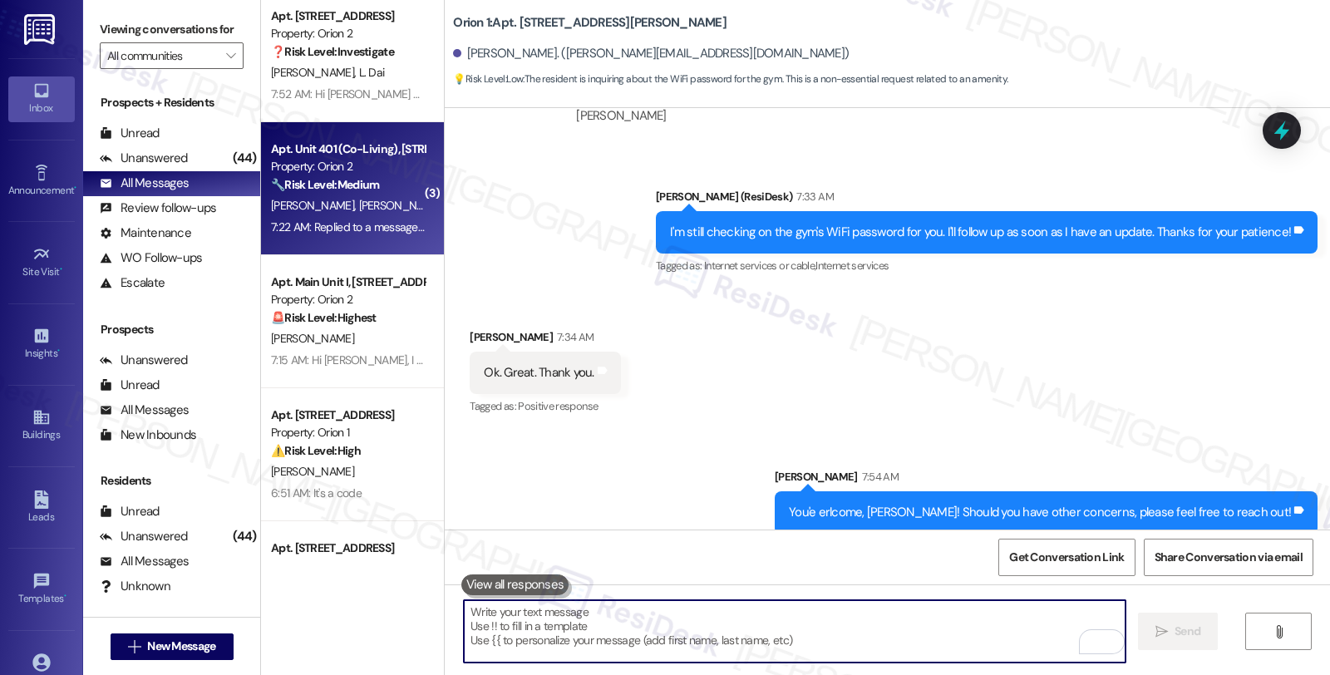
click at [375, 229] on div "7:22 AM: Replied to a message:We have not heard back from them. Just give us th…" at bounding box center [497, 226] width 452 height 15
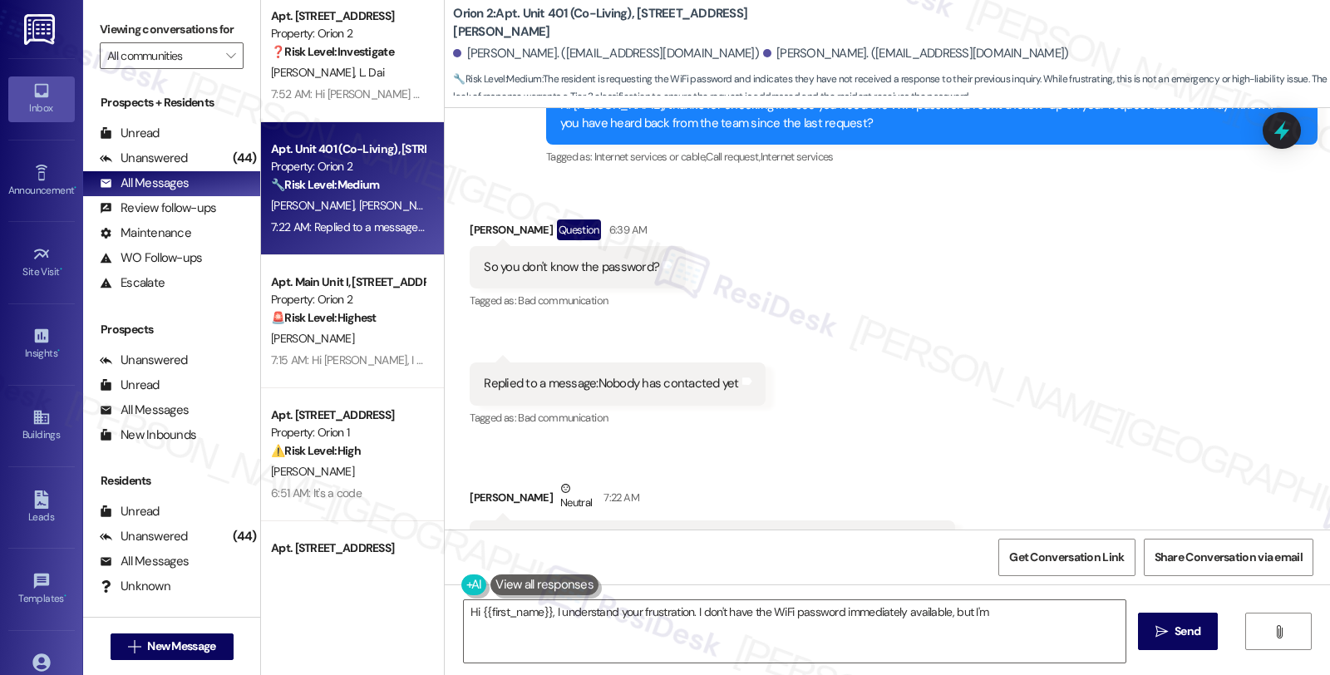
scroll to position [5399, 0]
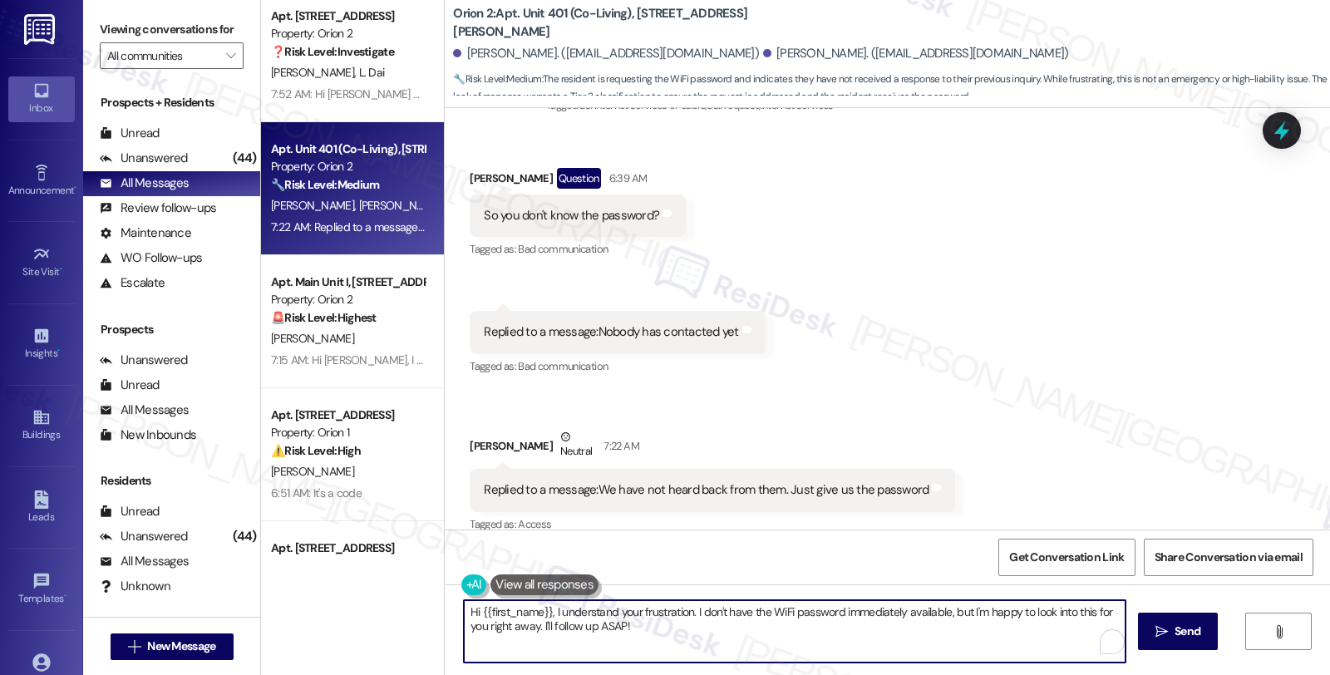
drag, startPoint x: 540, startPoint y: 613, endPoint x: 452, endPoint y: 612, distance: 88.1
click at [464, 612] on textarea "Hi {{first_name}}, I understand your frustration. I don't have the WiFi passwor…" at bounding box center [795, 631] width 662 height 62
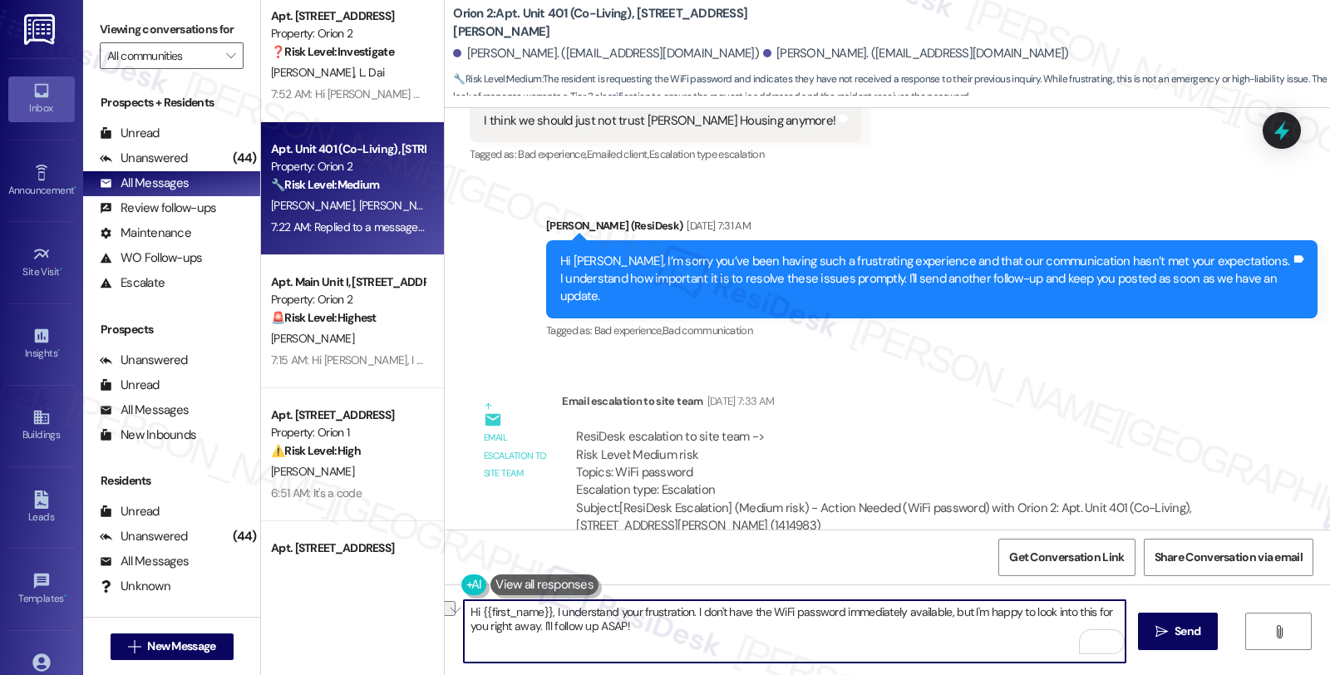
scroll to position [4660, 0]
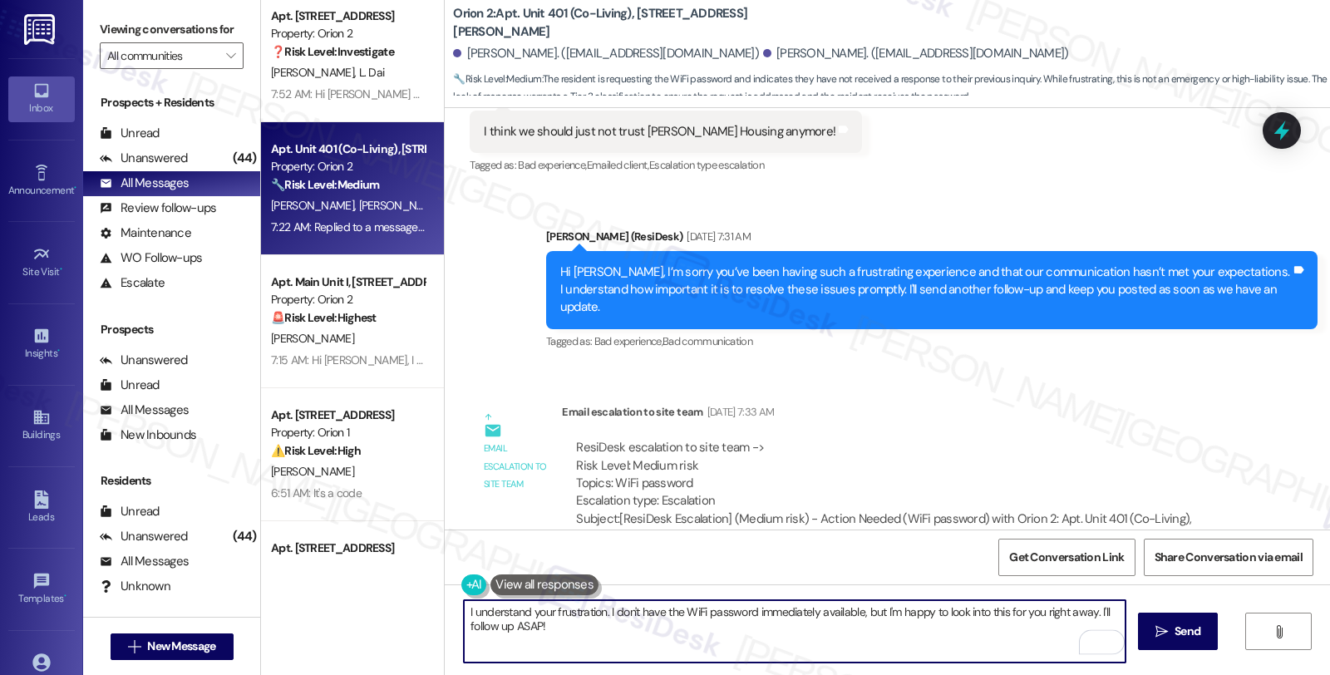
click at [521, 615] on textarea "I understand your frustration. I don't have the WiFi password immediately avail…" at bounding box center [795, 631] width 662 height 62
click at [653, 613] on textarea "I understand the urgency. your frustration. I don't have the WiFi password imme…" at bounding box center [795, 631] width 662 height 62
click at [858, 612] on textarea "I understand the urgency. I don't have the WiFi password immediately available,…" at bounding box center [795, 631] width 662 height 62
click at [623, 636] on textarea "I understand the urgency. I don't have the WiFi password immediately available,…" at bounding box center [795, 631] width 662 height 62
type textarea "I understand the urgency. I don't have the WiFi password immediately available,…"
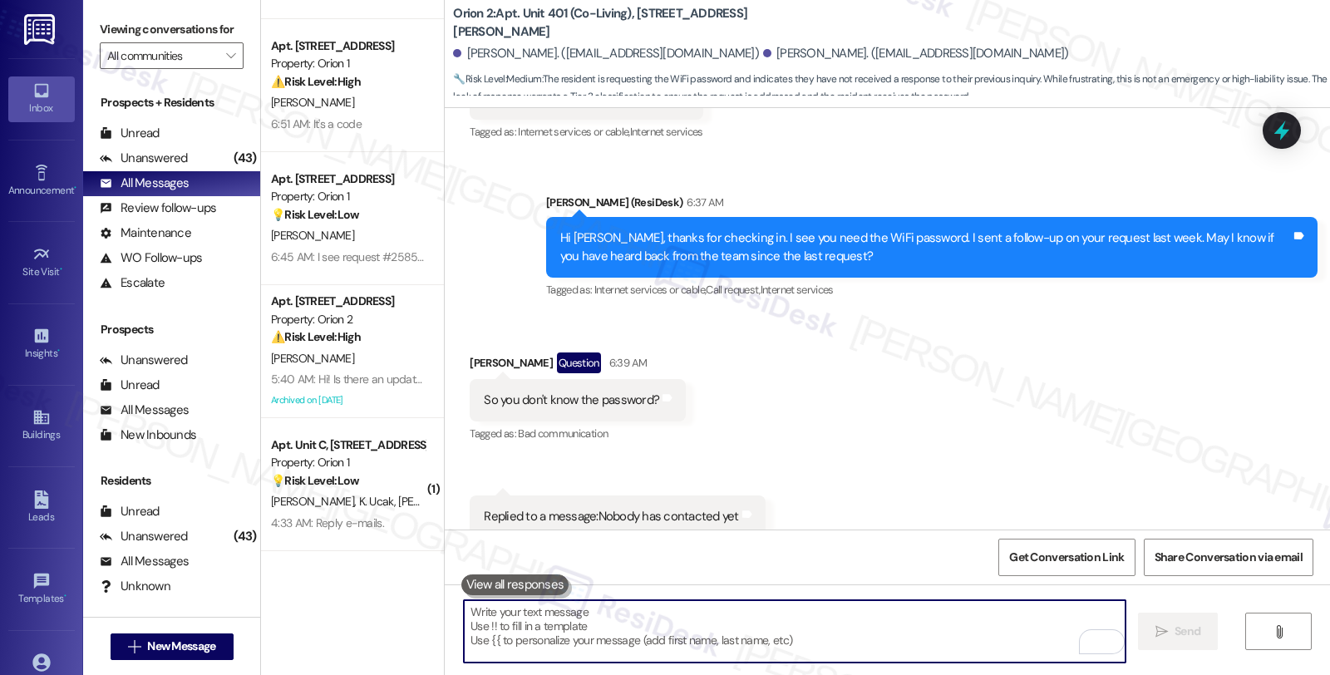
scroll to position [831, 0]
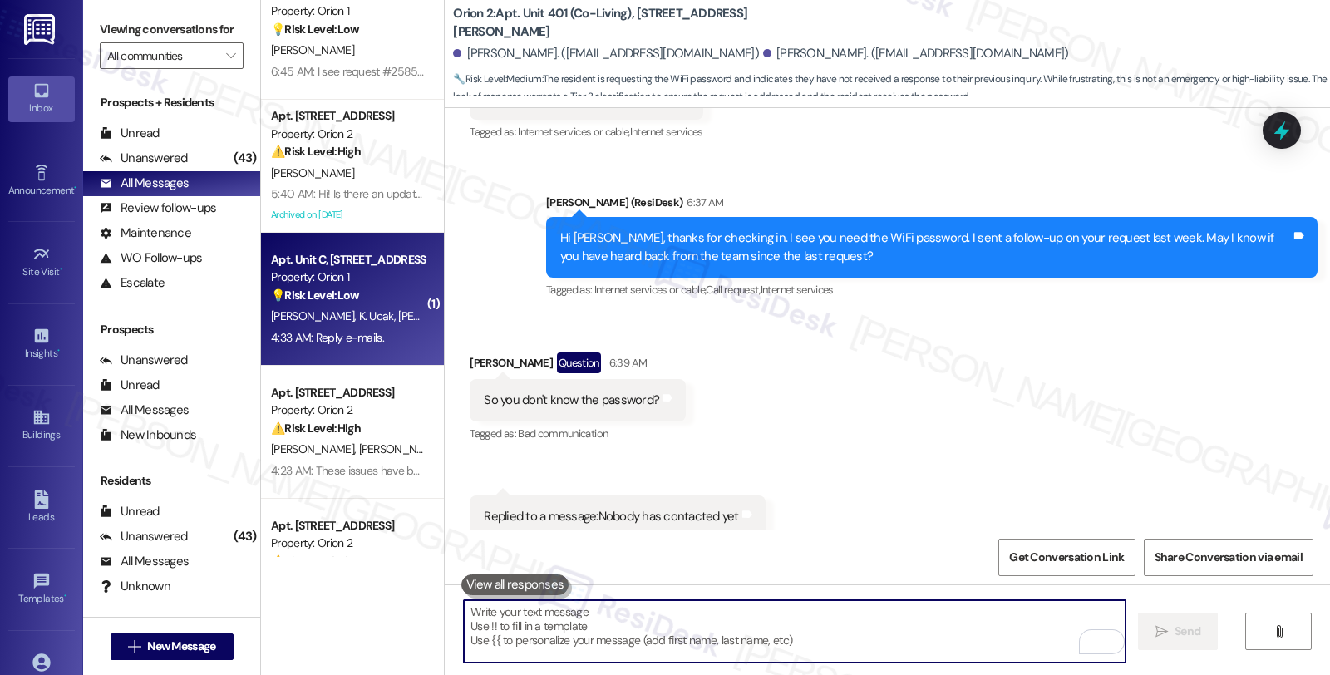
click at [388, 297] on div "💡 Risk Level: Low The resident is providing feedback on the move-in process, wh…" at bounding box center [348, 295] width 154 height 17
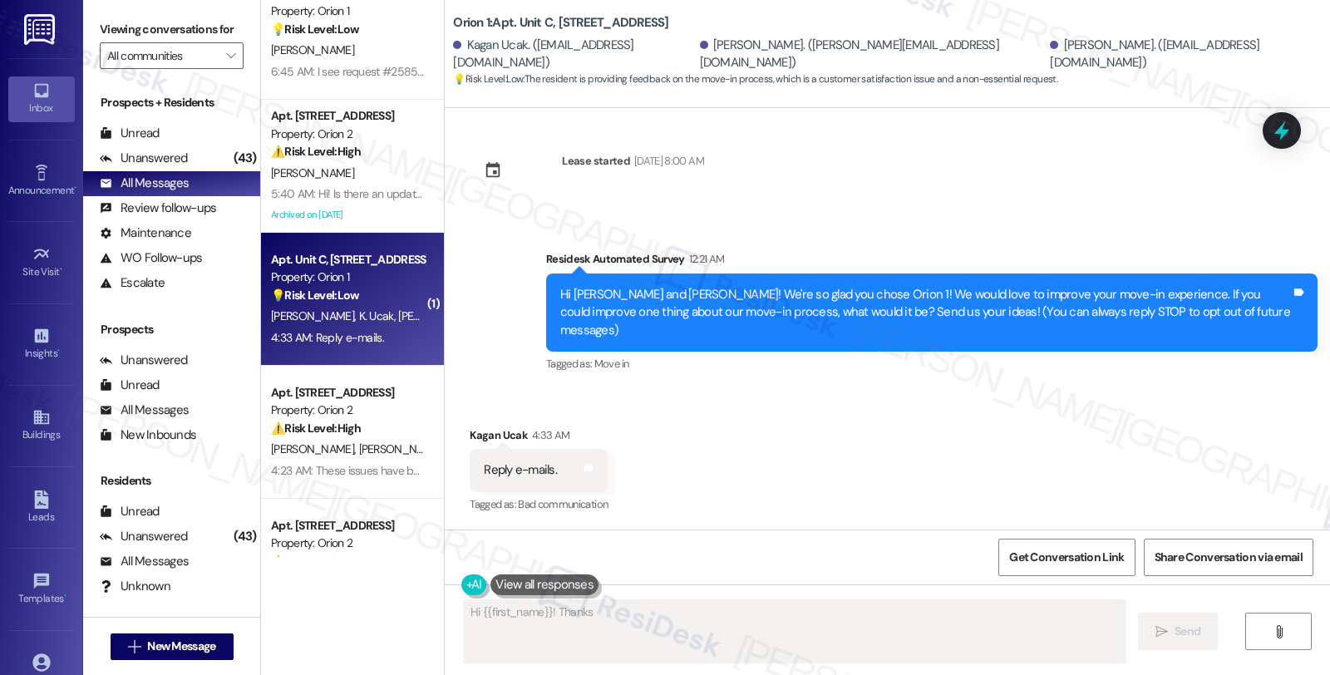
scroll to position [0, 0]
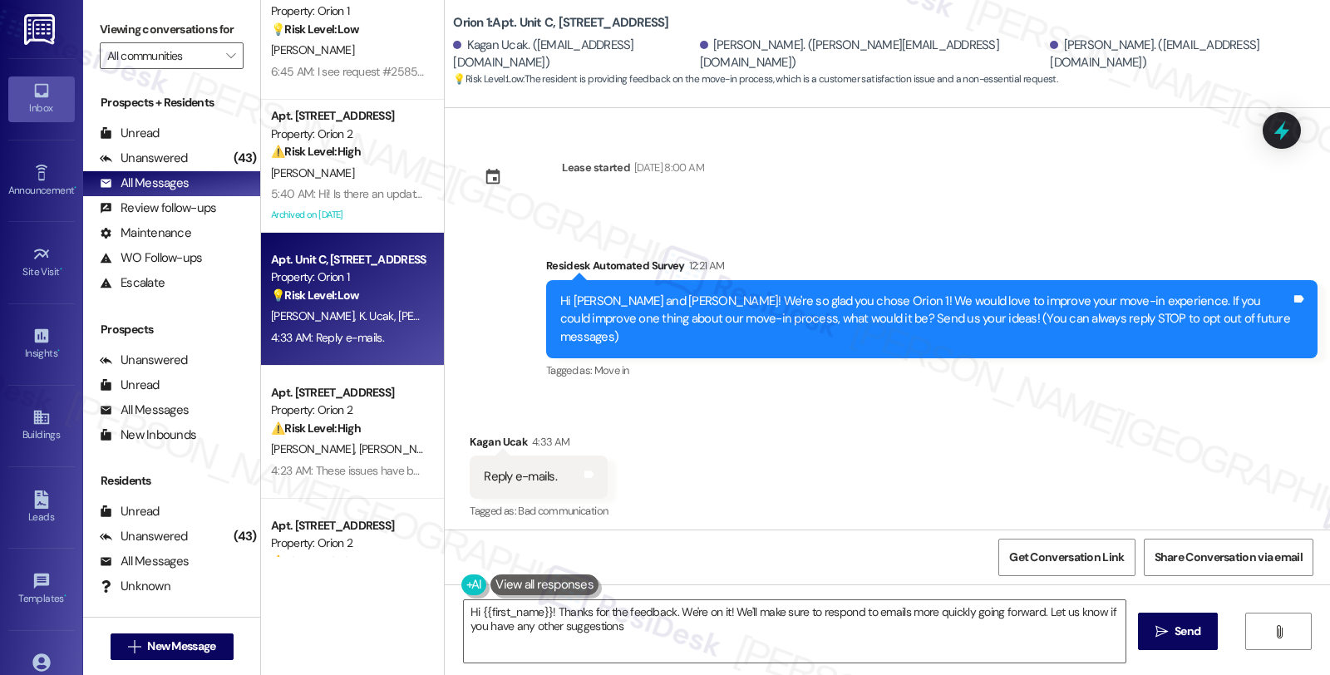
type textarea "Hi {{first_name}}! Thanks for the feedback. We're on it! We'll make sure to res…"
click at [198, 169] on div "Unanswered (43)" at bounding box center [171, 158] width 177 height 25
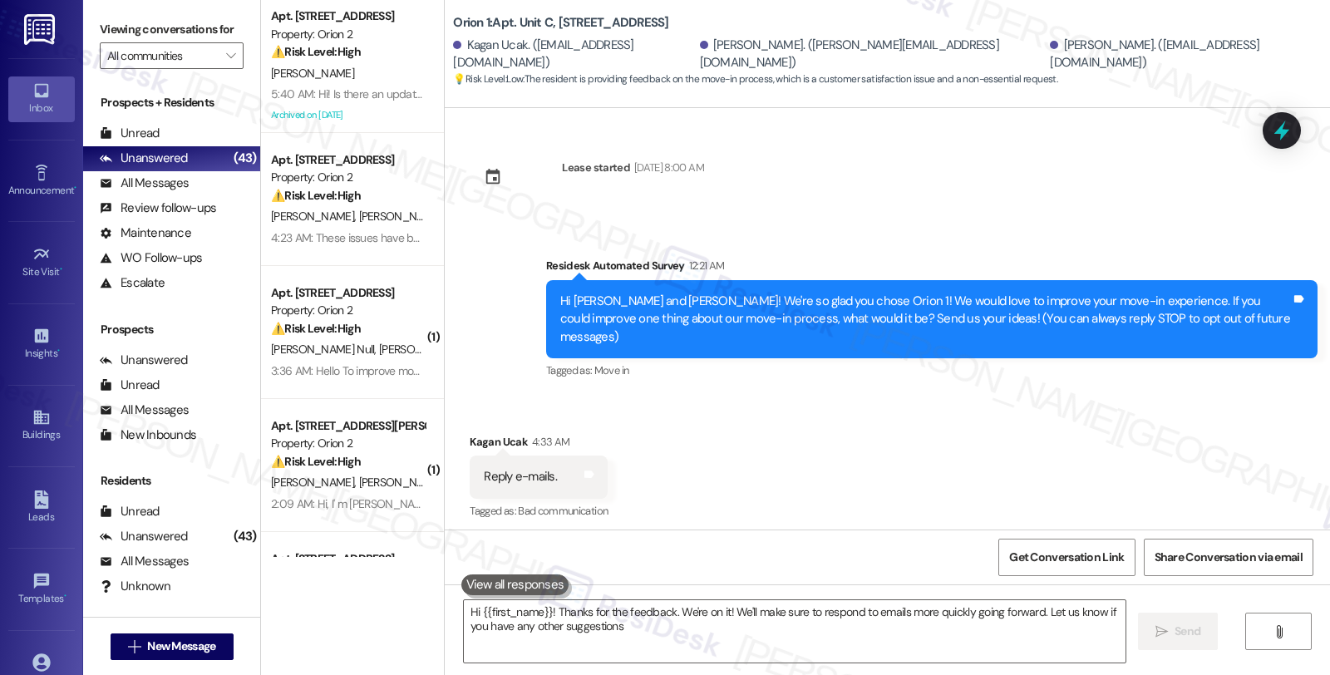
type textarea "Hi {{first_name}}! Thanks for the feedback. We're on it! We'll make sure to res…"
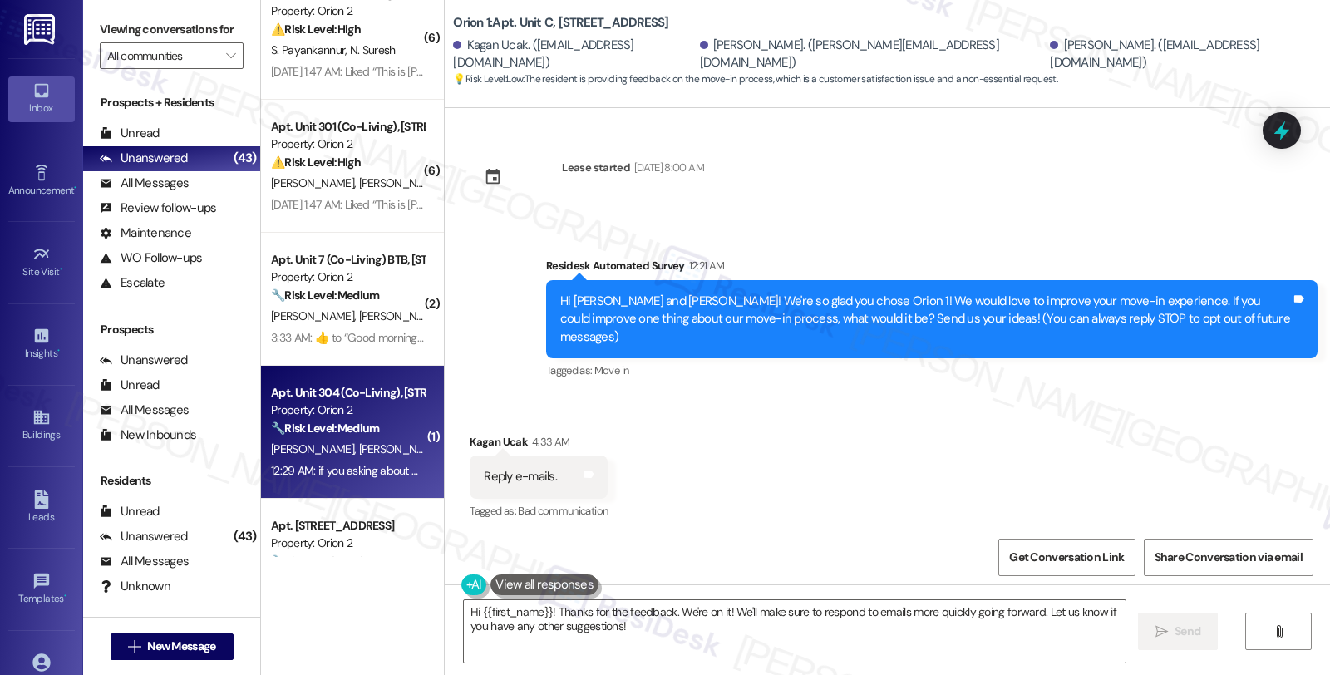
scroll to position [1755, 0]
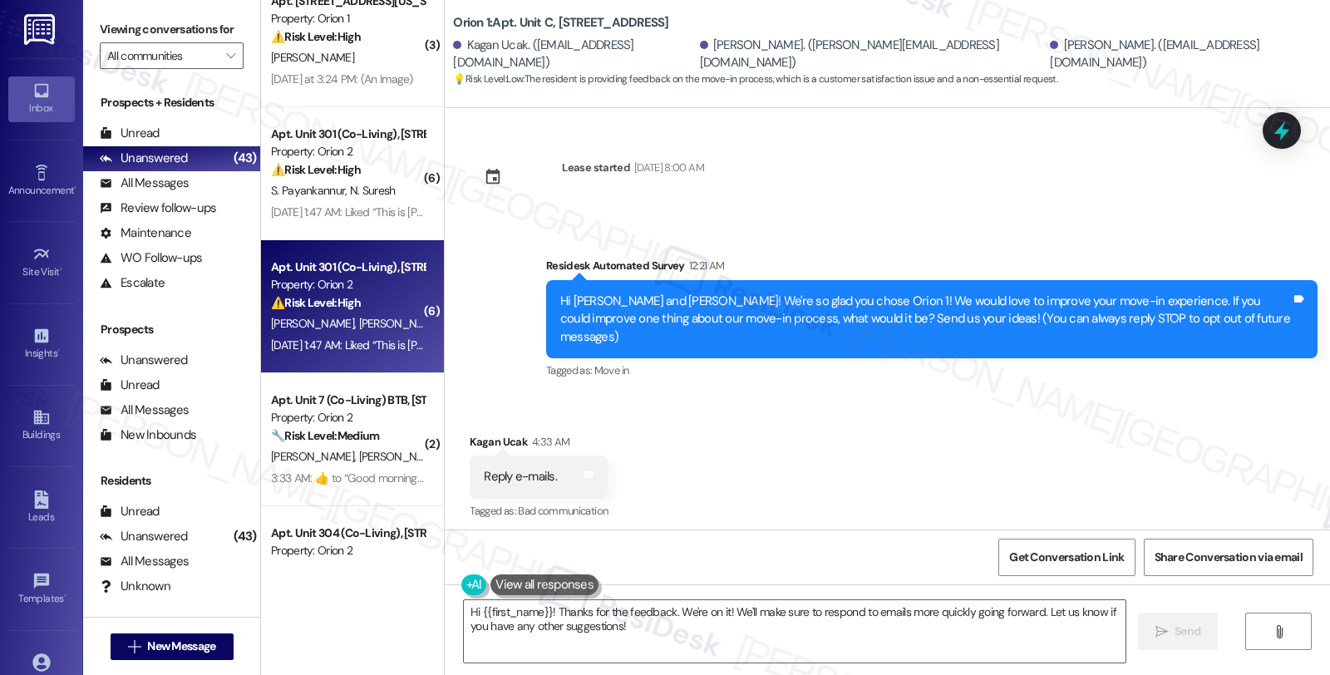
click at [346, 269] on div "Apt. Unit 301 (Co-Living), [STREET_ADDRESS]" at bounding box center [348, 266] width 154 height 17
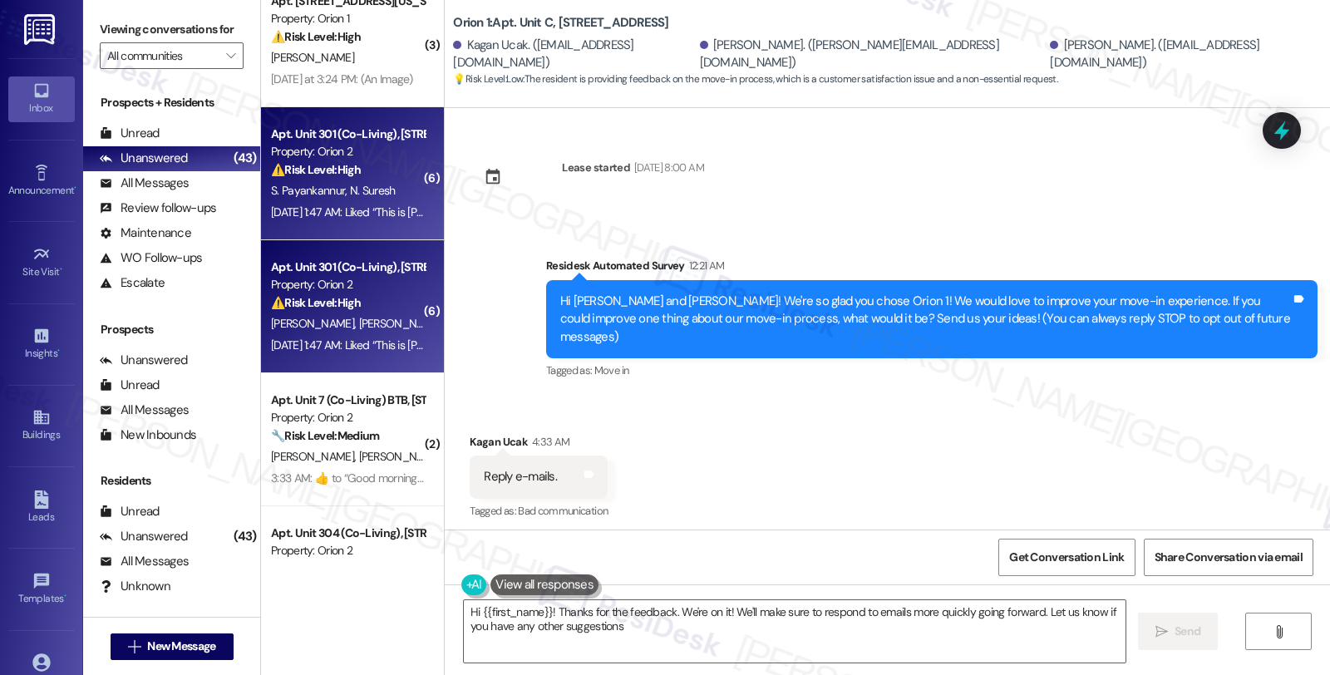
type textarea "Hi {{first_name}}! Thanks for the feedback. We're on it! We'll make sure to res…"
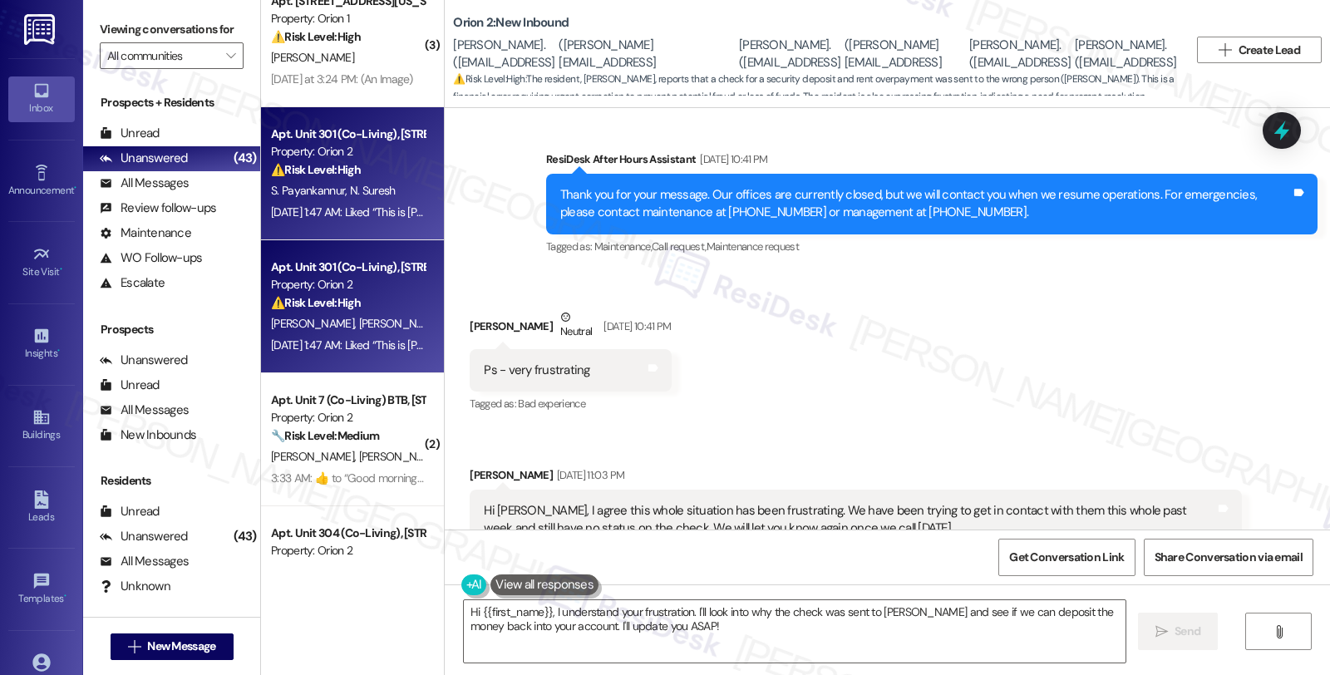
scroll to position [7833, 0]
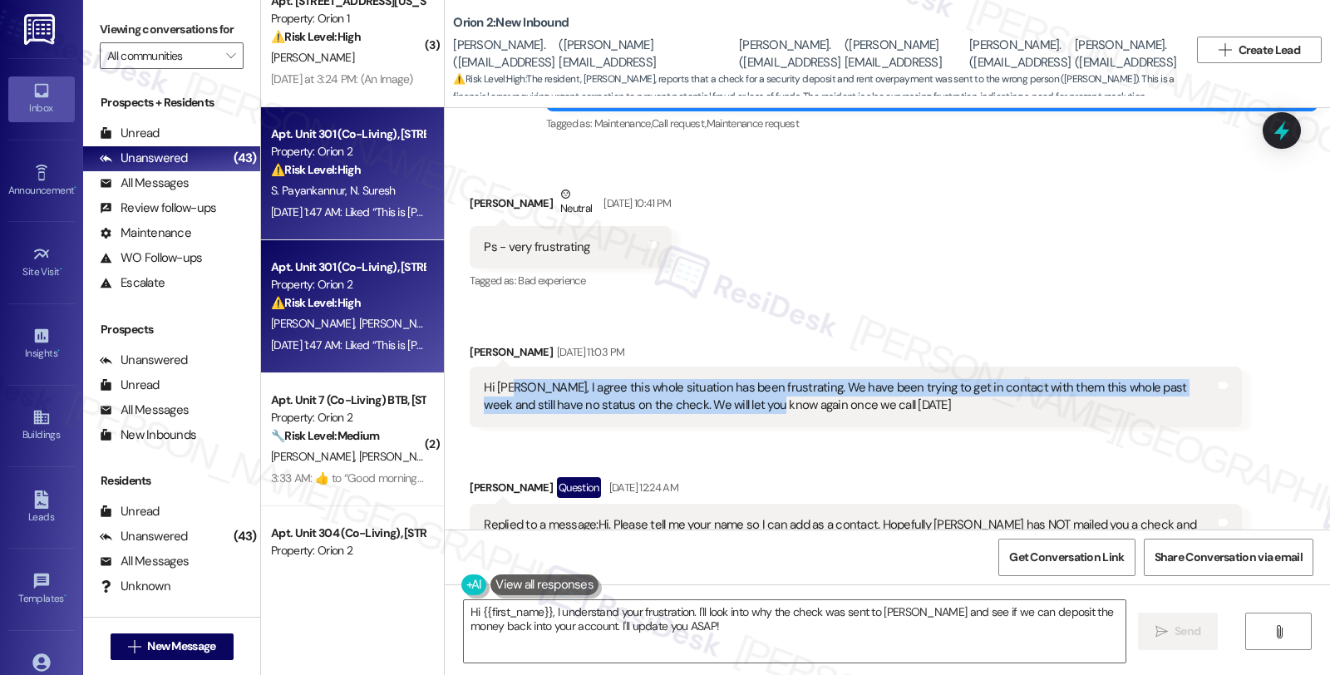
drag, startPoint x: 508, startPoint y: 361, endPoint x: 701, endPoint y: 383, distance: 194.1
click at [701, 383] on div "Hi [PERSON_NAME], I agree this whole situation has been frustrating. We have be…" at bounding box center [849, 397] width 731 height 36
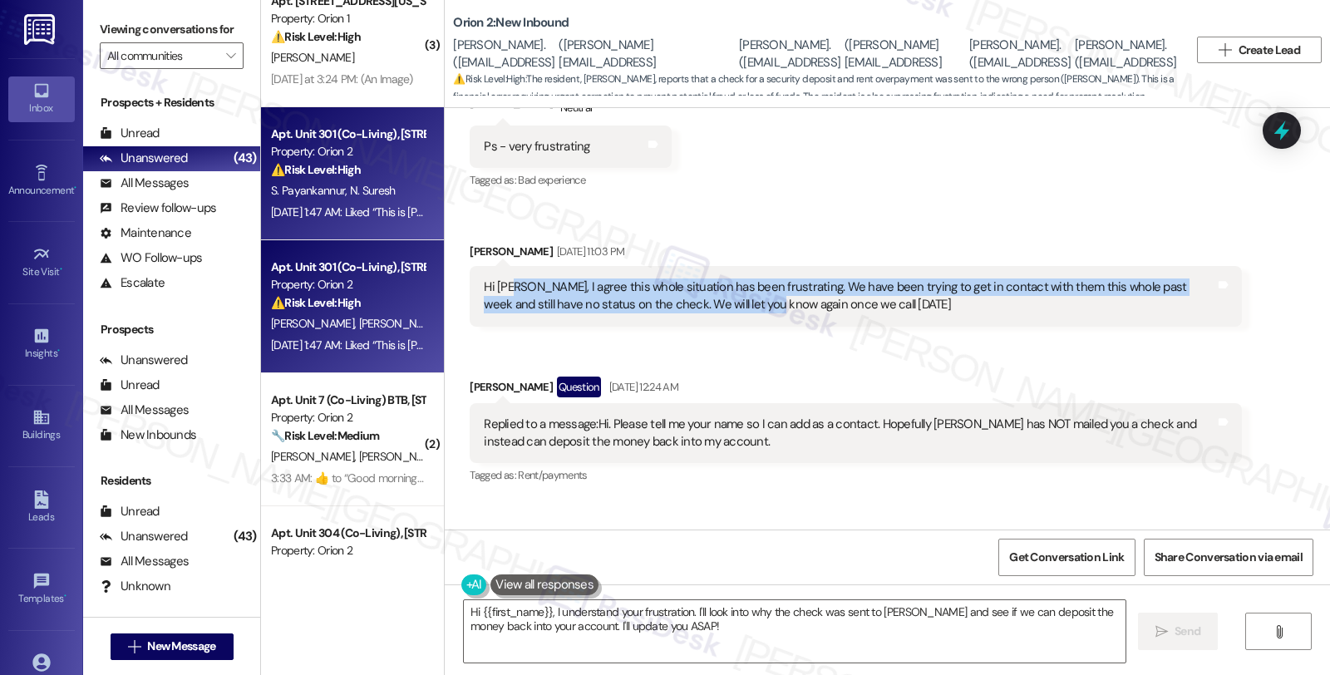
scroll to position [7741, 0]
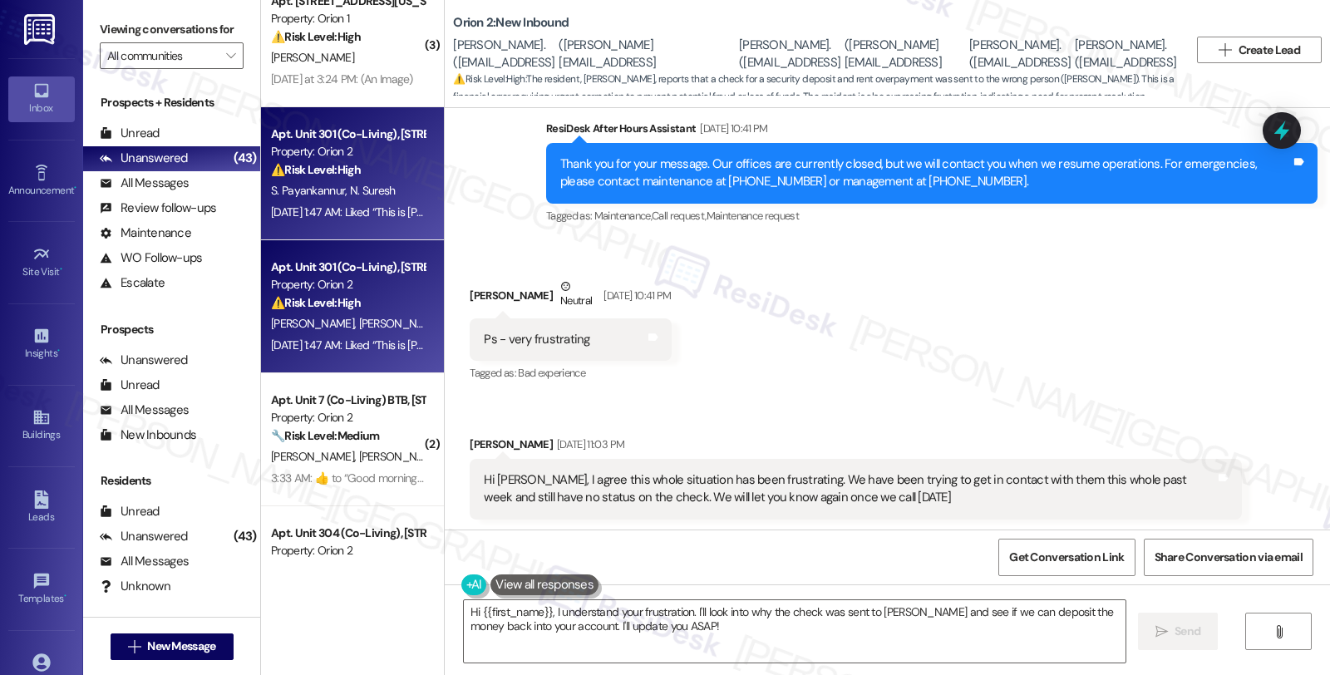
click at [470, 278] on div "Dana Derhake Neutral Aug 16, 2025 at 10:41 PM" at bounding box center [570, 298] width 201 height 41
copy div "Dana"
click at [475, 615] on textarea "Hi {{first_name}}, I understand your frustration. I'll look into why the check …" at bounding box center [795, 631] width 662 height 62
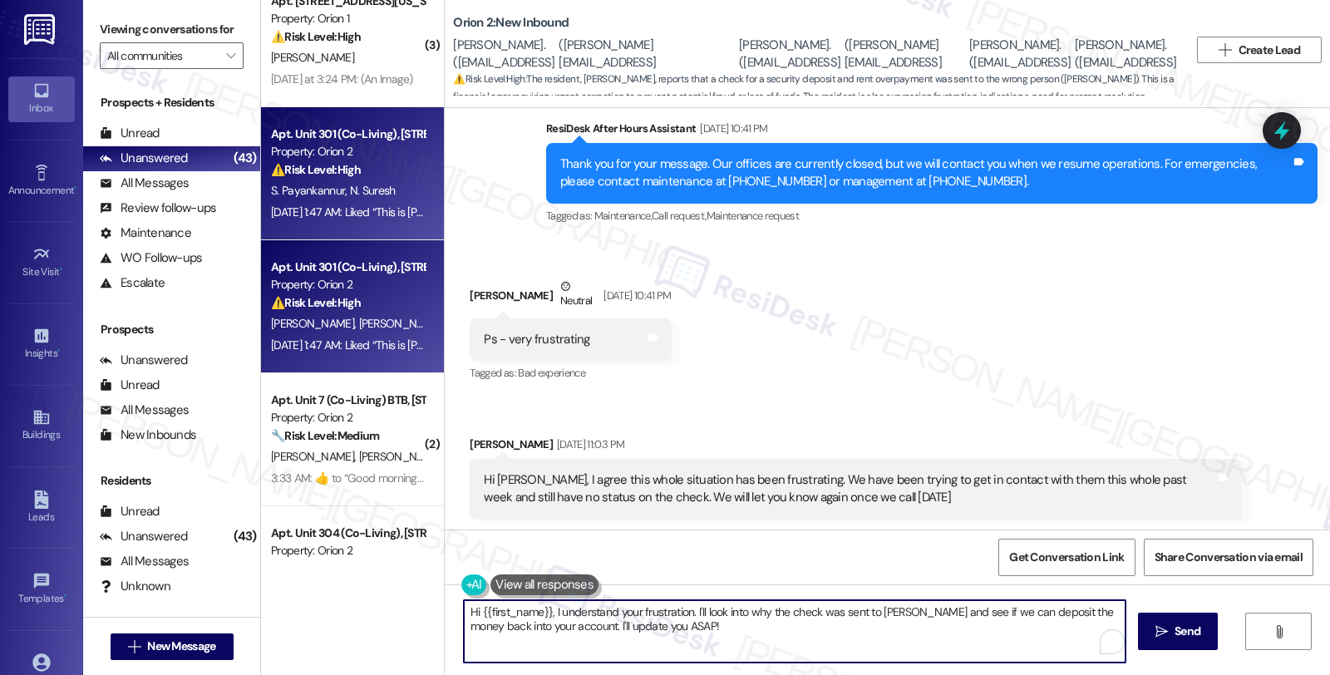
paste textarea "Dana"
click at [470, 436] on div "Ignacio Urbina Gonzalez Aug 16, 2025 at 11:03 PM" at bounding box center [855, 447] width 771 height 23
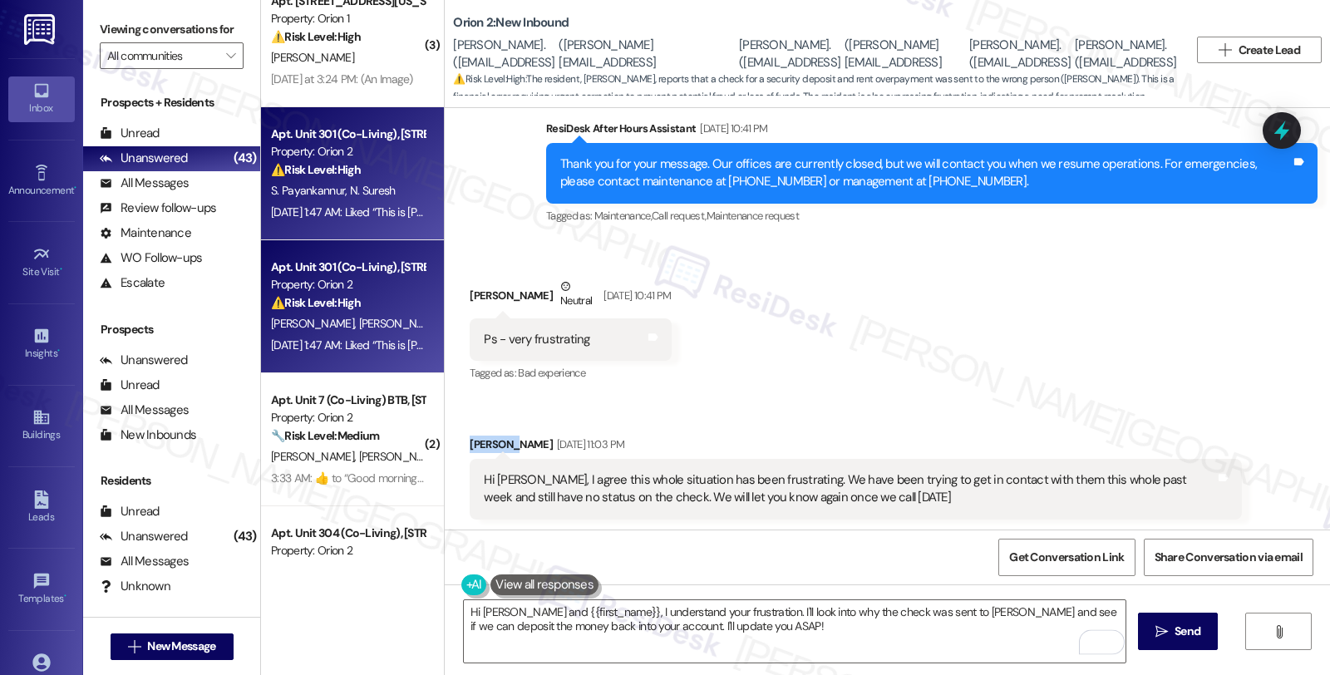
click at [470, 436] on div "Ignacio Urbina Gonzalez Aug 16, 2025 at 11:03 PM" at bounding box center [855, 447] width 771 height 23
copy div "Ignacio"
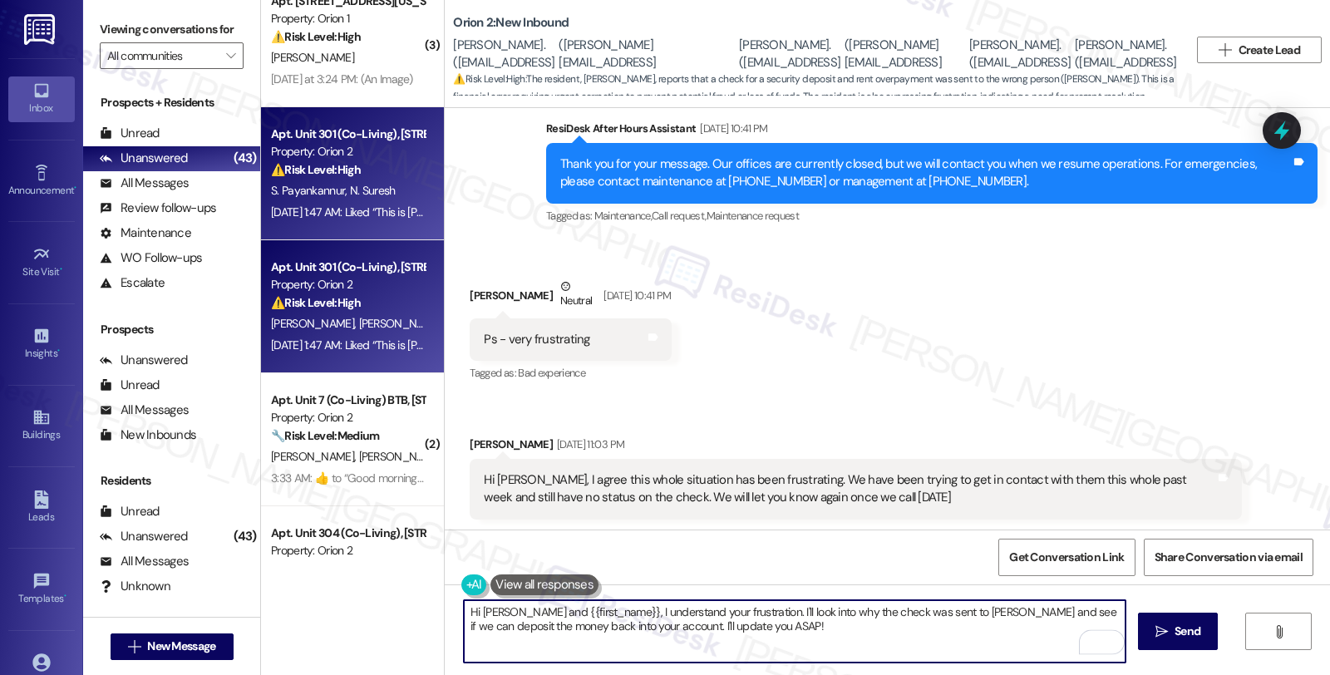
click at [519, 610] on textarea "Hi Dana and {{first_name}}, I understand your frustration. I'll look into why t…" at bounding box center [795, 631] width 662 height 62
paste textarea "Ignacio"
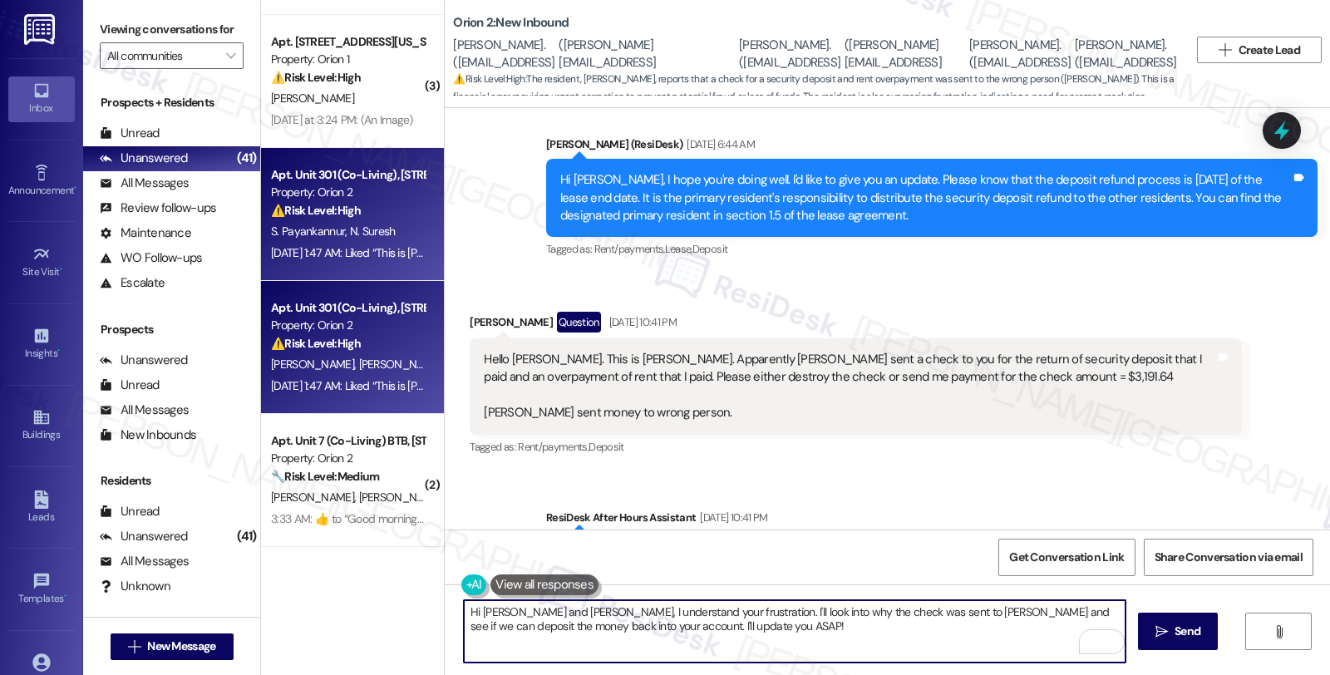
scroll to position [7371, 0]
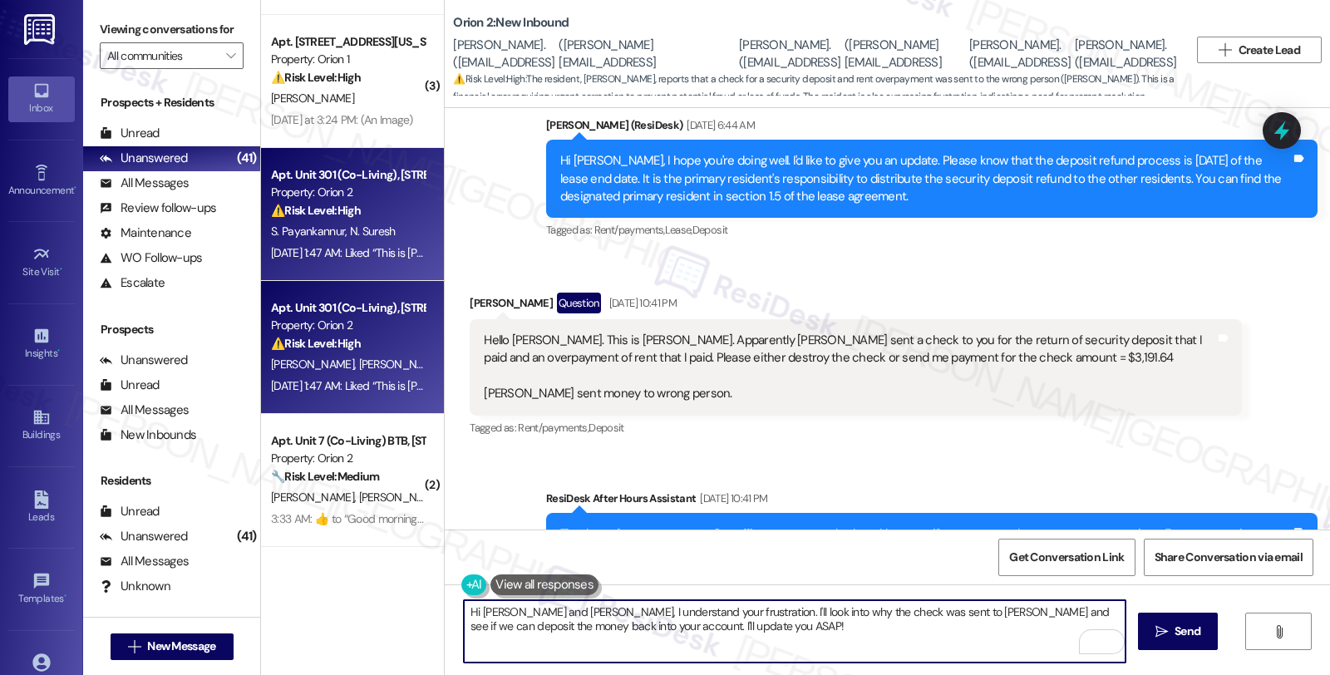
click at [557, 617] on textarea "Hi Dana and Ignacio, I understand your frustration. I'll look into why the chec…" at bounding box center [795, 631] width 662 height 62
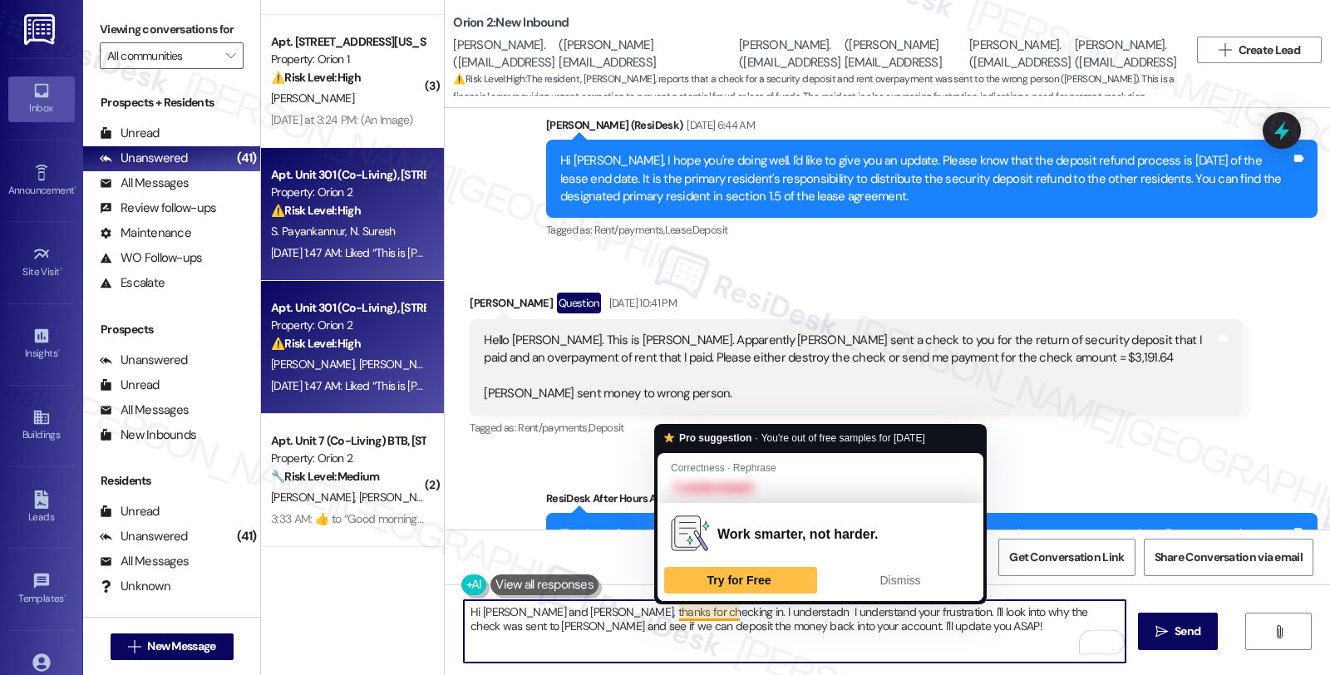
click at [700, 612] on textarea "Hi Dana and Ignacio, thanks for checking in. I understadn I understand your fru…" at bounding box center [795, 631] width 662 height 62
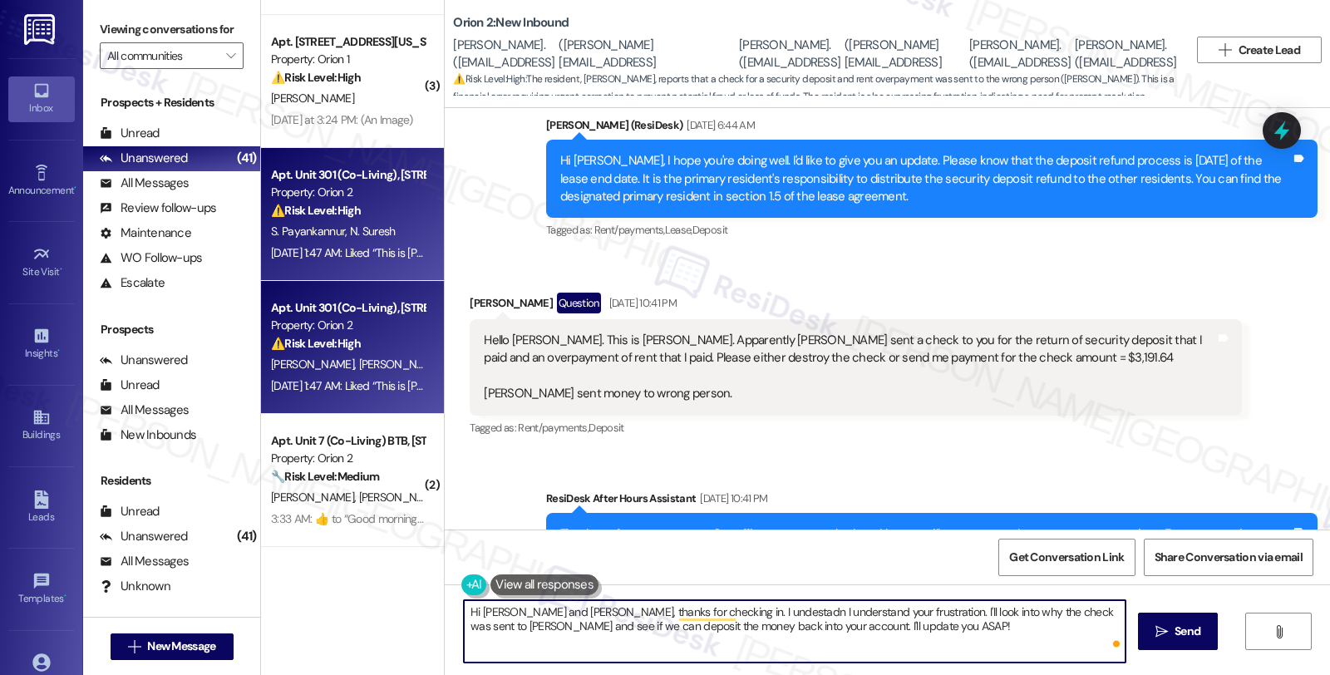
click at [700, 612] on textarea "Hi Dana and Ignacio, thanks for checking in. I undestadn I understand your frus…" at bounding box center [795, 631] width 662 height 62
type textarea "Hi Dana and Ignacio, thanks for checking in. I understadn you;'re still wI unde…"
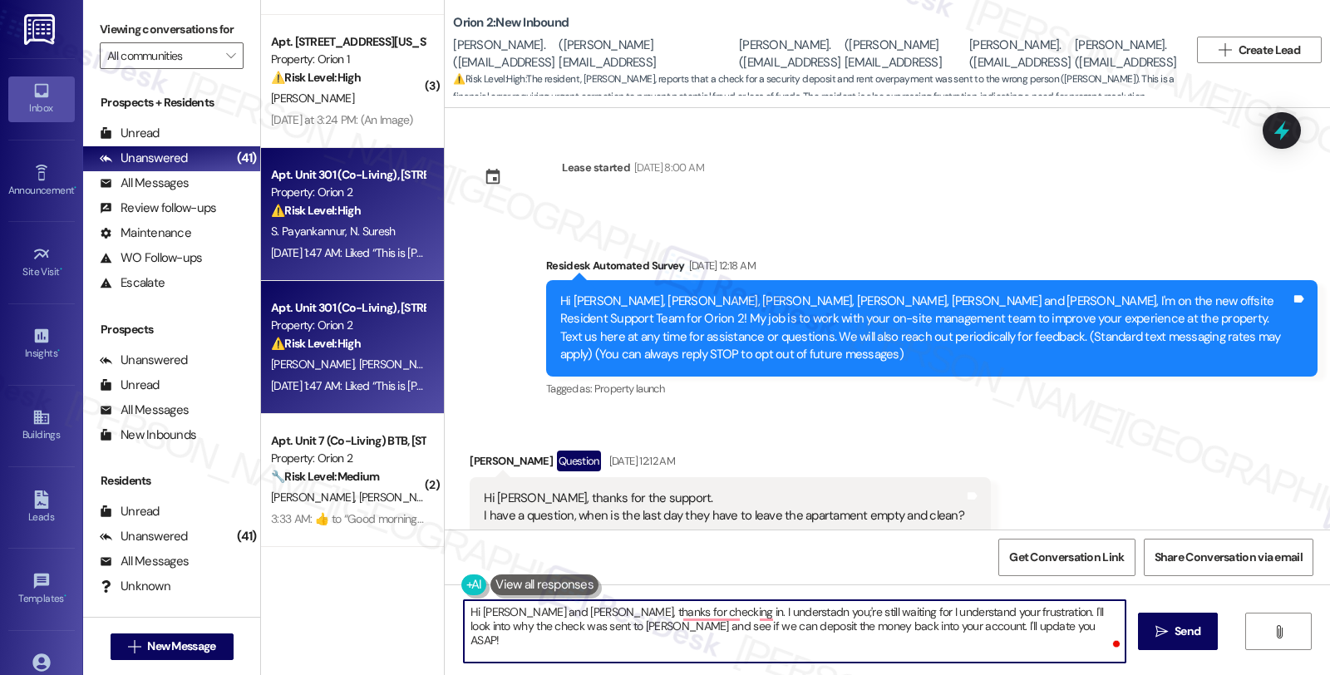
scroll to position [7371, 0]
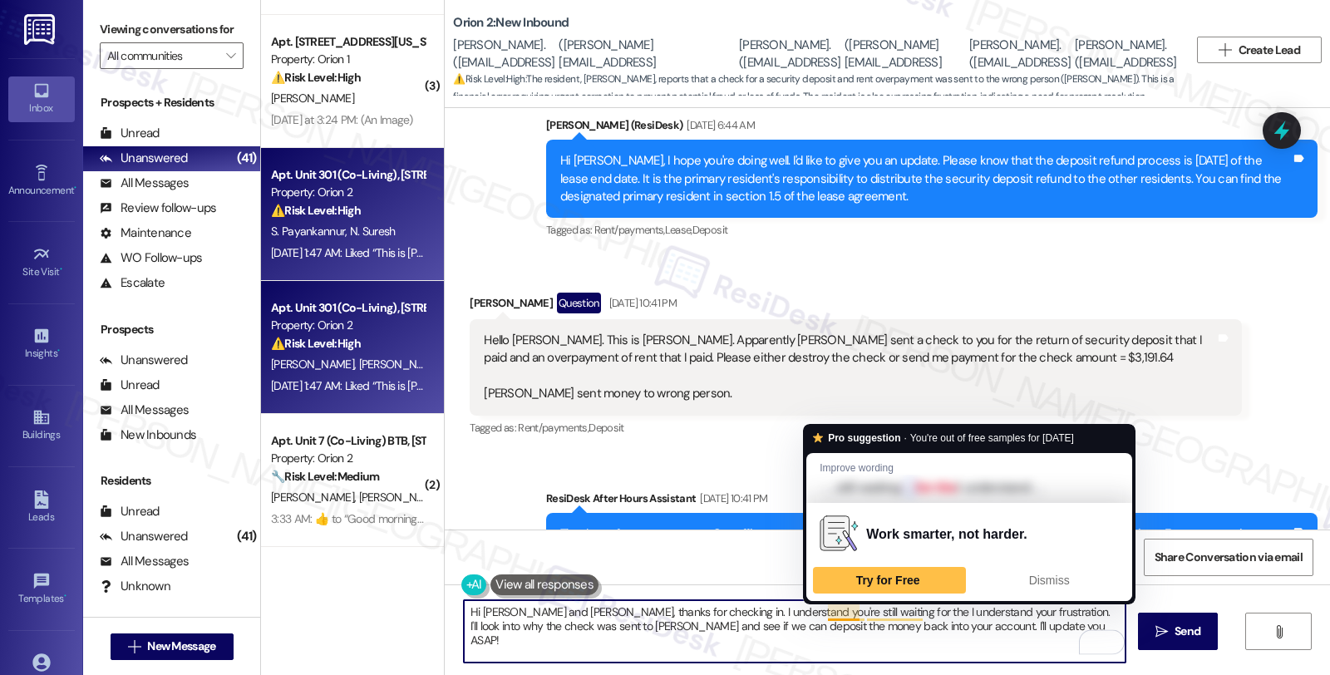
click at [848, 607] on textarea "Hi [PERSON_NAME] and [PERSON_NAME], thanks for checking in. I understand you're…" at bounding box center [795, 631] width 662 height 62
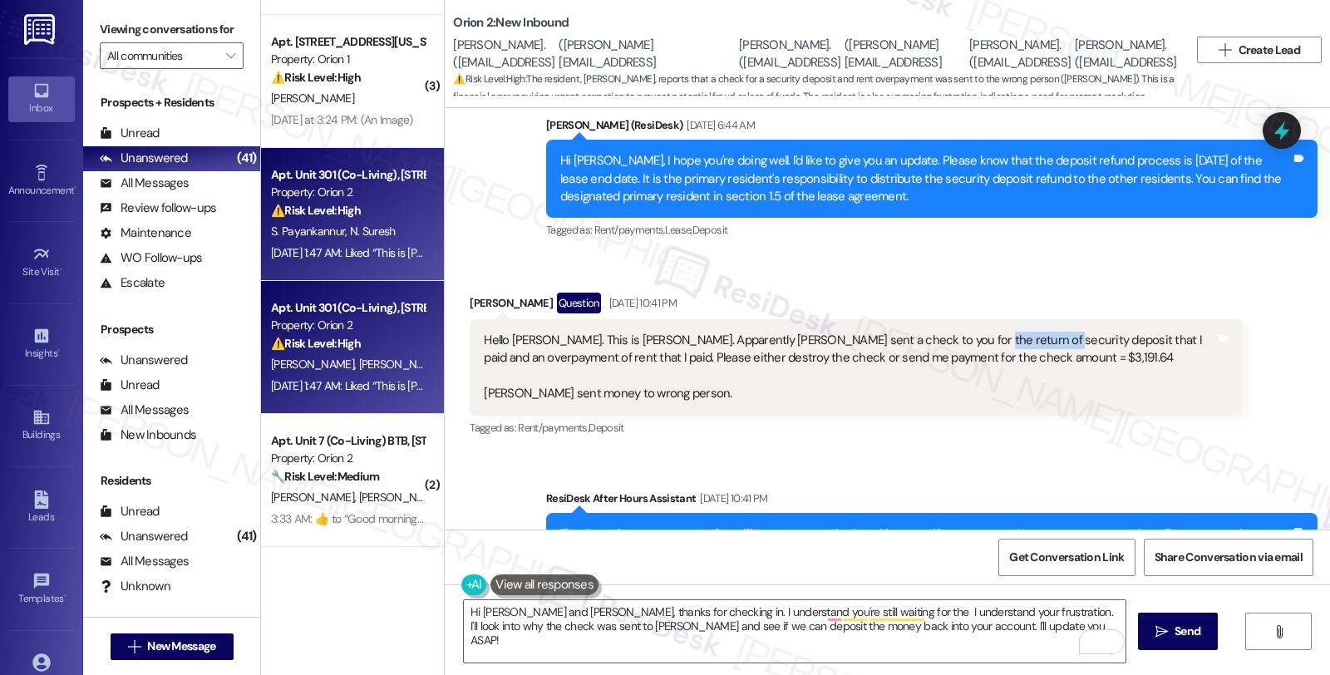
drag, startPoint x: 935, startPoint y: 322, endPoint x: 1014, endPoint y: 322, distance: 79.0
click at [1014, 332] on div "Hello [PERSON_NAME]. This is [PERSON_NAME]. Apparently [PERSON_NAME] sent a che…" at bounding box center [849, 367] width 731 height 71
click at [949, 332] on div "Hello [PERSON_NAME]. This is [PERSON_NAME]. Apparently [PERSON_NAME] sent a che…" at bounding box center [849, 367] width 731 height 71
drag, startPoint x: 933, startPoint y: 322, endPoint x: 1017, endPoint y: 322, distance: 83.1
click at [1017, 332] on div "Hello [PERSON_NAME]. This is [PERSON_NAME]. Apparently [PERSON_NAME] sent a che…" at bounding box center [849, 367] width 731 height 71
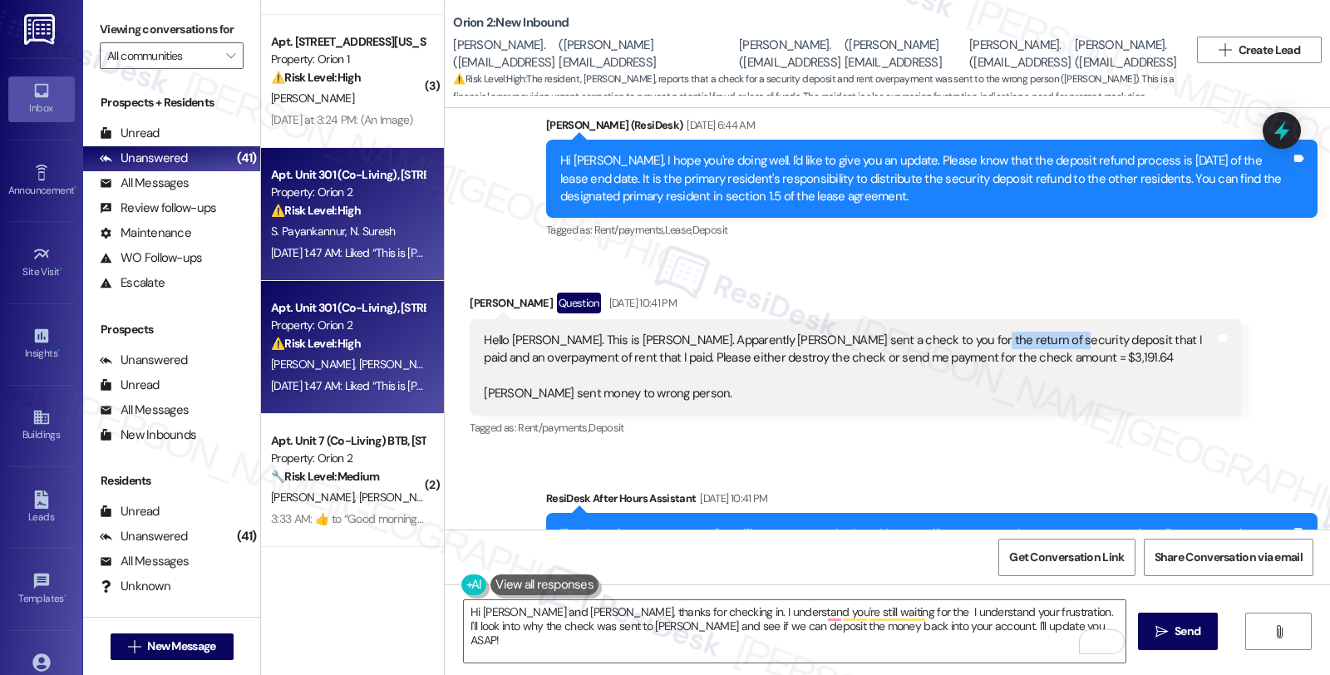
copy div "security deposit"
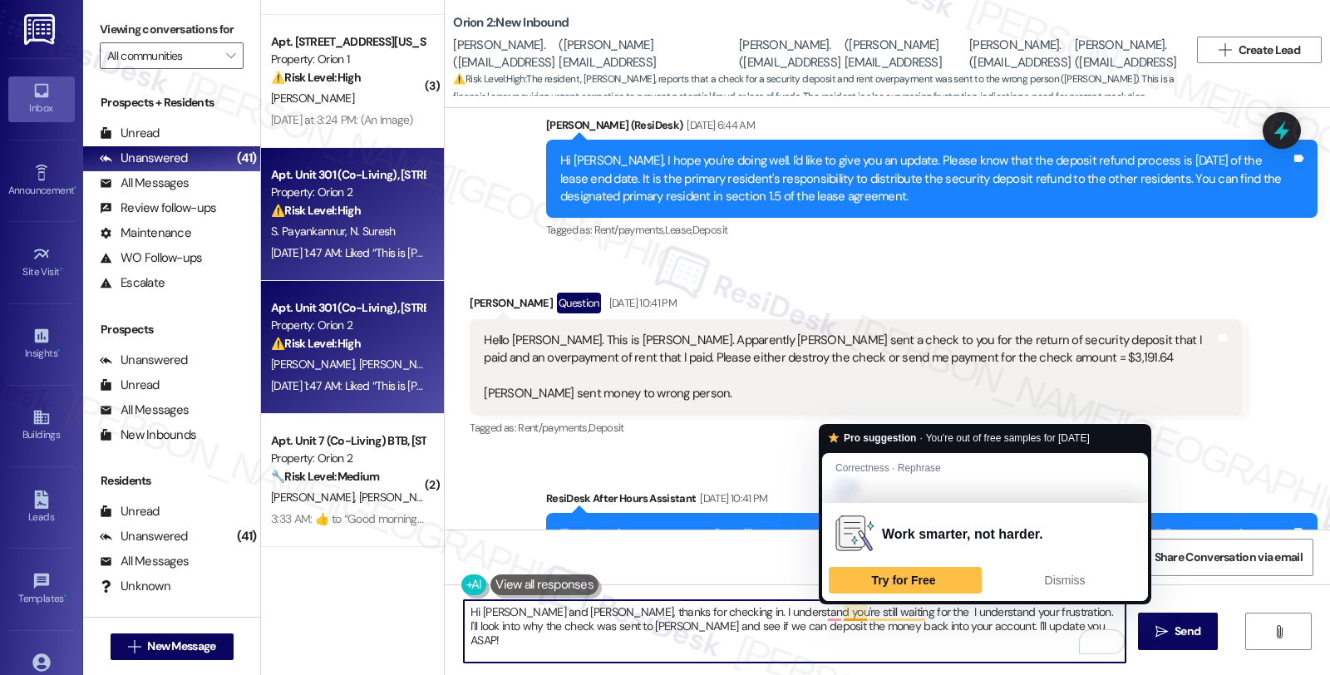
click at [849, 609] on textarea "Hi [PERSON_NAME] and [PERSON_NAME], thanks for checking in. I understand you're…" at bounding box center [795, 631] width 662 height 62
paste textarea "security deposit"
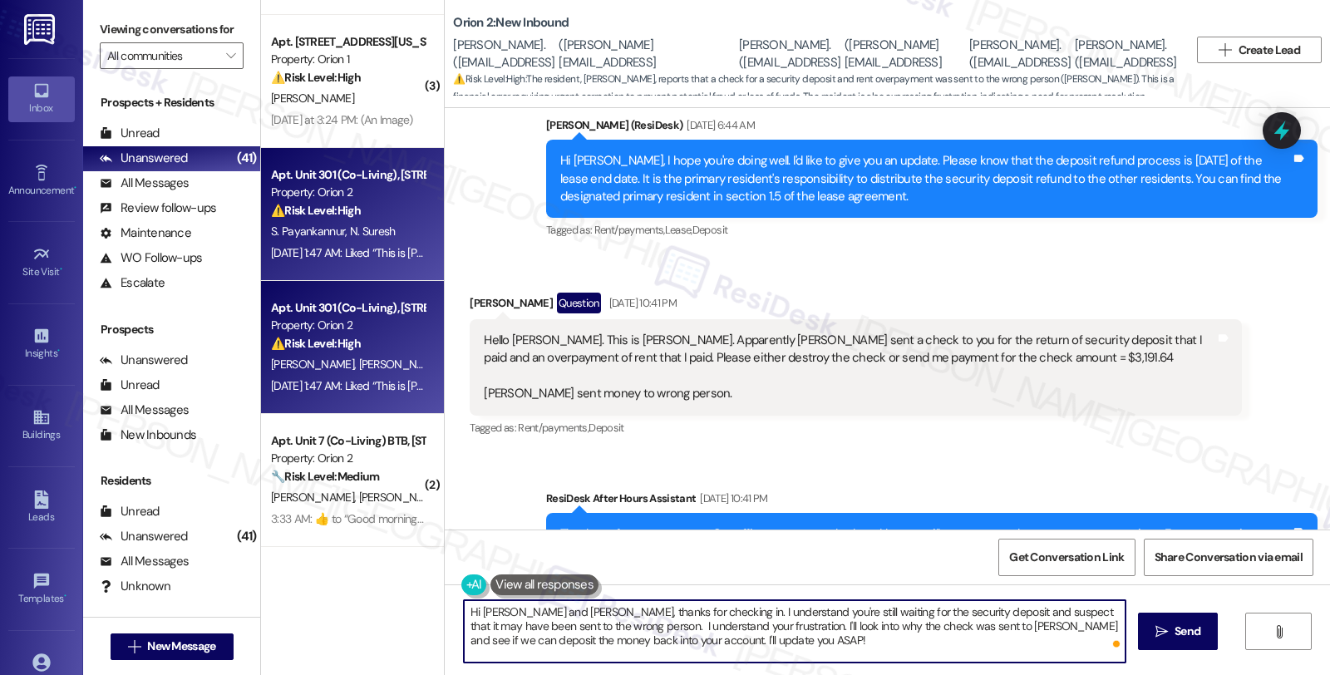
click at [587, 626] on textarea "Hi [PERSON_NAME] and [PERSON_NAME], thanks for checking in. I understand you're…" at bounding box center [795, 631] width 662 height 62
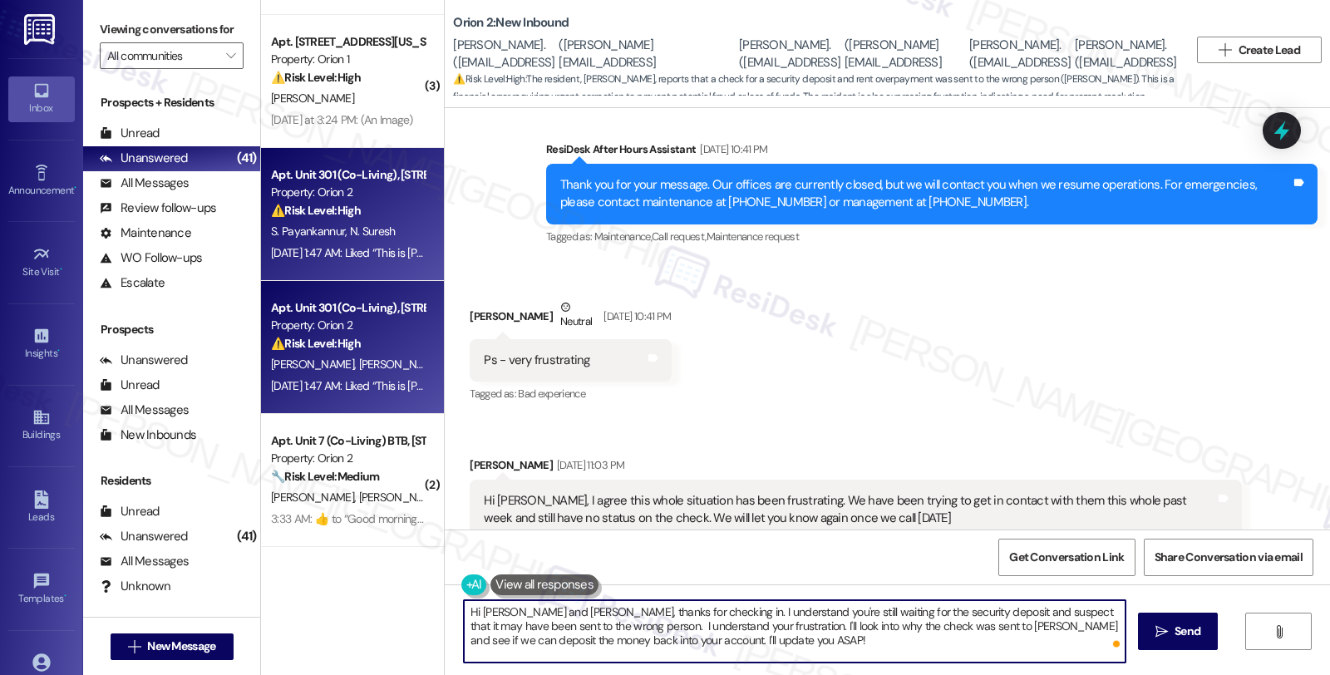
scroll to position [7833, 0]
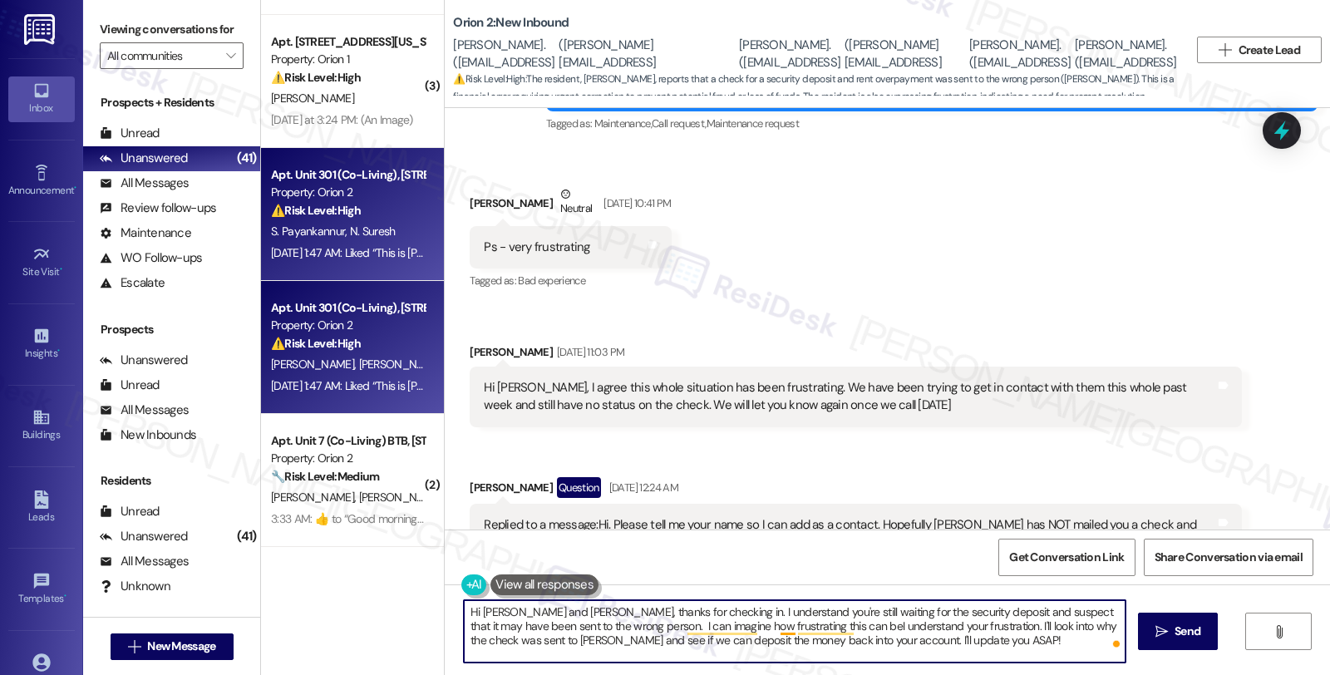
click at [780, 628] on textarea "Hi [PERSON_NAME] and [PERSON_NAME], thanks for checking in. I understand you're…" at bounding box center [795, 631] width 662 height 62
type textarea "Hi [PERSON_NAME] and [PERSON_NAME], thanks for checking in. I understand you're…"
click at [716, 644] on textarea "Hi [PERSON_NAME] and [PERSON_NAME], thanks for checking in. I understand you're…" at bounding box center [795, 631] width 662 height 62
click at [865, 652] on textarea "Hi [PERSON_NAME] and [PERSON_NAME], thanks for checking in. I understand you're…" at bounding box center [795, 631] width 662 height 62
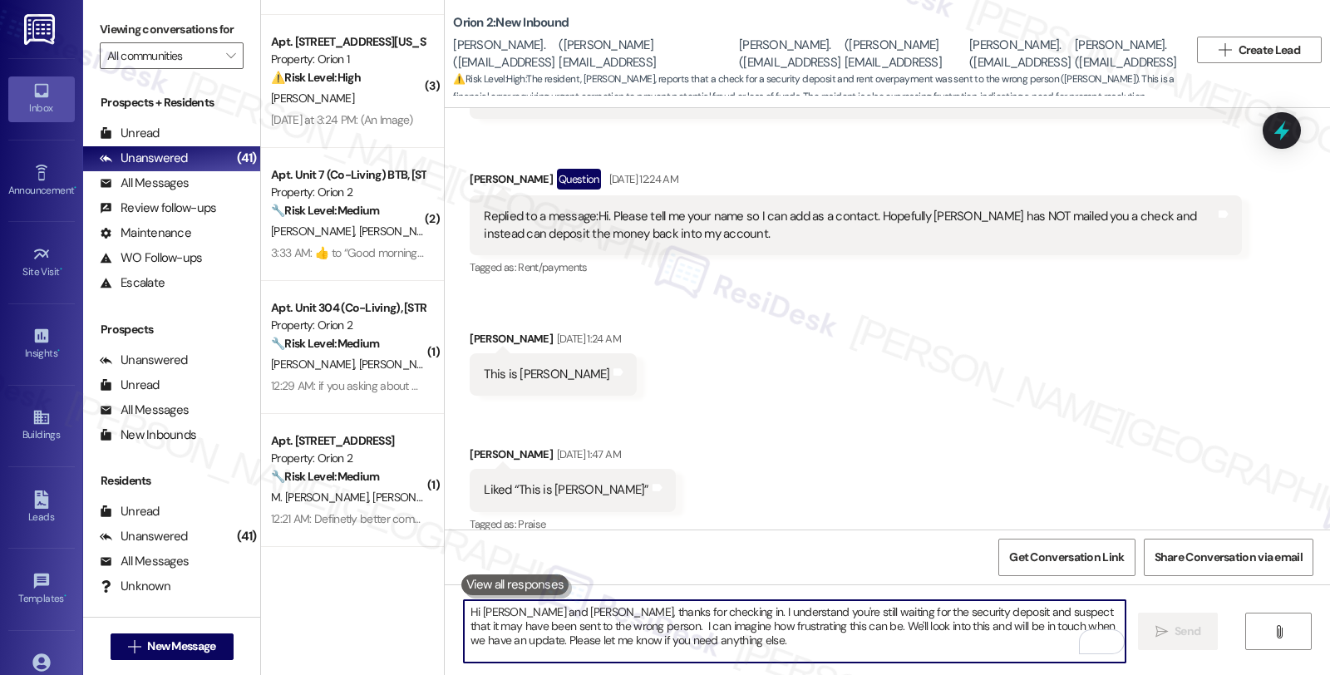
scroll to position [8446, 0]
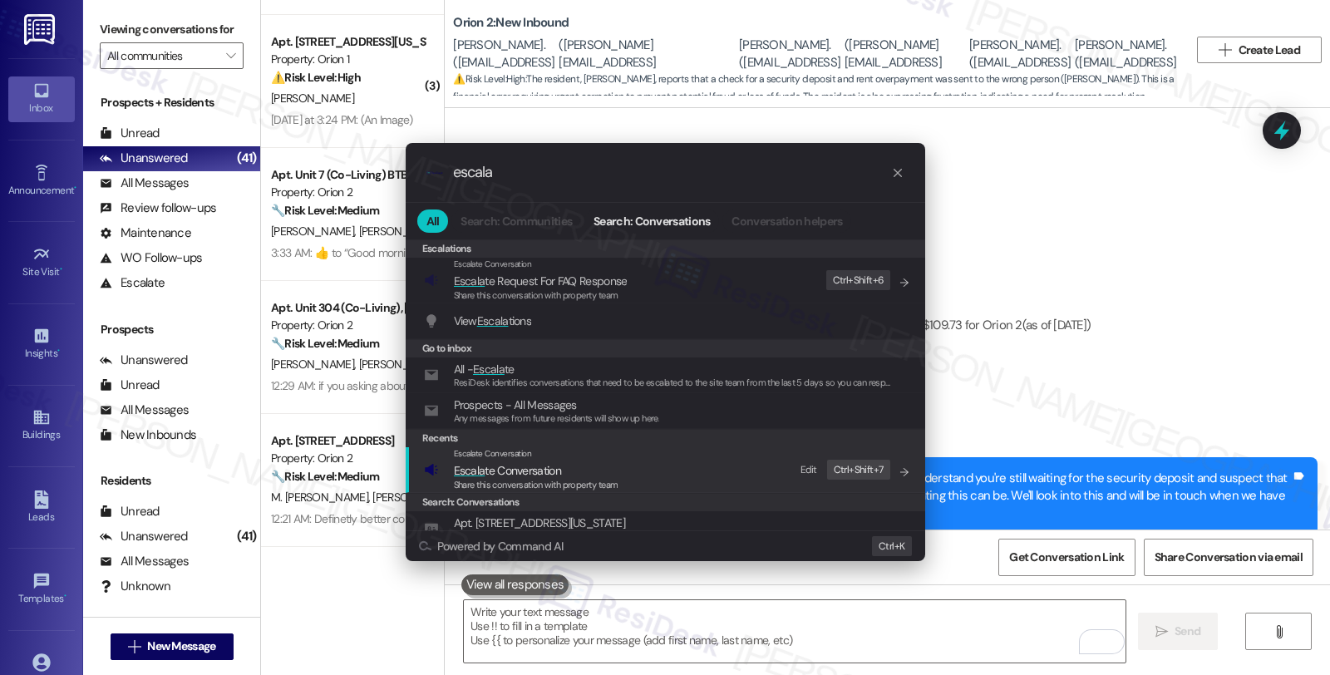
type input "escala"
click at [529, 482] on span "Share this conversation with property team" at bounding box center [536, 485] width 165 height 12
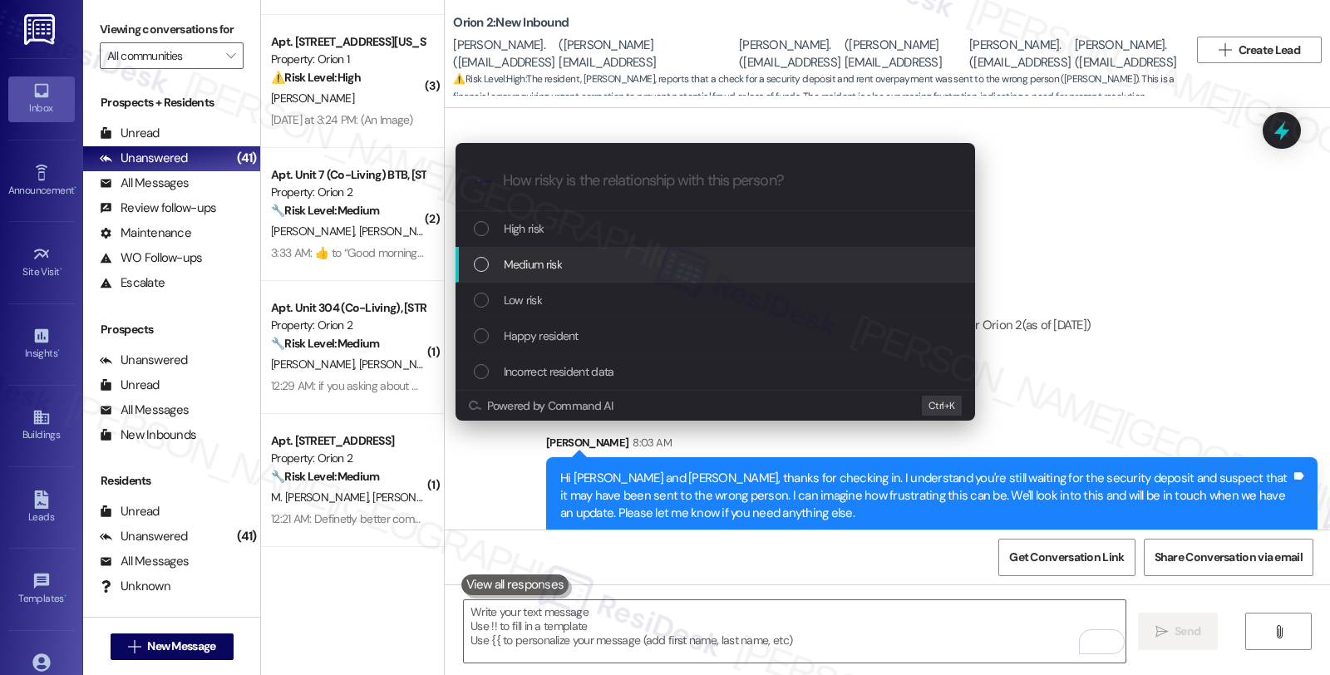
click at [562, 270] on div "Medium risk" at bounding box center [717, 264] width 486 height 18
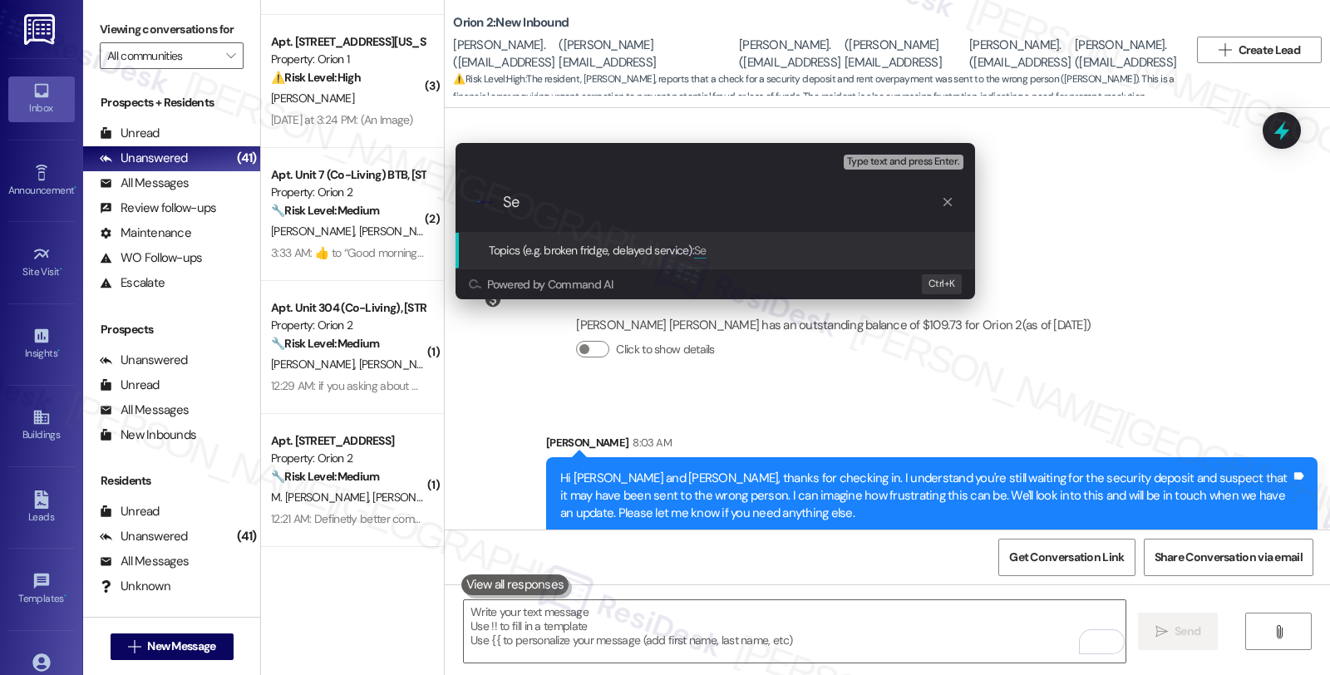
type input "S"
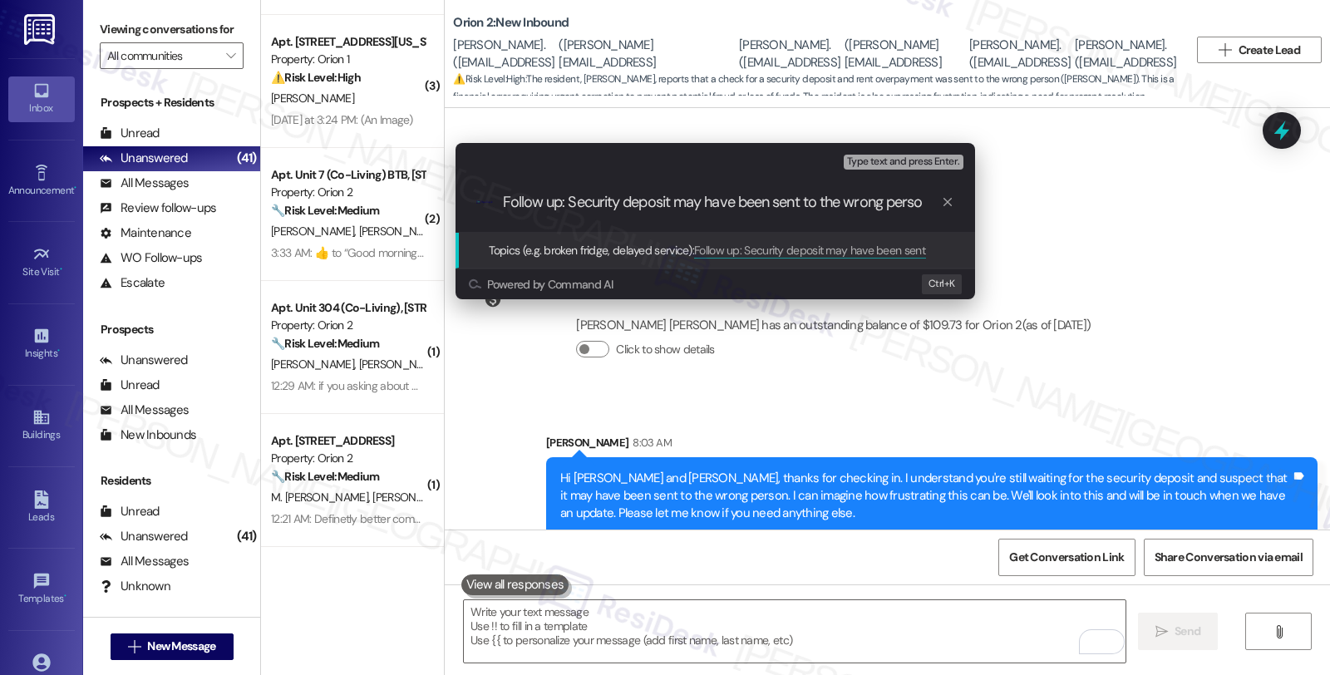
type input "Follow up: Security deposit may have been sent to the wrong person"
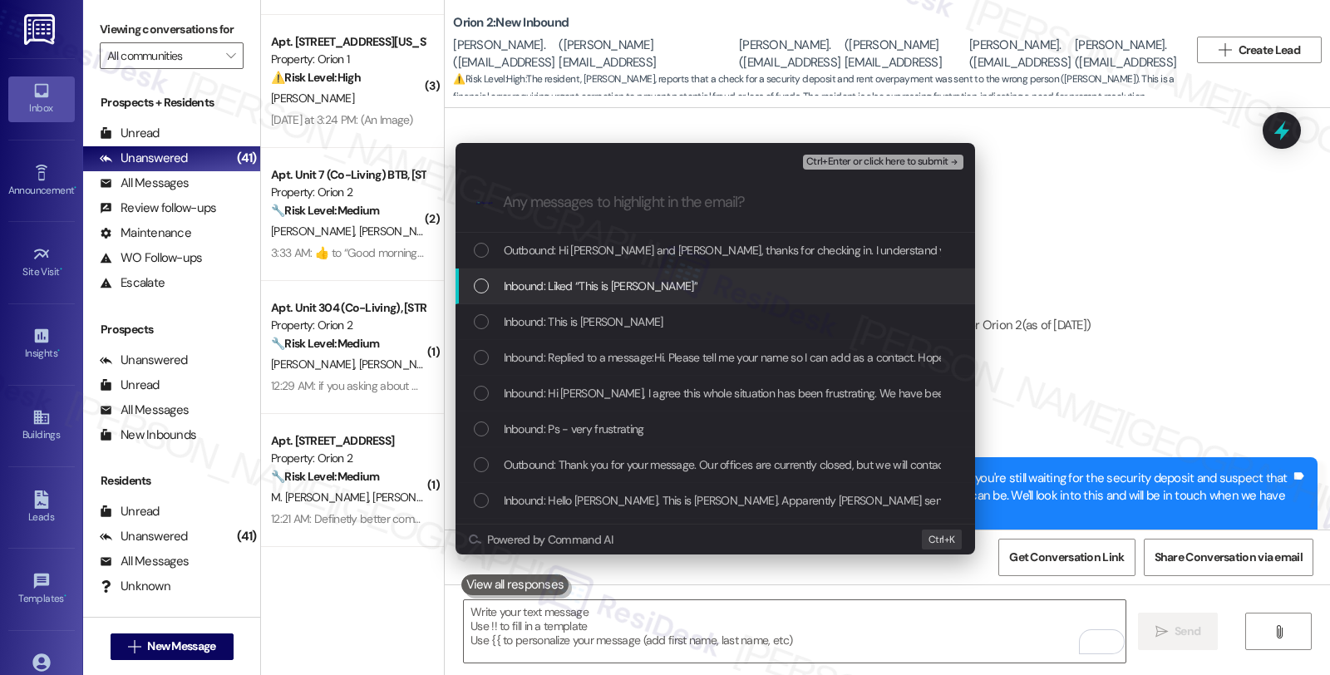
click at [565, 283] on span "Inbound: Liked “This is [PERSON_NAME]”" at bounding box center [601, 286] width 194 height 18
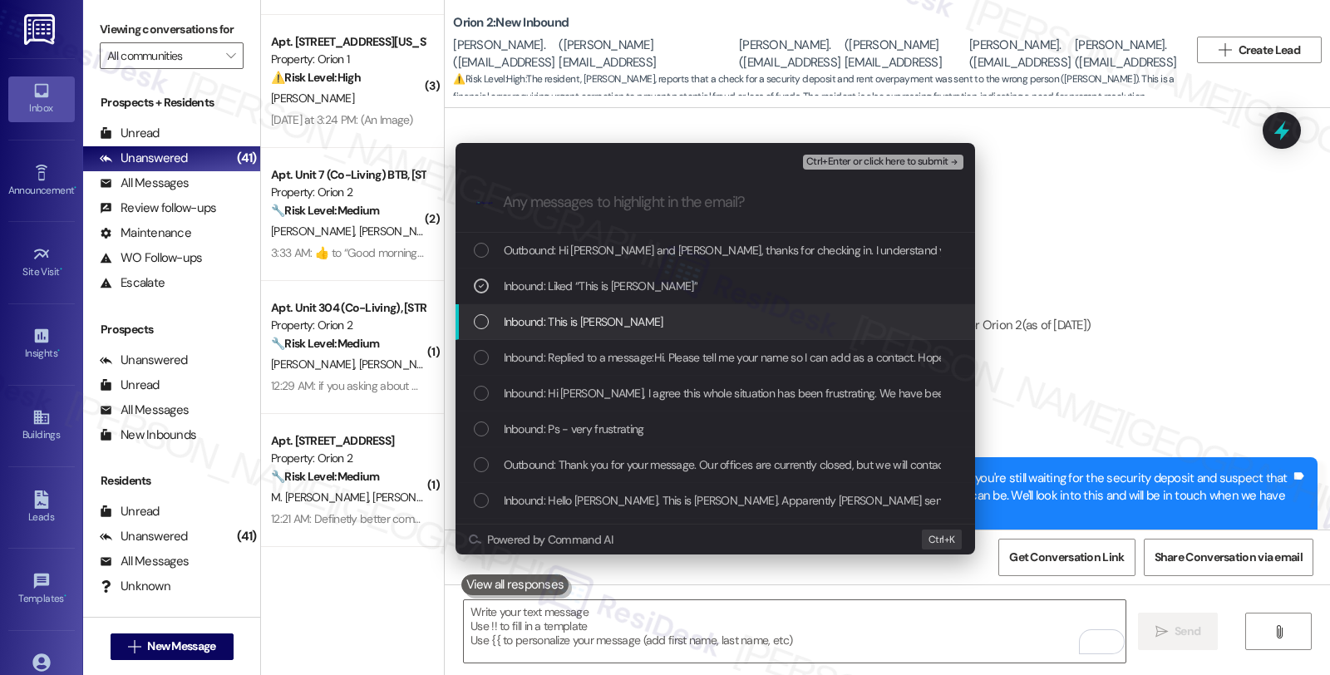
click at [565, 320] on span "Inbound: This is [PERSON_NAME]" at bounding box center [584, 322] width 160 height 18
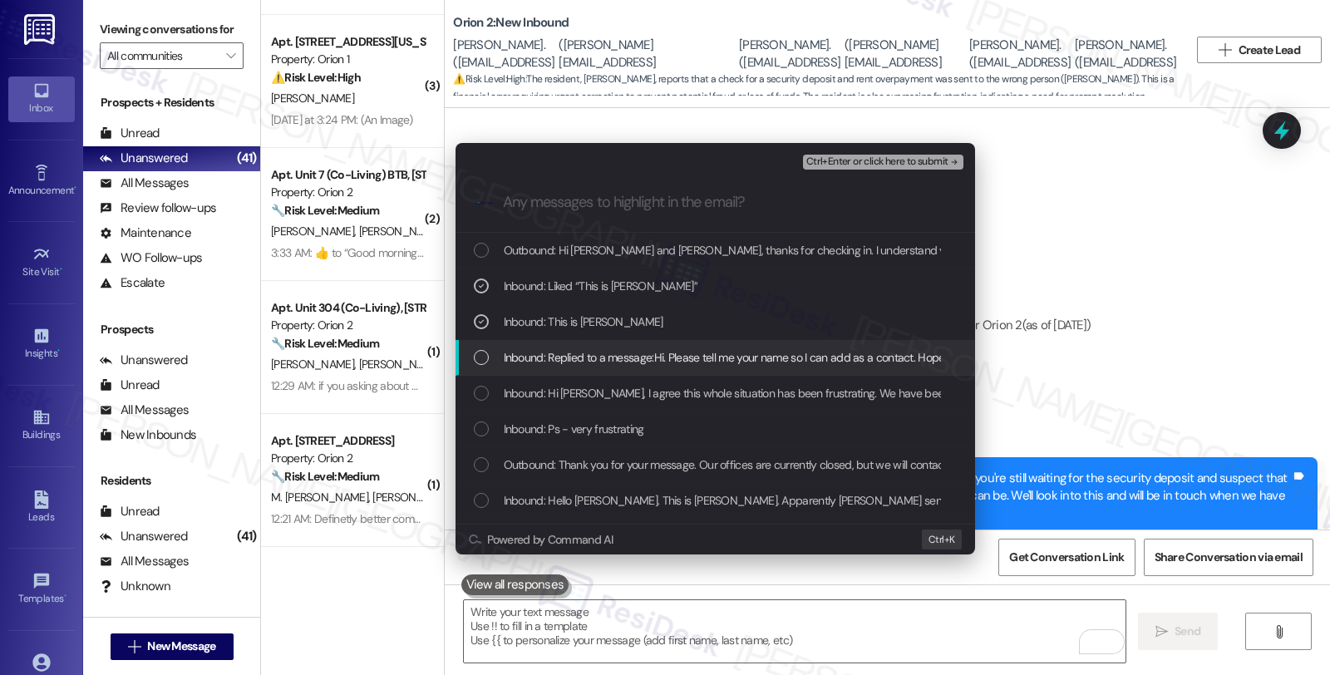
click at [564, 360] on span "Inbound: Replied to a message:Hi. Please tell me your name so I can add as a co…" at bounding box center [990, 357] width 973 height 18
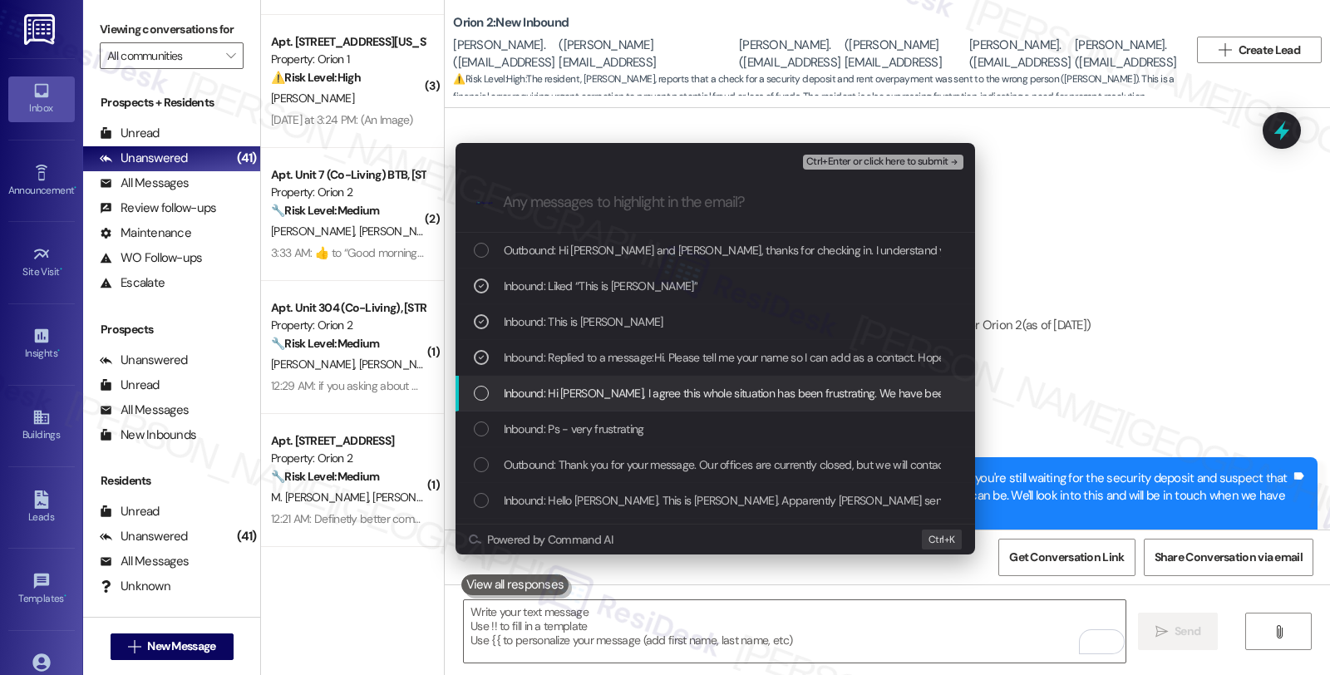
click at [564, 392] on span "Inbound: Hi [PERSON_NAME], I agree this whole situation has been frustrating. W…" at bounding box center [1063, 393] width 1118 height 18
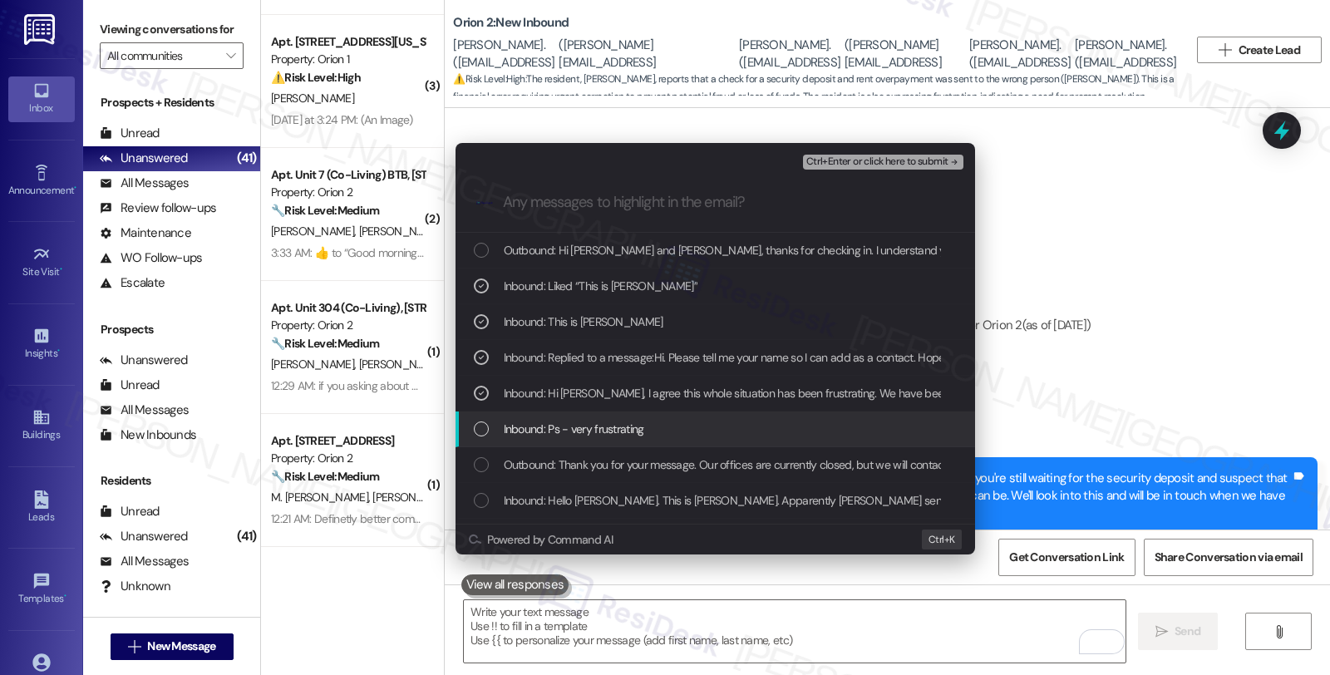
click at [575, 432] on span "Inbound: Ps - very frustrating" at bounding box center [574, 429] width 140 height 18
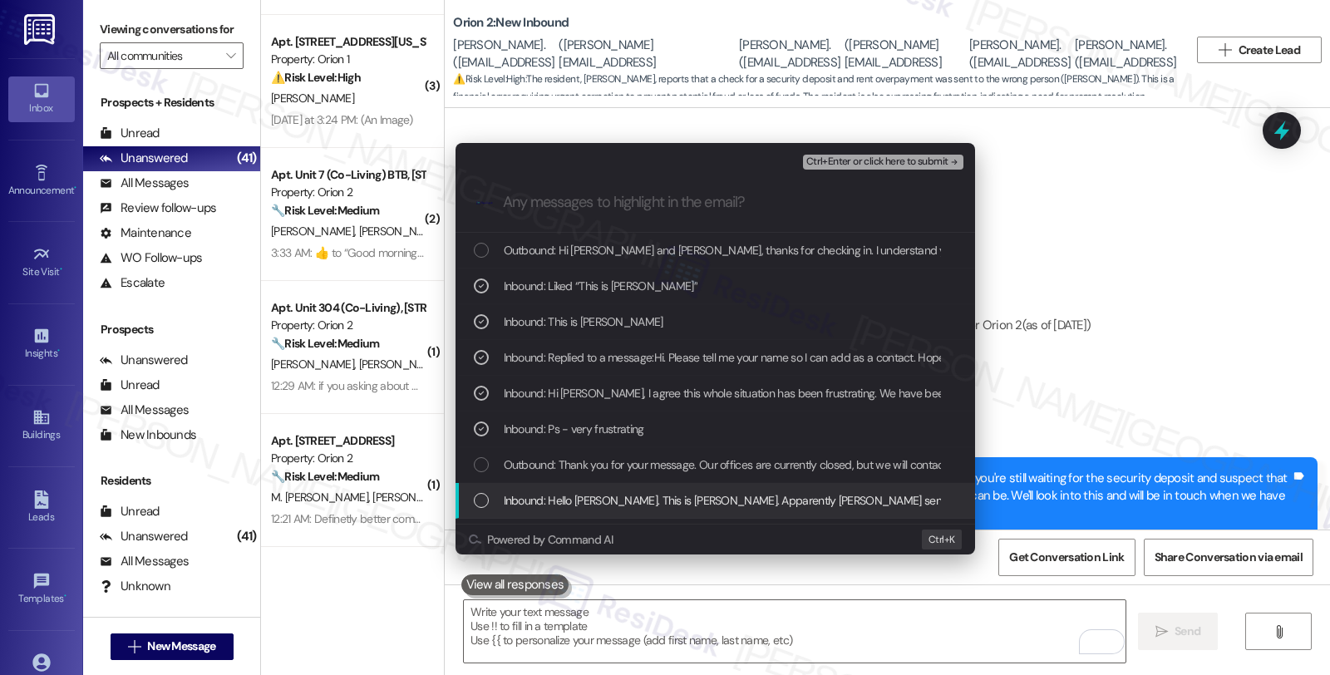
click at [588, 497] on span "Inbound: Hello [PERSON_NAME]. This is [PERSON_NAME]. Apparently [PERSON_NAME] s…" at bounding box center [1287, 500] width 1567 height 18
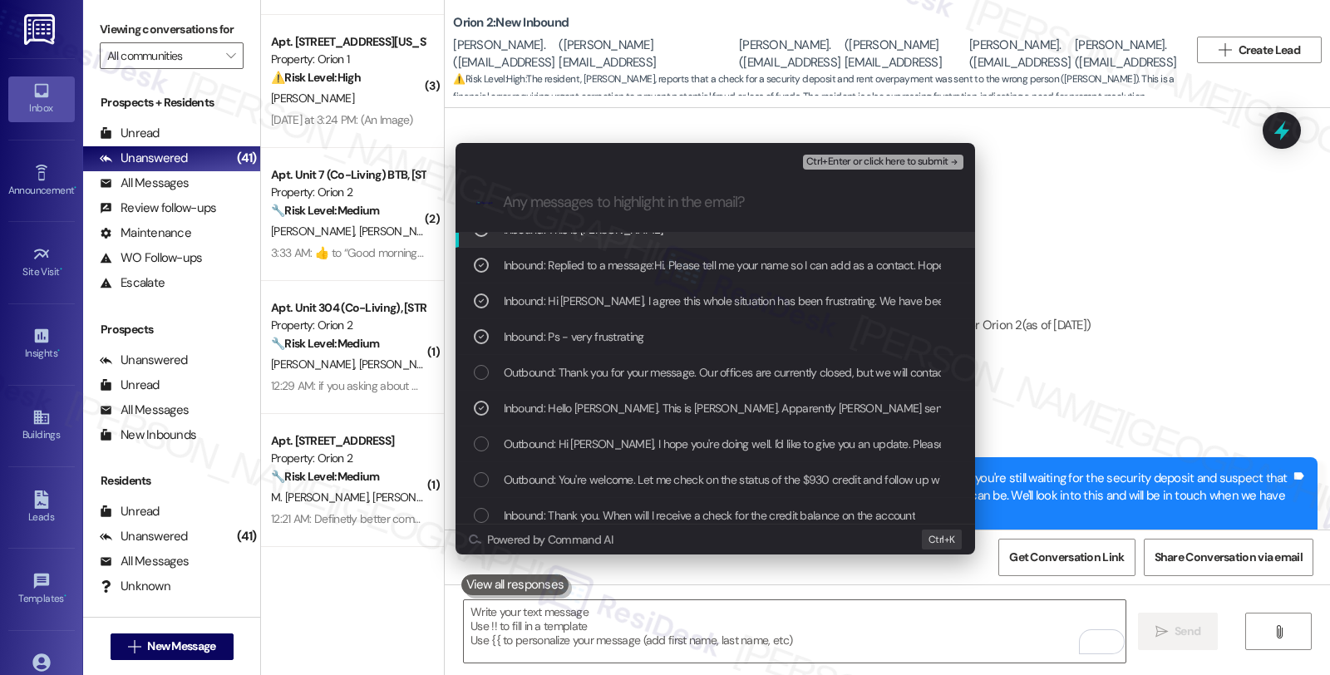
click at [891, 160] on span "Ctrl+Enter or click here to submit" at bounding box center [877, 162] width 142 height 12
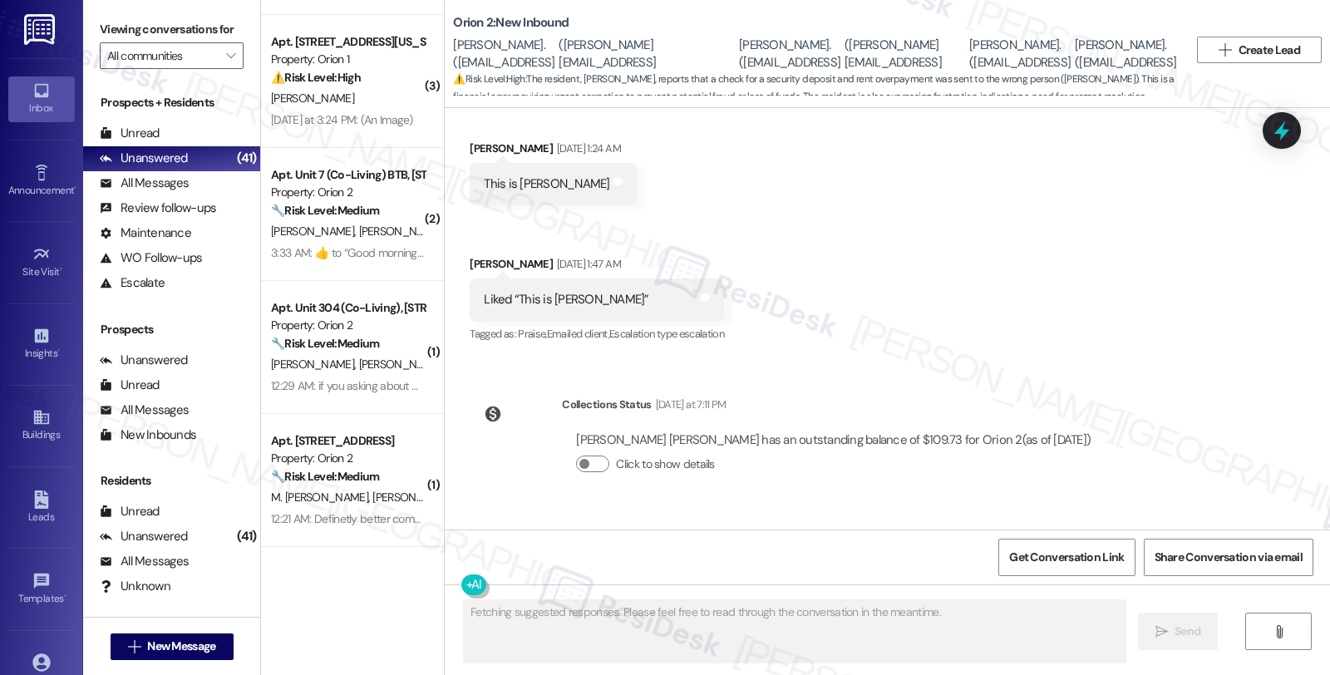
scroll to position [8471, 0]
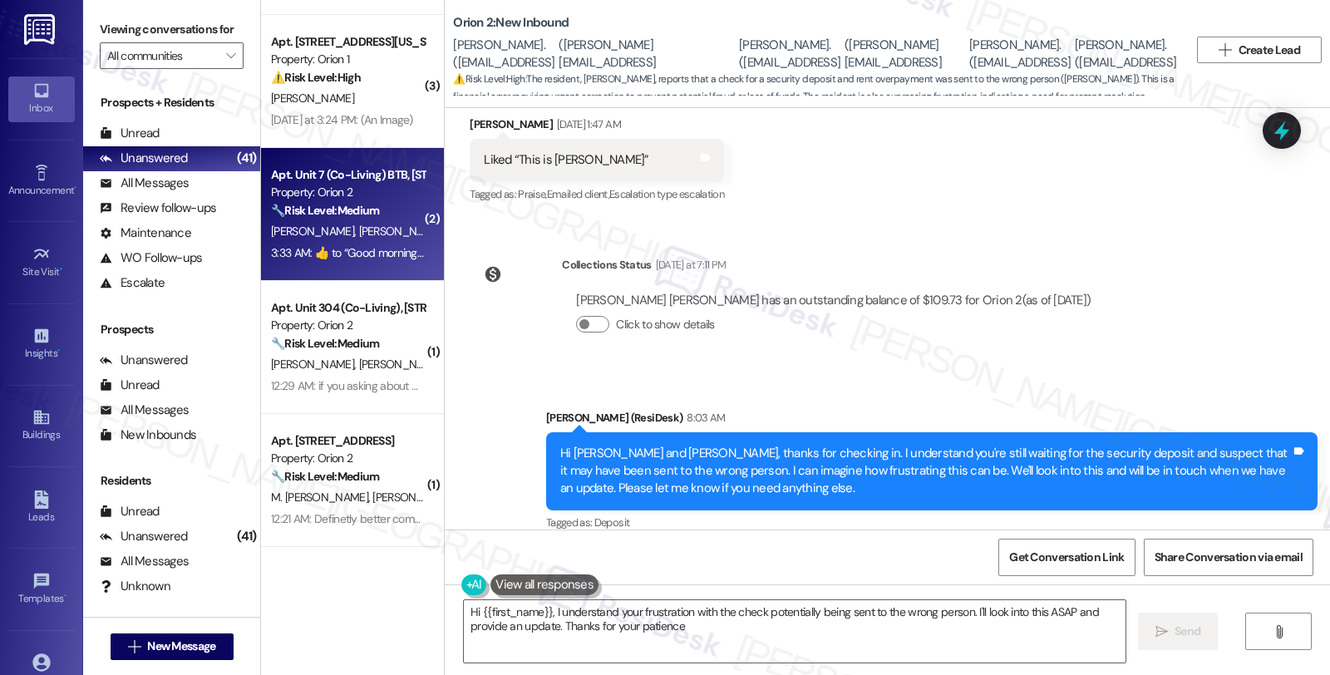
type textarea "Hi {{first_name}}, I understand your frustration with the check potentially bei…"
click at [404, 216] on div "🔧 Risk Level: Medium The resident is providing feedback on the move-in process,…" at bounding box center [348, 210] width 154 height 17
type textarea "Fetching suggested responses. Please feel free to read through the conversation…"
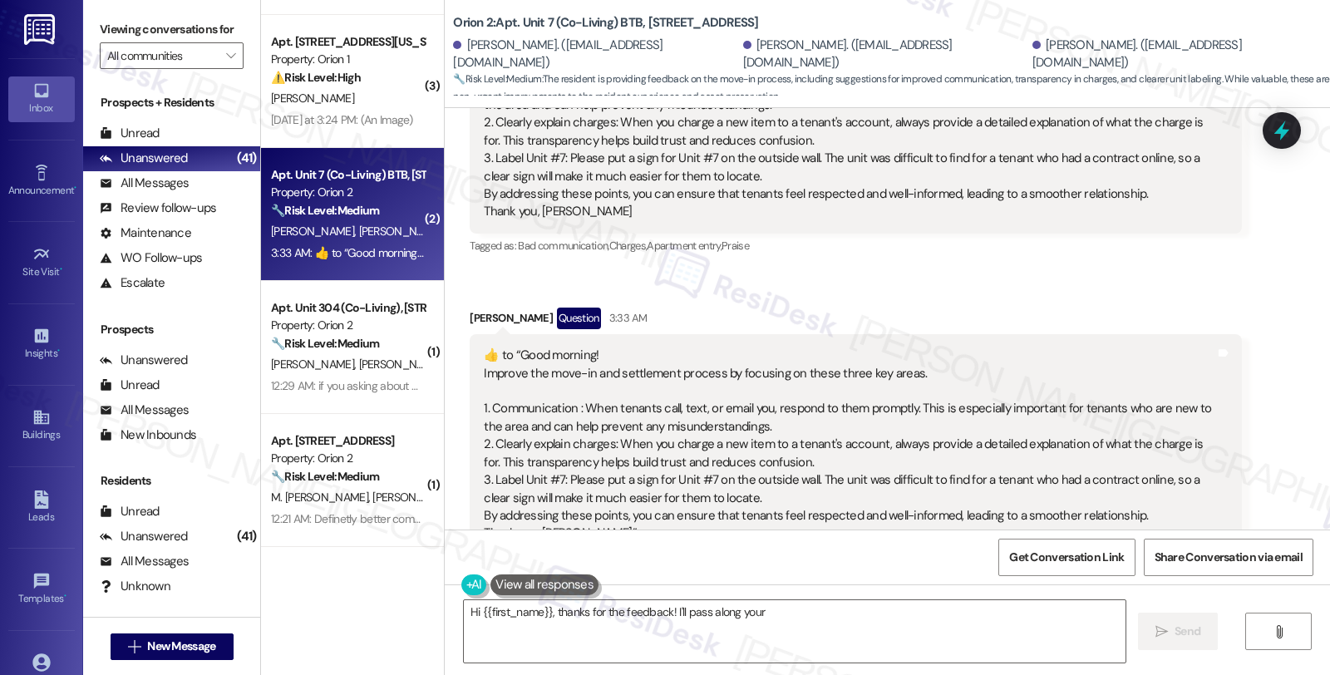
scroll to position [643, 0]
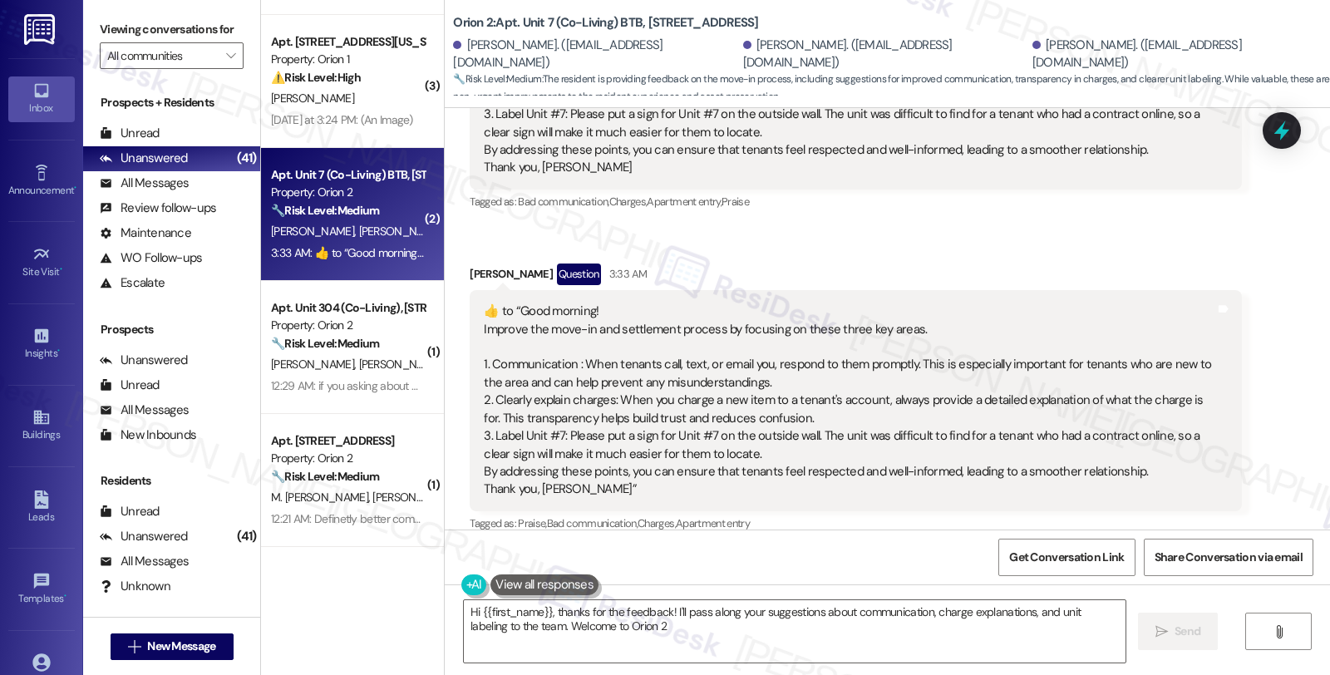
type textarea "Hi {{first_name}}, thanks for the feedback! I'll pass along your suggestions ab…"
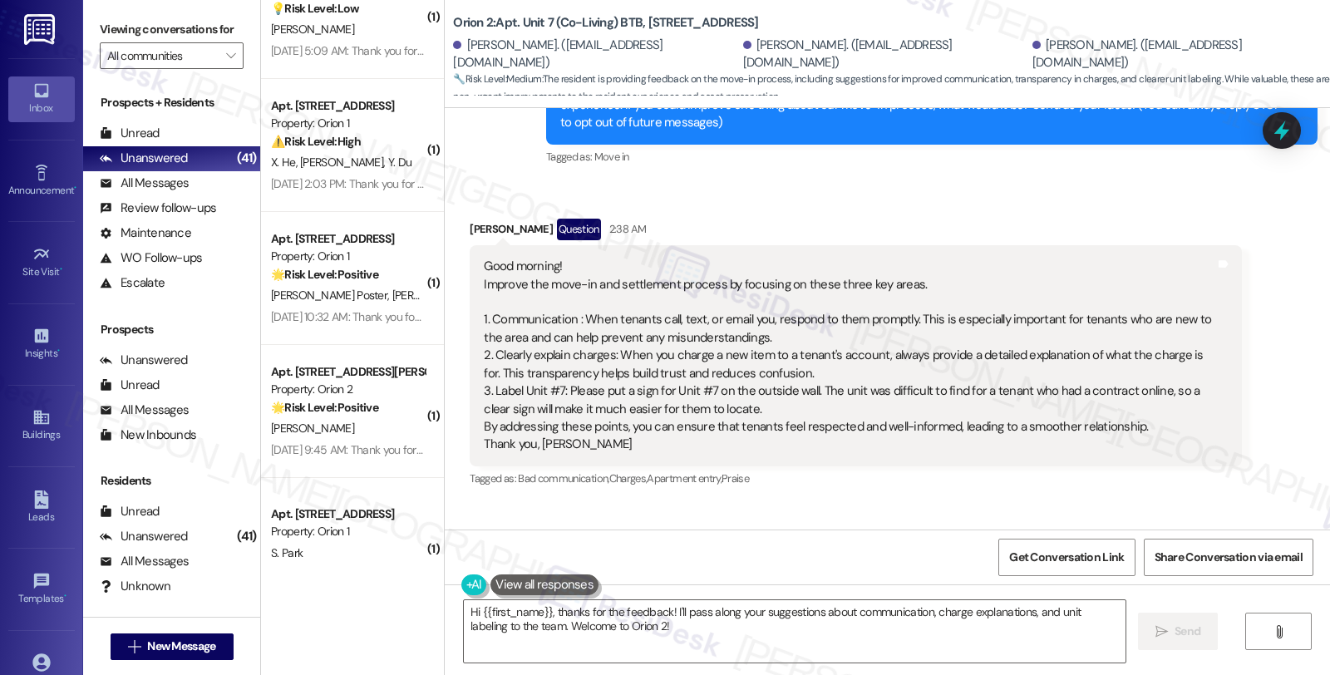
scroll to position [5029, 0]
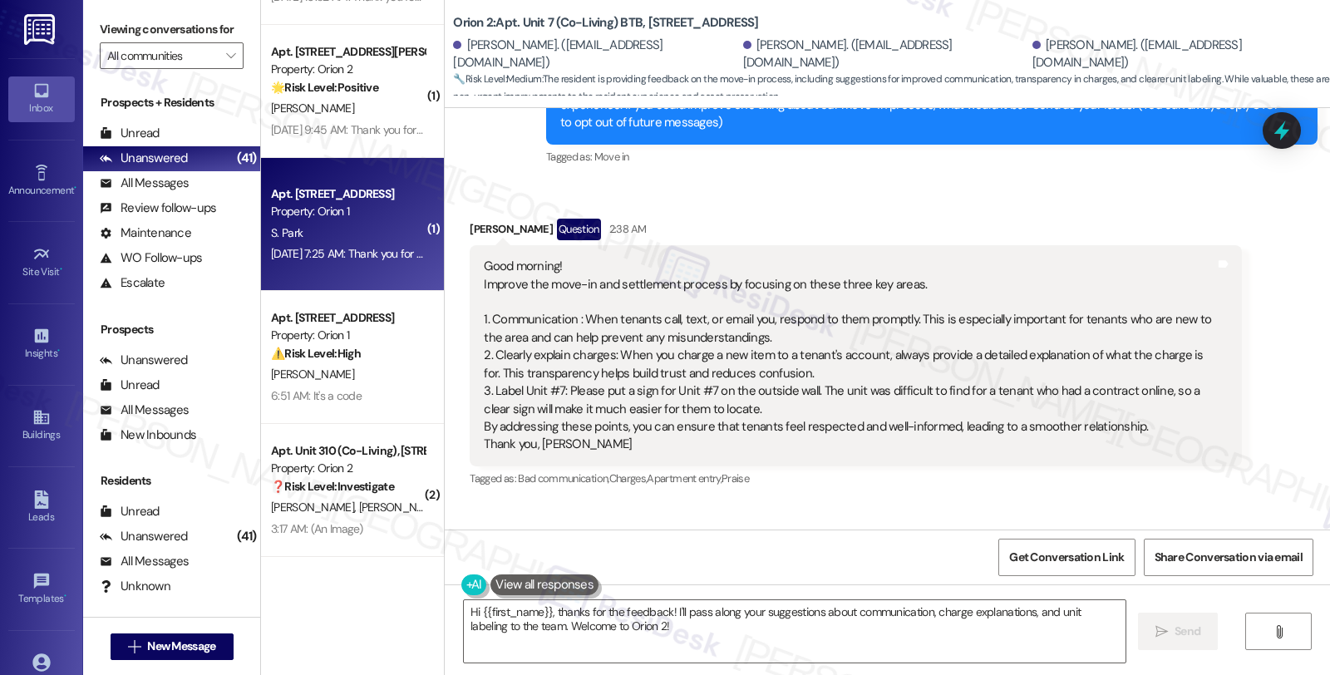
click at [336, 234] on div "S. Park" at bounding box center [347, 233] width 157 height 21
type textarea "Fetching suggested responses. Please feel free to read through the conversation…"
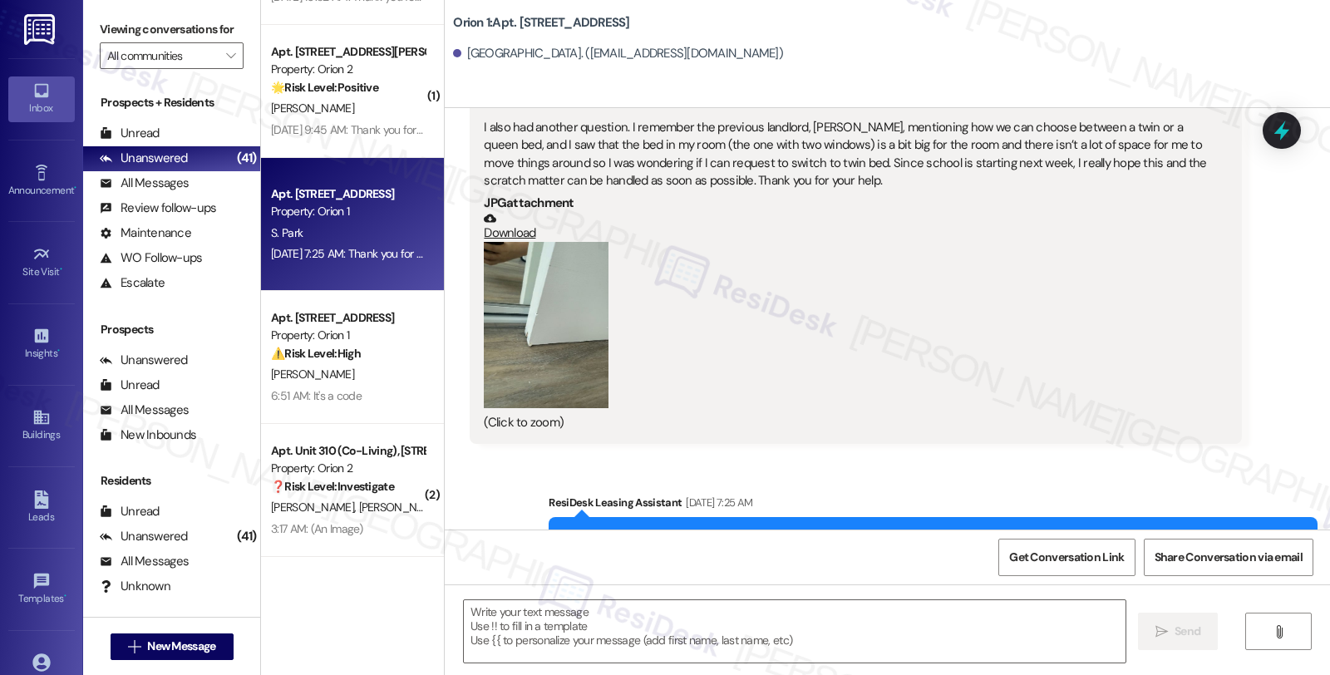
scroll to position [237, 0]
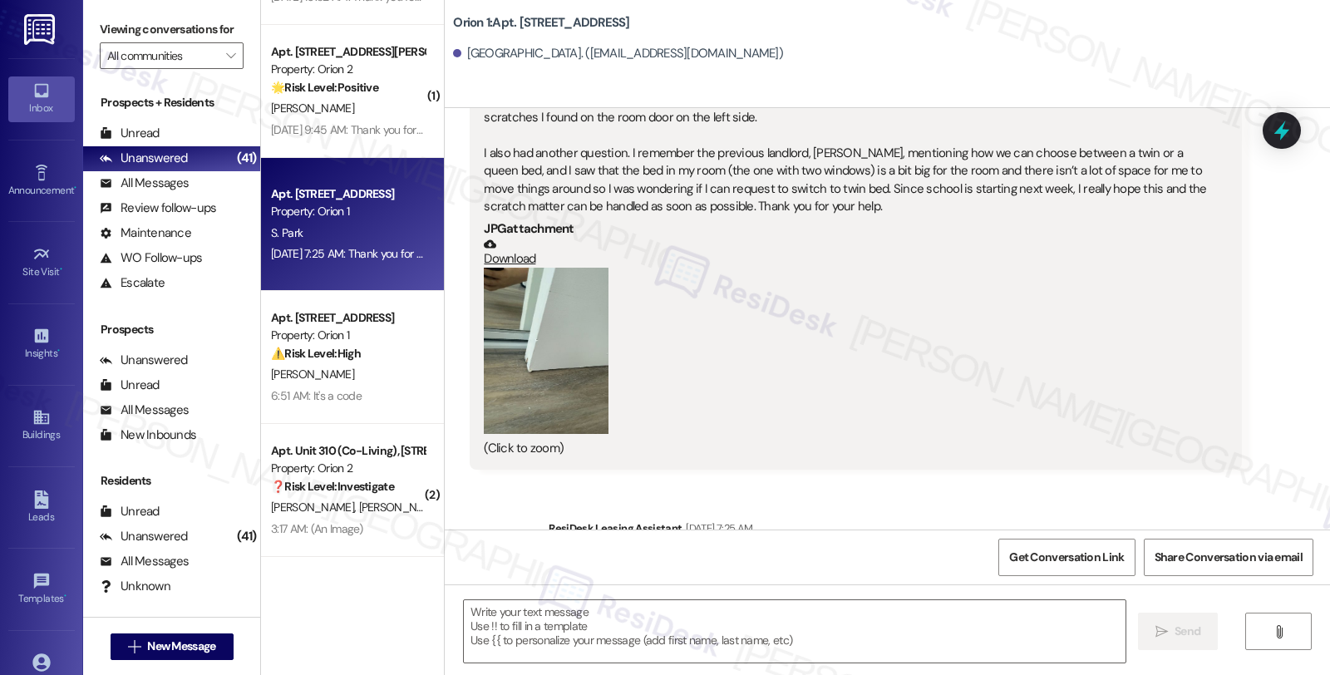
click at [565, 387] on button "Zoom image" at bounding box center [546, 351] width 125 height 166
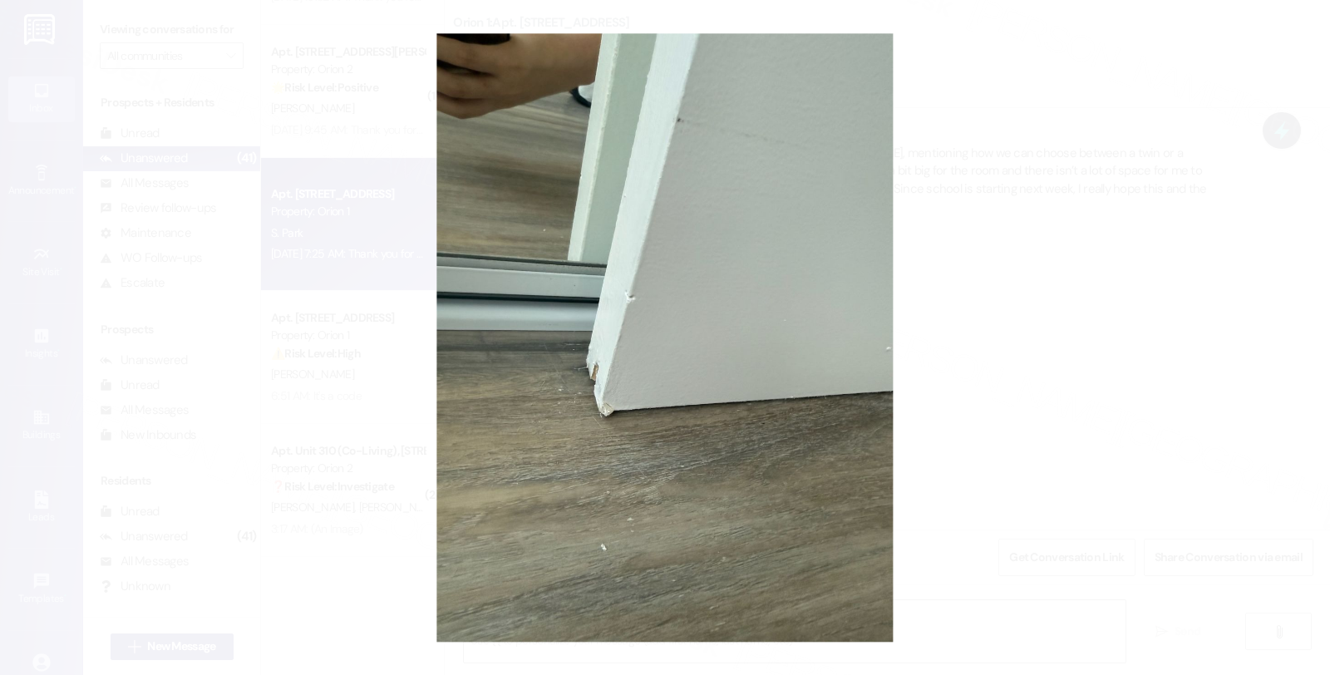
click at [1051, 350] on button "Unzoom image" at bounding box center [665, 337] width 1330 height 675
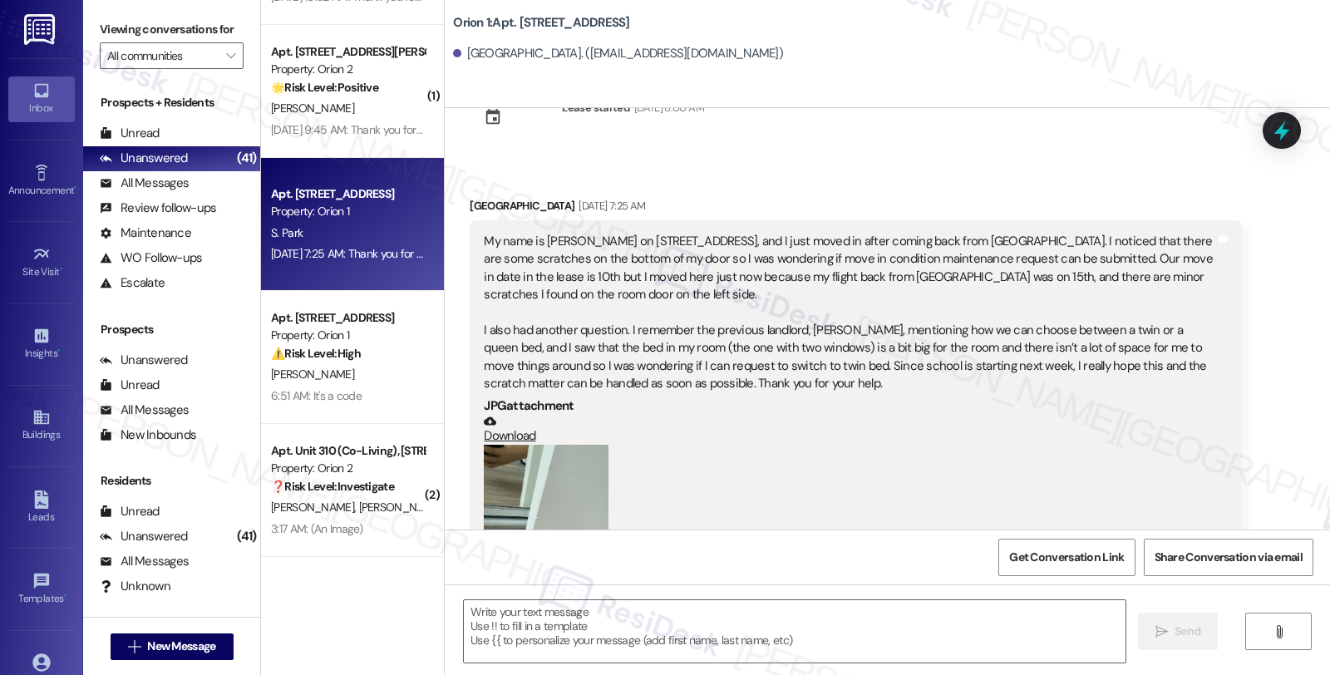
scroll to position [92, 0]
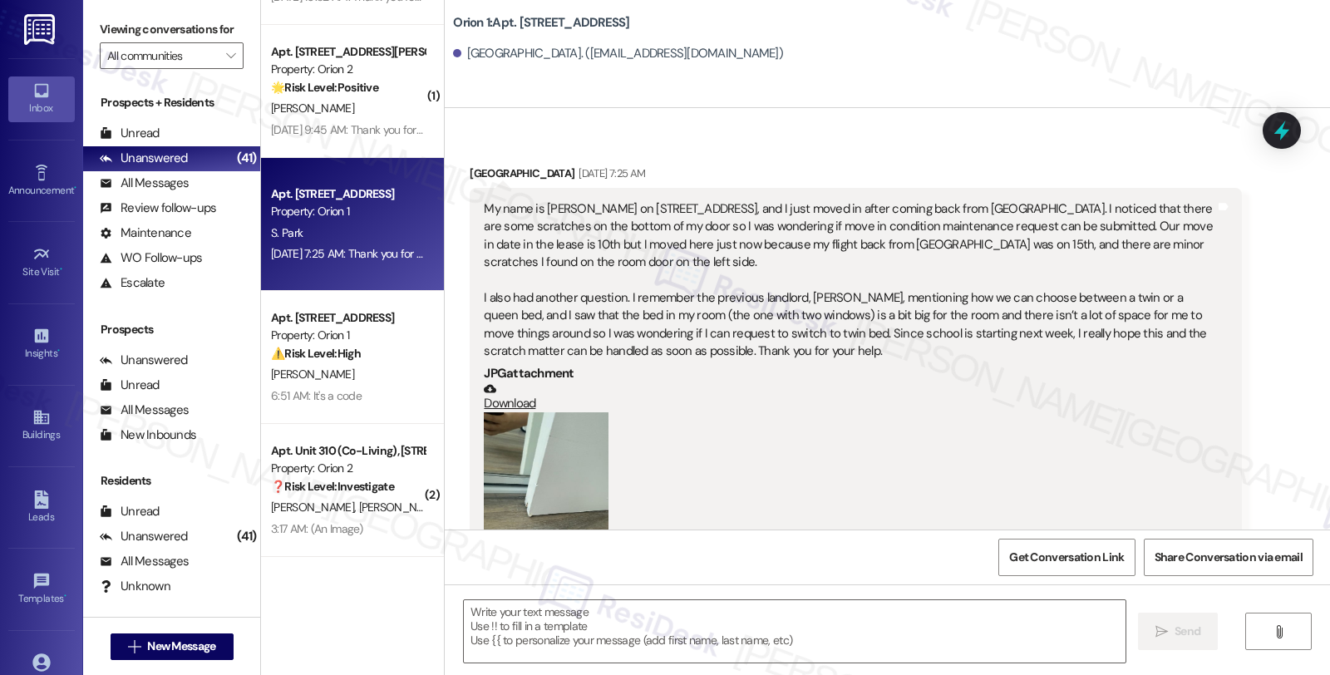
click at [544, 483] on button "Zoom image" at bounding box center [546, 495] width 125 height 166
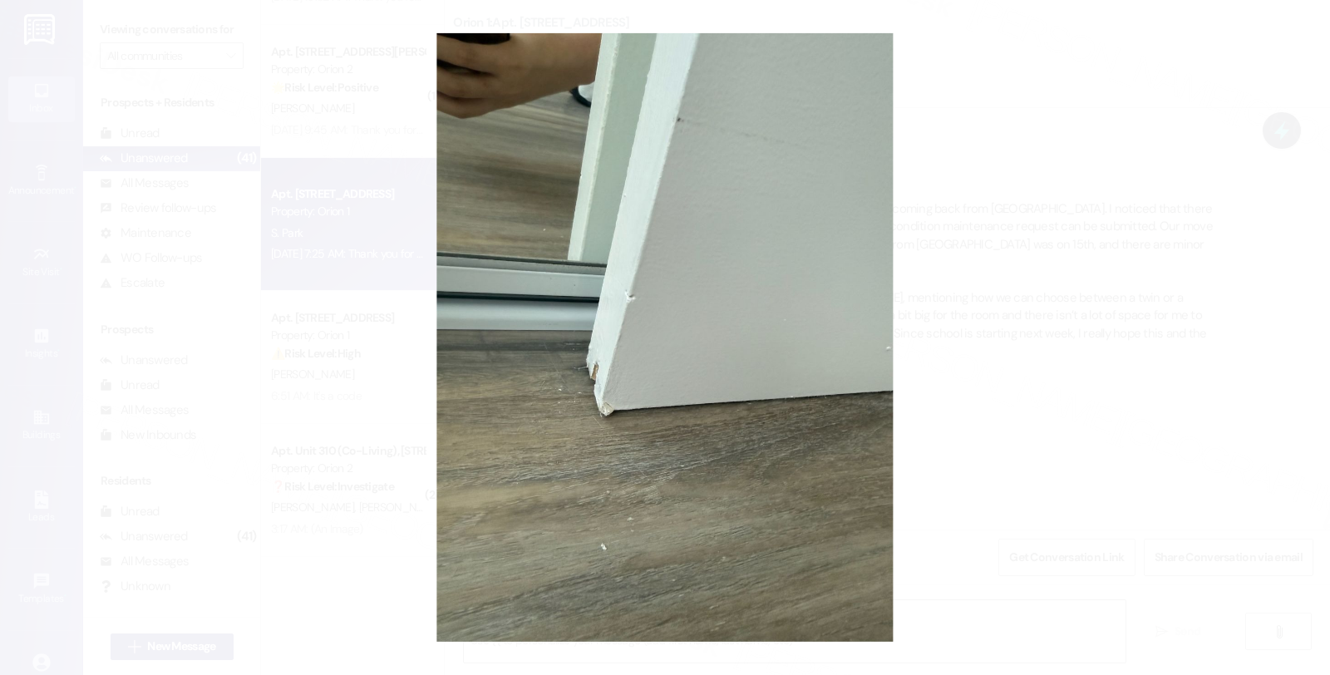
click at [965, 405] on button "Unzoom image" at bounding box center [665, 337] width 1330 height 675
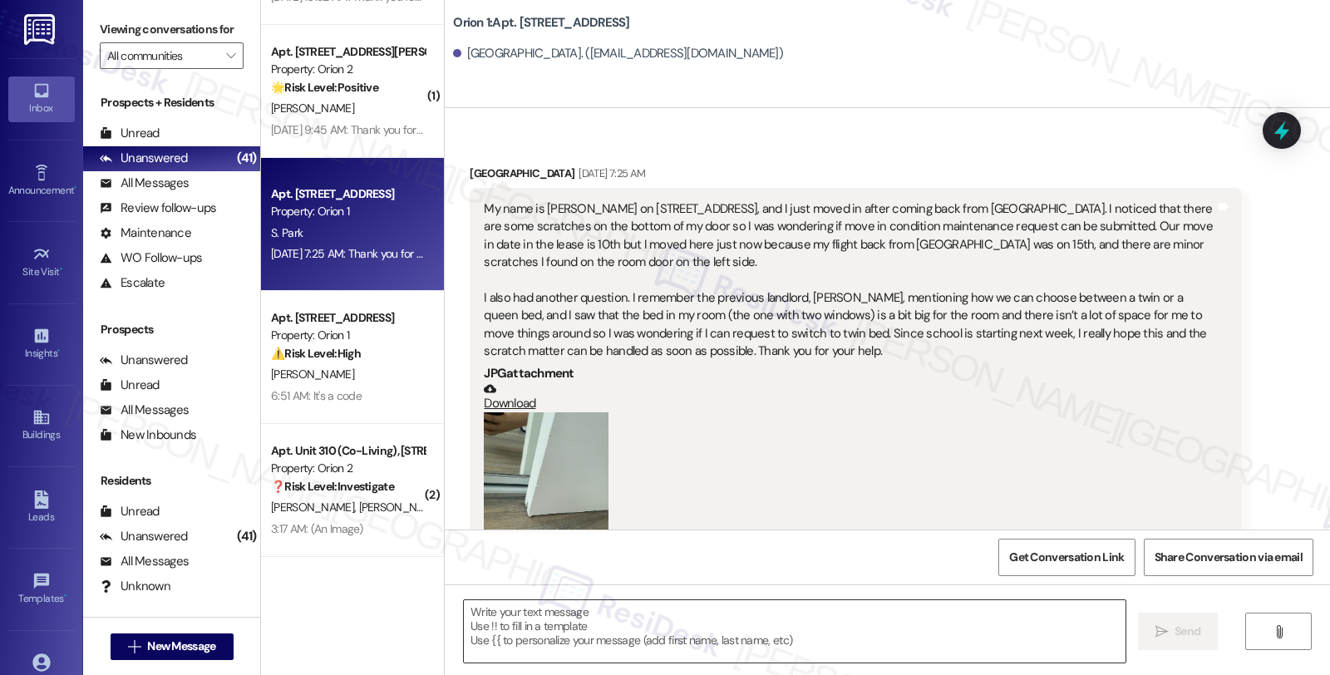
click at [836, 657] on textarea at bounding box center [795, 631] width 662 height 62
drag, startPoint x: 457, startPoint y: 55, endPoint x: 509, endPoint y: 55, distance: 51.5
click at [509, 55] on div "[GEOGRAPHIC_DATA]. ([EMAIL_ADDRESS][DOMAIN_NAME])" at bounding box center [618, 53] width 330 height 17
copy div "[GEOGRAPHIC_DATA]"
click at [470, 169] on div "[GEOGRAPHIC_DATA] [DATE] 7:25 AM" at bounding box center [855, 176] width 771 height 23
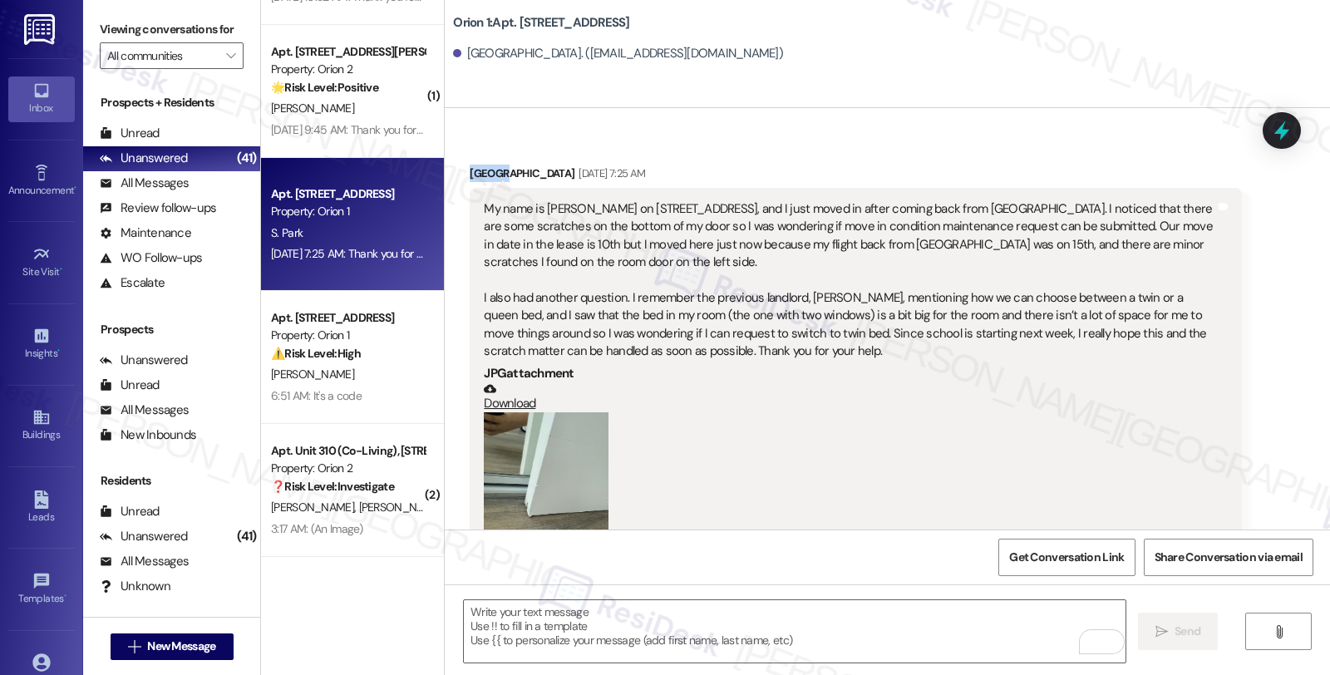
click at [470, 169] on div "[GEOGRAPHIC_DATA] [DATE] 7:25 AM" at bounding box center [855, 176] width 771 height 23
copy div "Siwoo"
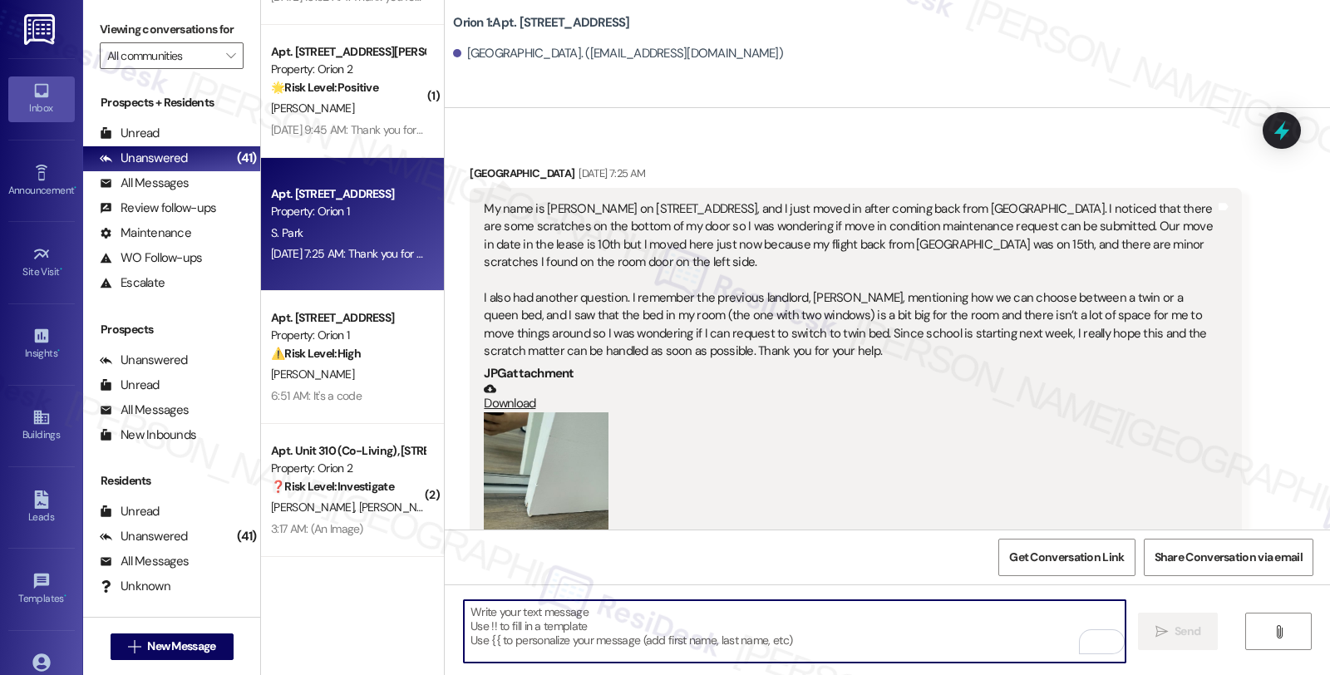
click at [538, 613] on textarea "To enrich screen reader interactions, please activate Accessibility in Grammarl…" at bounding box center [795, 631] width 662 height 62
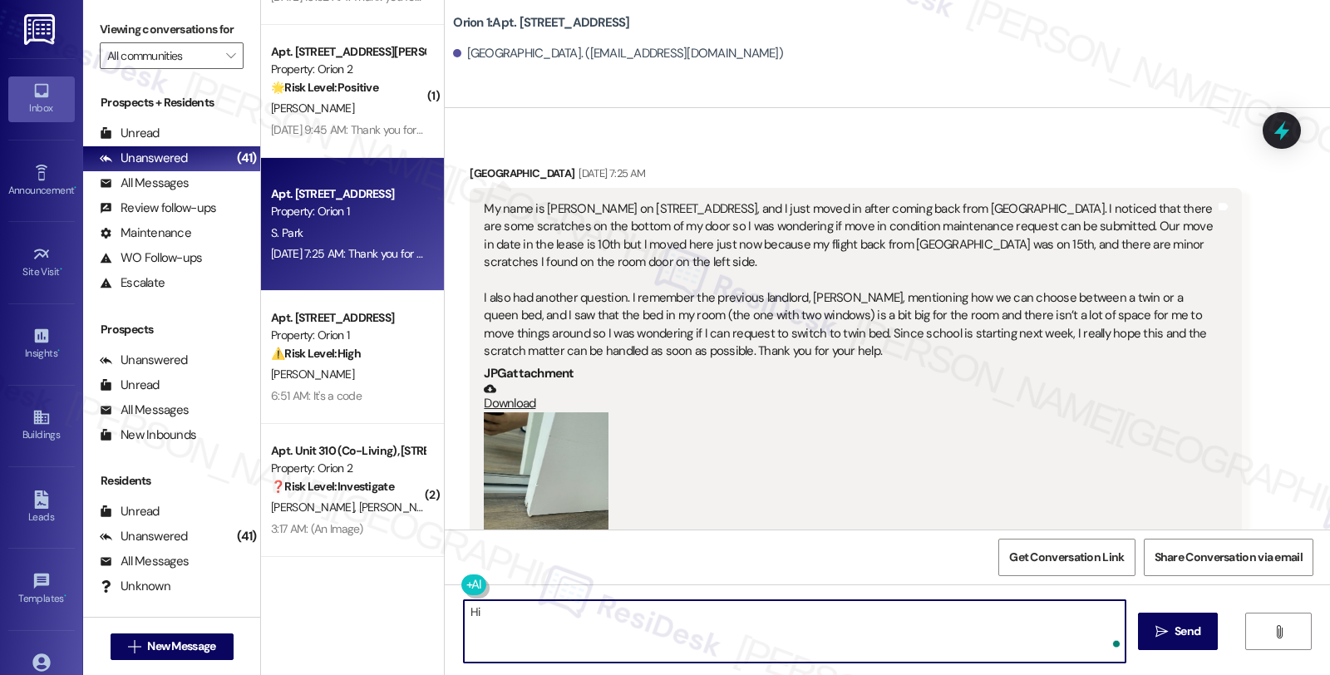
paste textarea "Siwoo"
click at [622, 611] on textarea "Hi [PERSON_NAME], thanks for reaching out. Welcome t" at bounding box center [795, 631] width 662 height 62
type textarea "Hi [PERSON_NAME], thanks for reaching out. I understand you've noticed some sca…"
click at [810, 524] on div "(Click to zoom)" at bounding box center [849, 507] width 731 height 190
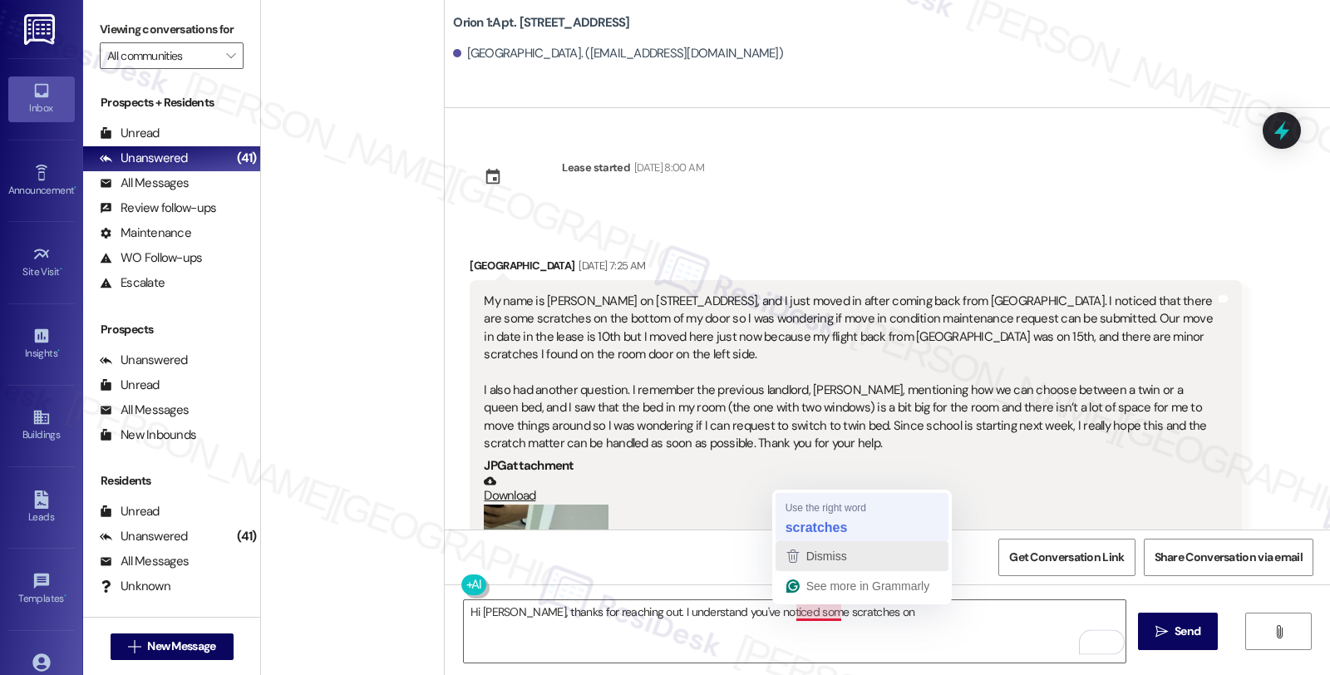
scroll to position [92, 0]
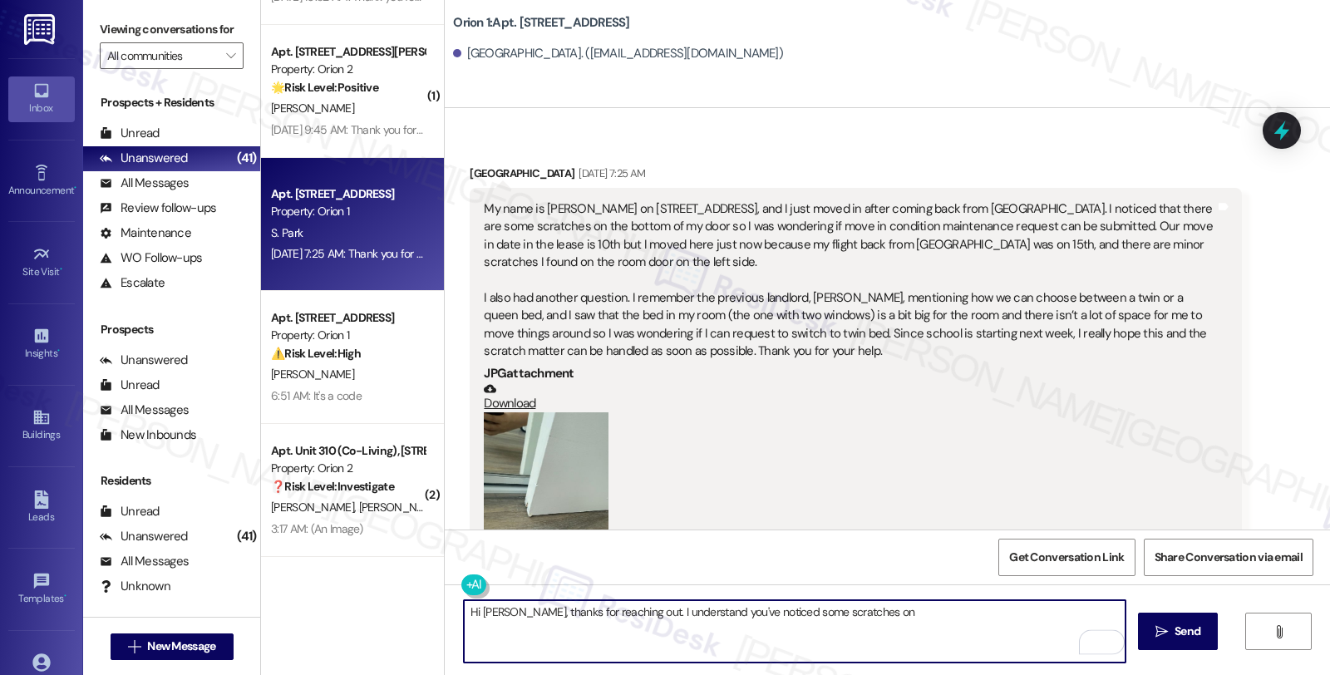
click at [860, 616] on textarea "Hi [PERSON_NAME], thanks for reaching out. I understand you've noticed some scr…" at bounding box center [795, 631] width 662 height 62
click at [941, 618] on textarea "Hi [PERSON_NAME], thanks for reaching out. I understand you've noticed some scr…" at bounding box center [795, 631] width 662 height 62
click at [1020, 612] on textarea "Hi [PERSON_NAME], thanks for reaching out. I understand you've noticed some scr…" at bounding box center [795, 631] width 662 height 62
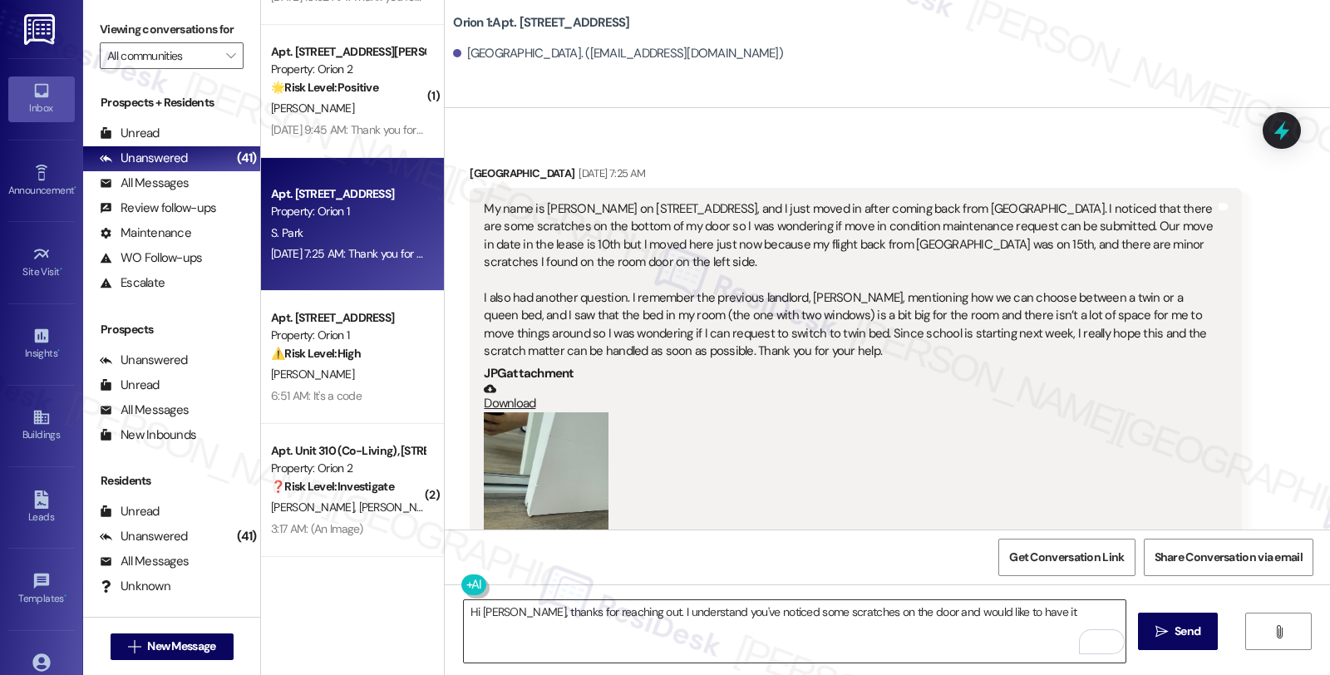
click at [806, 652] on textarea "Hi [PERSON_NAME], thanks for reaching out. I understand you've noticed some scr…" at bounding box center [795, 631] width 662 height 62
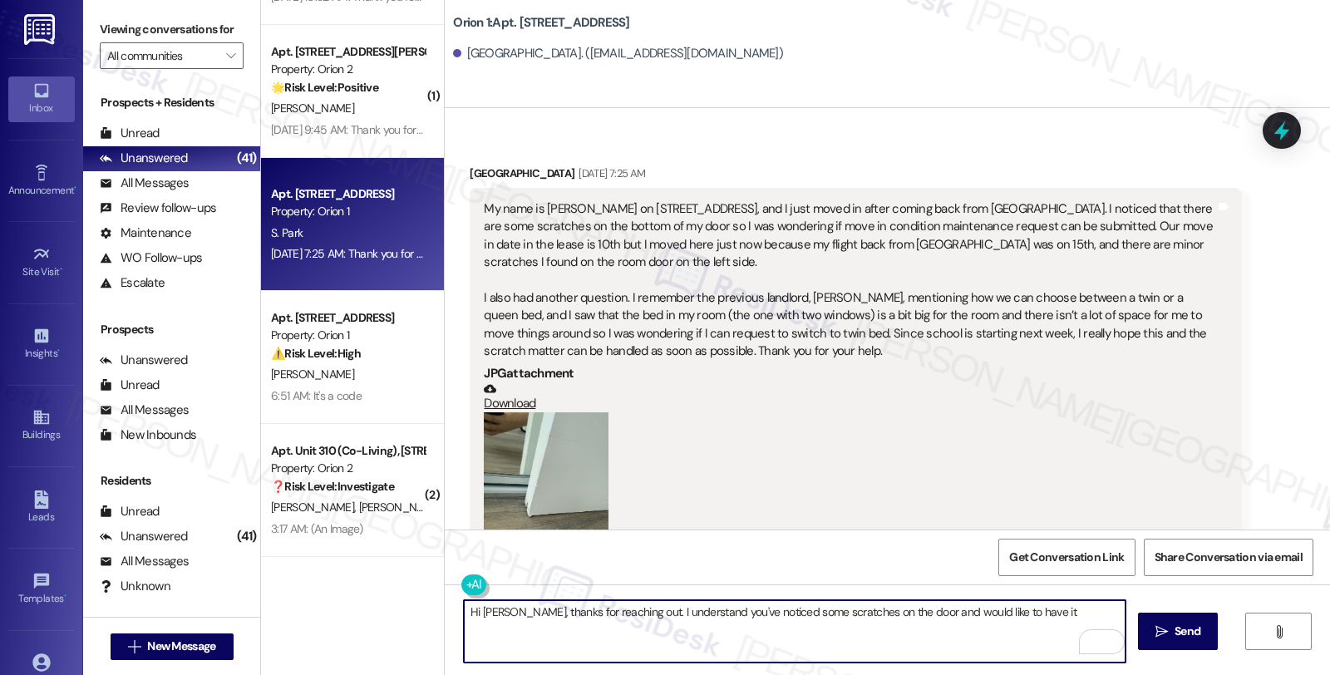
click at [1043, 610] on textarea "Hi [PERSON_NAME], thanks for reaching out. I understand you've noticed some scr…" at bounding box center [795, 631] width 662 height 62
click at [1053, 611] on textarea "Hi [PERSON_NAME], thanks for reaching out. I understand you've noticed some scr…" at bounding box center [795, 631] width 662 height 62
click at [597, 641] on textarea "Hi [PERSON_NAME], thanks for reaching out. I understand you've noticed some scr…" at bounding box center [795, 631] width 662 height 62
type textarea "Hi [PERSON_NAME], thanks for reaching out. I understand you've noticed some scr…"
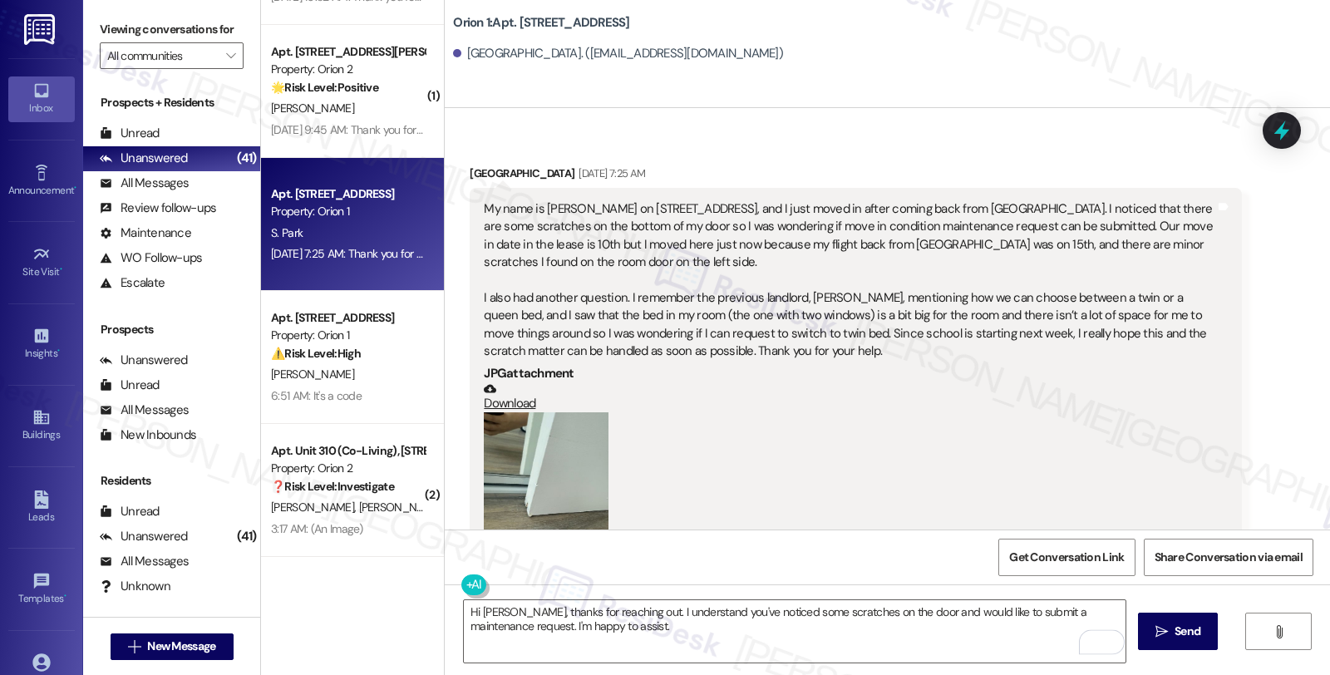
click at [541, 505] on button "Zoom image" at bounding box center [546, 495] width 125 height 166
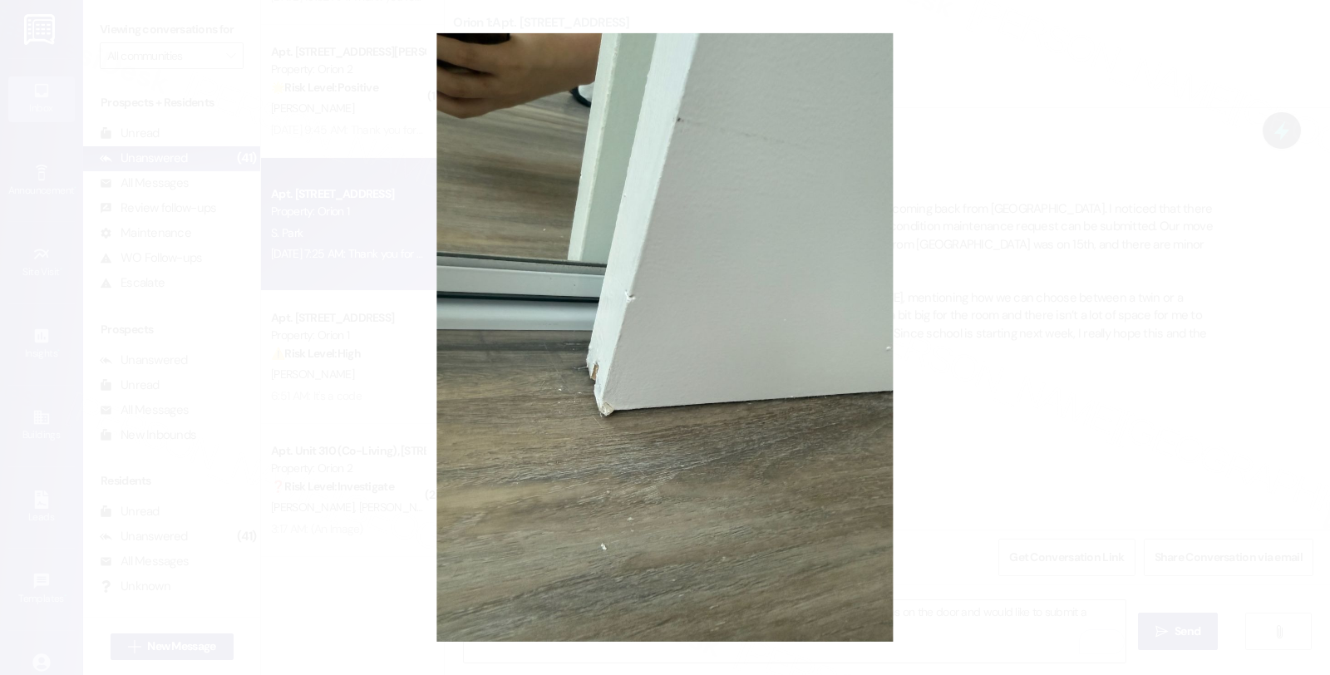
click at [1275, 293] on button "Unzoom image" at bounding box center [665, 337] width 1330 height 675
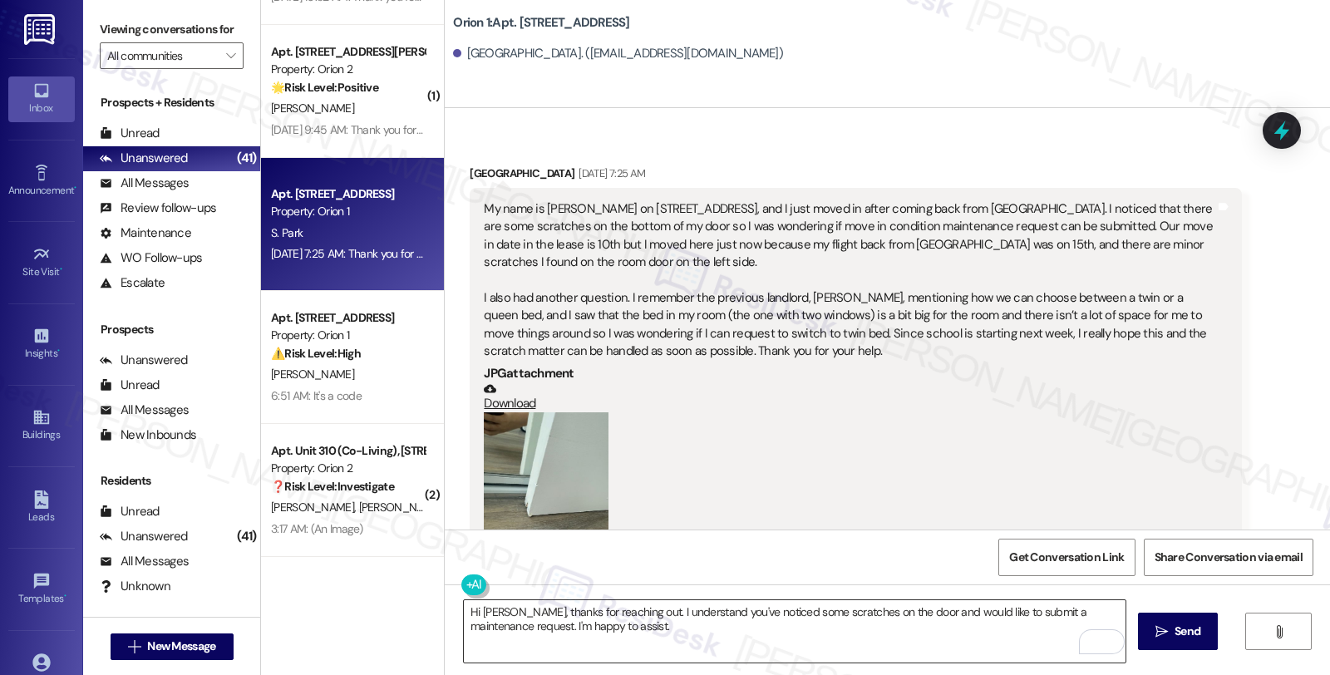
click at [644, 626] on textarea "Hi [PERSON_NAME], thanks for reaching out. I understand you've noticed some scr…" at bounding box center [795, 631] width 662 height 62
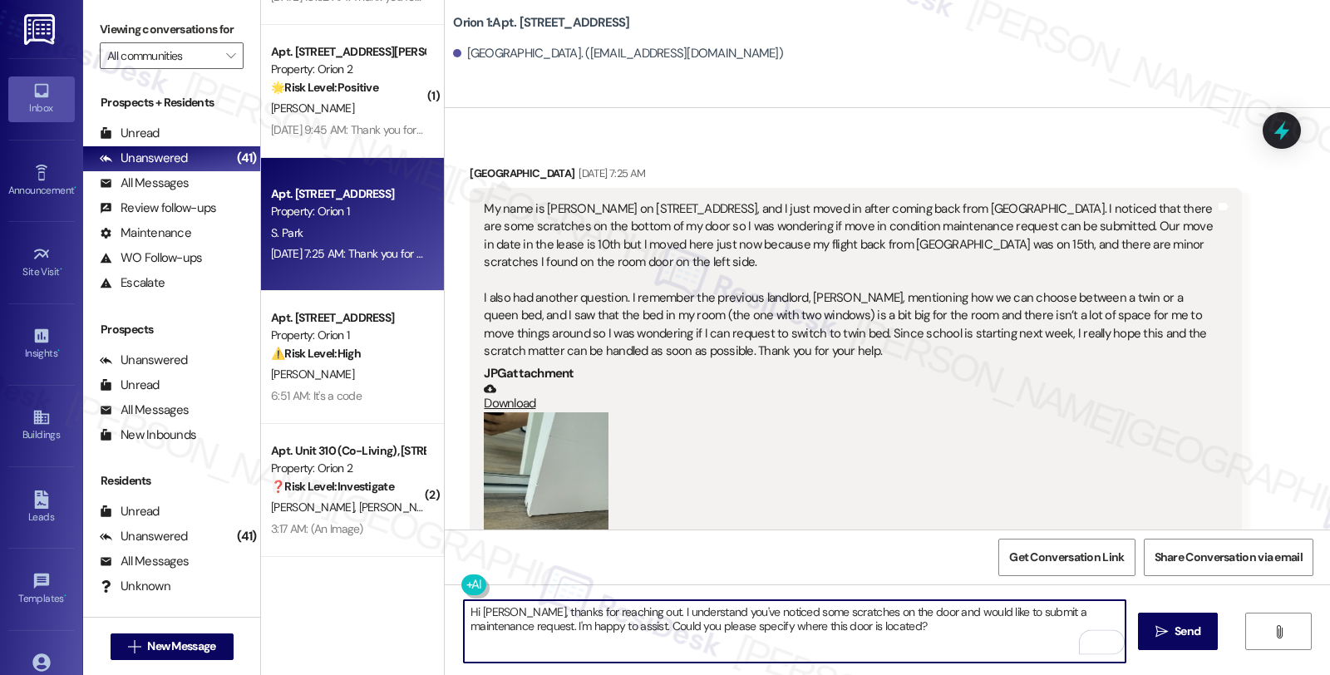
click at [879, 628] on textarea "Hi [PERSON_NAME], thanks for reaching out. I understand you've noticed some scr…" at bounding box center [795, 631] width 662 height 62
click at [562, 539] on div "Get Conversation Link Share Conversation via email" at bounding box center [887, 556] width 885 height 55
click at [661, 653] on textarea "Hi [PERSON_NAME], thanks for reaching out. I understand you've noticed some scr…" at bounding box center [795, 631] width 662 height 62
paste textarea "[EMAIL_ADDRESS][DOMAIN_NAME]"
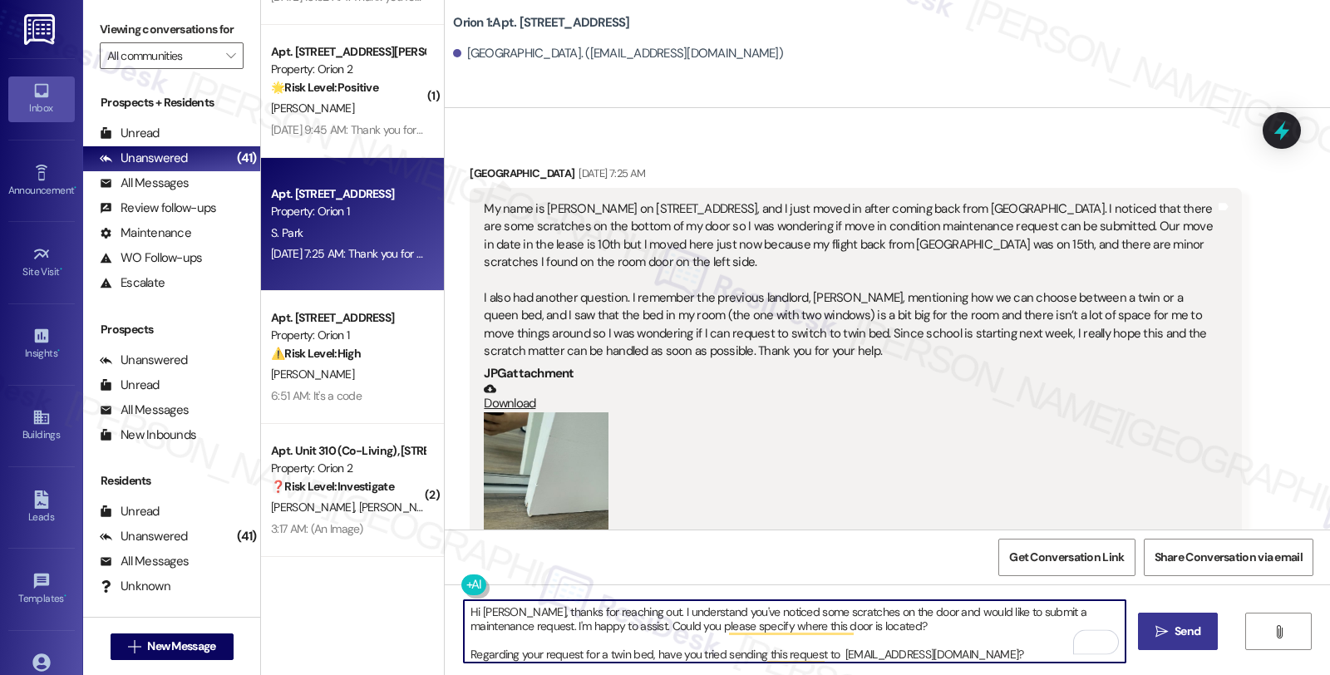
type textarea "Hi [PERSON_NAME], thanks for reaching out. I understand you've noticed some scr…"
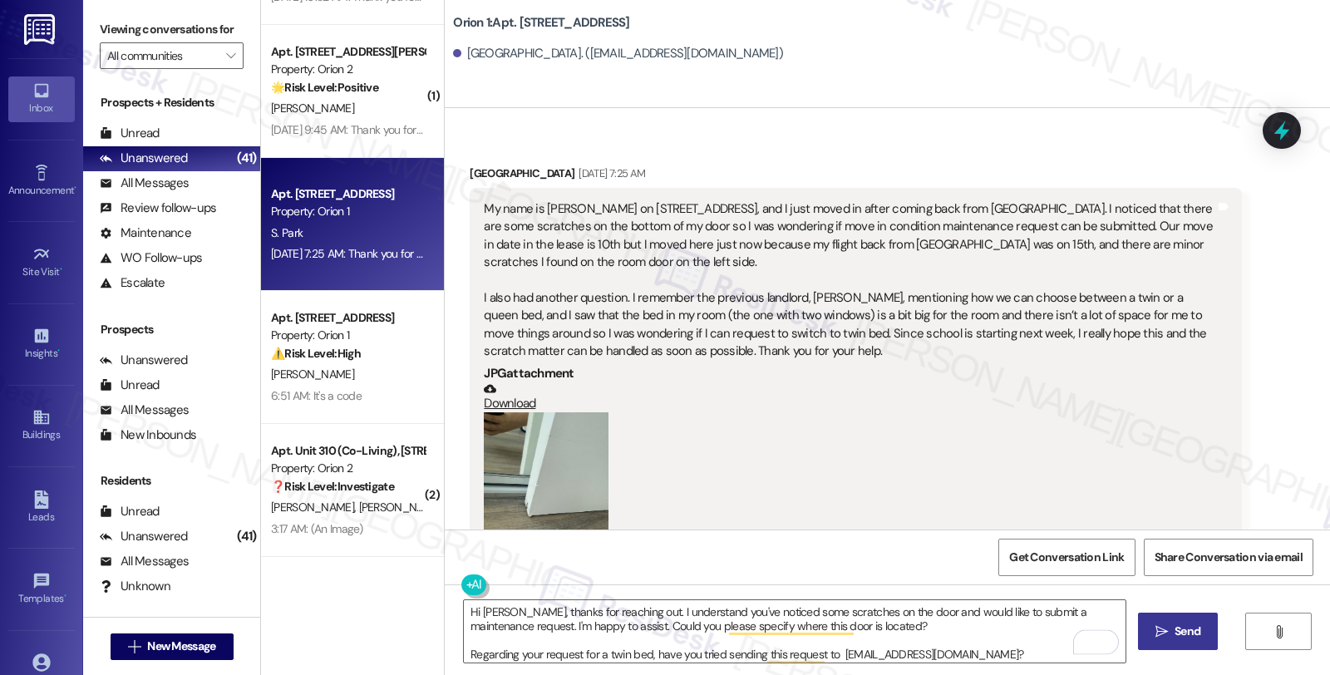
click at [1166, 642] on button " Send" at bounding box center [1178, 631] width 81 height 37
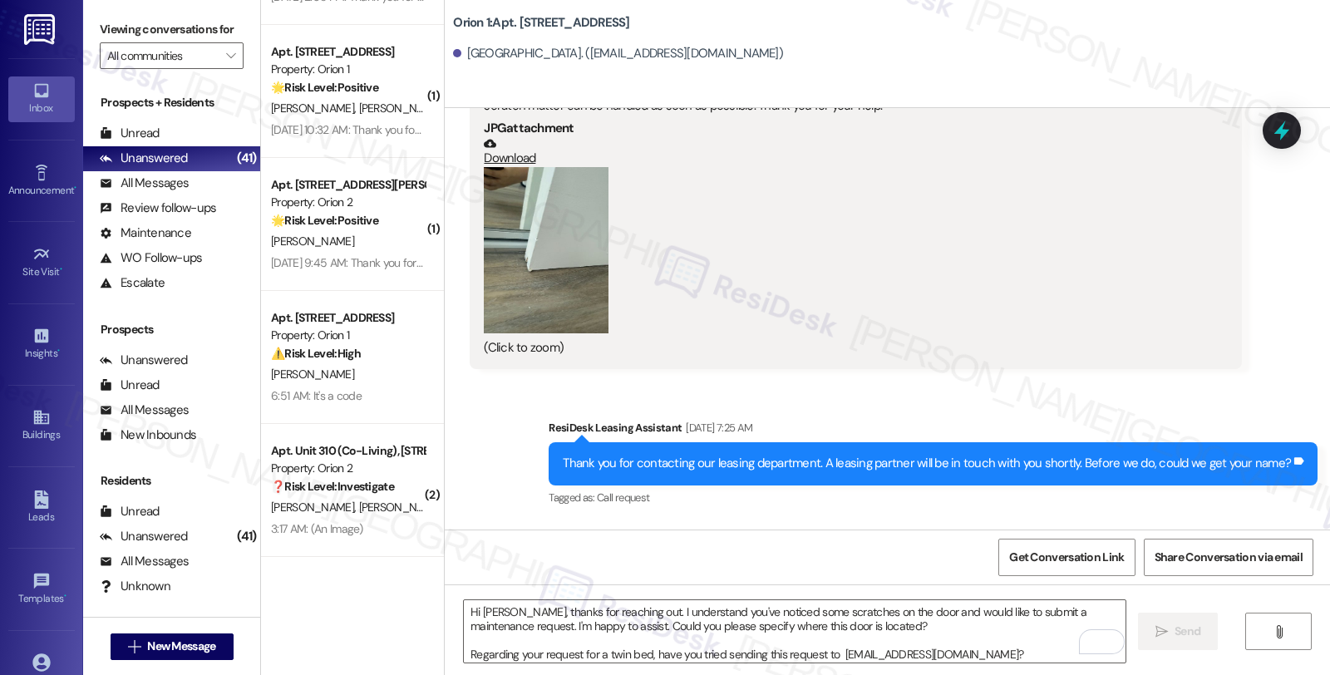
scroll to position [499, 0]
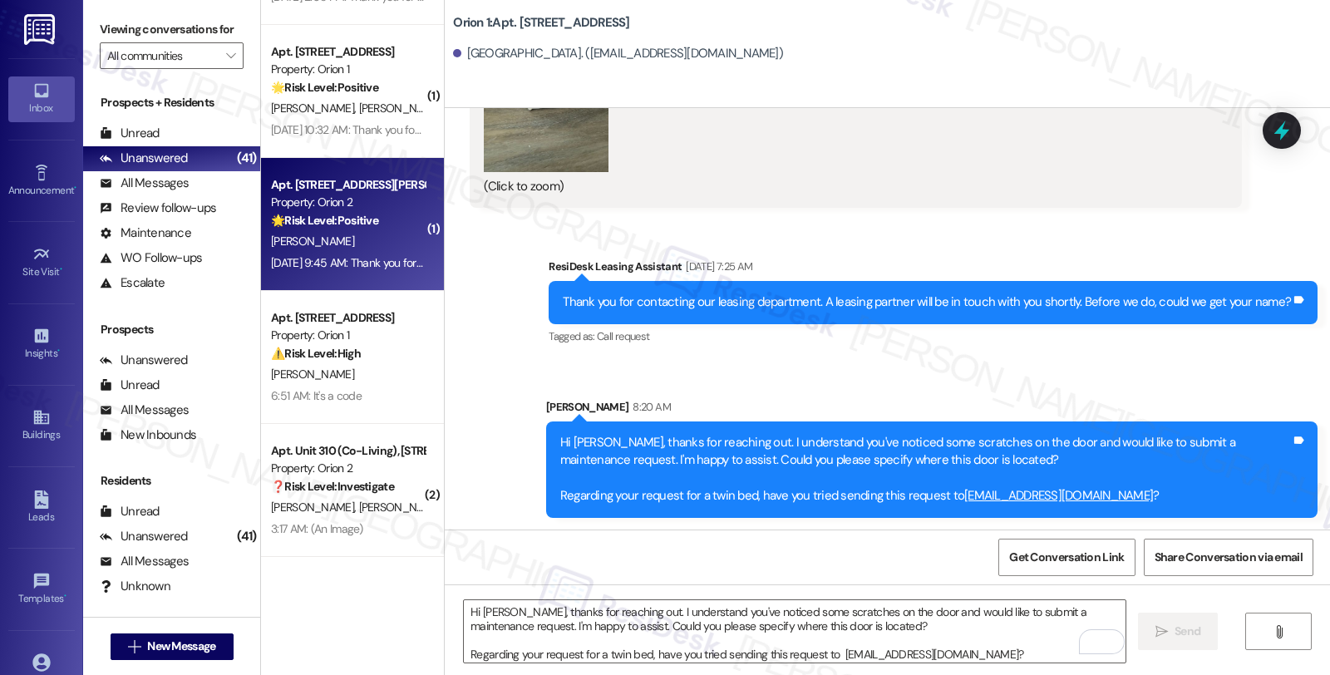
click at [337, 244] on div "[PERSON_NAME]" at bounding box center [347, 241] width 157 height 21
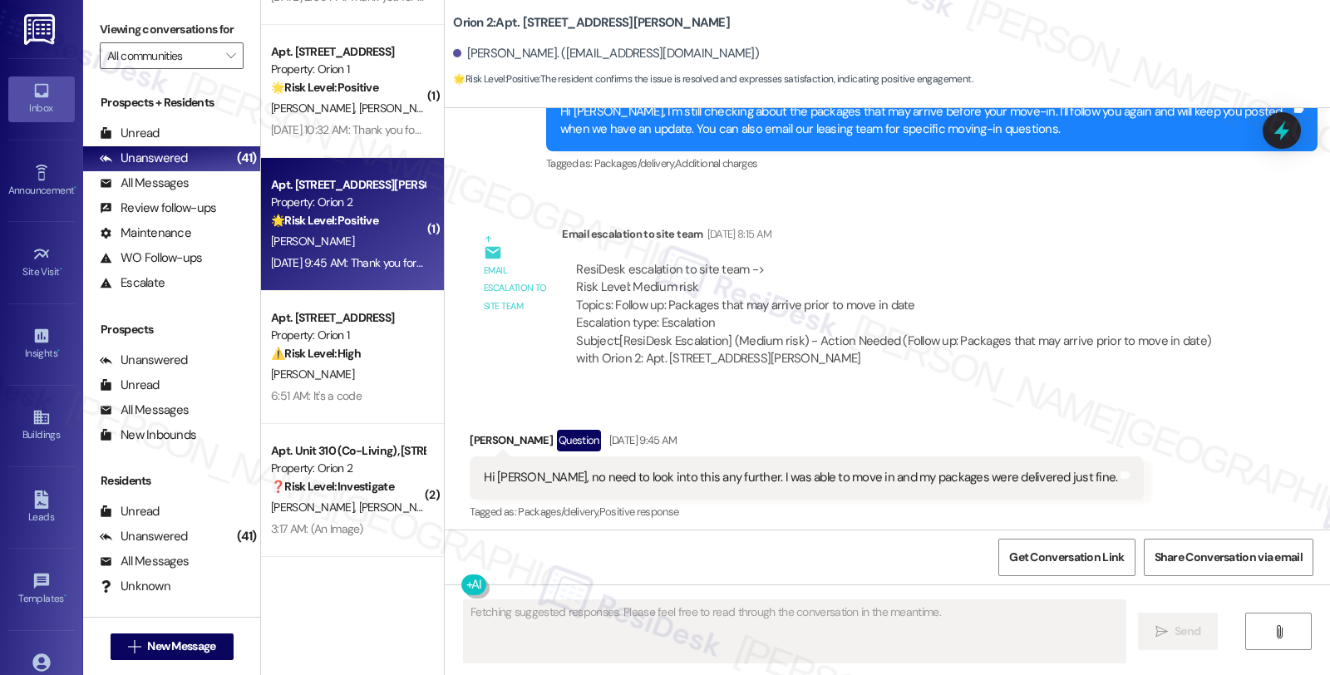
scroll to position [1910, 0]
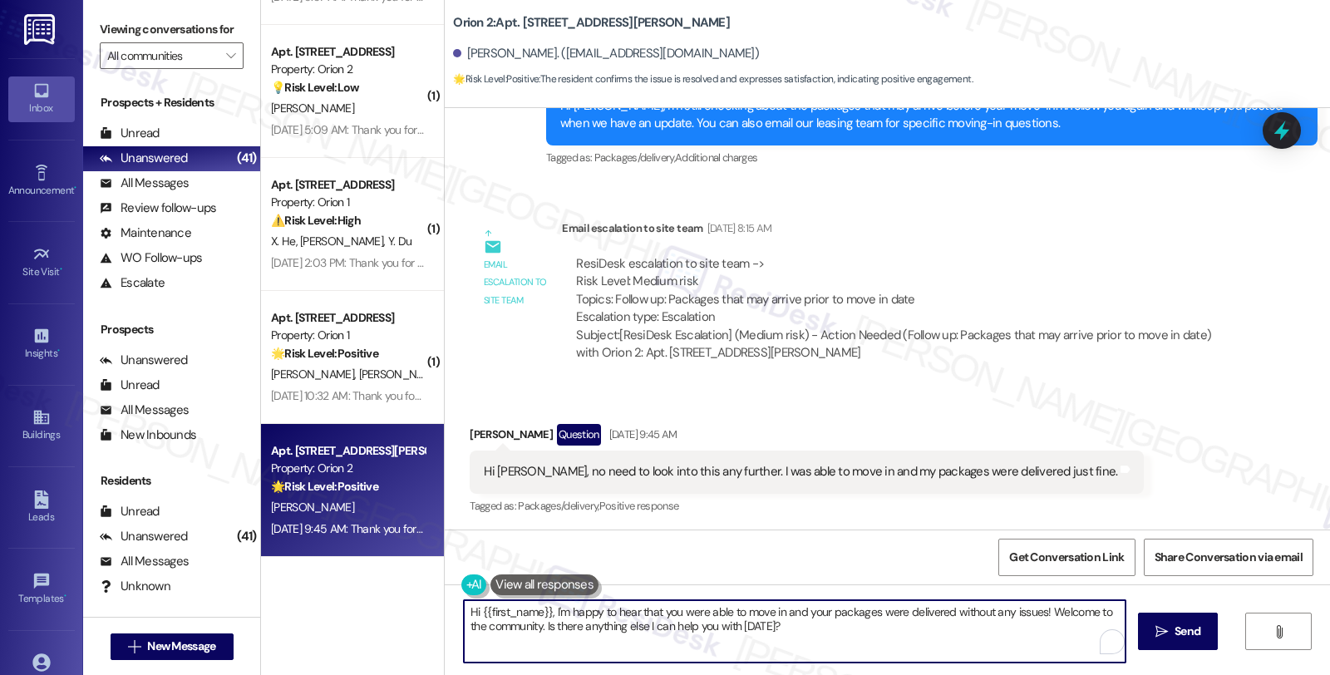
drag, startPoint x: 541, startPoint y: 613, endPoint x: 416, endPoint y: 612, distance: 124.7
click at [416, 612] on div "( 1 ) Apt. [STREET_ADDRESS] Property: Orion 1 🌟 Risk Level: Positive The reside…" at bounding box center [795, 337] width 1069 height 675
click at [470, 610] on textarea "Hi {{first_name}}, I'm happy to hear that you were able to move in and your pac…" at bounding box center [795, 631] width 662 height 62
drag, startPoint x: 537, startPoint y: 626, endPoint x: 874, endPoint y: 627, distance: 337.5
click at [874, 627] on textarea "Hello {{first_name}}, I'm happy to hear that you were able to move in and your …" at bounding box center [795, 631] width 662 height 62
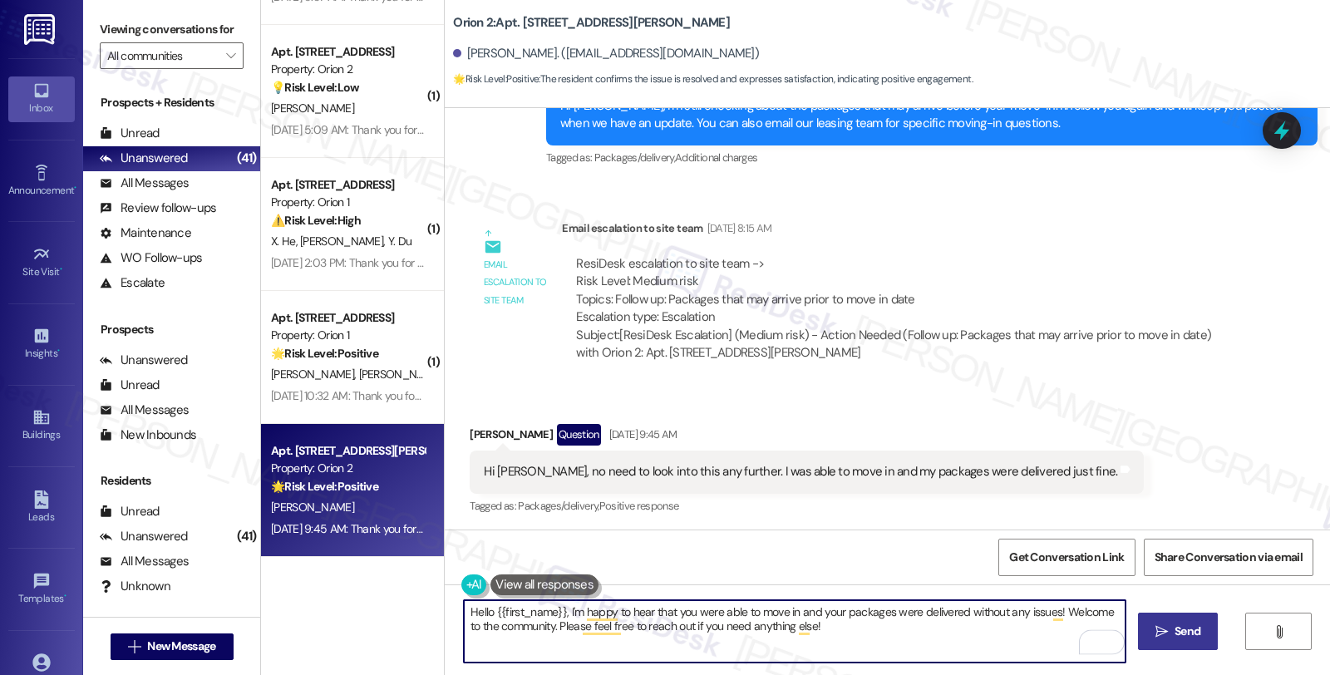
type textarea "Hello {{first_name}}, I'm happy to hear that you were able to move in and your …"
click at [1164, 619] on button " Send" at bounding box center [1178, 631] width 81 height 37
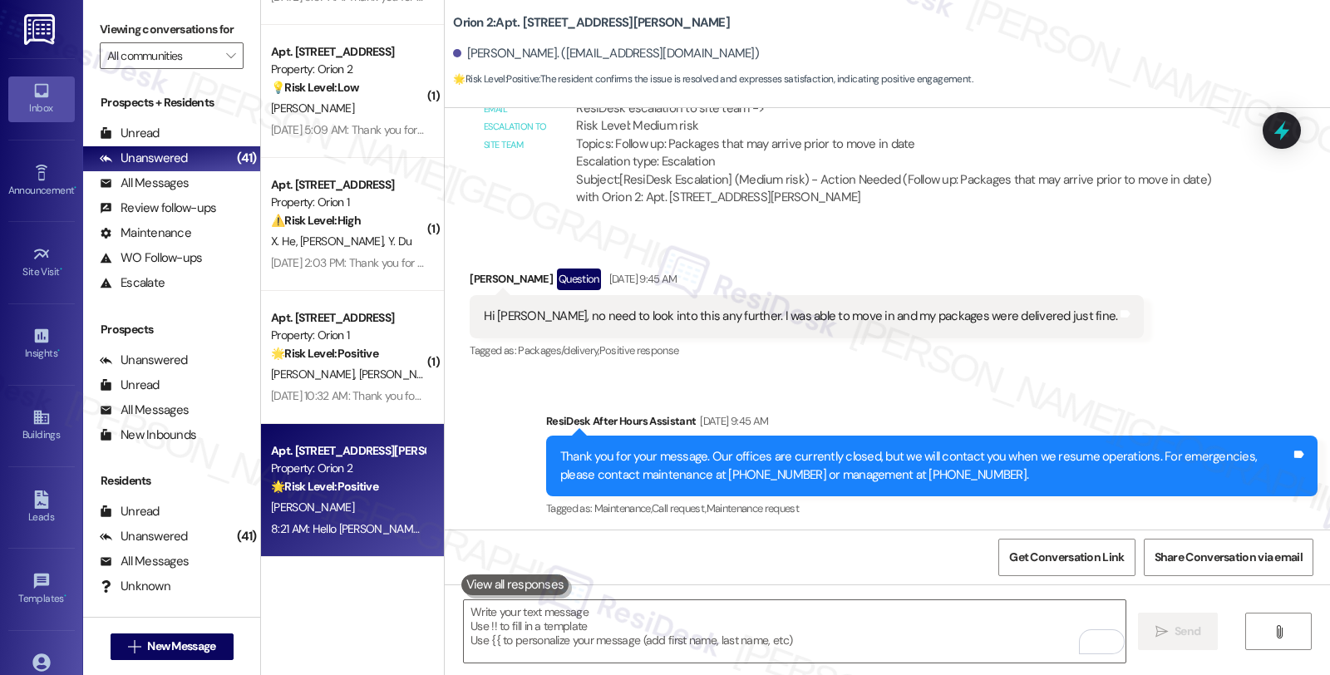
scroll to position [2203, 0]
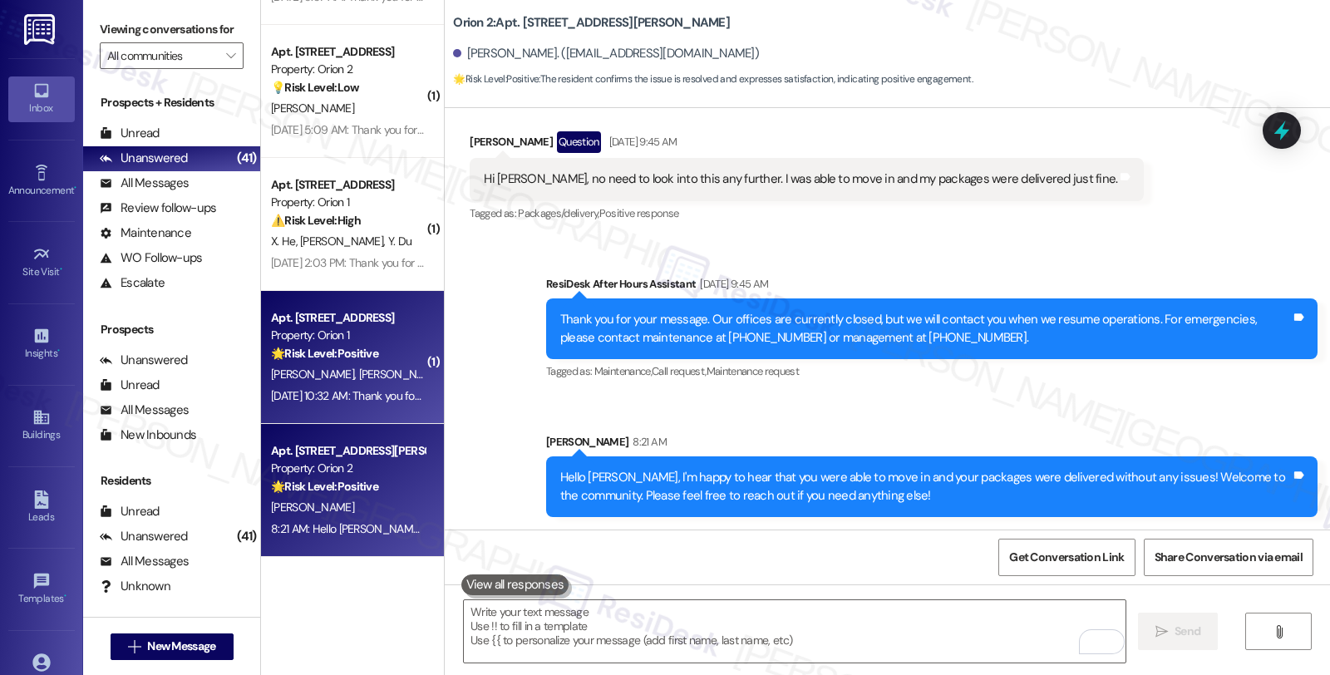
click at [380, 362] on div "Apt. [STREET_ADDRESS] Property: Orion 1 🌟 Risk Level: Positive The resident res…" at bounding box center [347, 336] width 157 height 57
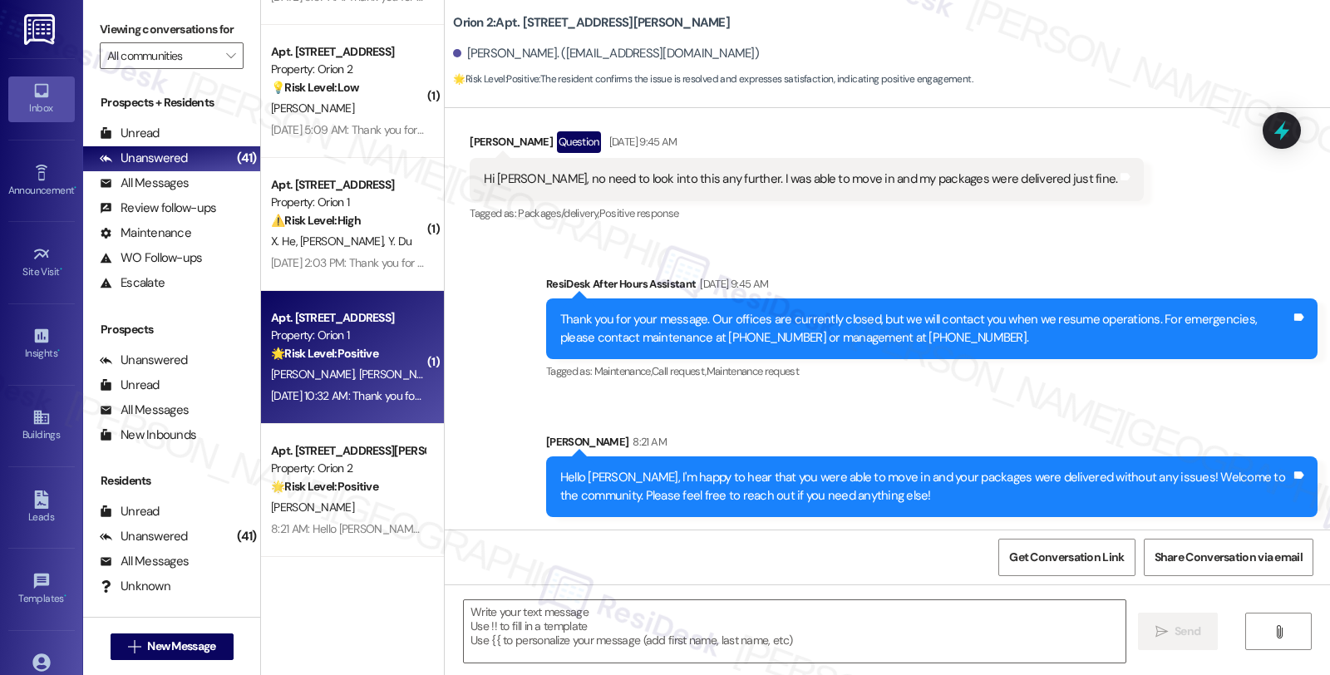
type textarea "Fetching suggested responses. Please feel free to read through the conversation…"
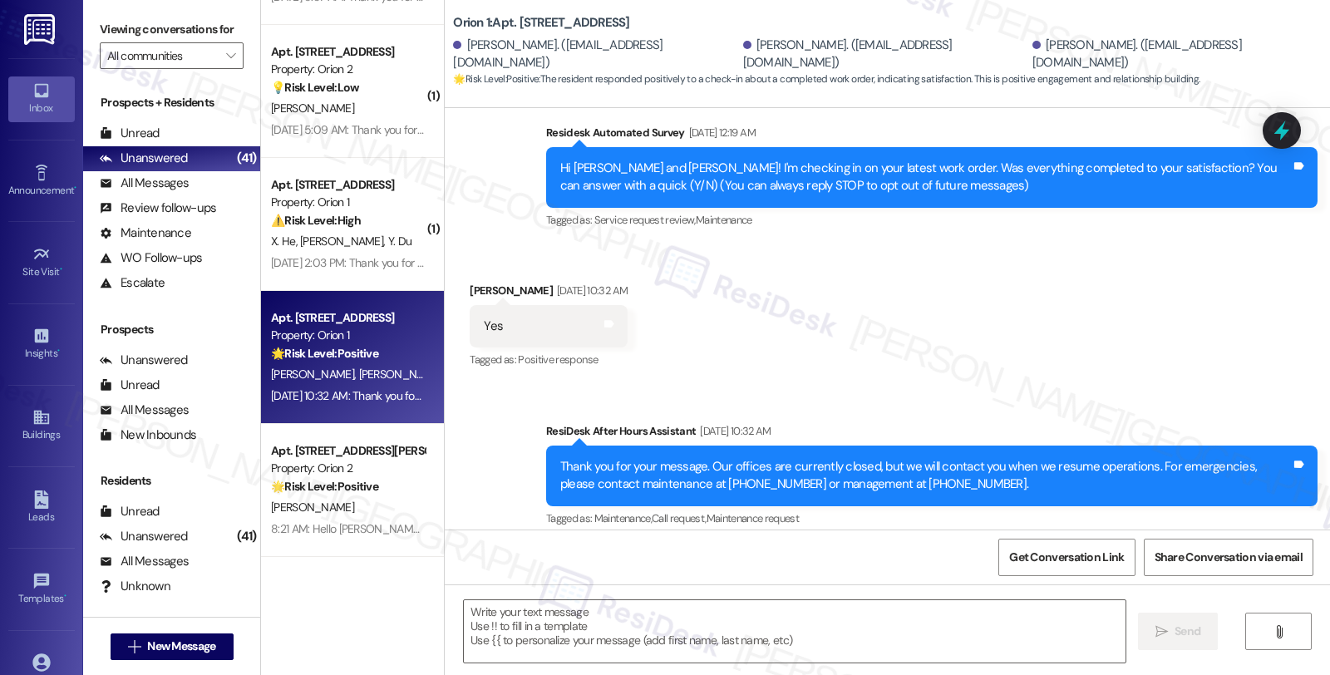
scroll to position [146, 0]
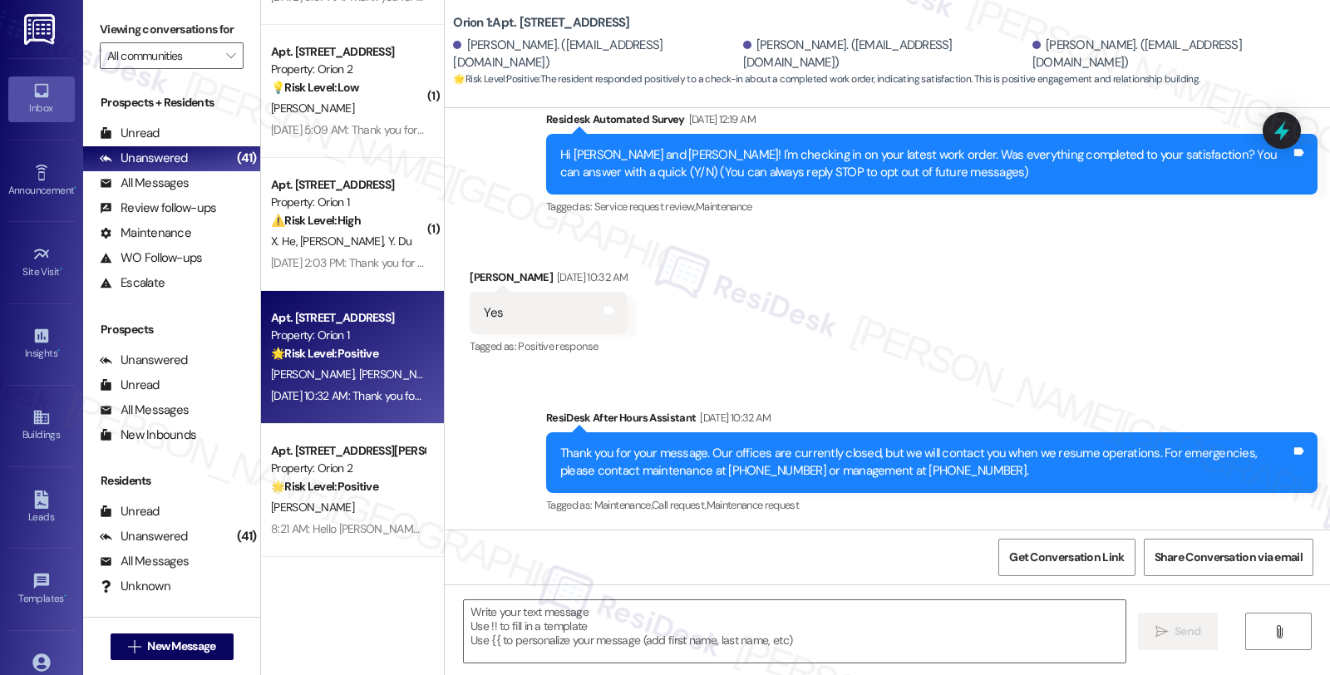
click at [485, 278] on div "[PERSON_NAME] [DATE] 10:32 AM" at bounding box center [549, 279] width 158 height 23
copy div "[PERSON_NAME]"
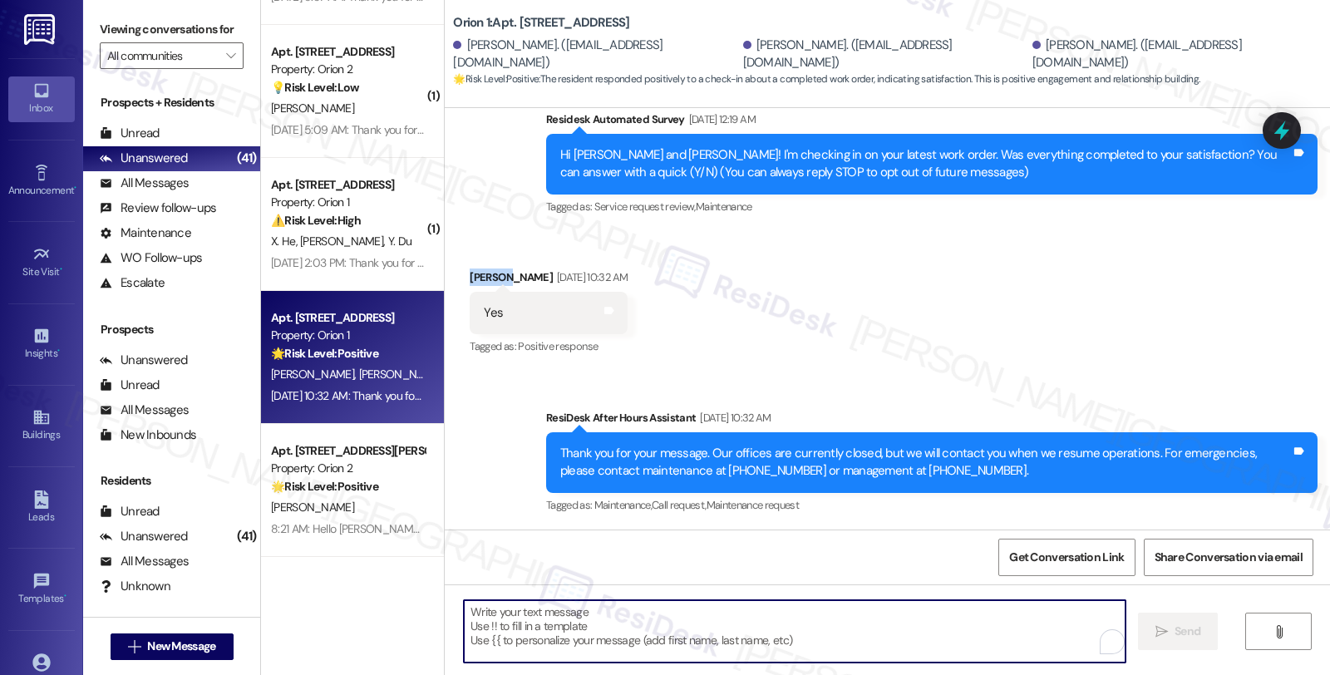
click at [613, 618] on textarea "To enrich screen reader interactions, please activate Accessibility in Grammarl…" at bounding box center [795, 631] width 662 height 62
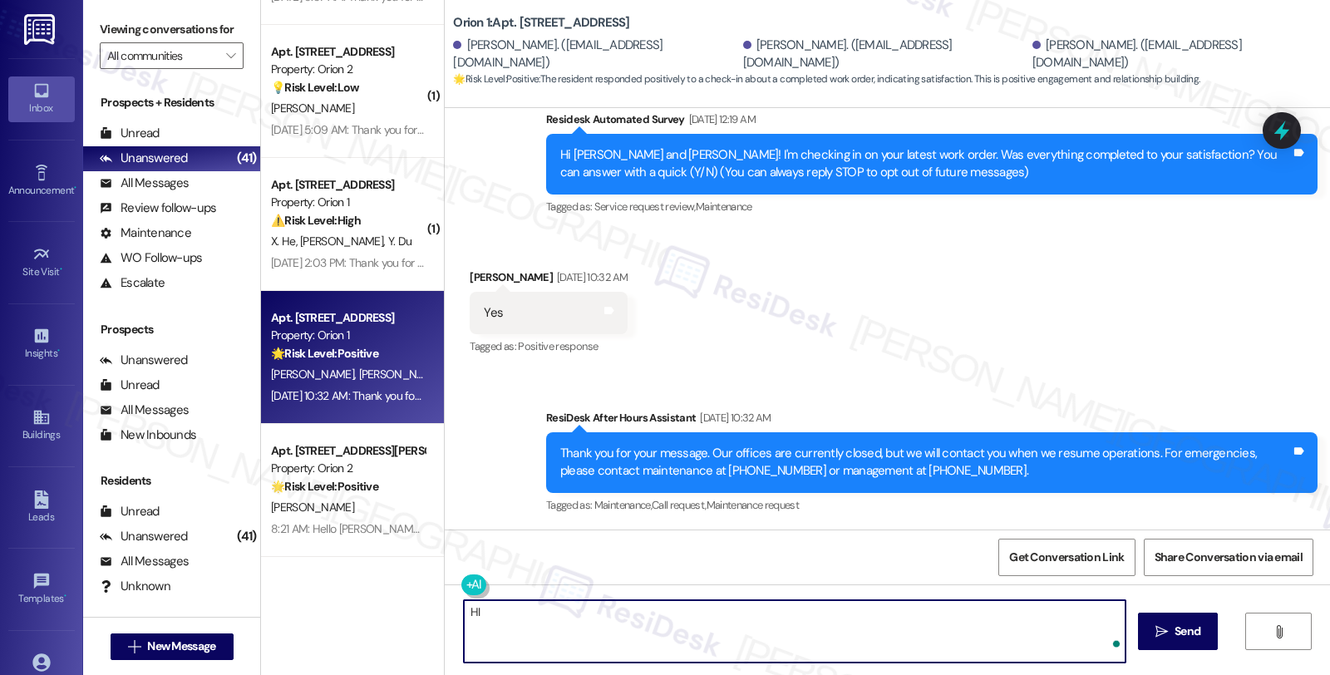
paste textarea "[PERSON_NAME]"
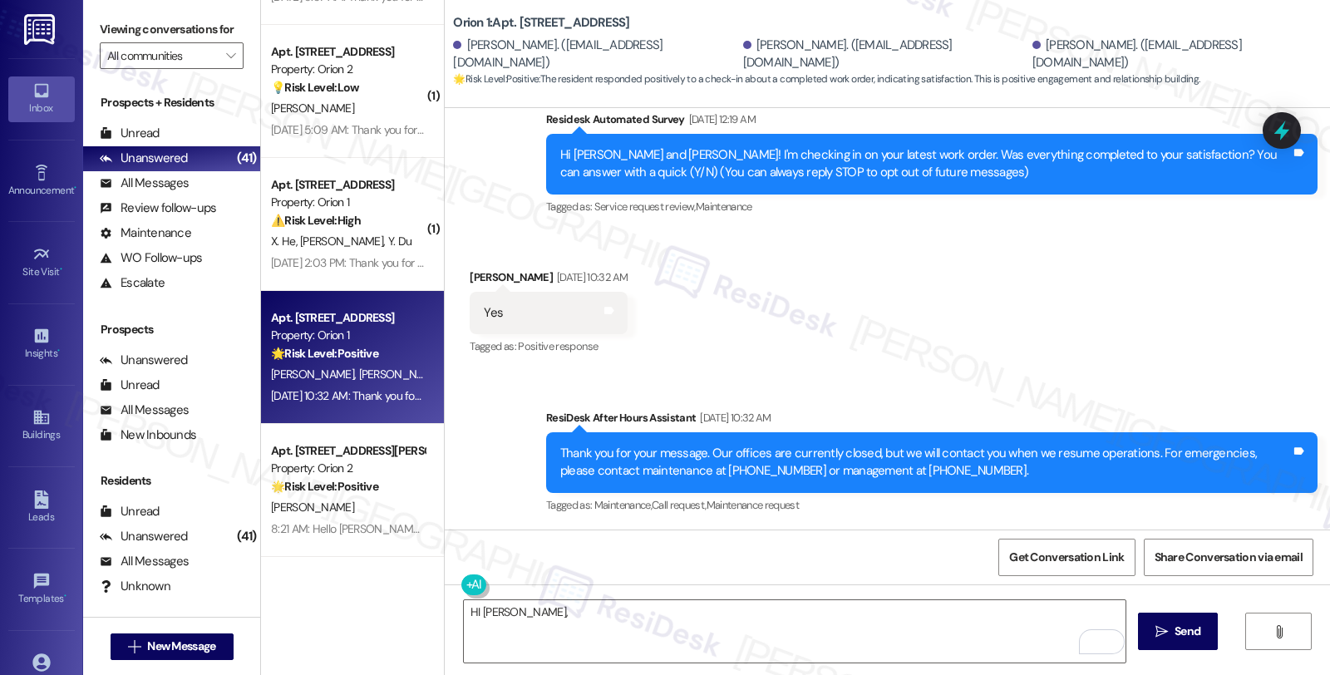
click at [849, 347] on div "Received via SMS [PERSON_NAME] [DATE] 10:32 AM Yes Tags and notes Tagged as: Po…" at bounding box center [887, 301] width 885 height 140
click at [571, 613] on textarea "HI [PERSON_NAME]," at bounding box center [795, 631] width 662 height 62
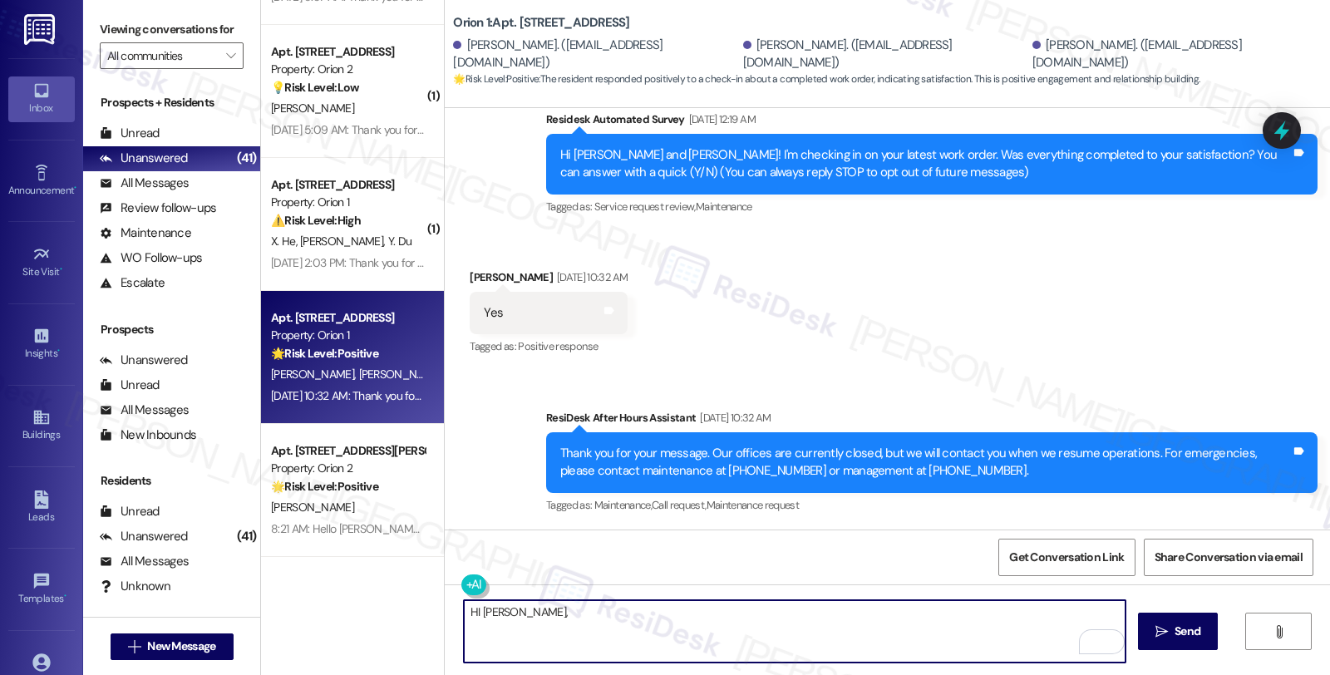
paste textarea "it’s great to hear from you and I’m glad your latest work order has been comple…"
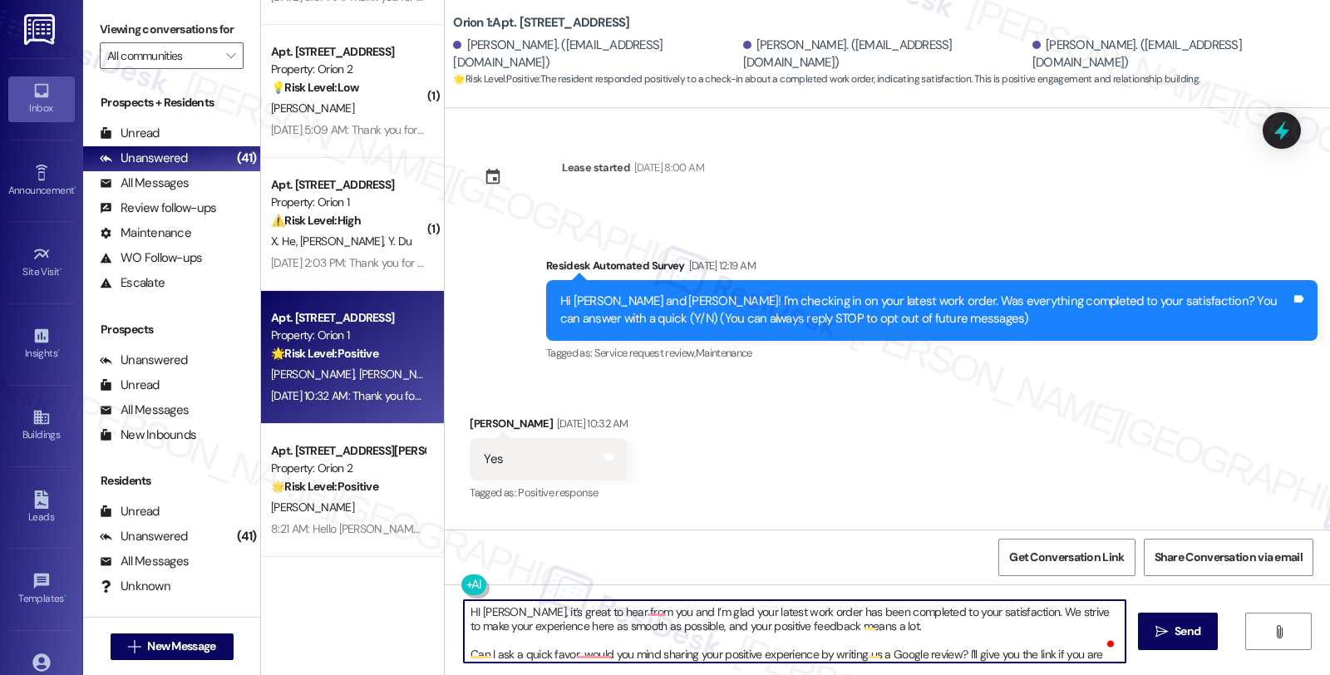
scroll to position [0, 0]
type textarea "HI [PERSON_NAME], it’s great to hear from you and I’m glad your latest work ord…"
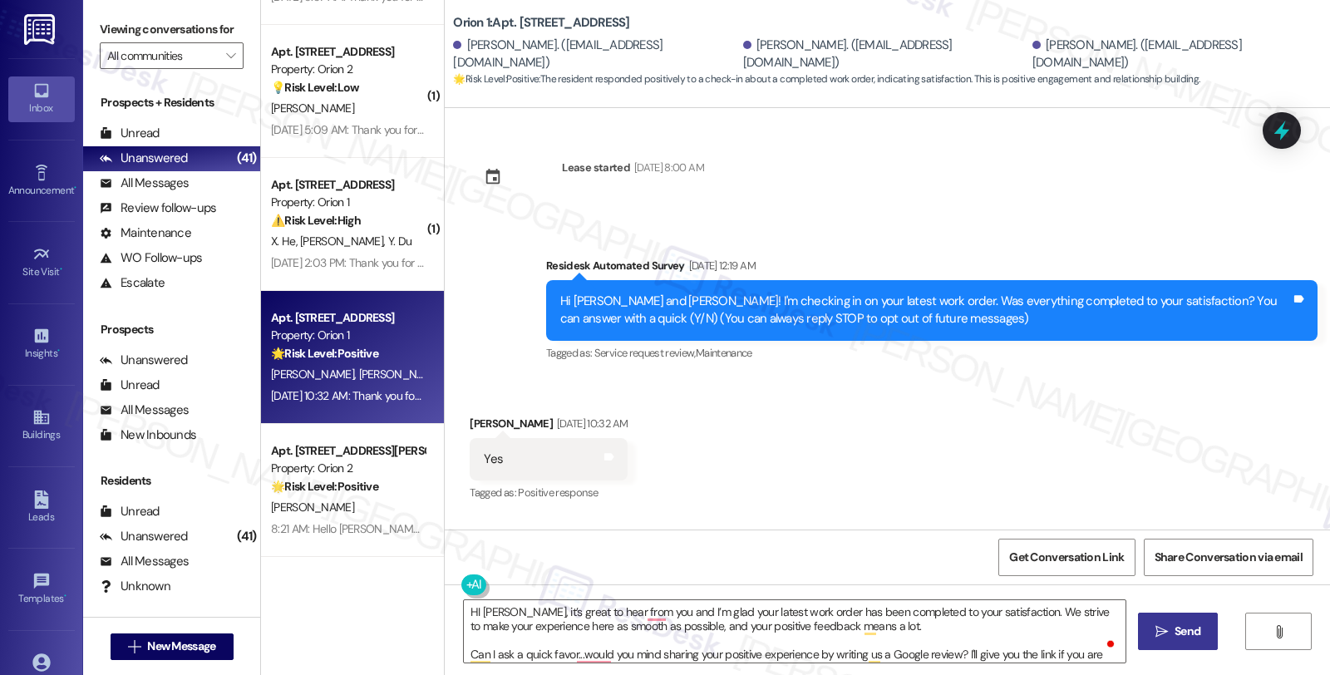
click at [1160, 637] on icon "" at bounding box center [1161, 631] width 12 height 13
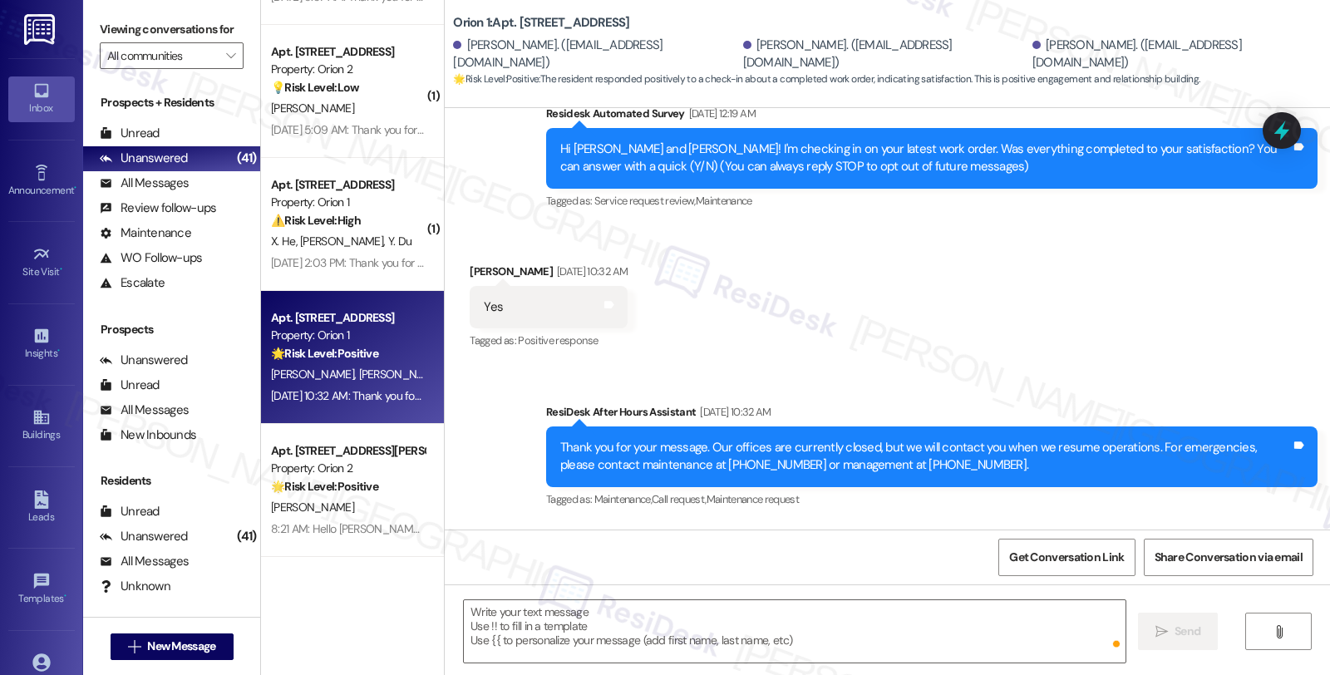
scroll to position [333, 0]
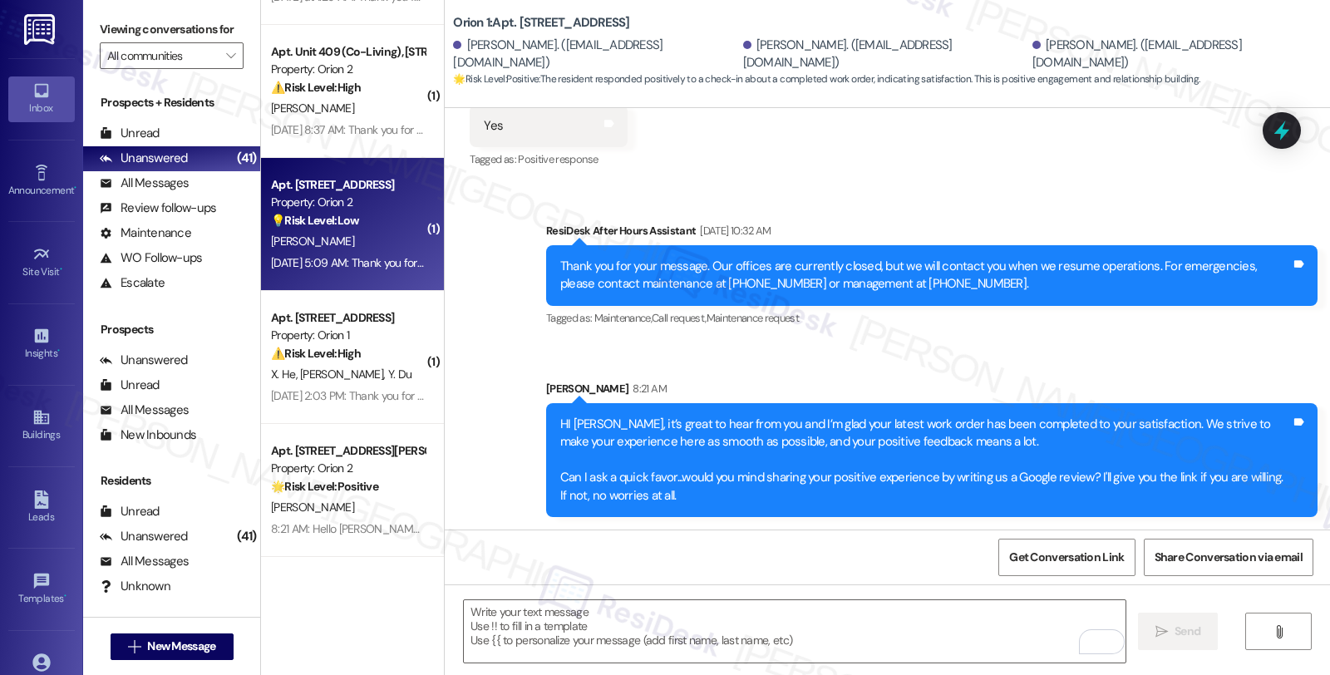
click at [311, 191] on div "Apt. [STREET_ADDRESS]" at bounding box center [348, 184] width 154 height 17
type textarea "Fetching suggested responses. Please feel free to read through the conversation…"
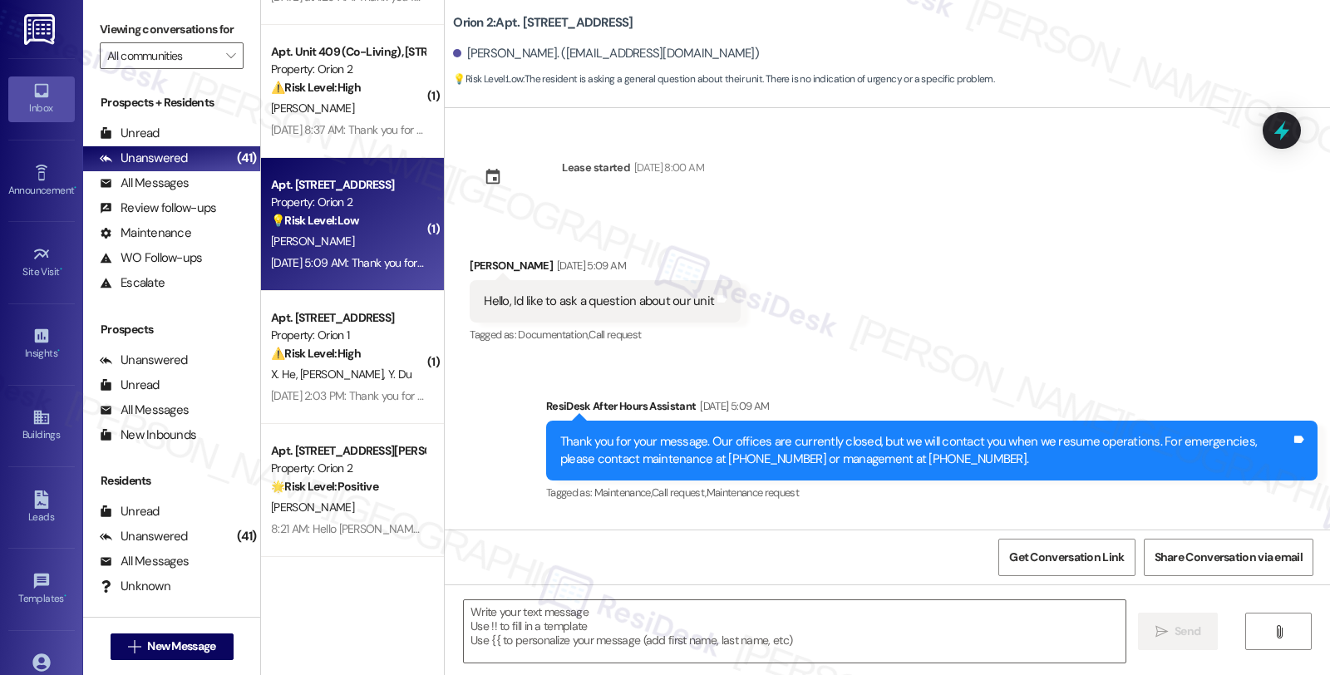
type textarea "Fetching suggested responses. Please feel free to read through the conversation…"
click at [470, 264] on div "Euro [PERSON_NAME] [DATE] 5:09 AM" at bounding box center [605, 268] width 271 height 23
copy div "Euro"
click at [529, 624] on textarea at bounding box center [795, 631] width 662 height 62
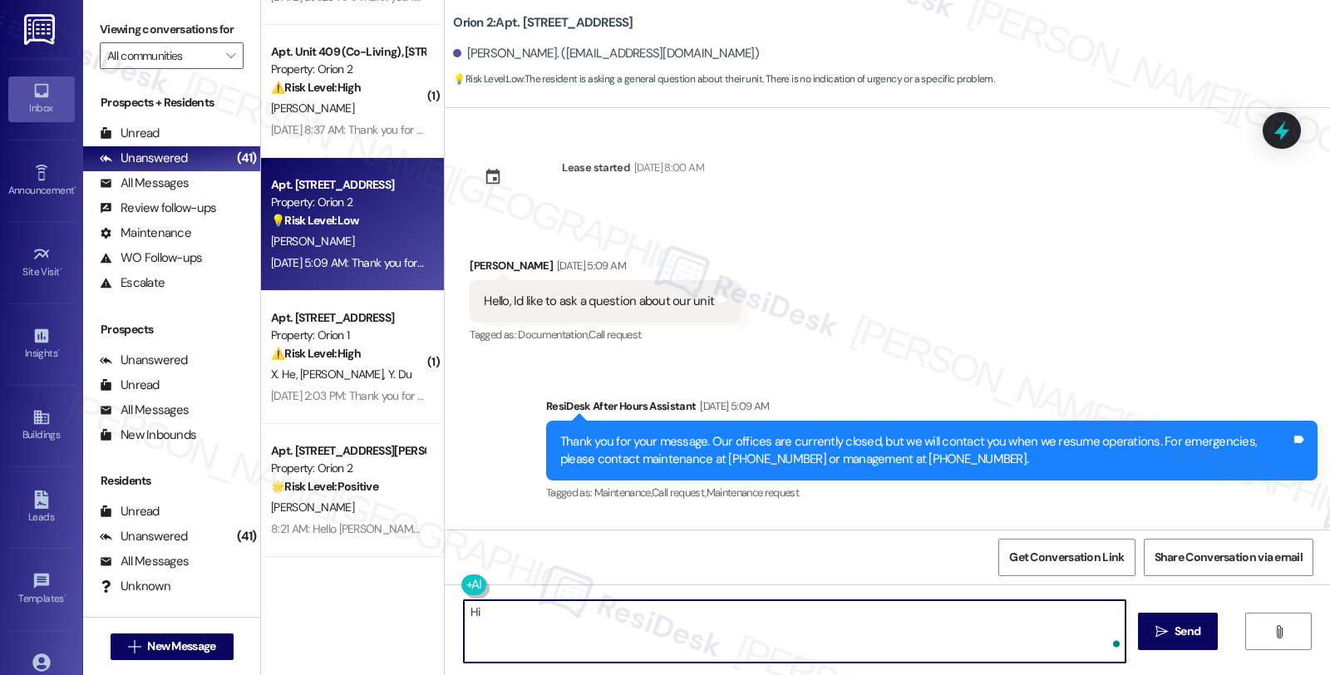
paste textarea "Euro"
type textarea "Hi Euro, thanks for reaching out. How can I assist?"
